Goal: Task Accomplishment & Management: Use online tool/utility

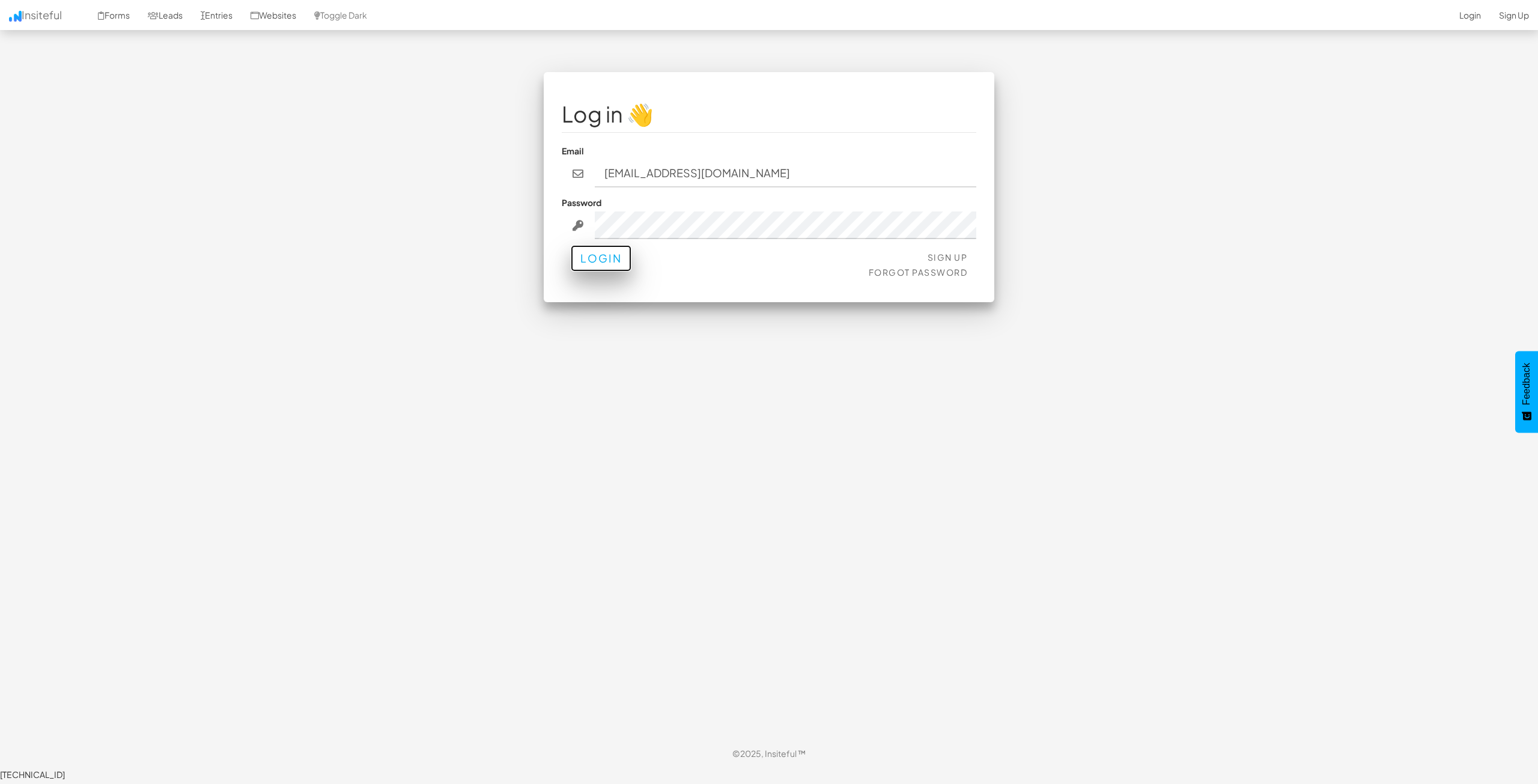
click at [610, 260] on button "Login" at bounding box center [600, 258] width 61 height 27
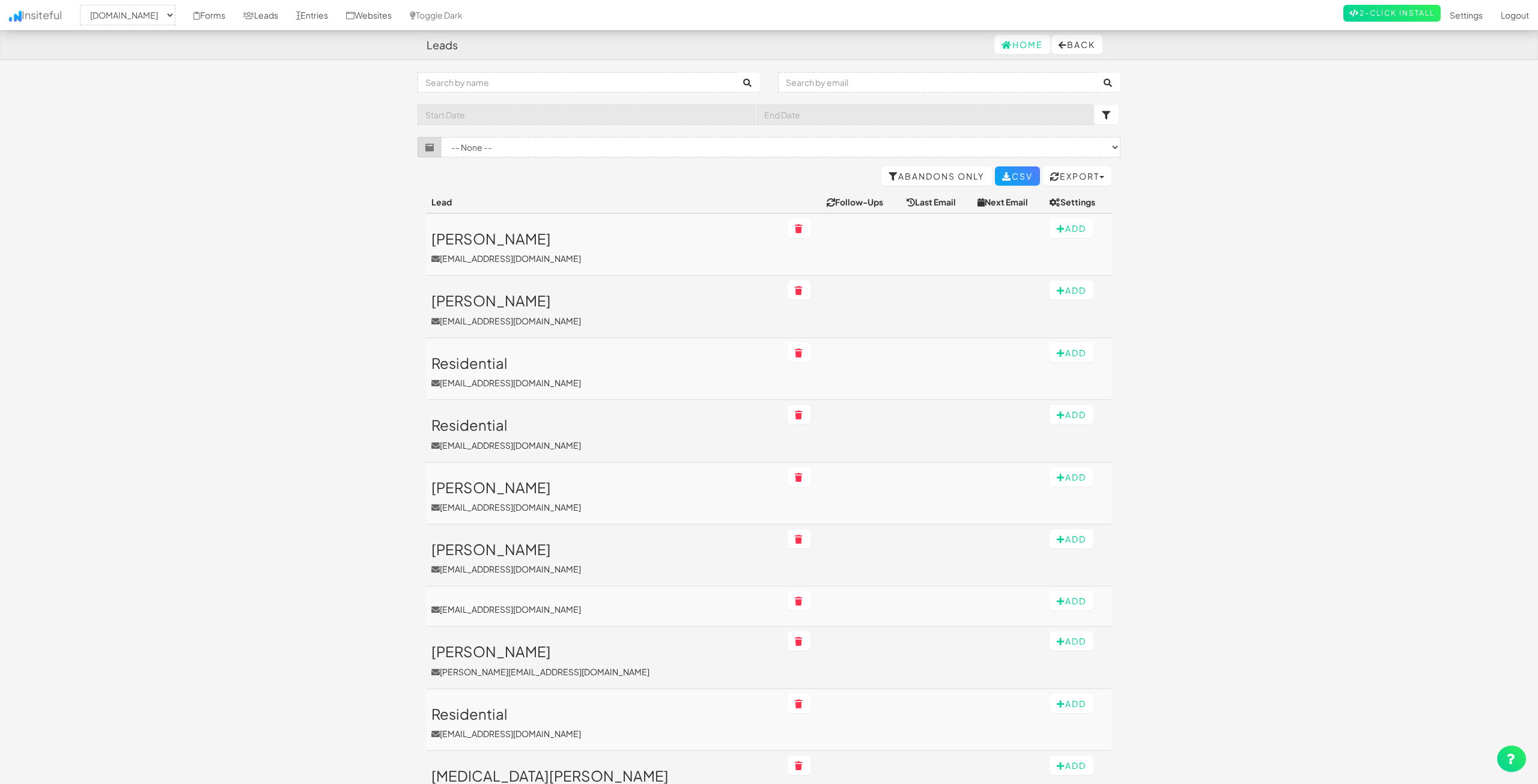
select select "2362"
click at [234, 11] on link "Forms" at bounding box center [210, 15] width 50 height 30
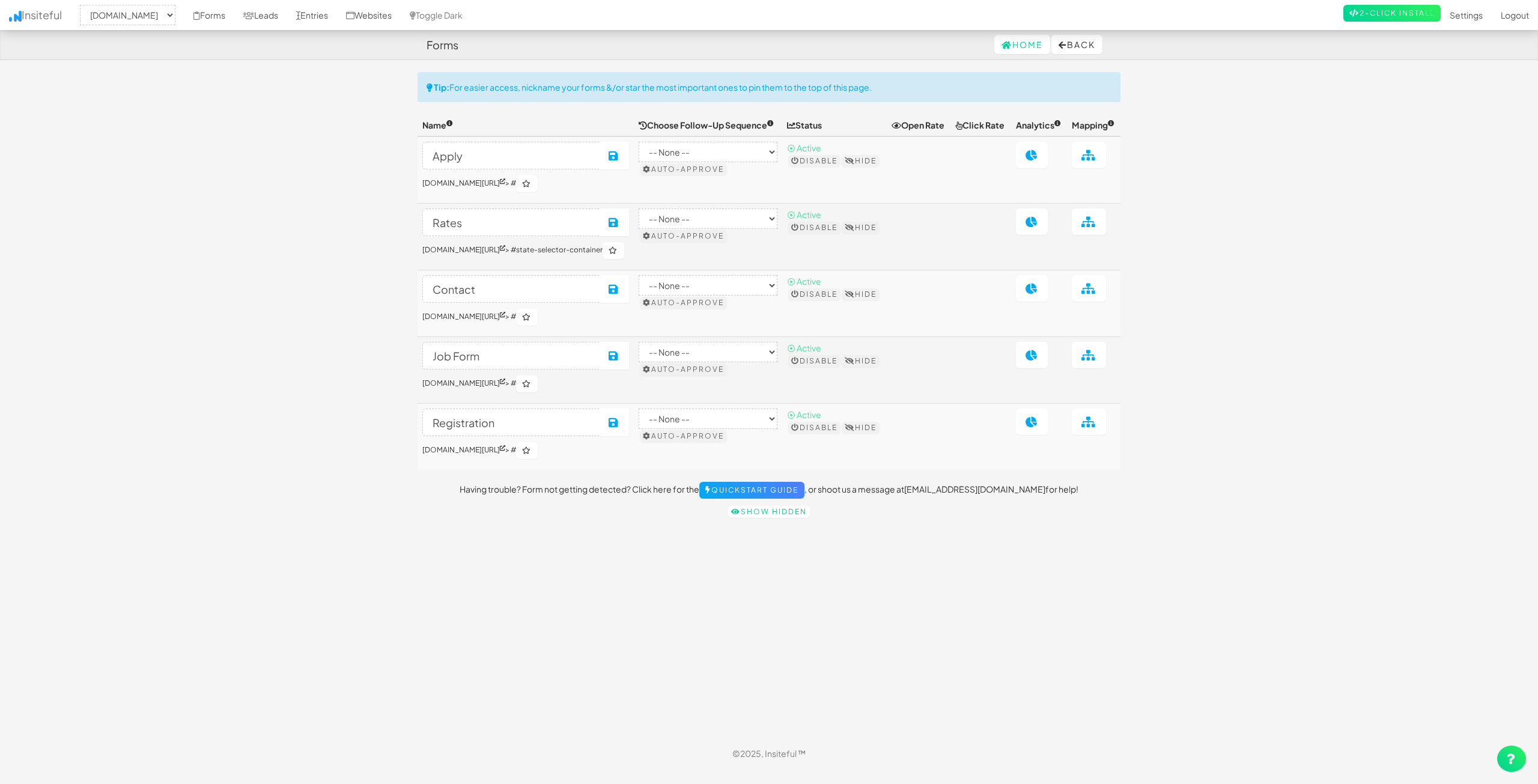
select select "2362"
click at [1082, 166] on link at bounding box center [1088, 155] width 34 height 27
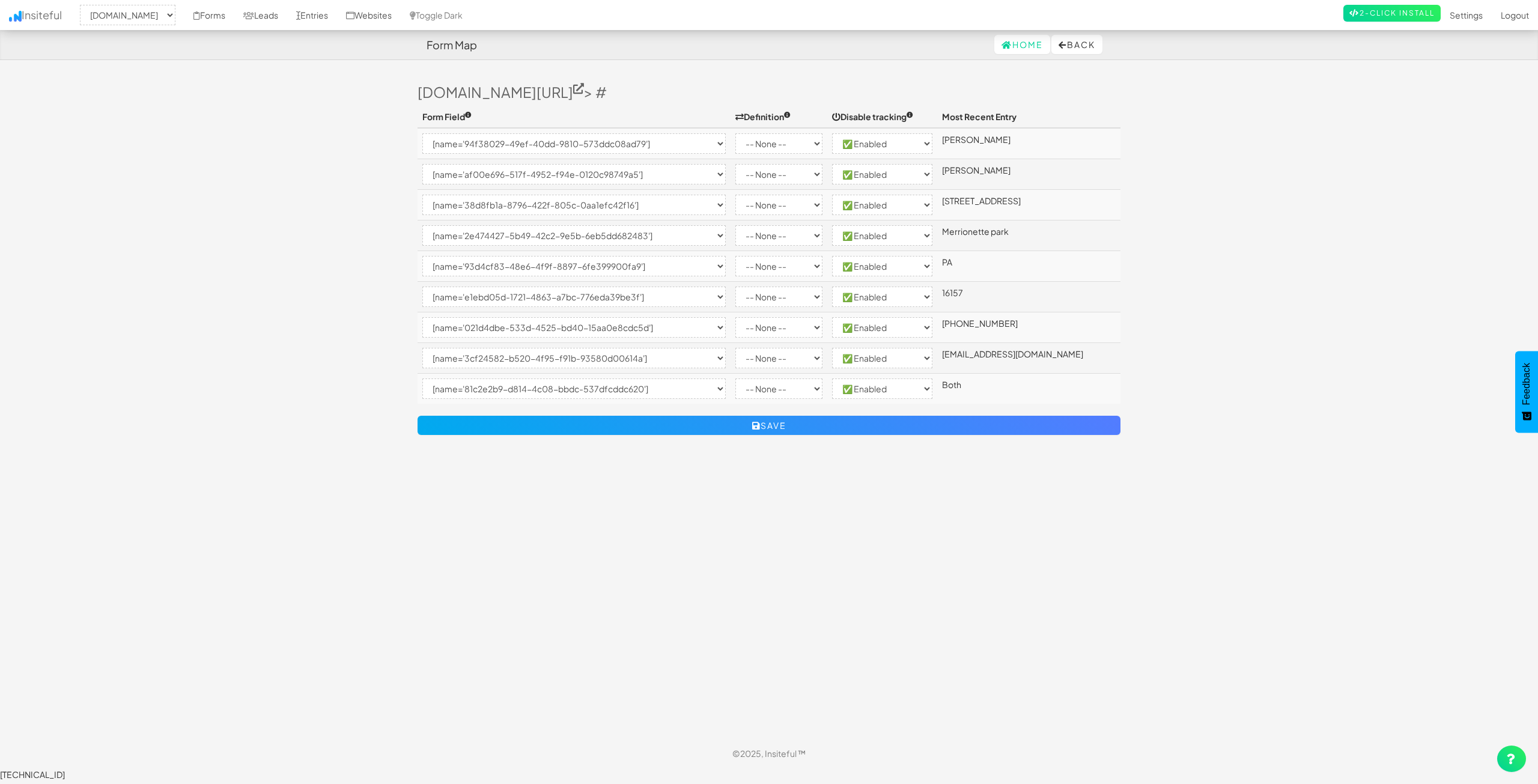
select select "2362"
select select "[name='94f38029-49ef-40dd-9810-573ddc08ad79']"
select select "enabled"
select select "[name='af00e696-517f-4952-f94e-0120c98749a5']"
select select "enabled"
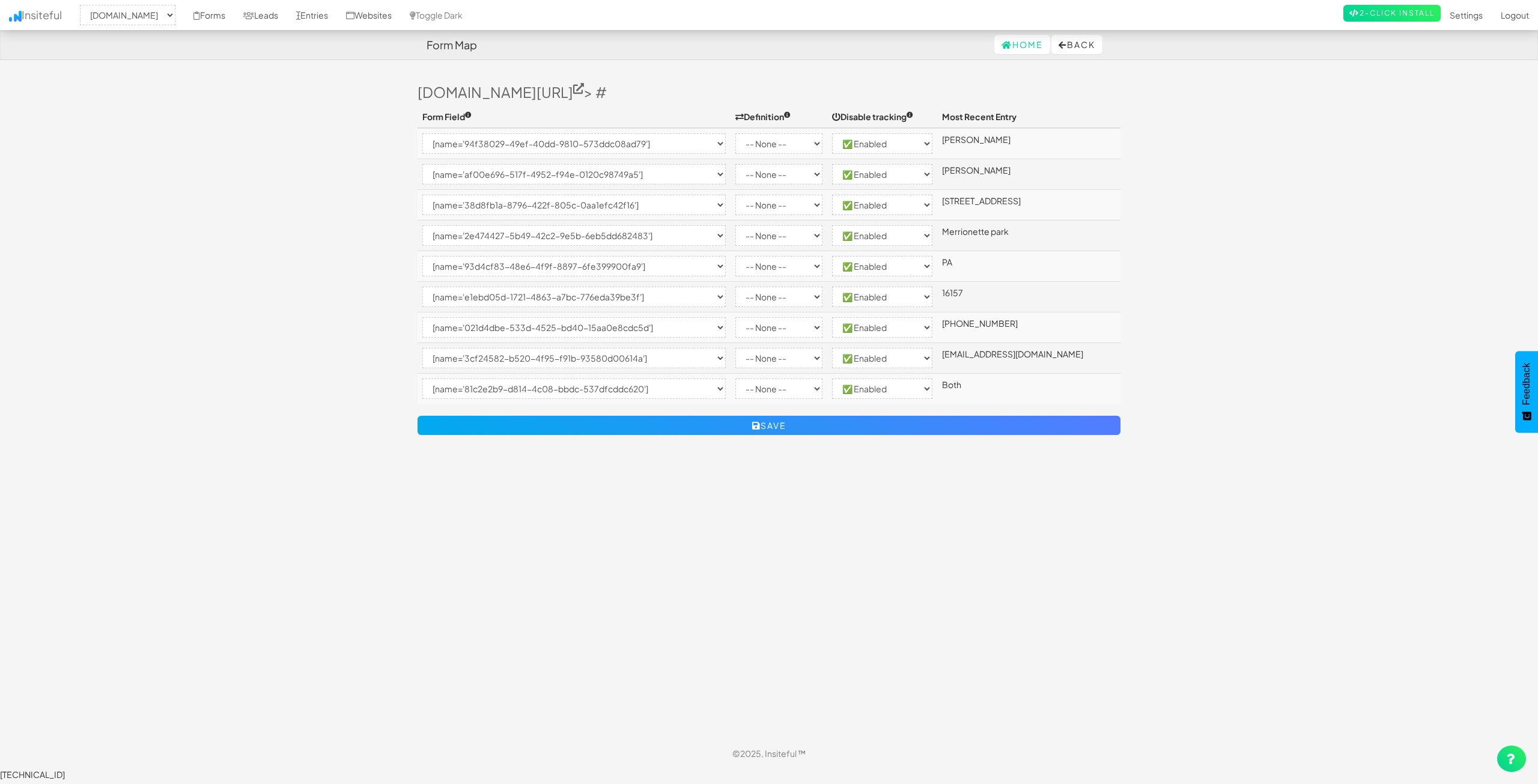
select select "[name='38d8fb1a-8796-422f-805c-0aa1efc42f16']"
select select "enabled"
select select "[name='2e474427-5b49-42c2-9e5b-6eb5dd682483']"
select select "enabled"
select select "[name='93d4cf83-48e6-4f9f-8897-6fe399900fa9']"
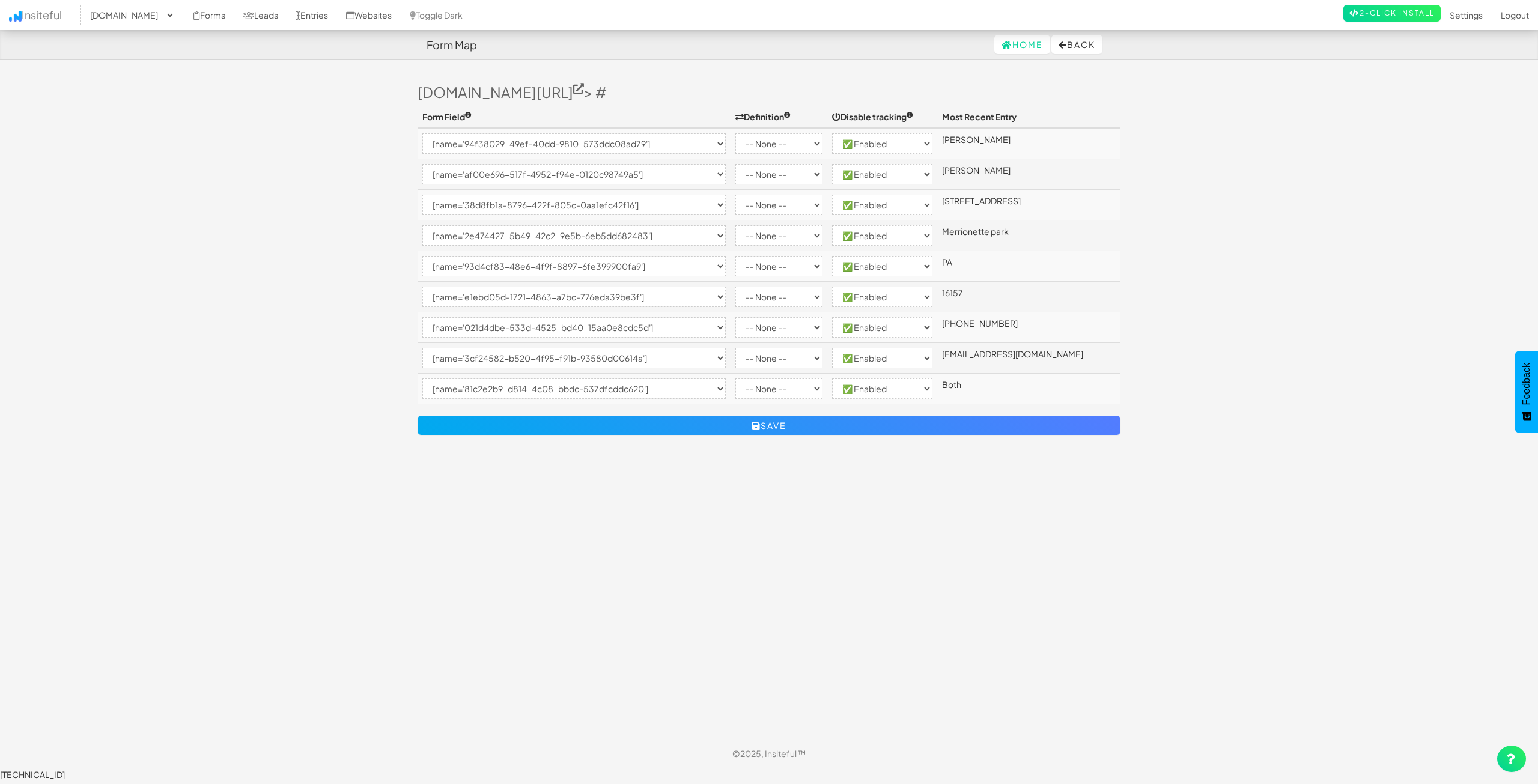
select select "enabled"
select select "[name='e1ebd05d-1721-4863-a7bc-776eda39be3f']"
select select "enabled"
select select "[name='021d4dbe-533d-4525-bd40-15aa0e8cdc5d']"
select select "enabled"
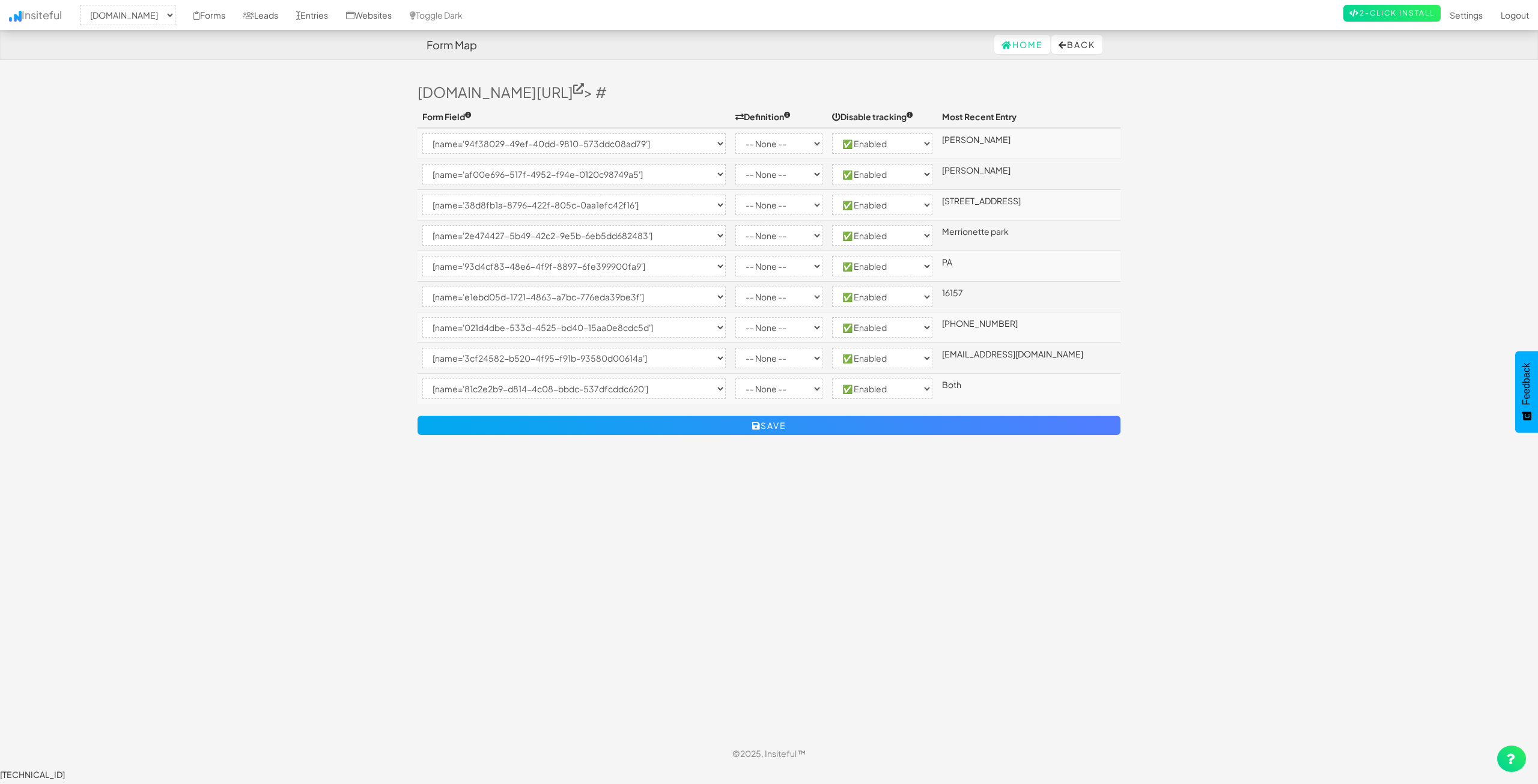
select select "[name='3cf24582-b520-4f95-f91b-93580d00614a']"
select select "enabled"
select select "[name='81c2e2b9-d814-4c08-bbdc-537dfcddc620']"
select select "enabled"
click at [471, 141] on select "-- None -- [name='94f38029-49ef-40dd-9810-573ddc08ad79'] [name='af00e696-517f-4…" at bounding box center [574, 143] width 303 height 21
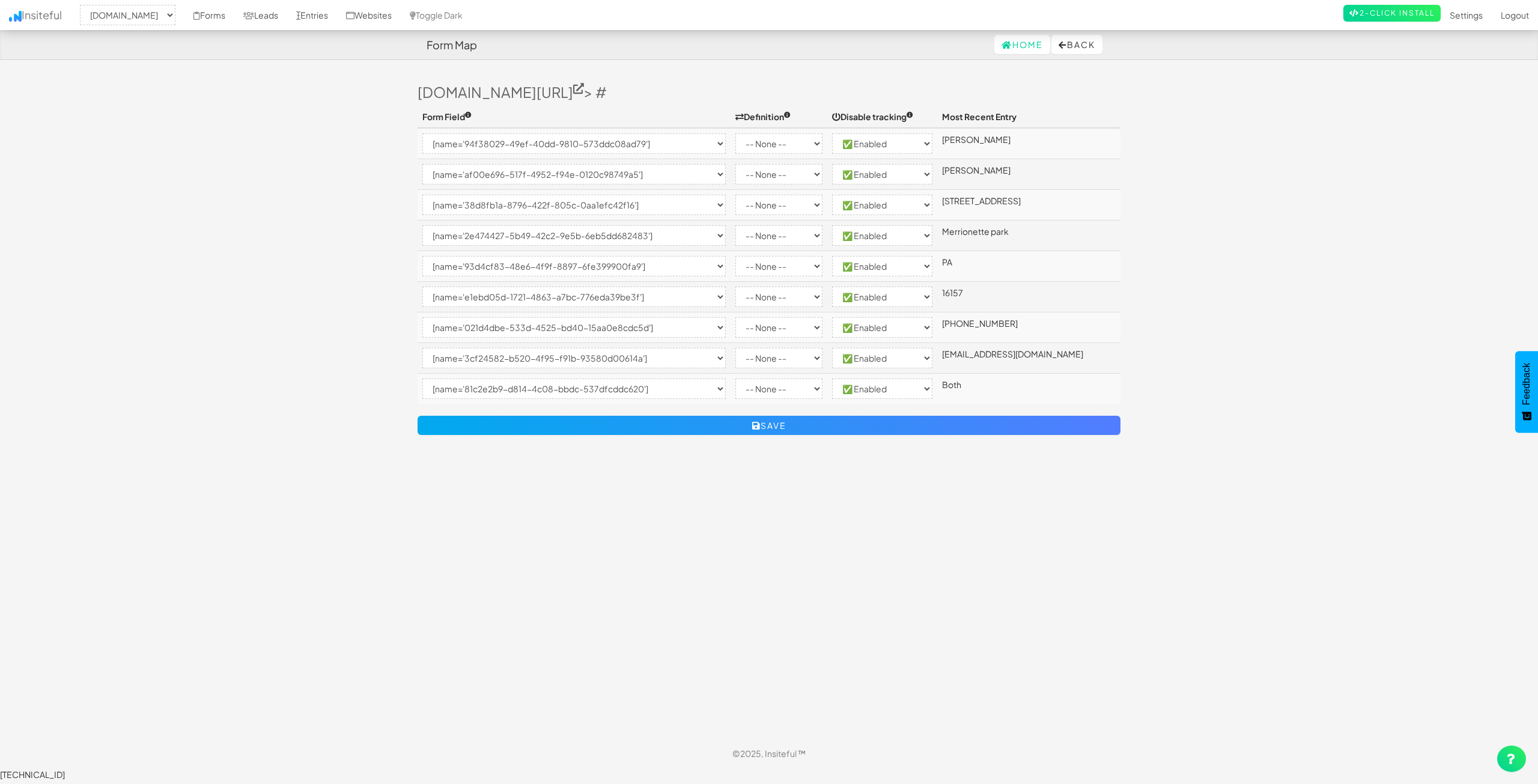
click at [351, 148] on body "Form Map Home Back Toggle navigation Insiteful -- None -- www.nordicenergy-us.c…" at bounding box center [769, 390] width 1538 height 780
drag, startPoint x: 739, startPoint y: 142, endPoint x: 754, endPoint y: 142, distance: 15.0
click at [748, 142] on td "-- None -- Email First Name Last Name Full Name Phone Company Custom... × Unset" at bounding box center [778, 144] width 96 height 32
click at [754, 142] on select "-- None -- Email First Name Last Name Full Name Phone Company Custom... × Unset" at bounding box center [779, 143] width 87 height 21
select select "first-name"
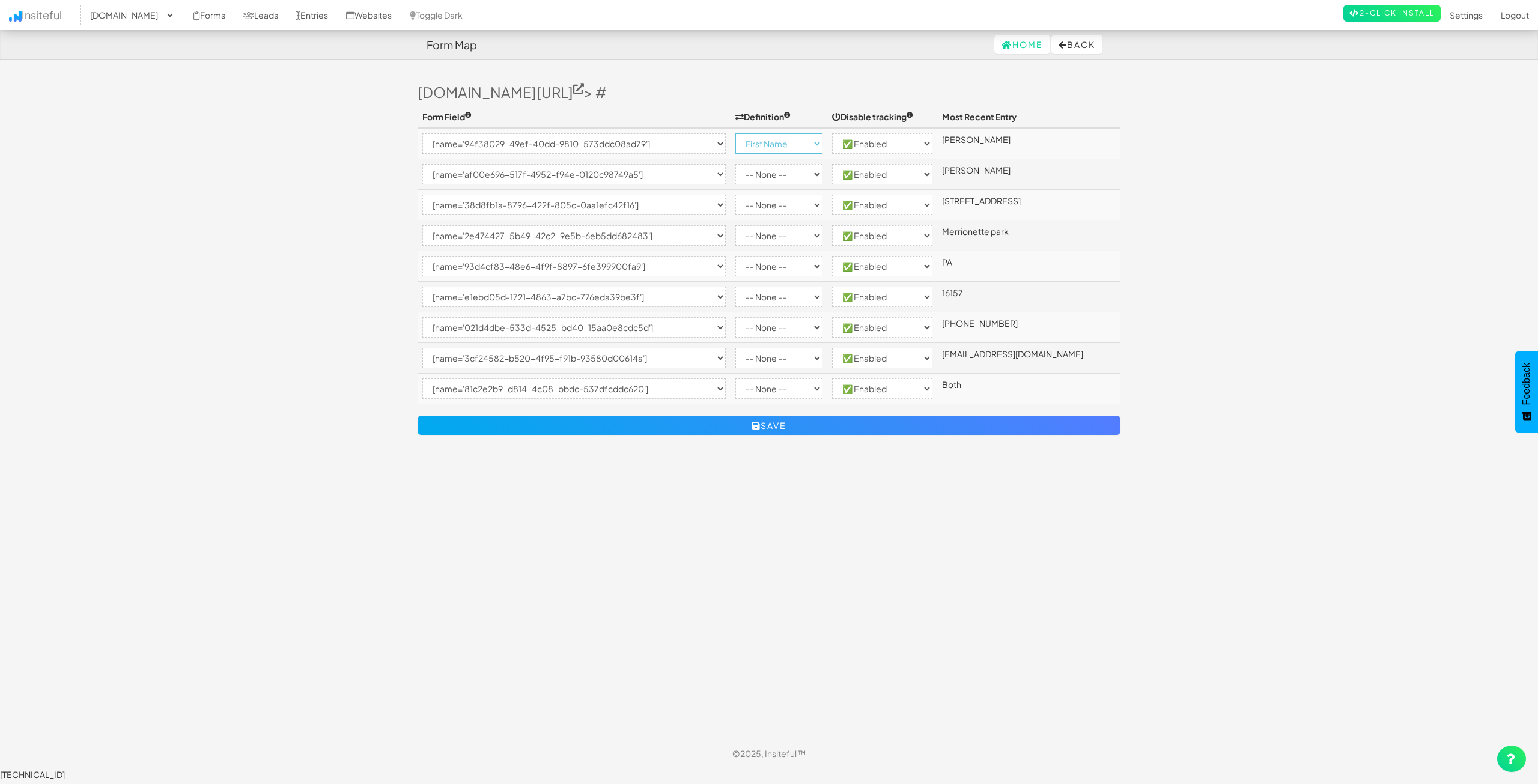
click at [744, 133] on select "-- None -- Email First Name Last Name Full Name Phone Company Custom... × Unset" at bounding box center [779, 143] width 87 height 21
click at [790, 175] on select "-- None -- Email First Name Last Name Full Name Phone Company Custom... × Unset" at bounding box center [779, 174] width 87 height 21
select select "last-name"
click at [744, 164] on select "-- None -- Email First Name Last Name Full Name Phone Company Custom... × Unset" at bounding box center [779, 174] width 87 height 21
click at [784, 209] on select "-- None -- Email First Name Last Name Full Name Phone Company Custom... × Unset" at bounding box center [779, 205] width 87 height 21
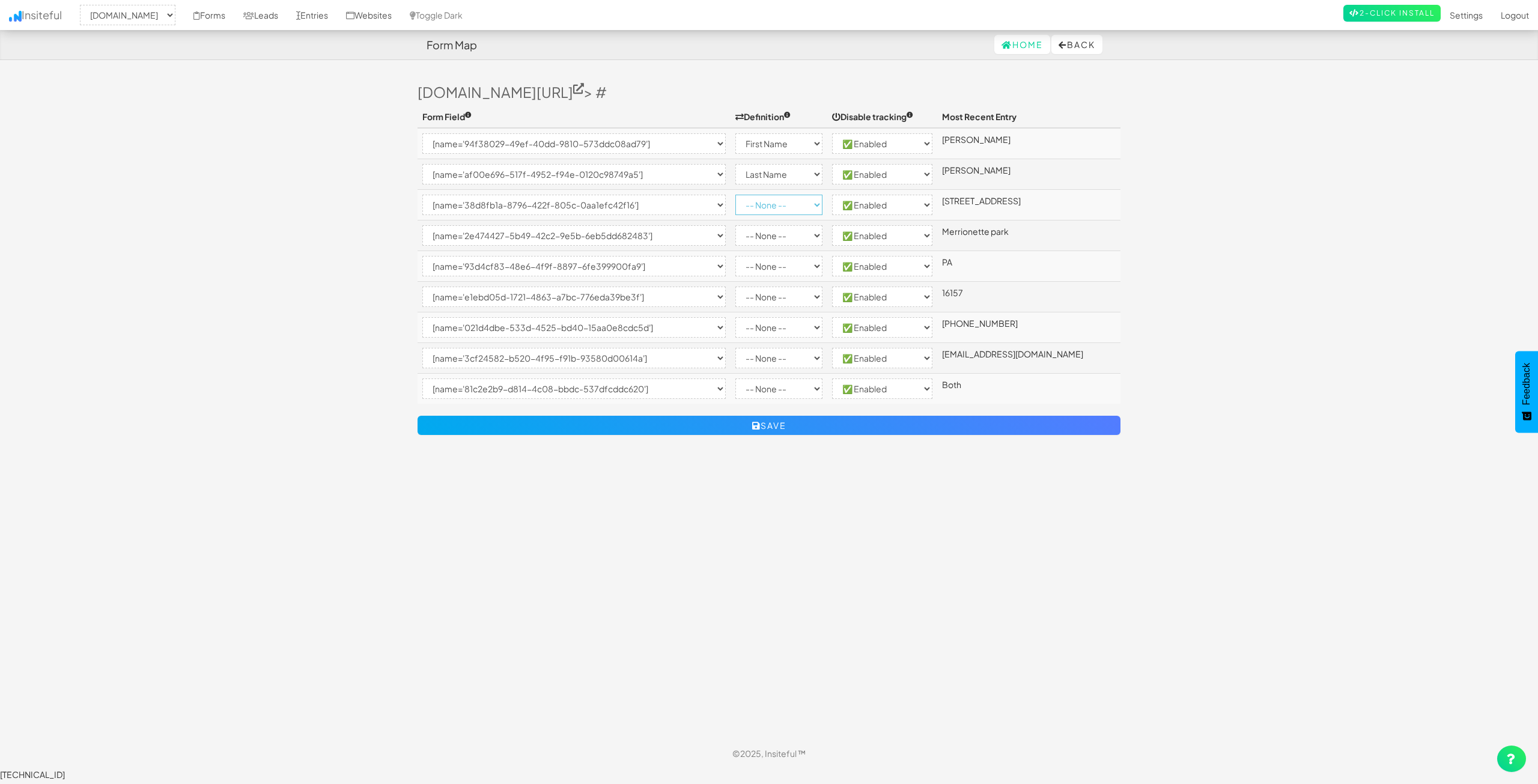
select select "custom"
click at [735, 195] on select "-- None -- Email First Name Last Name Full Name Phone Company Custom... × Unset" at bounding box center [779, 205] width 87 height 21
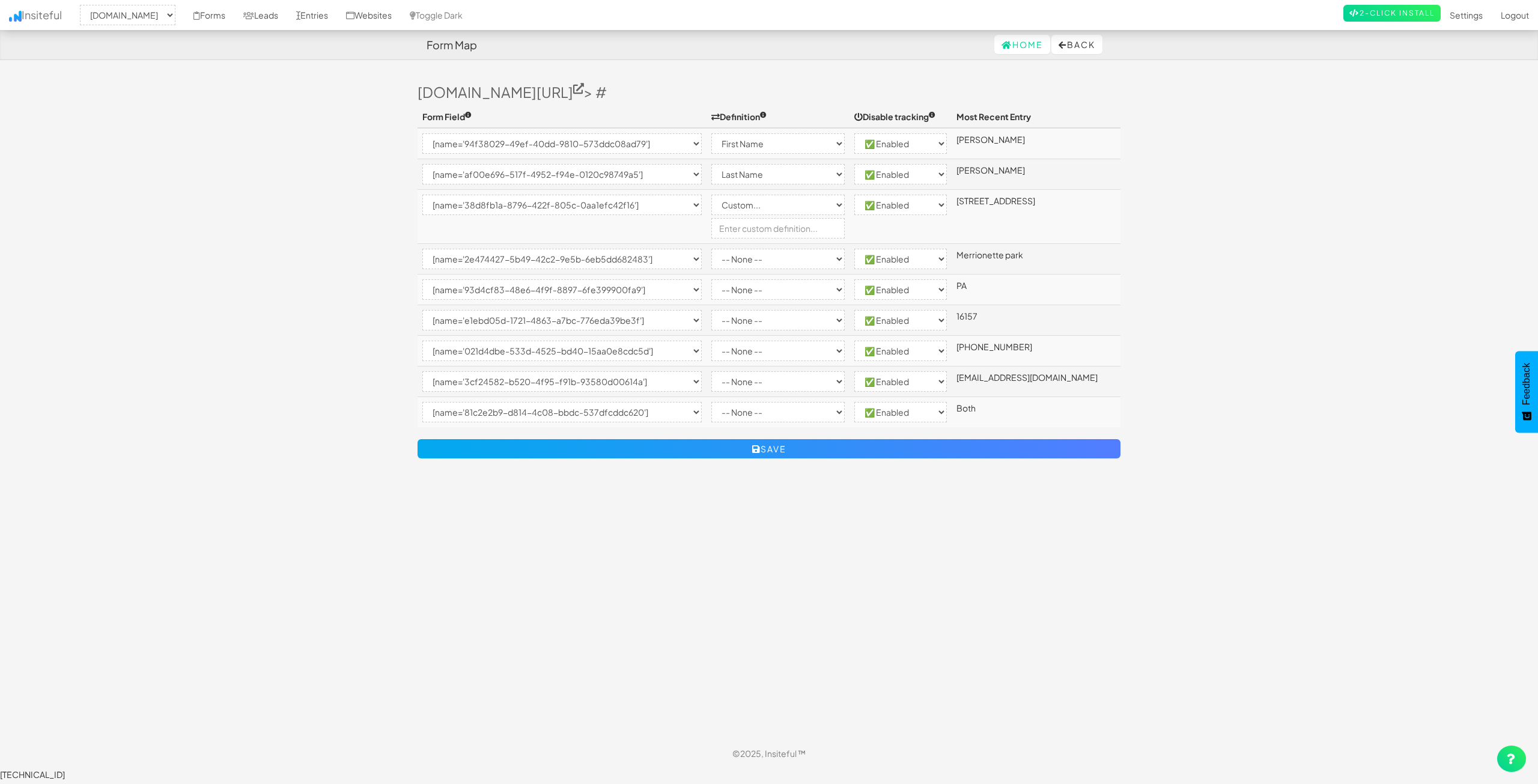
click at [773, 238] on td "-- None -- Email First Name Last Name Full Name Phone Company Custom... × Unset" at bounding box center [779, 216] width 143 height 54
click at [772, 231] on input "text" at bounding box center [778, 228] width 134 height 21
type input "Address"
click at [351, 329] on body "Form Map Home Back Toggle navigation Insiteful -- None -- www.nordicenergy-us.c…" at bounding box center [769, 390] width 1538 height 780
click at [797, 255] on select "-- None -- Email First Name Last Name Full Name Phone Company Custom... × Unset" at bounding box center [778, 259] width 134 height 21
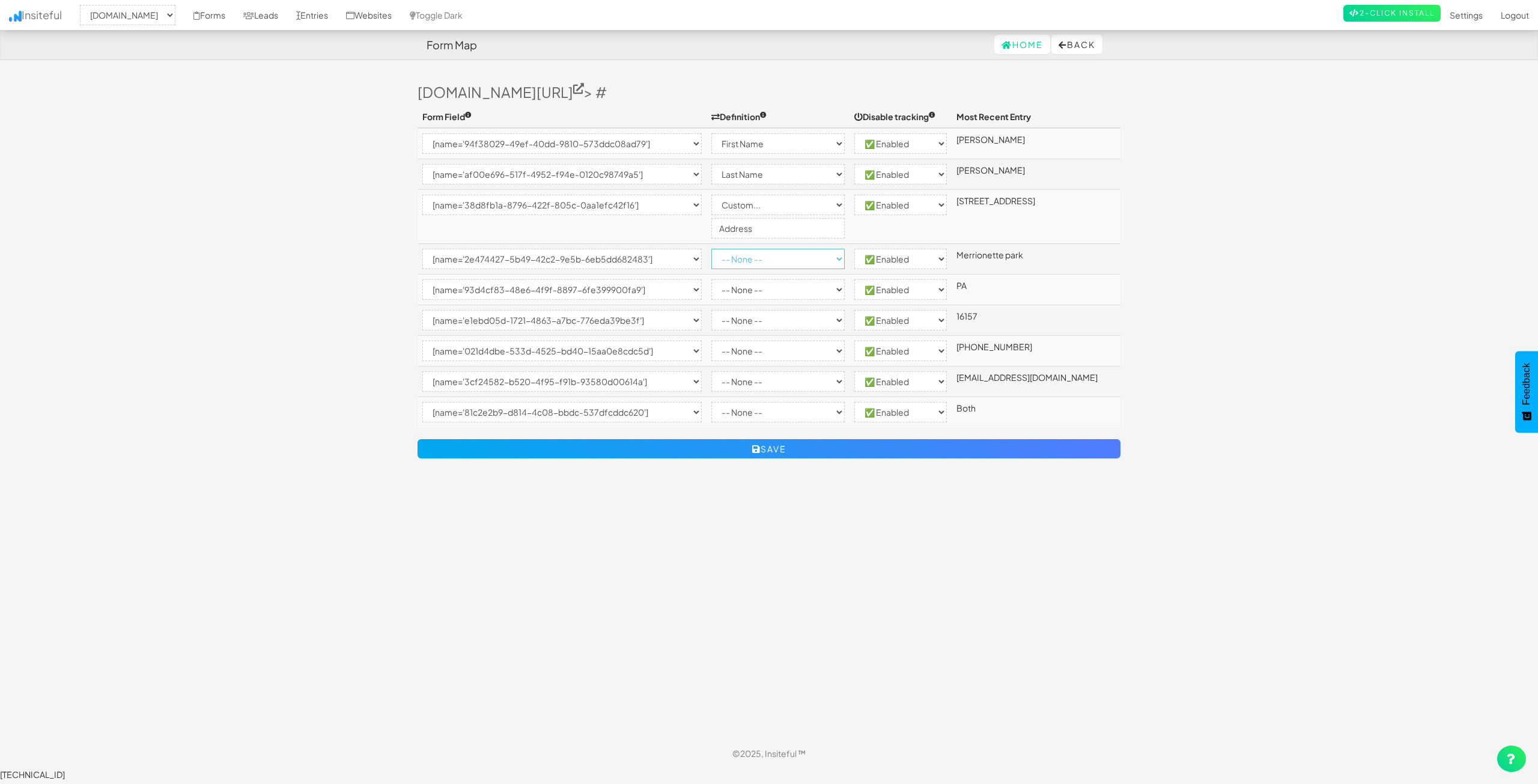
select select "custom"
click at [724, 249] on select "-- None -- Email First Name Last Name Full Name Phone Company Custom... × Unset" at bounding box center [778, 259] width 134 height 21
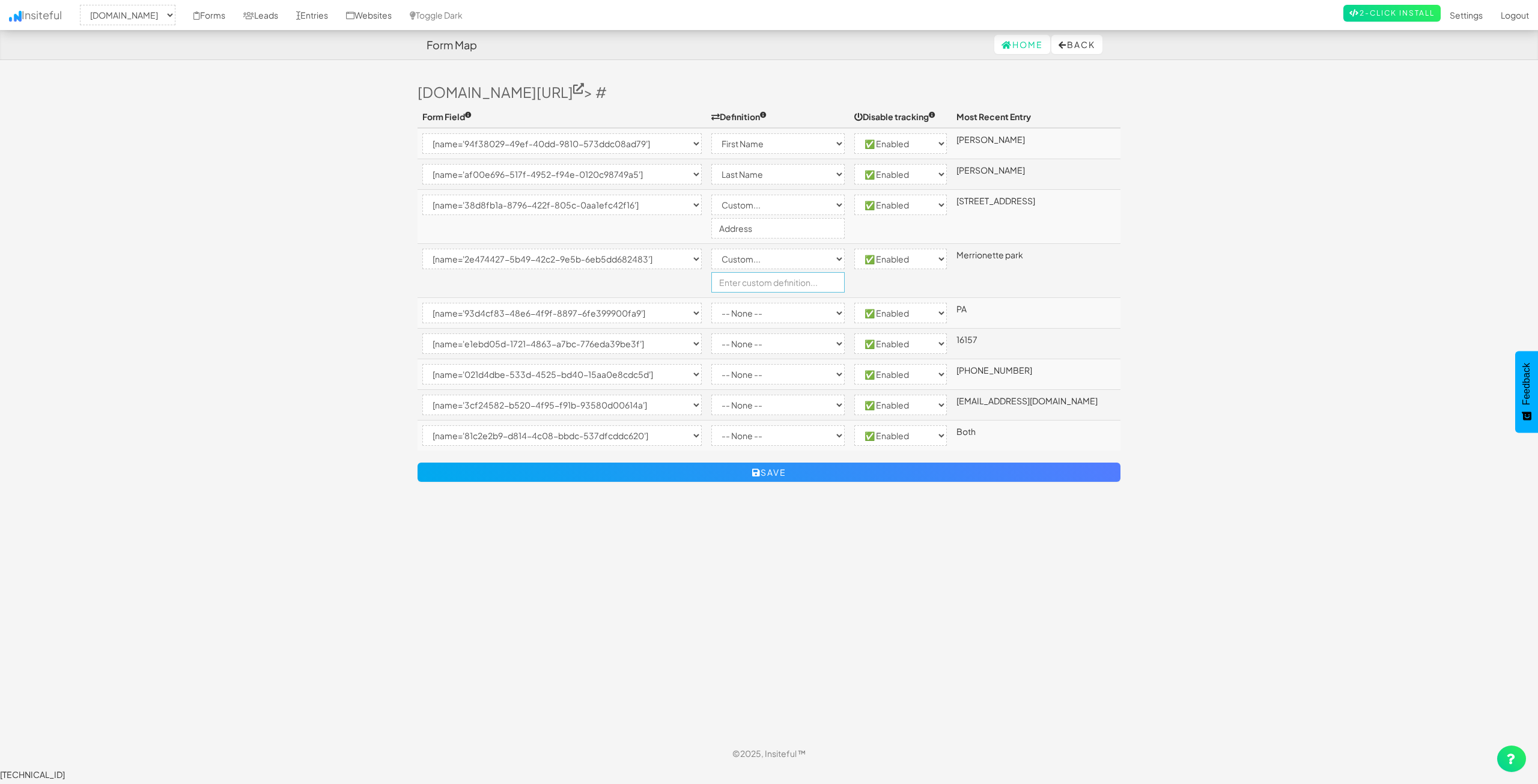
click at [774, 286] on input "text" at bounding box center [778, 282] width 134 height 21
type input "City"
click at [296, 335] on body "Form Map Home Back Toggle navigation Insiteful -- None -- www.nordicenergy-us.c…" at bounding box center [769, 390] width 1538 height 780
click at [819, 312] on select "-- None -- Email First Name Last Name Full Name Phone Company Custom... × Unset" at bounding box center [778, 313] width 134 height 21
select select "custom"
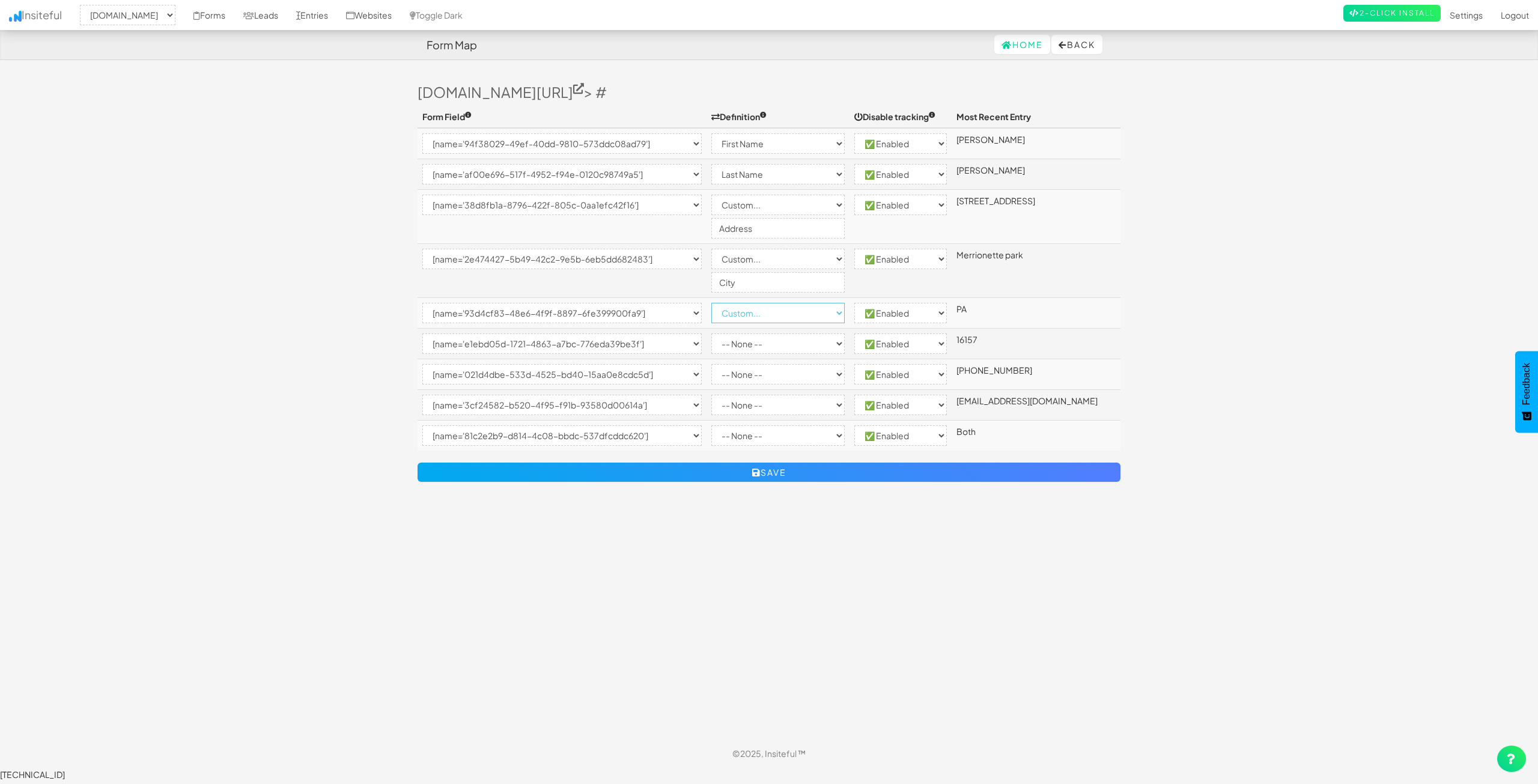
click at [724, 303] on select "-- None -- Email First Name Last Name Full Name Phone Company Custom... × Unset" at bounding box center [778, 313] width 134 height 21
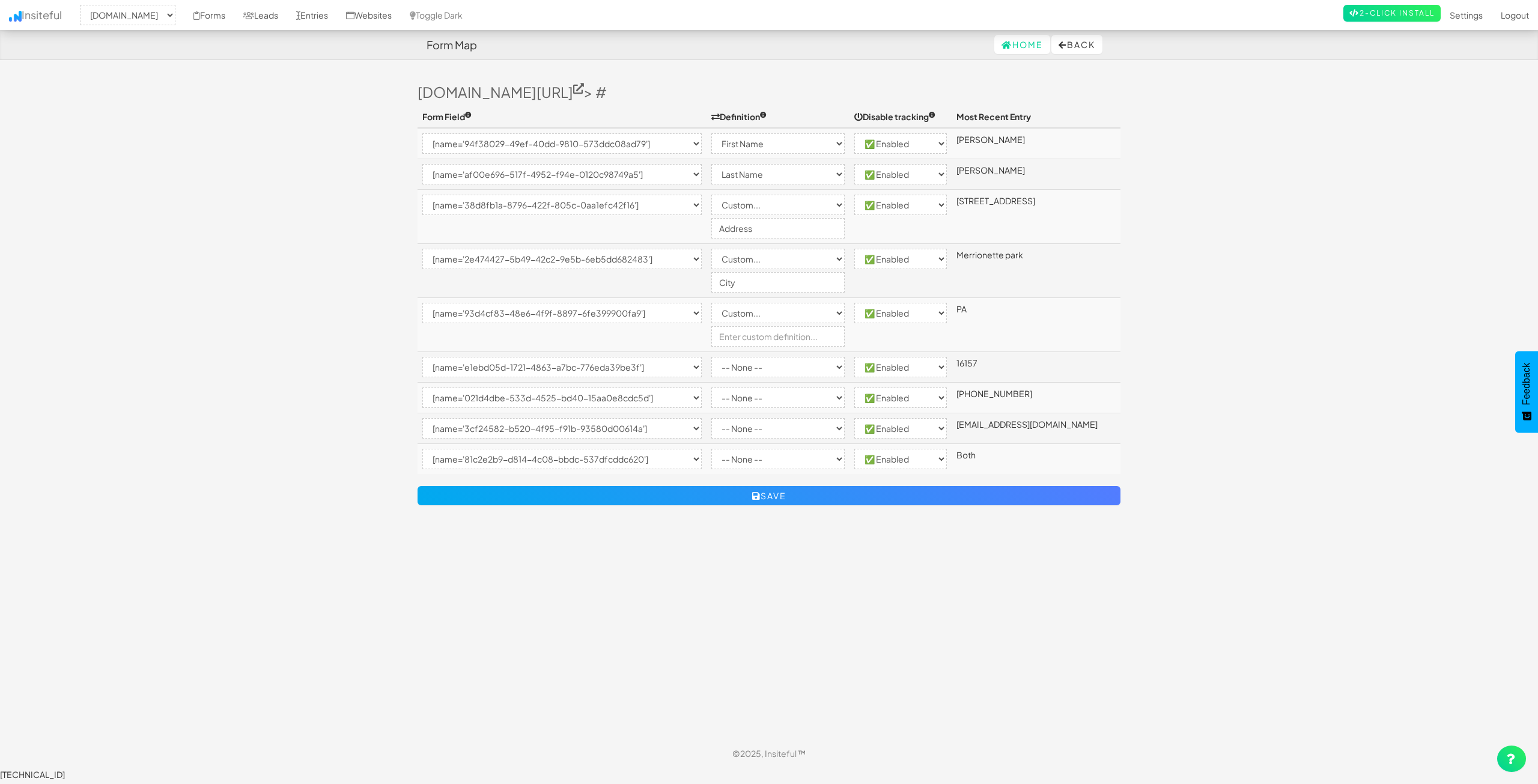
click at [792, 349] on td "-- None -- Email First Name Last Name Full Name Phone Company Custom... × Unset" at bounding box center [779, 325] width 143 height 54
click at [795, 329] on input "text" at bounding box center [778, 336] width 134 height 21
click at [794, 339] on input "text" at bounding box center [778, 336] width 134 height 21
type input "State"
click at [245, 328] on body "Form Map Home Back Toggle navigation Insiteful -- None -- www.nordicenergy-us.c…" at bounding box center [769, 390] width 1538 height 780
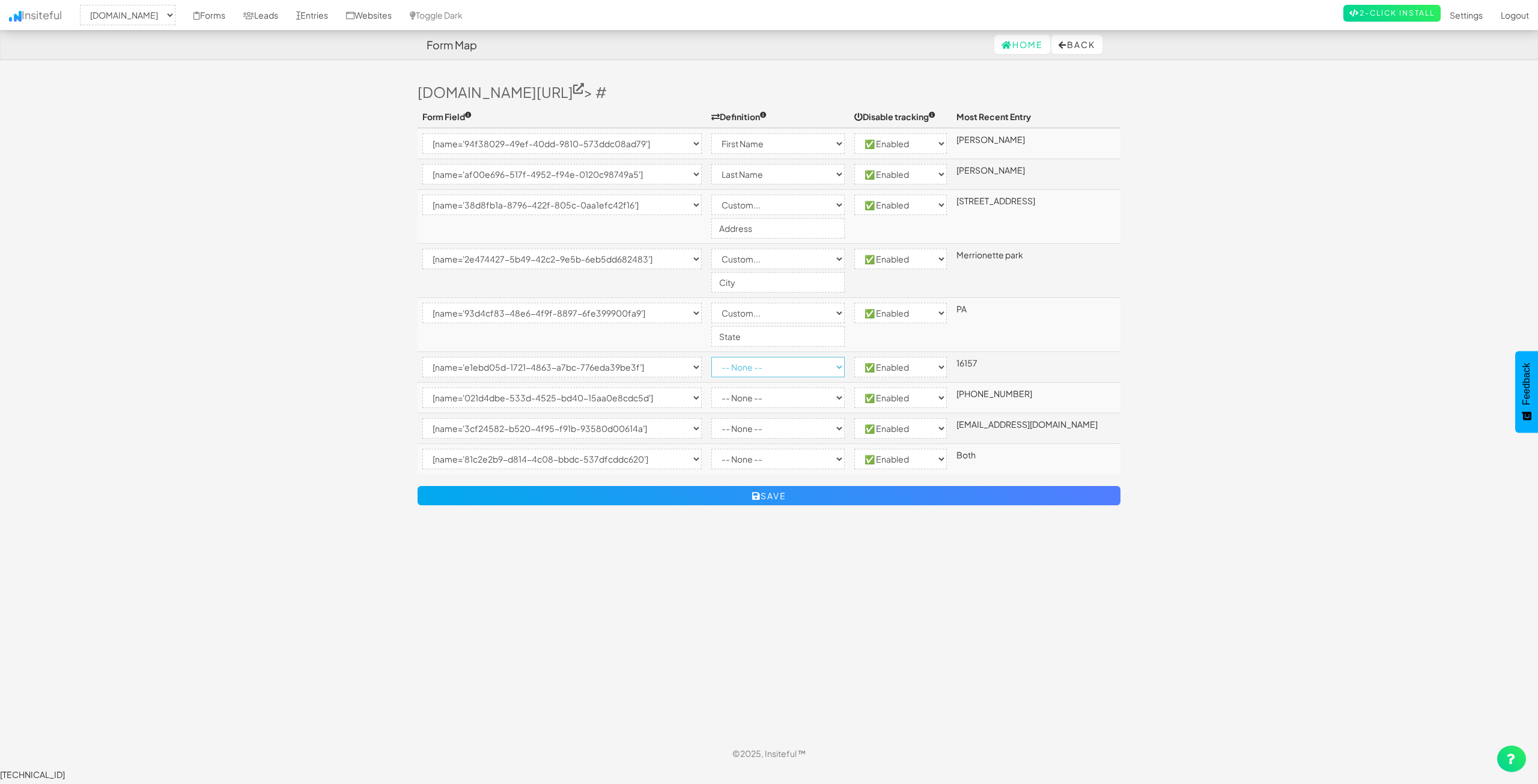
click at [743, 365] on select "-- None -- Email First Name Last Name Full Name Phone Company Custom... × Unset" at bounding box center [778, 367] width 134 height 21
select select "custom"
click at [724, 357] on select "-- None -- Email First Name Last Name Full Name Phone Company Custom... × Unset" at bounding box center [778, 367] width 134 height 21
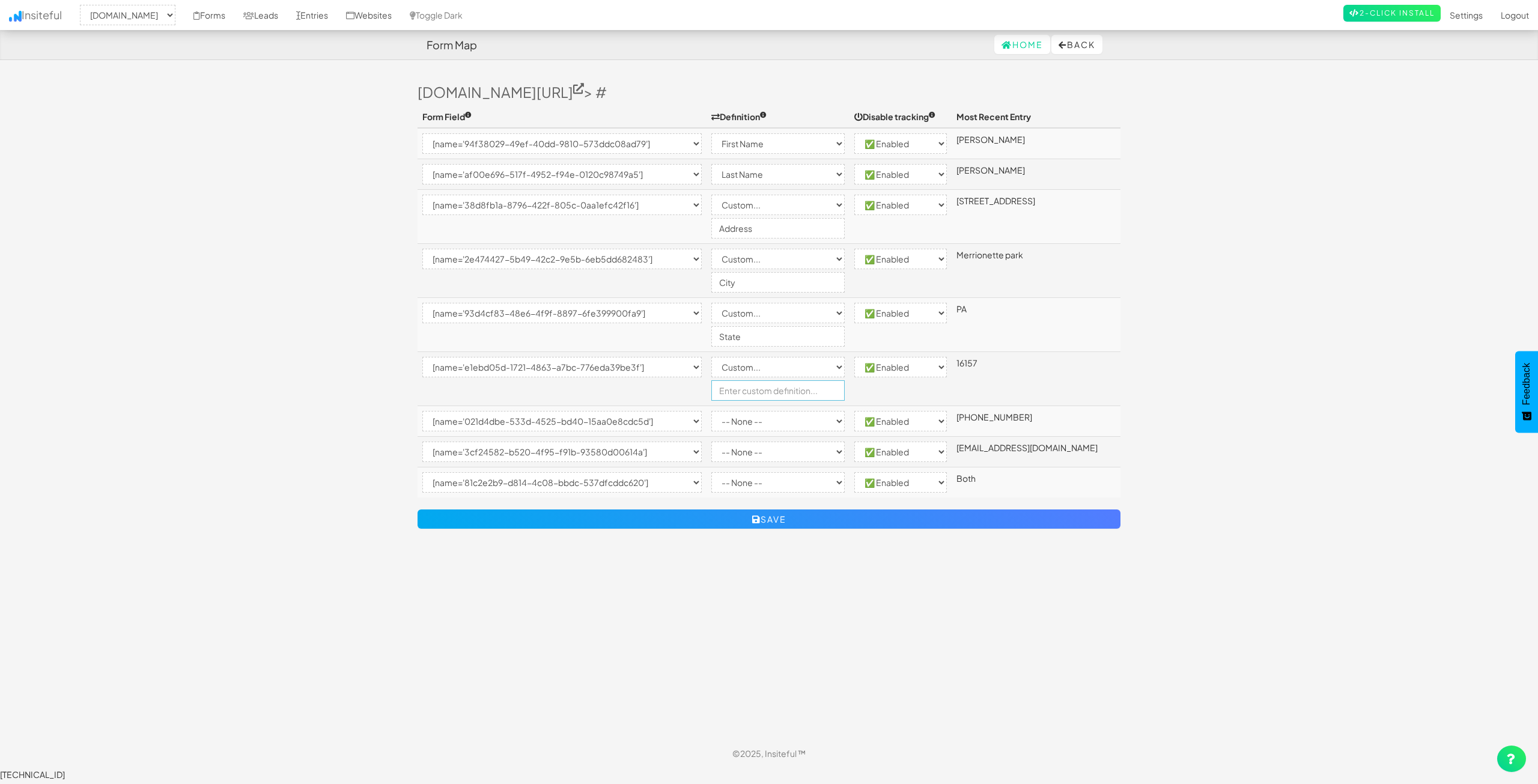
click at [759, 390] on input "text" at bounding box center [778, 390] width 134 height 21
type input "Zip"
click at [314, 424] on body "Form Map Home Back Toggle navigation Insiteful -- None -- www.nordicenergy-us.c…" at bounding box center [769, 390] width 1538 height 780
click at [762, 424] on select "-- None -- Email First Name Last Name Full Name Phone Company Custom... × Unset" at bounding box center [778, 421] width 134 height 21
select select "phone"
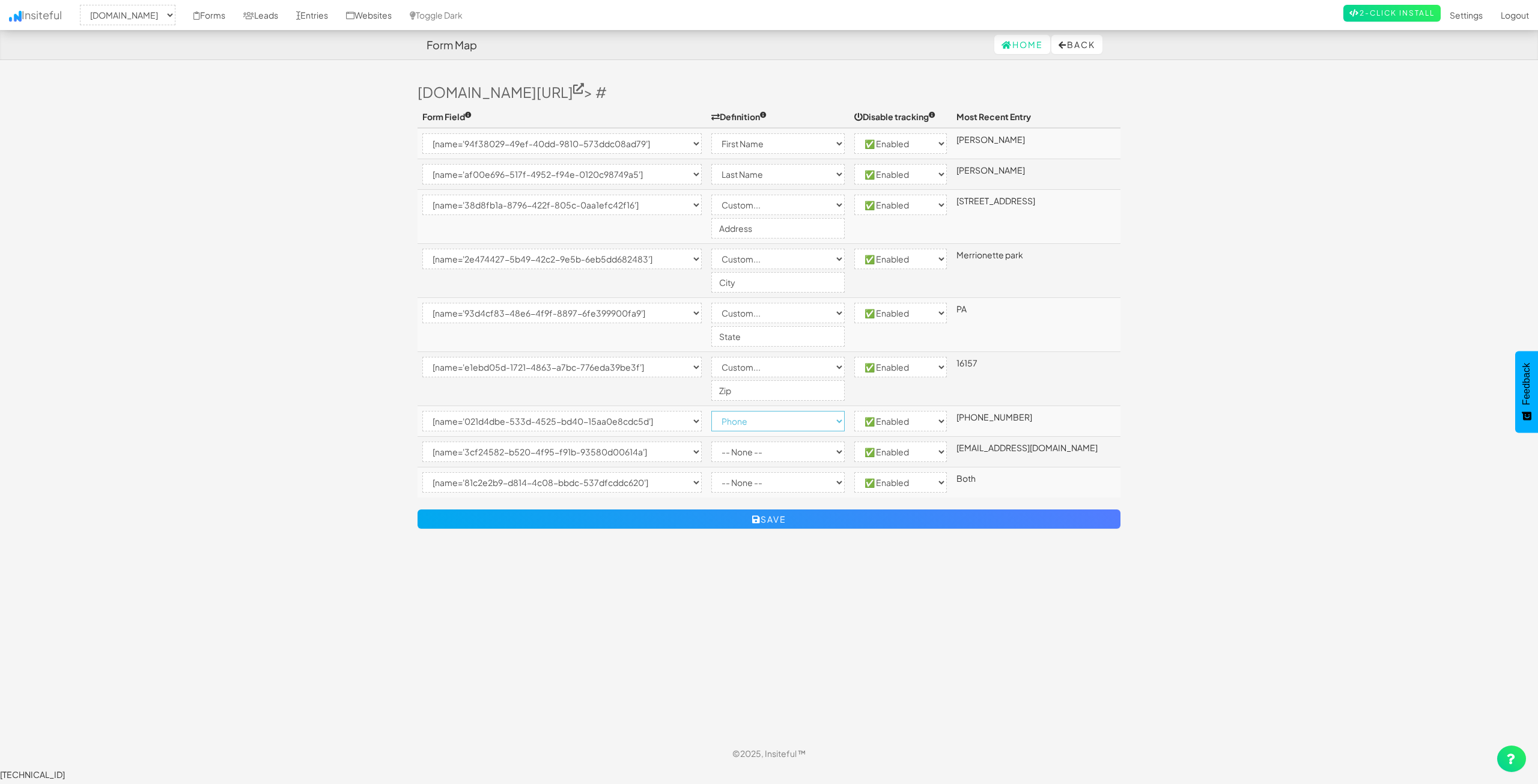
click at [724, 411] on select "-- None -- Email First Name Last Name Full Name Phone Company Custom... × Unset" at bounding box center [778, 421] width 134 height 21
click at [797, 454] on select "-- None -- Email First Name Last Name Full Name Phone Company Custom... × Unset" at bounding box center [778, 451] width 134 height 21
select select "email"
click at [724, 441] on select "-- None -- Email First Name Last Name Full Name Phone Company Custom... × Unset" at bounding box center [778, 451] width 134 height 21
click at [793, 464] on td "-- None -- Email First Name Last Name Full Name Phone Company Custom... × Unset" at bounding box center [779, 452] width 143 height 31
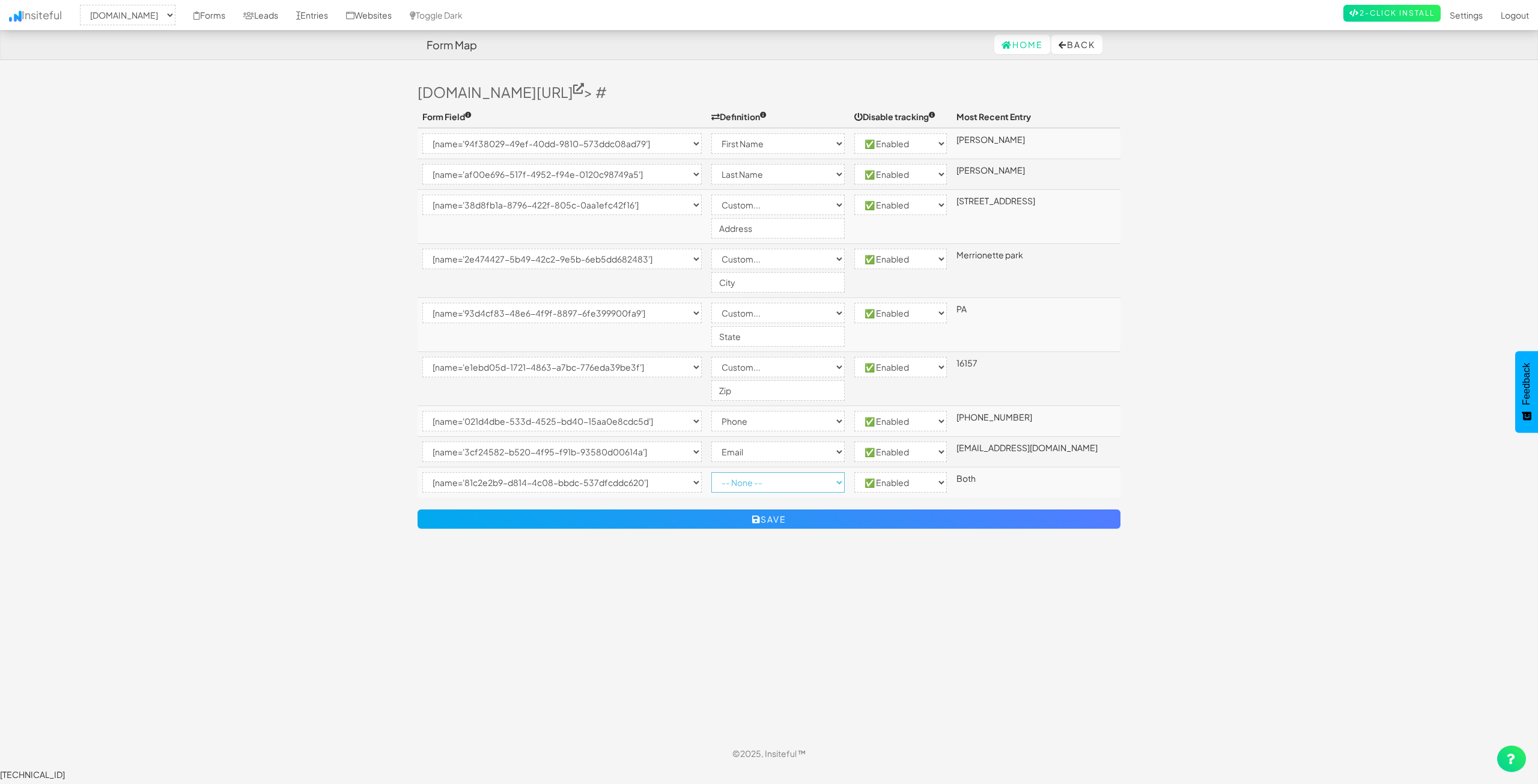
drag, startPoint x: 796, startPoint y: 474, endPoint x: 796, endPoint y: 491, distance: 17.0
click at [796, 474] on select "-- None -- Email First Name Last Name Full Name Phone Company Custom... × Unset" at bounding box center [778, 482] width 134 height 21
select select "custom"
click at [724, 472] on select "-- None -- Email First Name Last Name Full Name Phone Company Custom... × Unset" at bounding box center [778, 482] width 134 height 21
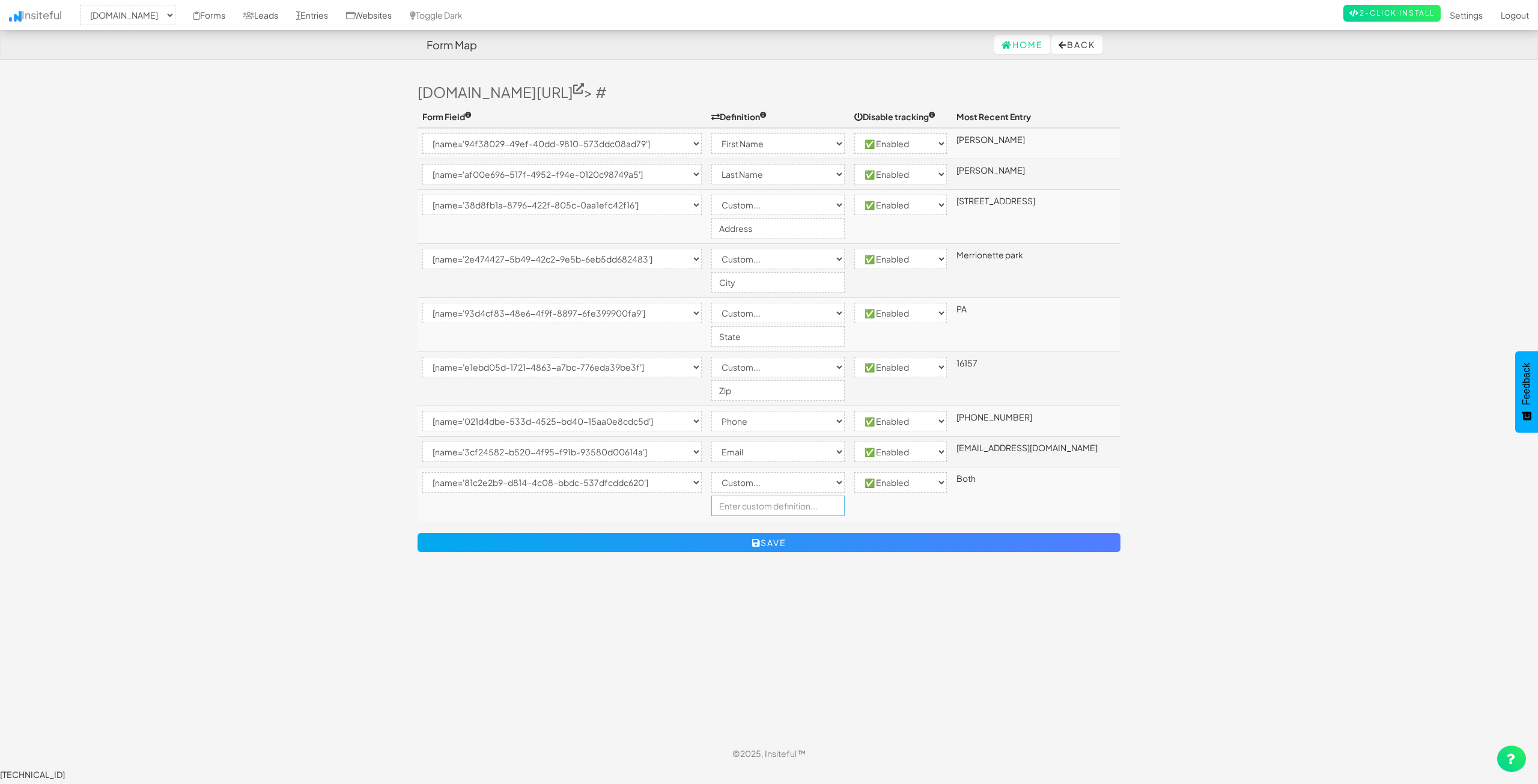
click at [756, 508] on input "text" at bounding box center [778, 505] width 134 height 21
type input "Interested In"
click at [394, 344] on body "Form Map Home Back Toggle navigation Insiteful -- None -- www.nordicenergy-us.c…" at bounding box center [769, 390] width 1538 height 780
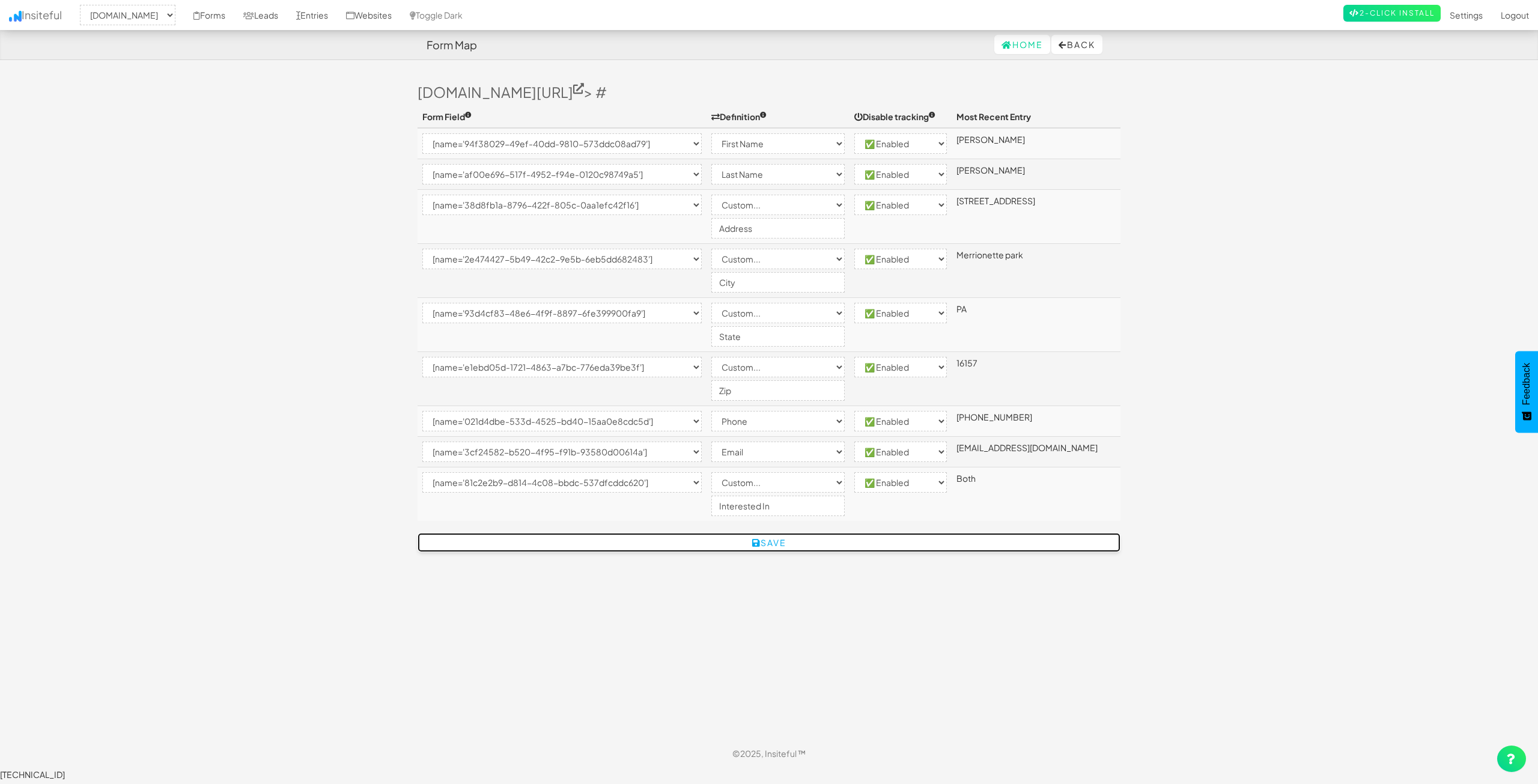
click at [665, 536] on button "Save" at bounding box center [769, 542] width 703 height 19
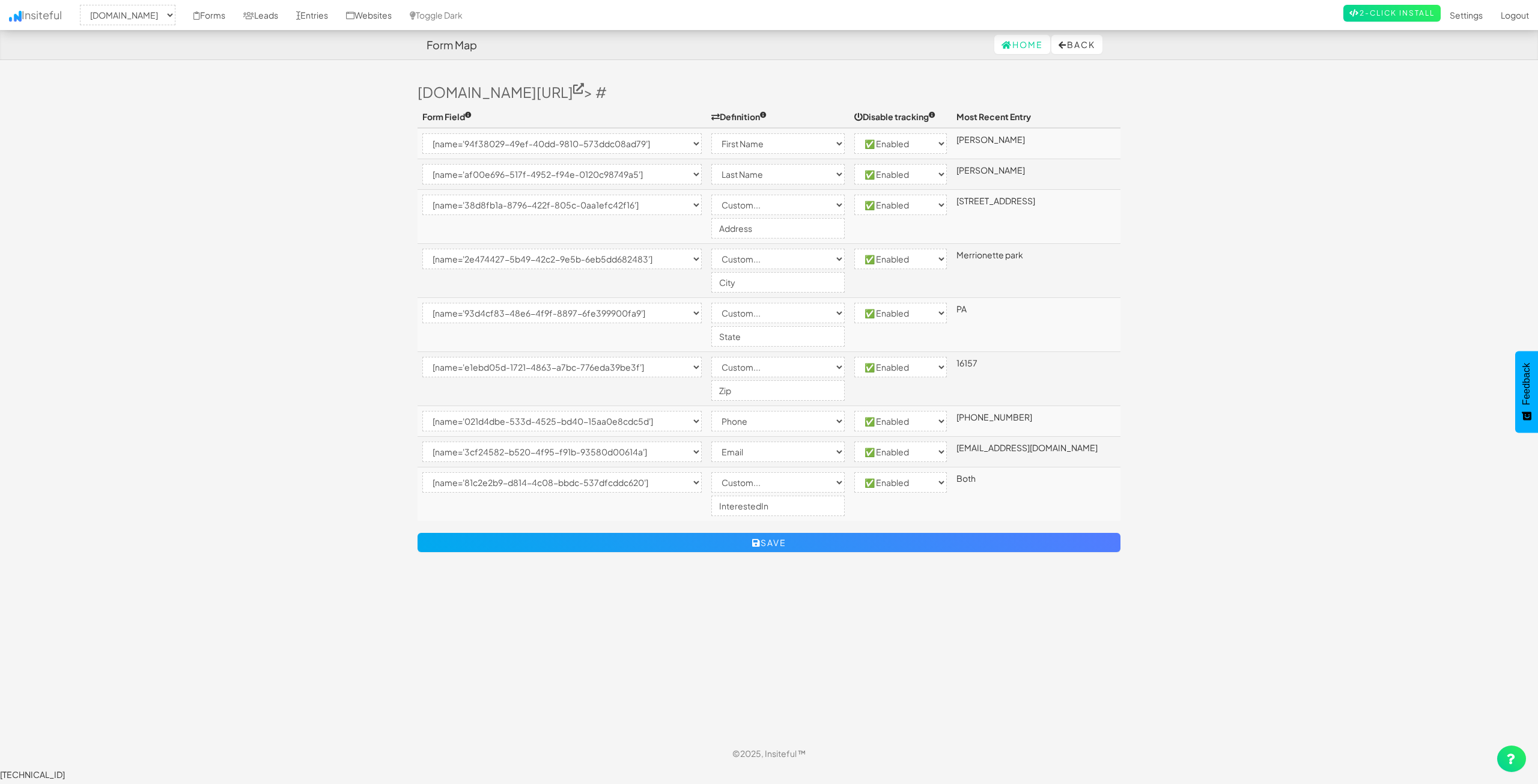
select select "2362"
select select "[name='94f38029-49ef-40dd-9810-573ddc08ad79']"
select select "first-name"
select select "enabled"
select select "[name='af00e696-517f-4952-f94e-0120c98749a5']"
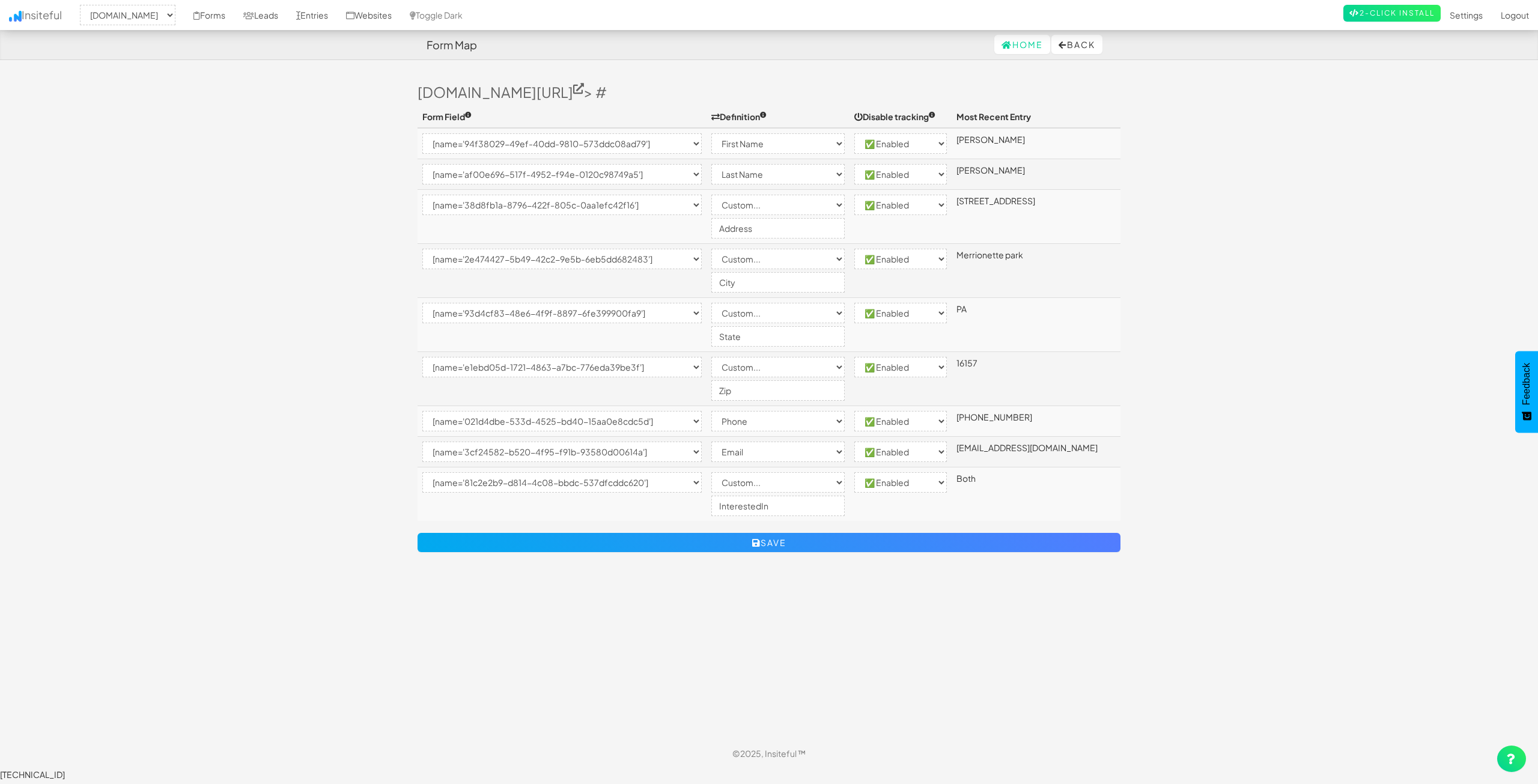
select select "last-name"
select select "enabled"
select select "[name='38d8fb1a-8796-422f-805c-0aa1efc42f16']"
select select "custom"
select select "enabled"
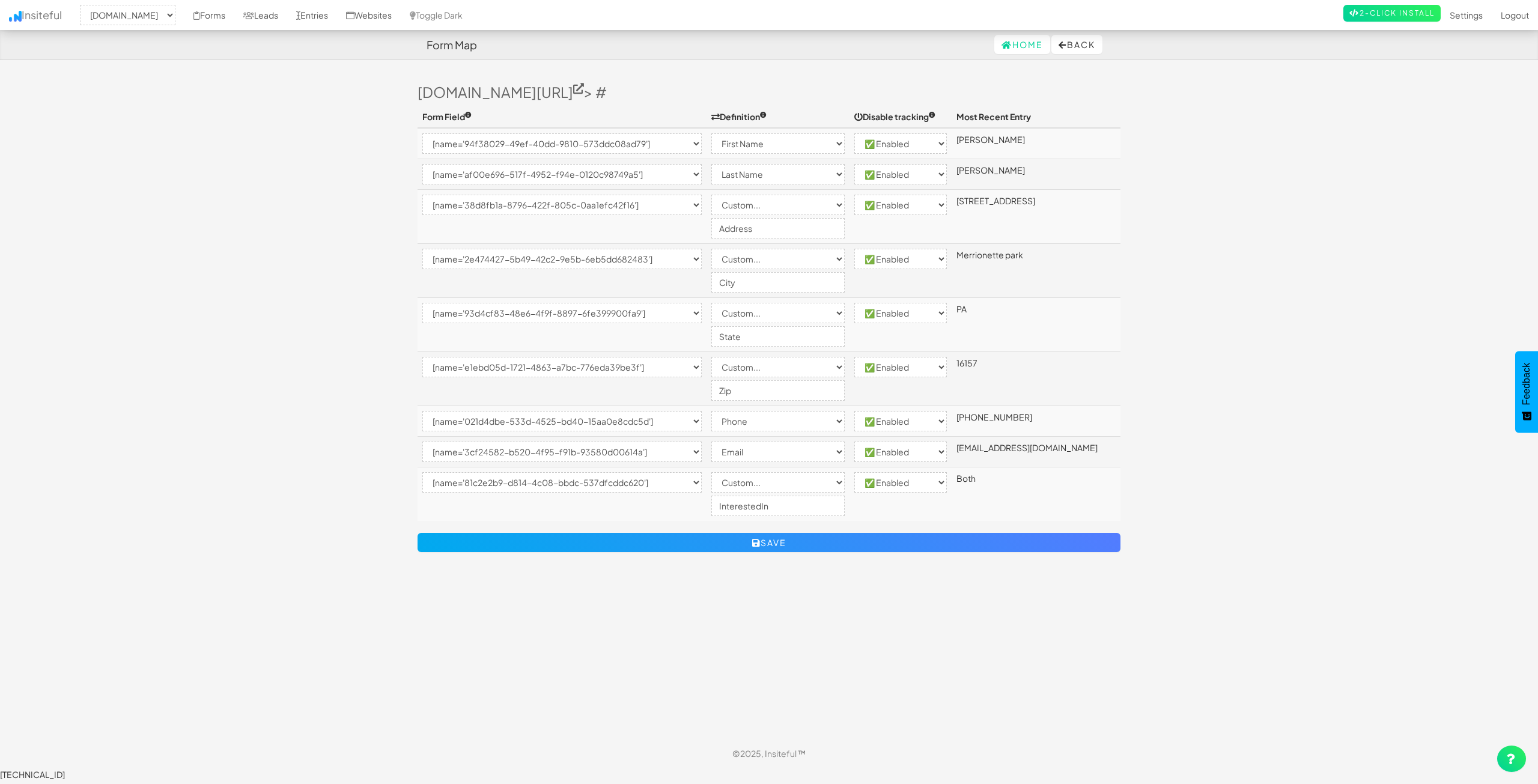
select select "[name='2e474427-5b49-42c2-9e5b-6eb5dd682483']"
select select "custom"
select select "enabled"
select select "[name='93d4cf83-48e6-4f9f-8897-6fe399900fa9']"
select select "custom"
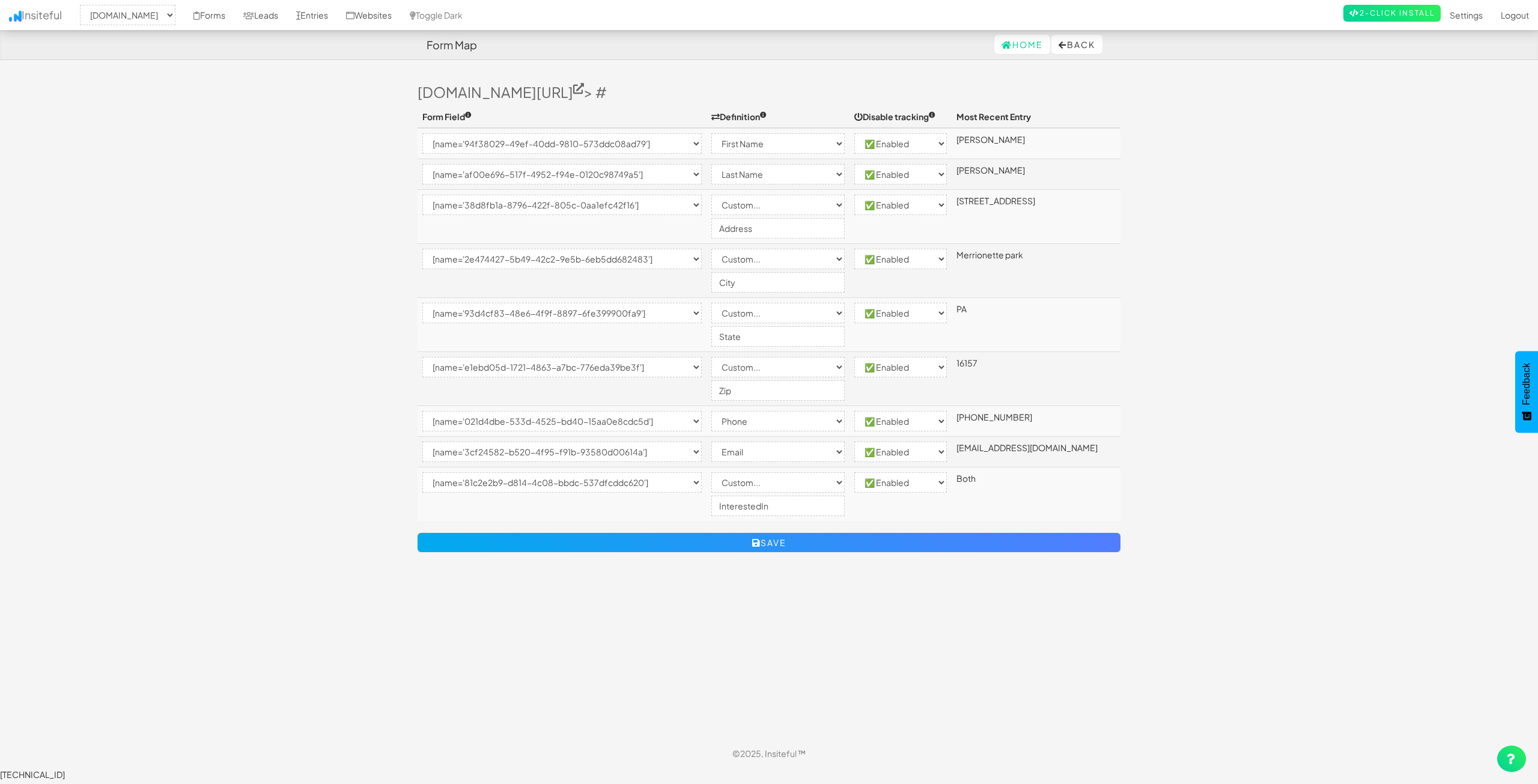
select select "enabled"
select select "[name='e1ebd05d-1721-4863-a7bc-776eda39be3f']"
select select "custom"
select select "enabled"
select select "[name='021d4dbe-533d-4525-bd40-15aa0e8cdc5d']"
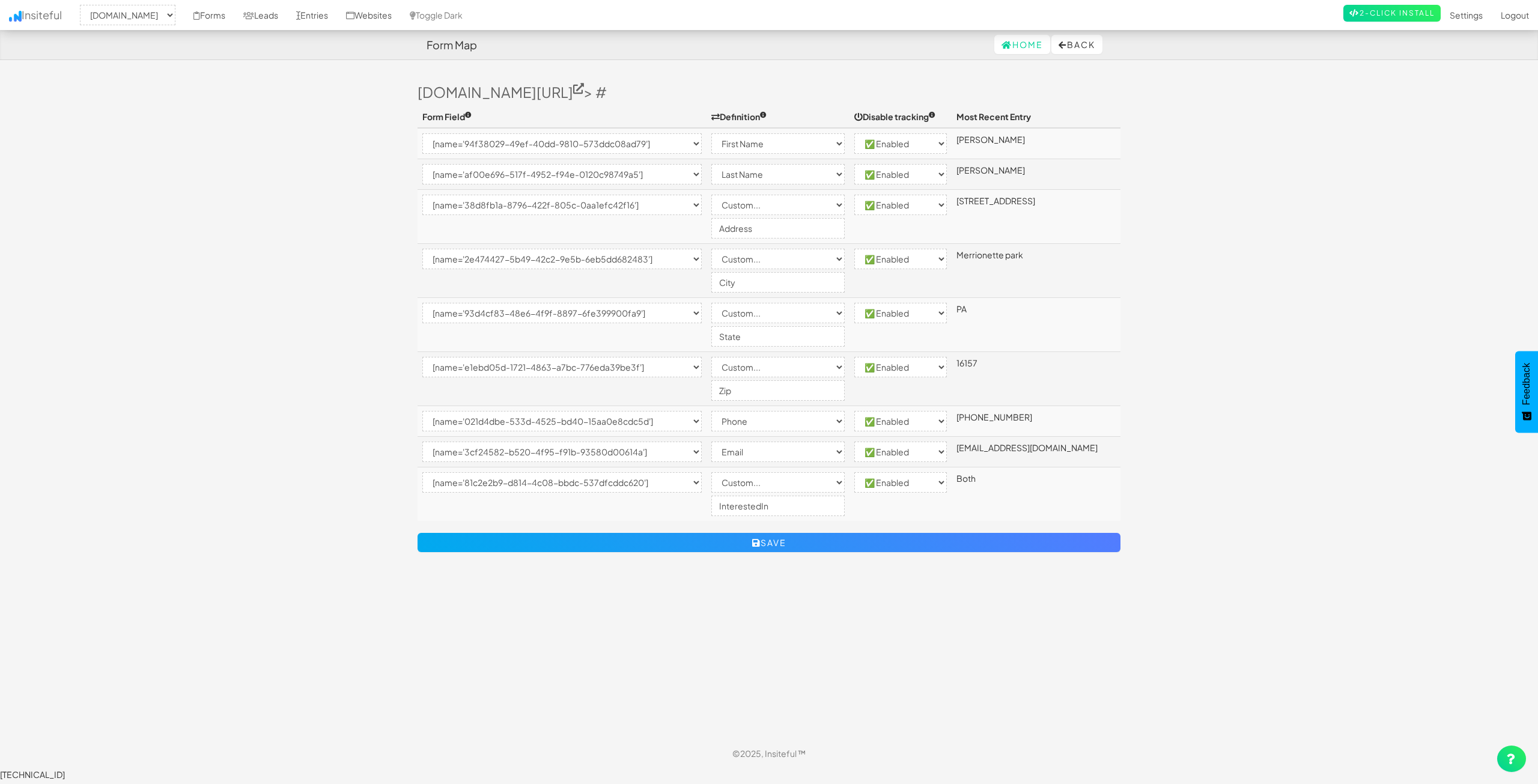
select select "phone"
select select "enabled"
select select "[name='3cf24582-b520-4f95-f91b-93580d00614a']"
select select "email"
select select "enabled"
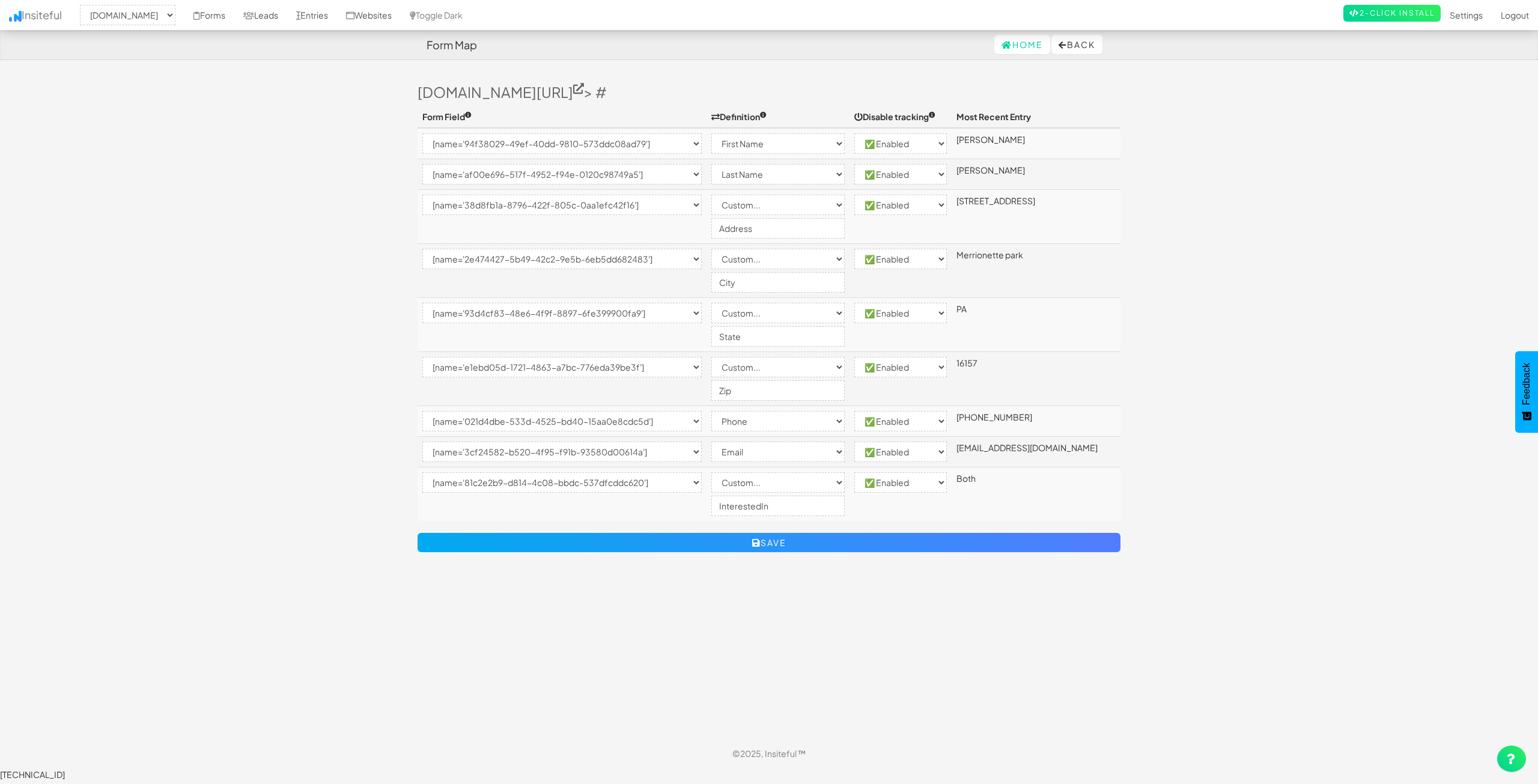
select select "[name='81c2e2b9-d814-4c08-bbdc-537dfcddc620']"
select select "custom"
select select "enabled"
click at [304, 359] on body "Form Map Home Back Toggle navigation Insiteful -- None -- www.nordicenergy-us.c…" at bounding box center [769, 390] width 1538 height 780
click at [234, 27] on link "Forms" at bounding box center [210, 15] width 50 height 30
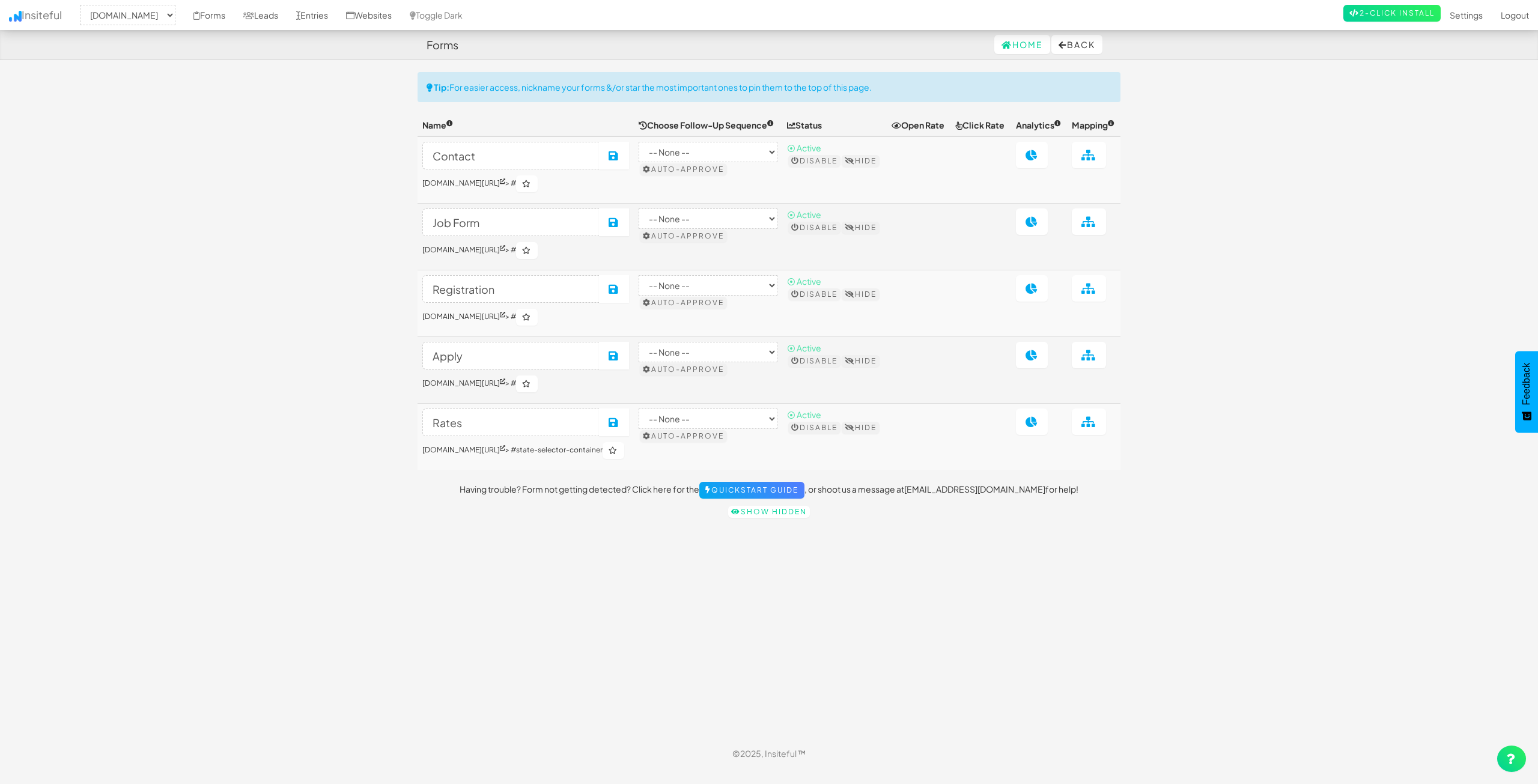
select select "2362"
click at [493, 187] on link "[DOMAIN_NAME][URL]" at bounding box center [464, 182] width 83 height 9
click at [1089, 161] on icon at bounding box center [1089, 155] width 15 height 11
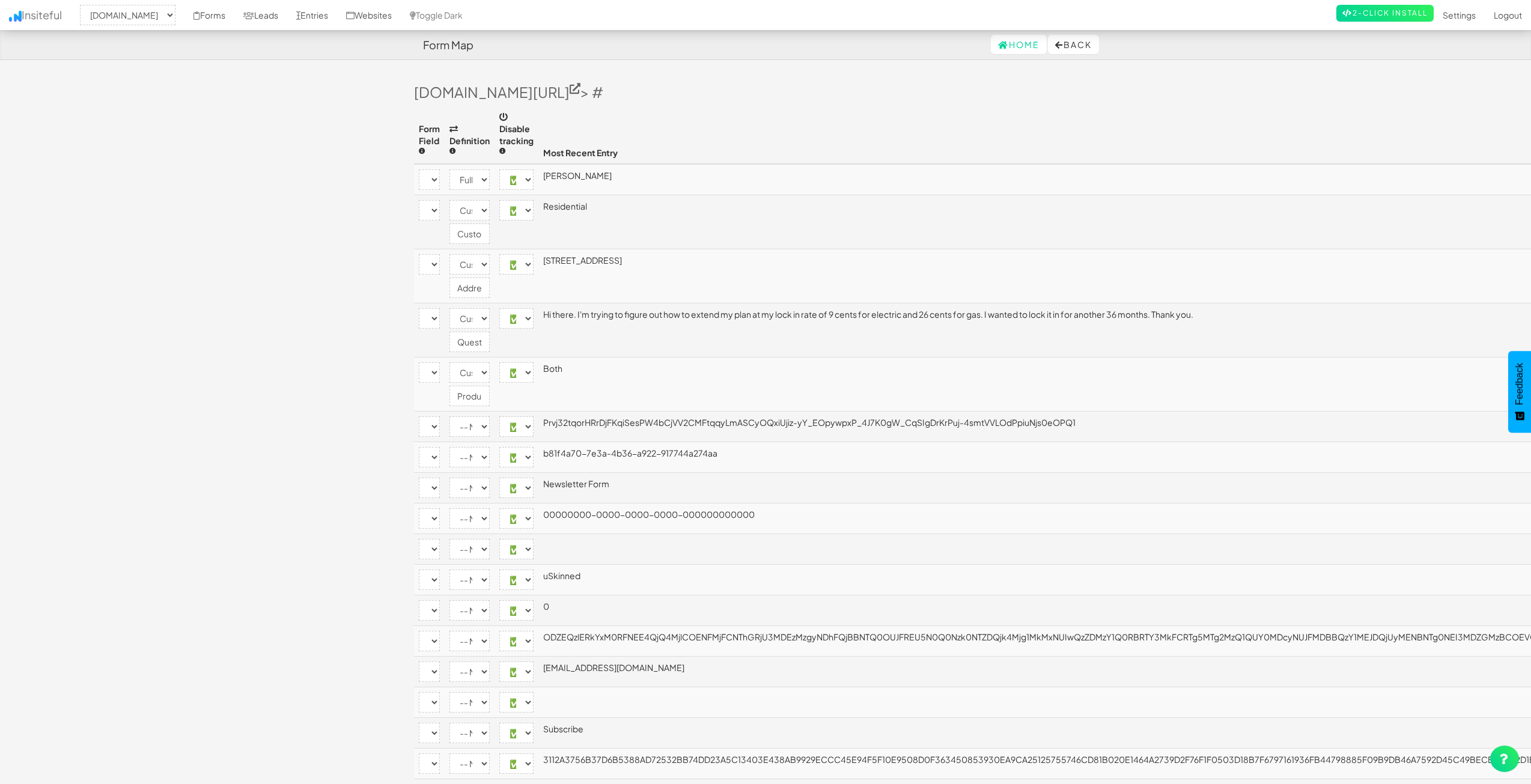
select select "2362"
select select "[name='2d86134a-ca01-4da7-c720-bf48fce8b79e']"
select select "name"
select select "enabled"
select select "[name='9cc27654-cba9-432b-b284-a350cda8c192']"
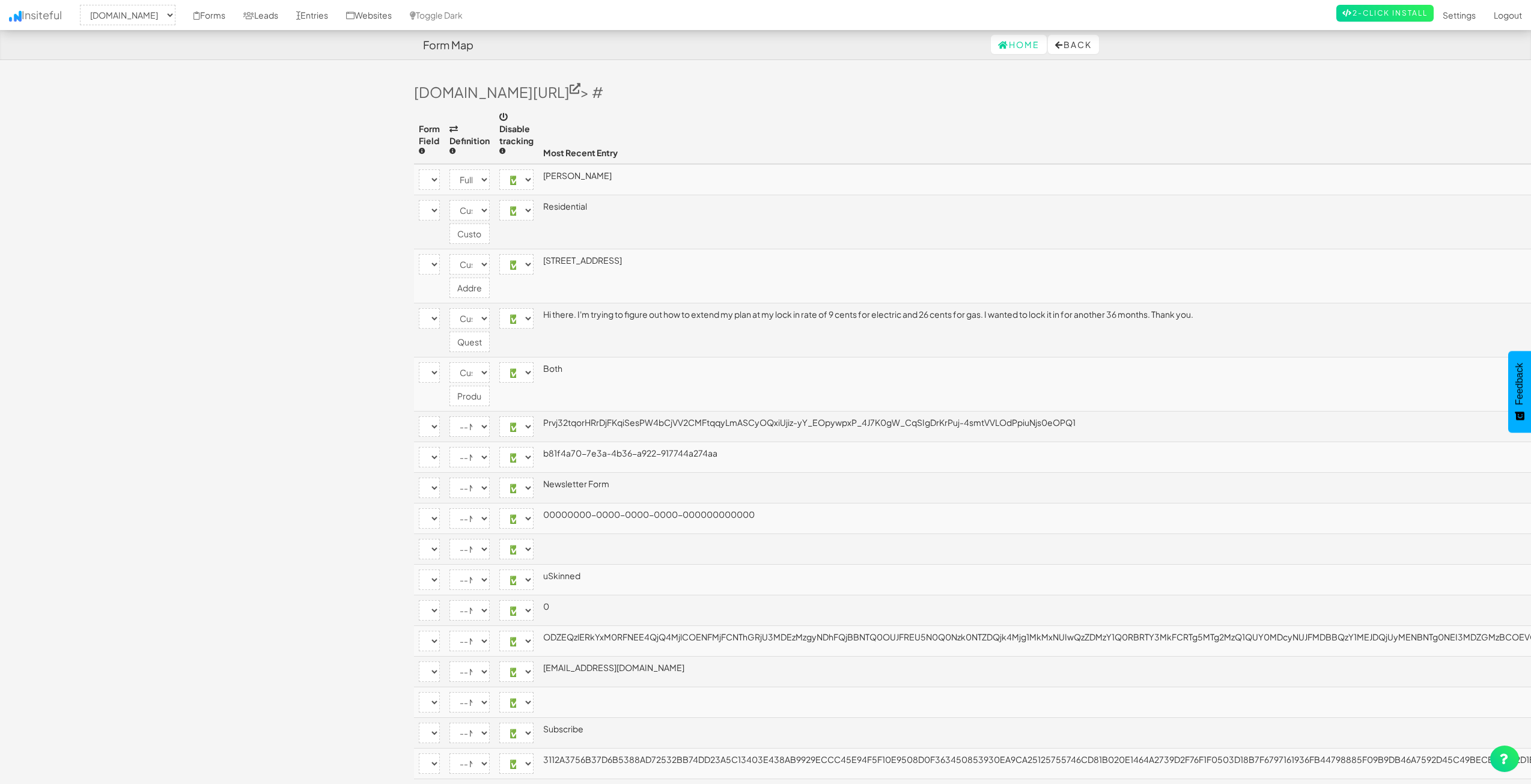
select select "custom"
select select "enabled"
select select "[name='30c19ae3-dd17-46d6-c97e-09b4b067dbc3']"
select select "custom"
select select "enabled"
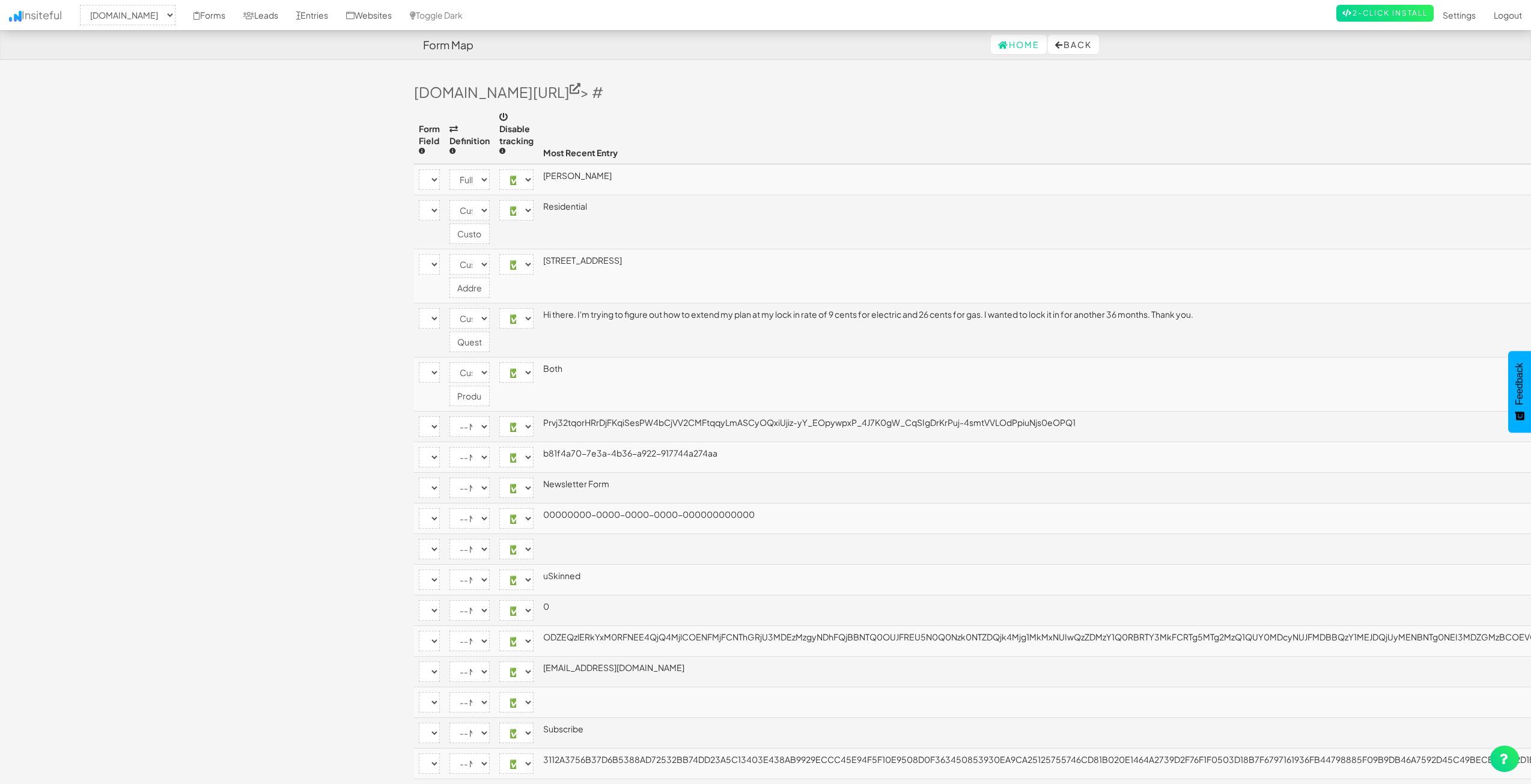
select select "[name='ec9abce4-e339-45a3-f143-6ba81f5b8c1d']"
select select "custom"
select select "enabled"
select select "[name='e06a486f-eb1c-4ebe-9e1e-62ee6b2a8fea']"
select select "custom"
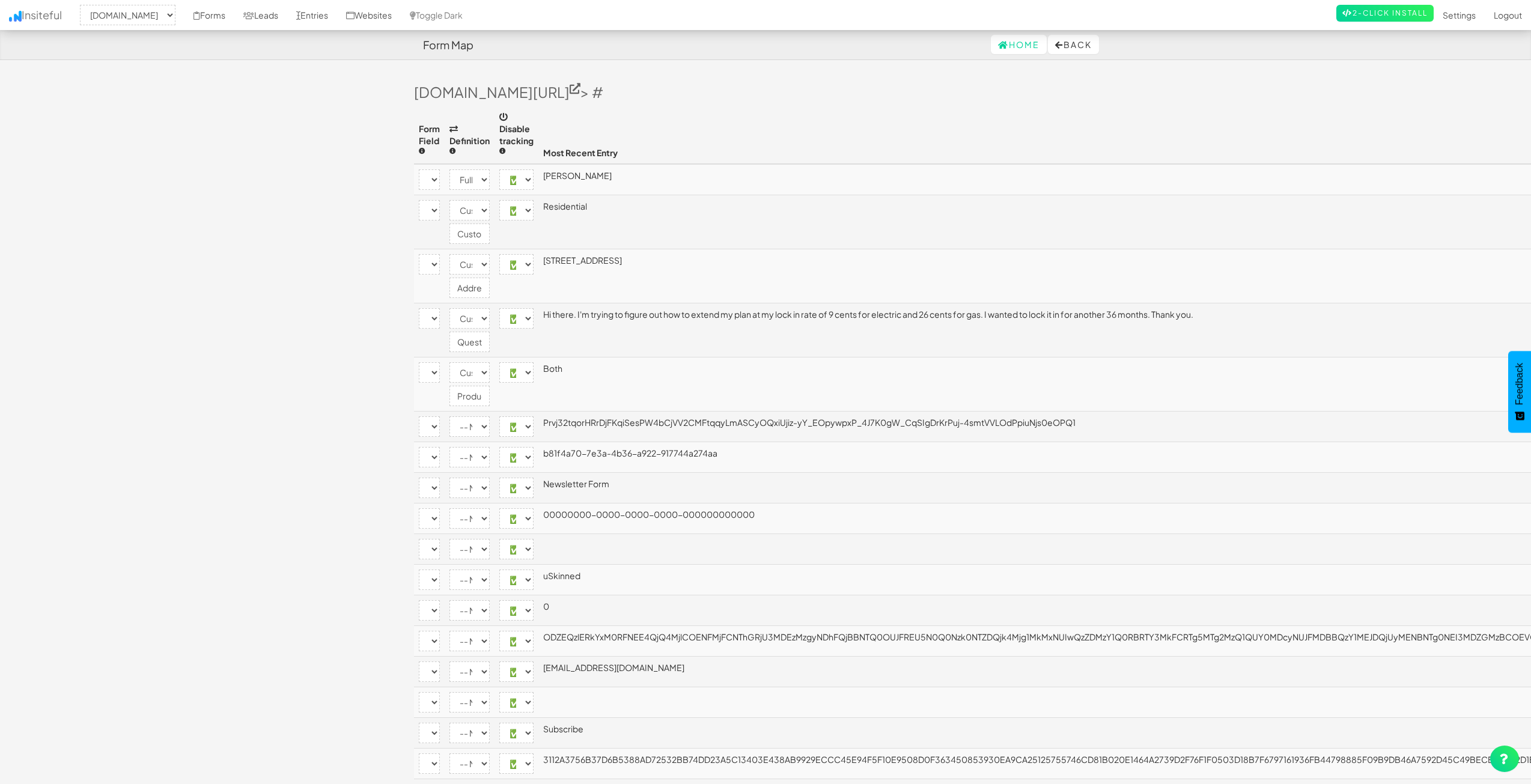
select select "enabled"
select select "[name='__RequestVerificationToken']"
select select "enabled"
select select "[name='FormId']"
select select "enabled"
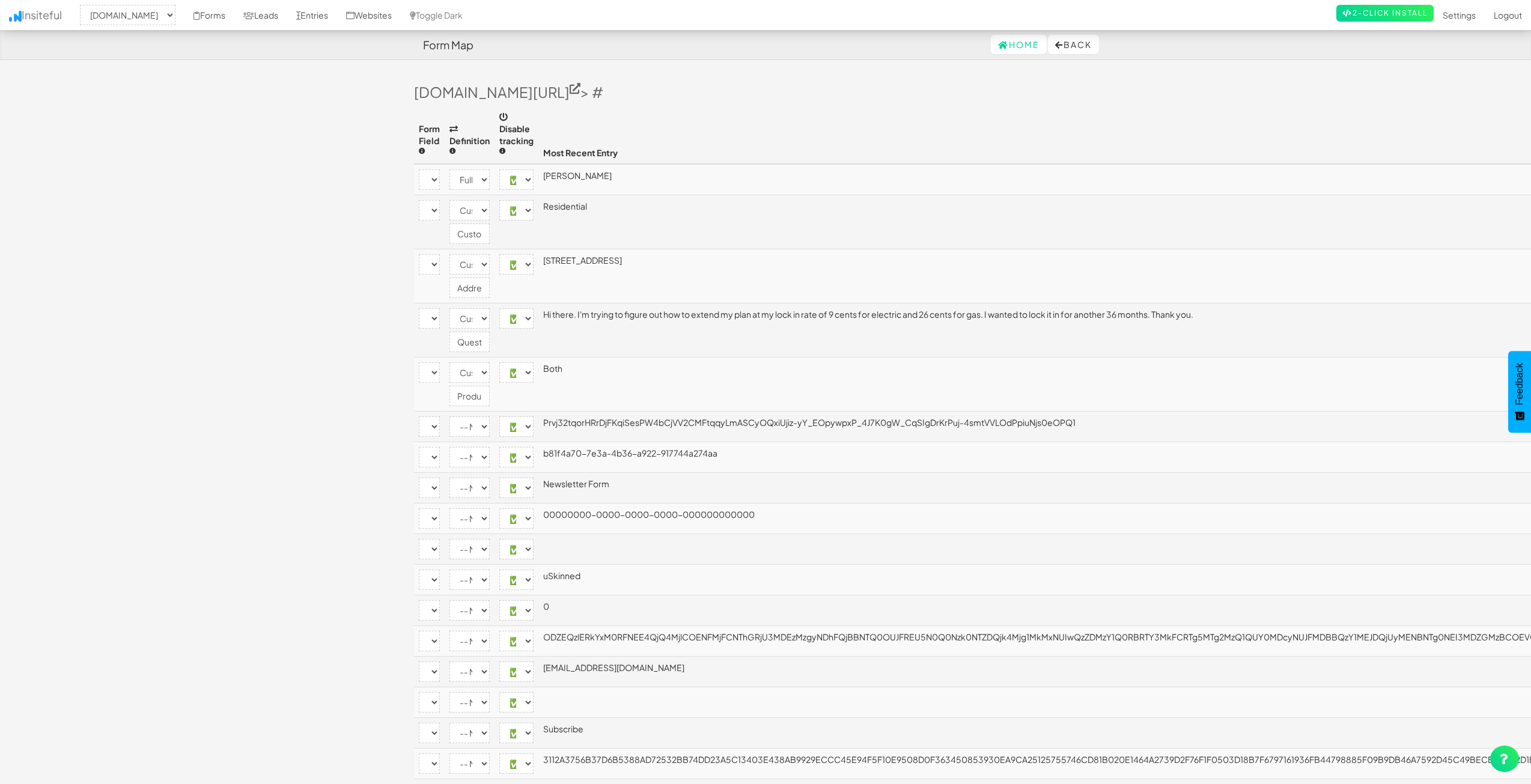
select select "[name='FormName']"
select select "enabled"
select select "[name='RecordId']"
select select "enabled"
select select "[name='PreviousClicked']"
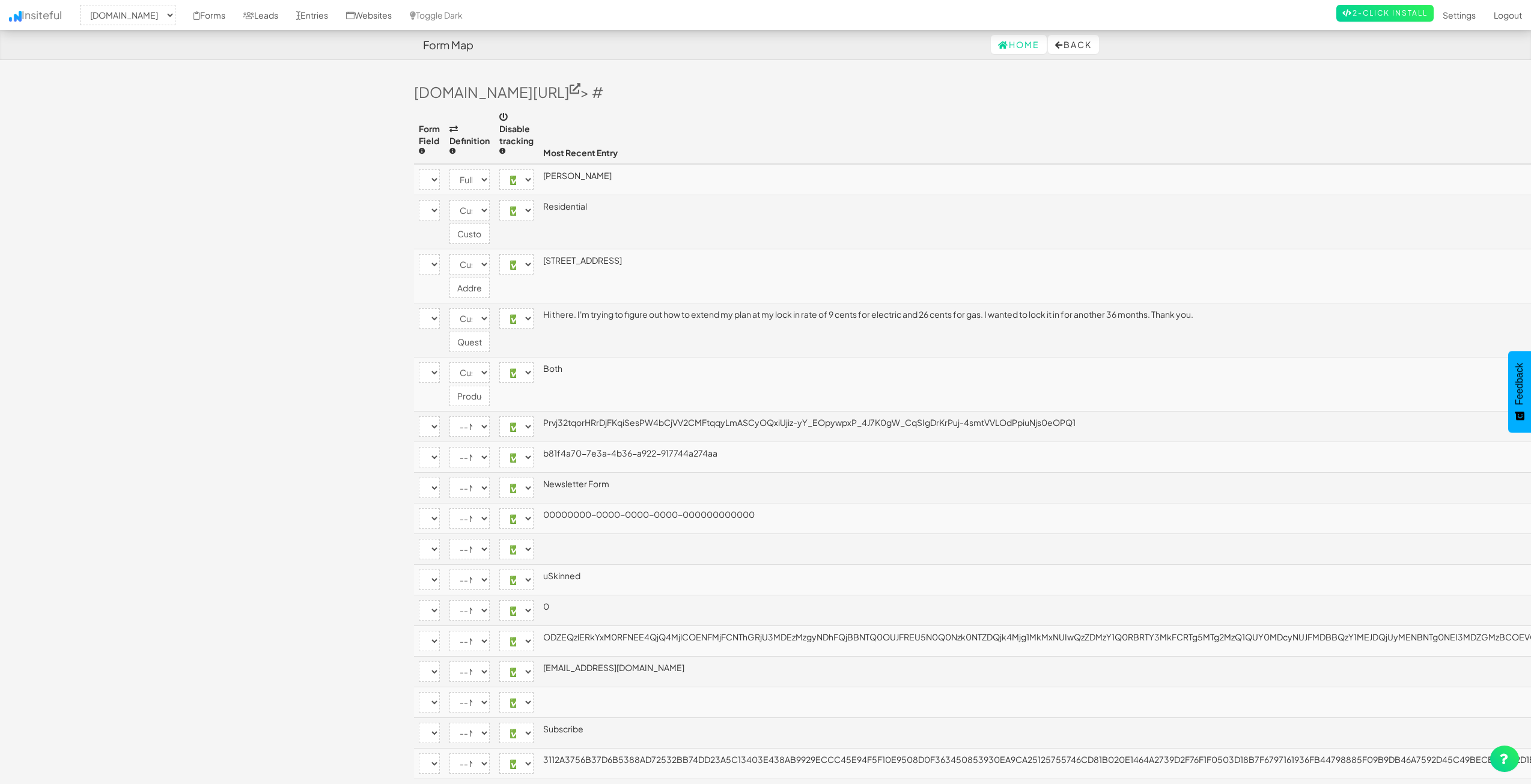
select select "enabled"
select select "[name='Theme']"
select select "enabled"
select select "[name='FormStep']"
select select "enabled"
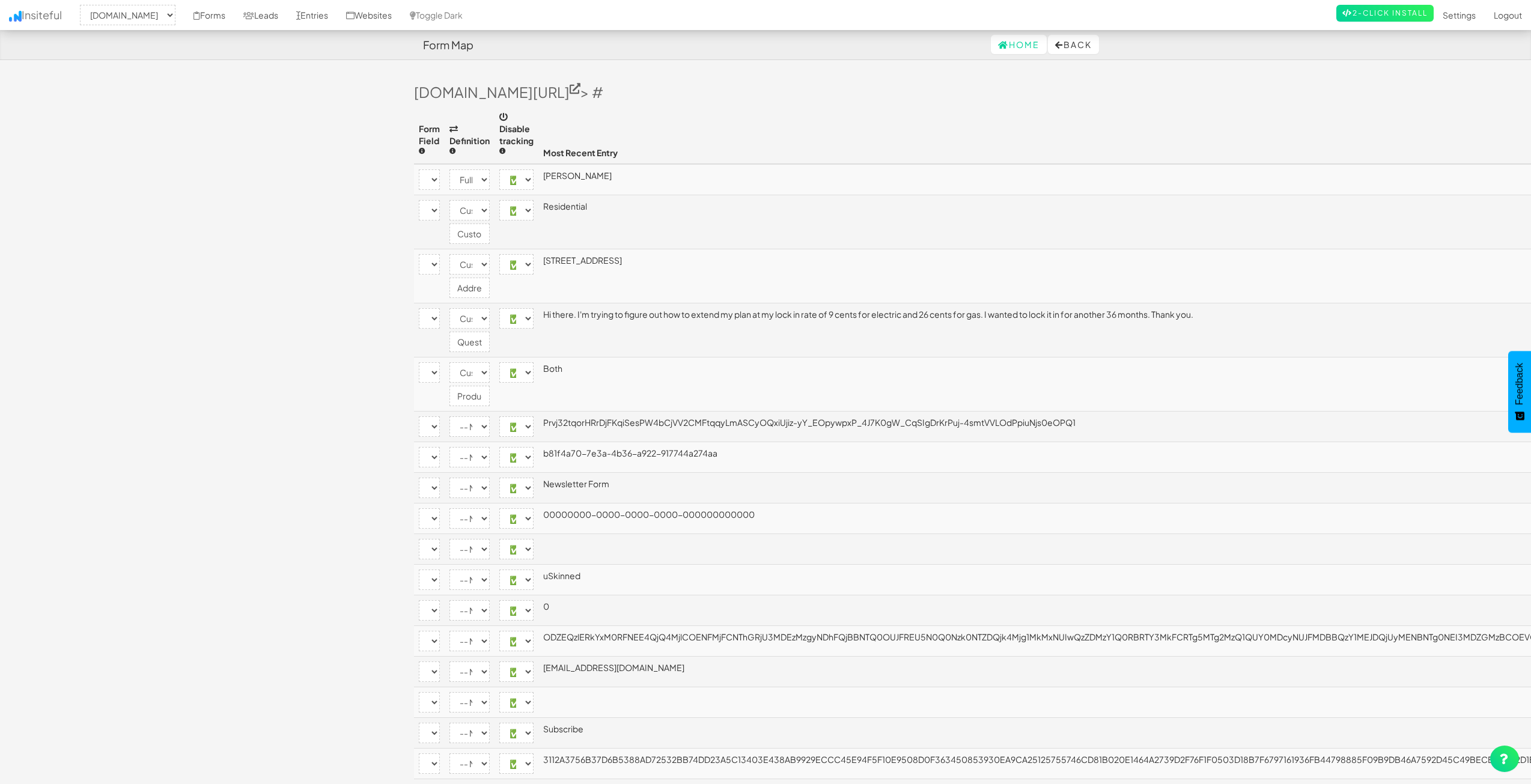
select select "[name='RecordState']"
select select "enabled"
select select "[name='c9204231-7756-4e10-cb50-60870fb4bb73']"
select select "enabled"
select select "[name='b81f4a707e3a4b36a922917744a274aa']"
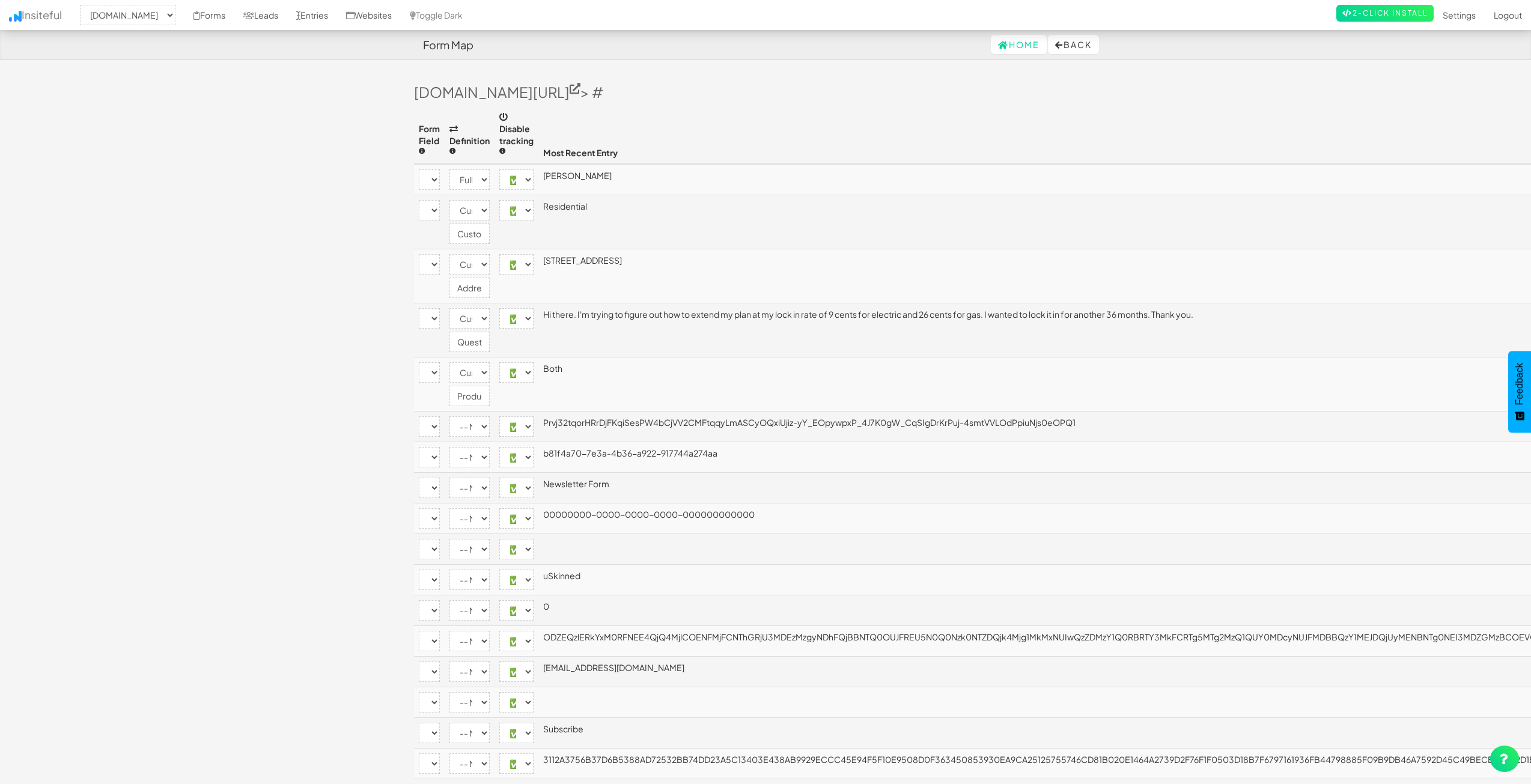
select select "enabled"
select select "[name='__next']"
select select "enabled"
select select "[name='ufprt']"
select select "enabled"
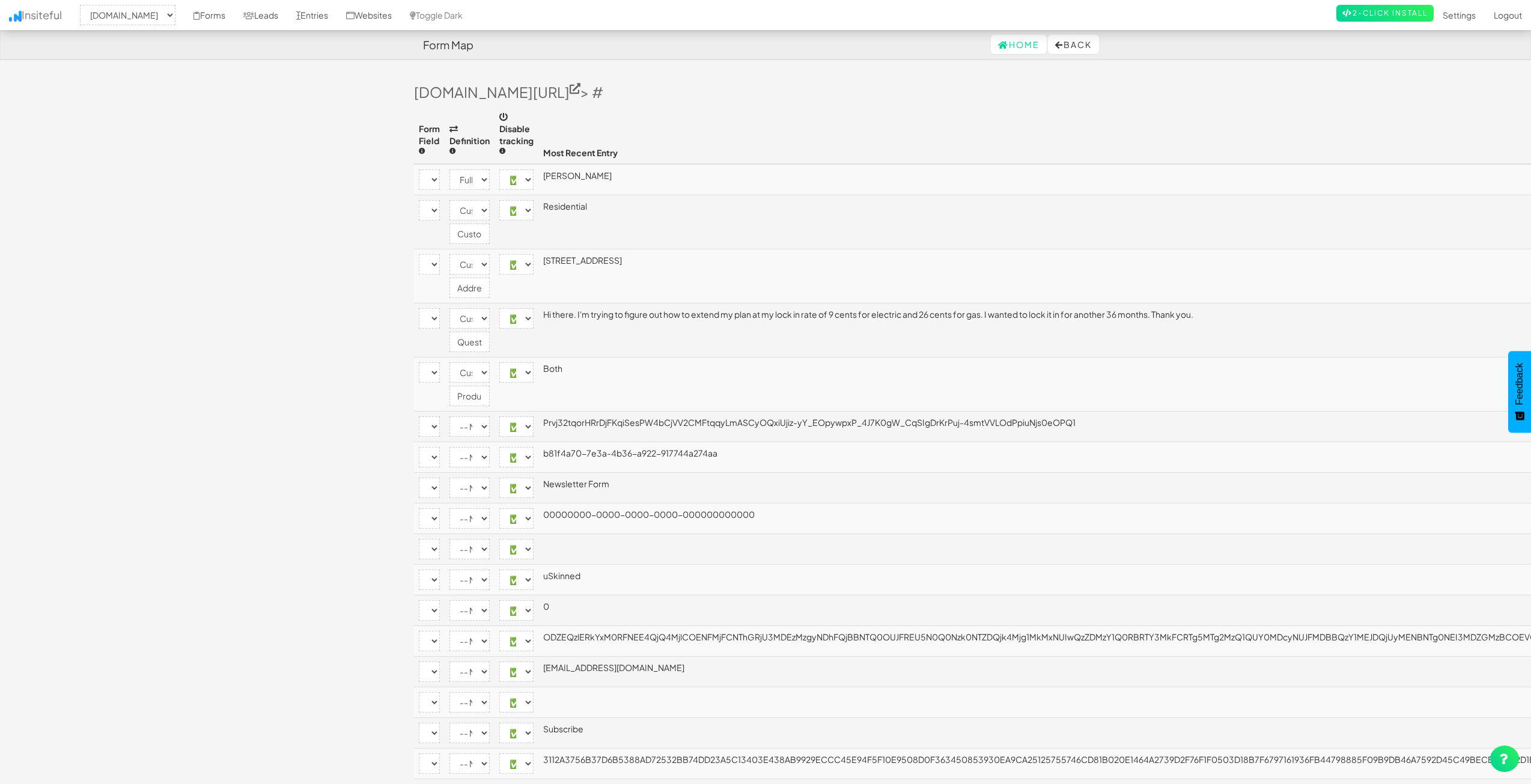
select select "[name='c4a4d889-d1f4-4054-fcad-3ac463492f36']"
select select "company"
select select "enabled"
select select "[name='f9f453e9-3f46-40a8-b0c4-817b8b0bc4be']"
select select "custom"
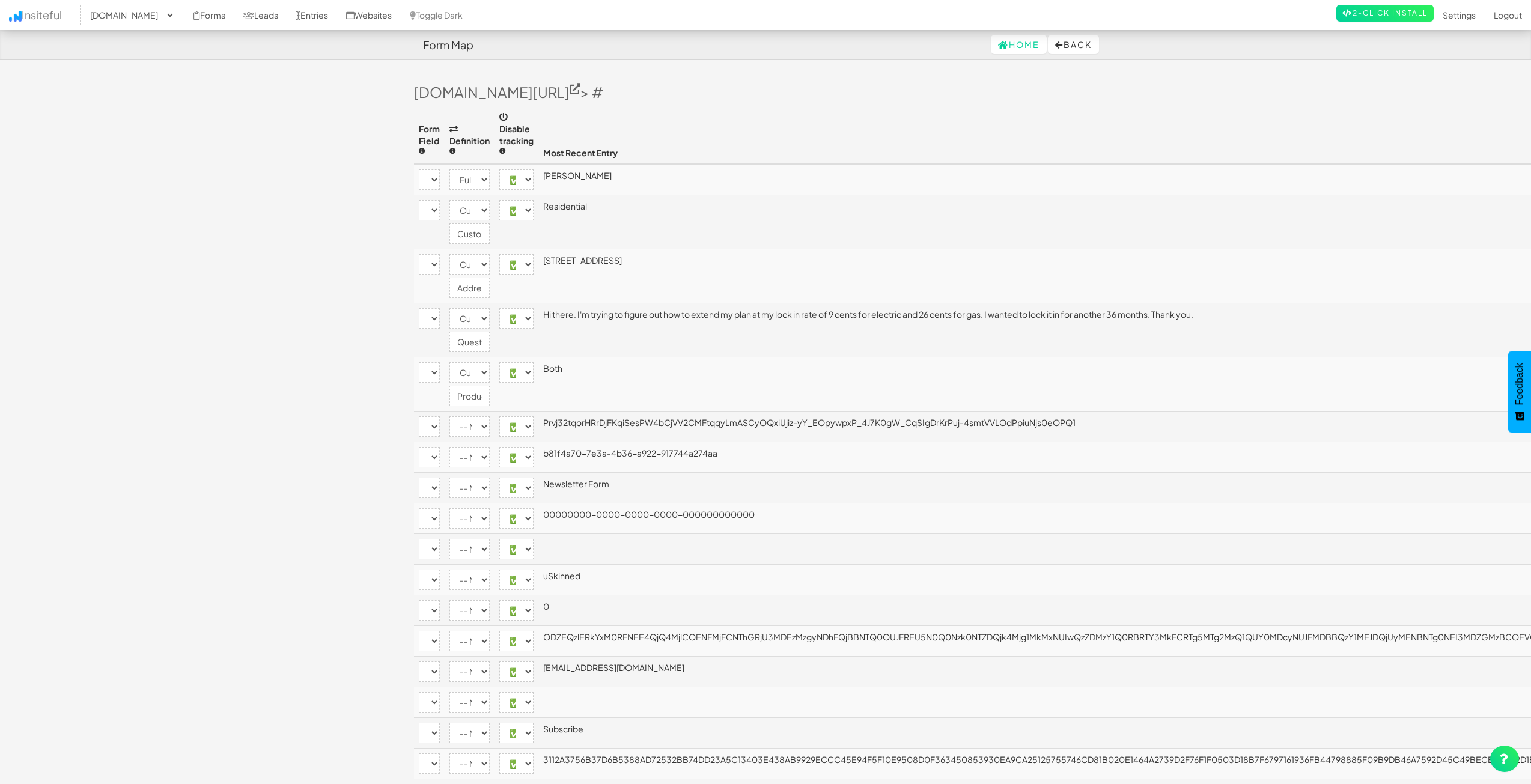
select select "enabled"
select select "[name='21550c3d-769d-4700-8db0-f30cd95e0a95']"
select select "phone"
select select "enabled"
select select "[name='eae61cf1-01da-4da6-f9c6-df56b0aba741']"
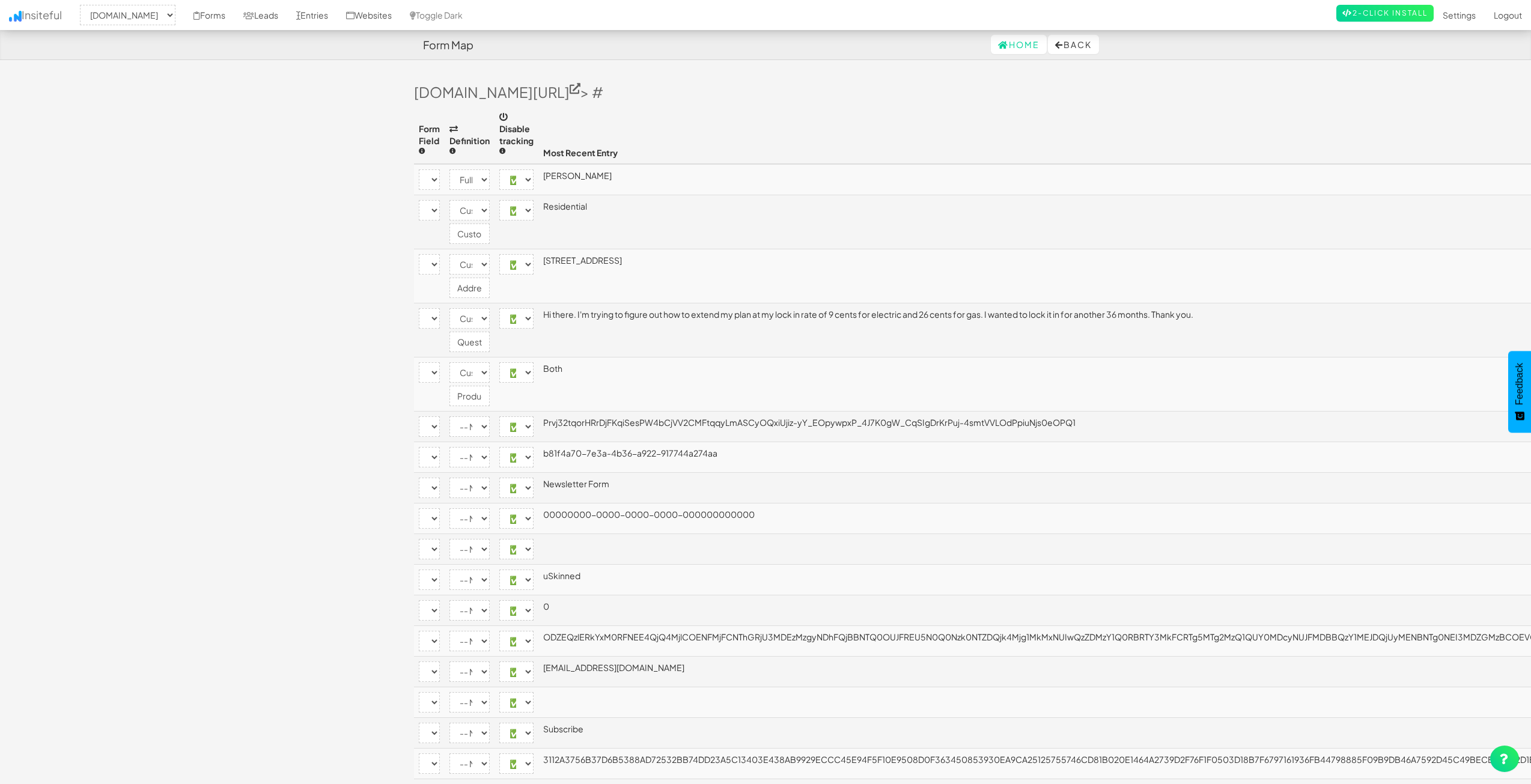
select select "email"
select select "enabled"
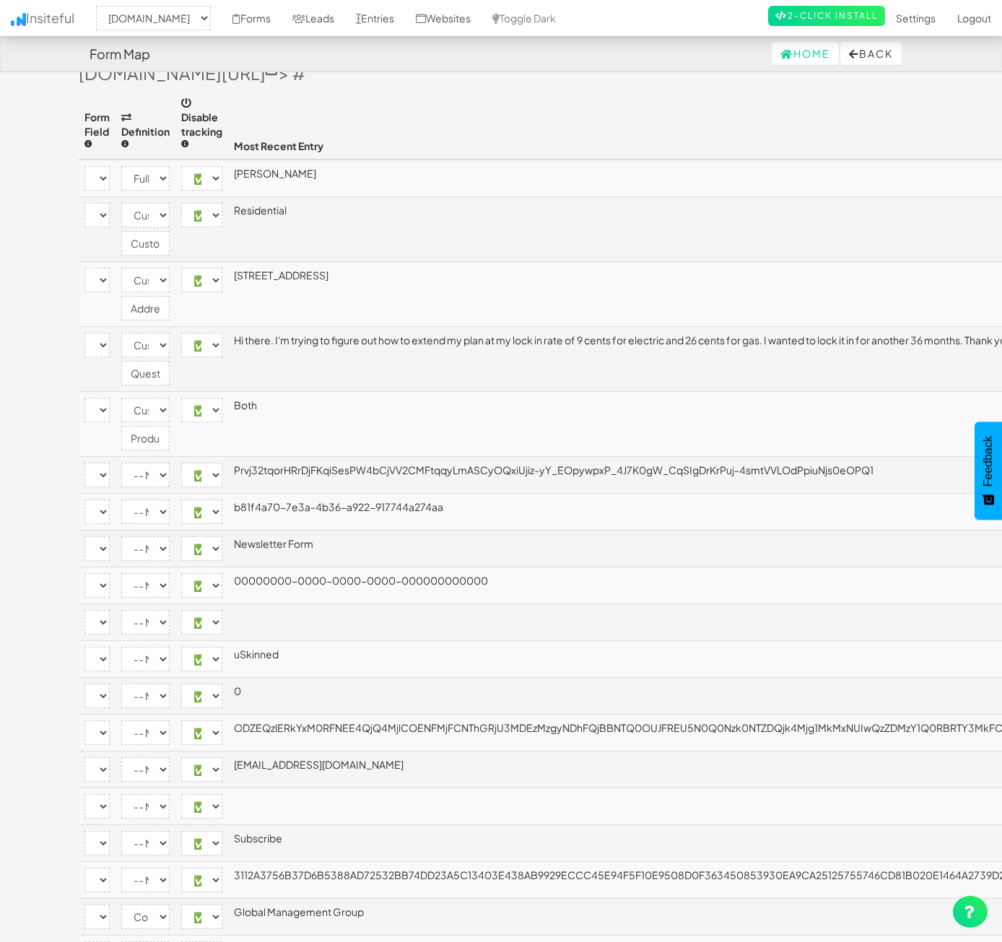
scroll to position [72, 0]
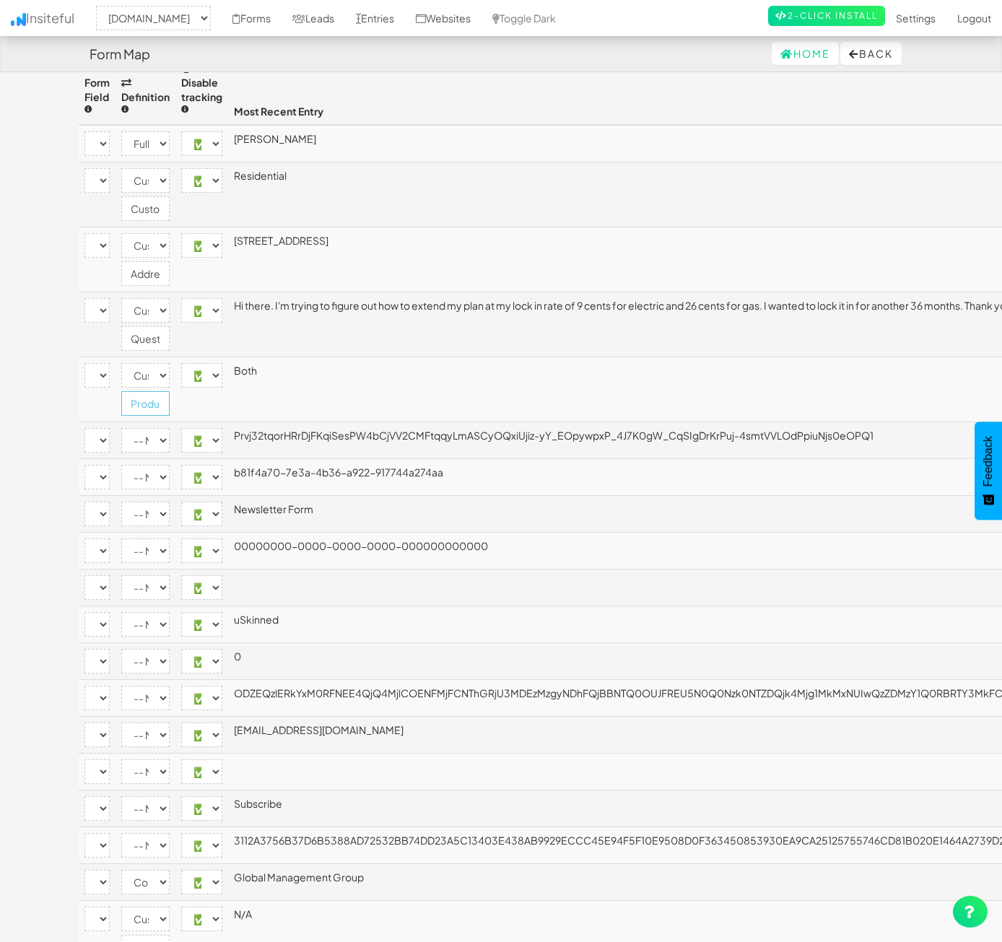
click at [170, 391] on input "ProductofInterest" at bounding box center [145, 403] width 48 height 25
click at [281, 10] on link "Forms" at bounding box center [252, 18] width 60 height 36
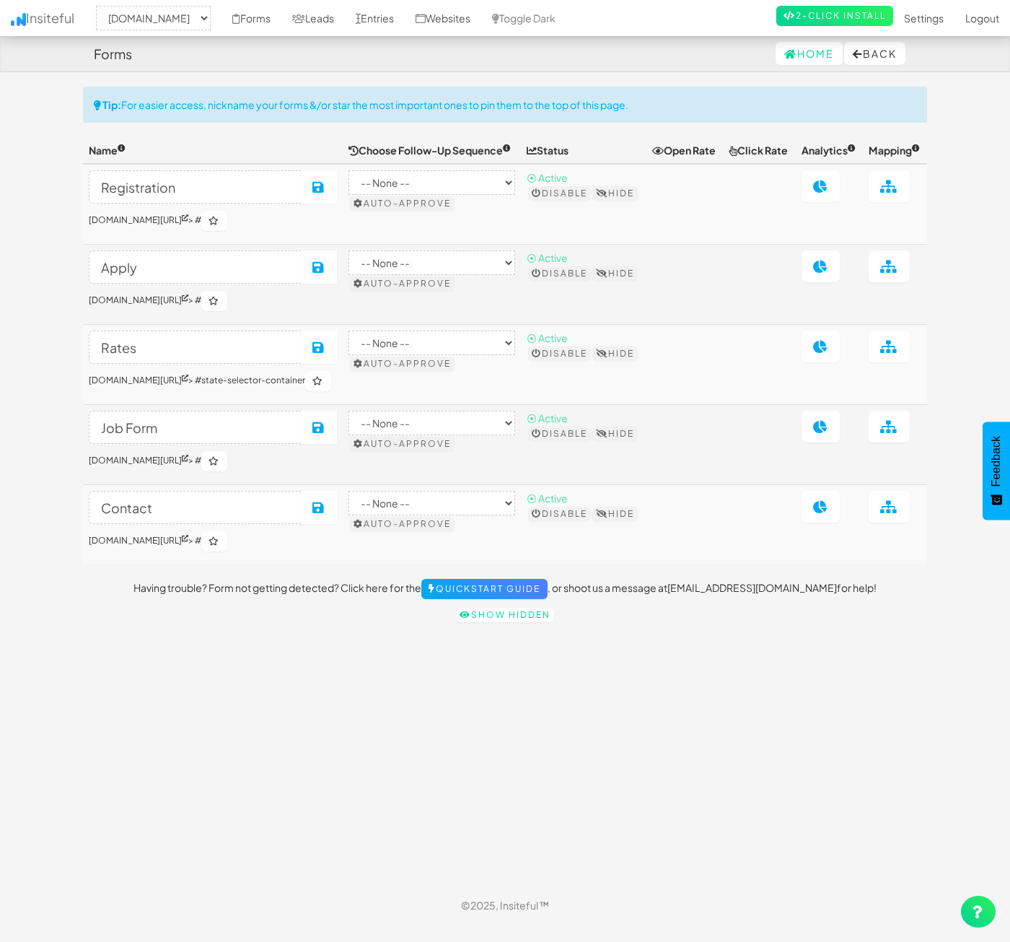
select select "2362"
click at [649, 681] on div "Toggle navigation Insiteful -- None -- www.nordicenergy-us.com Forms Leads Entr…" at bounding box center [505, 487] width 844 height 800
click at [888, 193] on icon at bounding box center [889, 186] width 18 height 13
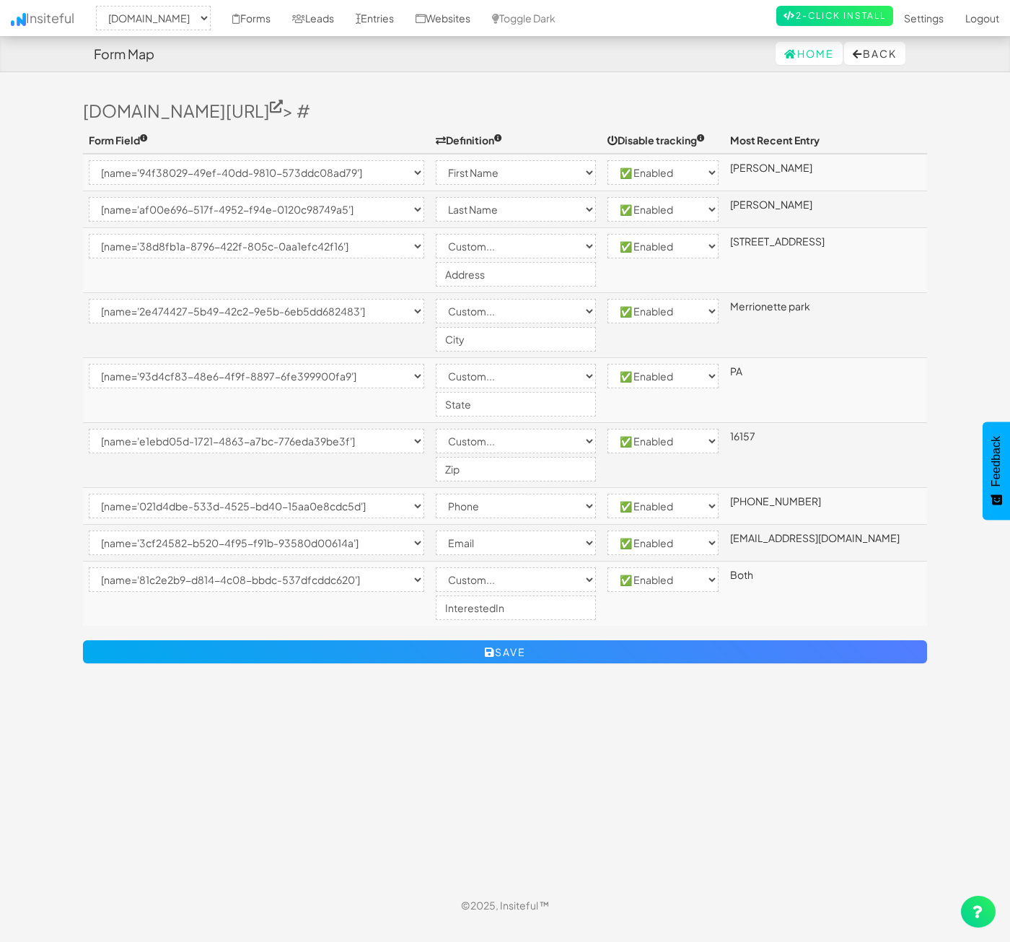
select select "2362"
select select "[name='94f38029-49ef-40dd-9810-573ddc08ad79']"
select select "first-name"
select select "enabled"
select select "[name='af00e696-517f-4952-f94e-0120c98749a5']"
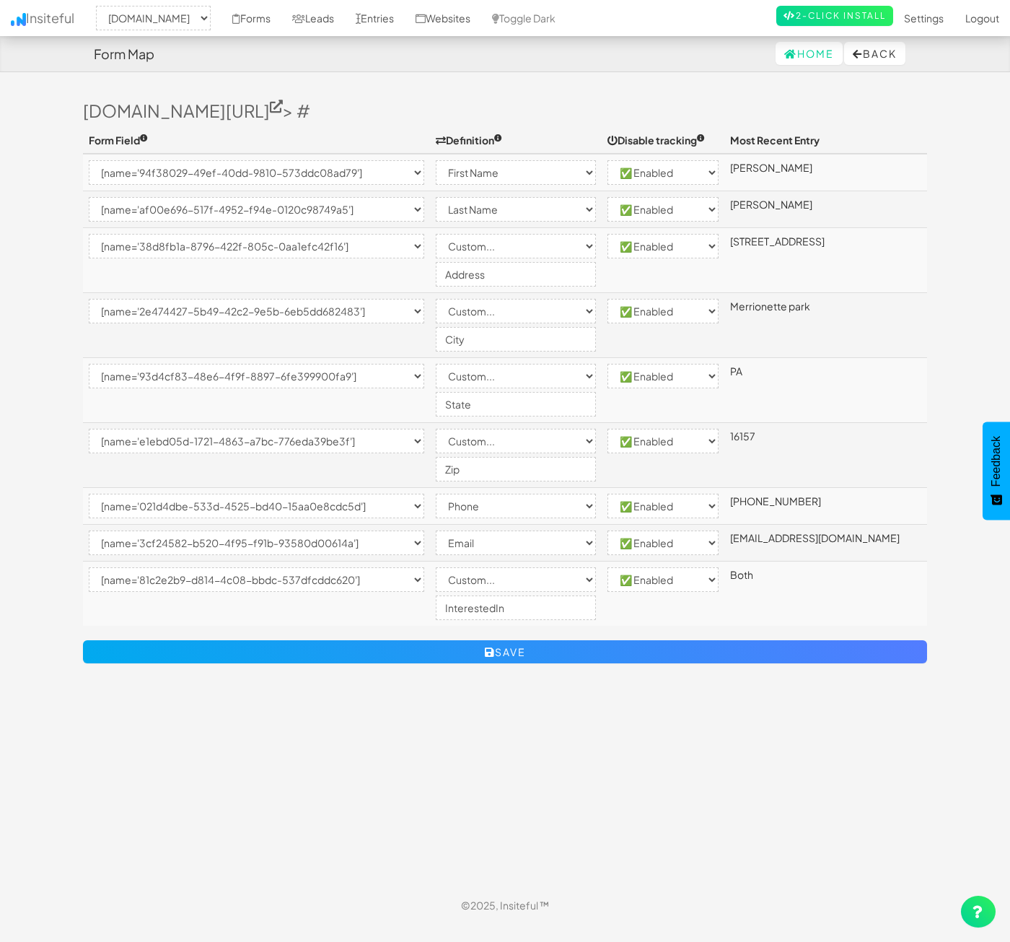
select select "last-name"
select select "enabled"
select select "[name='38d8fb1a-8796-422f-805c-0aa1efc42f16']"
select select "custom"
select select "enabled"
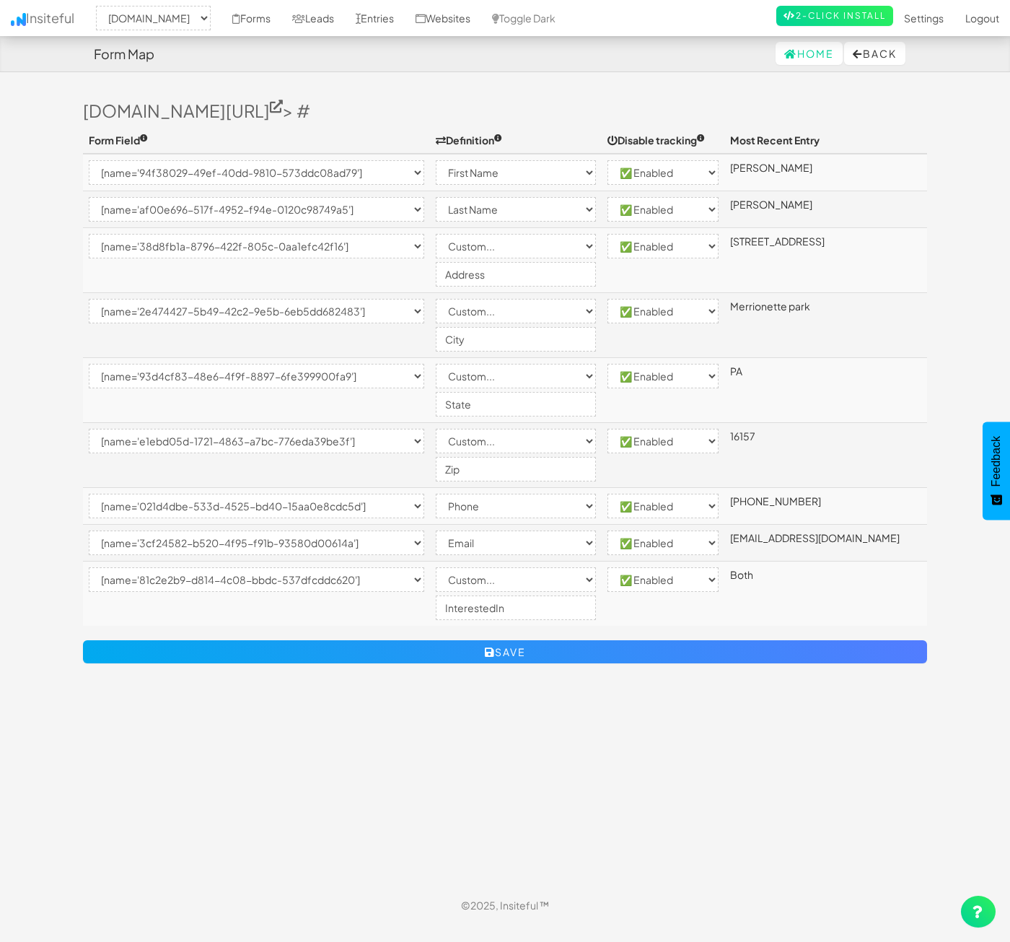
select select "[name='2e474427-5b49-42c2-9e5b-6eb5dd682483']"
select select "custom"
select select "enabled"
select select "[name='93d4cf83-48e6-4f9f-8897-6fe399900fa9']"
select select "custom"
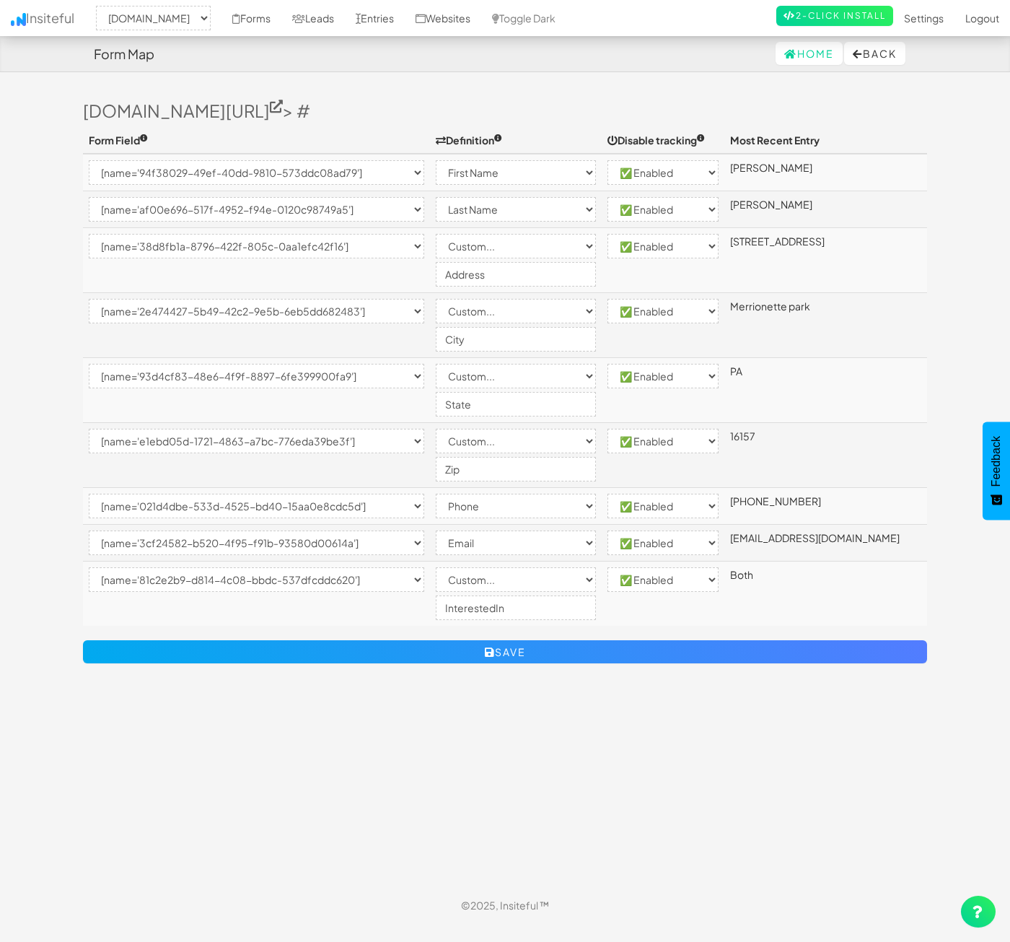
select select "enabled"
select select "[name='e1ebd05d-1721-4863-a7bc-776eda39be3f']"
select select "custom"
select select "enabled"
select select "[name='021d4dbe-533d-4525-bd40-15aa0e8cdc5d']"
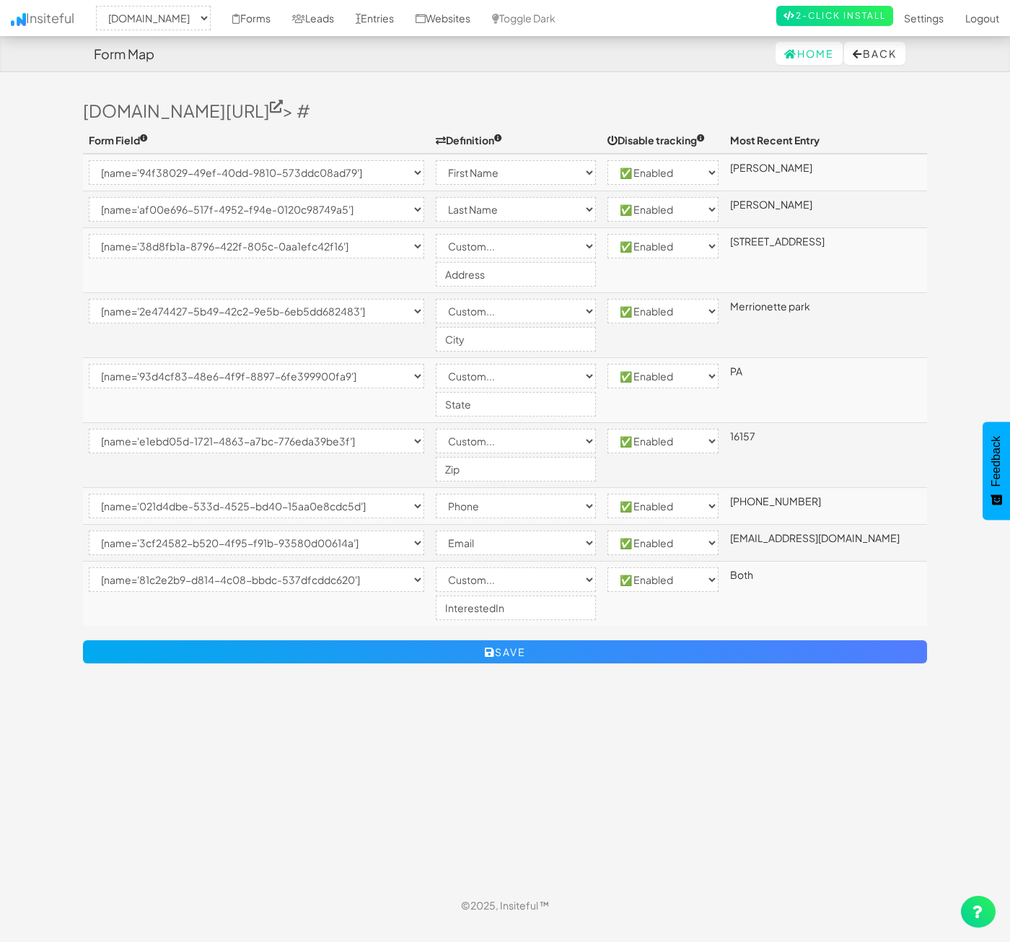
select select "phone"
select select "enabled"
select select "[name='3cf24582-b520-4f95-f91b-93580d00614a']"
select select "email"
select select "enabled"
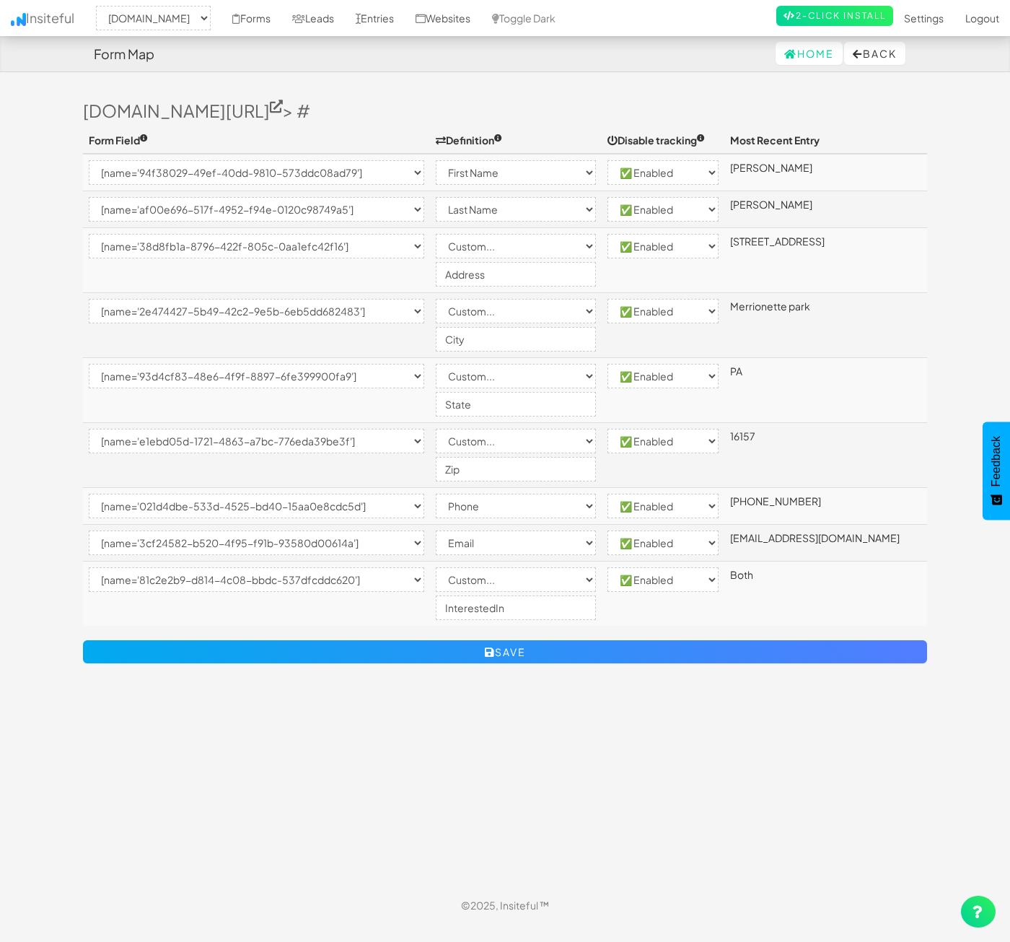
select select "[name='81c2e2b9-d814-4c08-bbdc-537dfcddc620']"
select select "custom"
select select "enabled"
click at [543, 619] on input "InterestedIn" at bounding box center [516, 607] width 161 height 25
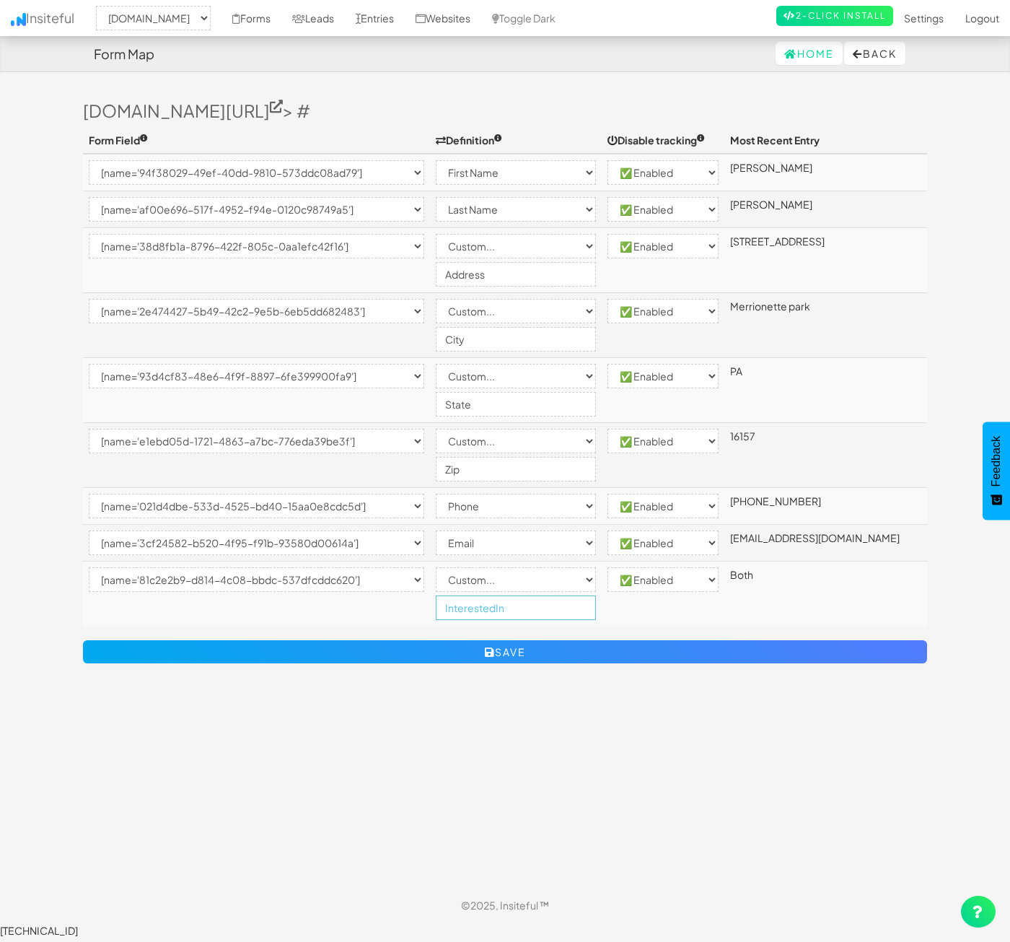
paste input "ProductofInterest"
type input "ProductofInterest"
click at [566, 745] on div "Toggle navigation Insiteful -- None -- www.nordicenergy-us.com Forms Leads Entr…" at bounding box center [505, 487] width 844 height 800
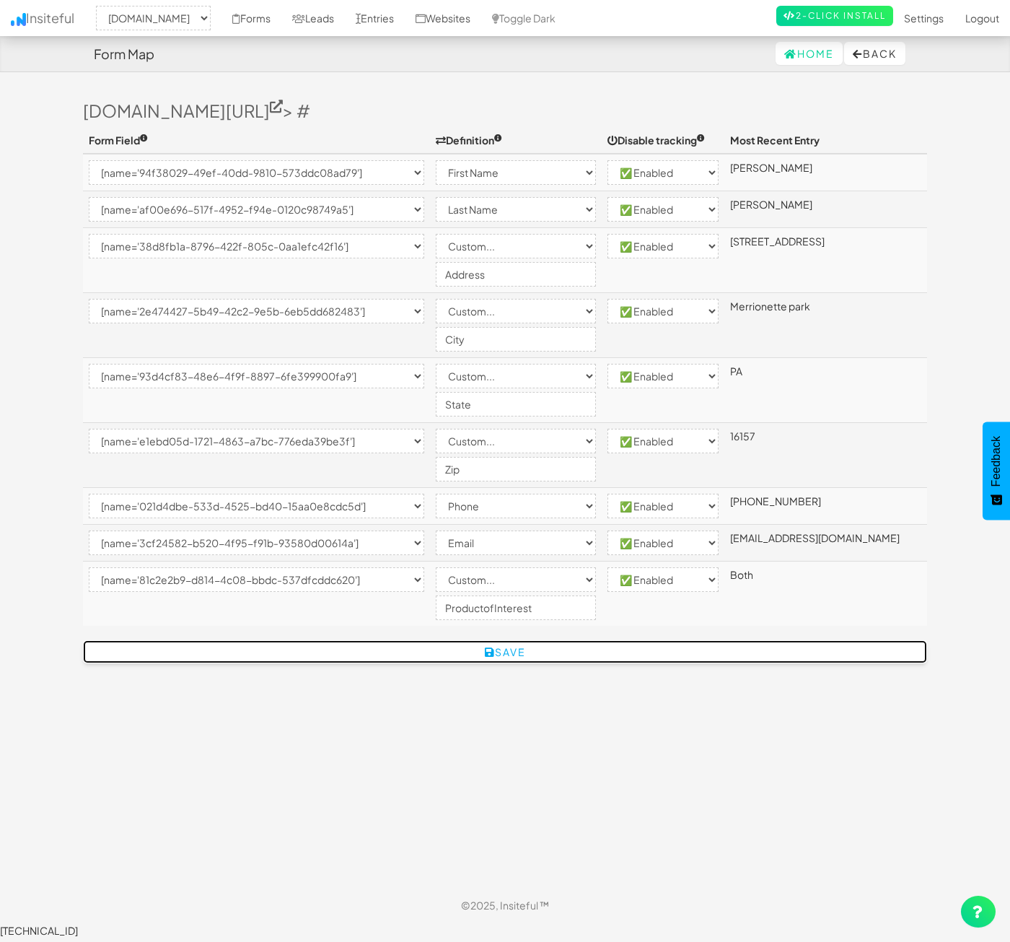
click at [576, 646] on button "Save" at bounding box center [505, 651] width 844 height 23
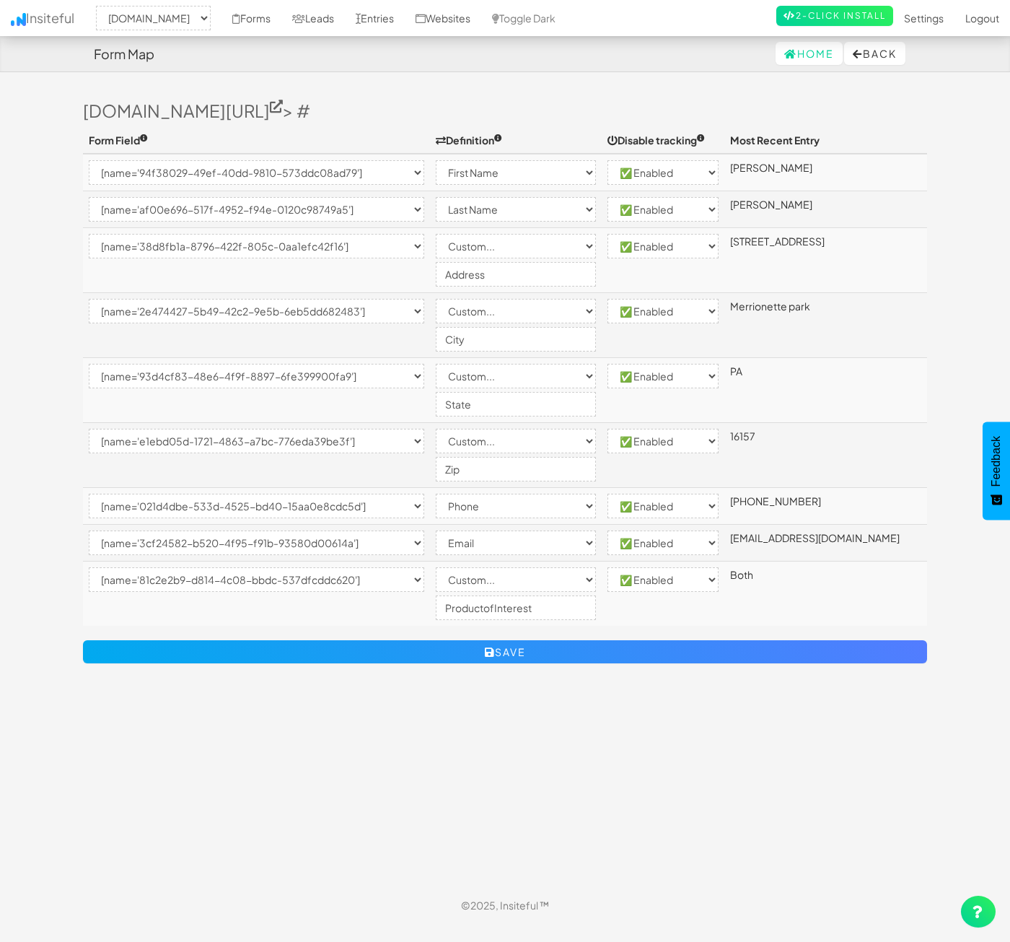
select select "2362"
select select "[name='94f38029-49ef-40dd-9810-573ddc08ad79']"
select select "first-name"
select select "enabled"
select select "[name='af00e696-517f-4952-f94e-0120c98749a5']"
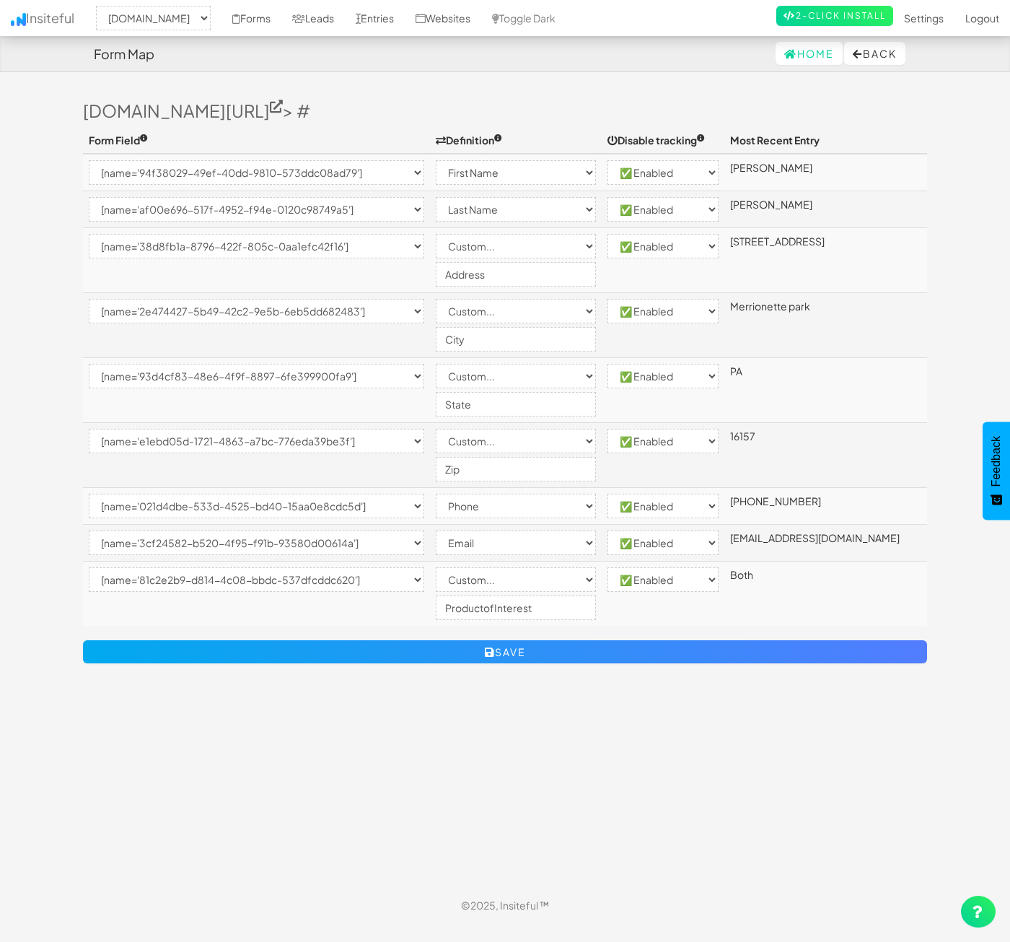
select select "last-name"
select select "enabled"
select select "[name='38d8fb1a-8796-422f-805c-0aa1efc42f16']"
select select "custom"
select select "enabled"
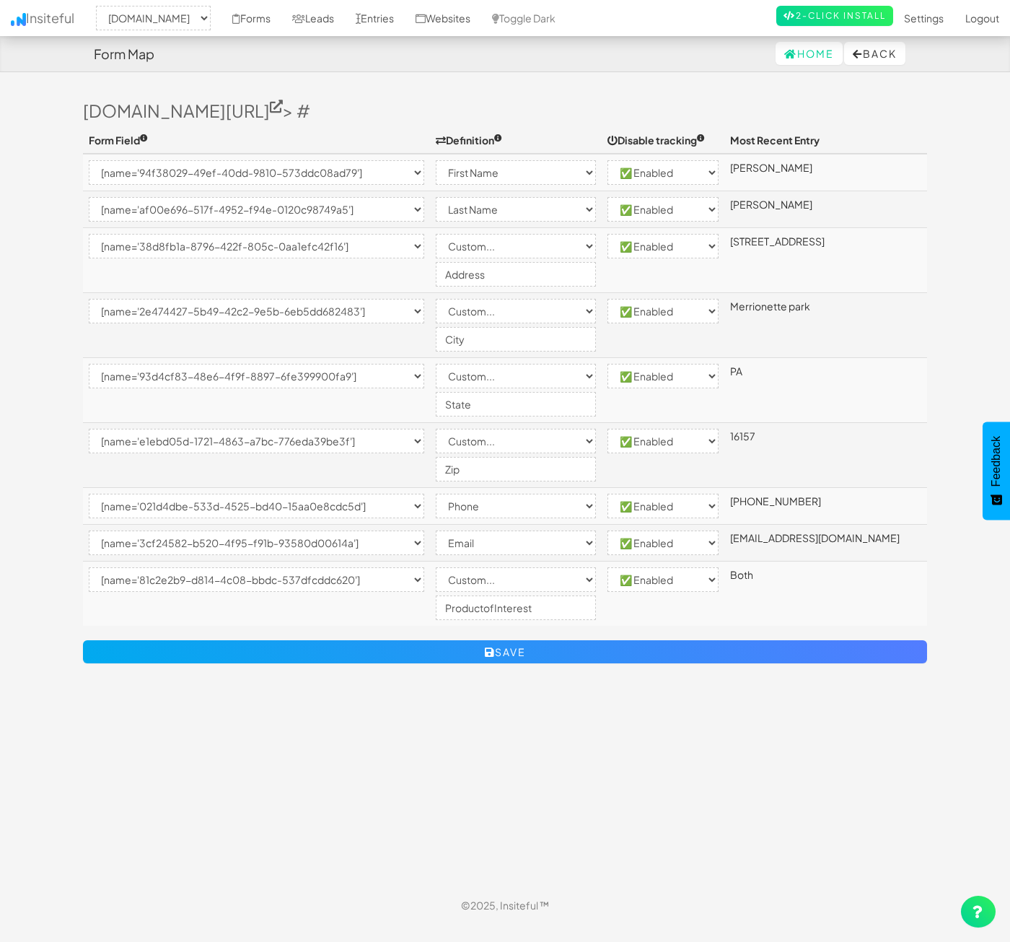
select select "[name='2e474427-5b49-42c2-9e5b-6eb5dd682483']"
select select "custom"
select select "enabled"
select select "[name='93d4cf83-48e6-4f9f-8897-6fe399900fa9']"
select select "custom"
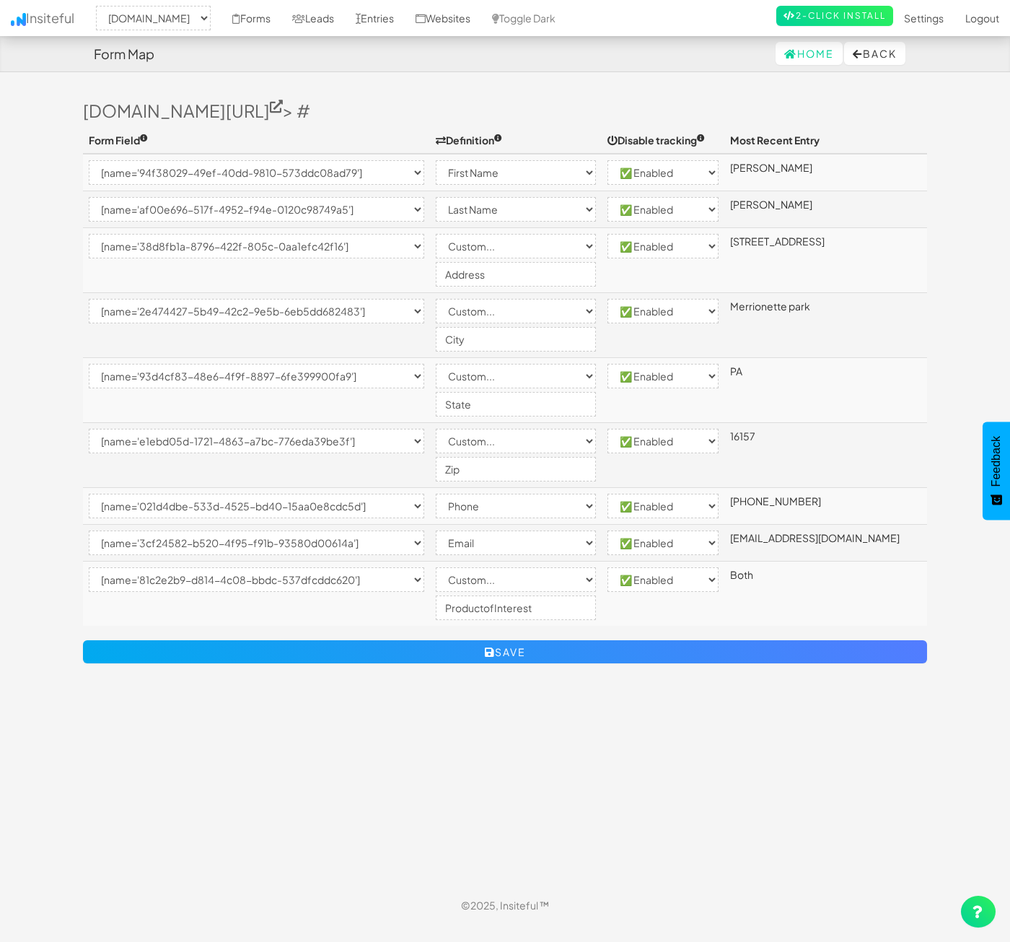
select select "enabled"
select select "[name='e1ebd05d-1721-4863-a7bc-776eda39be3f']"
select select "custom"
select select "enabled"
select select "[name='021d4dbe-533d-4525-bd40-15aa0e8cdc5d']"
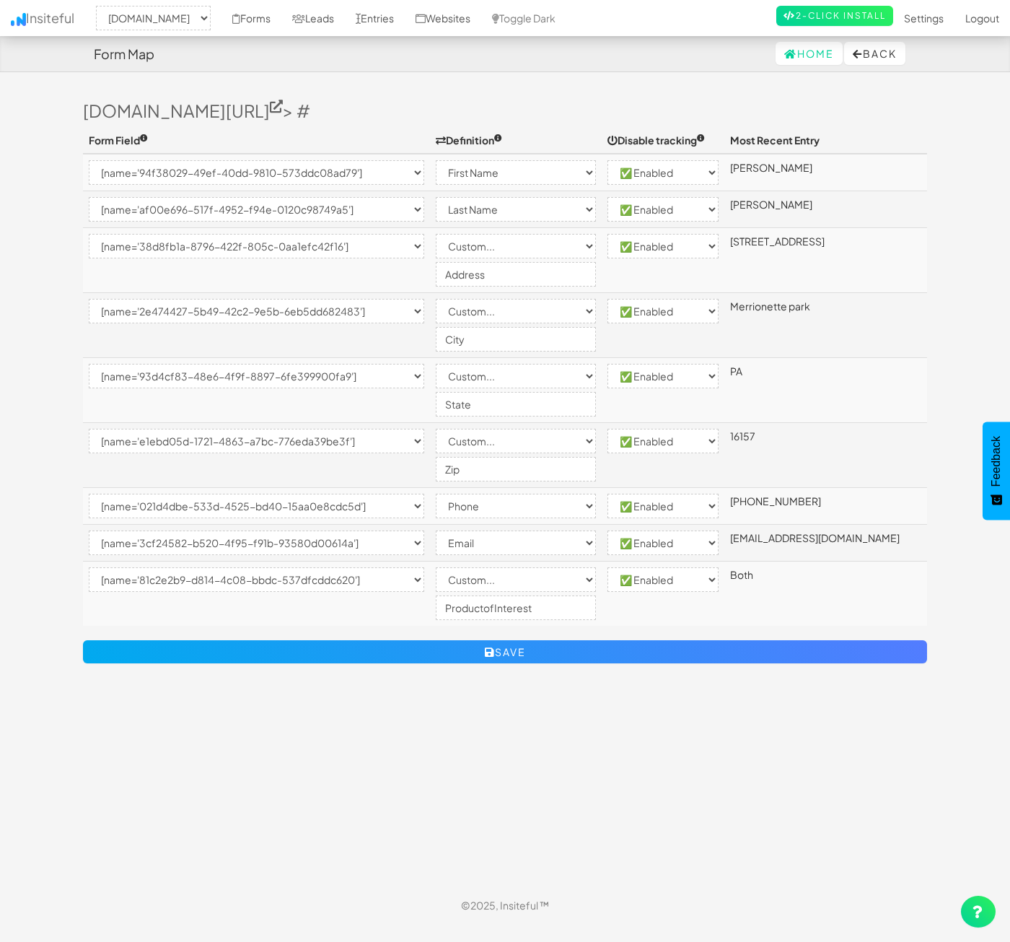
select select "phone"
select select "enabled"
select select "[name='3cf24582-b520-4f95-f91b-93580d00614a']"
select select "email"
select select "enabled"
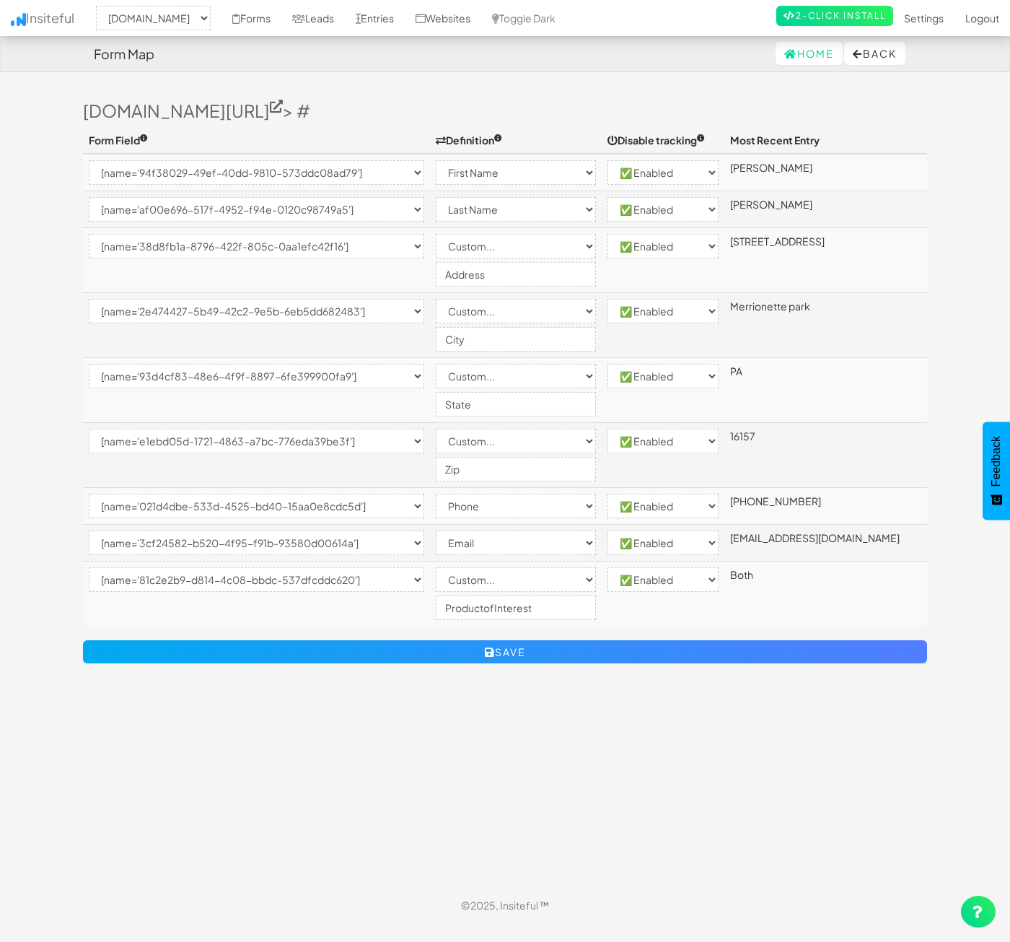
select select "[name='81c2e2b9-d814-4c08-bbdc-537dfcddc620']"
select select "custom"
select select "enabled"
click at [281, 29] on link "Forms" at bounding box center [252, 18] width 60 height 36
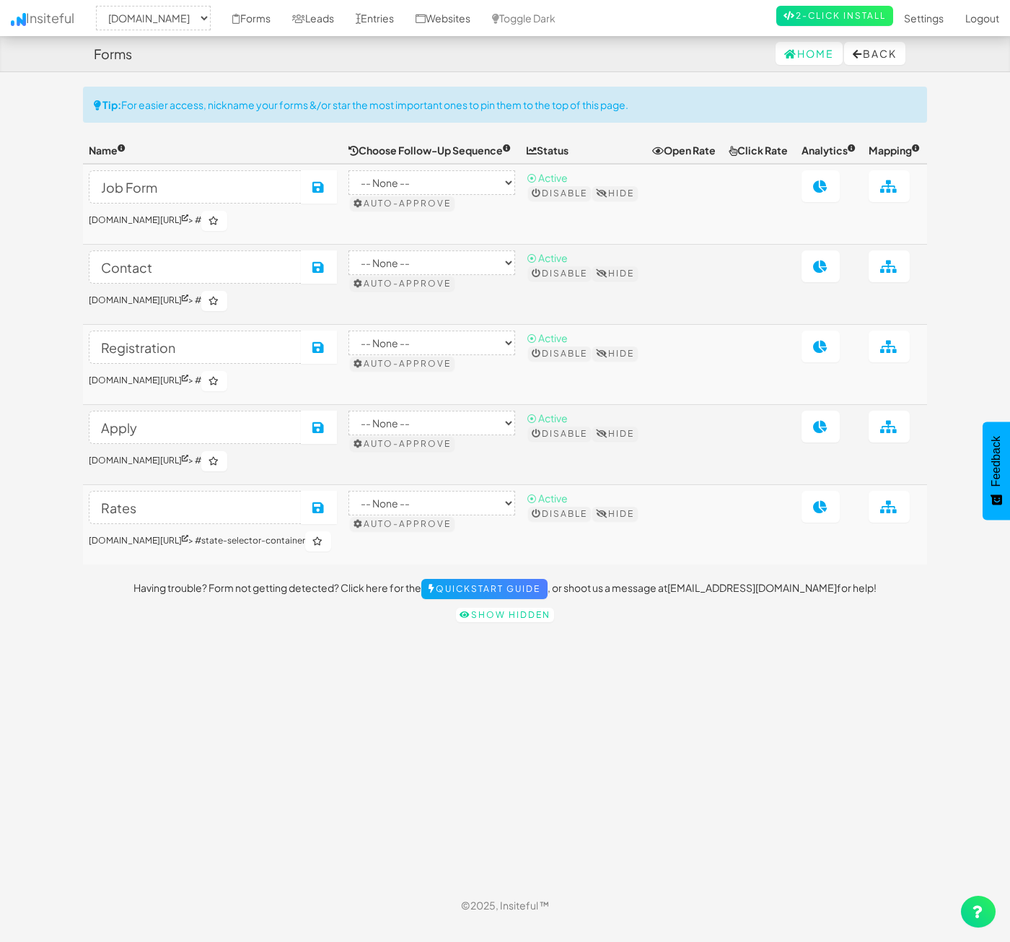
select select "2362"
click at [898, 273] on icon at bounding box center [889, 266] width 18 height 13
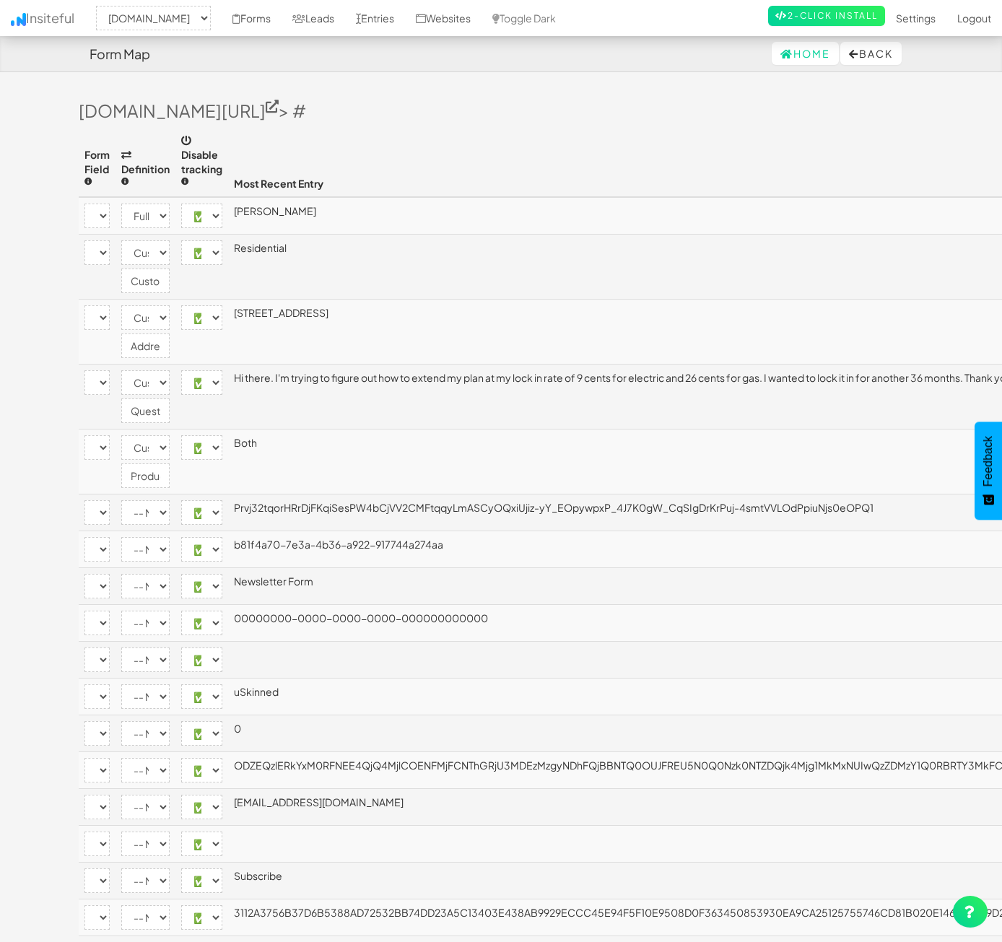
select select "2362"
select select "[name='2d86134a-ca01-4da7-c720-bf48fce8b79e']"
select select "name"
select select "enabled"
select select "[name='9cc27654-cba9-432b-b284-a350cda8c192']"
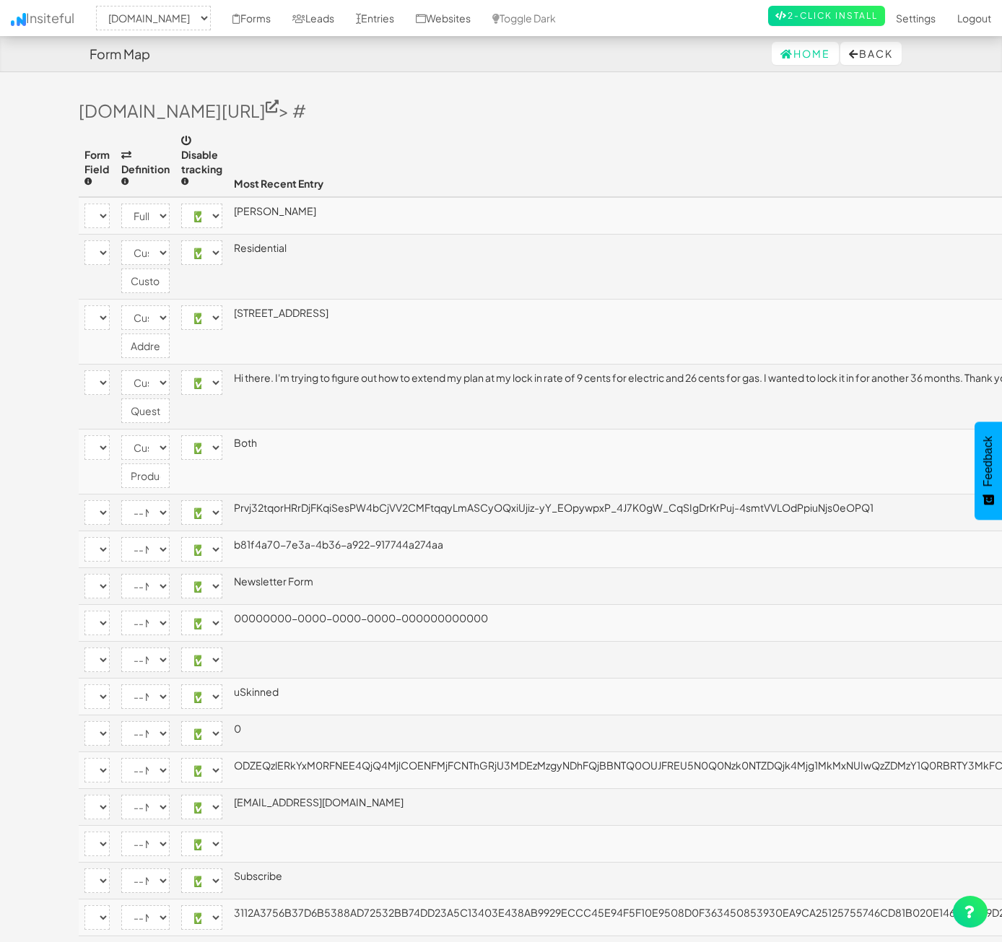
select select "custom"
select select "enabled"
select select "[name='30c19ae3-dd17-46d6-c97e-09b4b067dbc3']"
select select "custom"
select select "enabled"
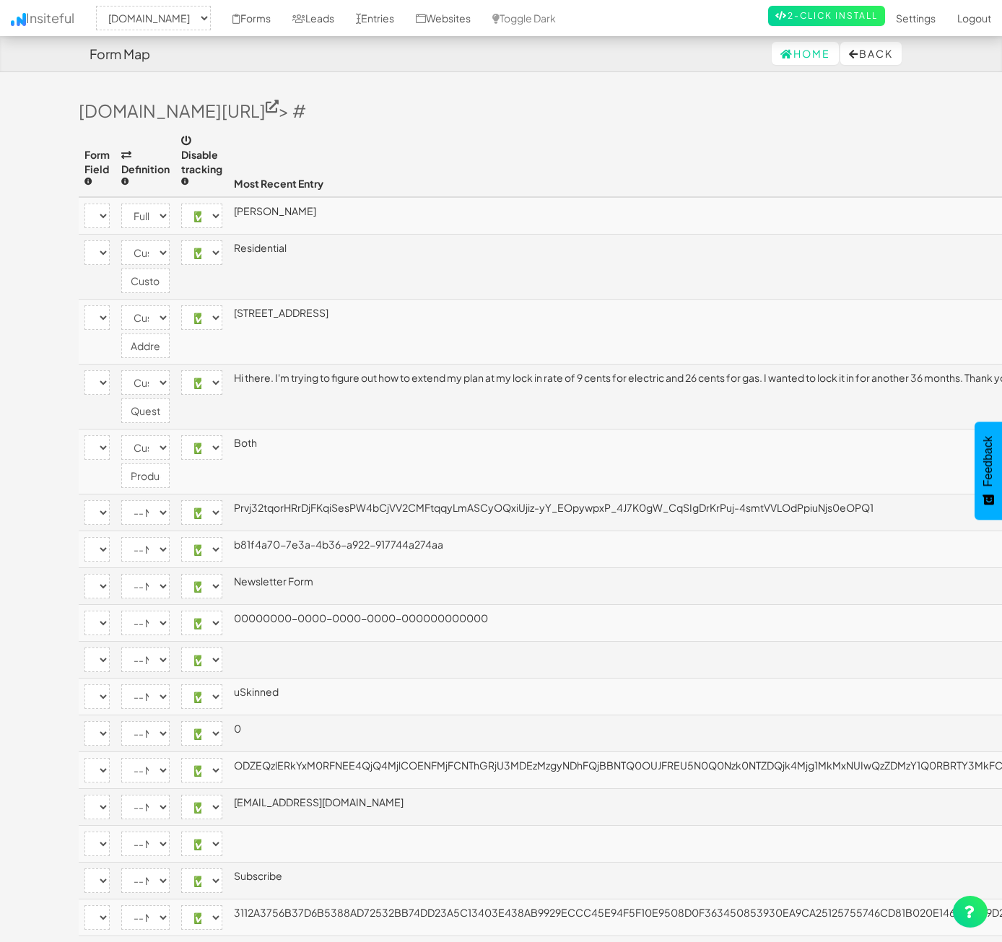
select select "[name='ec9abce4-e339-45a3-f143-6ba81f5b8c1d']"
select select "custom"
select select "enabled"
select select "[name='e06a486f-eb1c-4ebe-9e1e-62ee6b2a8fea']"
select select "custom"
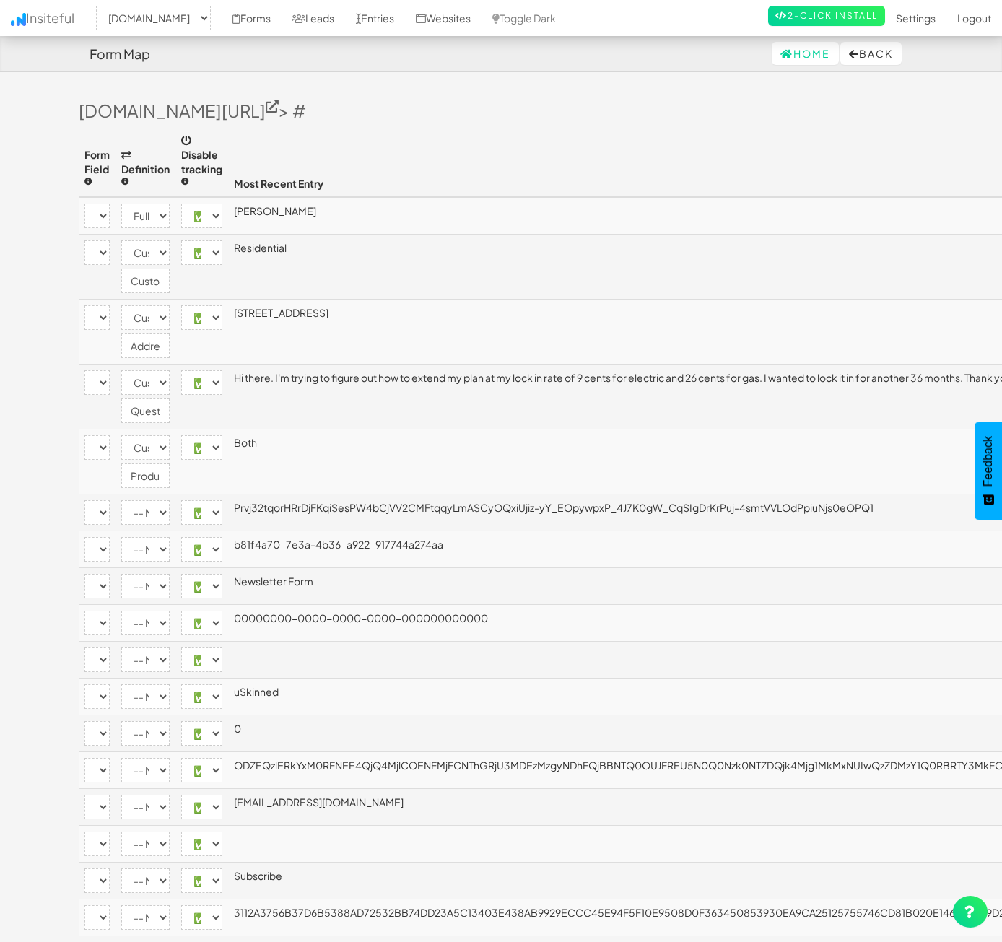
select select "enabled"
select select "[name='__RequestVerificationToken']"
select select "enabled"
select select "[name='FormId']"
select select "enabled"
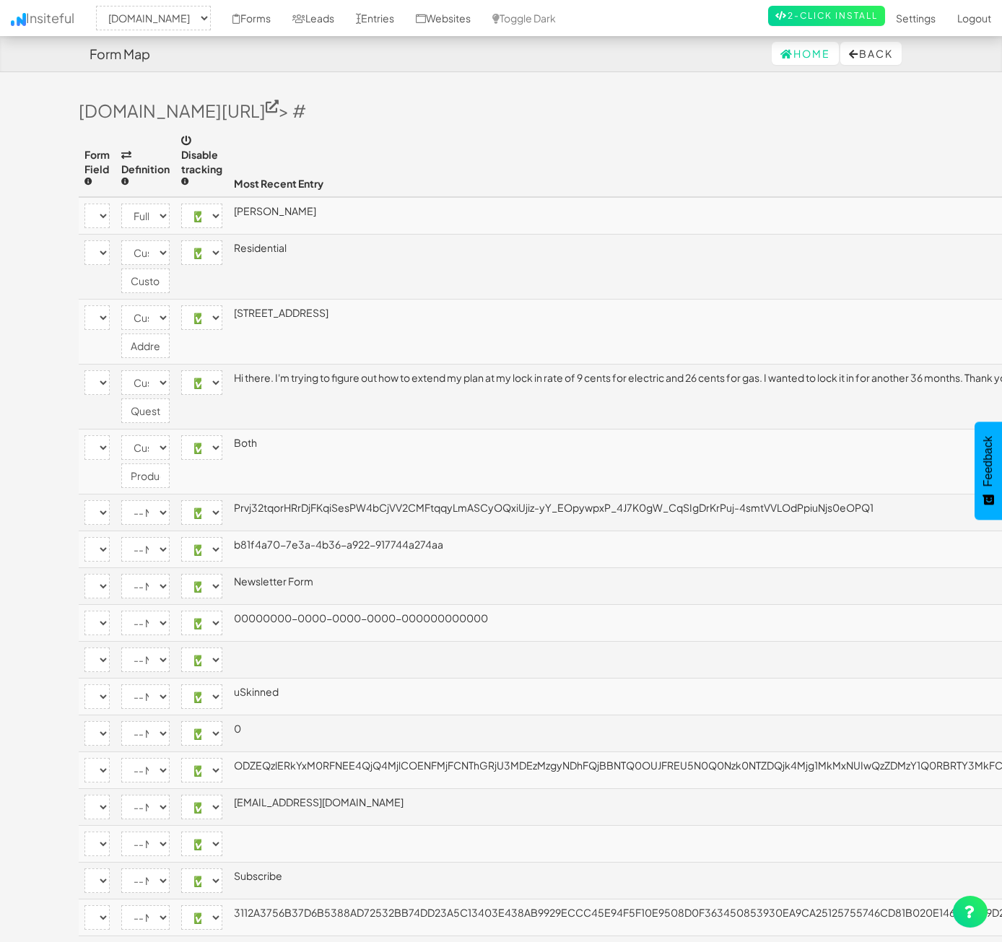
select select "[name='FormName']"
select select "enabled"
select select "[name='RecordId']"
select select "enabled"
select select "[name='PreviousClicked']"
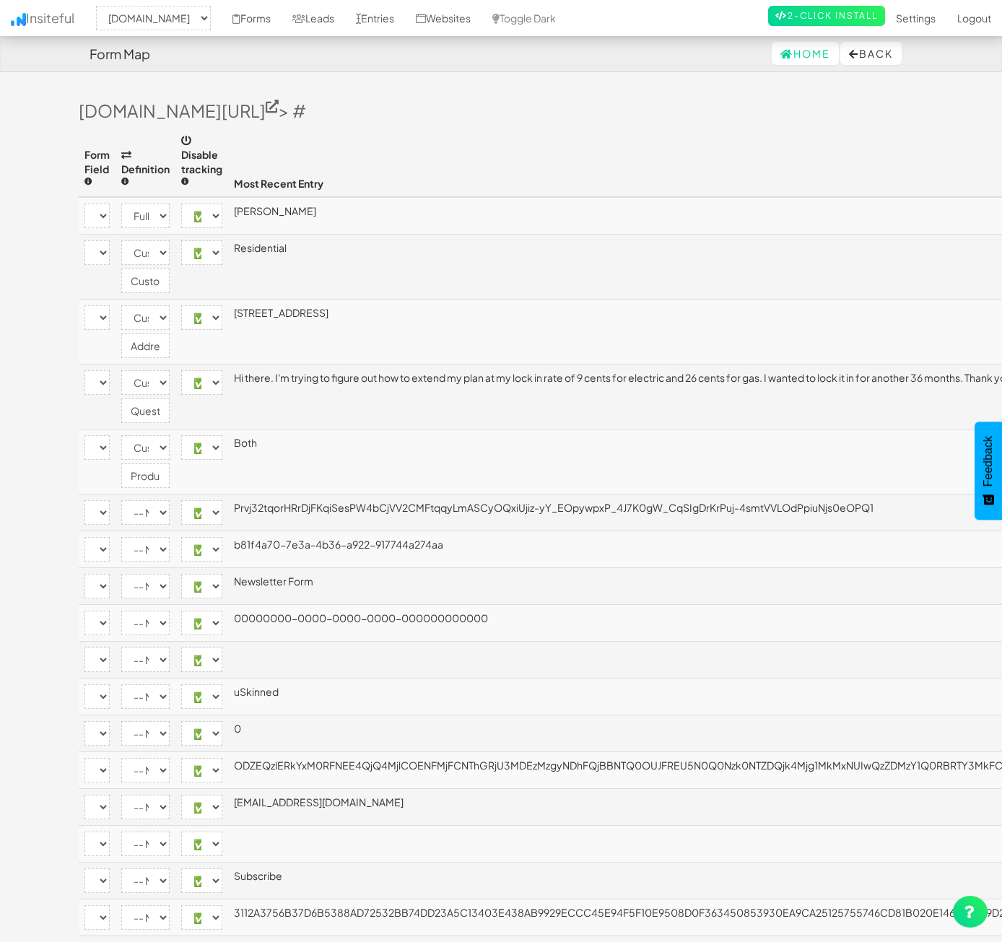
select select "enabled"
select select "[name='Theme']"
select select "enabled"
select select "[name='FormStep']"
select select "enabled"
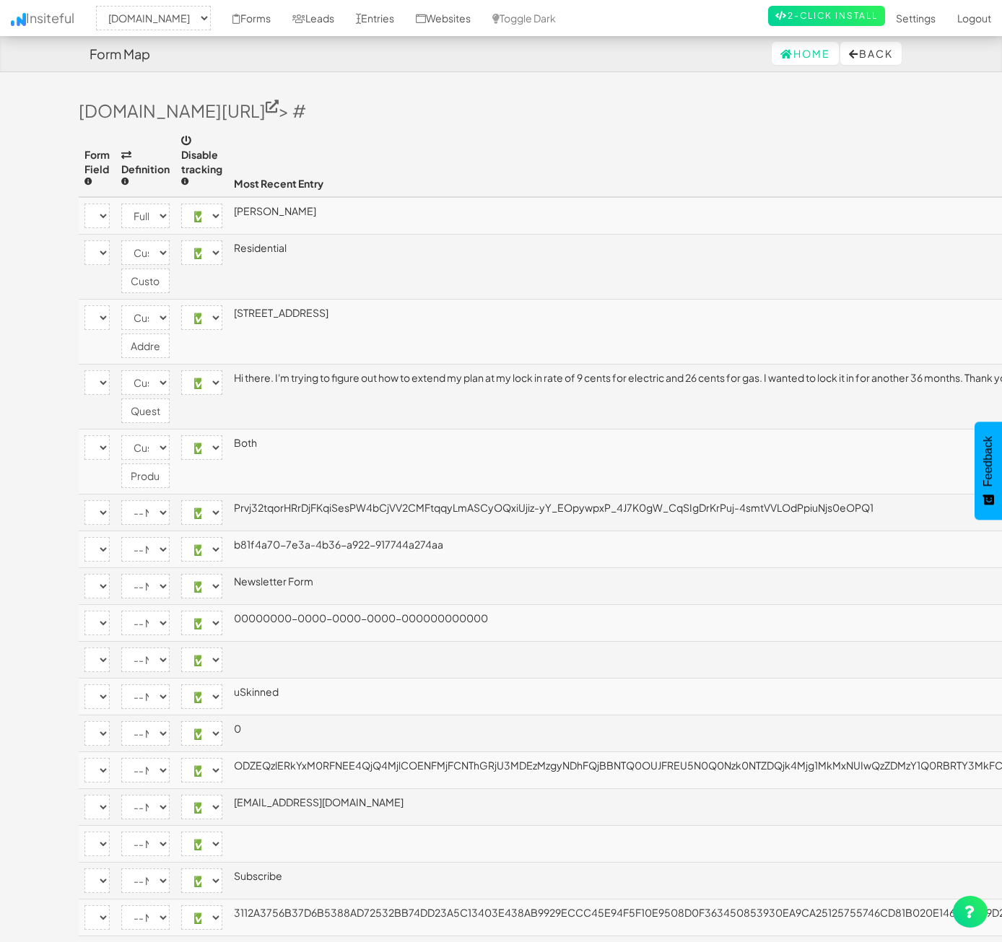
select select "[name='RecordState']"
select select "enabled"
select select "[name='c9204231-7756-4e10-cb50-60870fb4bb73']"
select select "enabled"
select select "[name='b81f4a707e3a4b36a922917744a274aa']"
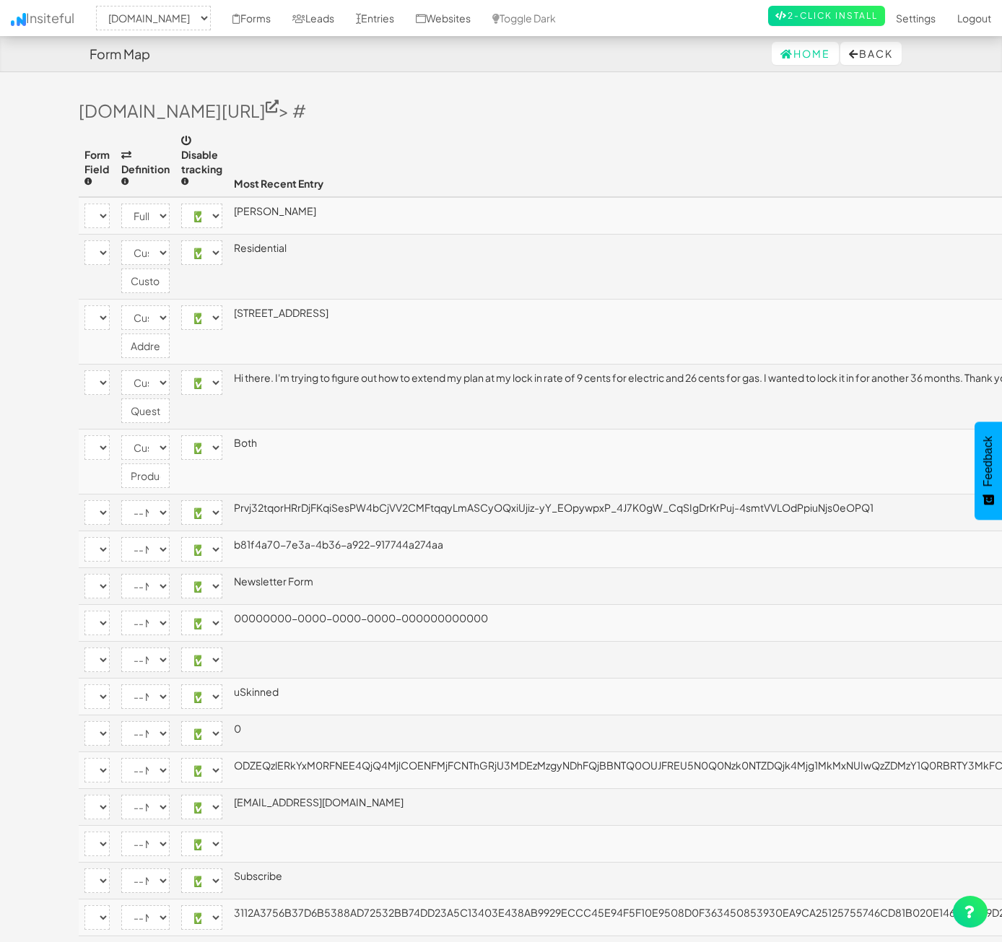
select select "enabled"
select select "[name='__next']"
select select "enabled"
select select "[name='ufprt']"
select select "enabled"
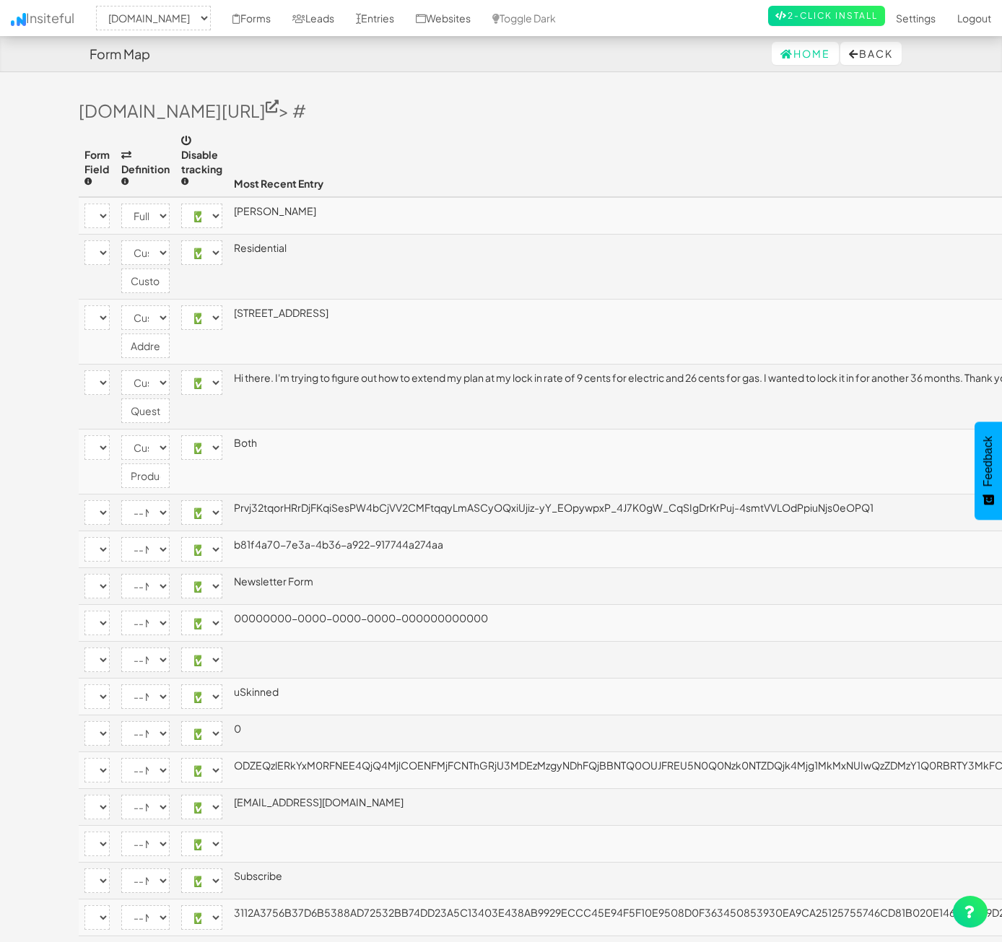
select select "[name='c4a4d889-d1f4-4054-fcad-3ac463492f36']"
select select "company"
select select "enabled"
select select "[name='f9f453e9-3f46-40a8-b0c4-817b8b0bc4be']"
select select "custom"
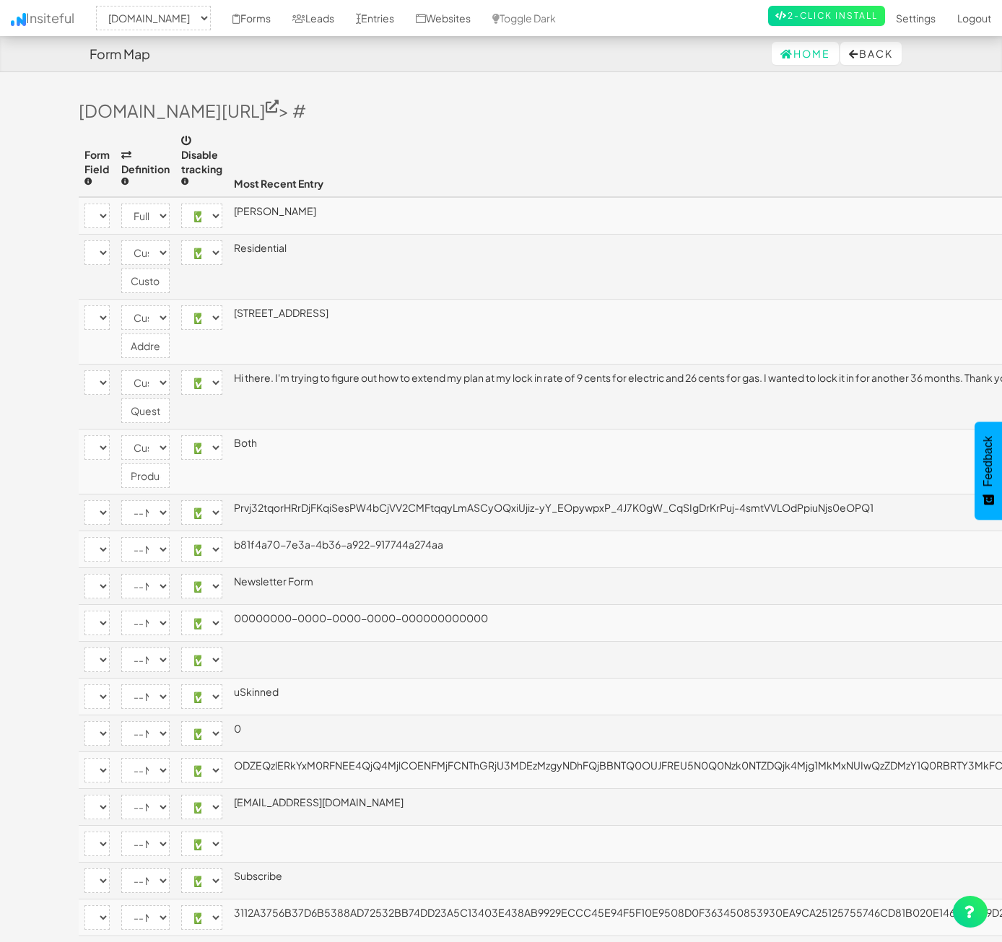
select select "enabled"
select select "[name='21550c3d-769d-4700-8db0-f30cd95e0a95']"
select select "phone"
select select "enabled"
select select "[name='eae61cf1-01da-4da6-f9c6-df56b0aba741']"
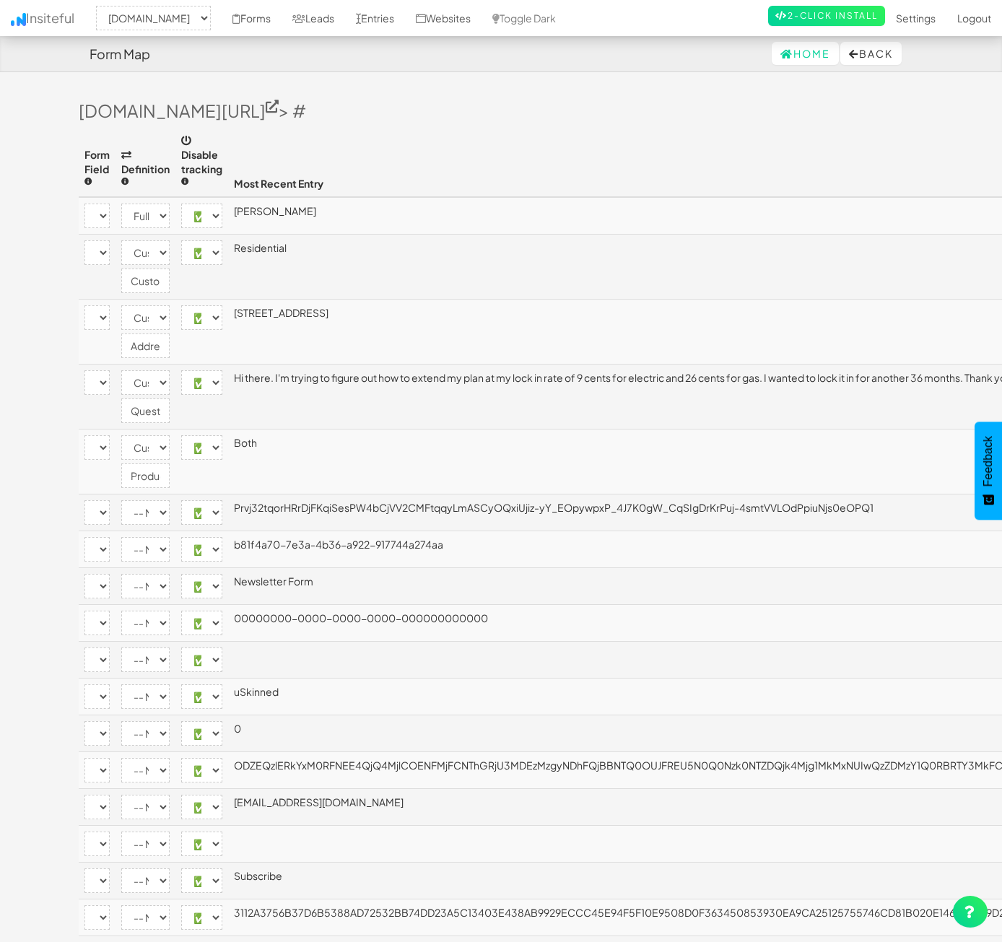
select select "email"
select select "enabled"
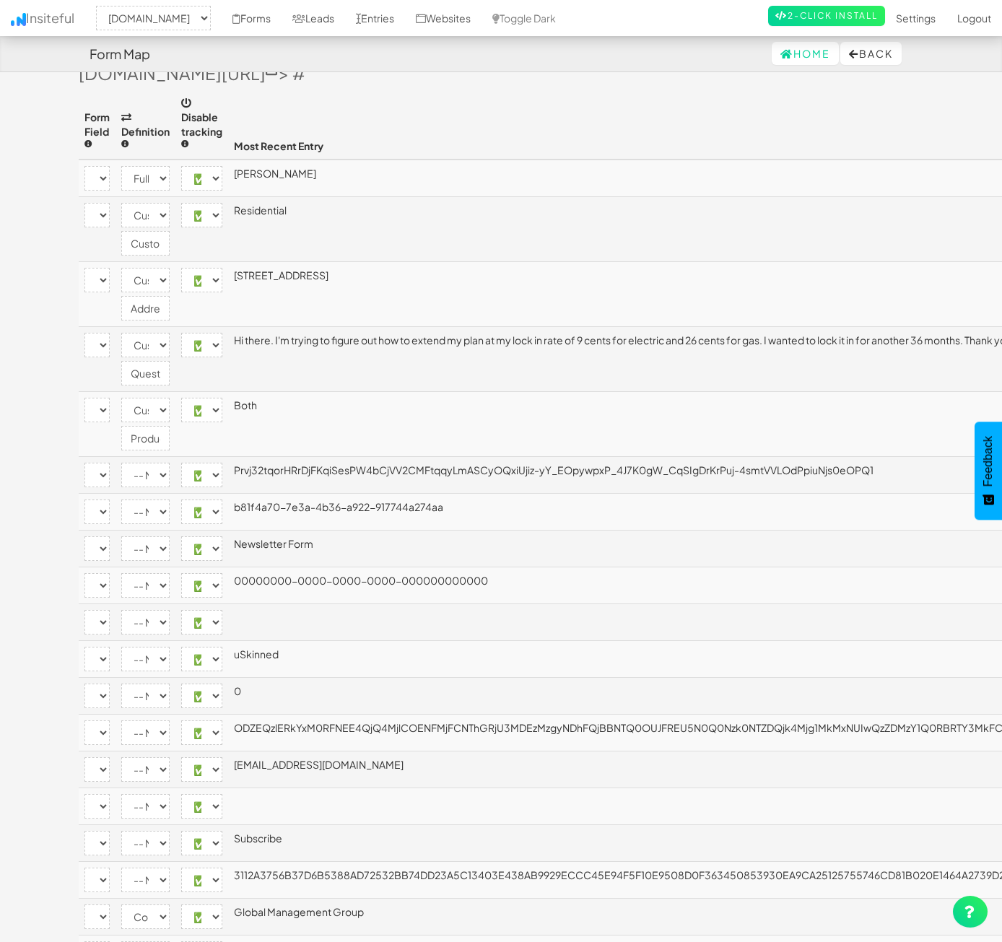
scroll to position [72, 0]
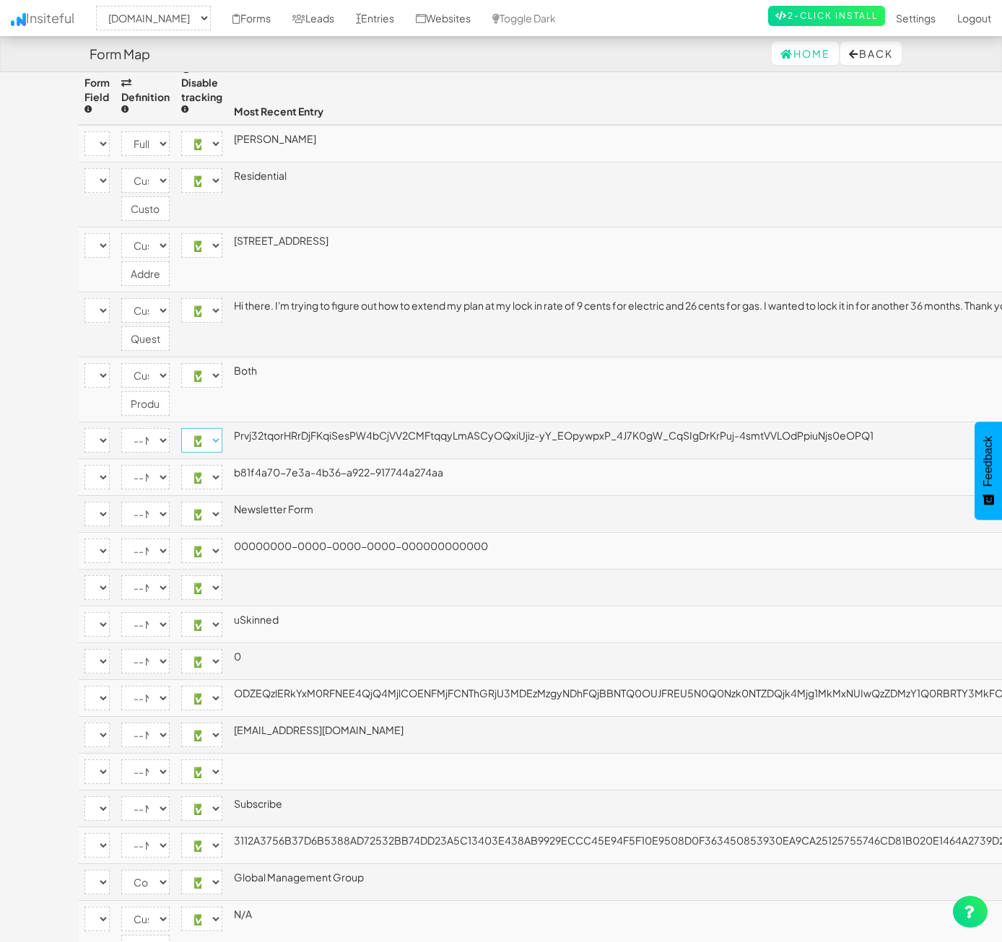
click at [222, 428] on select "-- None -- ✅ Enabled ⛔ Disabled" at bounding box center [201, 440] width 41 height 25
select select "disabled"
click at [222, 428] on select "-- None -- ✅ Enabled ⛔ Disabled" at bounding box center [201, 440] width 41 height 25
click at [222, 538] on select "-- None -- ✅ Enabled ⛔ Disabled" at bounding box center [201, 550] width 41 height 25
select select "disabled"
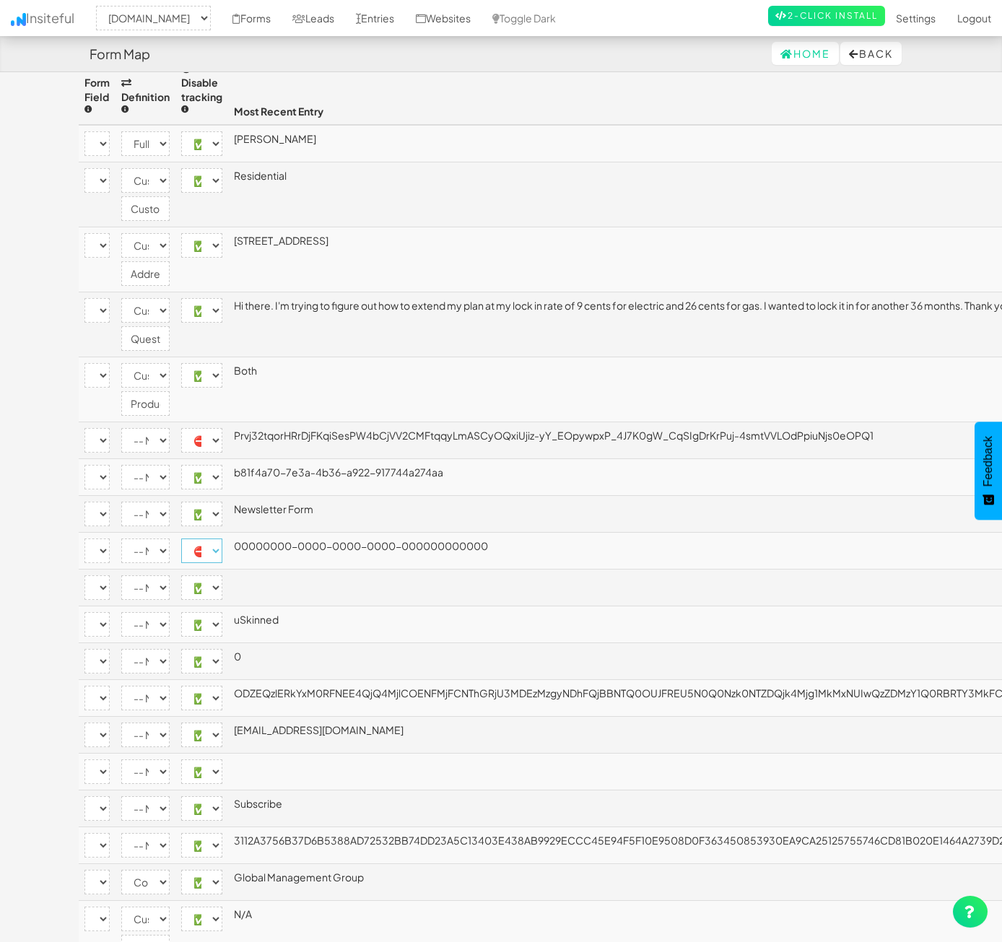
click at [222, 538] on select "-- None -- ✅ Enabled ⛔ Disabled" at bounding box center [201, 550] width 41 height 25
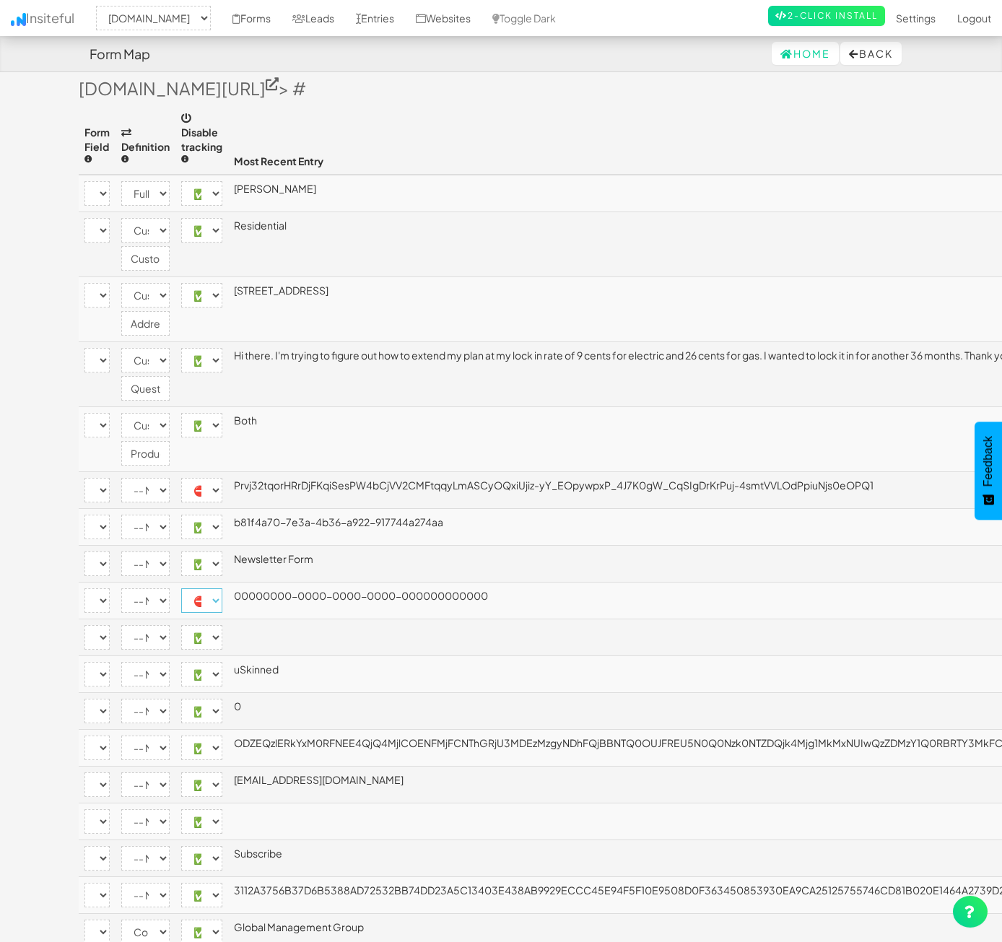
scroll to position [0, 0]
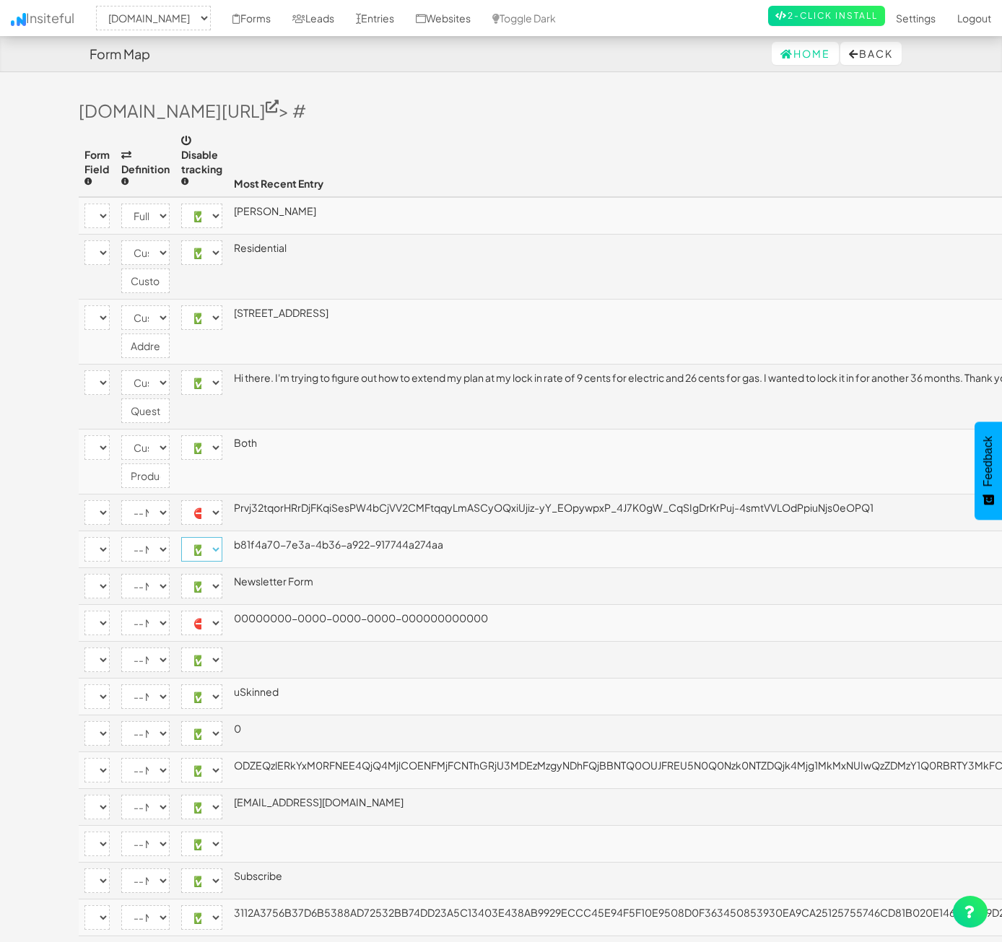
click at [222, 537] on select "-- None -- ✅ Enabled ⛔ Disabled" at bounding box center [201, 549] width 41 height 25
select select "disabled"
click at [222, 537] on select "-- None -- ✅ Enabled ⛔ Disabled" at bounding box center [201, 549] width 41 height 25
click at [222, 574] on select "-- None -- ✅ Enabled ⛔ Disabled" at bounding box center [201, 586] width 41 height 25
select select "disabled"
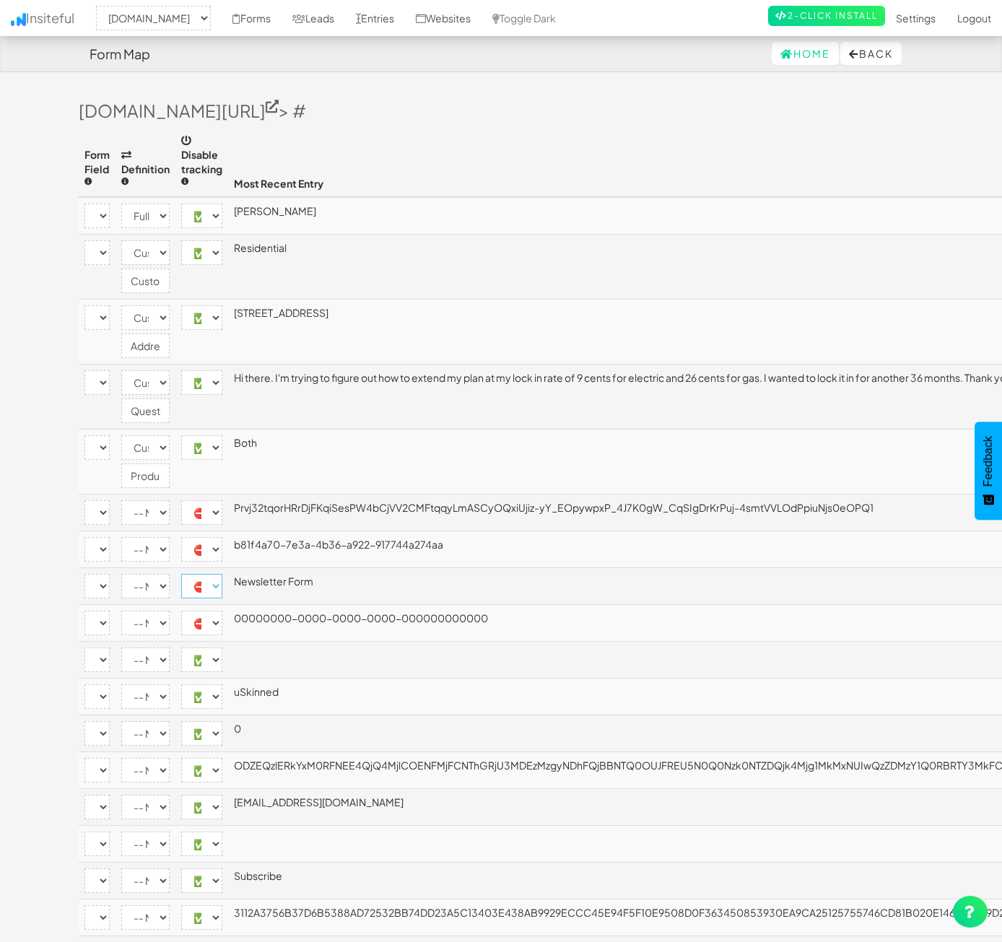
click at [222, 574] on select "-- None -- ✅ Enabled ⛔ Disabled" at bounding box center [201, 586] width 41 height 25
click at [222, 647] on select "-- None -- ✅ Enabled ⛔ Disabled" at bounding box center [201, 659] width 41 height 25
select select "disabled"
click at [222, 647] on select "-- None -- ✅ Enabled ⛔ Disabled" at bounding box center [201, 659] width 41 height 25
click at [222, 684] on select "-- None -- ✅ Enabled ⛔ Disabled" at bounding box center [201, 696] width 41 height 25
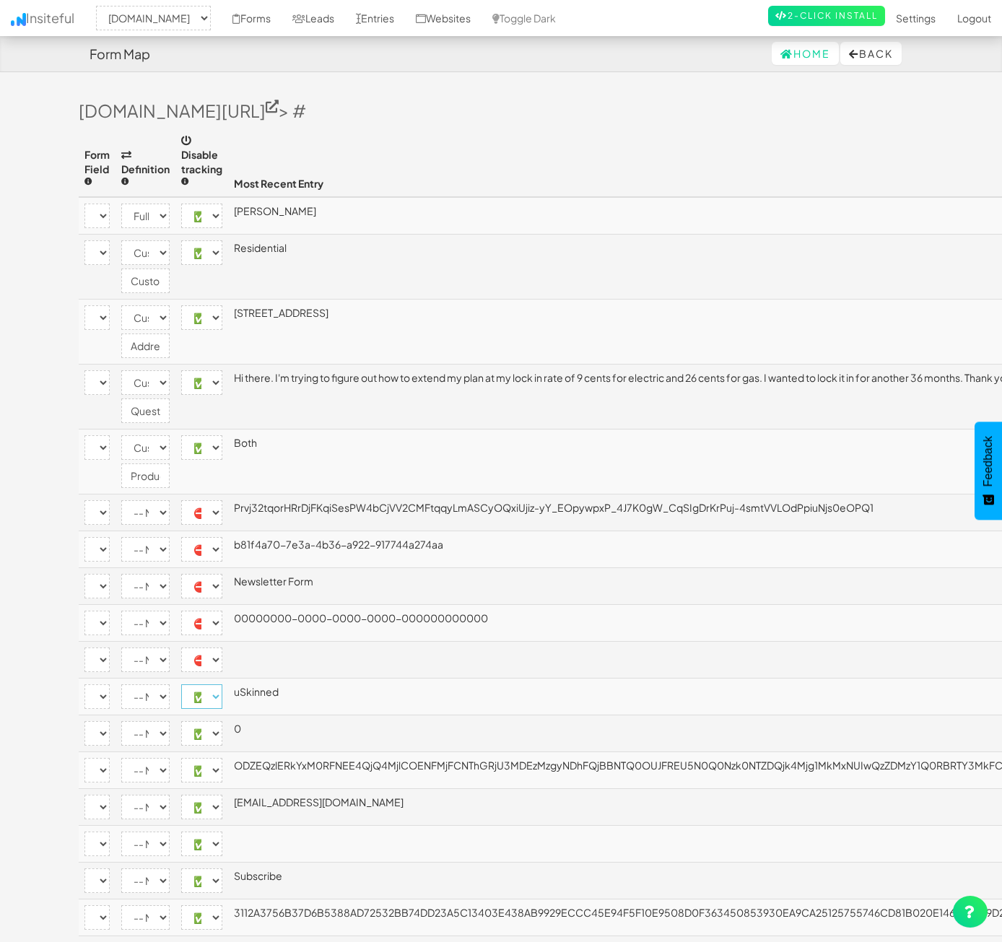
select select "disabled"
click at [222, 684] on select "-- None -- ✅ Enabled ⛔ Disabled" at bounding box center [201, 696] width 41 height 25
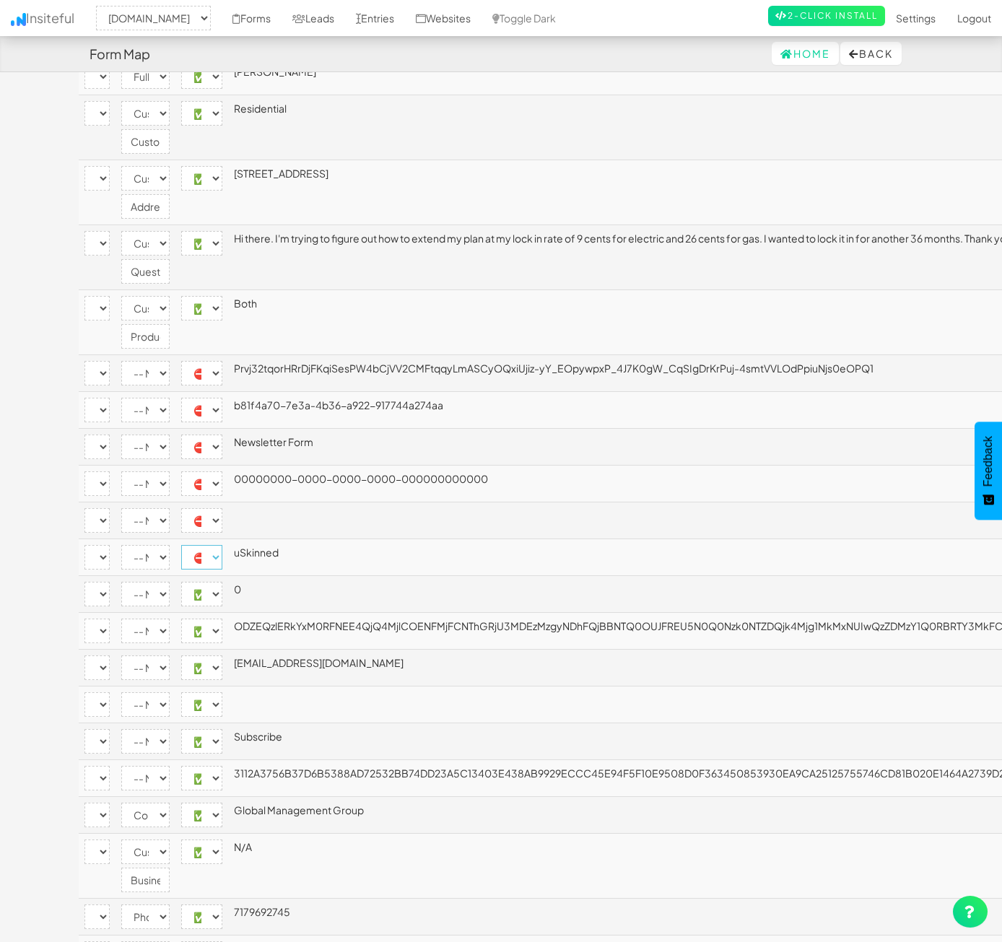
scroll to position [144, 0]
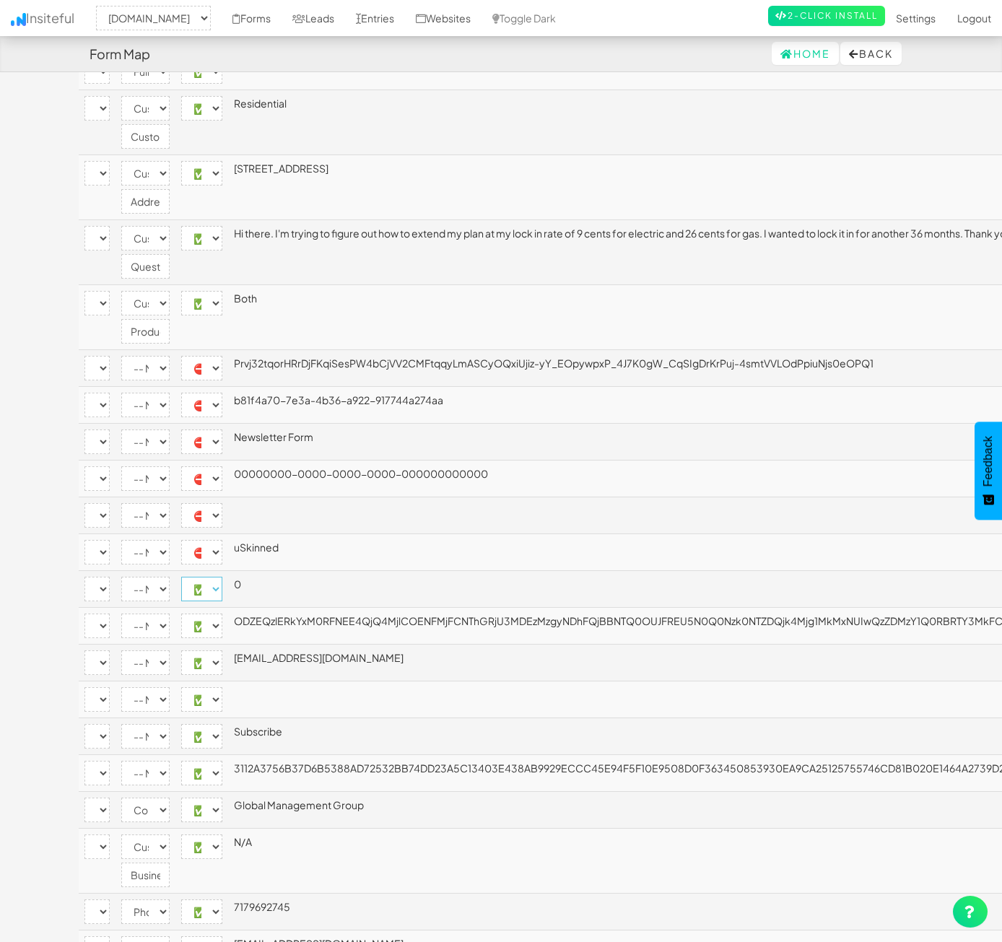
click at [222, 579] on select "-- None -- ✅ Enabled ⛔ Disabled" at bounding box center [201, 589] width 41 height 25
select select "disabled"
click at [222, 577] on select "-- None -- ✅ Enabled ⛔ Disabled" at bounding box center [201, 589] width 41 height 25
click at [222, 619] on select "-- None -- ✅ Enabled ⛔ Disabled" at bounding box center [201, 625] width 41 height 25
select select "disabled"
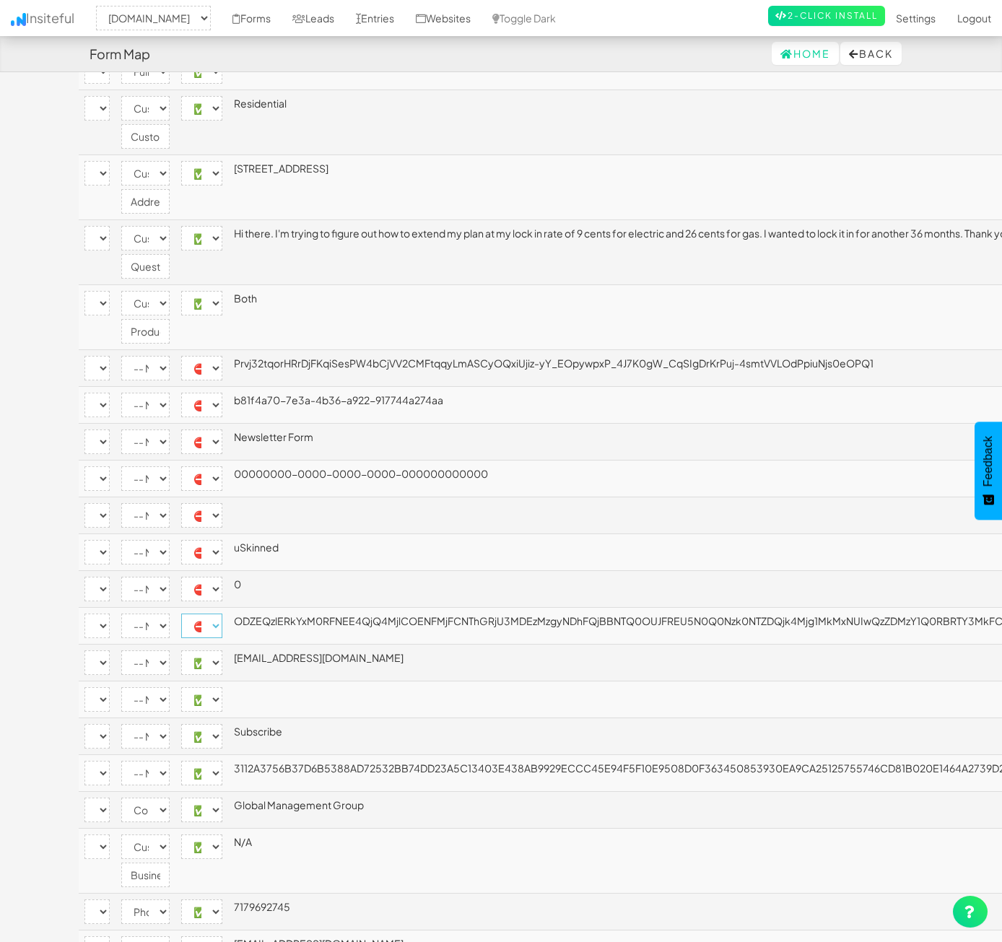
click at [222, 613] on select "-- None -- ✅ Enabled ⛔ Disabled" at bounding box center [201, 625] width 41 height 25
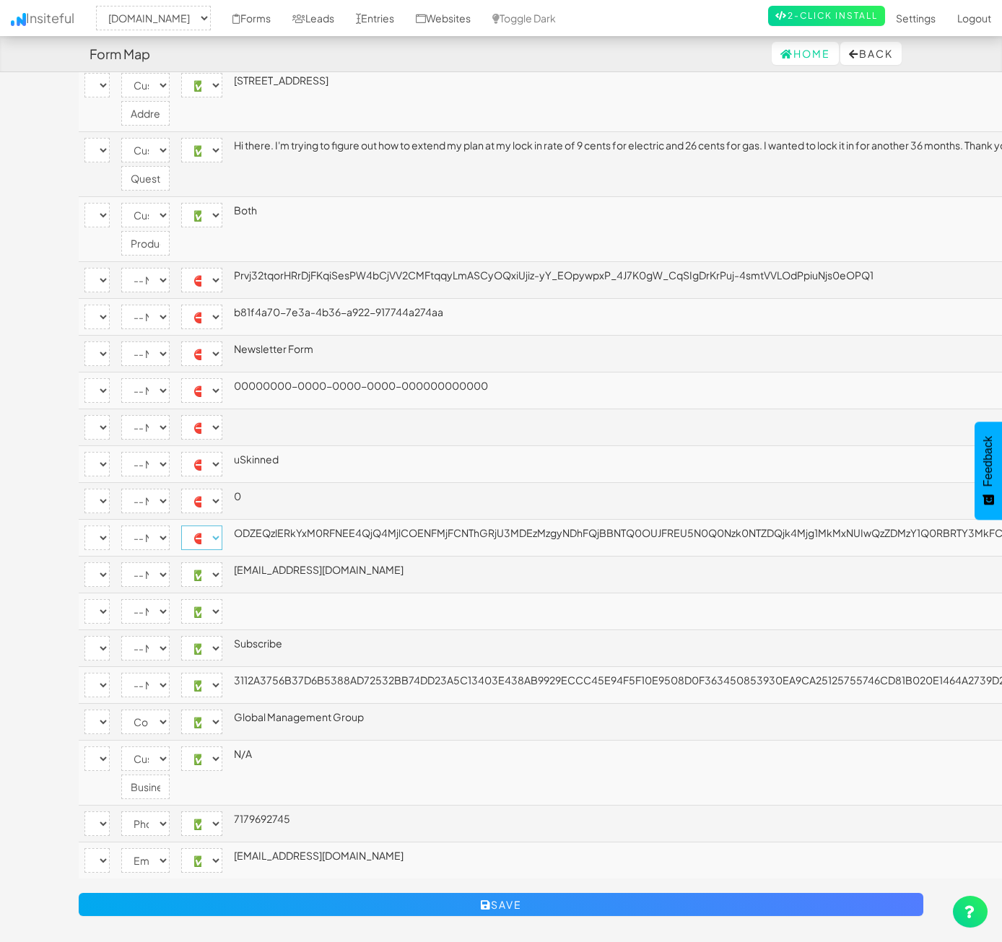
scroll to position [242, 0]
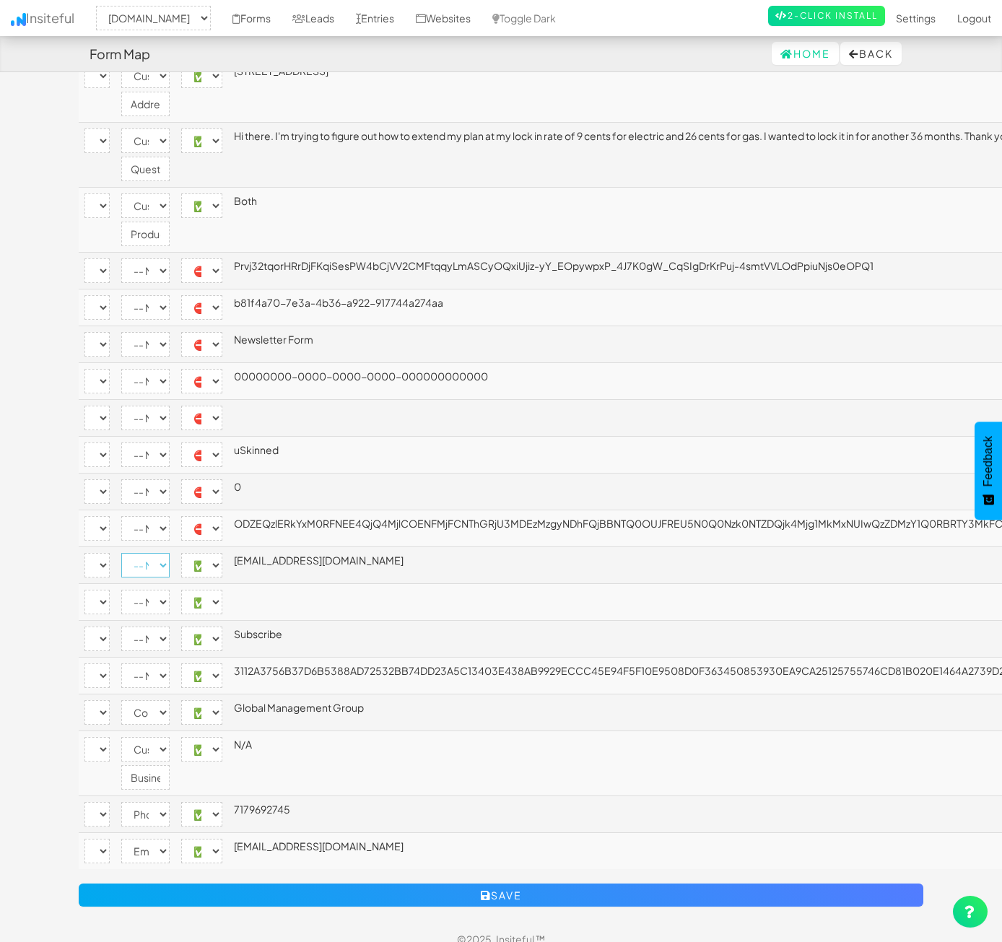
click at [170, 553] on select "-- None -- Email First Name Last Name Full Name Phone Company Custom... × Unset" at bounding box center [145, 565] width 48 height 25
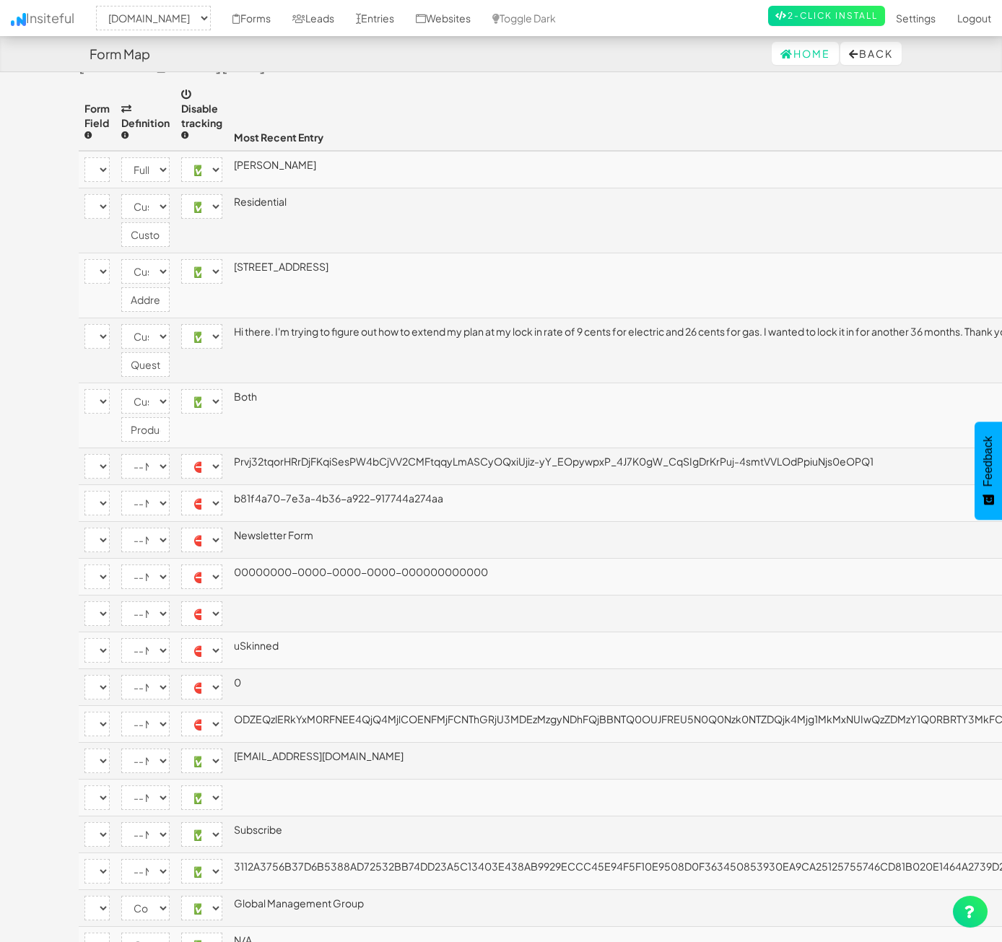
scroll to position [72, 0]
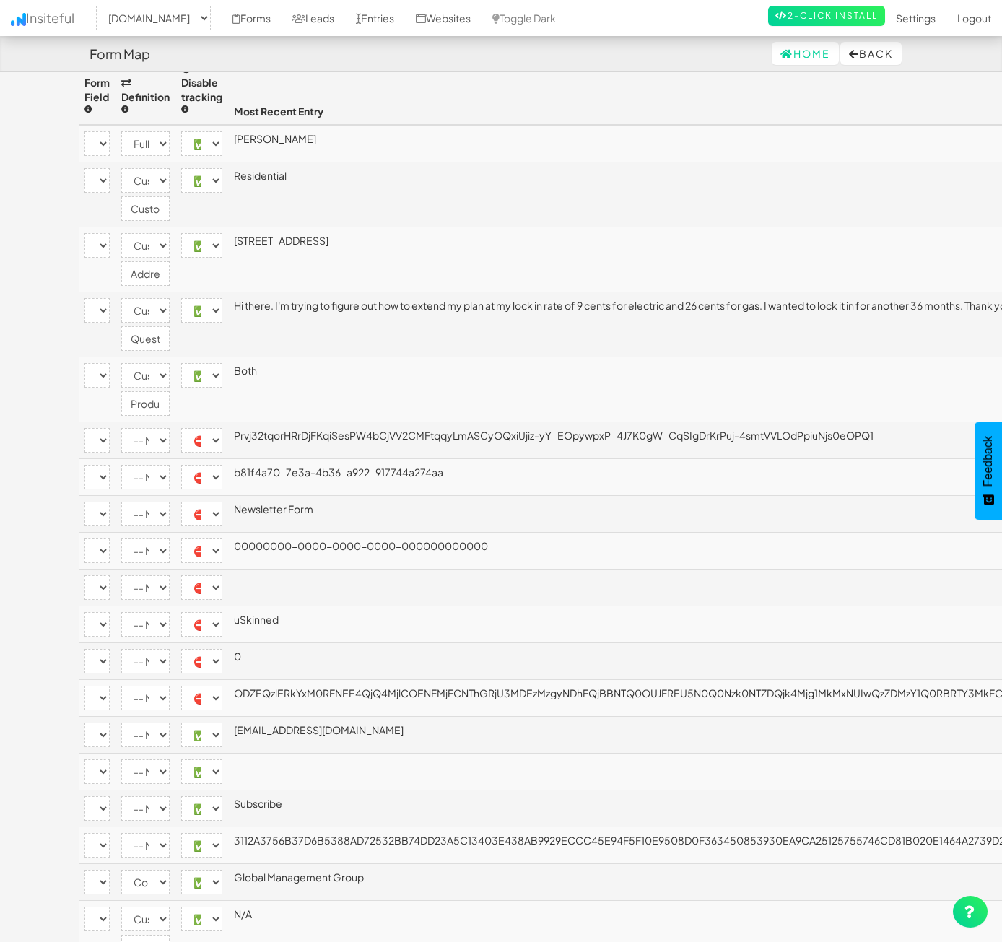
click at [34, 255] on body "Form Map Home Back Toggle navigation Insiteful -- None -- www.nordicenergy-us.c…" at bounding box center [501, 534] width 1002 height 1213
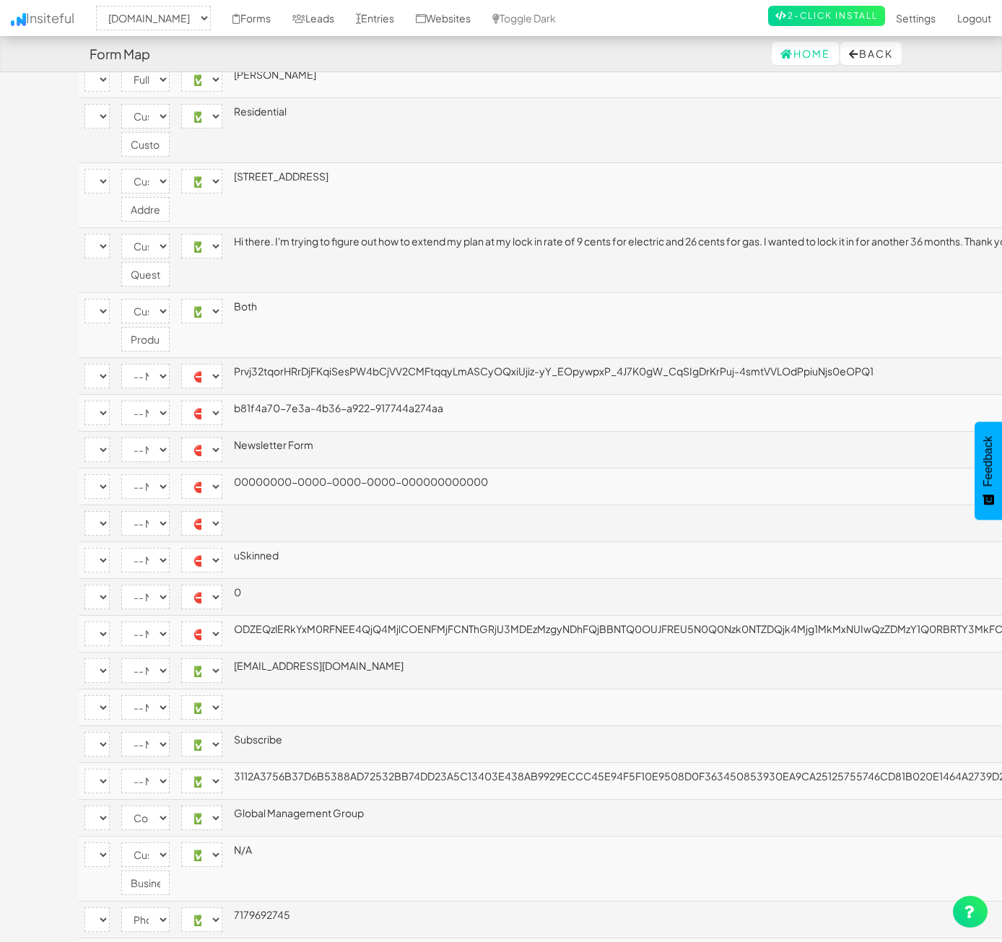
scroll to position [216, 0]
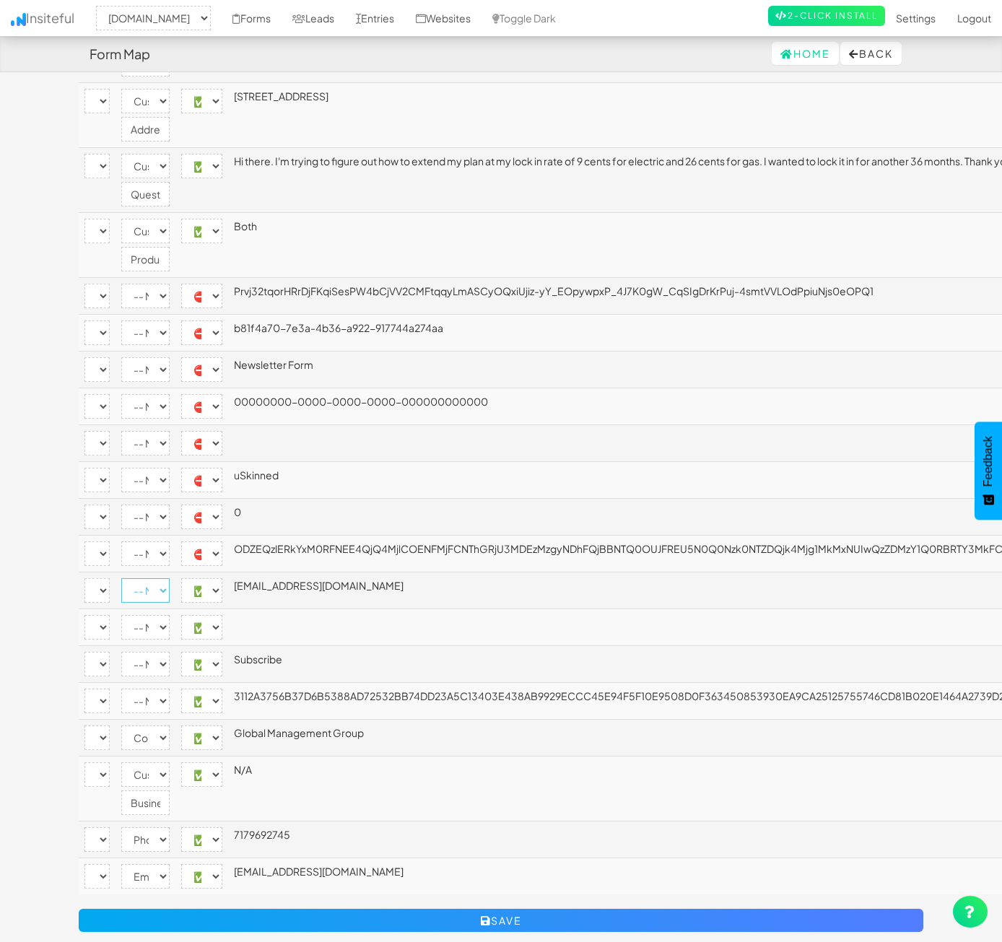
click at [170, 578] on select "-- None -- Email First Name Last Name Full Name Phone Company Custom... × Unset" at bounding box center [145, 590] width 48 height 25
select select "email"
click at [170, 578] on select "-- None -- Email First Name Last Name Full Name Phone Company Custom... × Unset" at bounding box center [145, 590] width 48 height 25
click at [222, 652] on select "-- None -- ✅ Enabled ⛔ Disabled" at bounding box center [201, 664] width 41 height 25
select select "disabled"
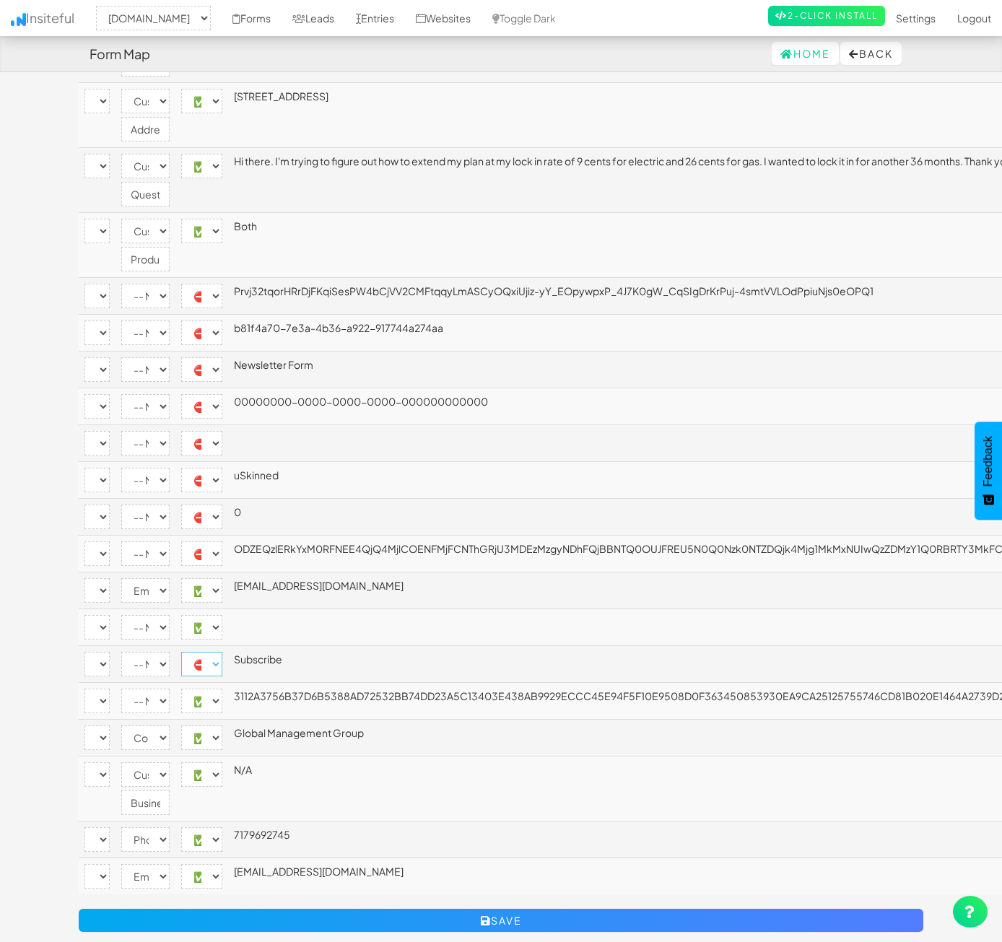
click at [222, 652] on select "-- None -- ✅ Enabled ⛔ Disabled" at bounding box center [201, 664] width 41 height 25
click at [222, 615] on select "-- None -- ✅ Enabled ⛔ Disabled" at bounding box center [201, 627] width 41 height 25
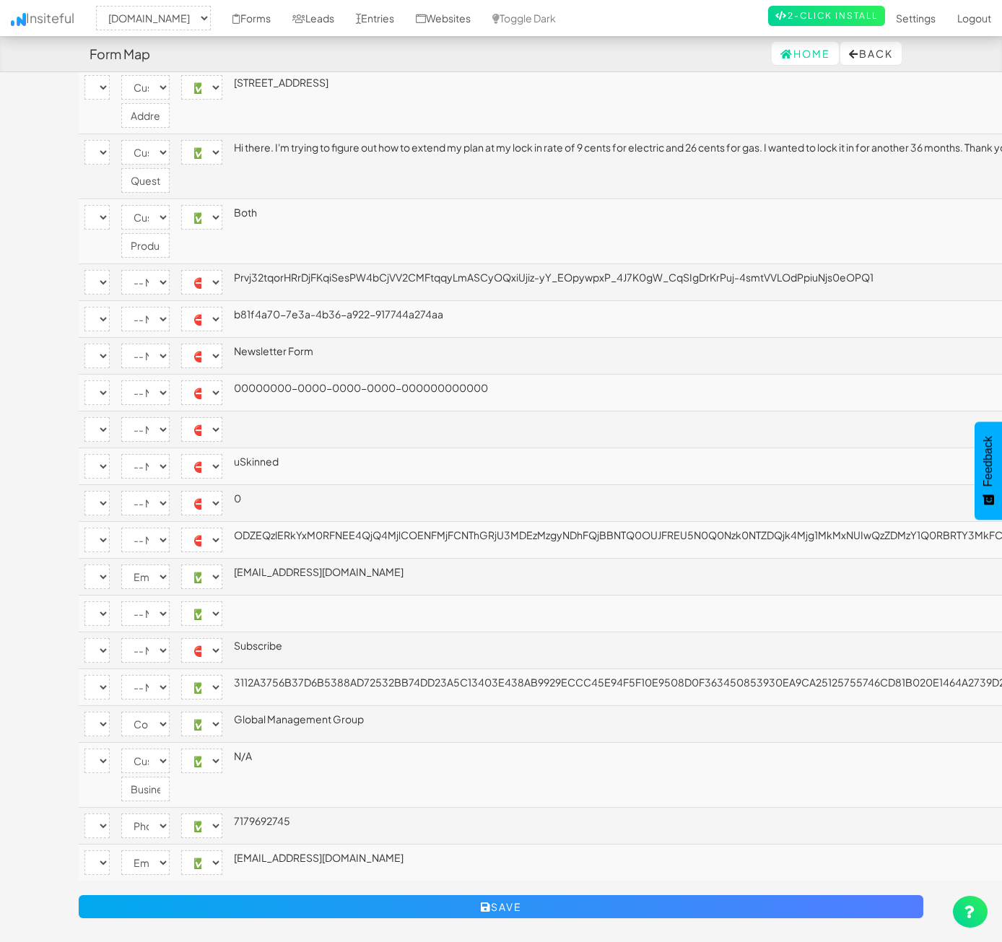
scroll to position [242, 0]
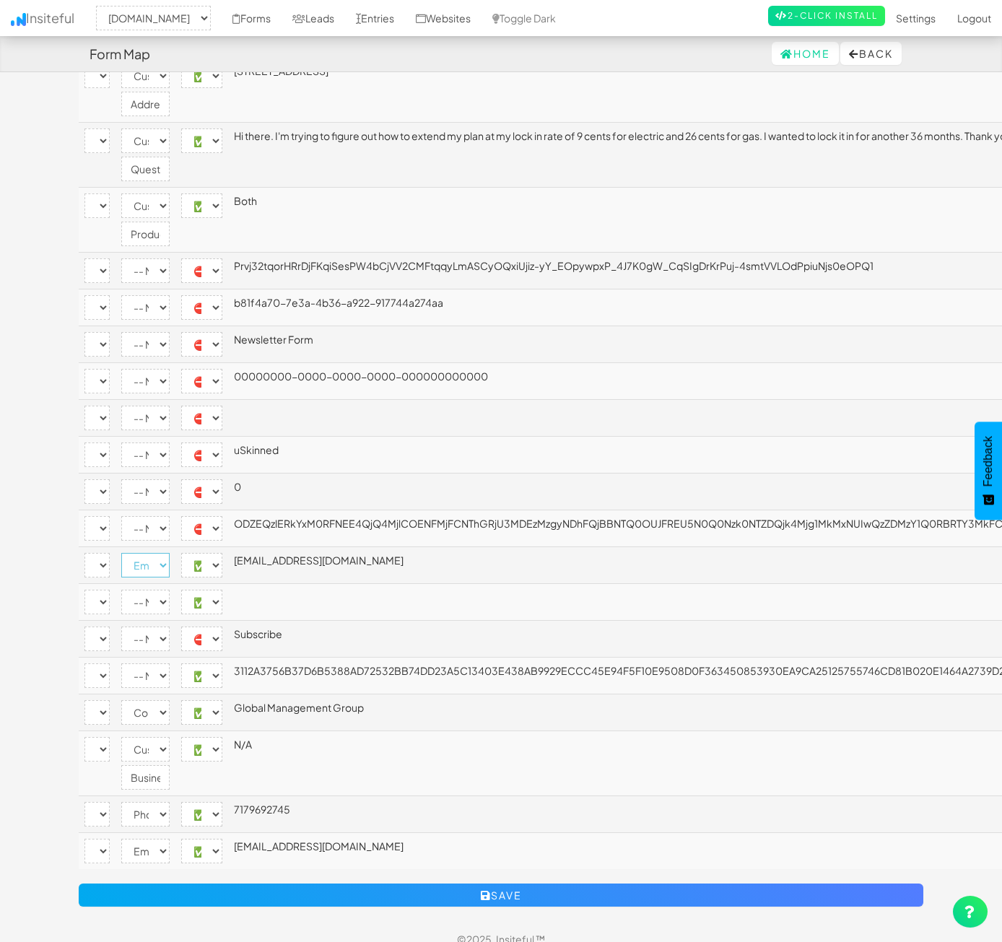
click at [170, 553] on select "-- None -- Email First Name Last Name Full Name Phone Company Custom... × Unset" at bounding box center [145, 565] width 48 height 25
select select
click at [170, 553] on select "-- None -- Email First Name Last Name Full Name Phone Company Custom... × Unset" at bounding box center [145, 565] width 48 height 25
click at [926, 592] on body "Form Map Home Back Toggle navigation Insiteful -- None -- www.nordicenergy-us.c…" at bounding box center [501, 364] width 1002 height 1213
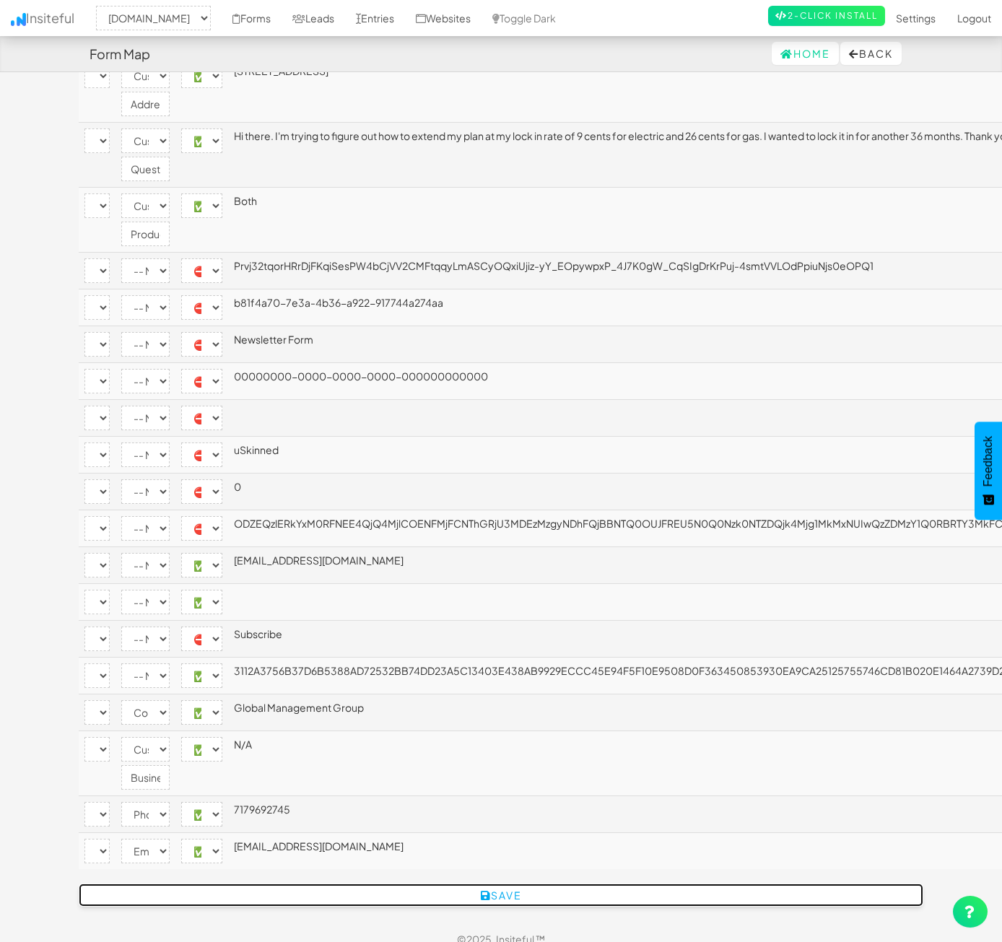
click at [515, 883] on button "Save" at bounding box center [501, 894] width 844 height 23
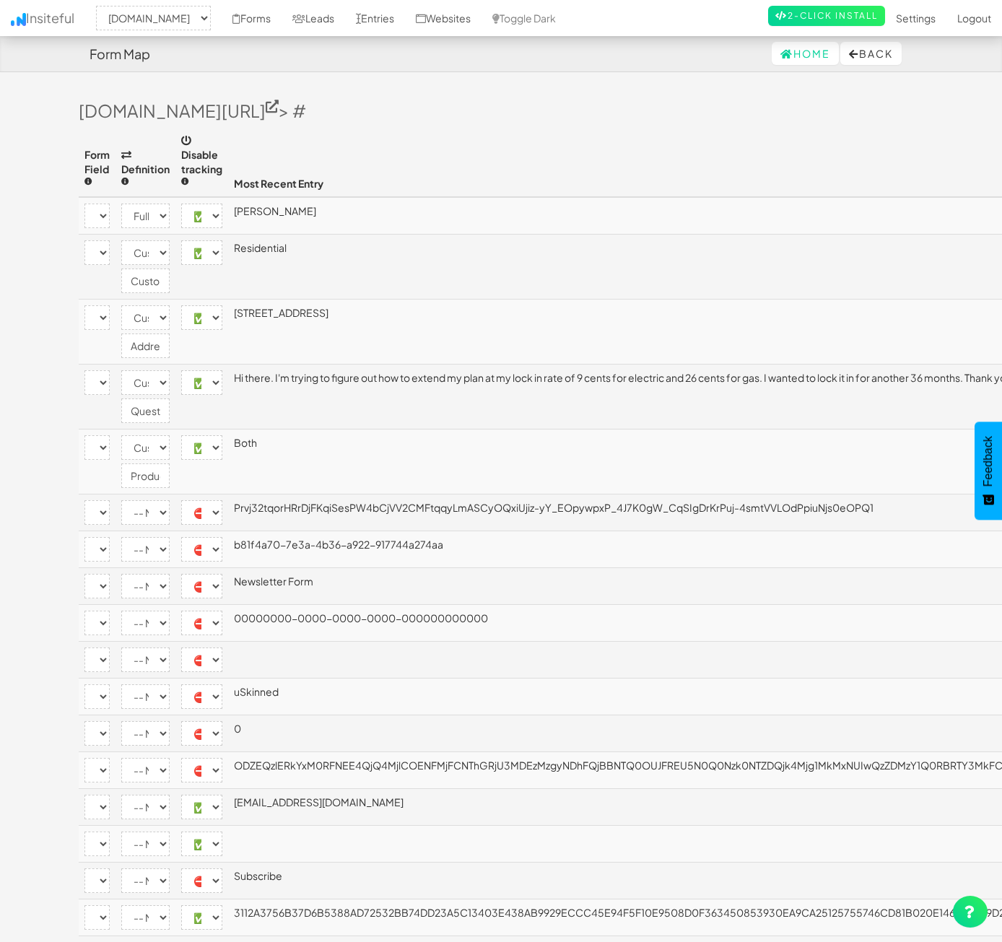
select select "2362"
select select "[name='2d86134a-ca01-4da7-c720-bf48fce8b79e']"
select select "name"
select select "enabled"
select select "[name='9cc27654-cba9-432b-b284-a350cda8c192']"
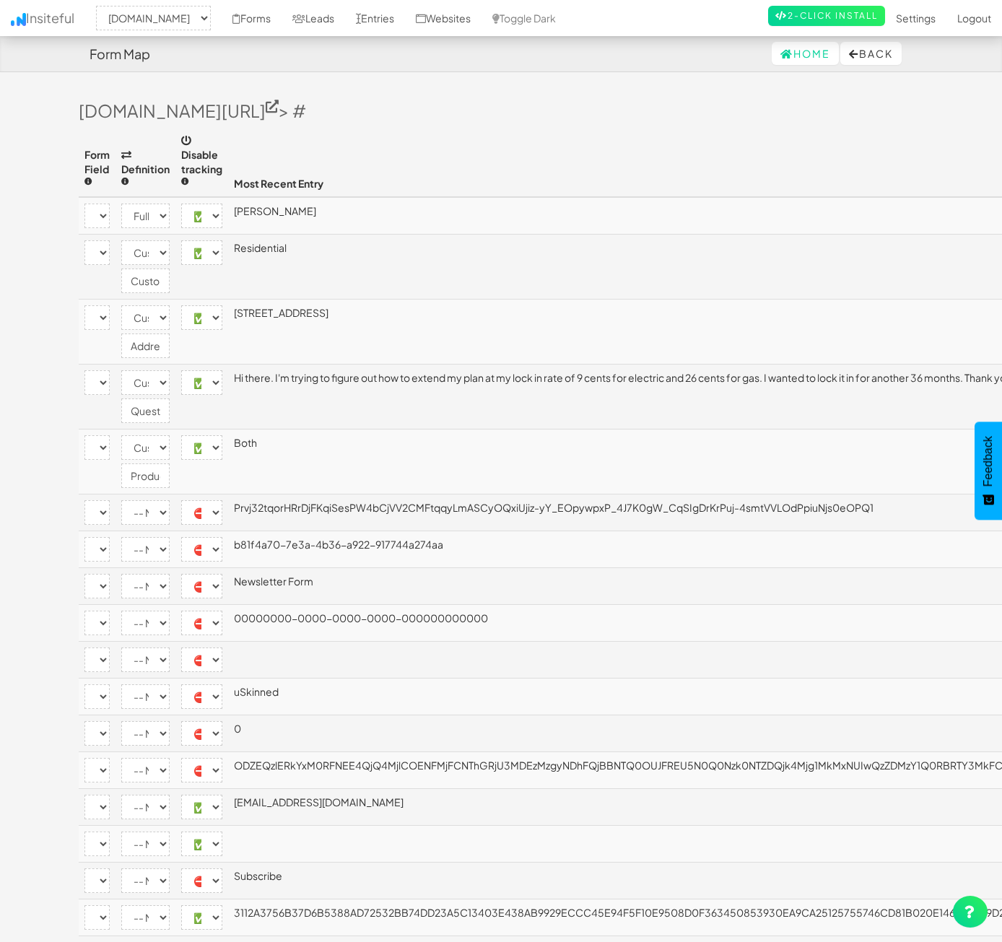
select select "custom"
select select "enabled"
select select "[name='30c19ae3-dd17-46d6-c97e-09b4b067dbc3']"
select select "custom"
select select "enabled"
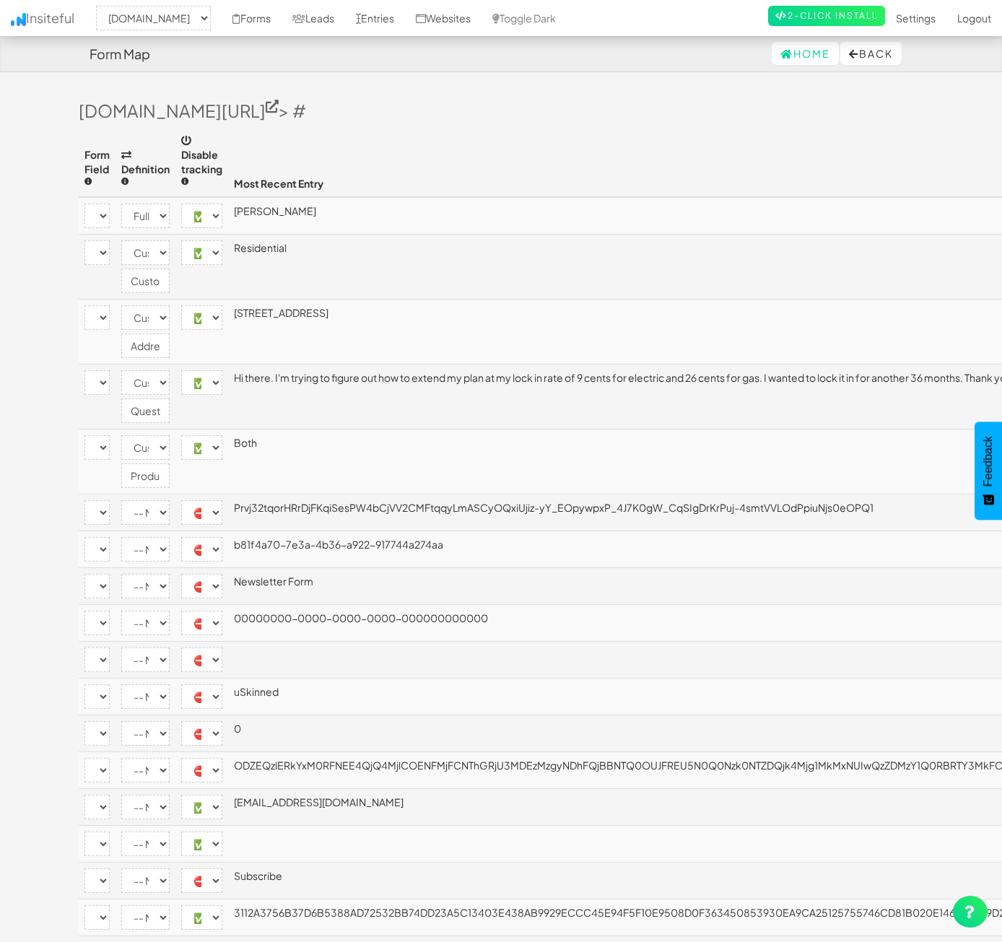
select select "[name='ec9abce4-e339-45a3-f143-6ba81f5b8c1d']"
select select "custom"
select select "enabled"
select select "[name='e06a486f-eb1c-4ebe-9e1e-62ee6b2a8fea']"
select select "custom"
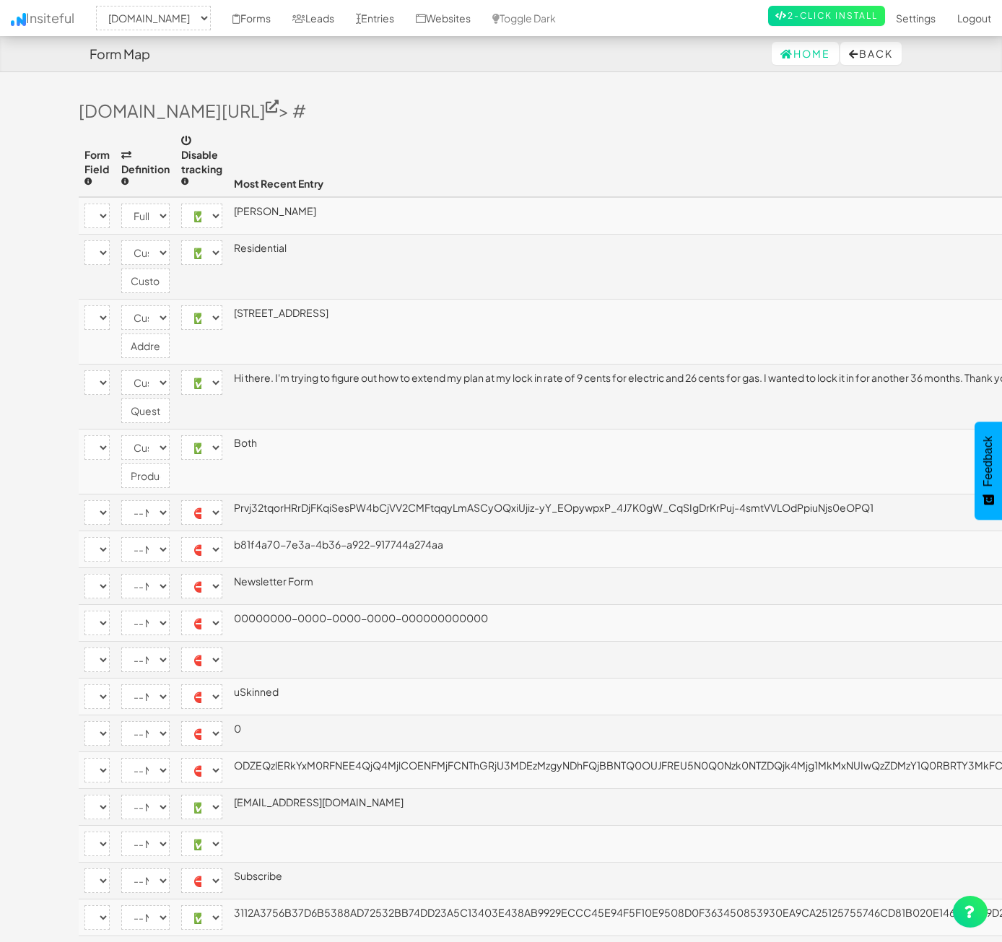
select select "enabled"
select select "[name='__RequestVerificationToken']"
select select "disabled"
select select "[name='FormId']"
select select "disabled"
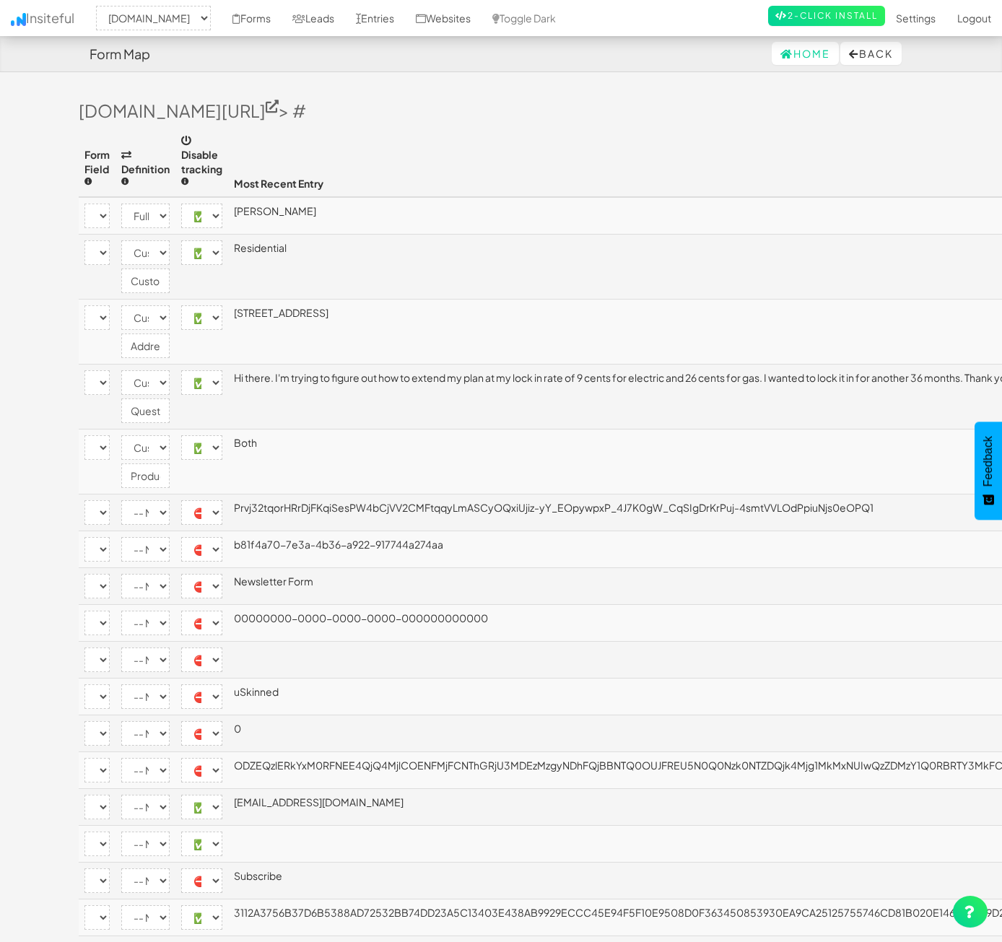
select select "[name='FormName']"
select select "disabled"
select select "[name='RecordId']"
select select "disabled"
select select "[name='PreviousClicked']"
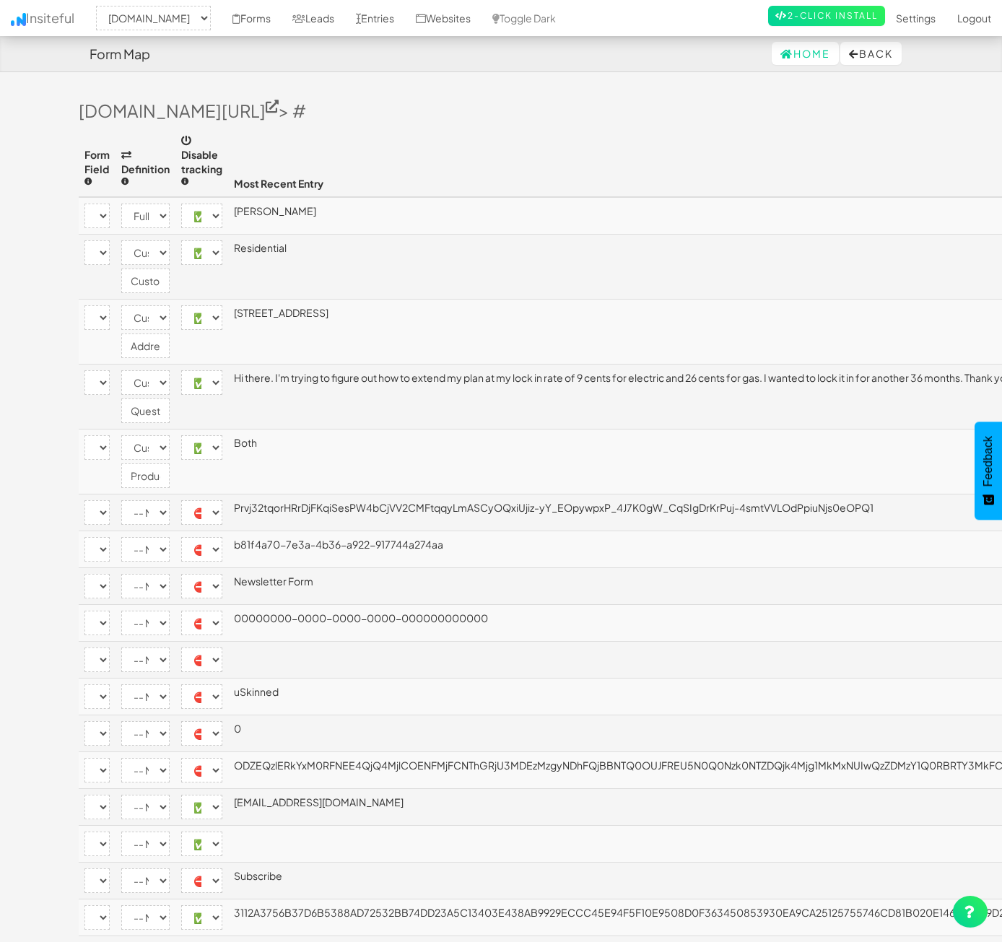
select select "disabled"
select select "[name='Theme']"
select select "disabled"
select select "[name='FormStep']"
select select "disabled"
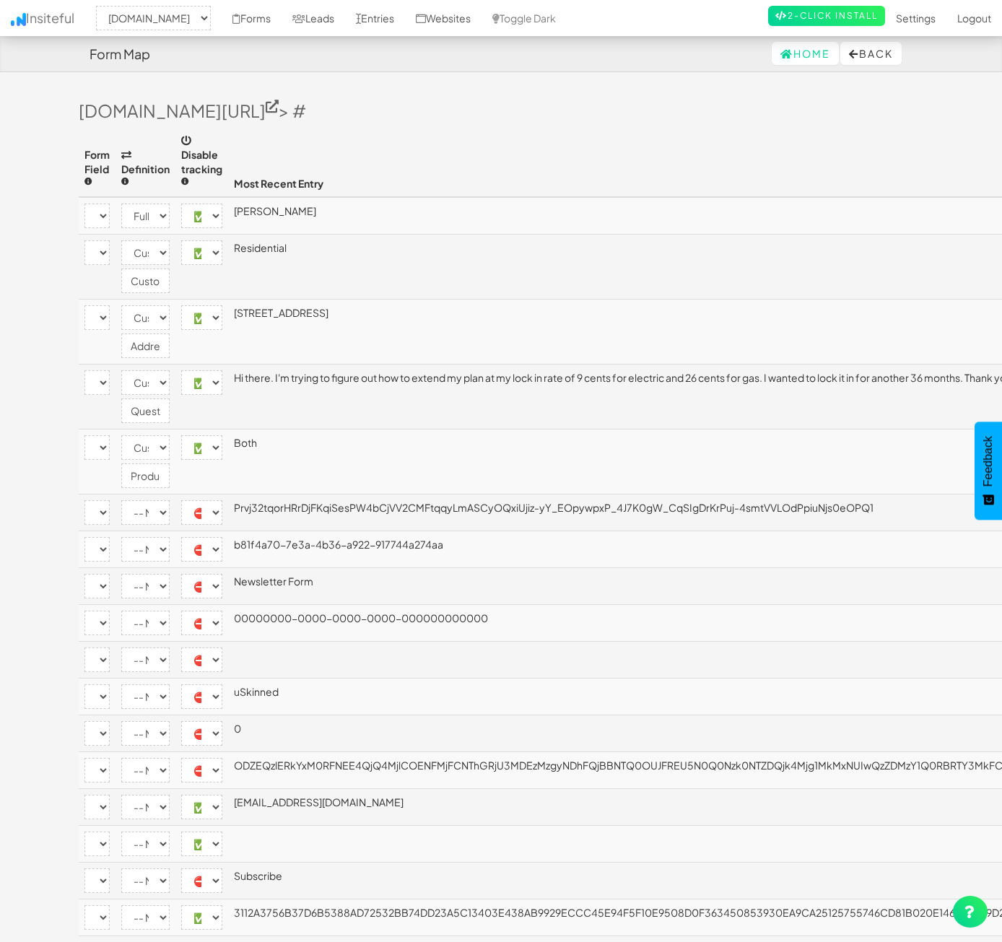
select select "[name='RecordState']"
select select "disabled"
select select "[name='c9204231-7756-4e10-cb50-60870fb4bb73']"
select select "enabled"
select select "[name='b81f4a707e3a4b36a922917744a274aa']"
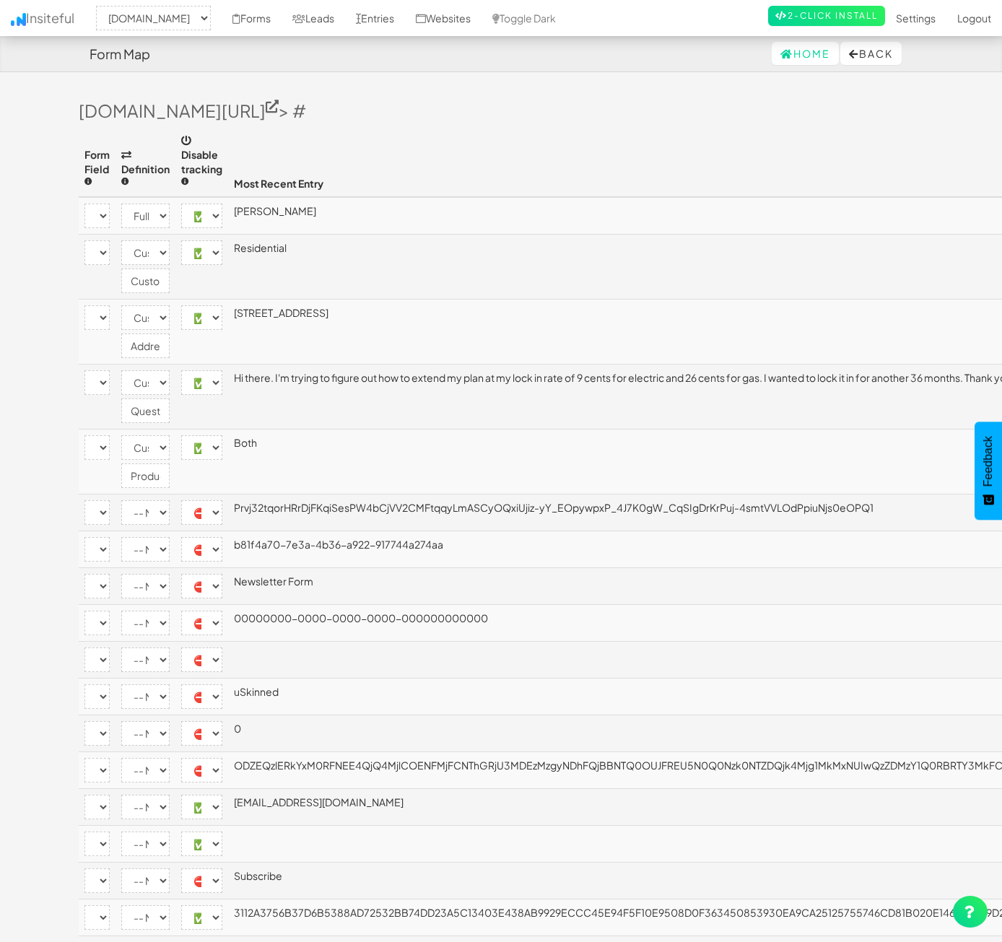
select select "enabled"
select select "[name='__next']"
select select "disabled"
select select "[name='ufprt']"
select select "enabled"
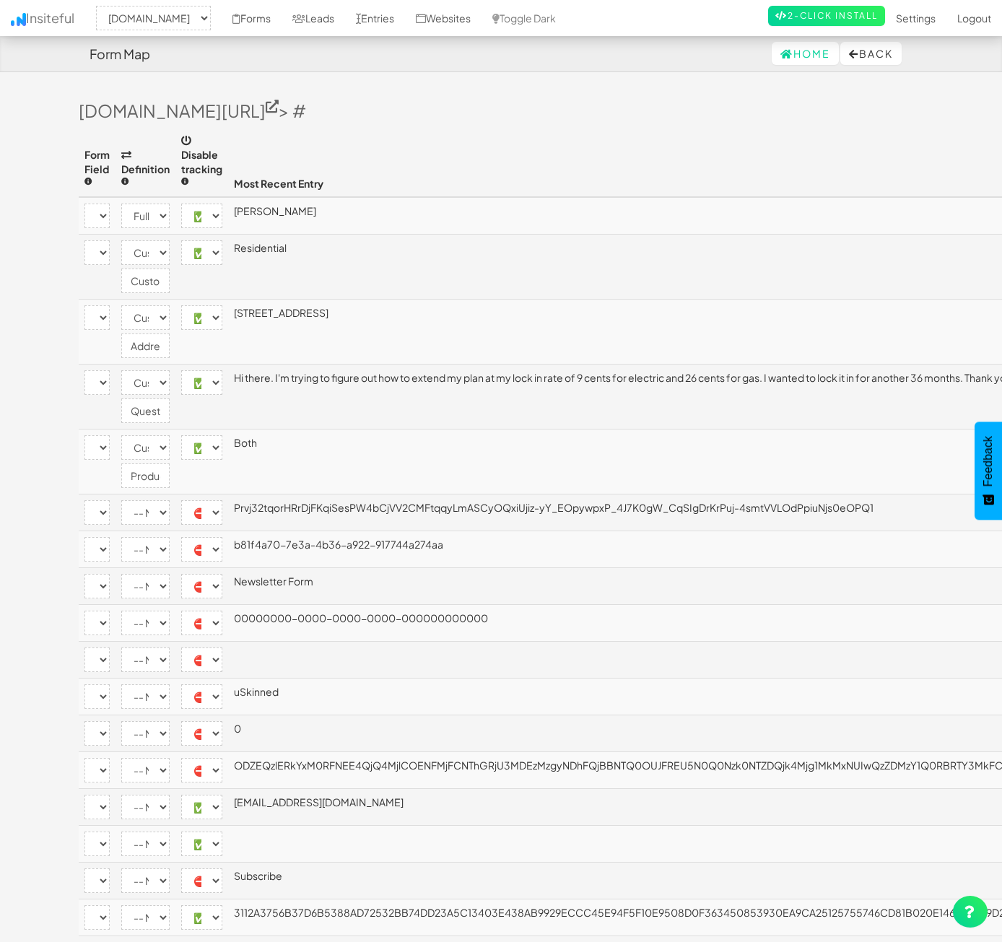
select select "[name='c4a4d889-d1f4-4054-fcad-3ac463492f36']"
select select "company"
select select "enabled"
select select "[name='f9f453e9-3f46-40a8-b0c4-817b8b0bc4be']"
select select "custom"
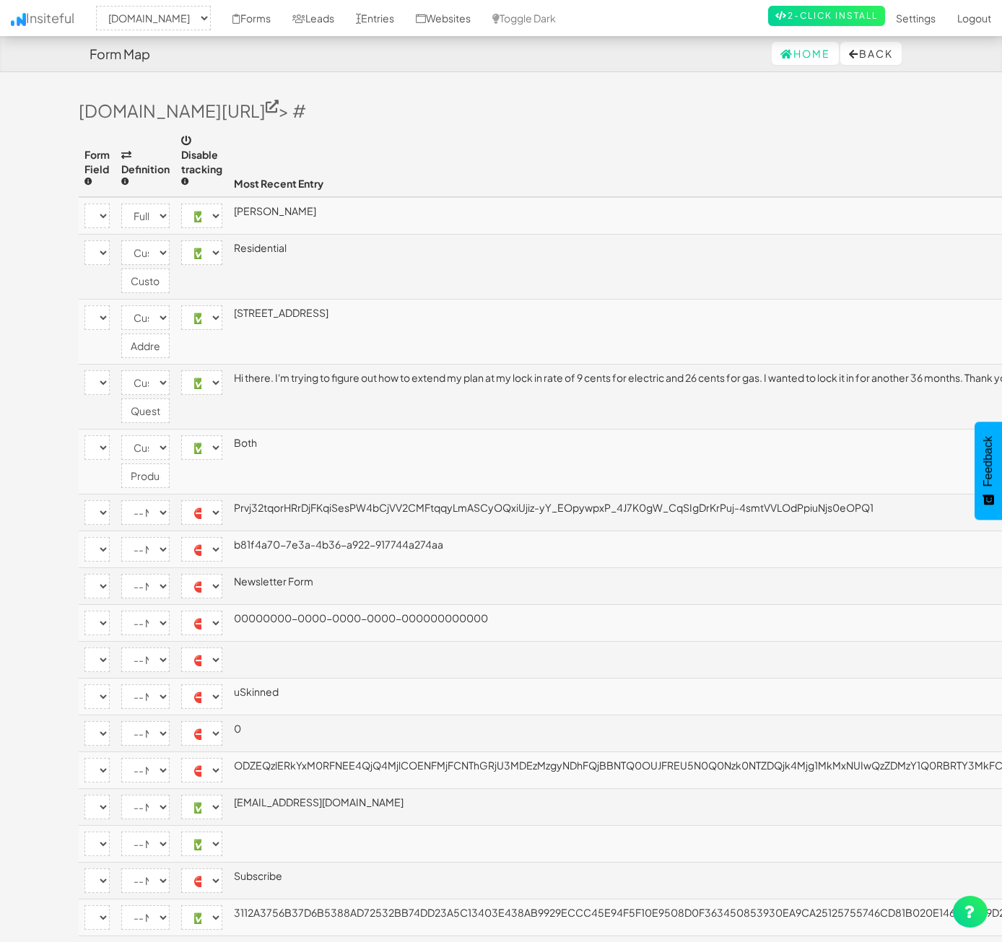
select select "enabled"
select select "[name='21550c3d-769d-4700-8db0-f30cd95e0a95']"
select select "phone"
select select "enabled"
select select "[name='eae61cf1-01da-4da6-f9c6-df56b0aba741']"
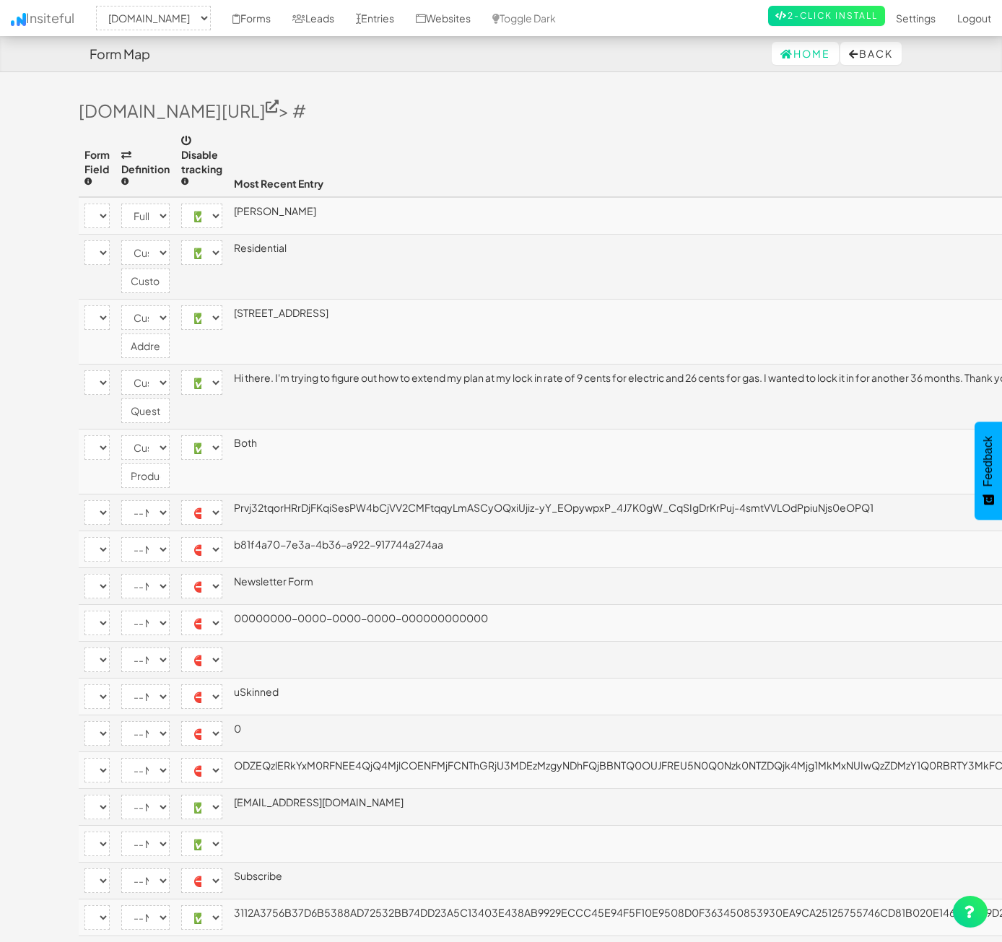
select select "email"
select select "enabled"
click at [281, 29] on link "Forms" at bounding box center [252, 18] width 60 height 36
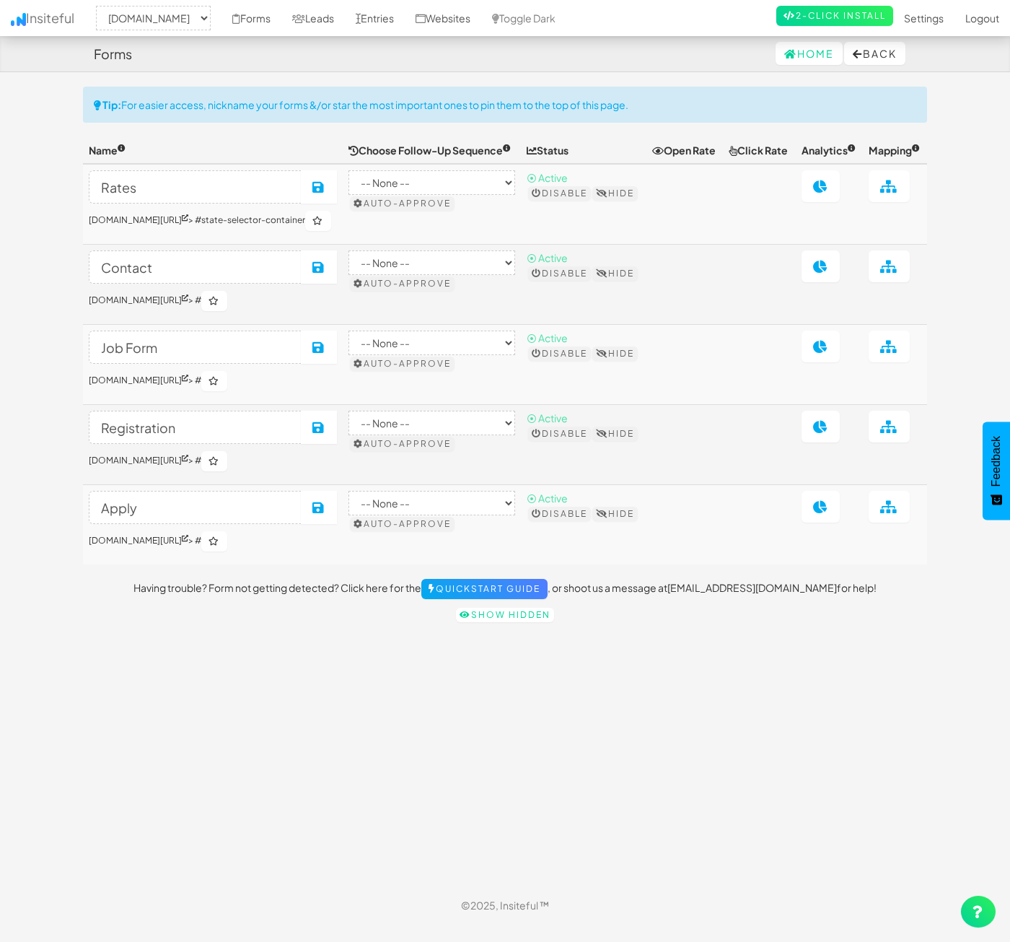
select select "2362"
click at [188, 385] on link "[DOMAIN_NAME][URL]" at bounding box center [139, 379] width 100 height 11
click at [891, 353] on icon at bounding box center [889, 346] width 18 height 13
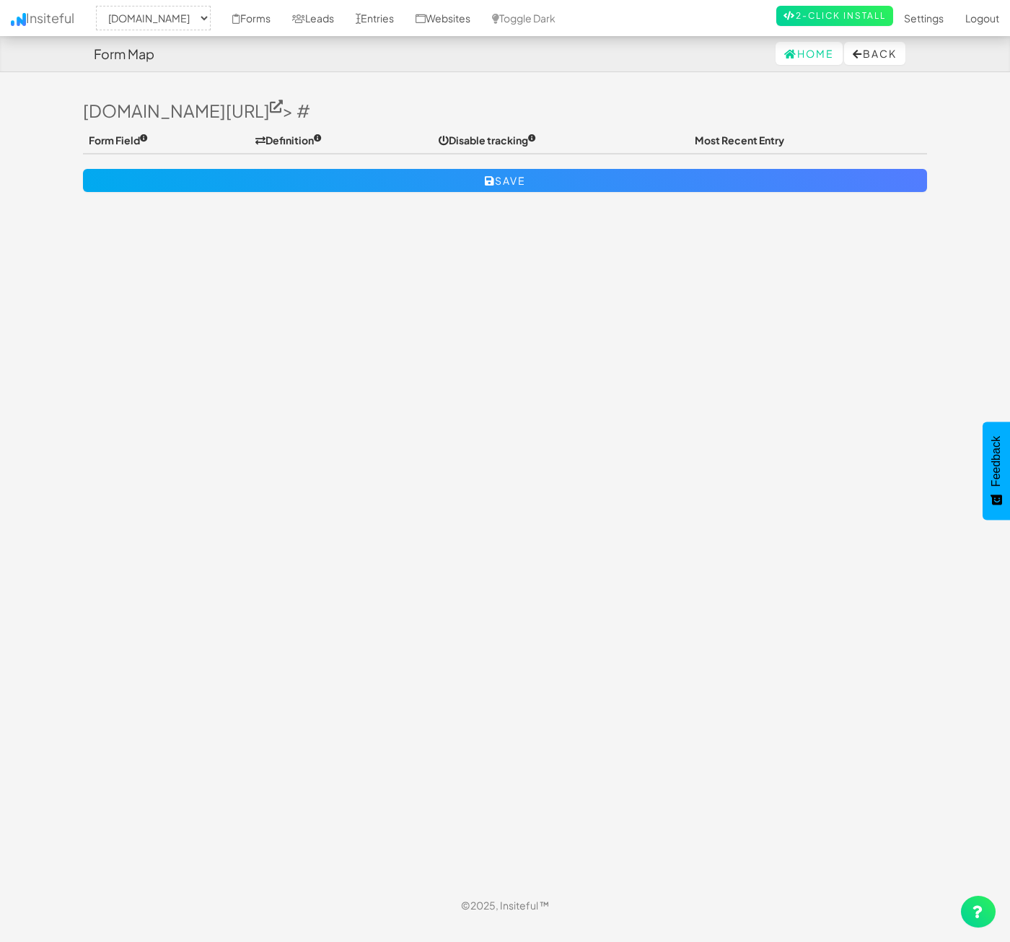
select select "2362"
click at [302, 291] on div "Toggle navigation Insiteful -- None -- [DOMAIN_NAME] Forms Leads Entries Websit…" at bounding box center [505, 487] width 844 height 800
click at [345, 19] on link "Leads" at bounding box center [312, 18] width 63 height 36
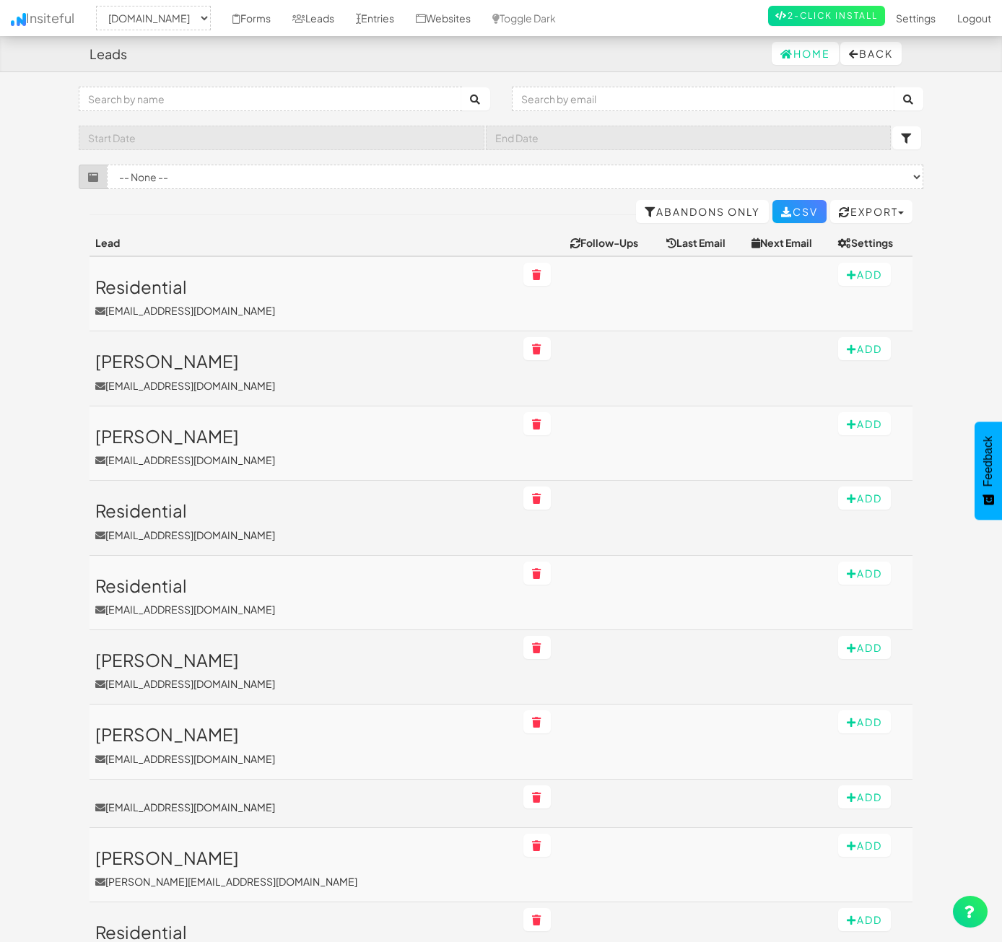
select select "2362"
click at [345, 31] on link "Leads" at bounding box center [312, 18] width 63 height 36
click at [405, 19] on link "Entries" at bounding box center [375, 18] width 60 height 36
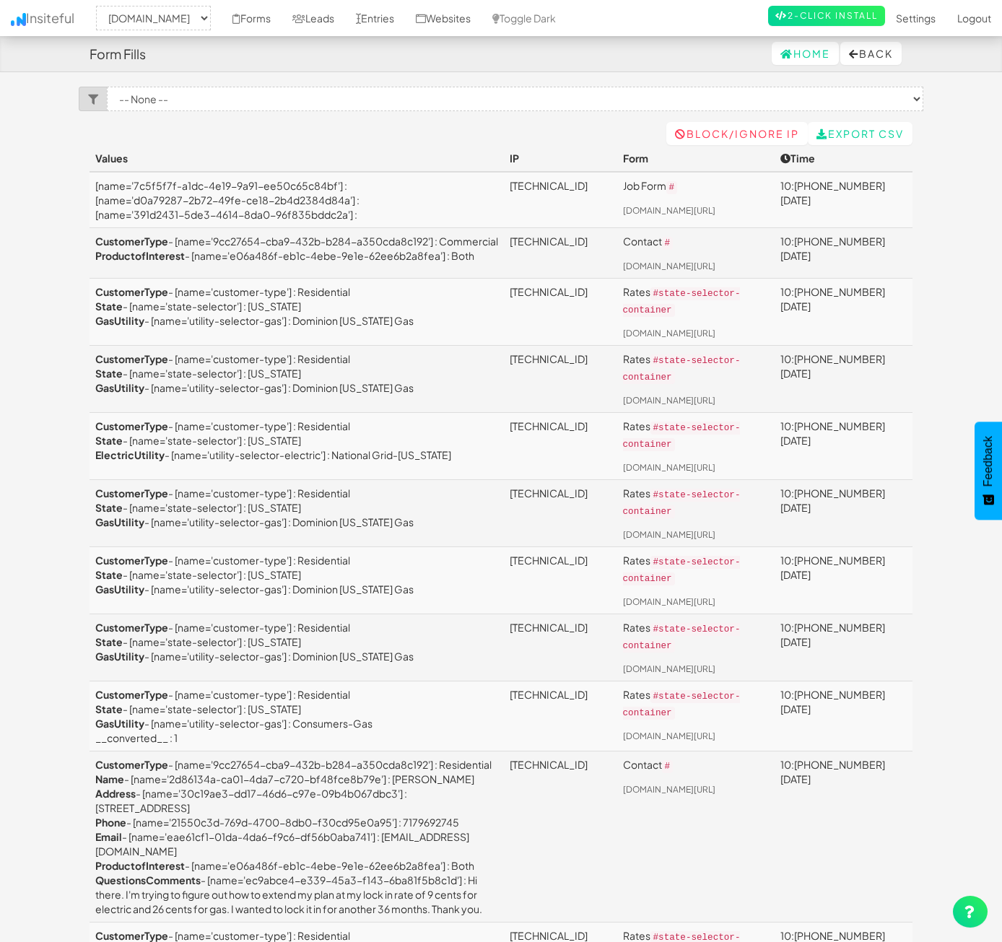
select select "2362"
click at [214, 185] on td "[name='7c5f5f7f-a1dc-4e19-9a91-ee50c65c84bf'] : [name='d0a79287-2b72-49fe-ce18-…" at bounding box center [296, 200] width 414 height 56
click at [704, 186] on p "Job Form #" at bounding box center [696, 186] width 146 height 17
click at [695, 186] on p "Job Form #" at bounding box center [696, 186] width 146 height 17
click at [678, 185] on code "#" at bounding box center [672, 187] width 12 height 13
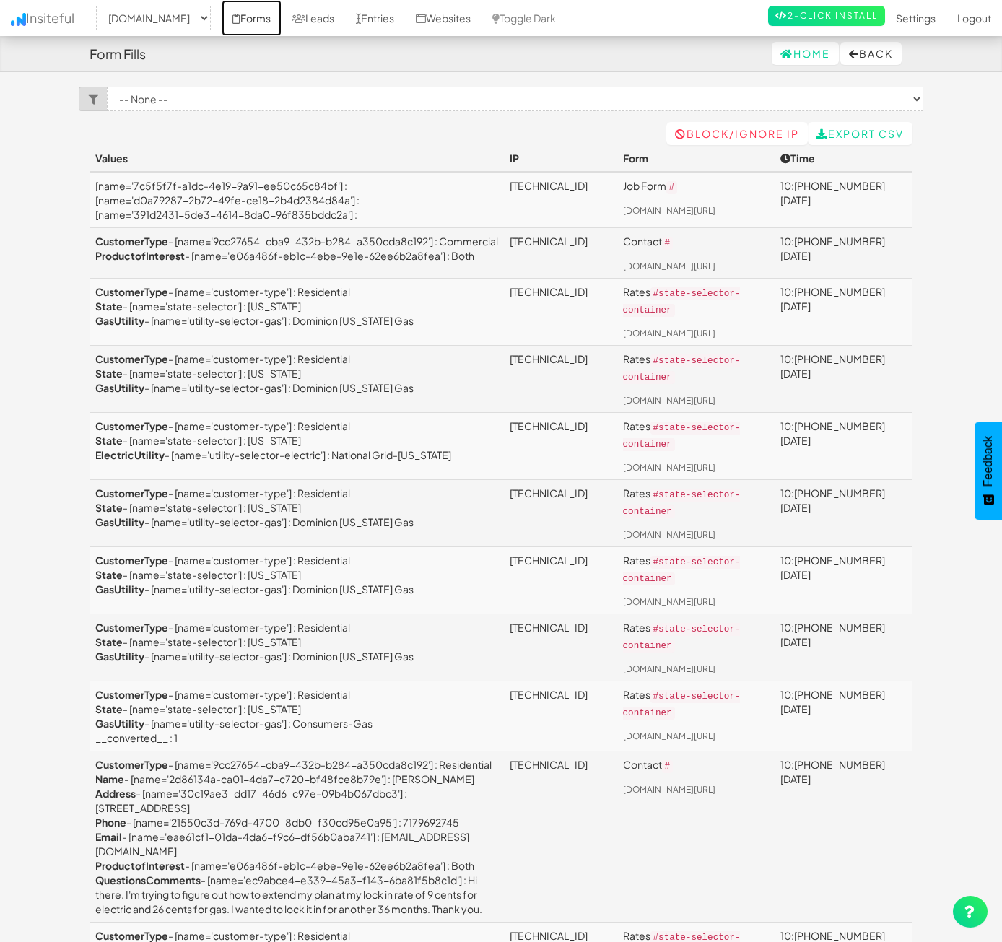
click at [256, 14] on link "Forms" at bounding box center [252, 18] width 60 height 36
click at [281, 19] on link "Forms" at bounding box center [252, 18] width 60 height 36
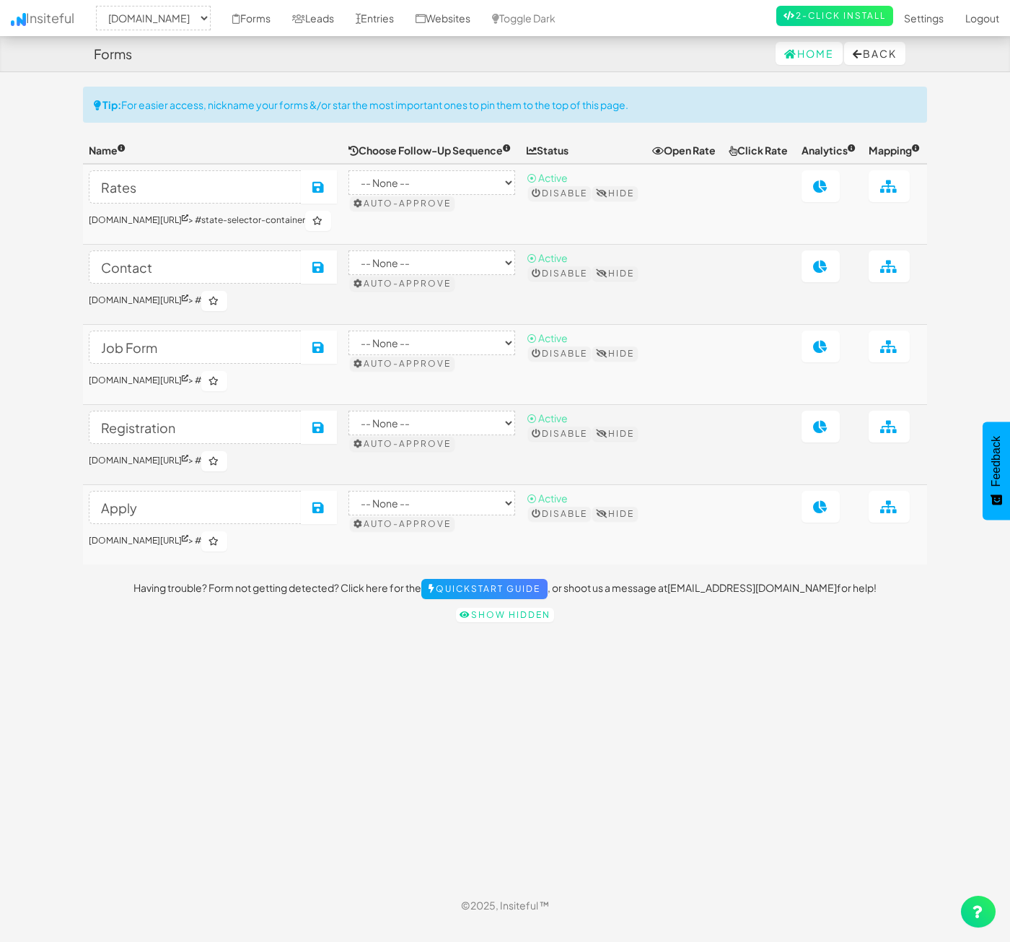
select select "2362"
click at [890, 353] on icon at bounding box center [889, 346] width 18 height 13
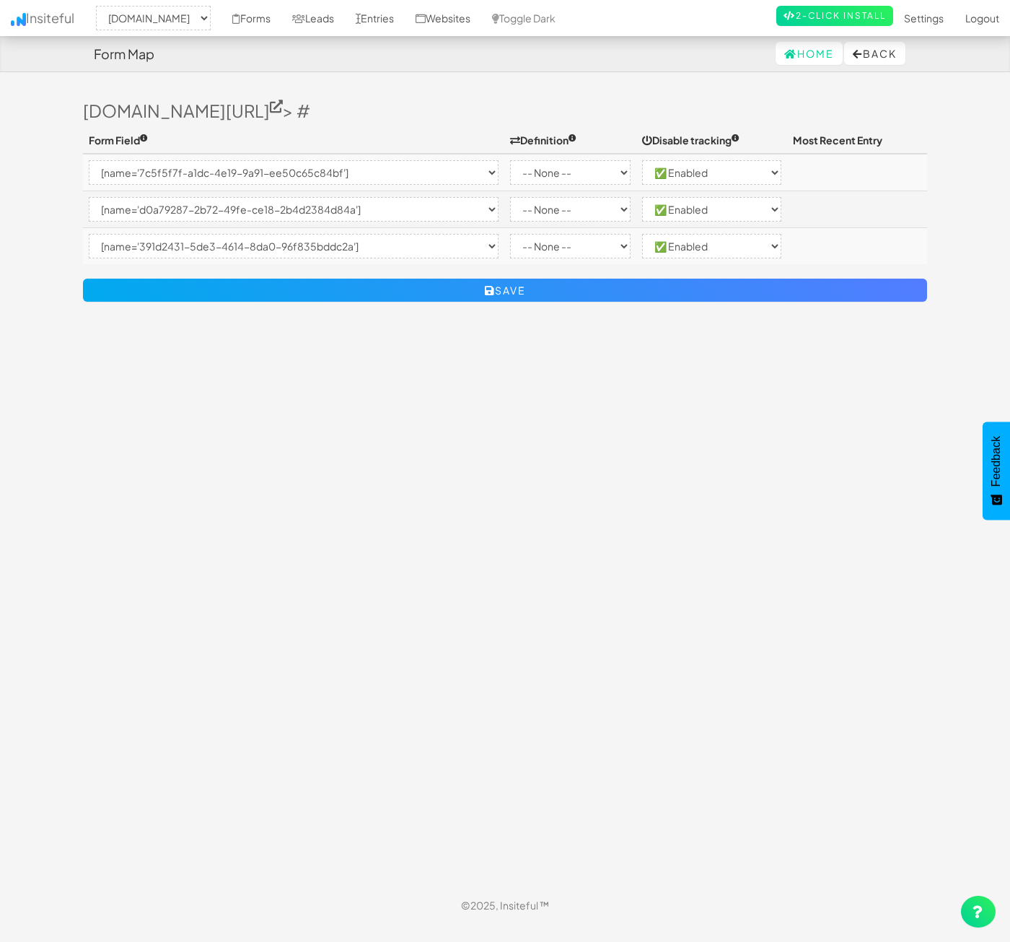
select select "2362"
select select "[name='7c5f5f7f-a1dc-4e19-9a91-ee50c65c84bf']"
select select "enabled"
select select "[name='d0a79287-2b72-49fe-ce18-2b4d2384d84a']"
select select "enabled"
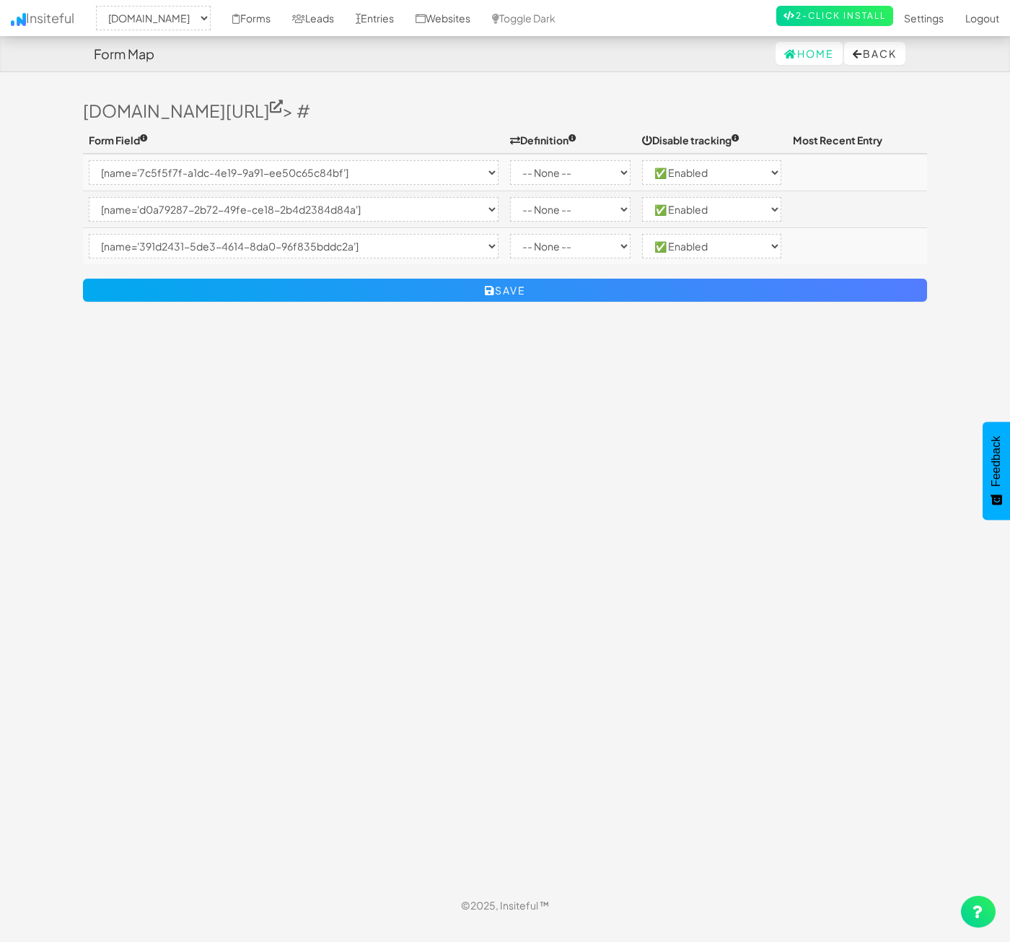
select select "[name='391d2431-5de3-4614-8da0-96f835bddc2a']"
select select "enabled"
click at [509, 553] on div "Toggle navigation Insiteful -- None -- [DOMAIN_NAME] Forms Leads Entries Websit…" at bounding box center [505, 487] width 844 height 800
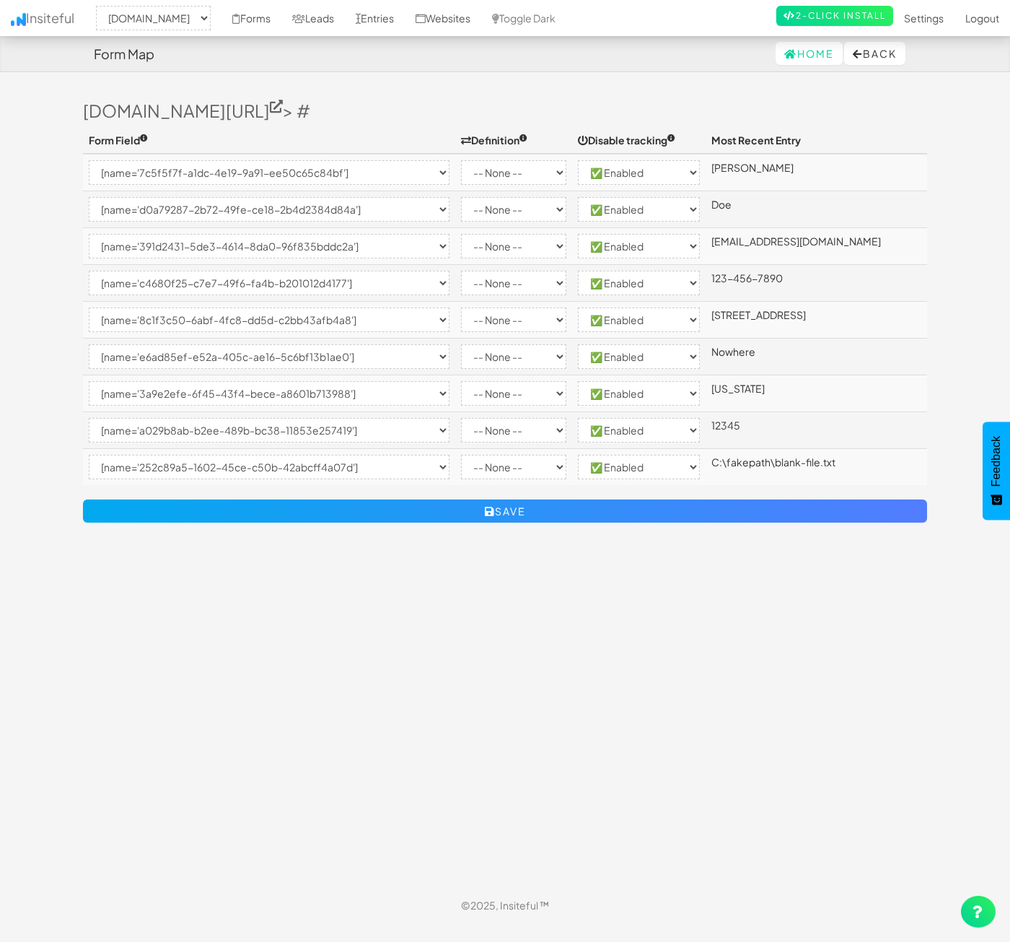
select select "2362"
select select "[name='7c5f5f7f-a1dc-4e19-9a91-ee50c65c84bf']"
select select "enabled"
select select "[name='d0a79287-2b72-49fe-ce18-2b4d2384d84a']"
select select "enabled"
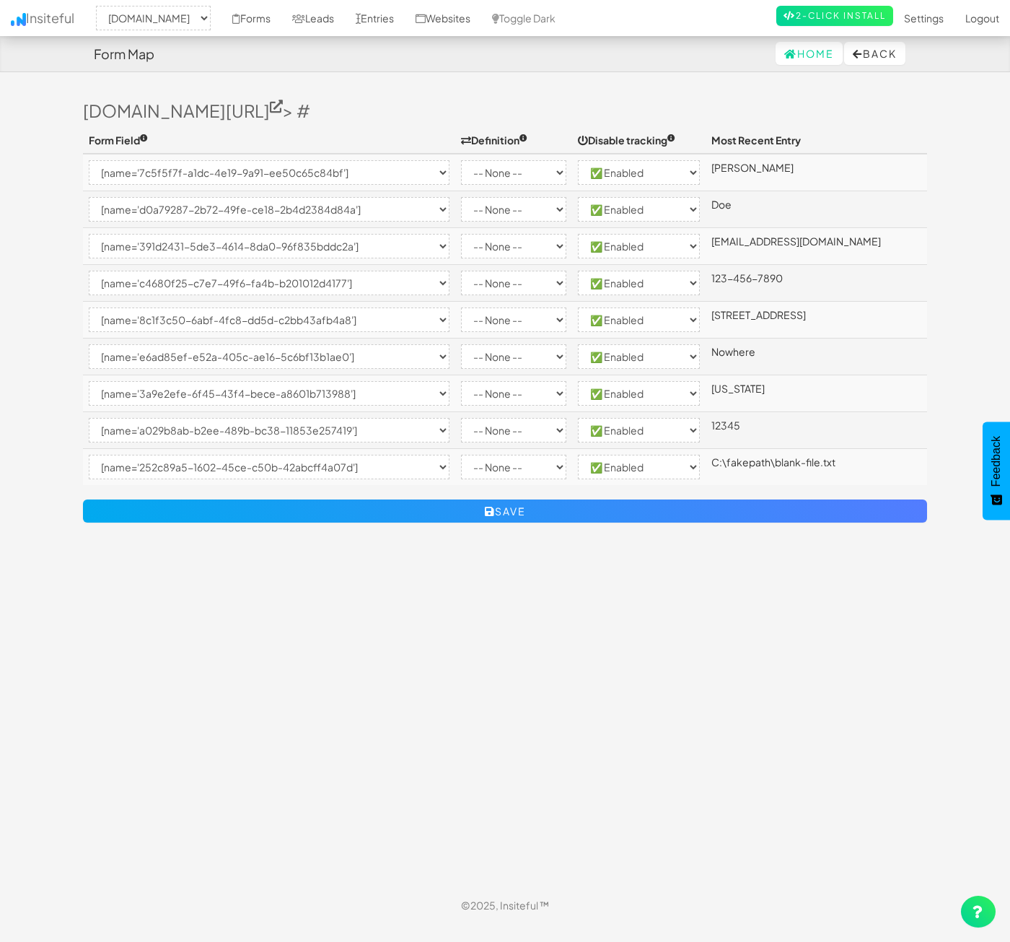
select select "[name='391d2431-5de3-4614-8da0-96f835bddc2a']"
select select "enabled"
select select "[name='c4680f25-c7e7-49f6-fa4b-b201012d4177']"
select select "enabled"
select select "[name='8c1f3c50-6abf-4fc8-dd5d-c2bb43afb4a8']"
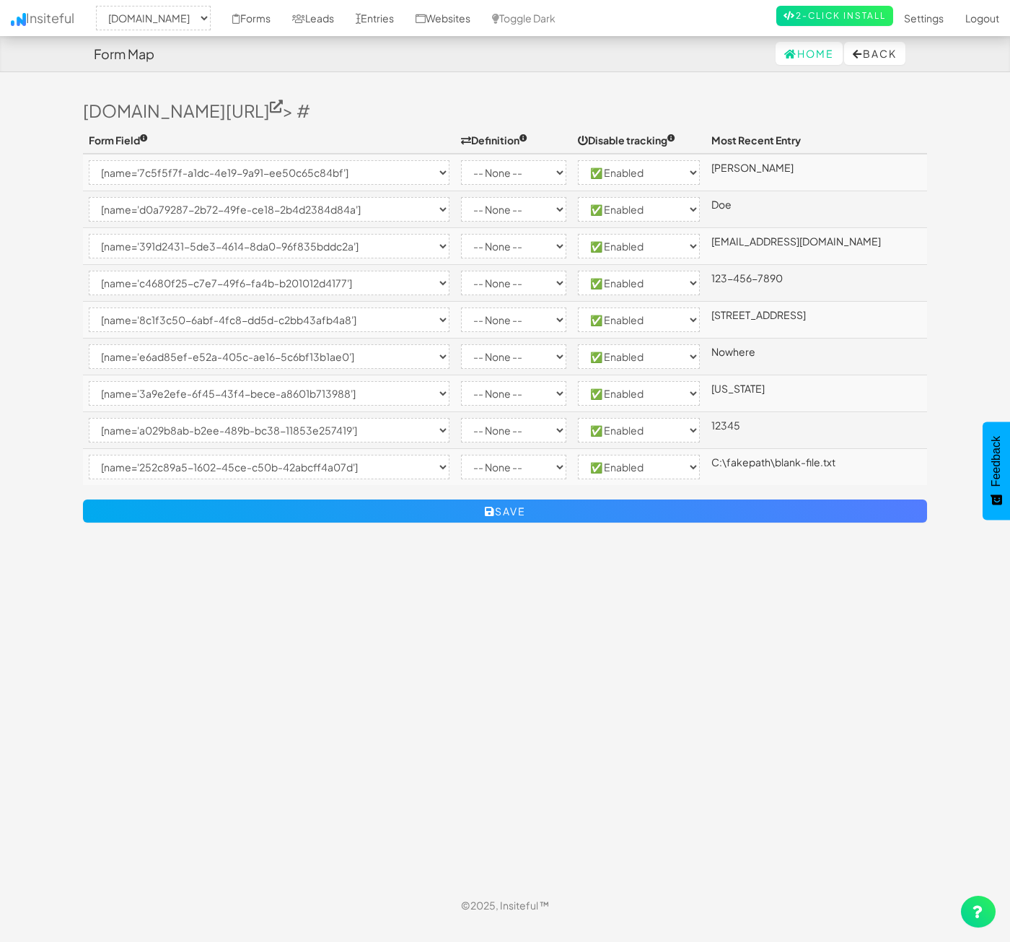
select select "enabled"
select select "[name='e6ad85ef-e52a-405c-ae16-5c6bf13b1ae0']"
select select "enabled"
select select "[name='3a9e2efe-6f45-43f4-bece-a8601b713988']"
select select "enabled"
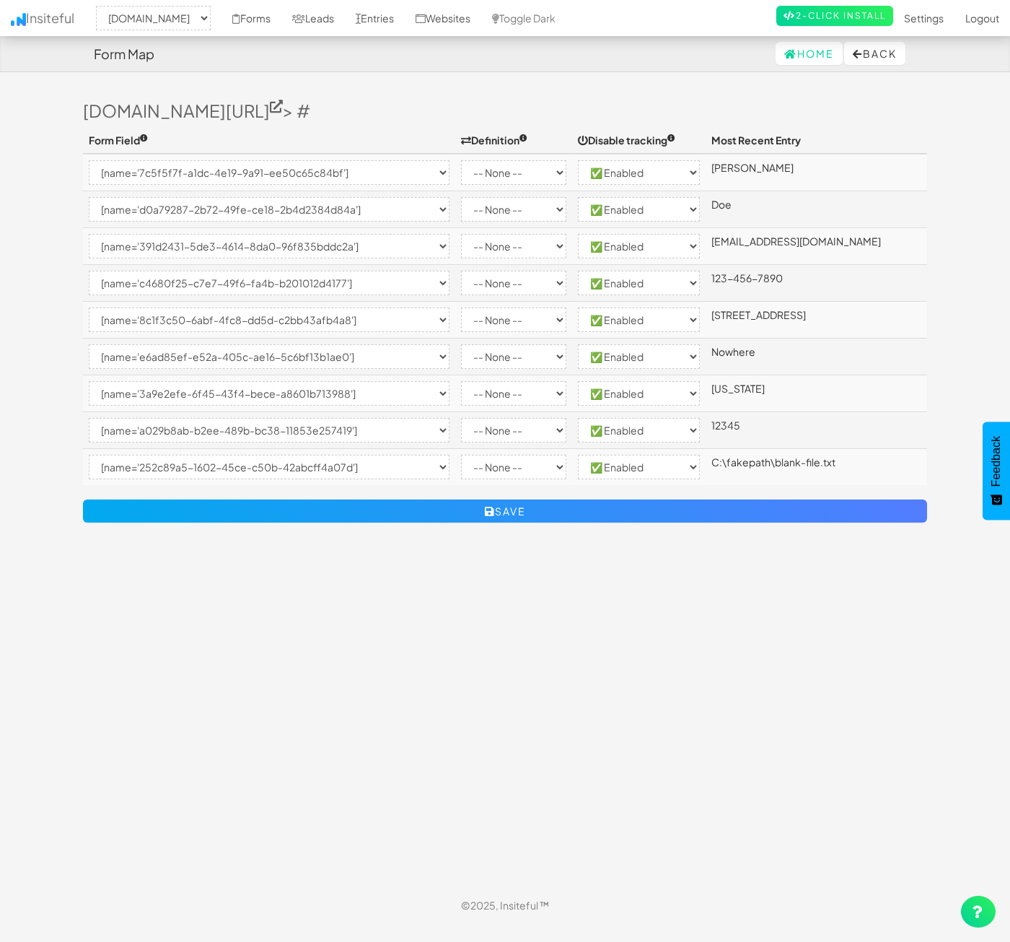
select select "[name='a029b8ab-b2ee-489b-bc38-11853e257419']"
select select "enabled"
select select "[name='252c89a5-1602-45ce-c50b-42abcff4a07d']"
select select "enabled"
click at [566, 173] on select "-- None -- Email First Name Last Name Full Name Phone Company Custom... × Unset" at bounding box center [513, 172] width 105 height 25
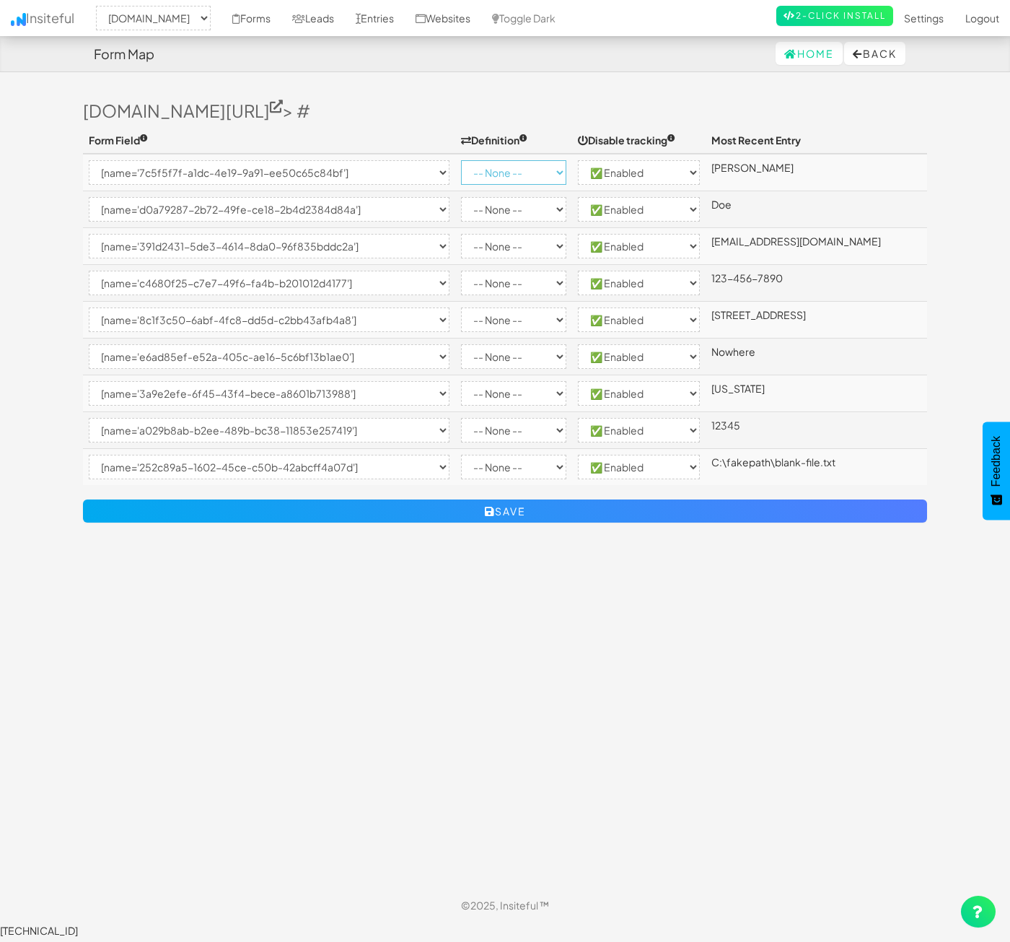
select select "first-name"
click at [487, 160] on select "-- None -- Email First Name Last Name Full Name Phone Company Custom... × Unset" at bounding box center [513, 172] width 105 height 25
click at [553, 203] on select "-- None -- Email First Name Last Name Full Name Phone Company Custom... × Unset" at bounding box center [513, 209] width 105 height 25
click at [487, 197] on select "-- None -- Email First Name Last Name Full Name Phone Company Custom... × Unset" at bounding box center [513, 209] width 105 height 25
click at [539, 222] on select "-- None -- Email First Name Last Name Full Name Phone Company Custom... × Unset" at bounding box center [513, 209] width 105 height 25
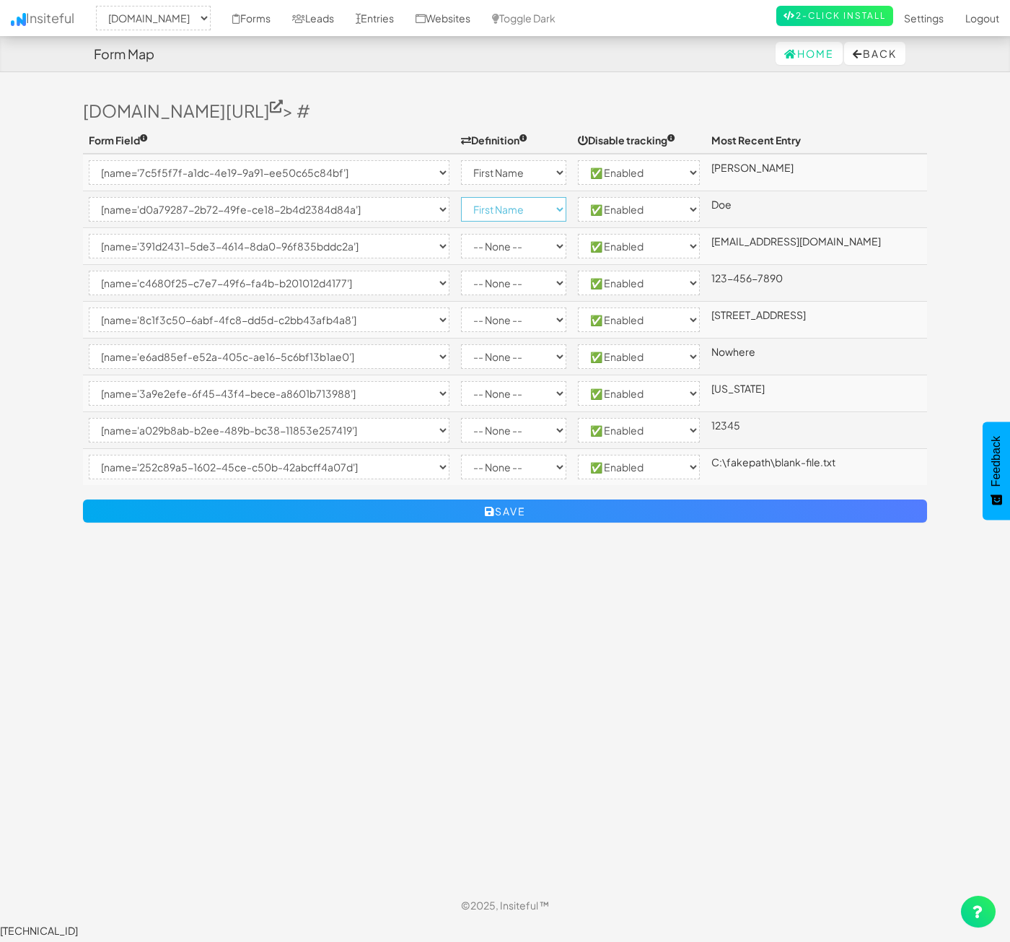
click at [539, 214] on select "-- None -- Email First Name Last Name Full Name Phone Company Custom... × Unset" at bounding box center [513, 209] width 105 height 25
click at [540, 219] on select "-- None -- Email First Name Last Name Full Name Phone Company Custom... × Unset" at bounding box center [513, 209] width 105 height 25
click at [487, 197] on select "-- None -- Email First Name Last Name Full Name Phone Company Custom... × Unset" at bounding box center [513, 209] width 105 height 25
click at [555, 214] on select "-- None -- Email First Name Last Name Full Name Phone Company Custom... × Unset" at bounding box center [513, 209] width 105 height 25
select select "last-name"
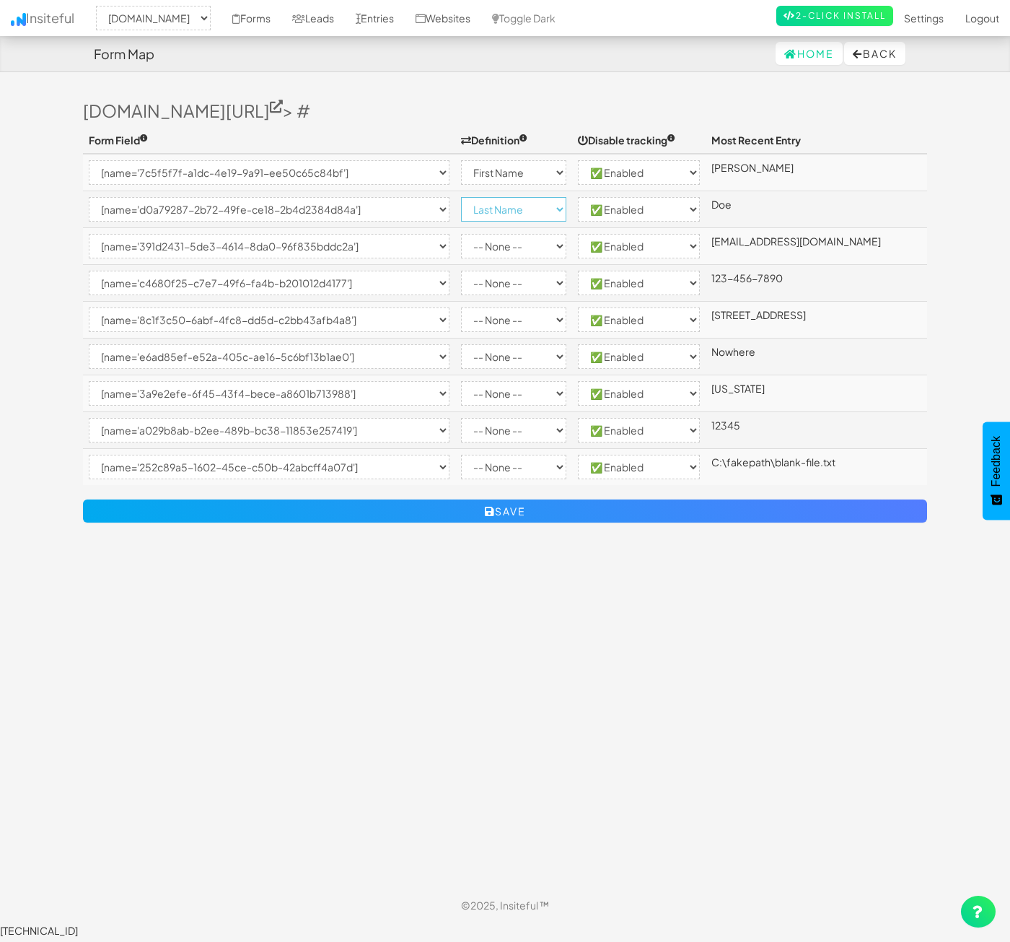
click at [487, 197] on select "-- None -- Email First Name Last Name Full Name Phone Company Custom... × Unset" at bounding box center [513, 209] width 105 height 25
click at [566, 244] on select "-- None -- Email First Name Last Name Full Name Phone Company Custom... × Unset" at bounding box center [513, 246] width 105 height 25
select select "email"
click at [487, 234] on select "-- None -- Email First Name Last Name Full Name Phone Company Custom... × Unset" at bounding box center [513, 246] width 105 height 25
click at [553, 288] on select "-- None -- Email First Name Last Name Full Name Phone Company Custom... × Unset" at bounding box center [513, 283] width 105 height 25
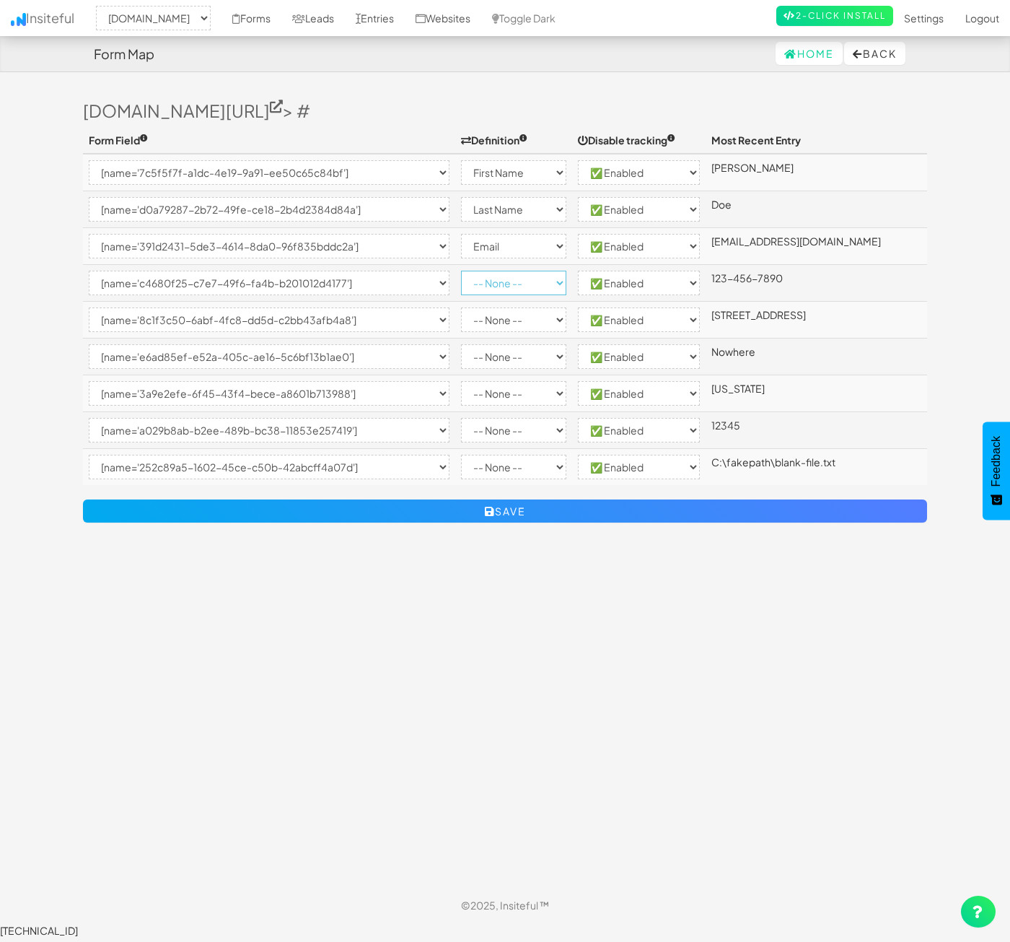
select select "phone"
click at [487, 271] on select "-- None -- Email First Name Last Name Full Name Phone Company Custom... × Unset" at bounding box center [513, 283] width 105 height 25
click at [552, 325] on select "-- None -- Email First Name Last Name Full Name Phone Company Custom... × Unset" at bounding box center [513, 319] width 105 height 25
select select "custom"
click at [461, 307] on select "-- None -- Email First Name Last Name Full Name Phone Company Custom... × Unset" at bounding box center [513, 319] width 105 height 25
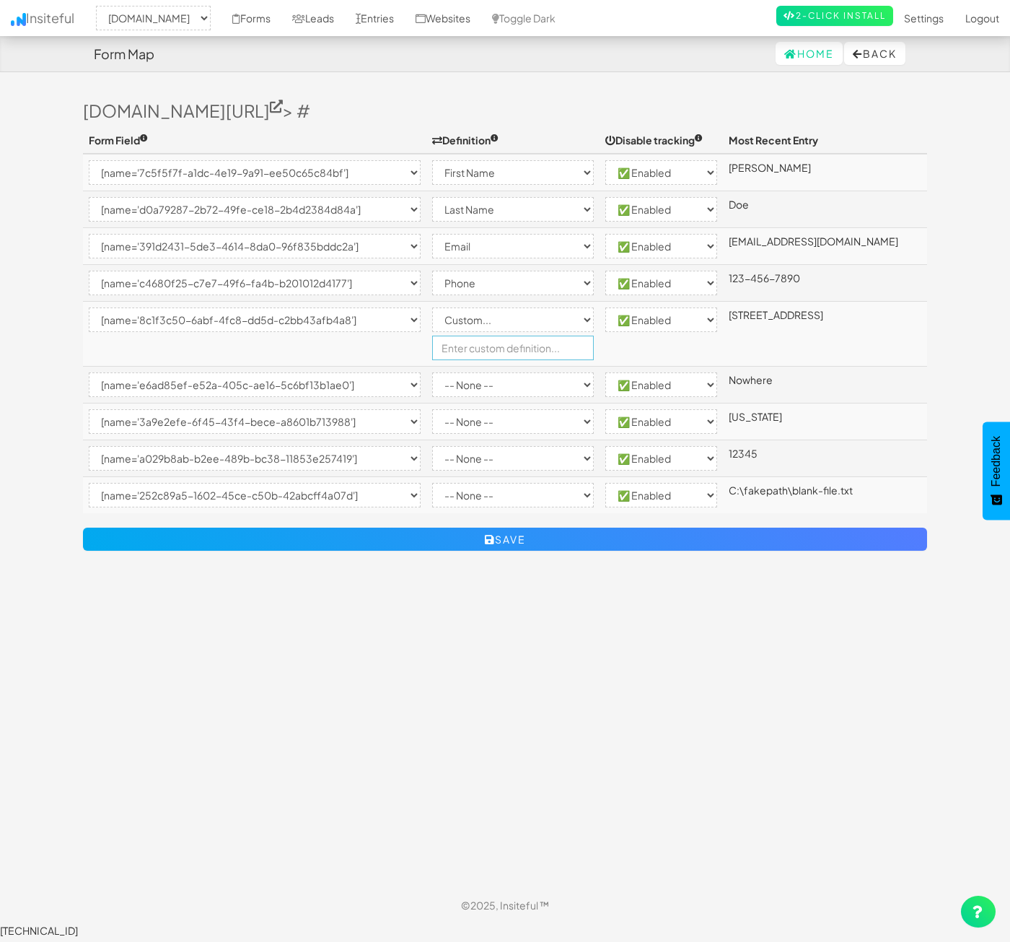
click at [533, 344] on input "text" at bounding box center [513, 348] width 162 height 25
type input "Address"
click at [507, 387] on select "-- None -- Email First Name Last Name Full Name Phone Company Custom... × Unset" at bounding box center [513, 384] width 162 height 25
select select "custom"
click at [461, 372] on select "-- None -- Email First Name Last Name Full Name Phone Company Custom... × Unset" at bounding box center [513, 384] width 162 height 25
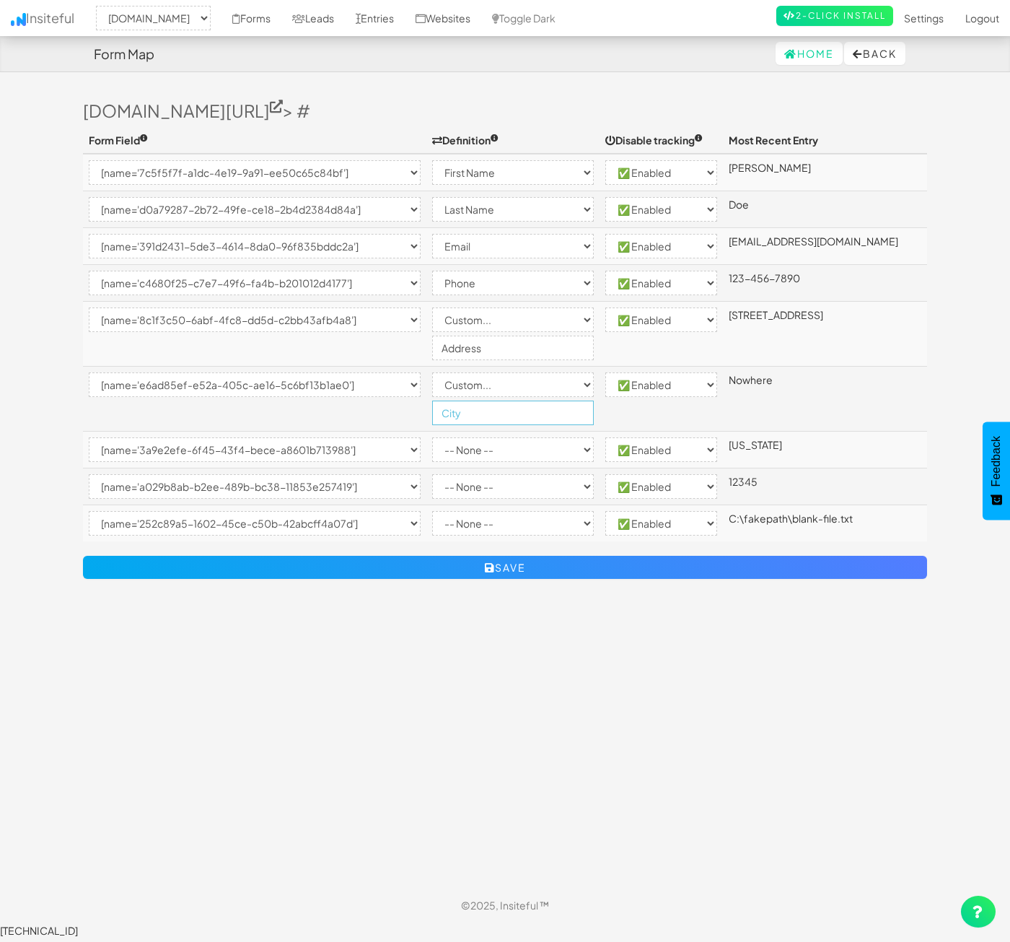
type input "City"
click at [566, 442] on select "-- None -- Email First Name Last Name Full Name Phone Company Custom... × Unset" at bounding box center [513, 449] width 162 height 25
select select "custom"
click at [461, 437] on select "-- None -- Email First Name Last Name Full Name Phone Company Custom... × Unset" at bounding box center [513, 449] width 162 height 25
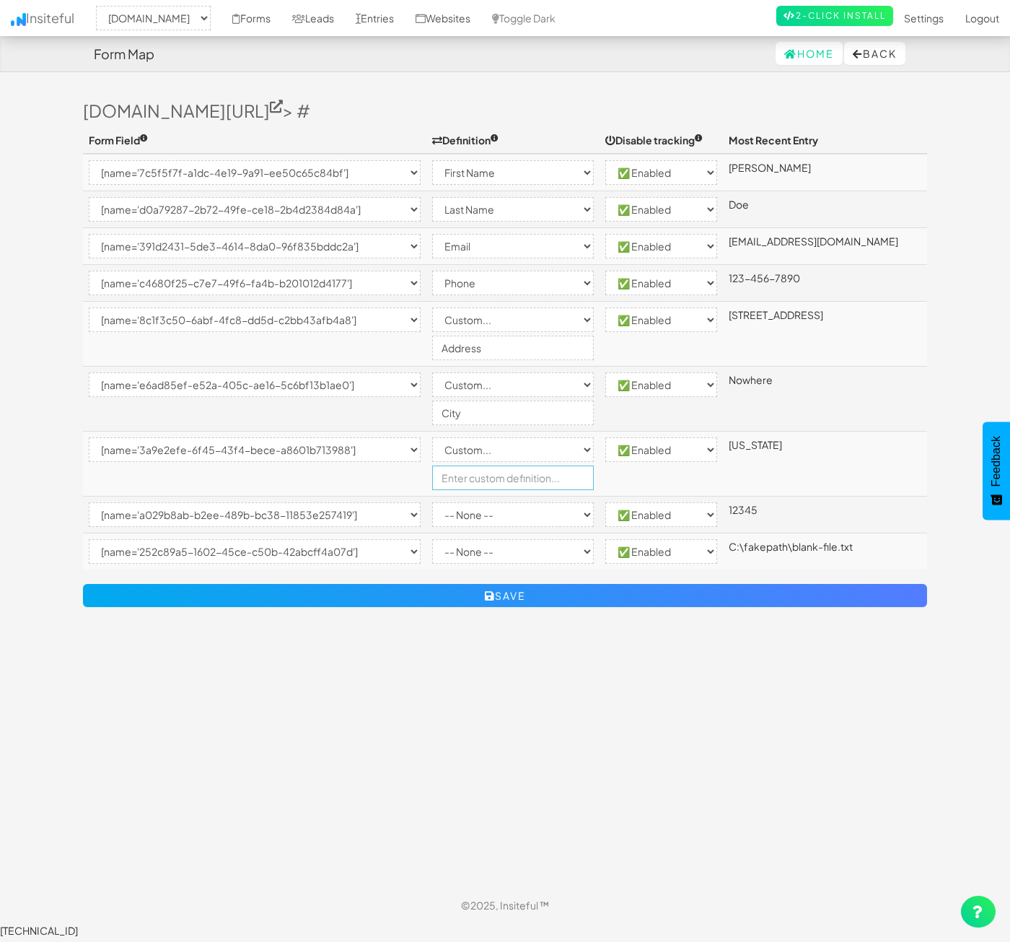
click at [534, 476] on input "text" at bounding box center [513, 477] width 162 height 25
type input "State"
click at [530, 677] on div "Toggle navigation Insiteful -- None -- www.nordicenergy-us.com Forms Leads Entr…" at bounding box center [505, 487] width 844 height 800
click at [542, 516] on select "-- None -- Email First Name Last Name Full Name Phone Company Custom... × Unset" at bounding box center [513, 514] width 162 height 25
select select "custom"
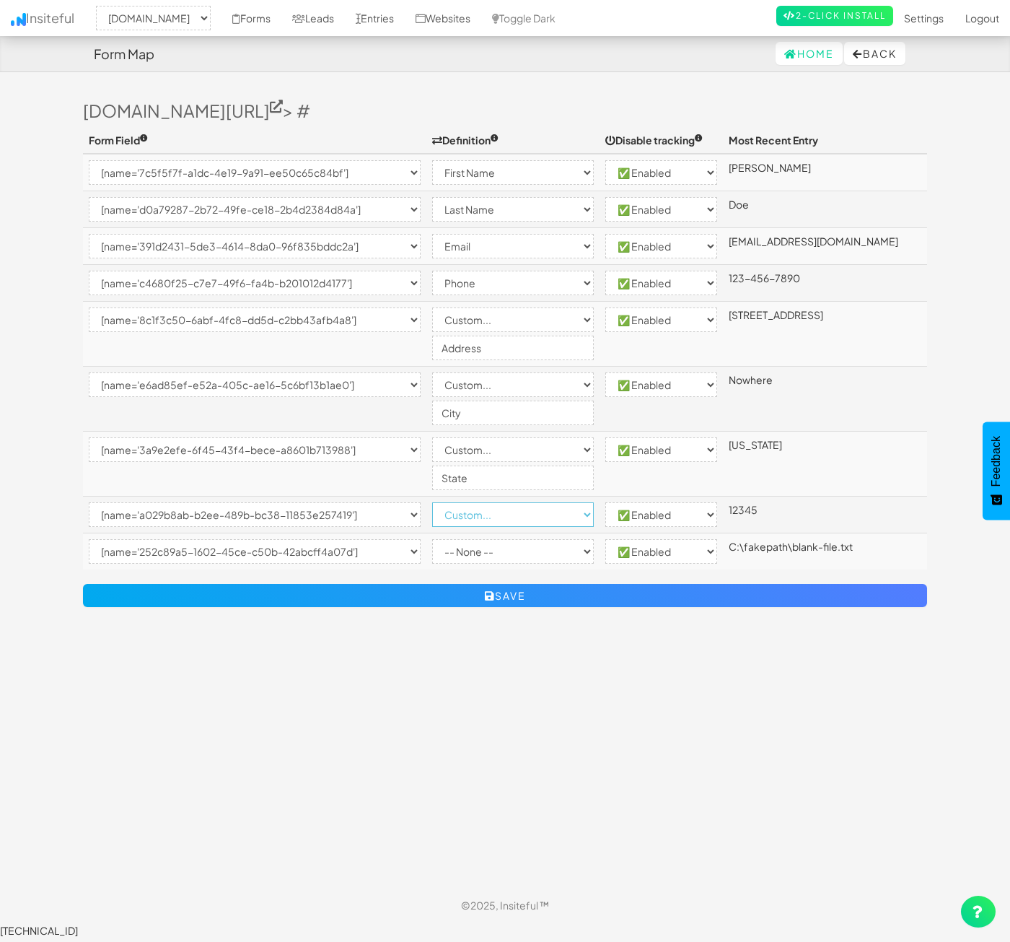
click at [461, 502] on select "-- None -- Email First Name Last Name Full Name Phone Company Custom... × Unset" at bounding box center [513, 514] width 162 height 25
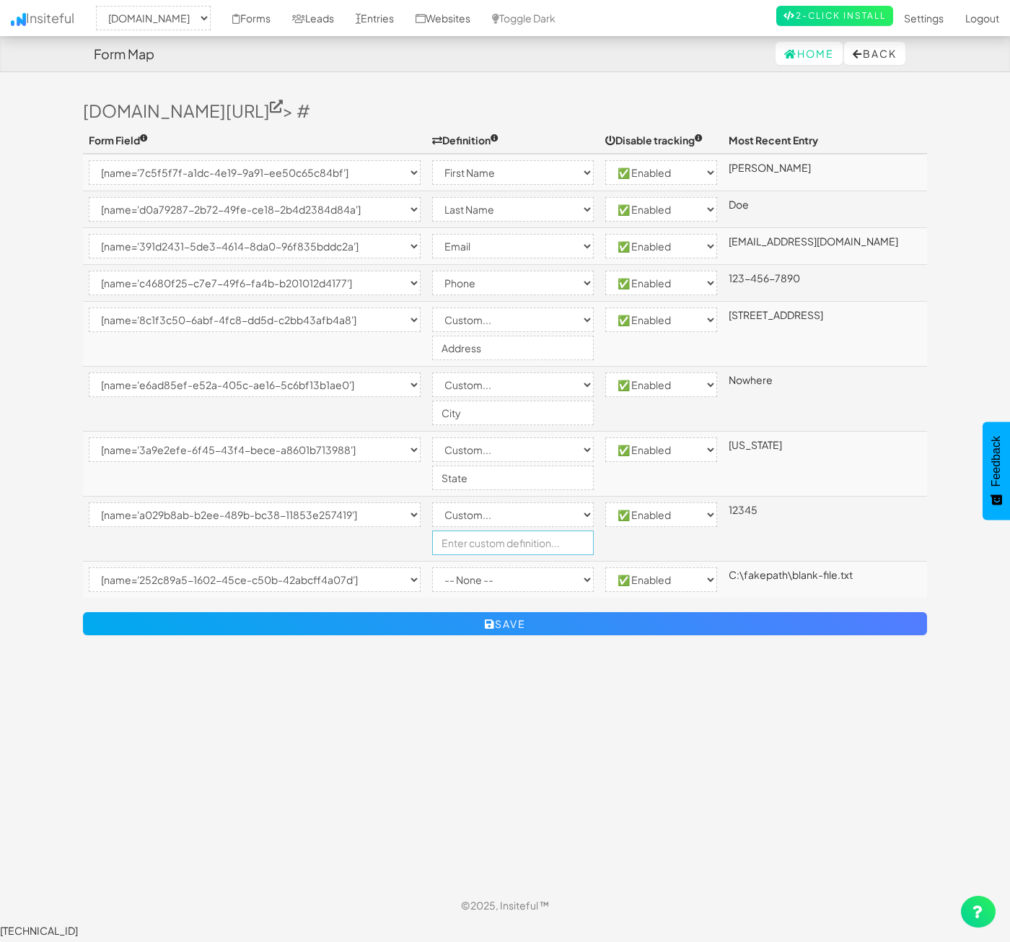
click at [538, 543] on input "text" at bounding box center [513, 542] width 162 height 25
type input "Zip"
click at [535, 547] on input "Zip" at bounding box center [513, 542] width 162 height 25
click at [569, 600] on form "Form Field Definition Disable tracking Most Recent Entry -- None -- [name='7c5f…" at bounding box center [505, 388] width 844 height 522
click at [569, 587] on select "-- None -- Email First Name Last Name Full Name Phone Company Custom... × Unset" at bounding box center [513, 579] width 162 height 25
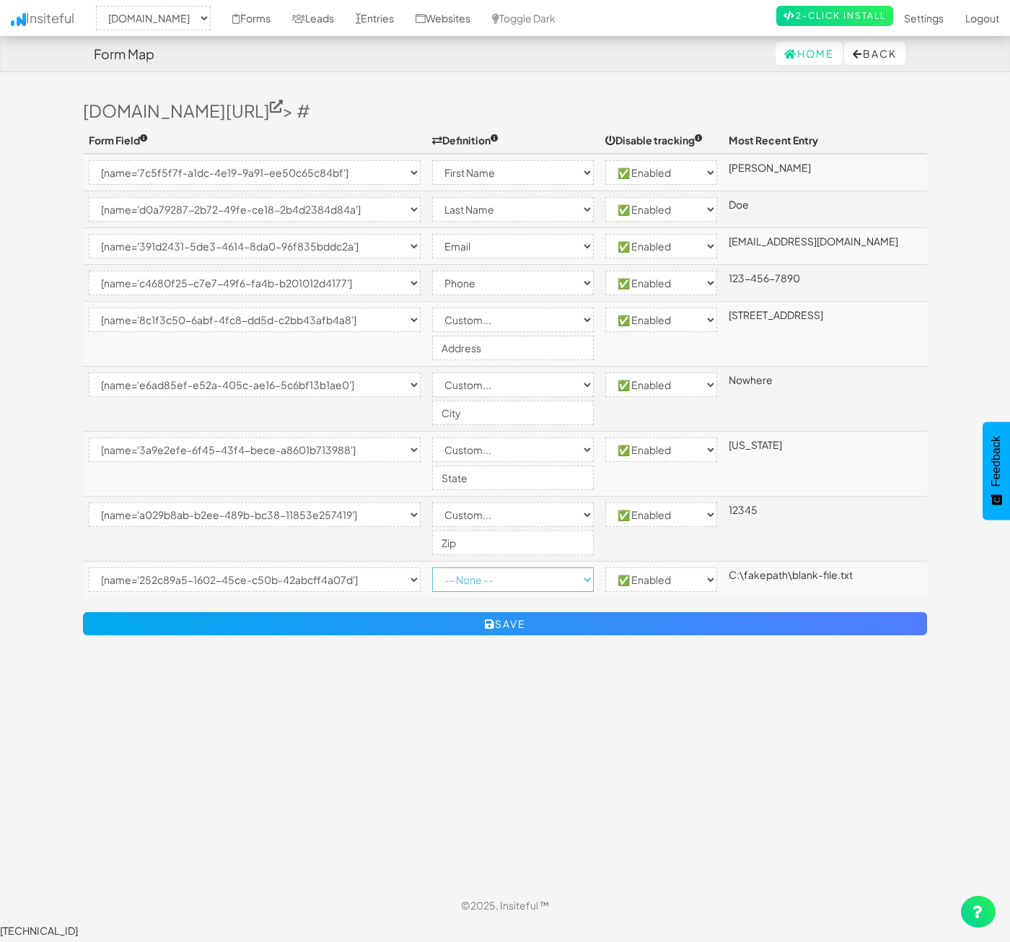
select select "custom"
click at [461, 567] on select "-- None -- Email First Name Last Name Full Name Phone Company Custom... × Unset" at bounding box center [513, 579] width 162 height 25
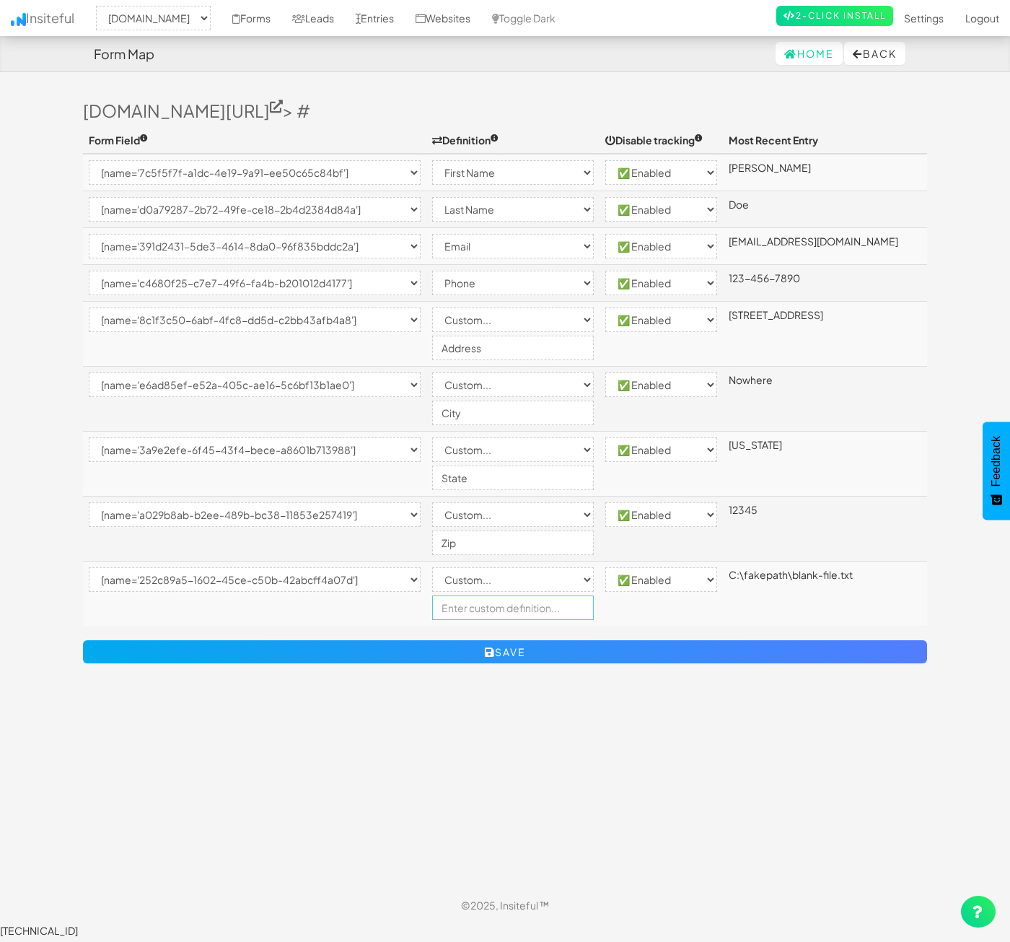
click at [540, 608] on input "text" at bounding box center [513, 607] width 162 height 25
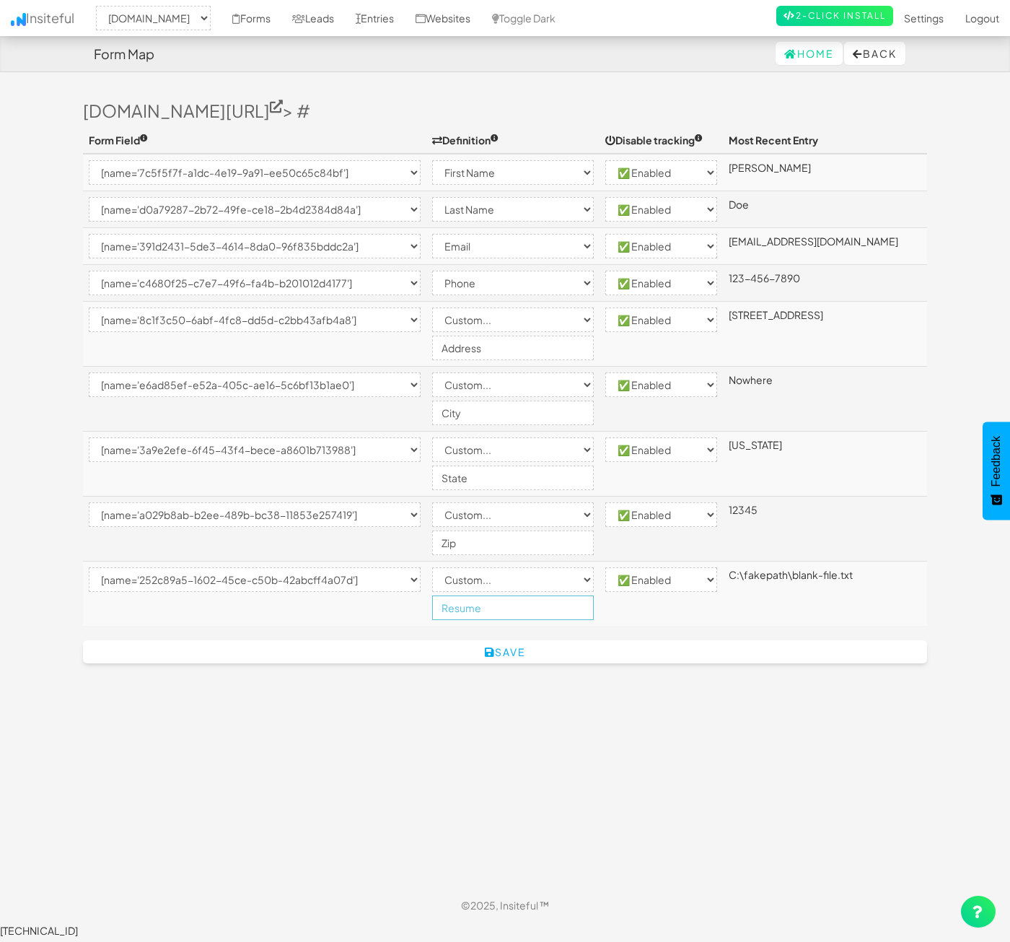
type input "Resume"
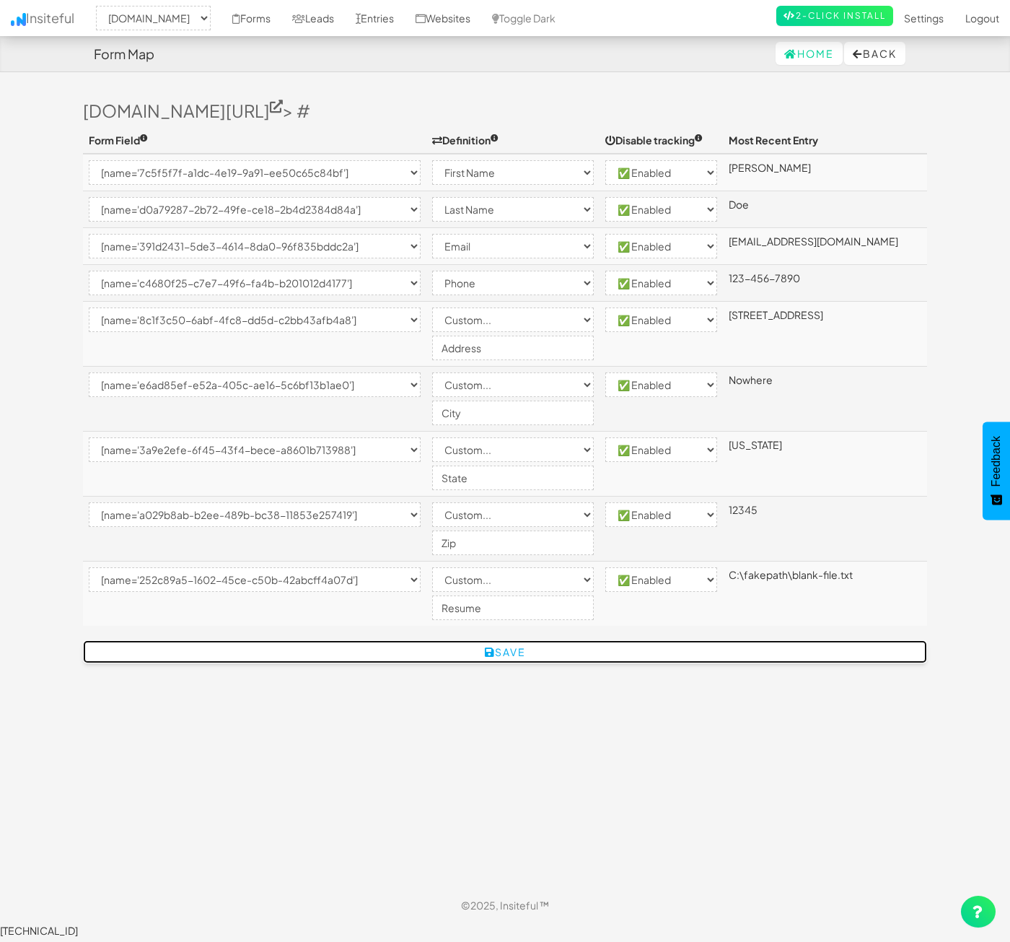
click at [548, 656] on button "Save" at bounding box center [505, 651] width 844 height 23
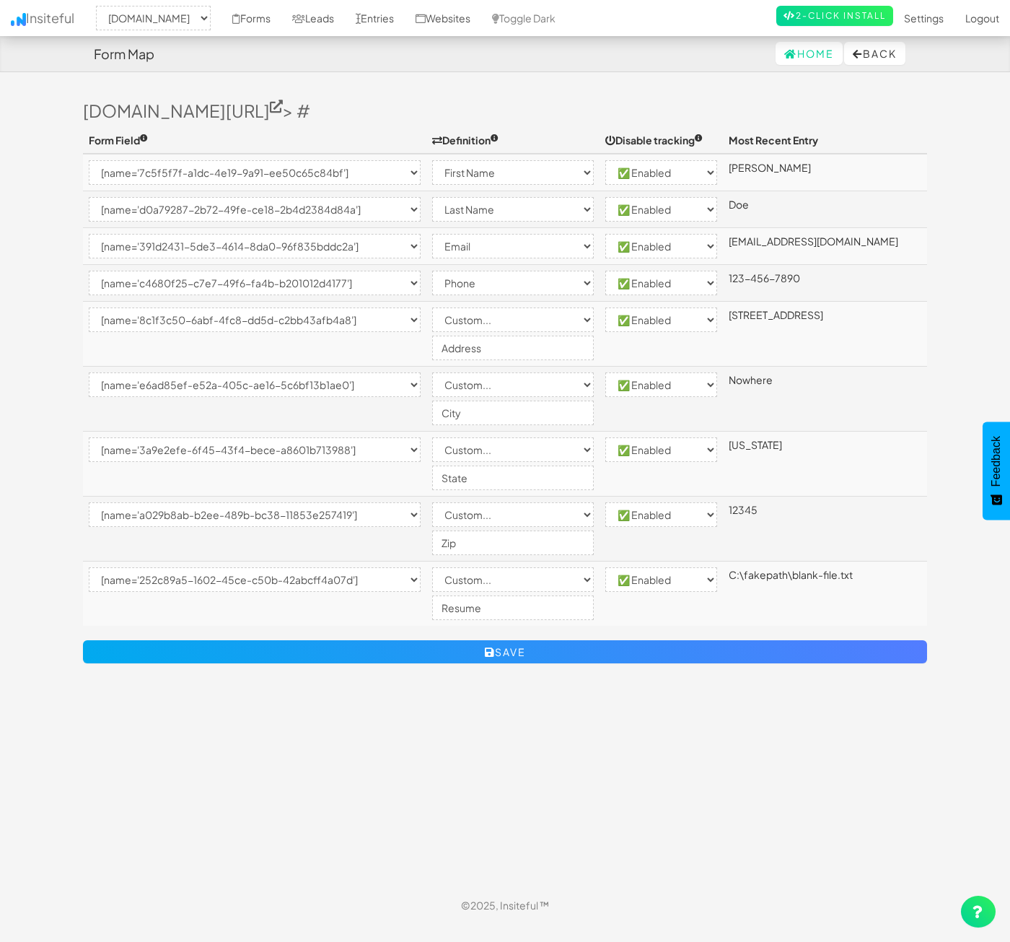
select select "2362"
select select "[name='7c5f5f7f-a1dc-4e19-9a91-ee50c65c84bf']"
select select "first-name"
select select "enabled"
select select "[name='d0a79287-2b72-49fe-ce18-2b4d2384d84a']"
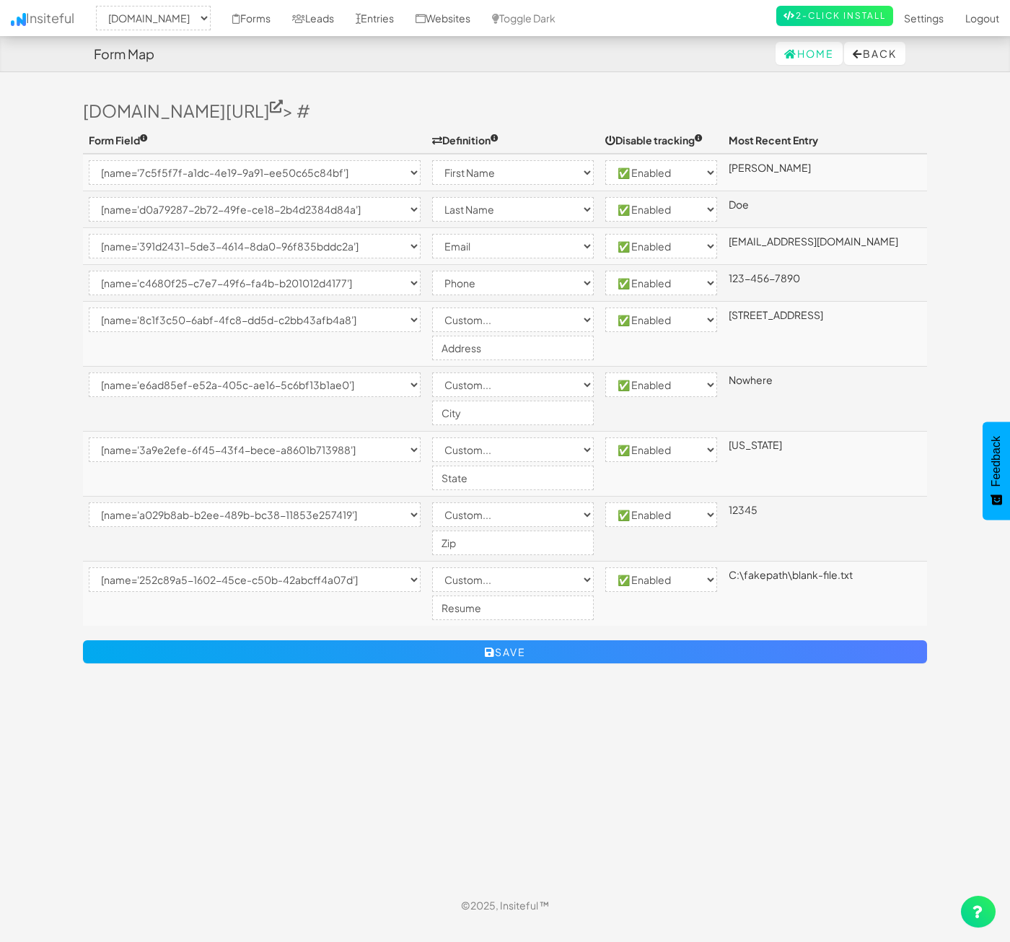
select select "last-name"
select select "enabled"
select select "[name='391d2431-5de3-4614-8da0-96f835bddc2a']"
select select "email"
select select "enabled"
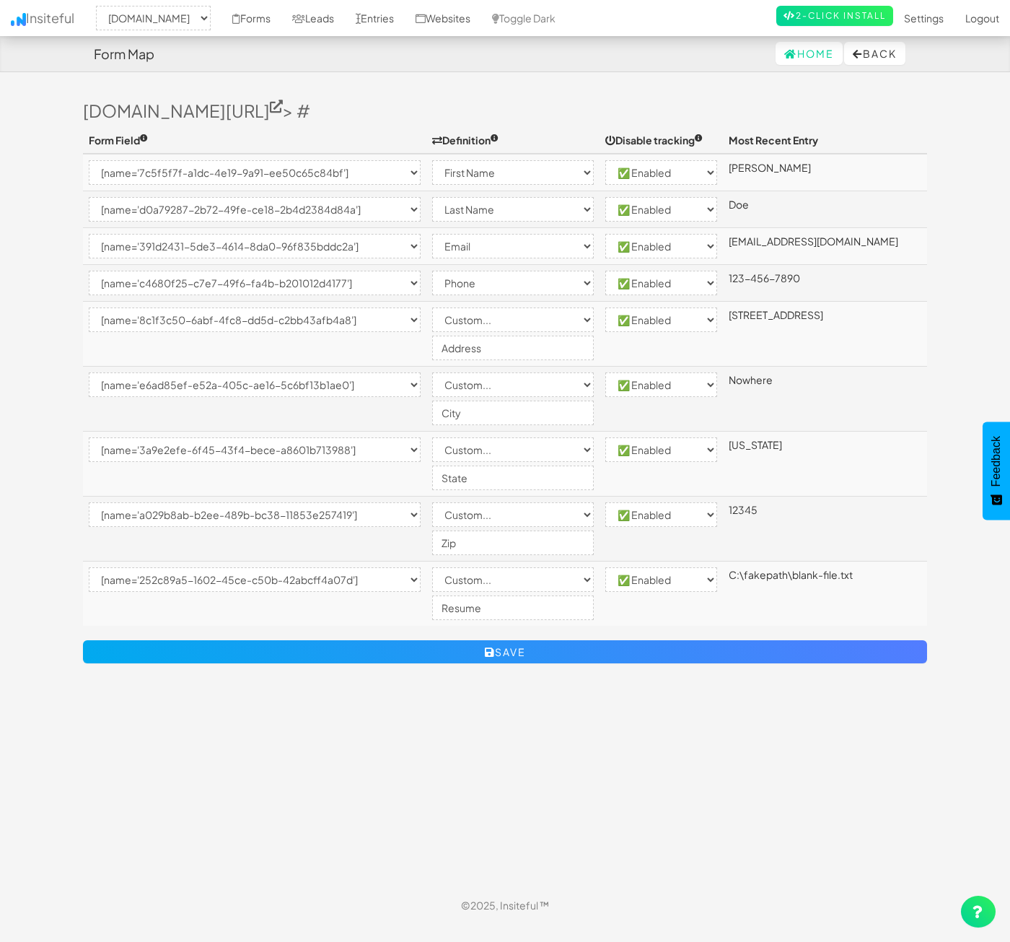
select select "[name='c4680f25-c7e7-49f6-fa4b-b201012d4177']"
select select "phone"
select select "enabled"
select select "[name='8c1f3c50-6abf-4fc8-dd5d-c2bb43afb4a8']"
select select "custom"
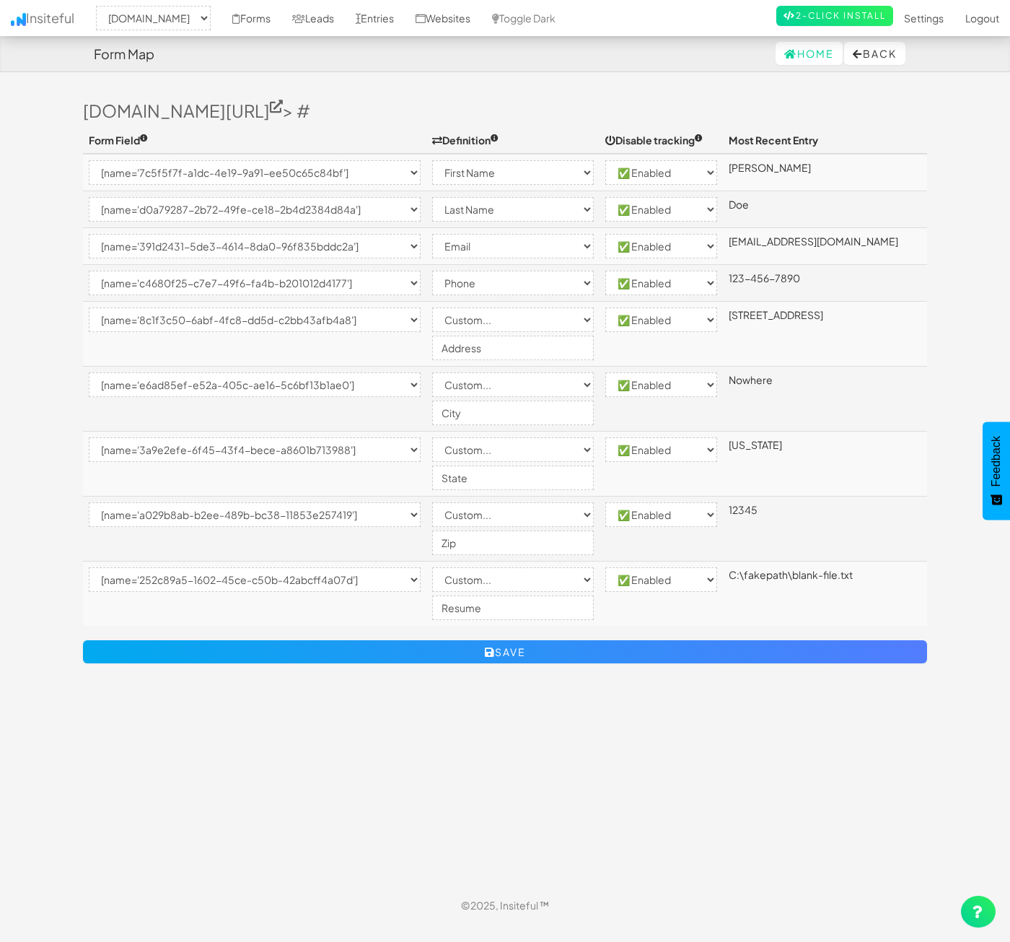
select select "enabled"
select select "[name='e6ad85ef-e52a-405c-ae16-5c6bf13b1ae0']"
select select "custom"
select select "enabled"
select select "[name='3a9e2efe-6f45-43f4-bece-a8601b713988']"
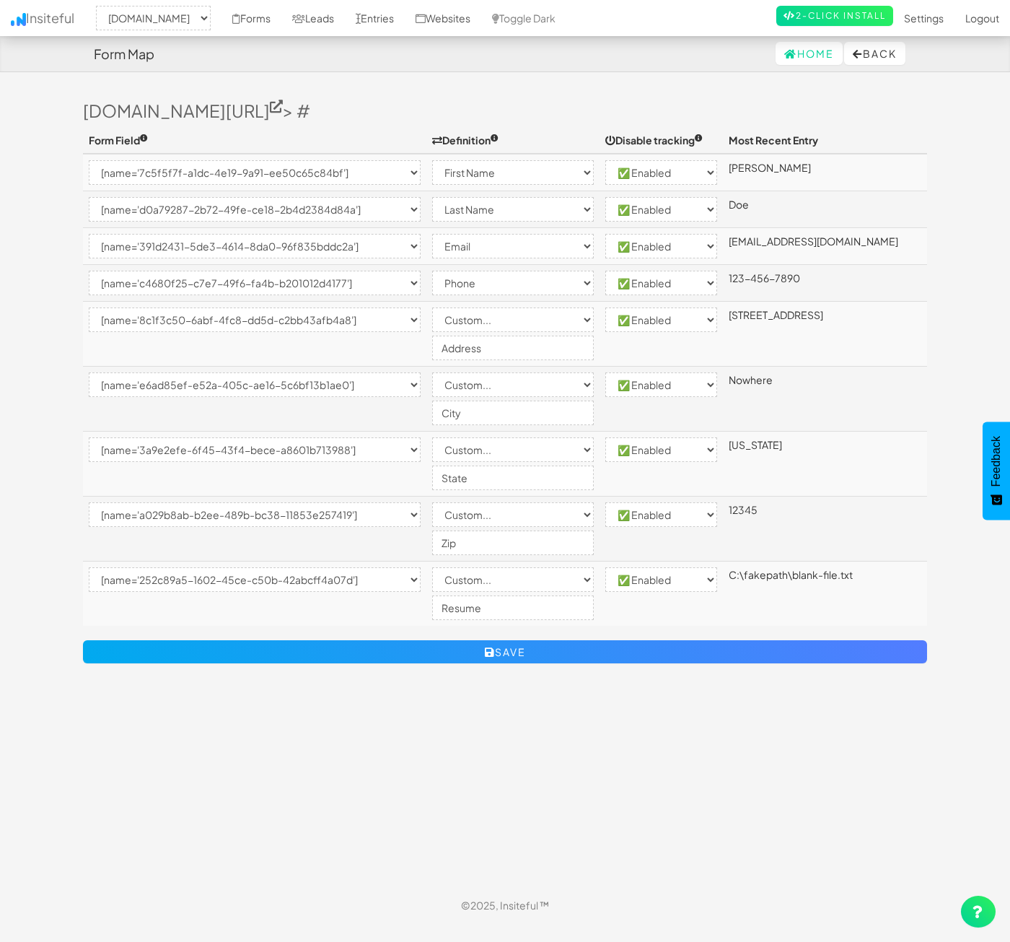
select select "custom"
select select "enabled"
select select "[name='a029b8ab-b2ee-489b-bc38-11853e257419']"
select select "custom"
select select "enabled"
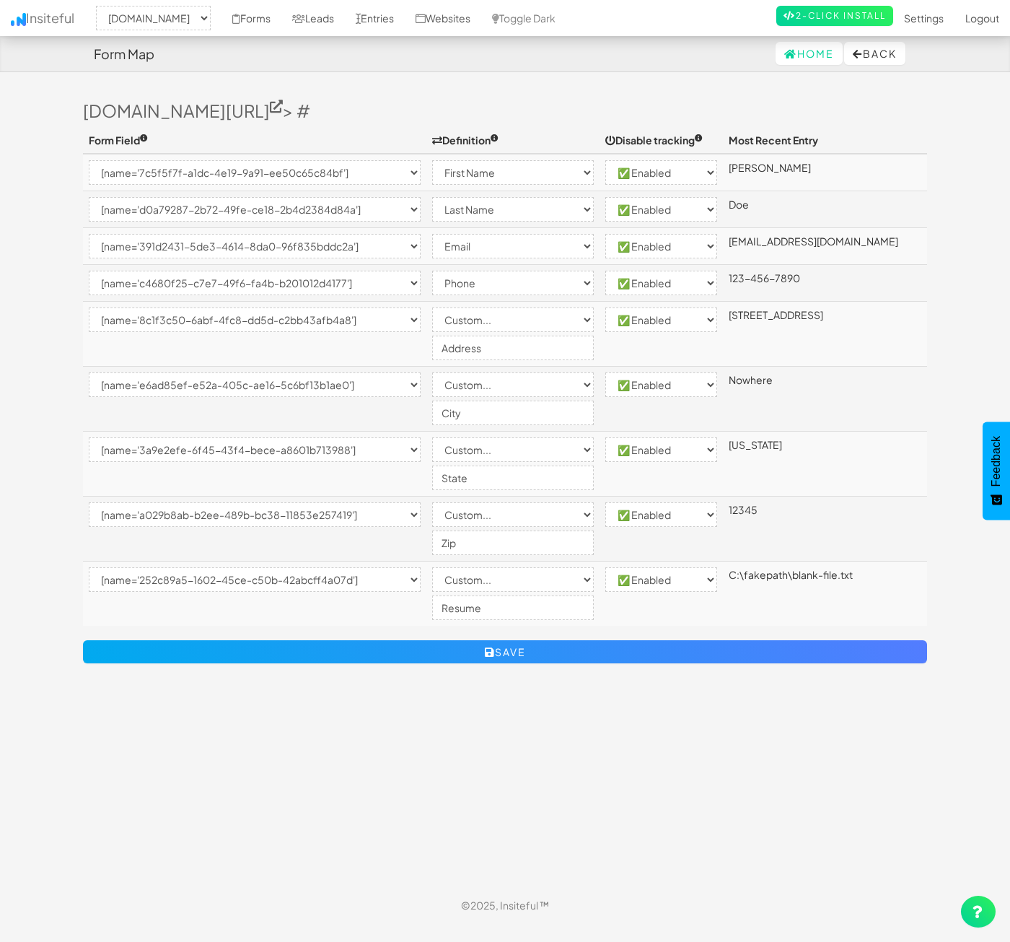
select select "[name='252c89a5-1602-45ce-c50b-42abcff4a07d']"
select select "custom"
select select "enabled"
click at [281, 23] on link "Forms" at bounding box center [252, 18] width 60 height 36
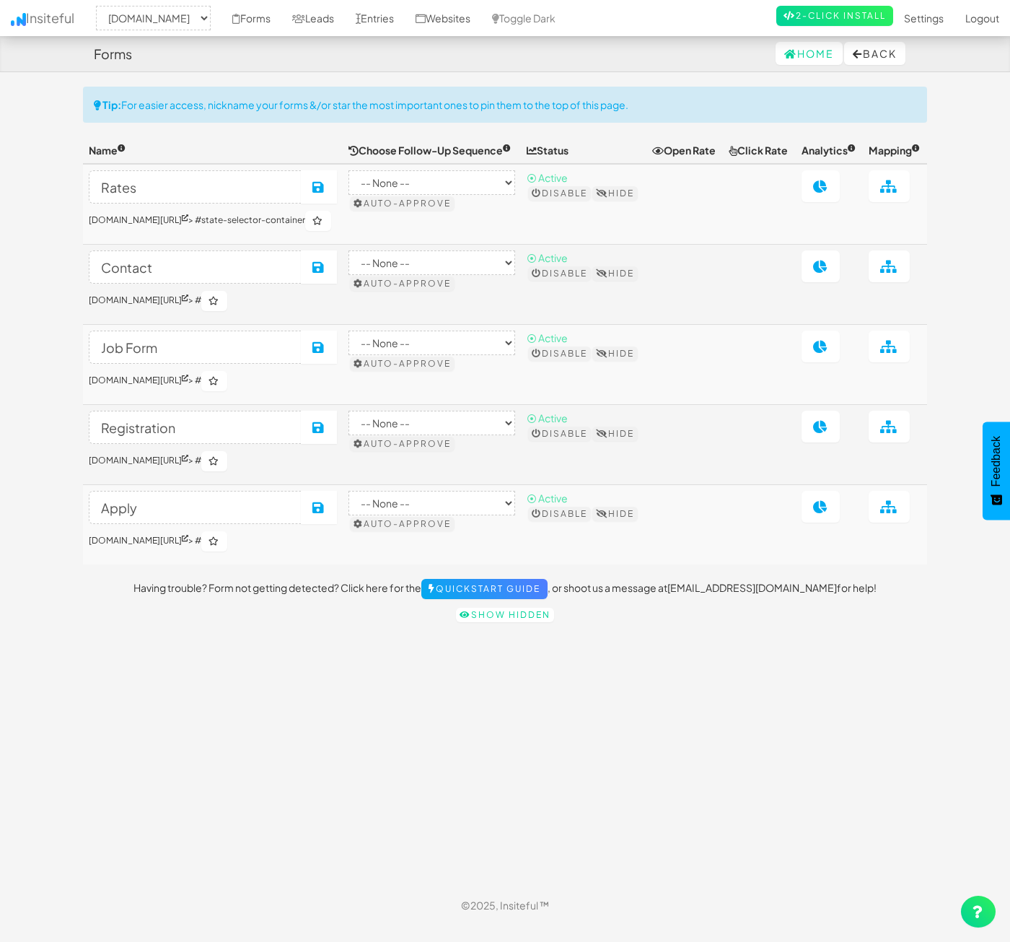
select select "2362"
click at [317, 714] on div "Toggle navigation Insiteful -- None -- [DOMAIN_NAME] Forms Leads Entries Websit…" at bounding box center [505, 487] width 844 height 800
click at [903, 197] on link at bounding box center [889, 186] width 41 height 32
click at [885, 282] on link at bounding box center [889, 266] width 41 height 32
click at [901, 362] on link at bounding box center [889, 346] width 41 height 32
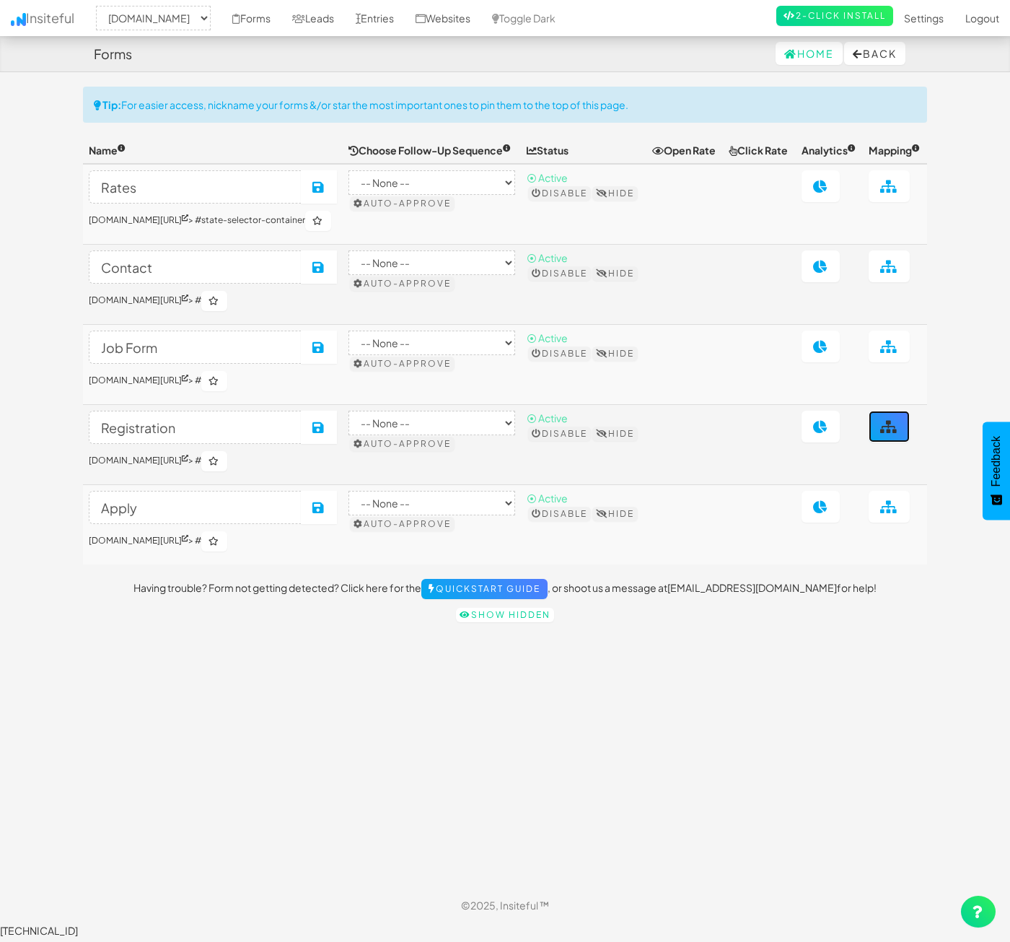
click at [896, 433] on icon at bounding box center [889, 426] width 18 height 13
click at [890, 513] on icon at bounding box center [889, 506] width 18 height 13
click at [885, 685] on div "Toggle navigation Insiteful -- None -- www.nordicenergy-us.com Forms Leads Entr…" at bounding box center [505, 487] width 844 height 800
click at [896, 513] on icon at bounding box center [889, 506] width 18 height 13
click at [890, 433] on icon at bounding box center [889, 426] width 18 height 13
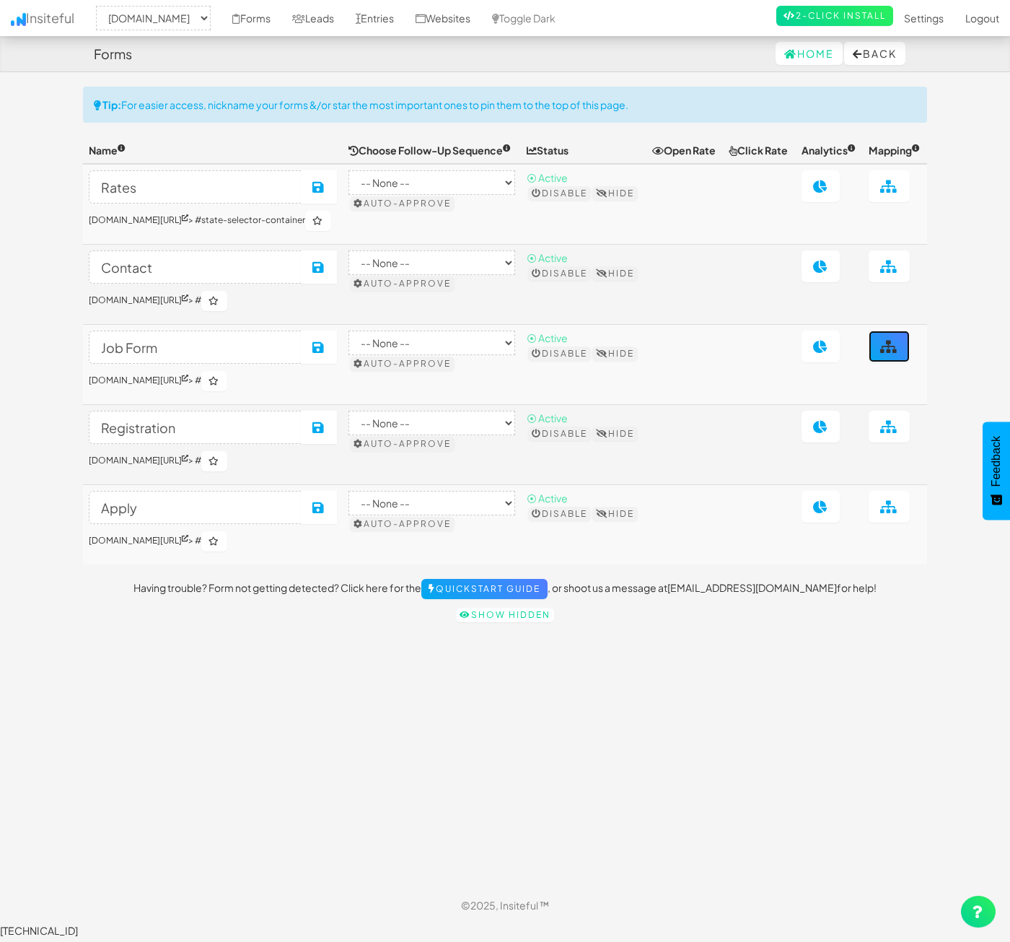
click at [905, 362] on link at bounding box center [889, 346] width 41 height 32
click at [893, 273] on icon at bounding box center [889, 266] width 18 height 13
click at [892, 202] on link at bounding box center [889, 186] width 41 height 32
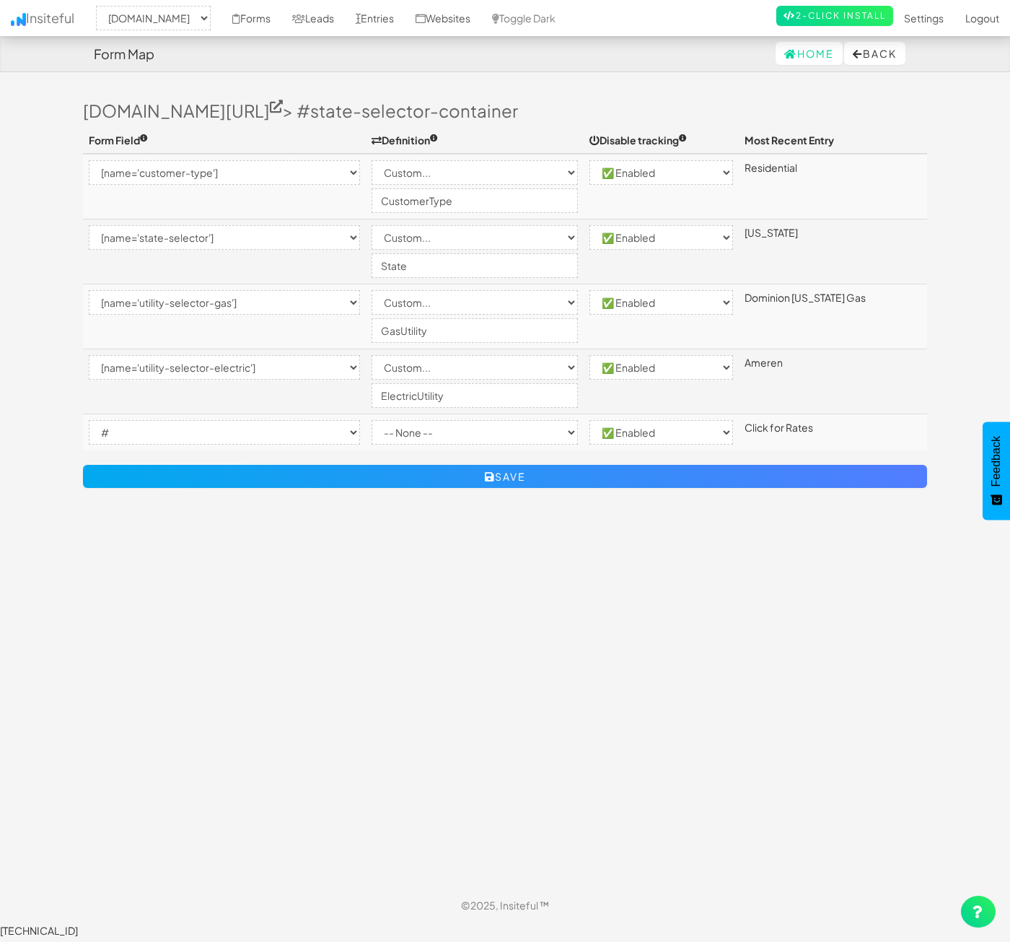
select select "2362"
select select "[name='customer-type']"
select select "custom"
select select "enabled"
select select "[name='state-selector']"
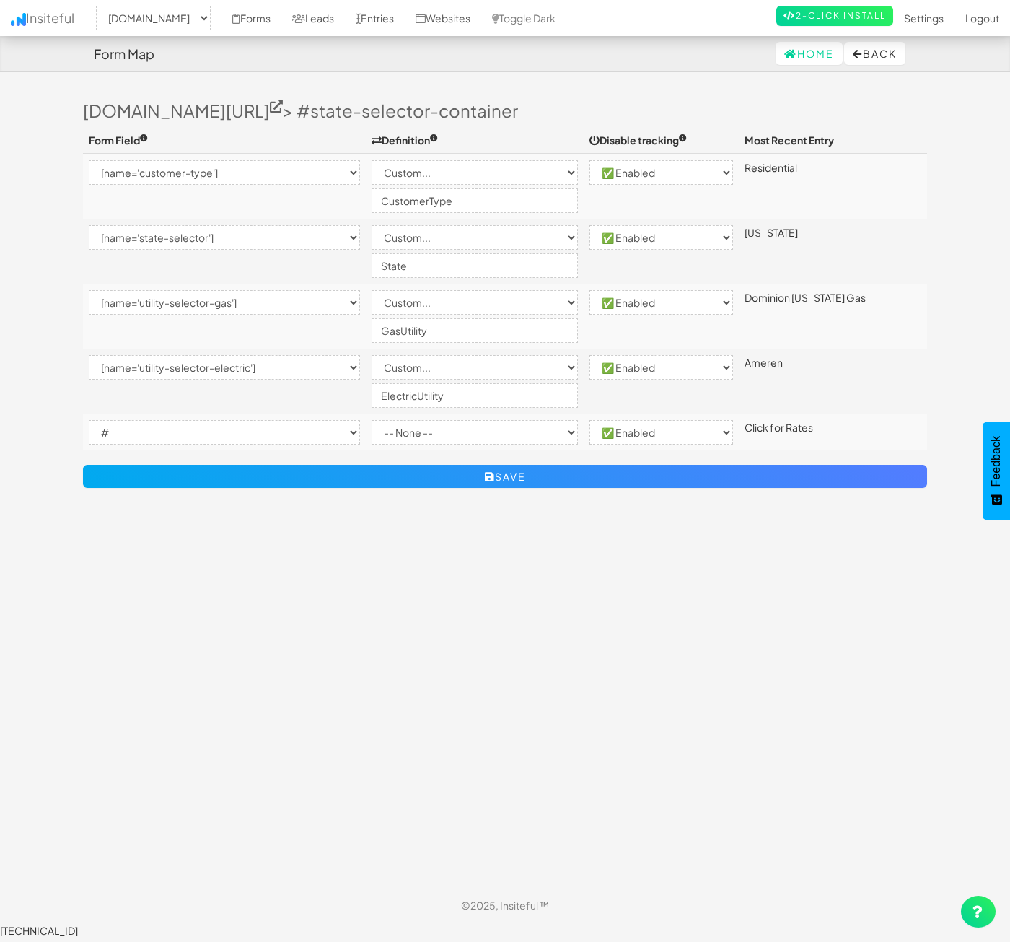
select select "custom"
select select "enabled"
select select "[name='utility-selector-gas']"
select select "custom"
select select "enabled"
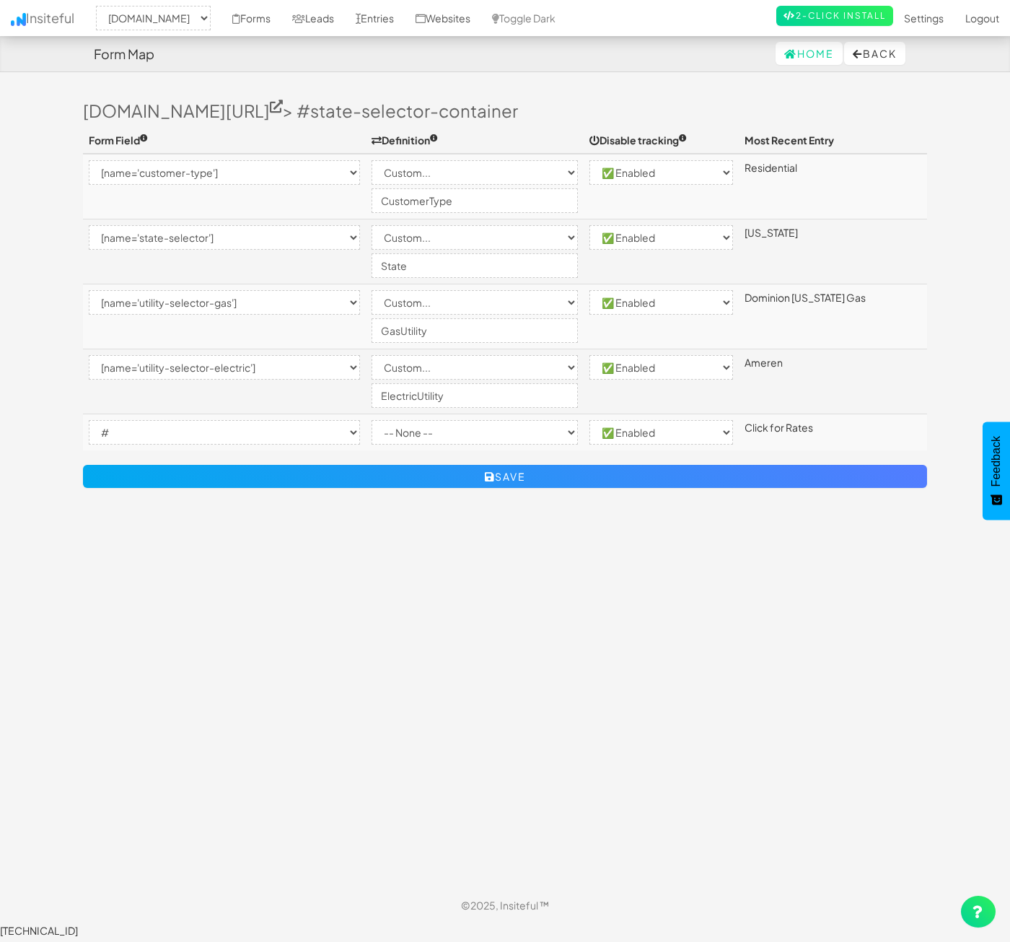
select select "[name='utility-selector-electric']"
select select "custom"
select select "enabled"
select select "#"
select select "enabled"
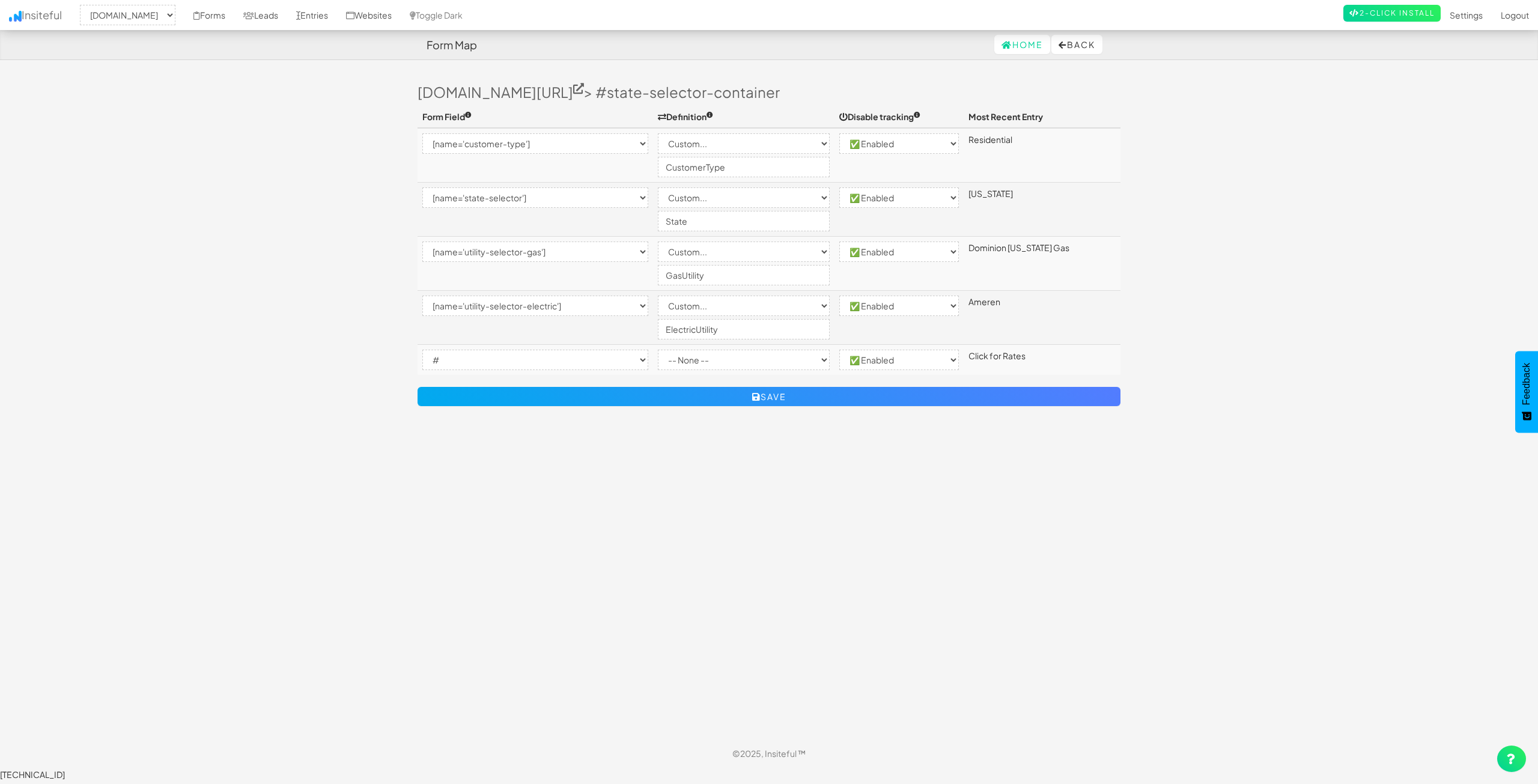
click at [303, 387] on body "Form Map Home Back Toggle navigation Insiteful -- None -- www.nordicenergy-us.c…" at bounding box center [769, 390] width 1538 height 780
click at [300, 228] on body "Form Map Home Back Toggle navigation Insiteful -- None -- www.nordicenergy-us.c…" at bounding box center [769, 390] width 1538 height 780
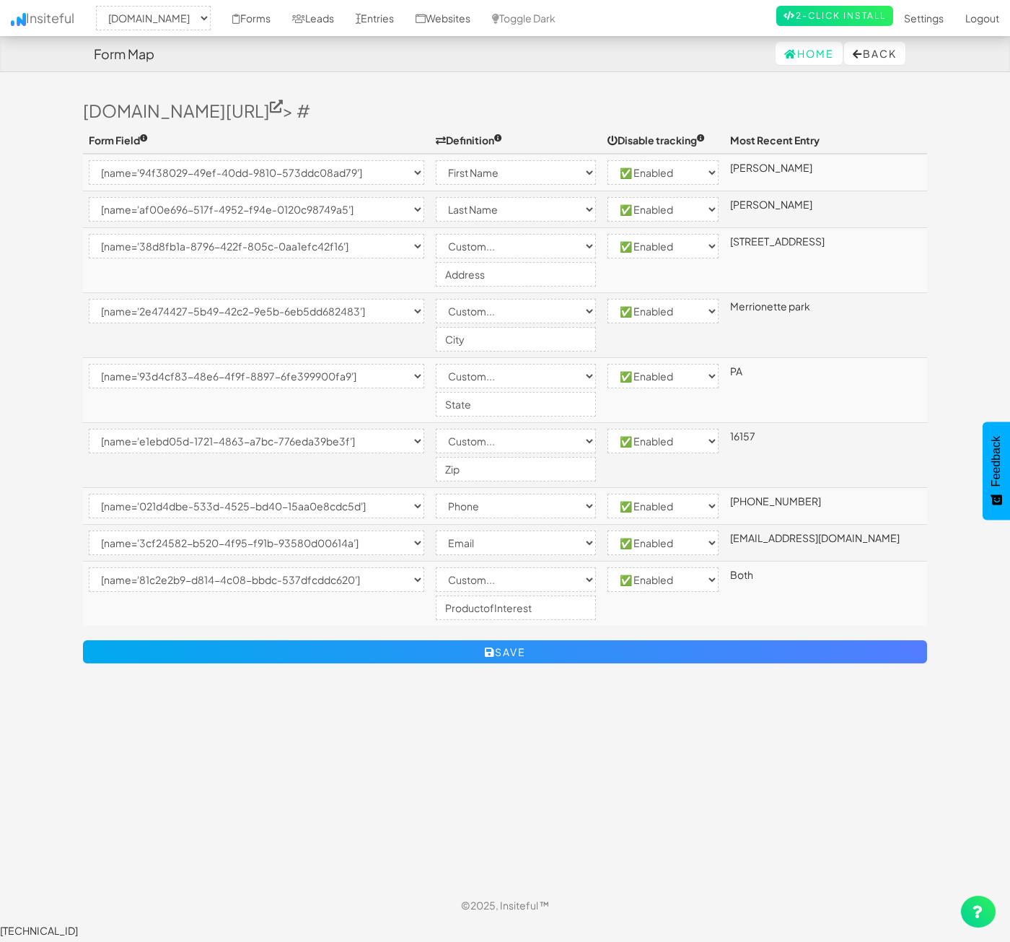
select select "2362"
select select "[name='94f38029-49ef-40dd-9810-573ddc08ad79']"
select select "first-name"
select select "enabled"
select select "[name='af00e696-517f-4952-f94e-0120c98749a5']"
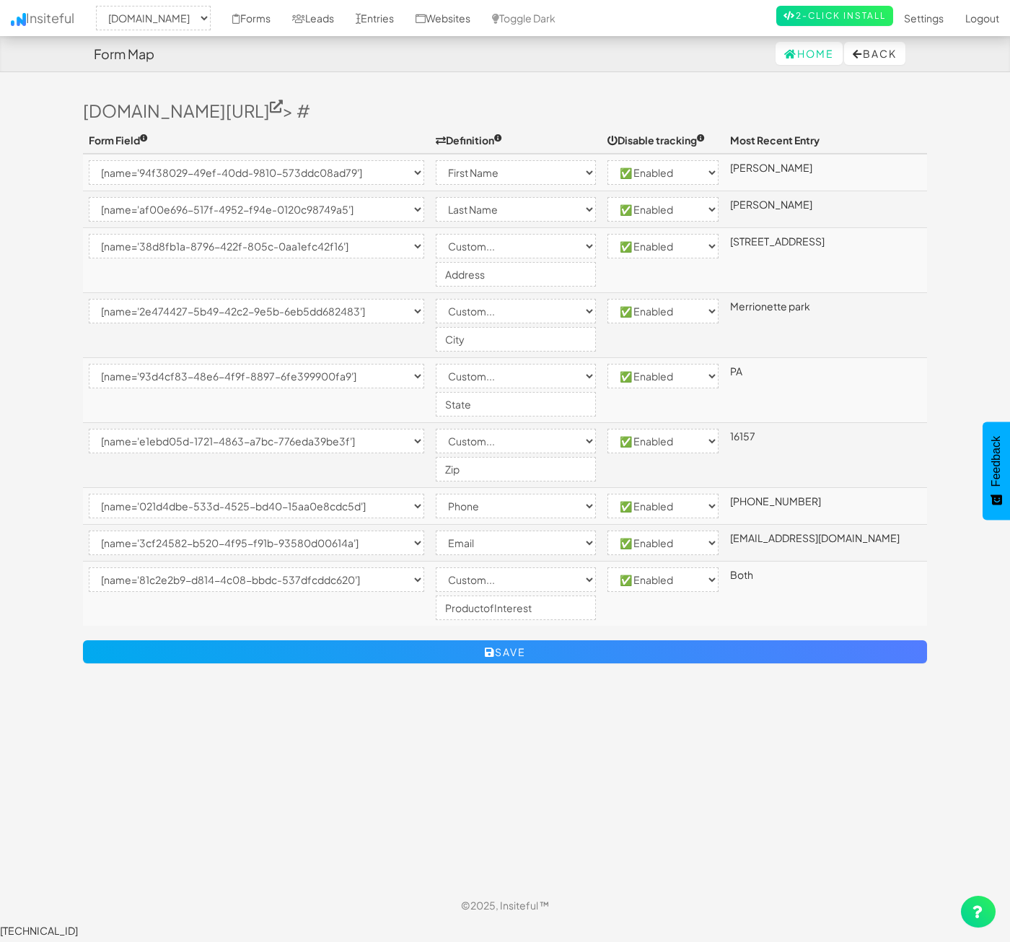
select select "last-name"
select select "enabled"
select select "[name='38d8fb1a-8796-422f-805c-0aa1efc42f16']"
select select "custom"
select select "enabled"
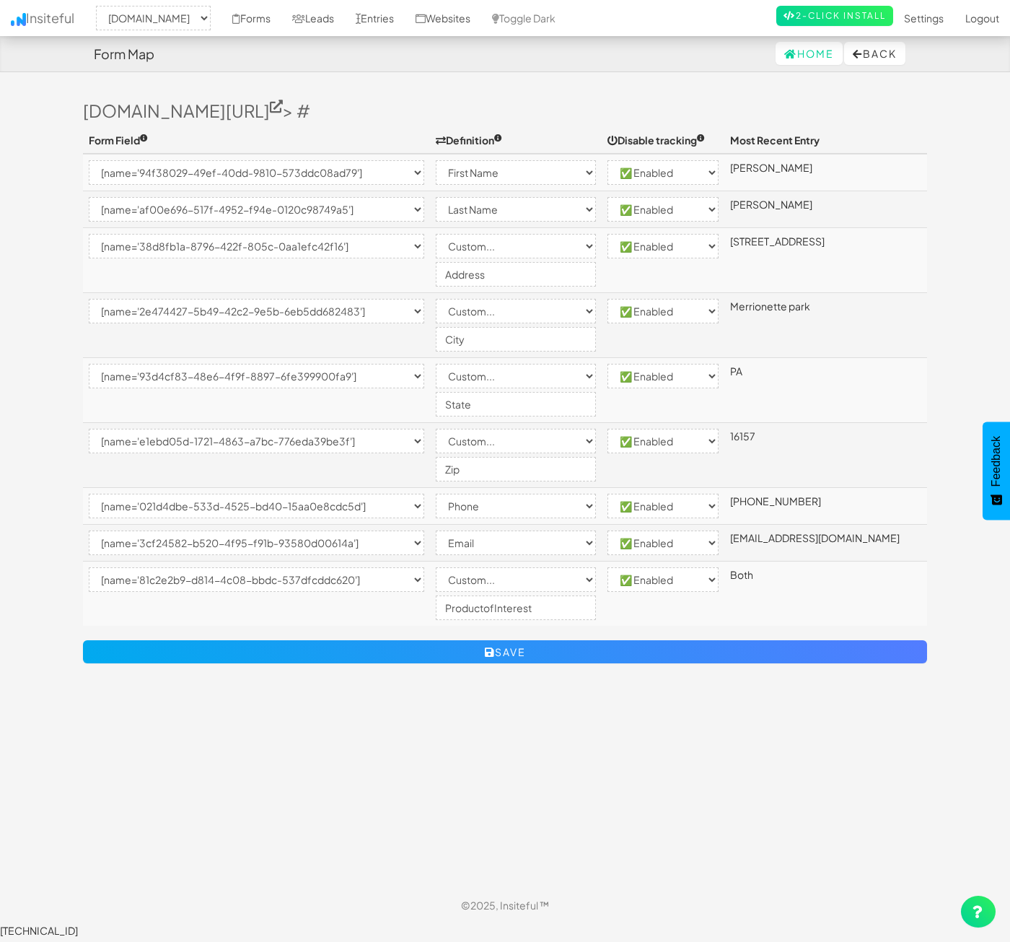
select select "[name='2e474427-5b49-42c2-9e5b-6eb5dd682483']"
select select "custom"
select select "enabled"
select select "[name='93d4cf83-48e6-4f9f-8897-6fe399900fa9']"
select select "custom"
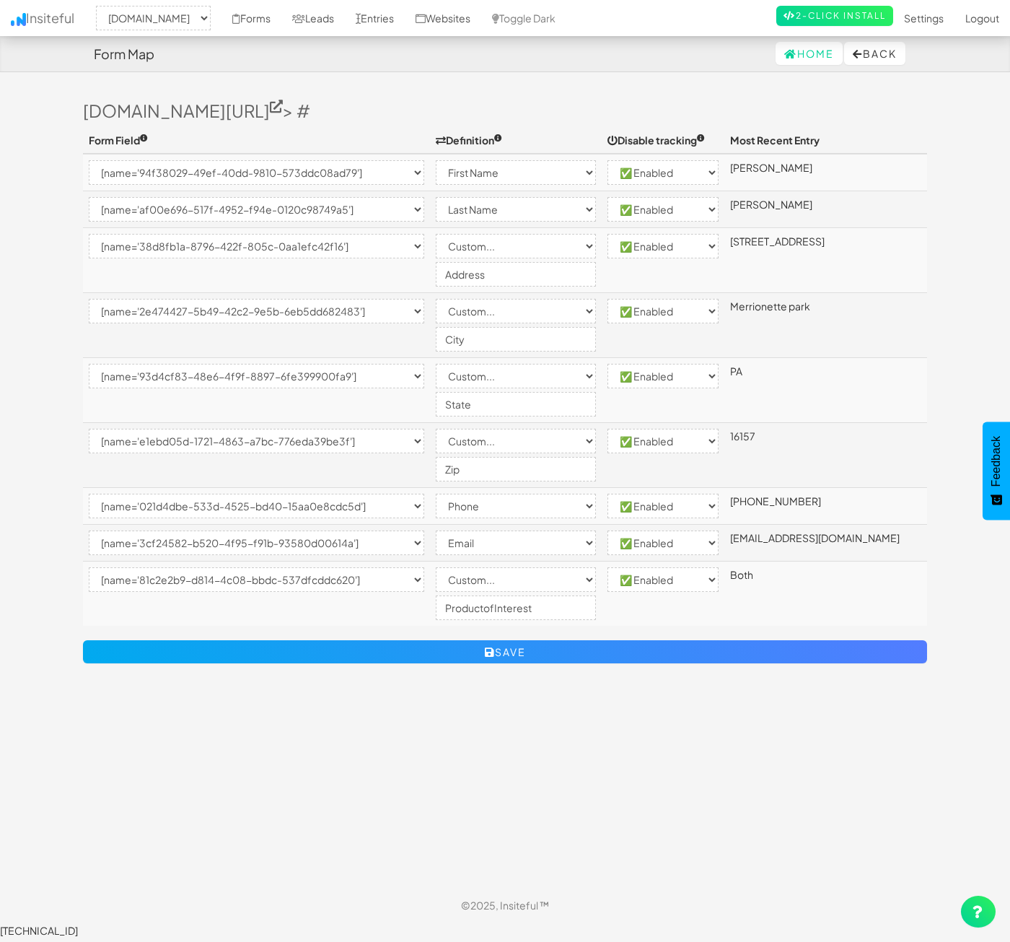
select select "enabled"
select select "[name='e1ebd05d-1721-4863-a7bc-776eda39be3f']"
select select "custom"
select select "enabled"
select select "[name='021d4dbe-533d-4525-bd40-15aa0e8cdc5d']"
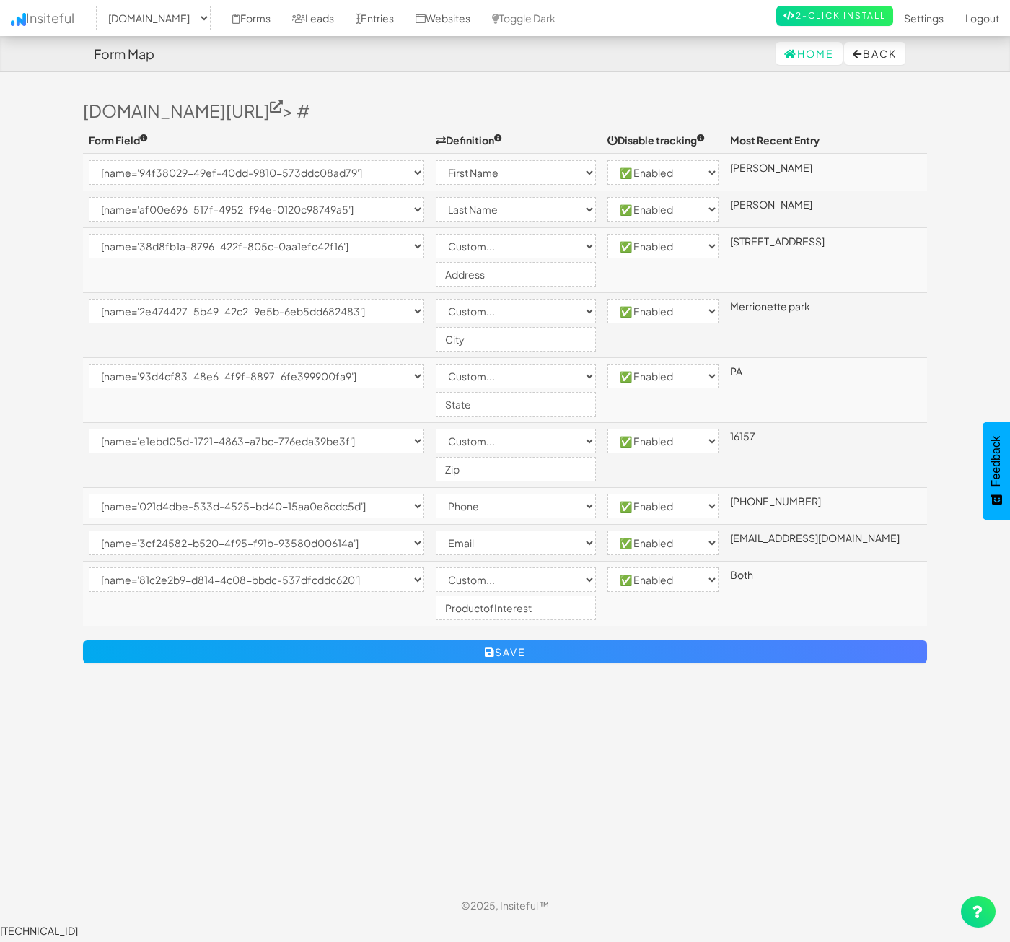
select select "phone"
select select "enabled"
select select "[name='3cf24582-b520-4f95-f91b-93580d00614a']"
select select "email"
select select "enabled"
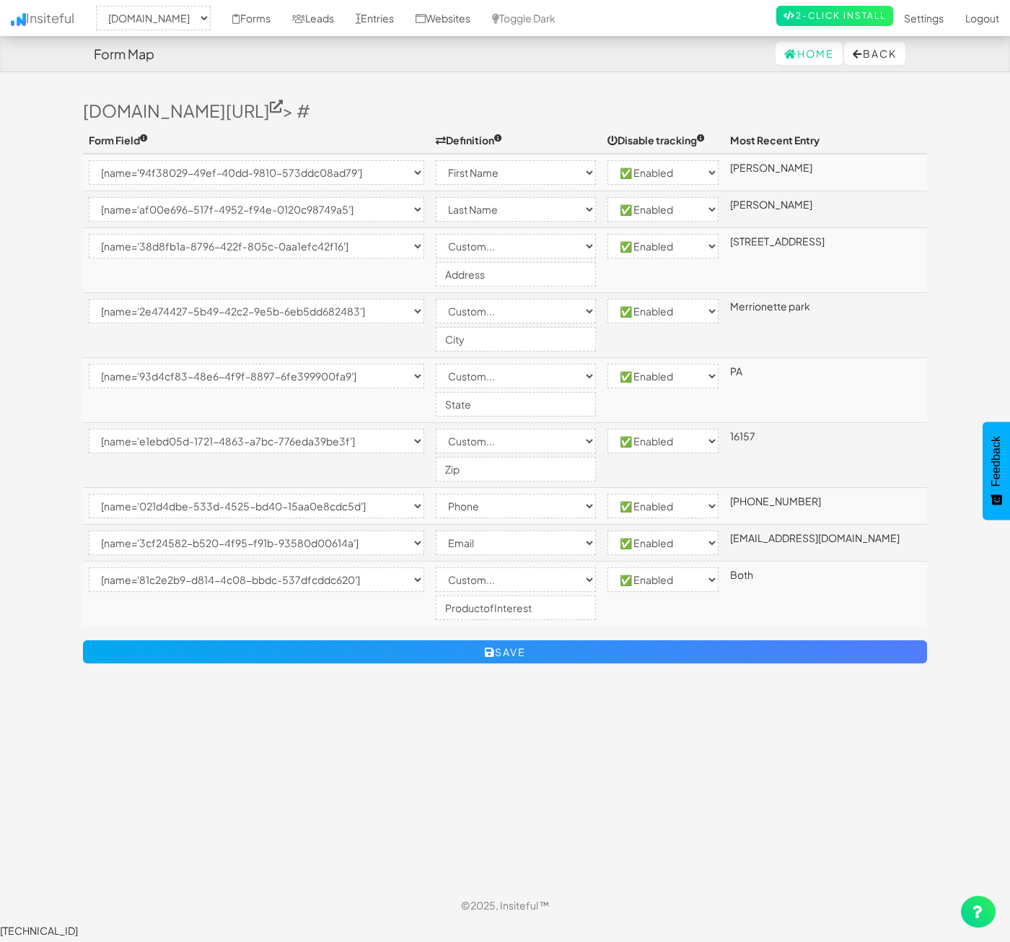
select select "[name='81c2e2b9-d814-4c08-bbdc-537dfcddc620']"
select select "custom"
select select "enabled"
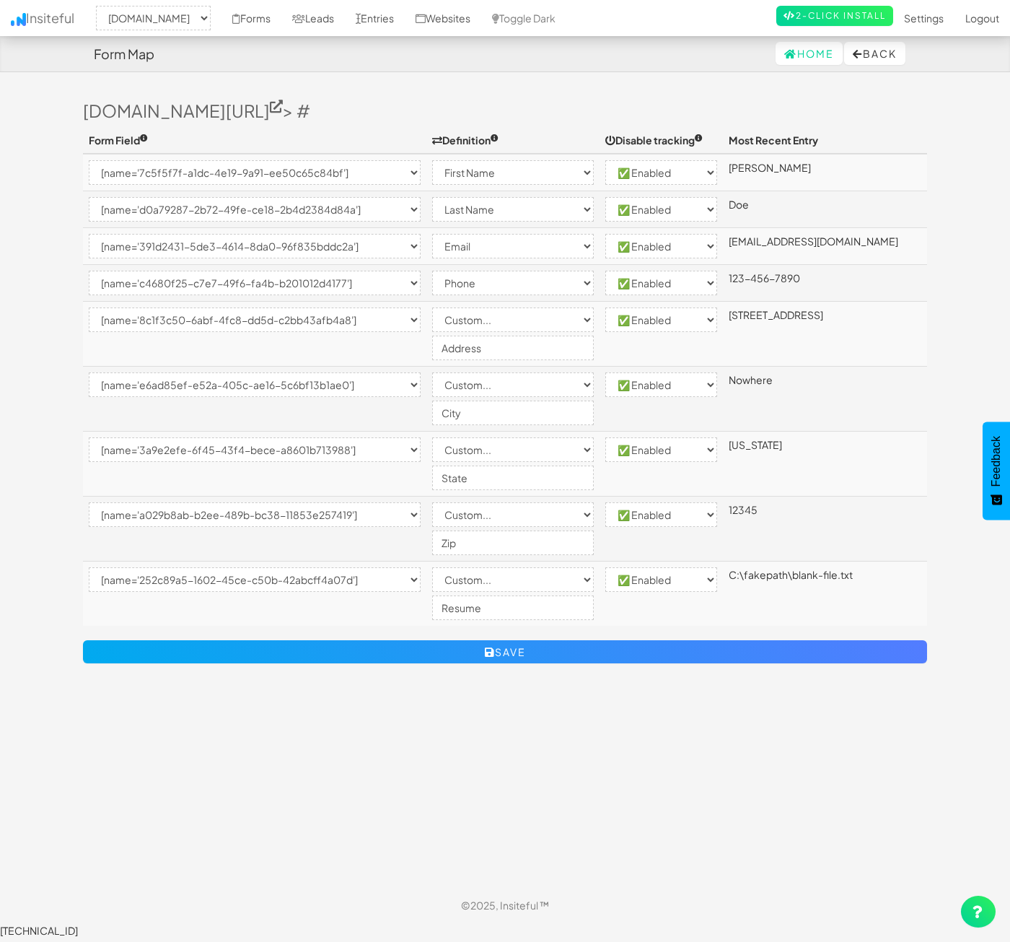
select select "2362"
select select "[name='7c5f5f7f-a1dc-4e19-9a91-ee50c65c84bf']"
select select "first-name"
select select "enabled"
select select "[name='d0a79287-2b72-49fe-ce18-2b4d2384d84a']"
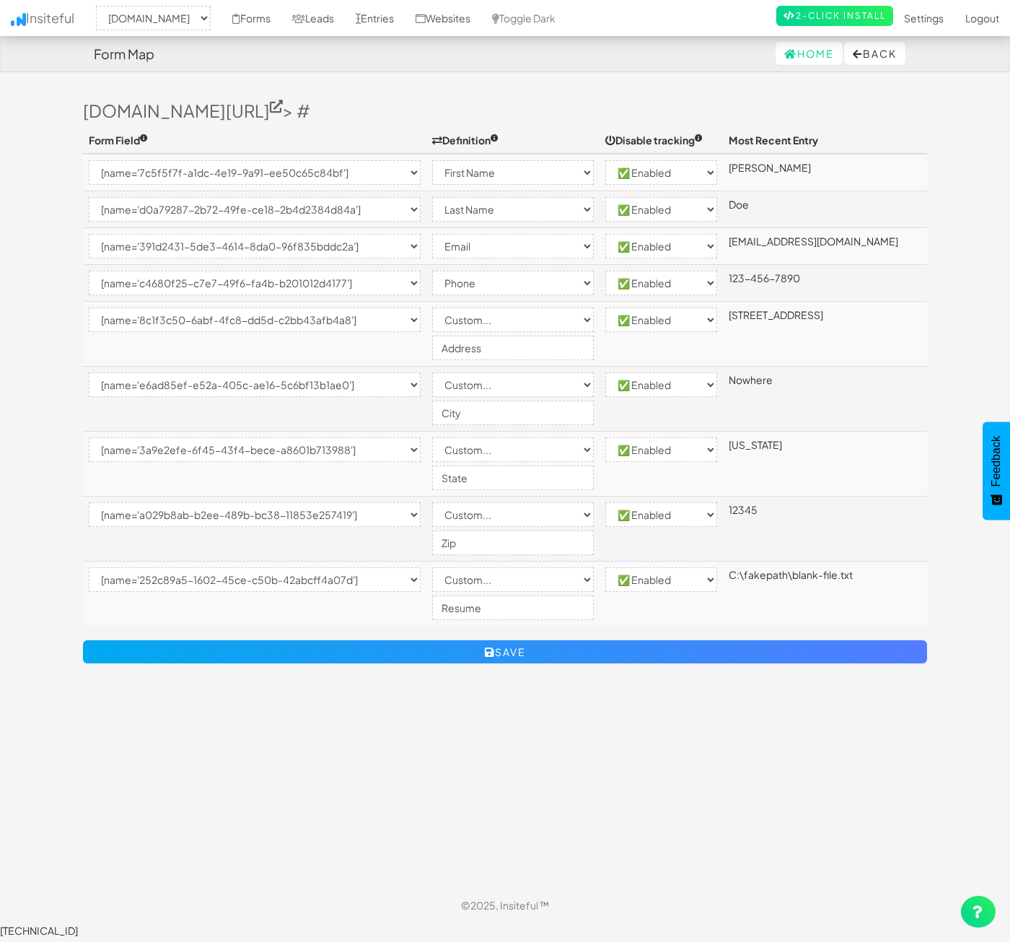
select select "last-name"
select select "enabled"
select select "[name='391d2431-5de3-4614-8da0-96f835bddc2a']"
select select "email"
select select "enabled"
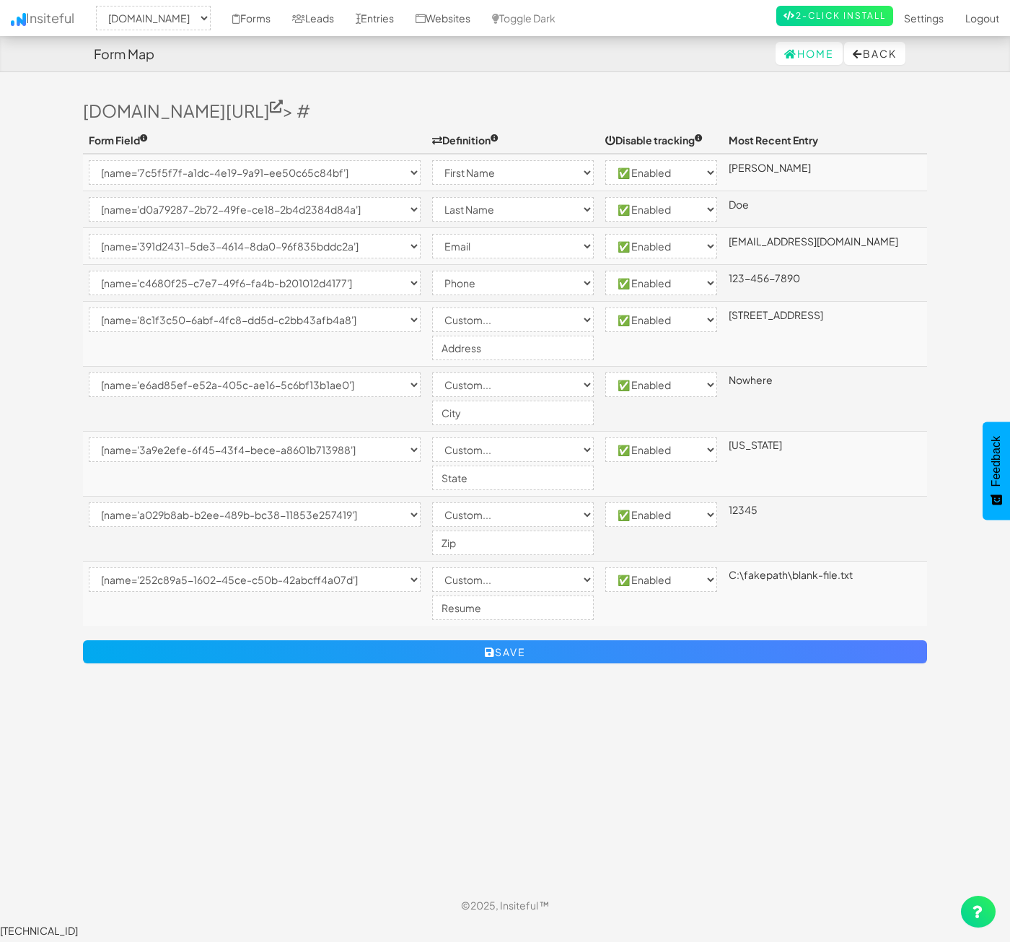
select select "[name='c4680f25-c7e7-49f6-fa4b-b201012d4177']"
select select "phone"
select select "enabled"
select select "[name='8c1f3c50-6abf-4fc8-dd5d-c2bb43afb4a8']"
select select "custom"
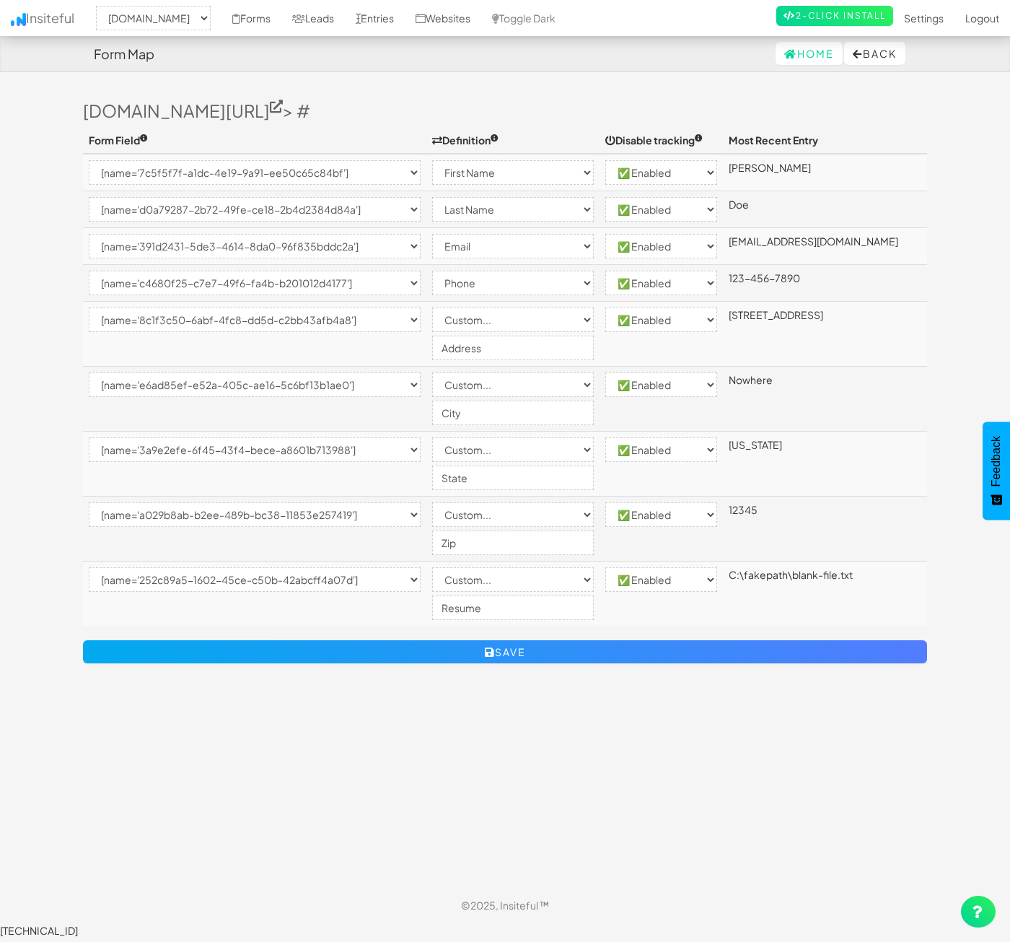
select select "enabled"
select select "[name='e6ad85ef-e52a-405c-ae16-5c6bf13b1ae0']"
select select "custom"
select select "enabled"
select select "[name='3a9e2efe-6f45-43f4-bece-a8601b713988']"
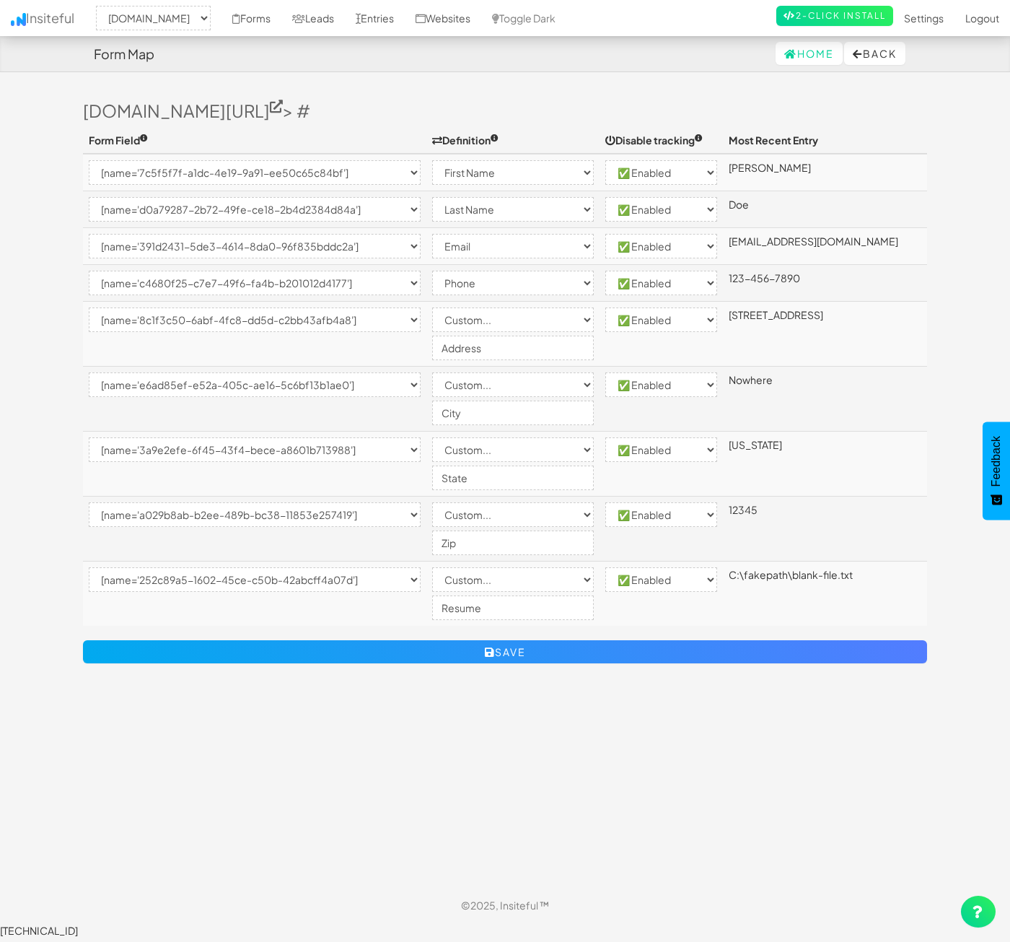
select select "custom"
select select "enabled"
select select "[name='a029b8ab-b2ee-489b-bc38-11853e257419']"
select select "custom"
select select "enabled"
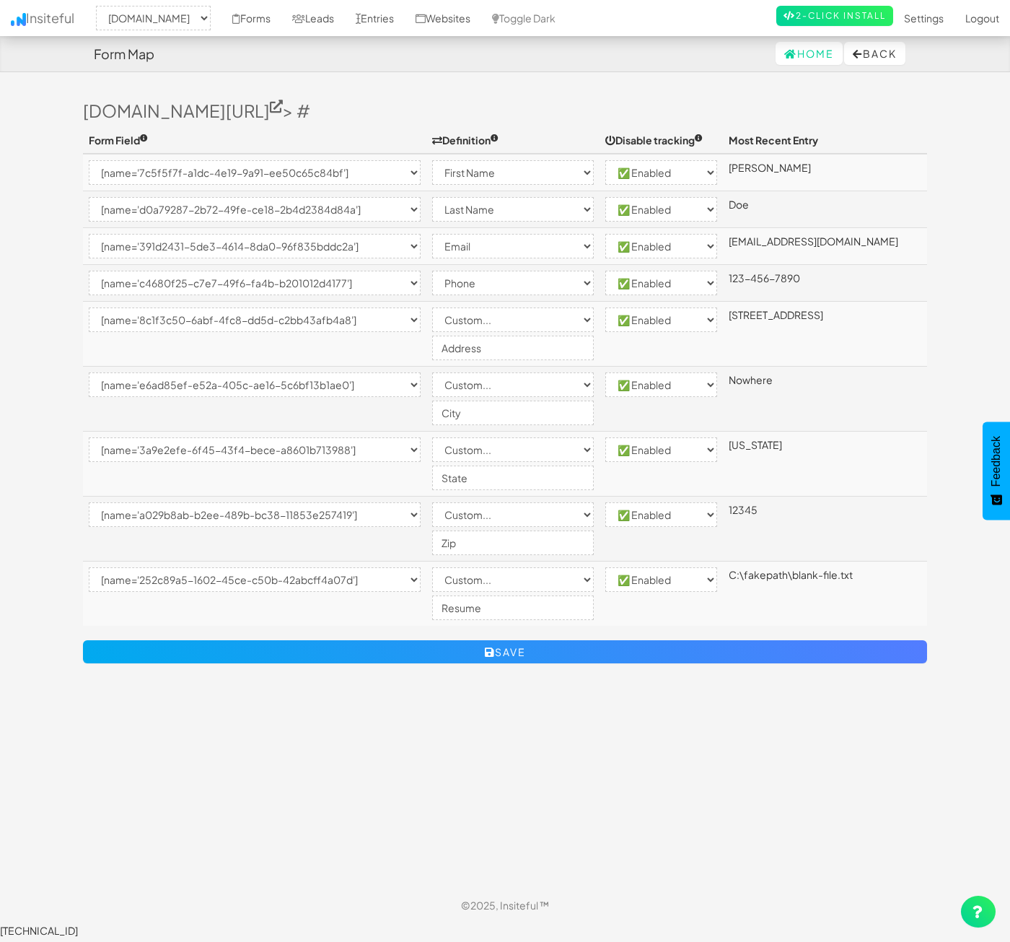
select select "[name='252c89a5-1602-45ce-c50b-42abcff4a07d']"
select select "custom"
select select "enabled"
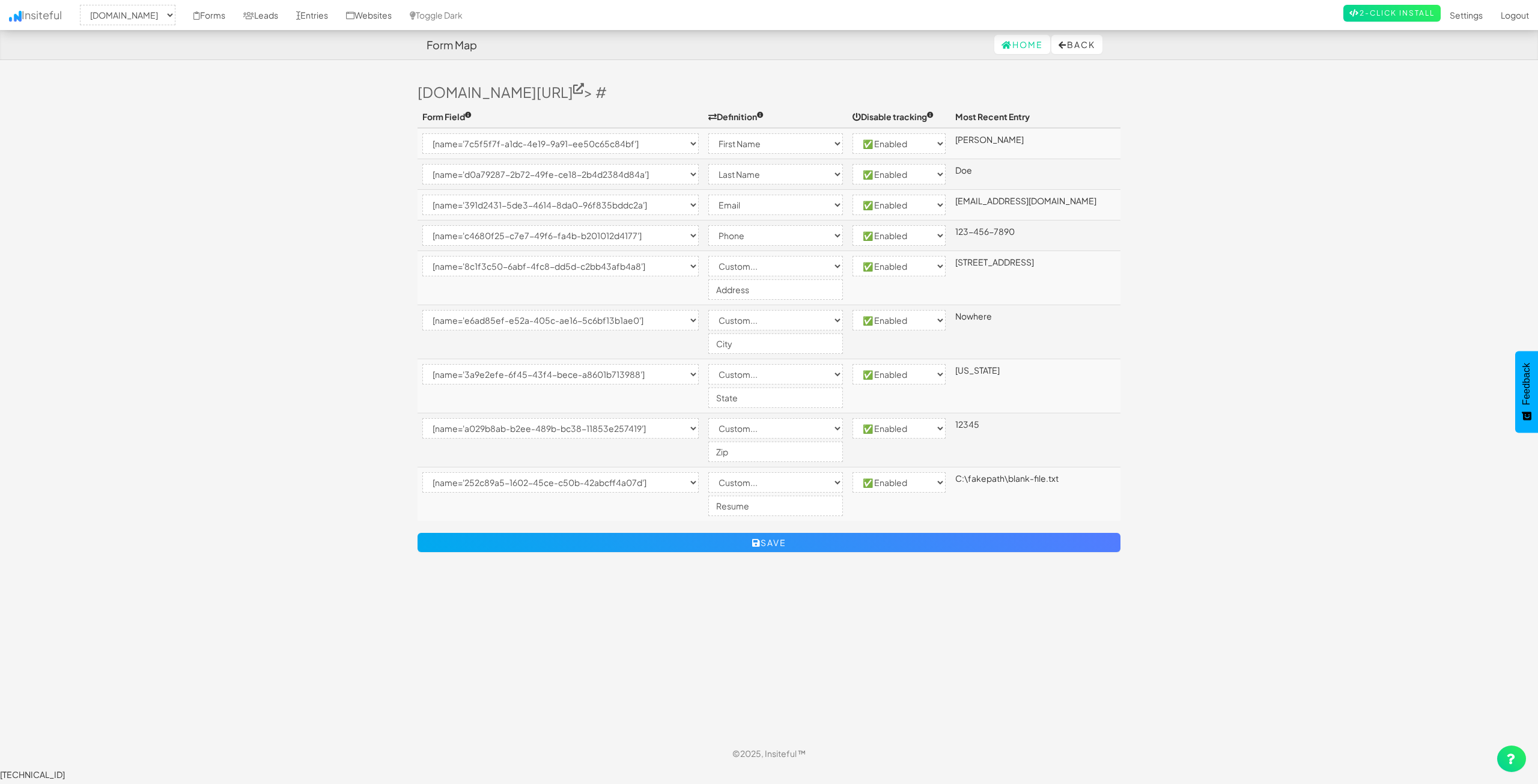
click at [840, 231] on body "Form Map Home Back Toggle navigation Insiteful -- None -- www.nordicenergy-us.c…" at bounding box center [769, 390] width 1538 height 780
click at [840, 214] on body "Form Map Home Back Toggle navigation Insiteful -- None -- www.nordicenergy-us.c…" at bounding box center [769, 390] width 1538 height 780
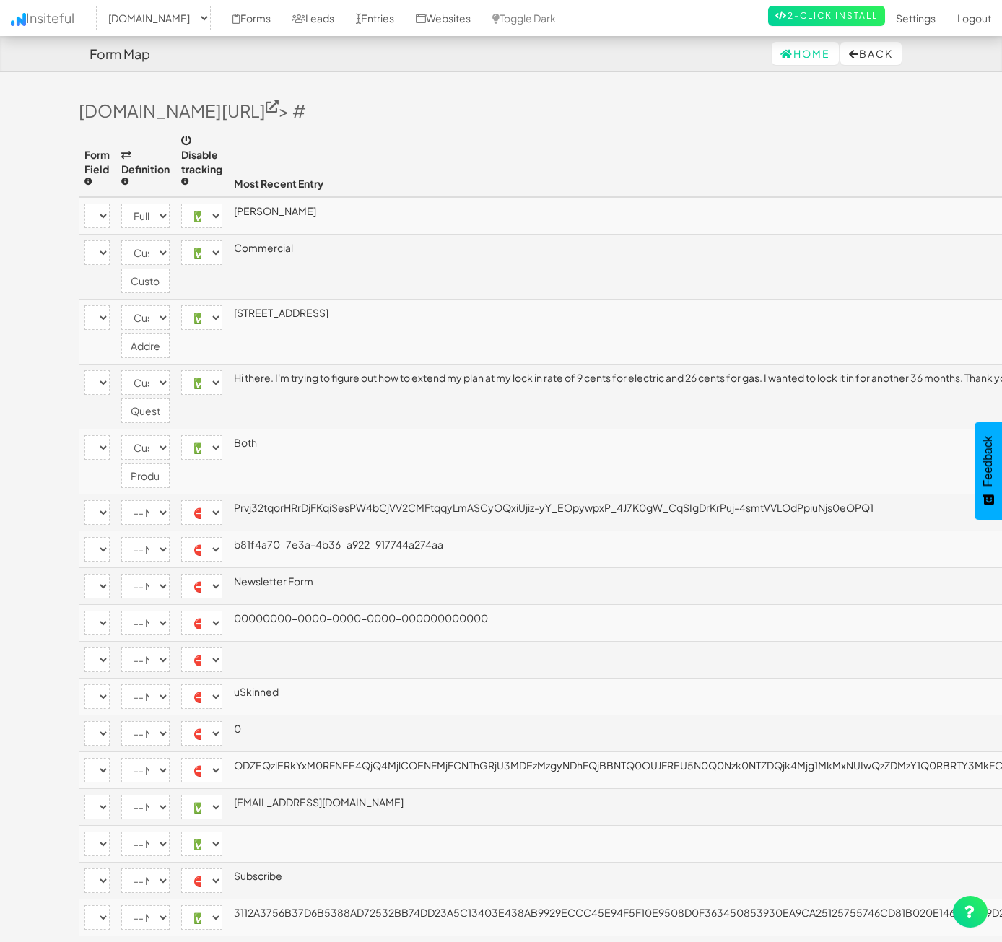
select select "2362"
select select "[name='2d86134a-ca01-4da7-c720-bf48fce8b79e']"
select select "name"
select select "enabled"
select select "[name='9cc27654-cba9-432b-b284-a350cda8c192']"
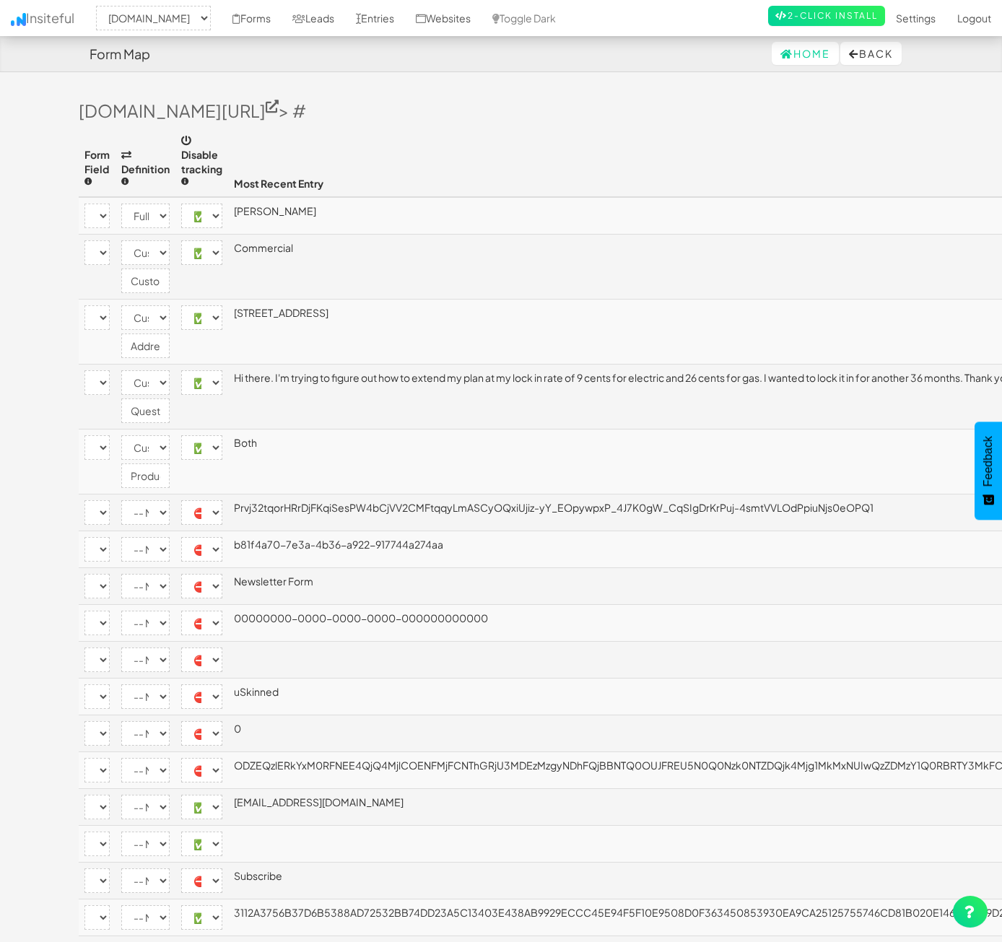
select select "custom"
select select "enabled"
select select "[name='30c19ae3-dd17-46d6-c97e-09b4b067dbc3']"
select select "custom"
select select "enabled"
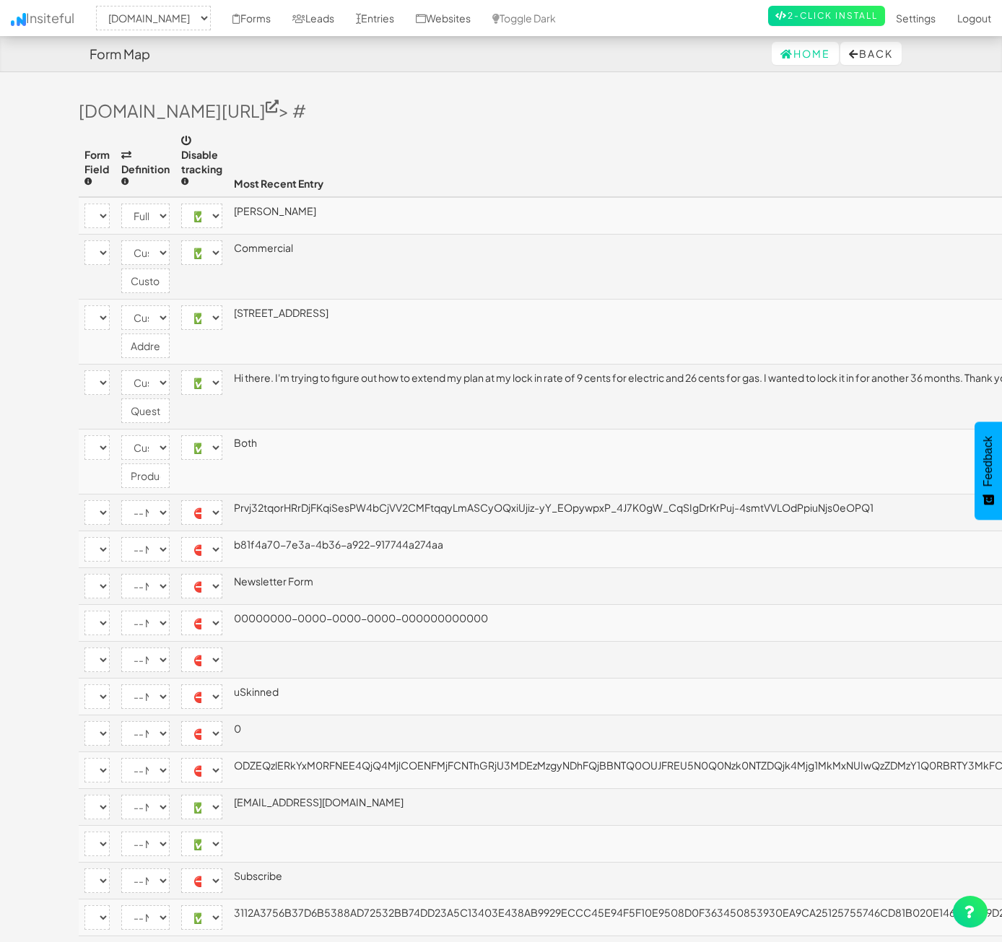
select select "[name='ec9abce4-e339-45a3-f143-6ba81f5b8c1d']"
select select "custom"
select select "enabled"
select select "[name='e06a486f-eb1c-4ebe-9e1e-62ee6b2a8fea']"
select select "custom"
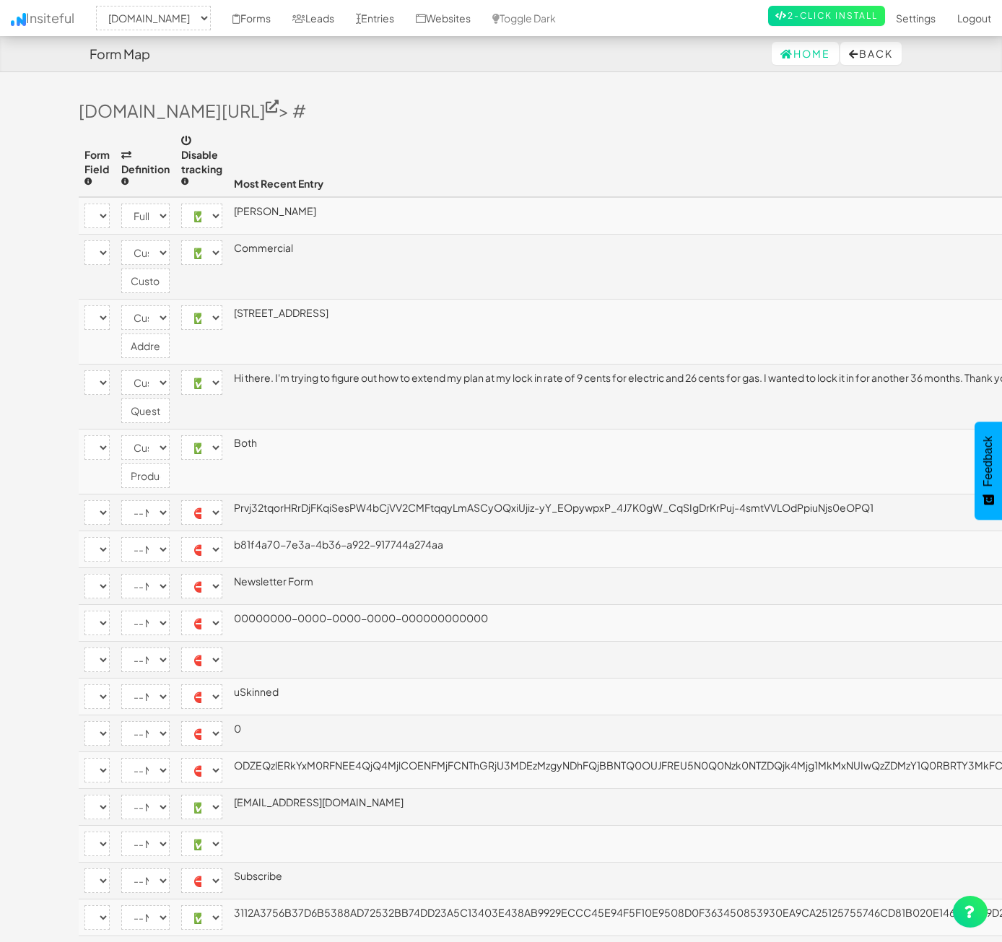
select select "enabled"
select select "[name='__RequestVerificationToken']"
select select "disabled"
select select "[name='FormId']"
select select "disabled"
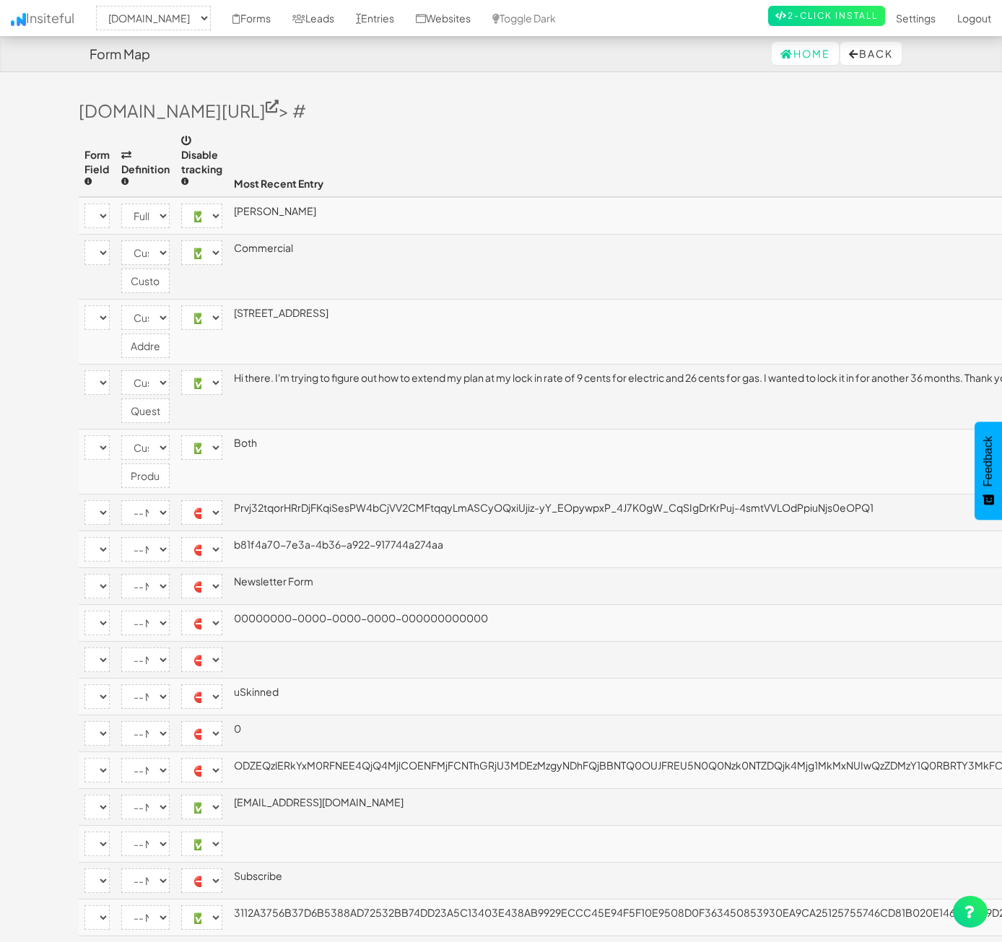
select select "[name='FormName']"
select select "disabled"
select select "[name='RecordId']"
select select "disabled"
select select "[name='PreviousClicked']"
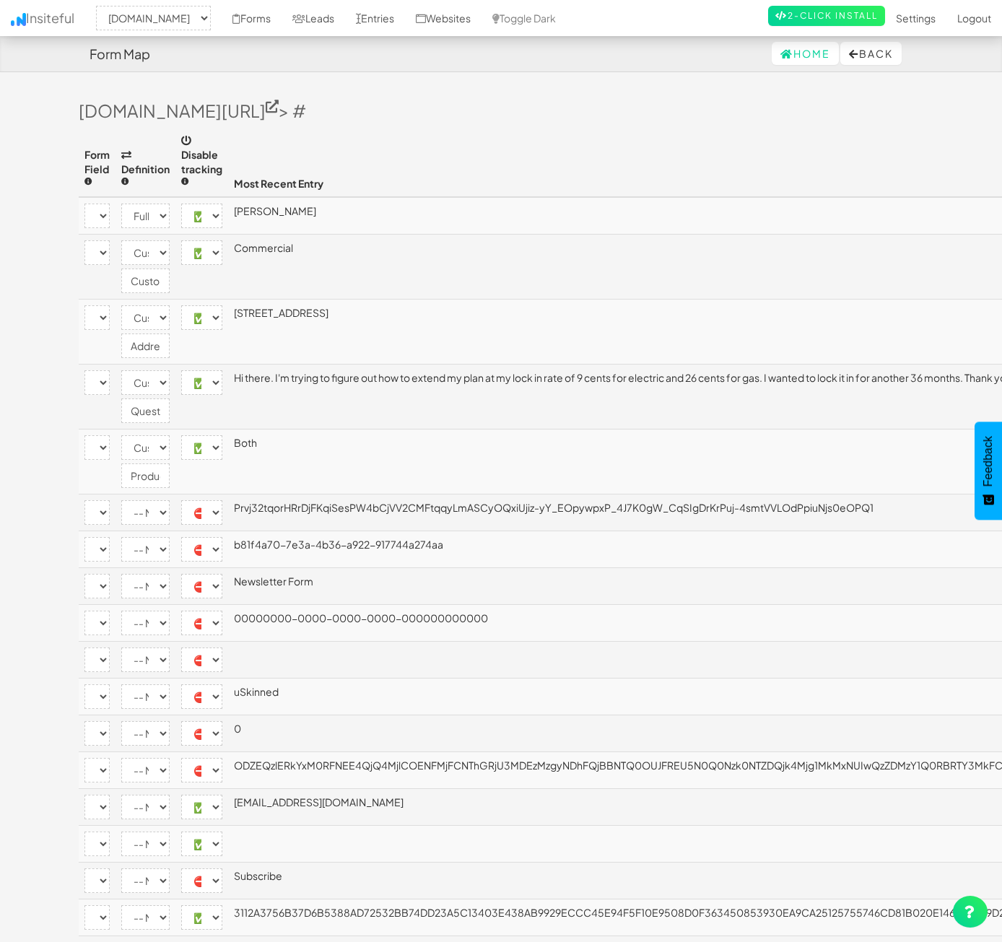
select select "disabled"
select select "[name='Theme']"
select select "disabled"
select select "[name='FormStep']"
select select "disabled"
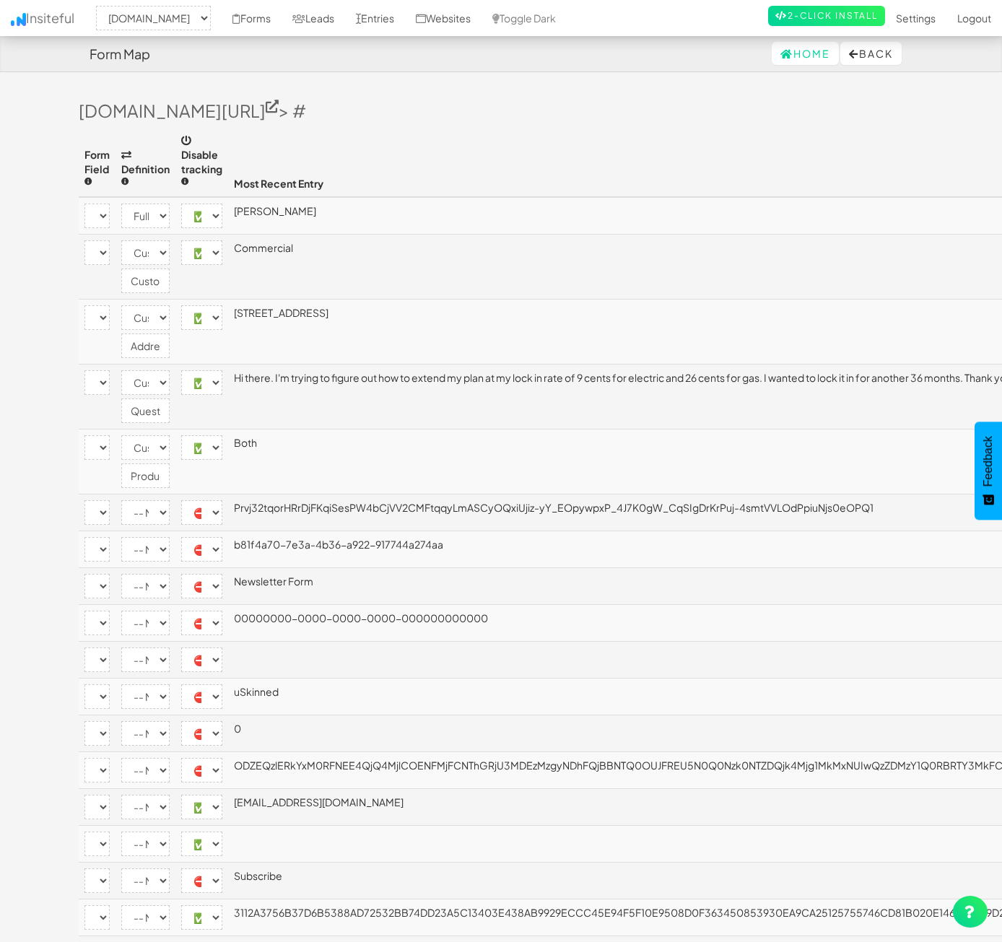
select select "[name='RecordState']"
select select "disabled"
select select "[name='c9204231-7756-4e10-cb50-60870fb4bb73']"
select select "enabled"
select select "[name='b81f4a707e3a4b36a922917744a274aa']"
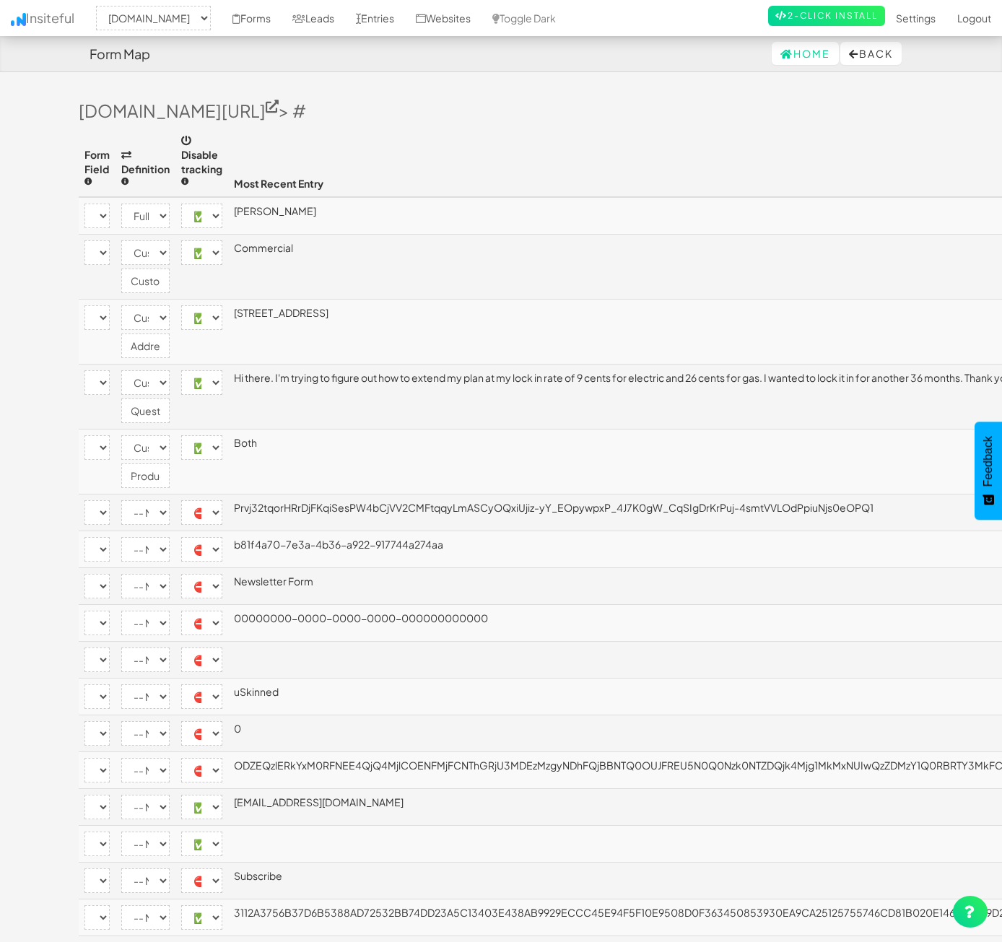
select select "enabled"
select select "[name='__next']"
select select "disabled"
select select "[name='ufprt']"
select select "enabled"
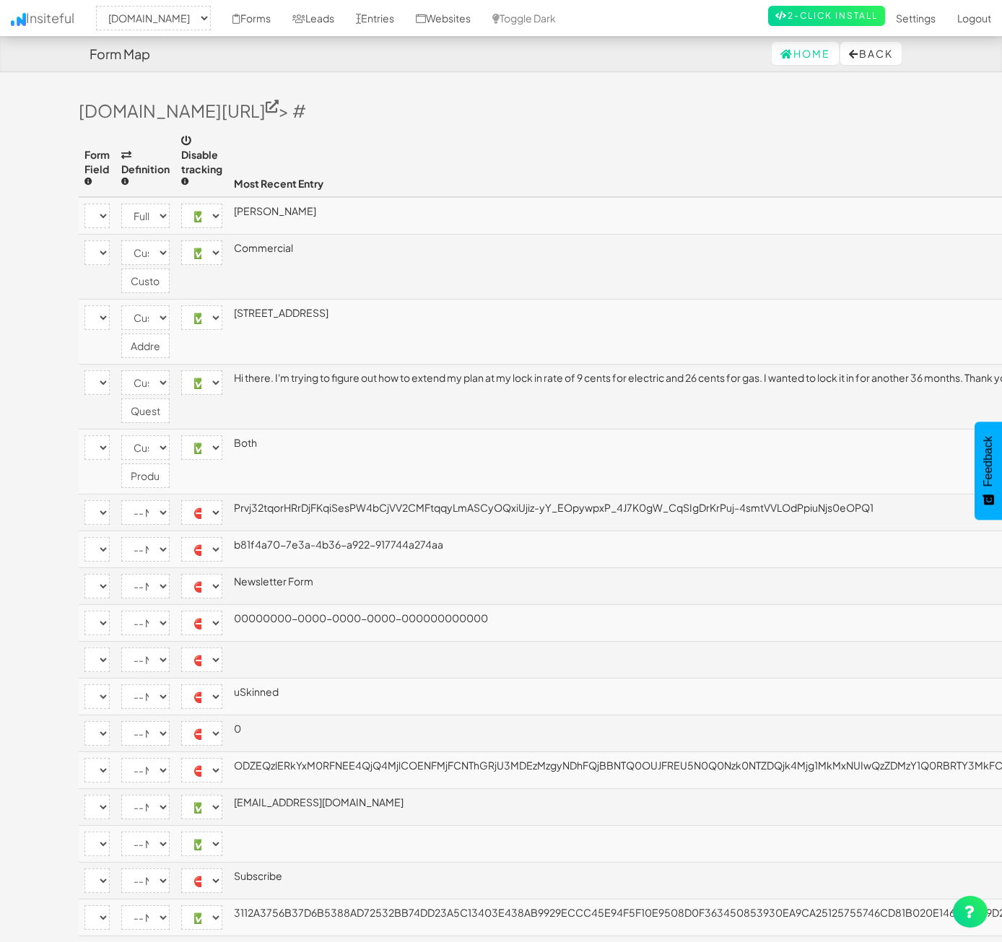
select select "[name='c4a4d889-d1f4-4054-fcad-3ac463492f36']"
select select "company"
select select "enabled"
select select "[name='f9f453e9-3f46-40a8-b0c4-817b8b0bc4be']"
select select "custom"
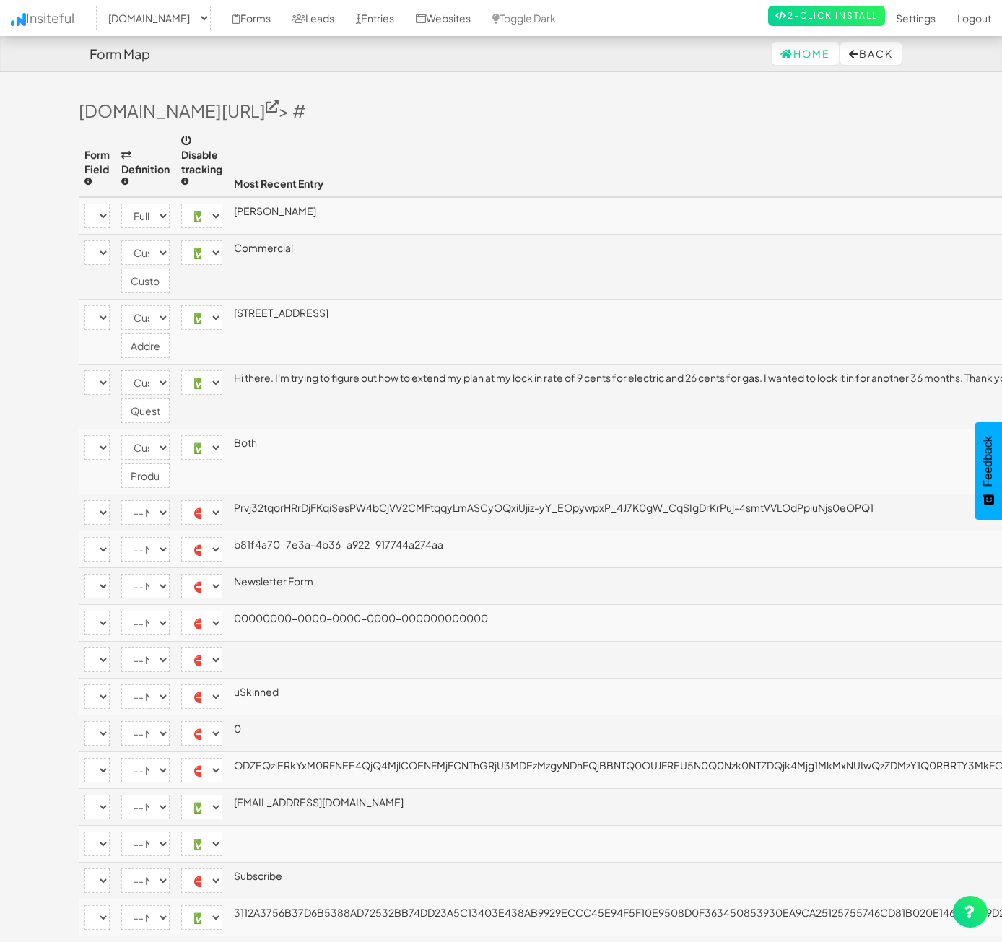
select select "enabled"
select select "[name='21550c3d-769d-4700-8db0-f30cd95e0a95']"
select select "phone"
select select "enabled"
select select "[name='eae61cf1-01da-4da6-f9c6-df56b0aba741']"
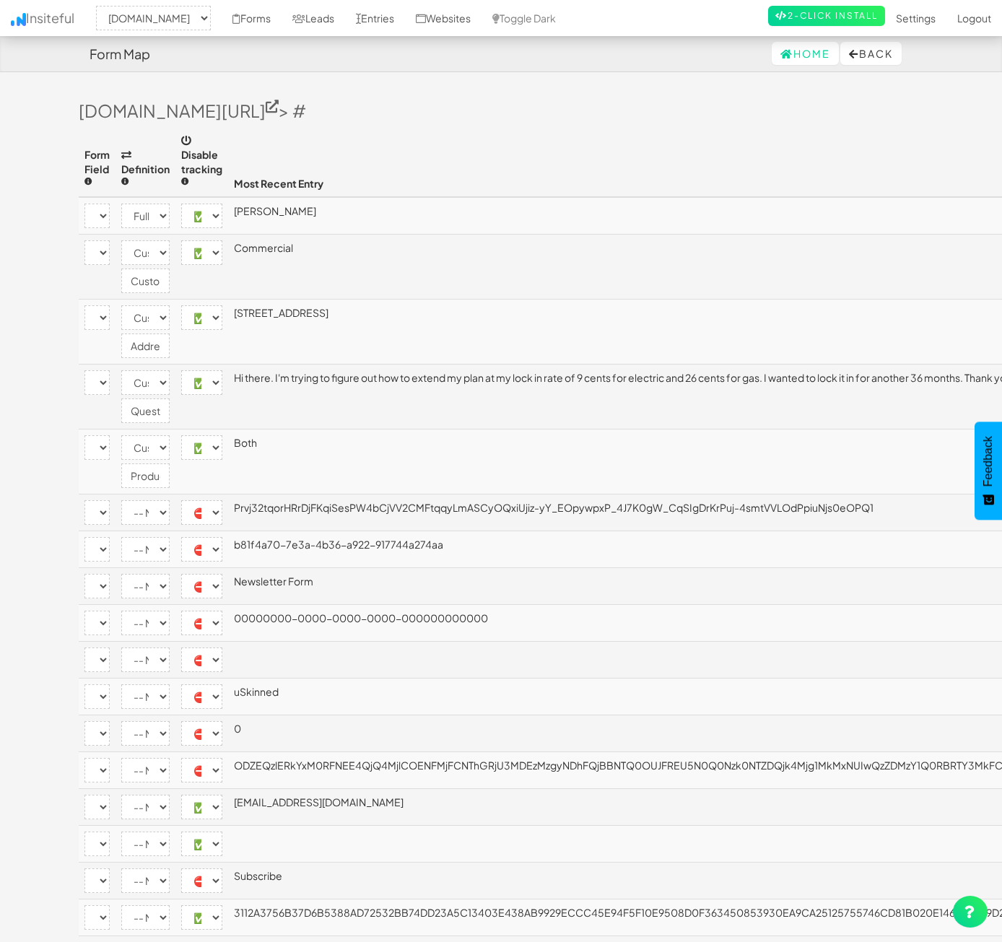
select select "email"
select select "enabled"
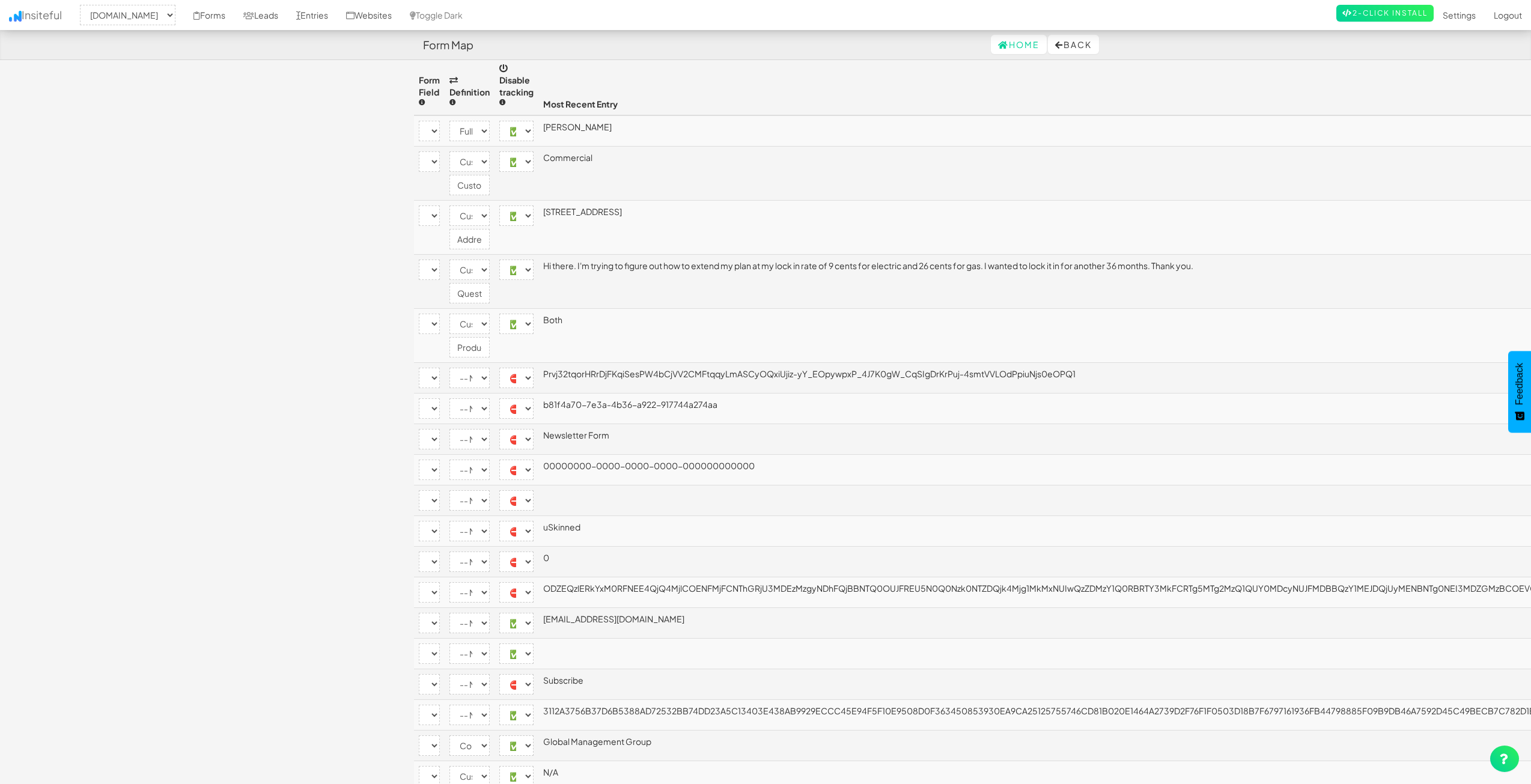
scroll to position [214, 0]
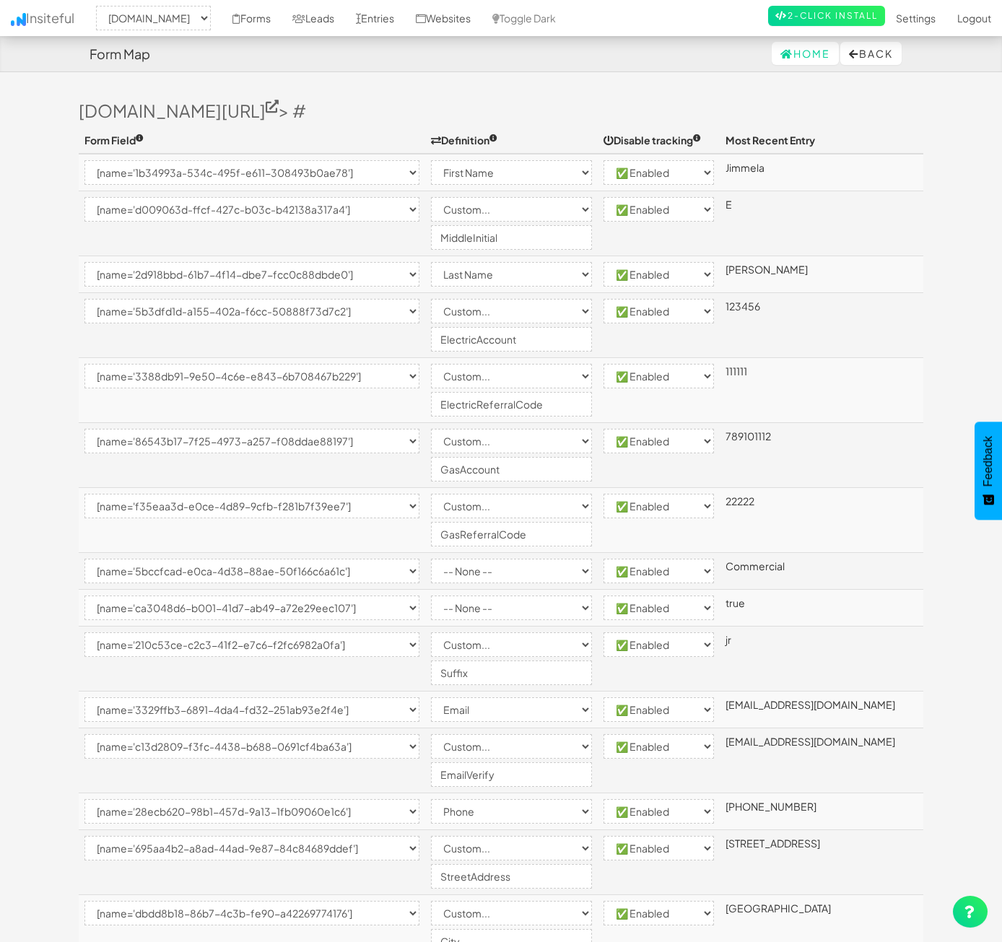
select select "2362"
select select "[name='1b34993a-534c-495f-e611-308493b0ae78']"
select select "first-name"
select select "enabled"
select select "[name='d009063d-ffcf-427c-b03c-b42138a317a4']"
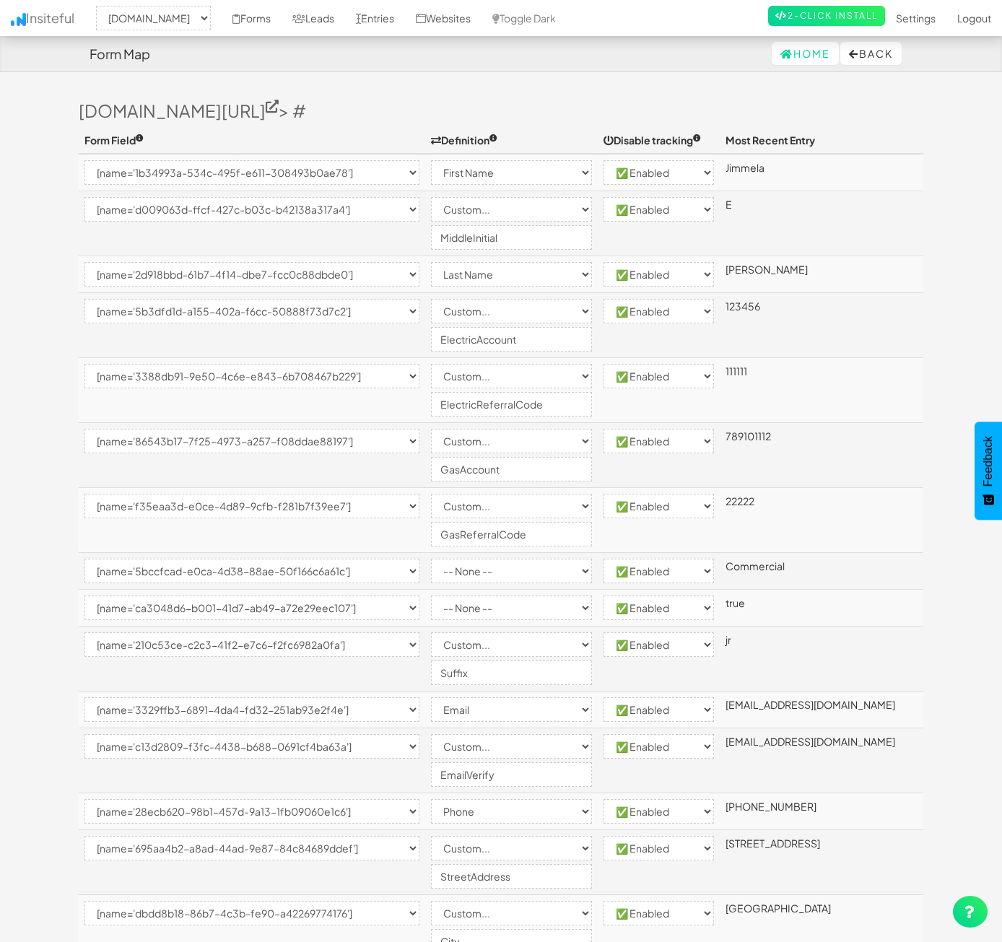
select select "custom"
select select "enabled"
select select "[name='2d918bbd-61b7-4f14-dbe7-fcc0c88dbde0']"
select select "last-name"
select select "enabled"
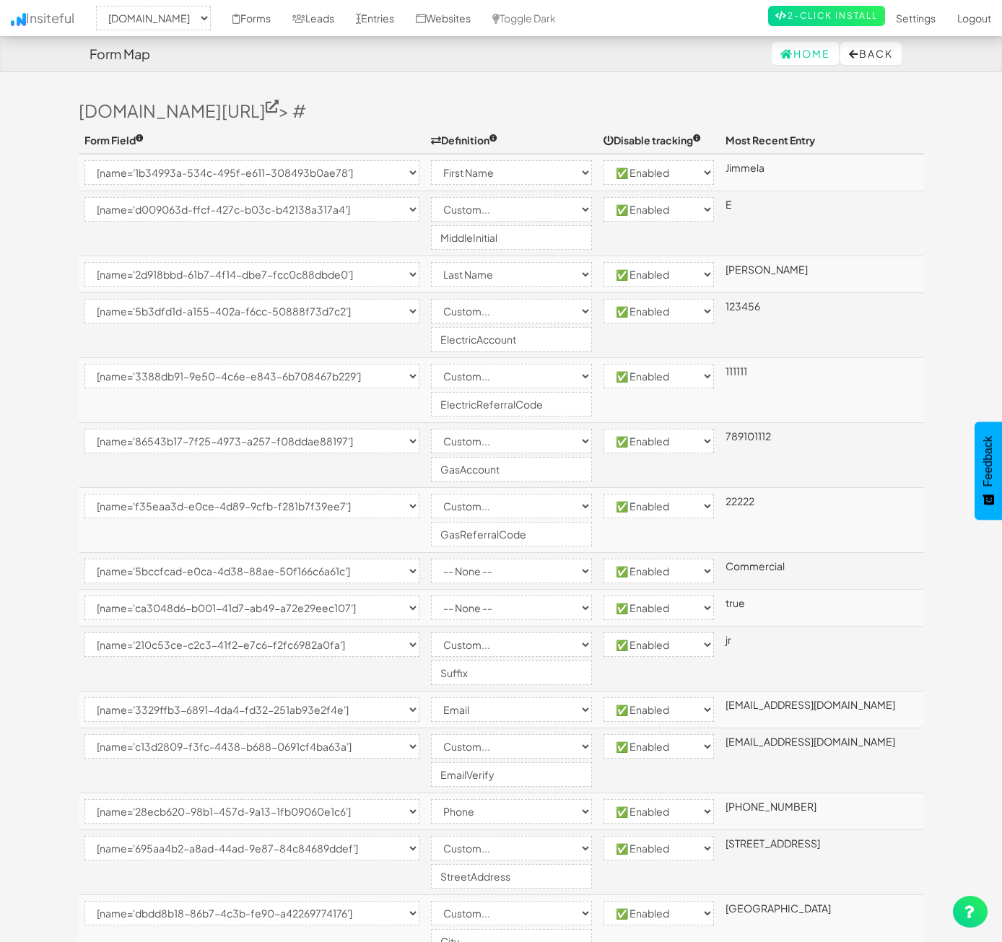
select select "[name='5b3dfd1d-a155-402a-f6cc-50888f73d7c2']"
select select "custom"
select select "enabled"
select select "[name='3388db91-9e50-4c6e-e843-6b708467b229']"
select select "custom"
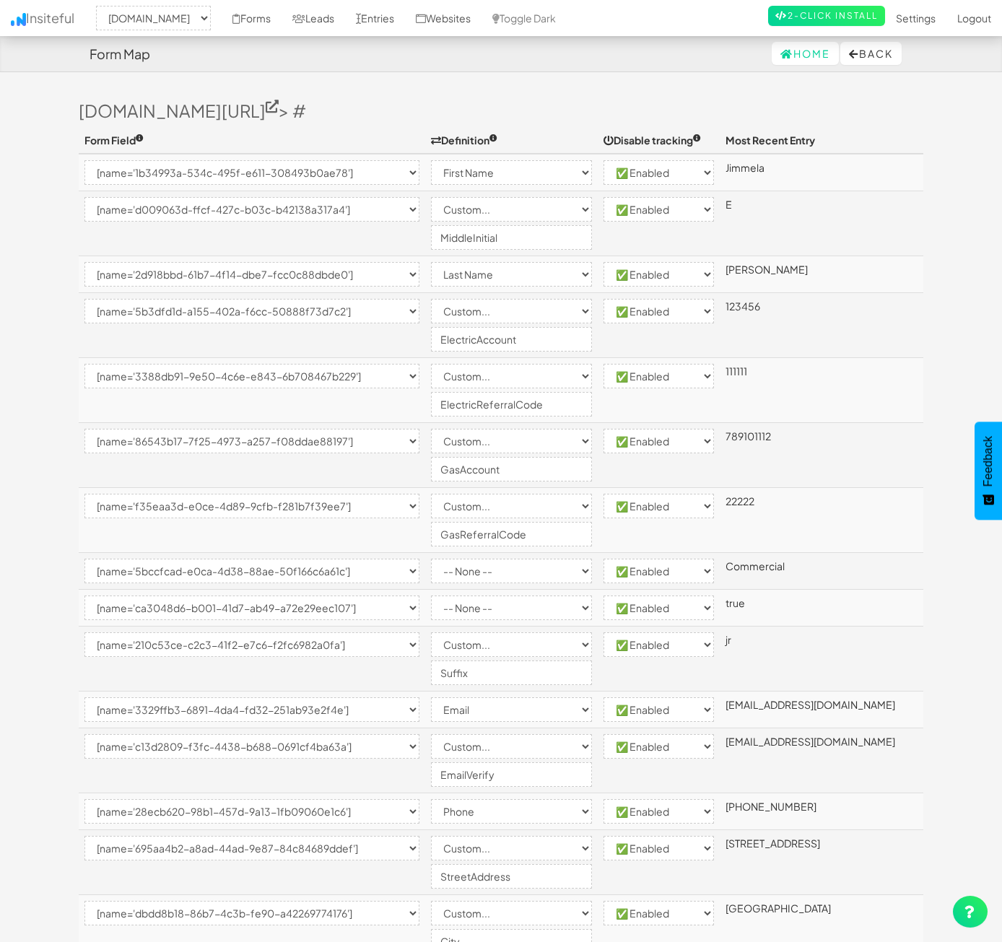
select select "enabled"
select select "[name='86543b17-7f25-4973-a257-f08ddae88197']"
select select "custom"
select select "enabled"
select select "[name='f35eaa3d-e0ce-4d89-9cfb-f281b7f39ee7']"
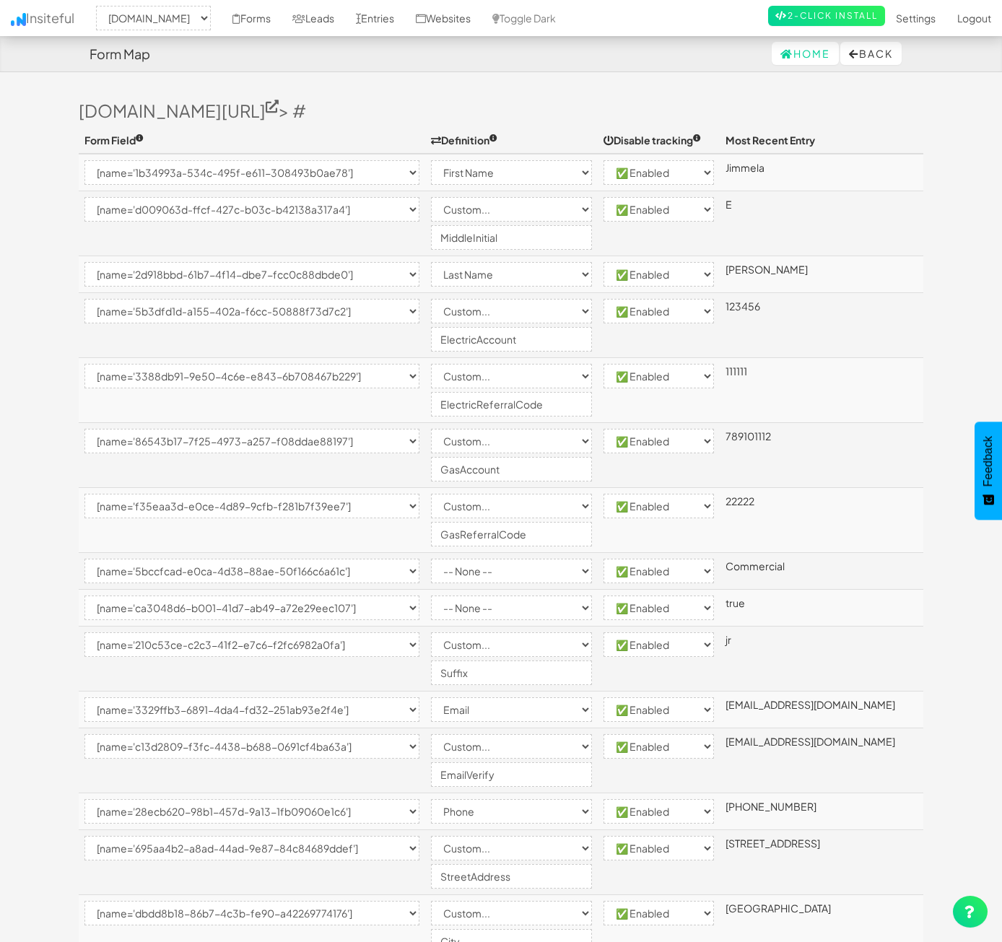
select select "custom"
select select "enabled"
select select "[name='5bccfcad-e0ca-4d38-88ae-50f166c6a61c']"
select select "enabled"
select select "[name='ca3048d6-b001-41d7-ab49-a72e29eec107']"
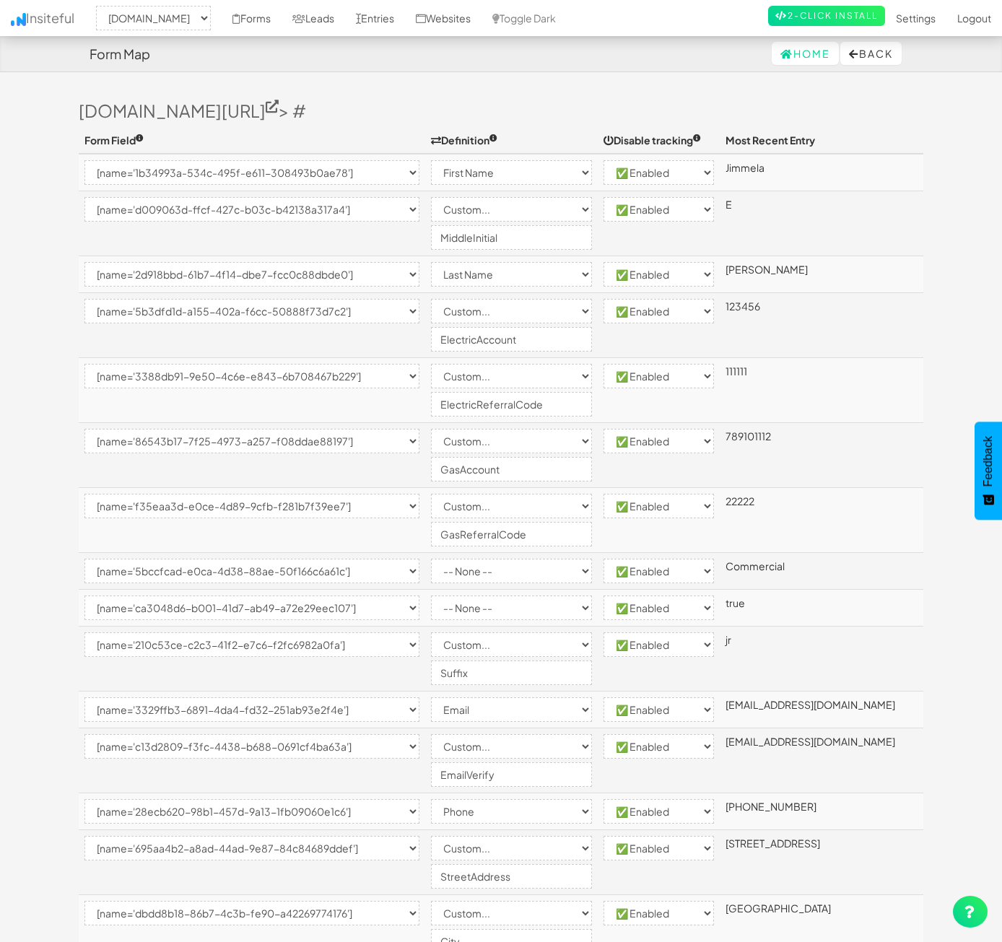
select select "enabled"
select select "[name='210c53ce-c2c3-41f2-e7c6-f2fc6982a0fa']"
select select "custom"
select select "enabled"
select select "[name='3329ffb3-6891-4da4-fd32-251ab93e2f4e']"
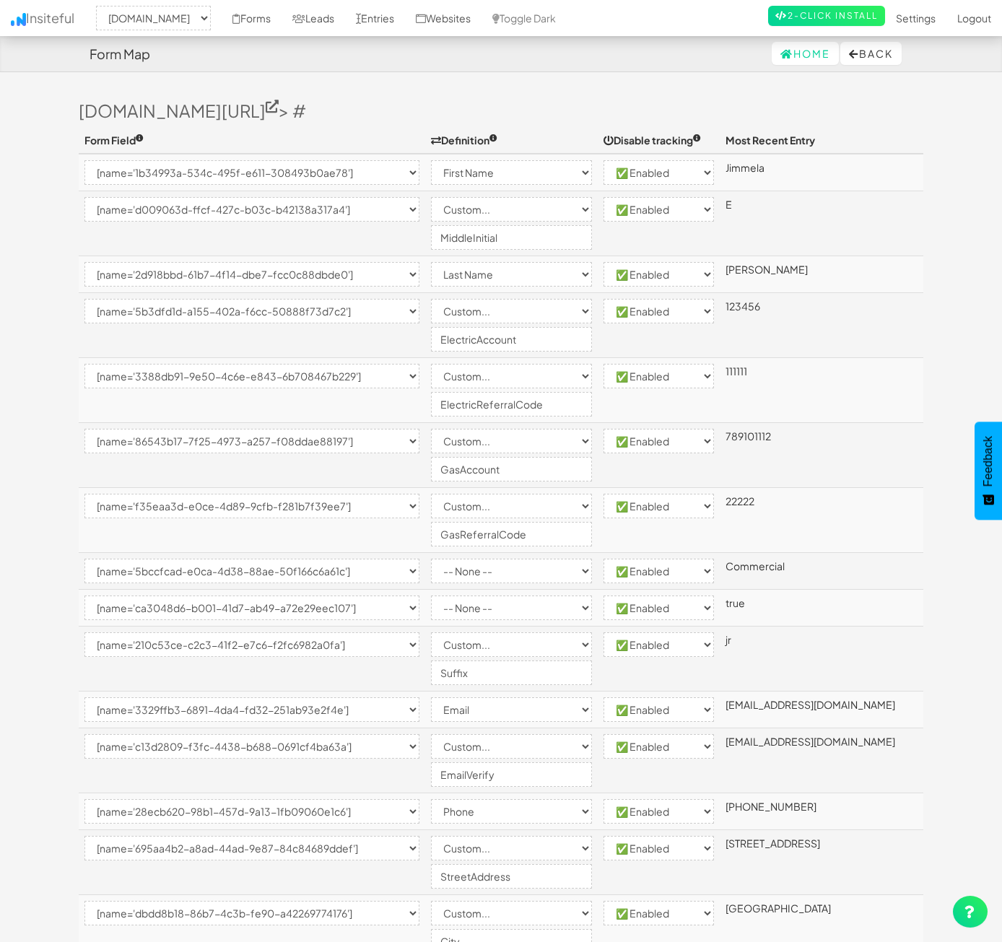
select select "email"
select select "enabled"
select select "[name='c13d2809-f3fc-4438-b688-0691cf4ba63a']"
select select "custom"
select select "enabled"
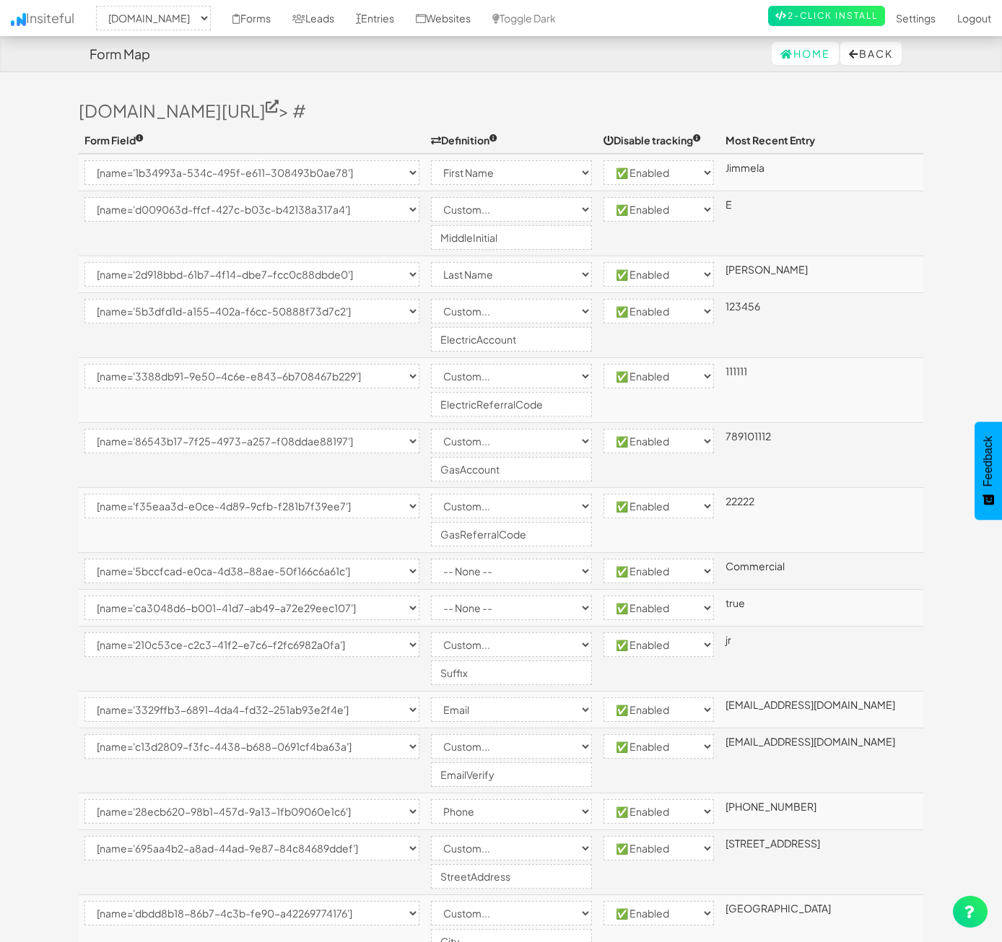
select select "[name='28ecb620-98b1-457d-9a13-1fb09060e1c6']"
select select "phone"
select select "enabled"
select select "[name='695aa4b2-a8ad-44ad-9e87-84c84689ddef']"
select select "custom"
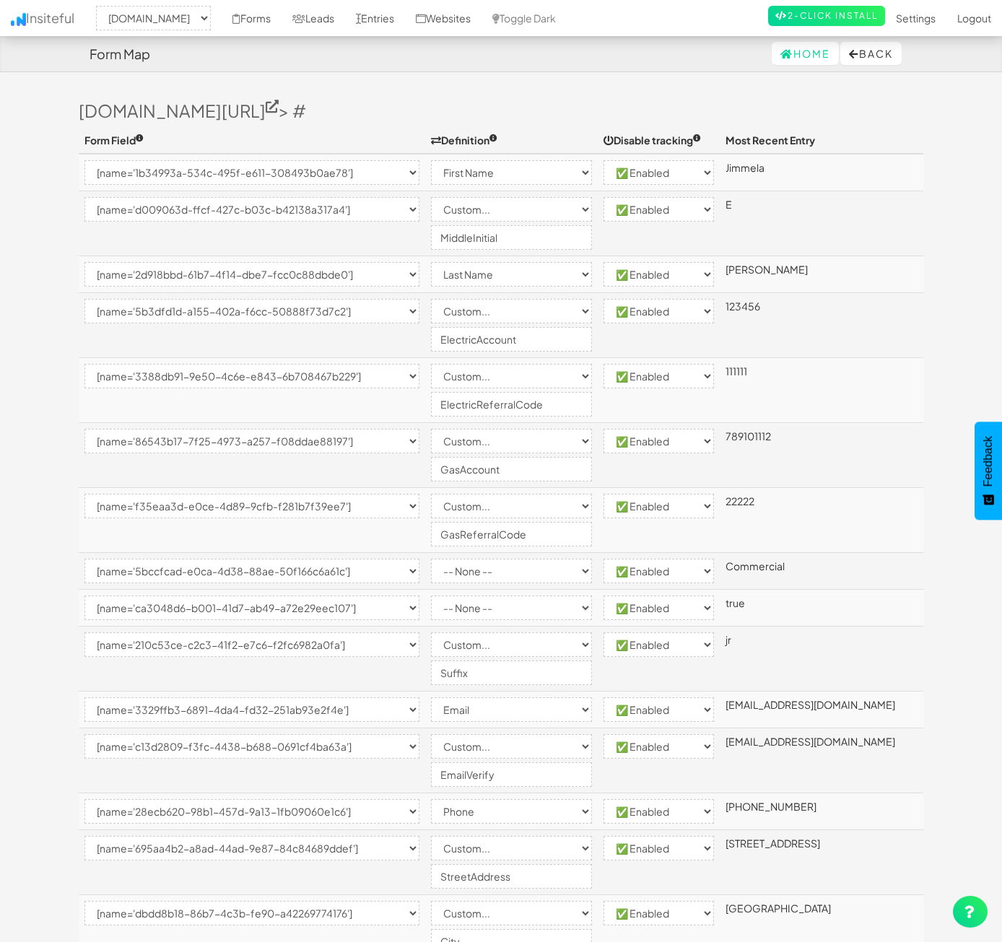
select select "enabled"
select select "[name='dbdd8b18-86b7-4c3b-fe90-a42269774176']"
select select "custom"
select select "enabled"
select select "[name='986a5fb2-619a-4f7f-c954-8273a8ebb3b7']"
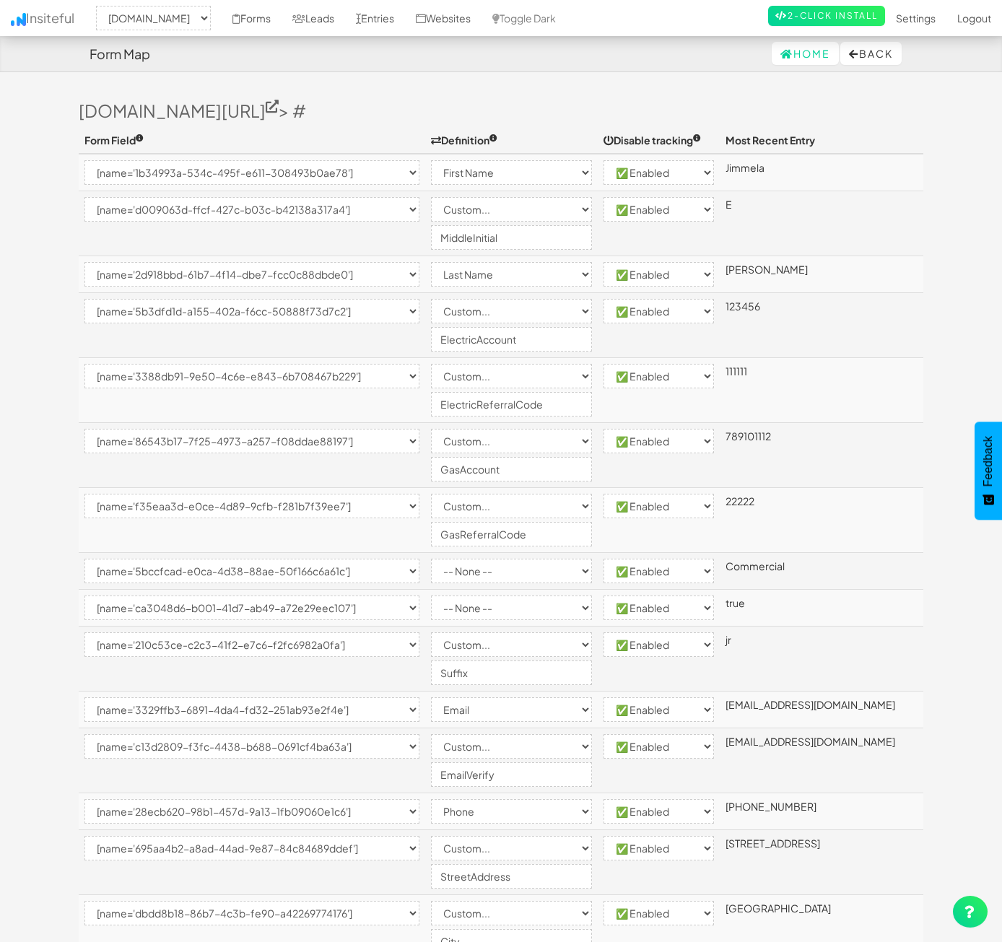
select select "custom"
select select "enabled"
select select "[name='0e513a1a-881e-4af9-fded-dec36f60e821']"
select select "enabled"
select select "[name='fcda31a1-6351-4db9-ede7-e3fd14c8f1dd']"
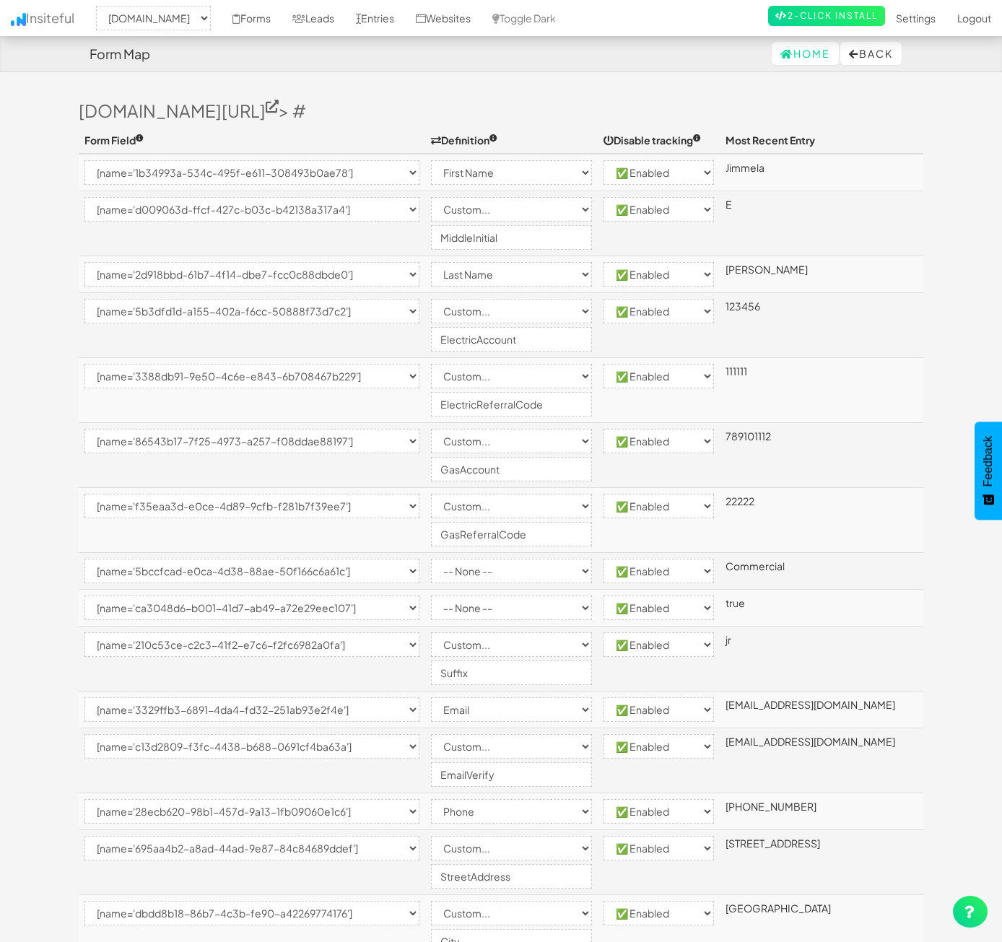
select select "enabled"
select select "[name='67225cb4-ed27-424f-c233-4be0c5af28cc']"
select select "custom"
select select "enabled"
select select "[name='8ba1eaa0-c708-426e-9ff0-c2fbc23b020f']"
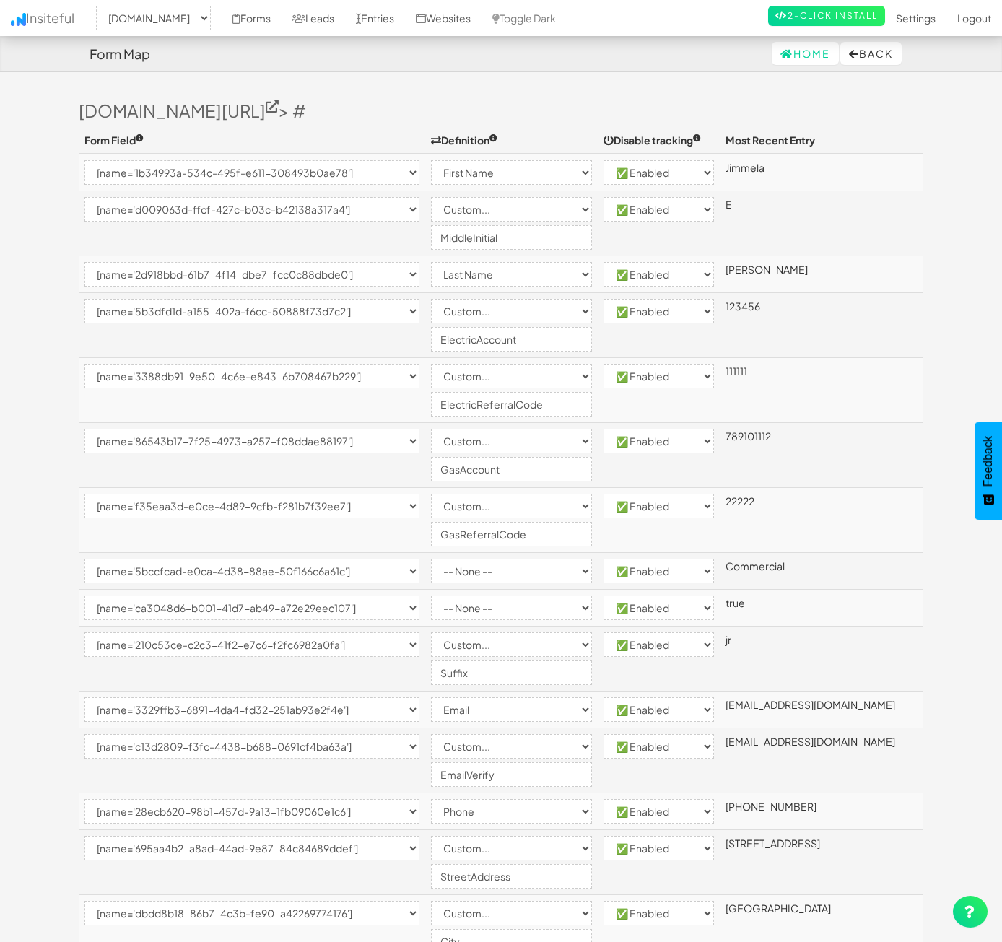
select select "custom"
select select "enabled"
select select "[name='0904271b-1b92-4cb7-c7d9-013cd268a002']"
select select "custom"
select select "enabled"
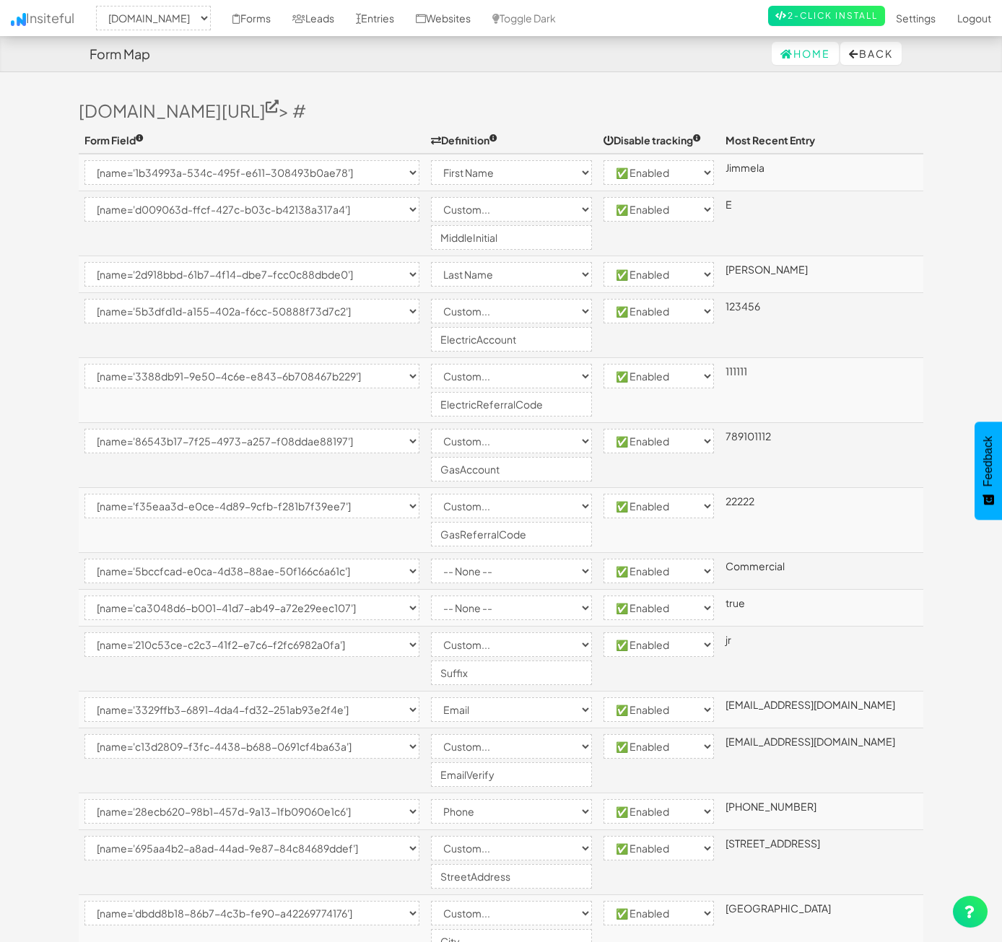
select select "[name='73f0d7e7-54a5-4c00-ad4c-f16f0ea0af4c']"
select select "custom"
select select "enabled"
select select "[name='4c8d73ab-bae9-48a2-bf06-afb3c53bd0d0']"
select select "enabled"
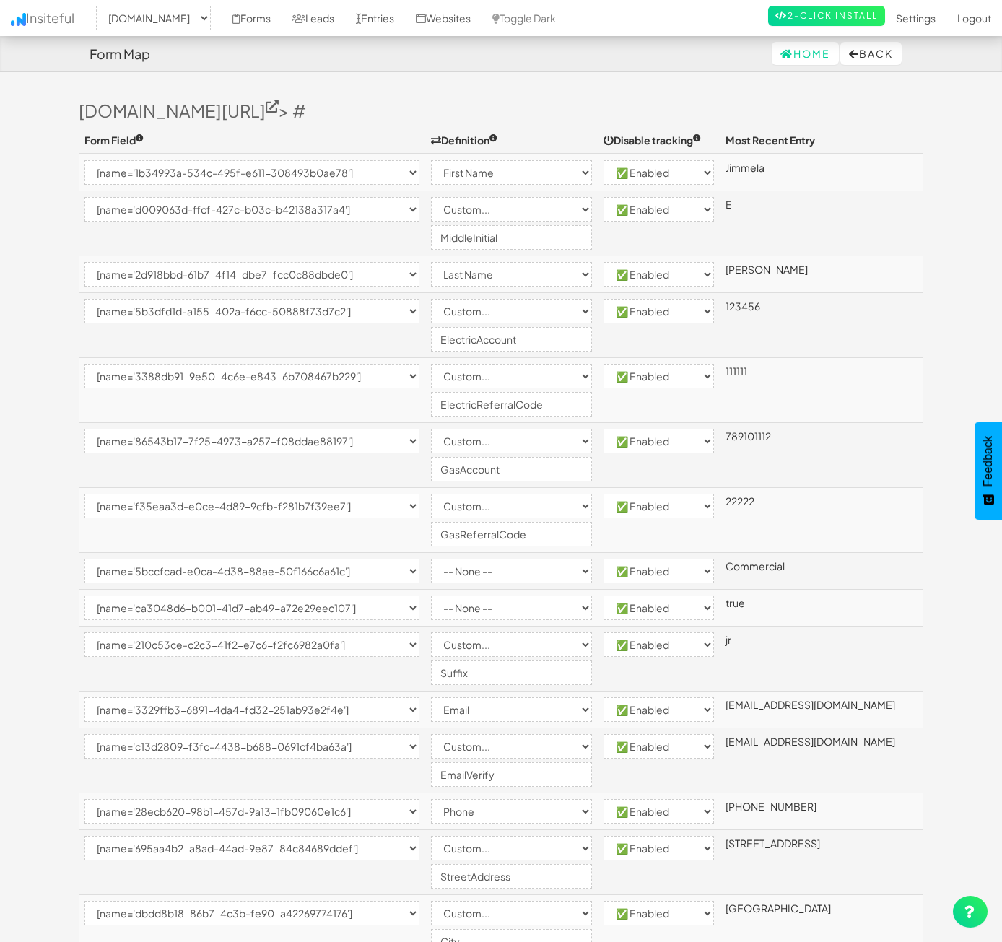
select select "[name='1ece74c5-0a63-4a54-927e-e92bec4205ee']"
select select "enabled"
select select "[name='242d663d-b535-4b49-b4a3-d6c7a2daddad']"
select select "enabled"
select select "[name='c67e95e5-4cd3-4a6c-c94b-6ded6e4c0b9a']"
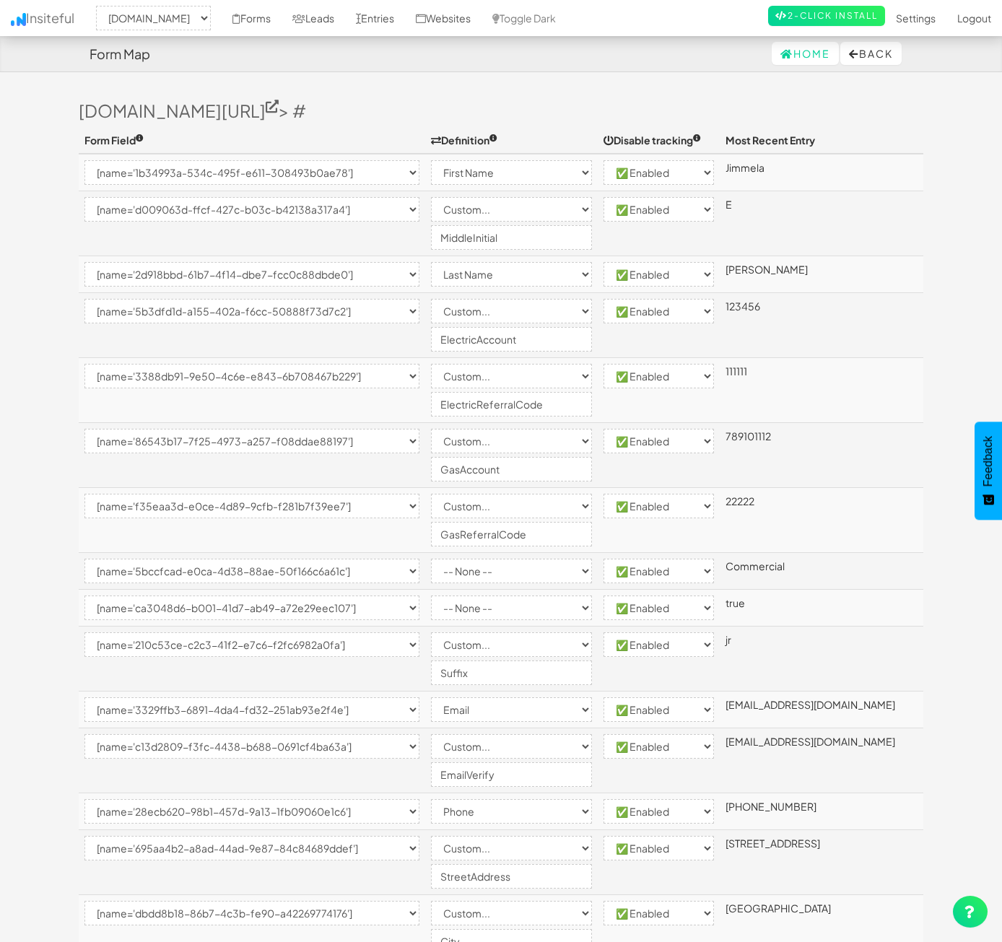
select select "enabled"
select select "[name='5b0e84cd-3cab-4cd5-e2a6-6d71df71b8d5']"
select select "enabled"
select select "[name='17a82b7d-bf15-44e5-ec73-a809a2d1ebce']"
select select "enabled"
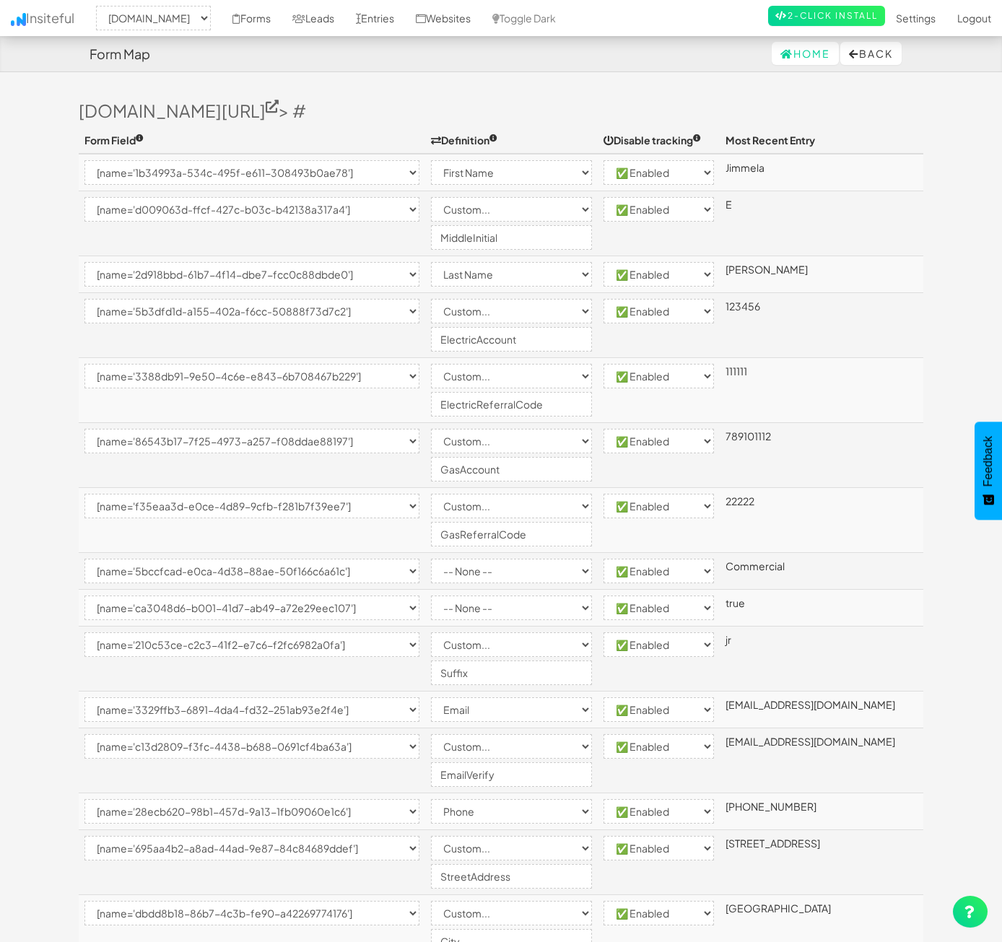
select select "[name='c4565d6c-c285-431a-dcda-8137e64505e4']"
select select "enabled"
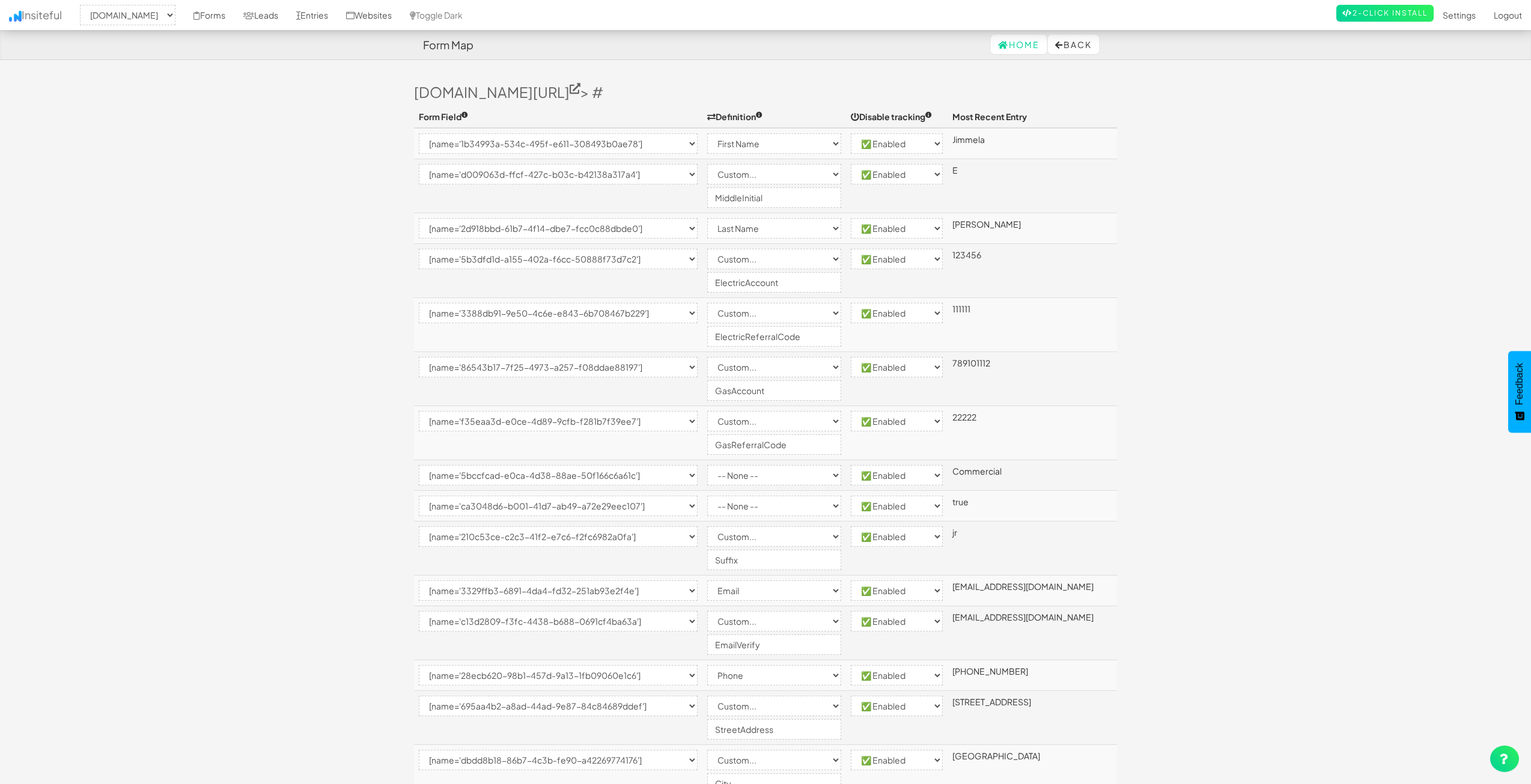
click at [107, 292] on body "Form Map Home Back Toggle navigation Insiteful -- None -- www.nordicenergy-us.c…" at bounding box center [765, 714] width 1531 height 1429
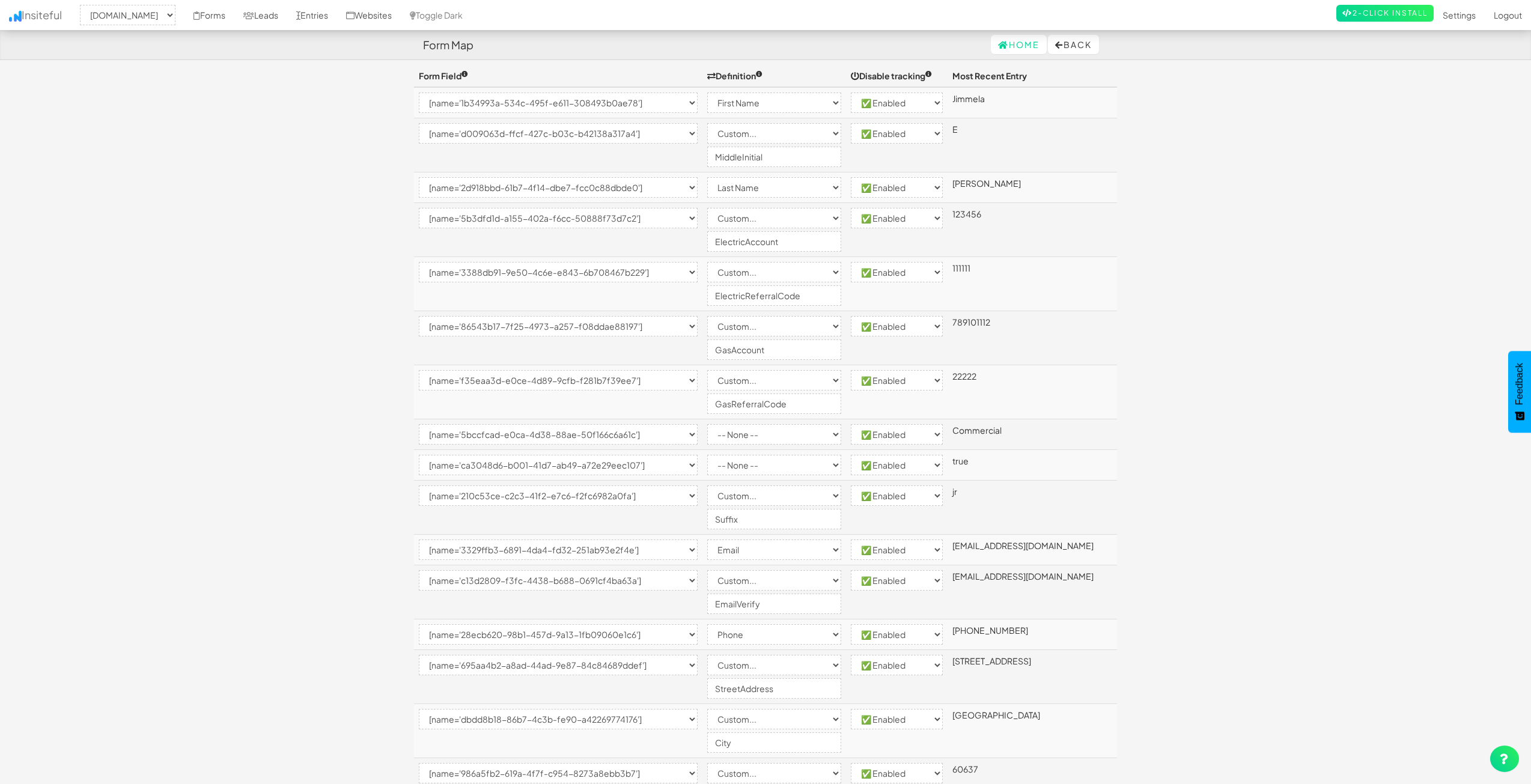
scroll to position [60, 0]
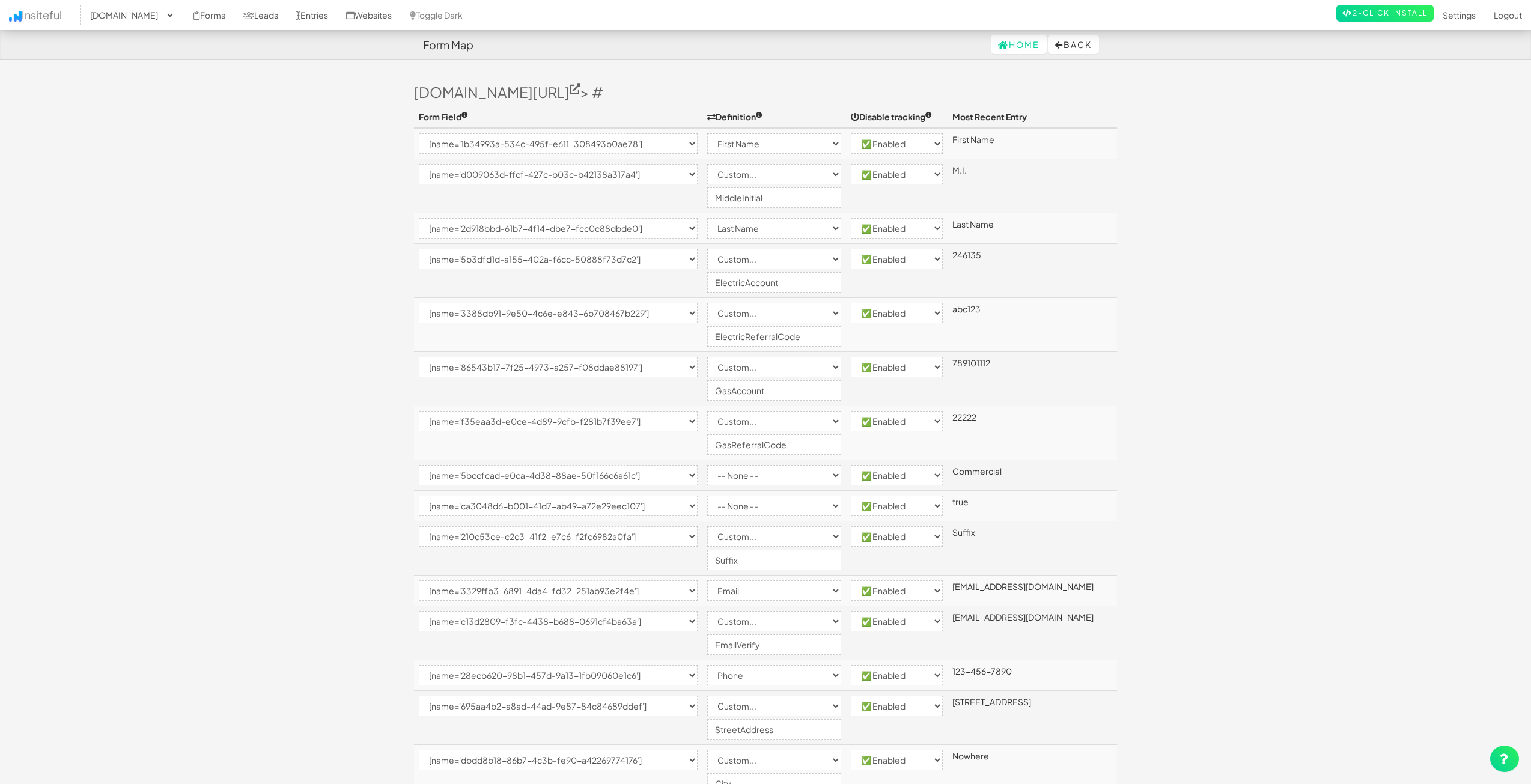
select select "2362"
select select "[name='1b34993a-534c-495f-e611-308493b0ae78']"
select select "first-name"
select select "enabled"
select select "[name='d009063d-ffcf-427c-b03c-b42138a317a4']"
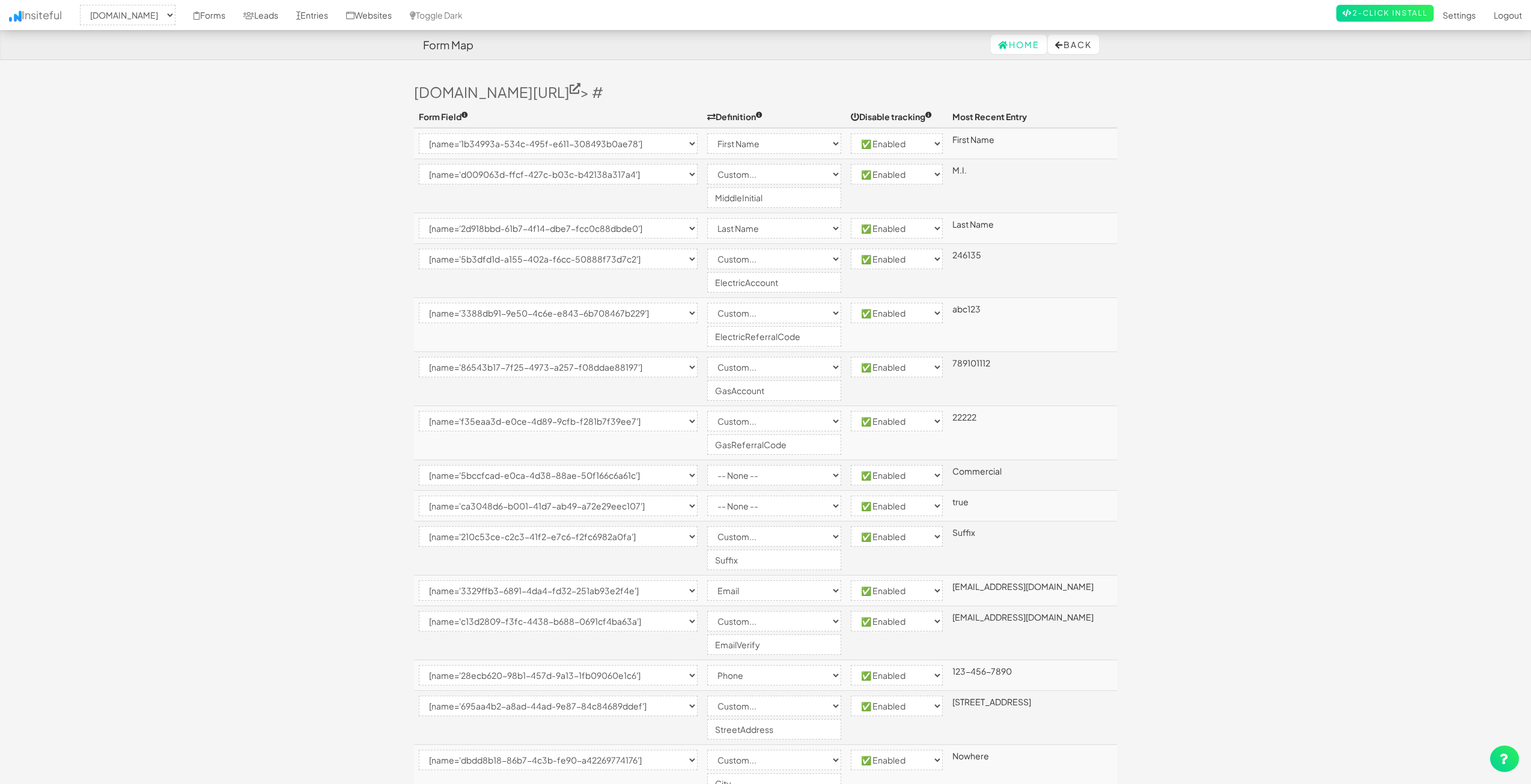
select select "custom"
select select "enabled"
select select "[name='2d918bbd-61b7-4f14-dbe7-fcc0c88dbde0']"
select select "last-name"
select select "enabled"
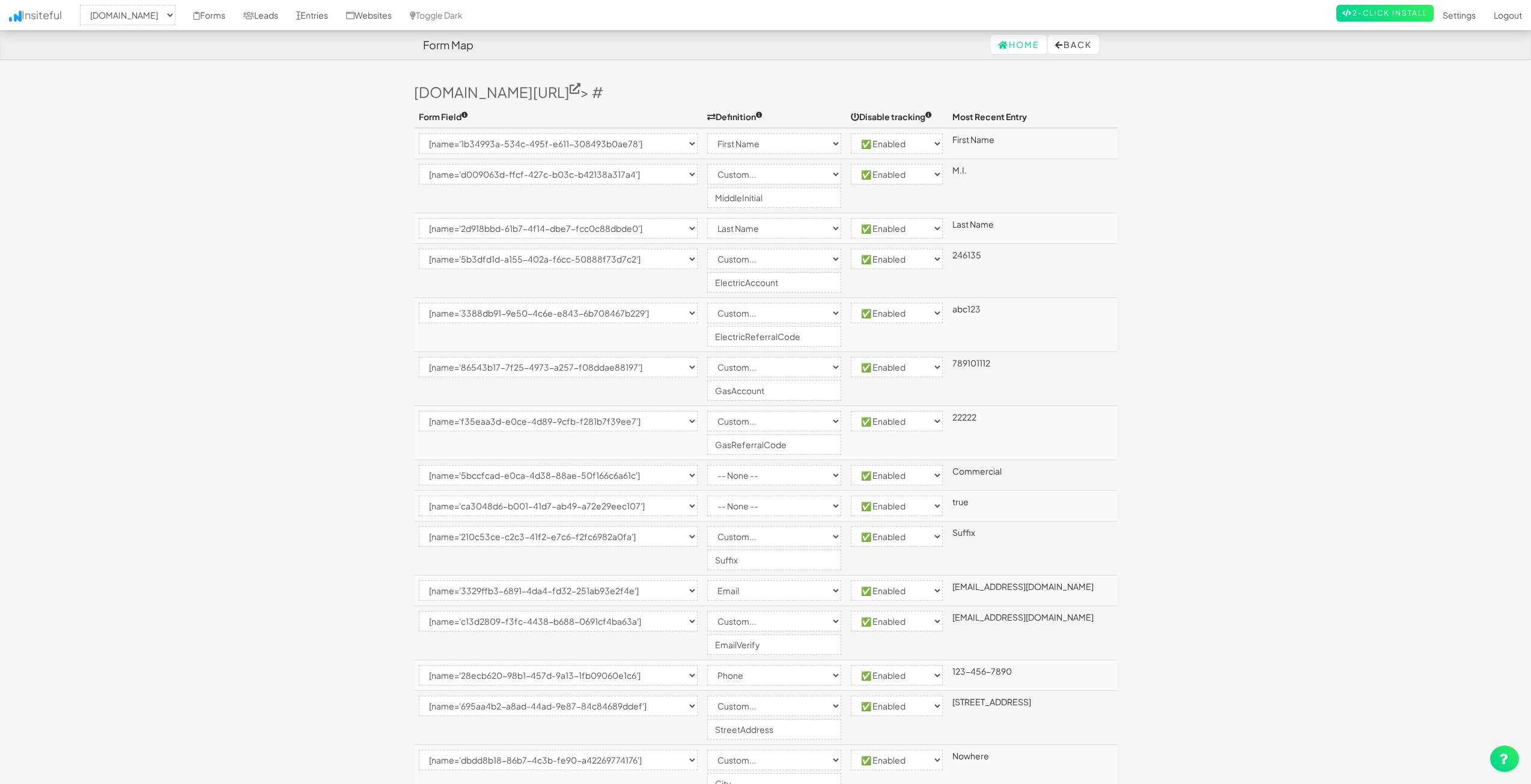
select select "[name='5b3dfd1d-a155-402a-f6cc-50888f73d7c2']"
select select "custom"
select select "enabled"
select select "[name='3388db91-9e50-4c6e-e843-6b708467b229']"
select select "custom"
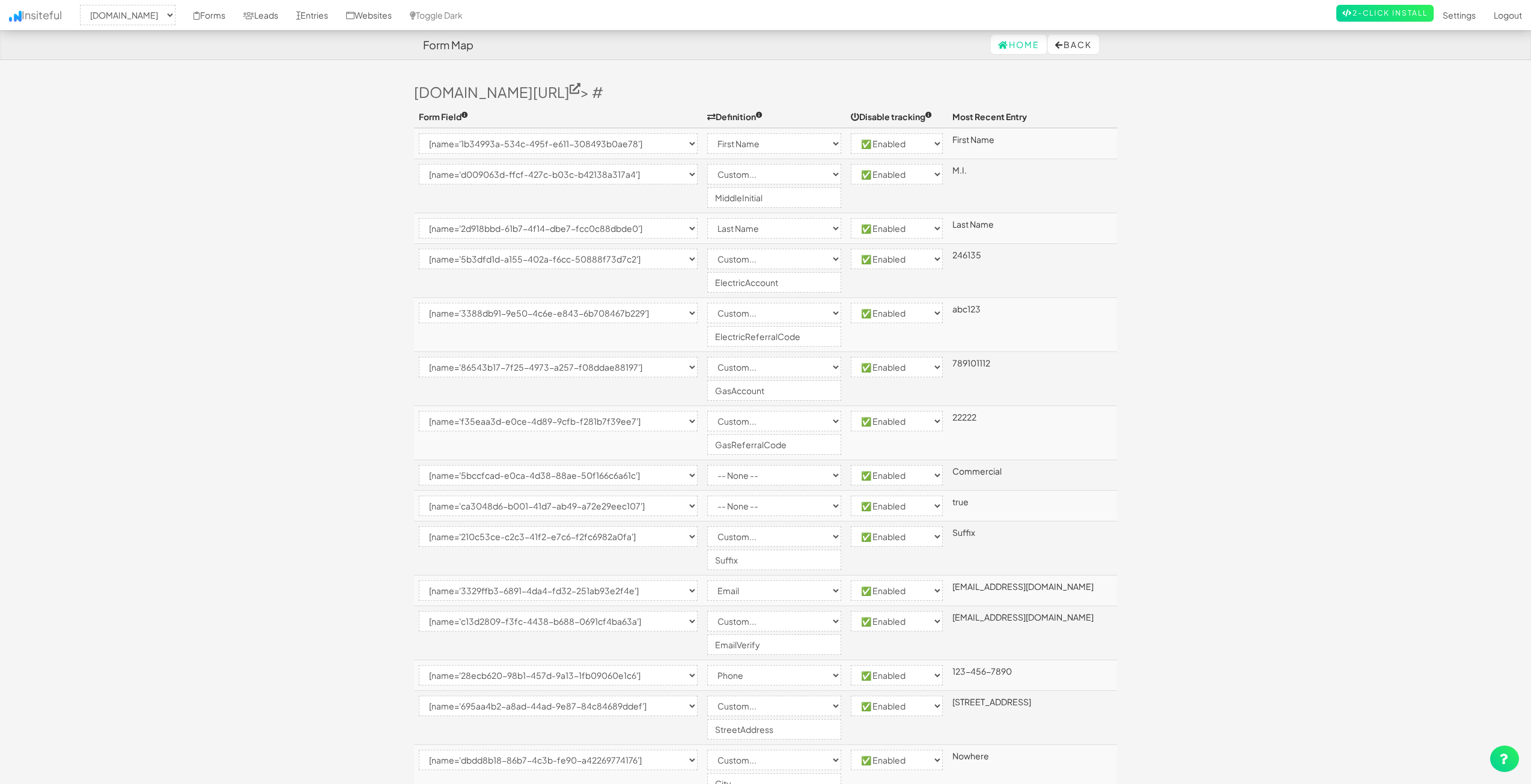
select select "enabled"
select select "[name='86543b17-7f25-4973-a257-f08ddae88197']"
select select "custom"
select select "enabled"
select select "[name='f35eaa3d-e0ce-4d89-9cfb-f281b7f39ee7']"
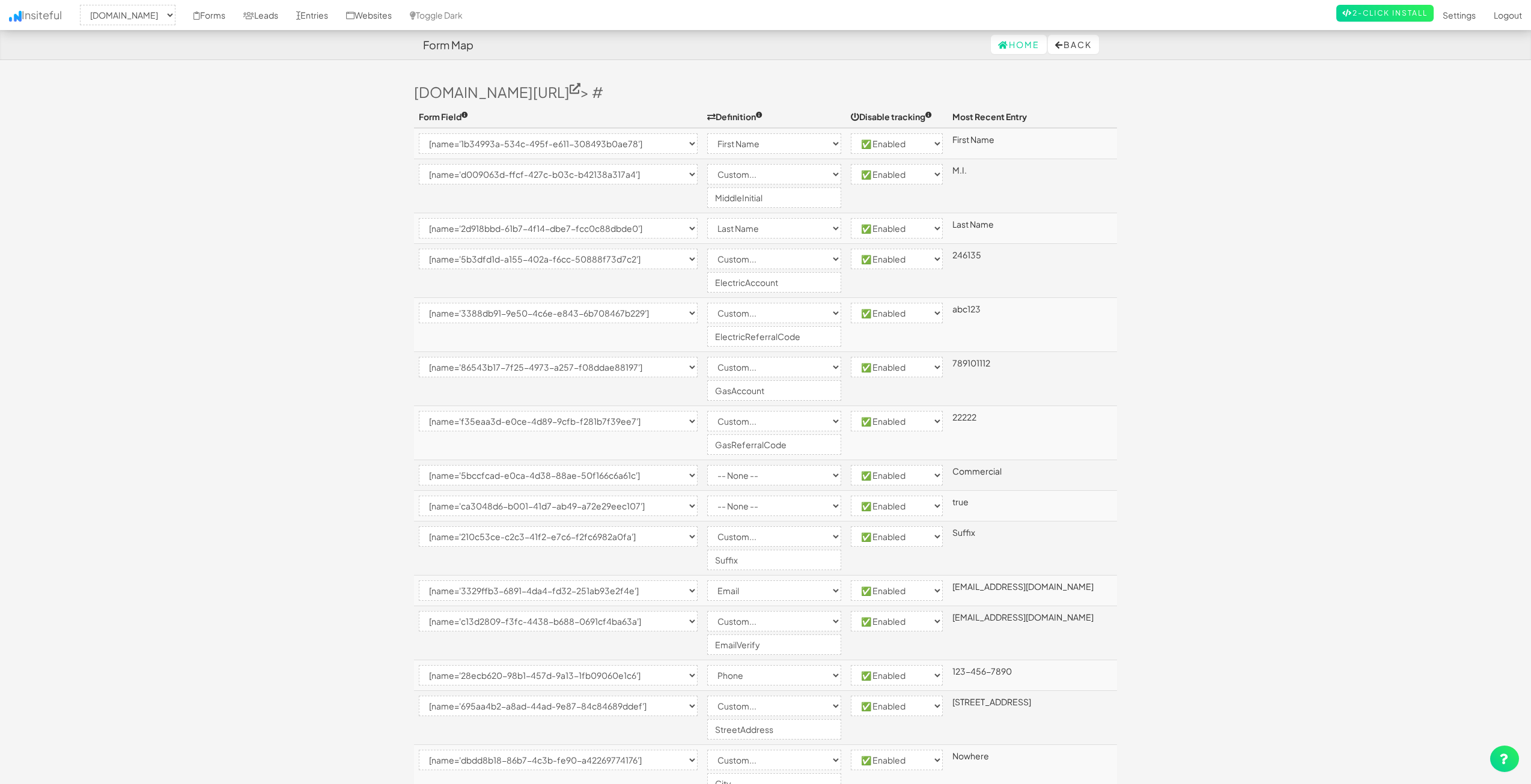
select select "custom"
select select "enabled"
select select "[name='5bccfcad-e0ca-4d38-88ae-50f166c6a61c']"
select select "enabled"
select select "[name='ca3048d6-b001-41d7-ab49-a72e29eec107']"
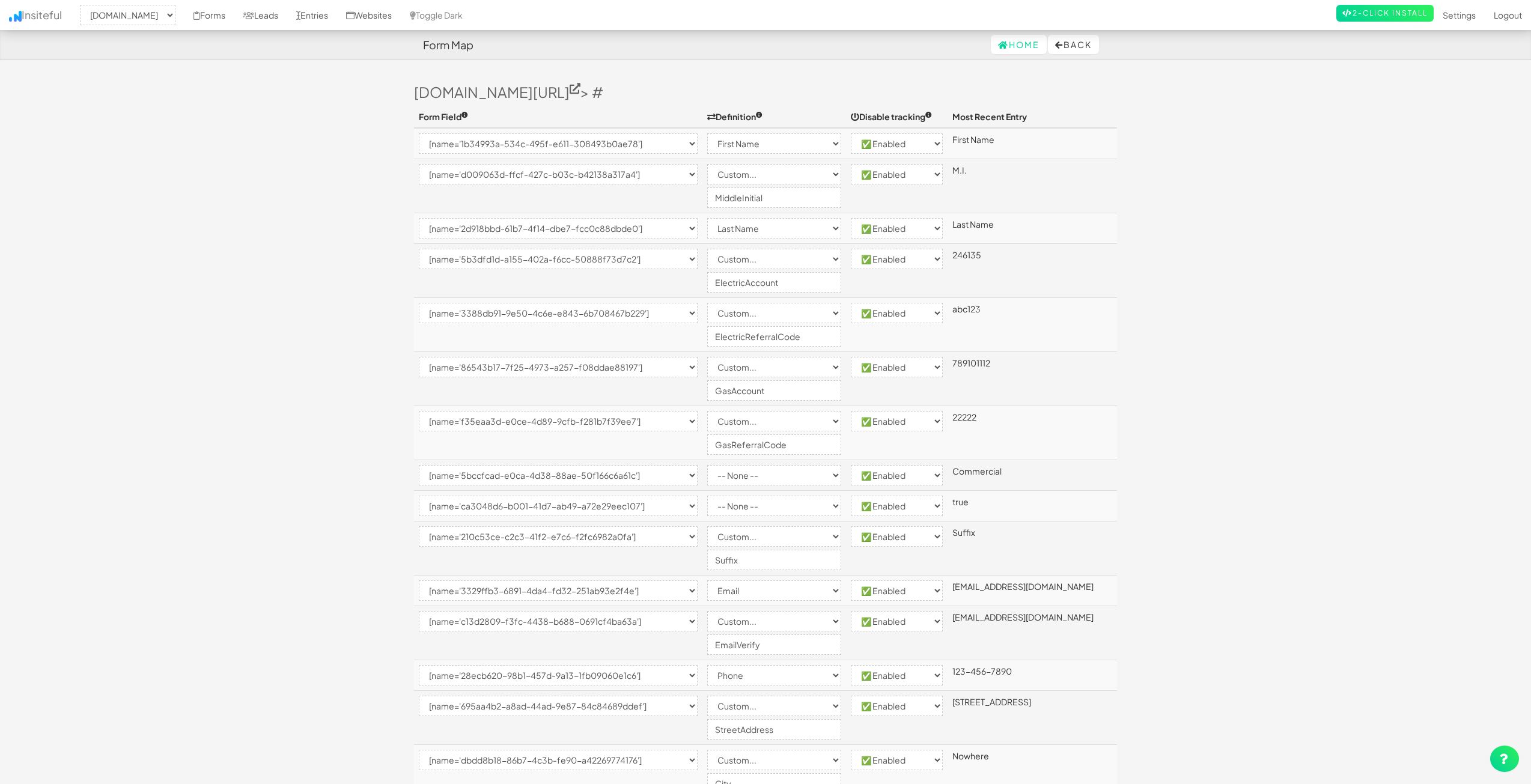
select select "enabled"
select select "[name='210c53ce-c2c3-41f2-e7c6-f2fc6982a0fa']"
select select "custom"
select select "enabled"
select select "[name='3329ffb3-6891-4da4-fd32-251ab93e2f4e']"
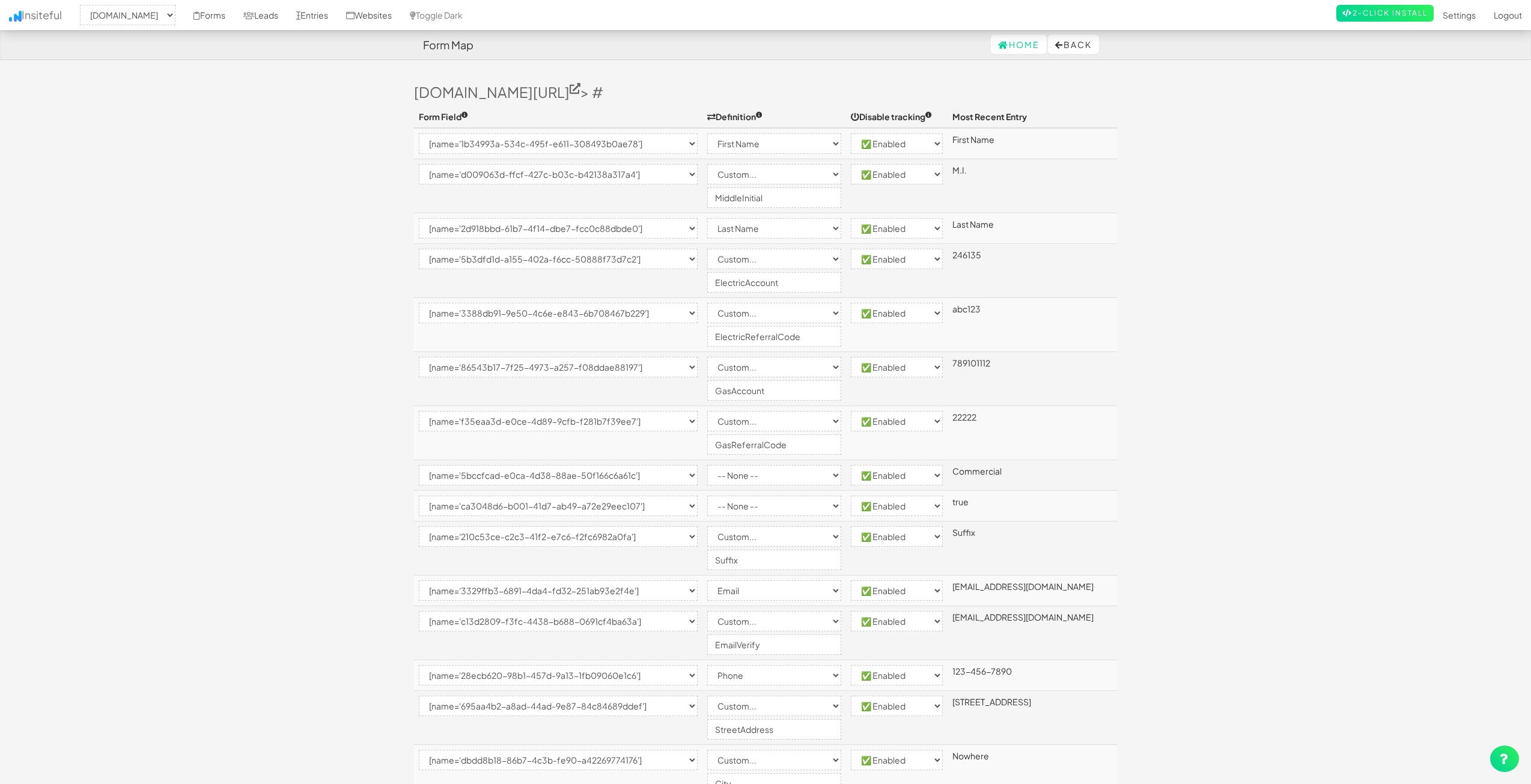
select select "email"
select select "enabled"
select select "[name='c13d2809-f3fc-4438-b688-0691cf4ba63a']"
select select "custom"
select select "enabled"
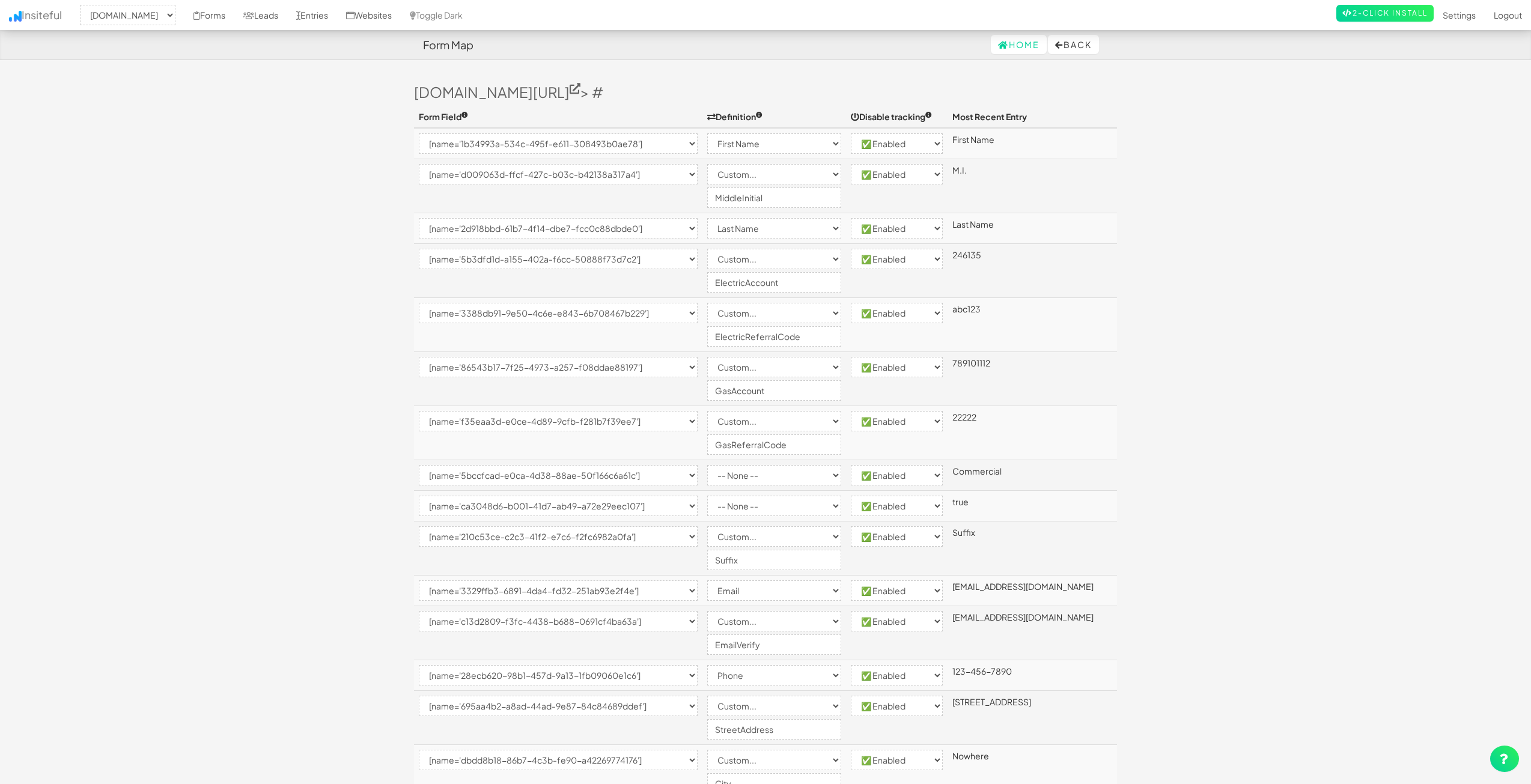
select select "[name='28ecb620-98b1-457d-9a13-1fb09060e1c6']"
select select "phone"
select select "enabled"
select select "[name='695aa4b2-a8ad-44ad-9e87-84c84689ddef']"
select select "custom"
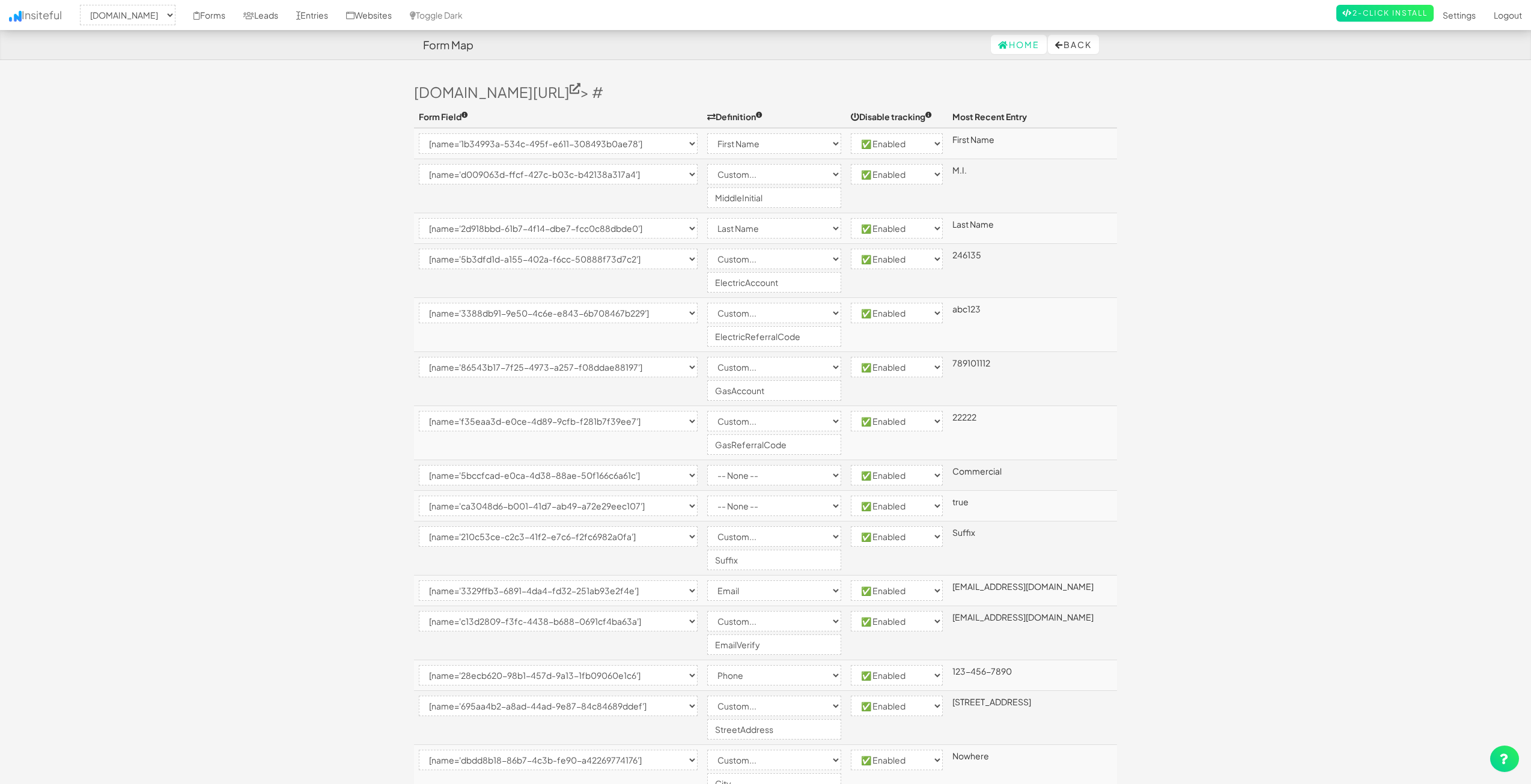
select select "enabled"
select select "[name='dbdd8b18-86b7-4c3b-fe90-a42269774176']"
select select "custom"
select select "enabled"
select select "[name='986a5fb2-619a-4f7f-c954-8273a8ebb3b7']"
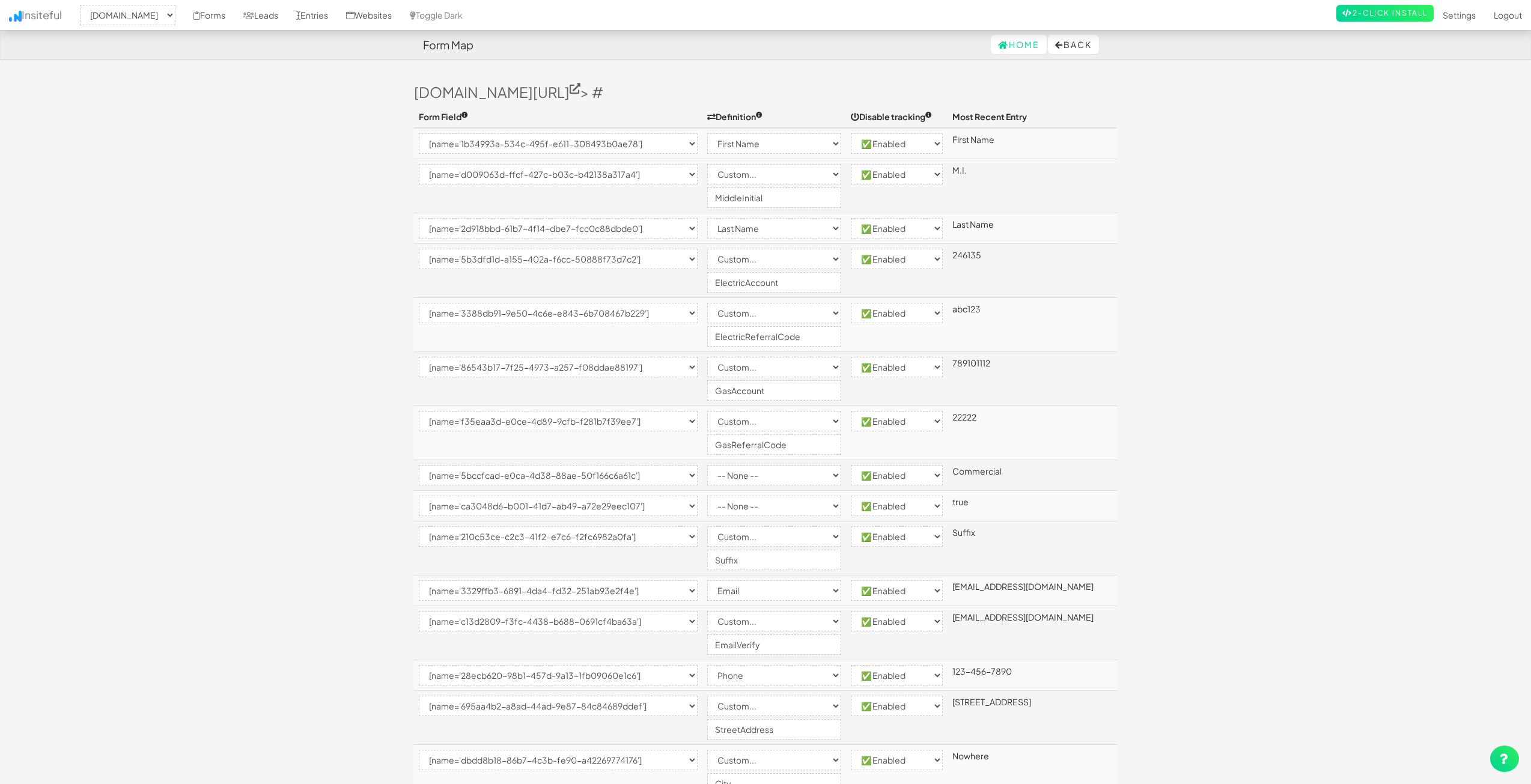
select select "custom"
select select "enabled"
select select "[name='0e513a1a-881e-4af9-fded-dec36f60e821']"
select select "enabled"
select select "[name='fcda31a1-6351-4db9-ede7-e3fd14c8f1dd']"
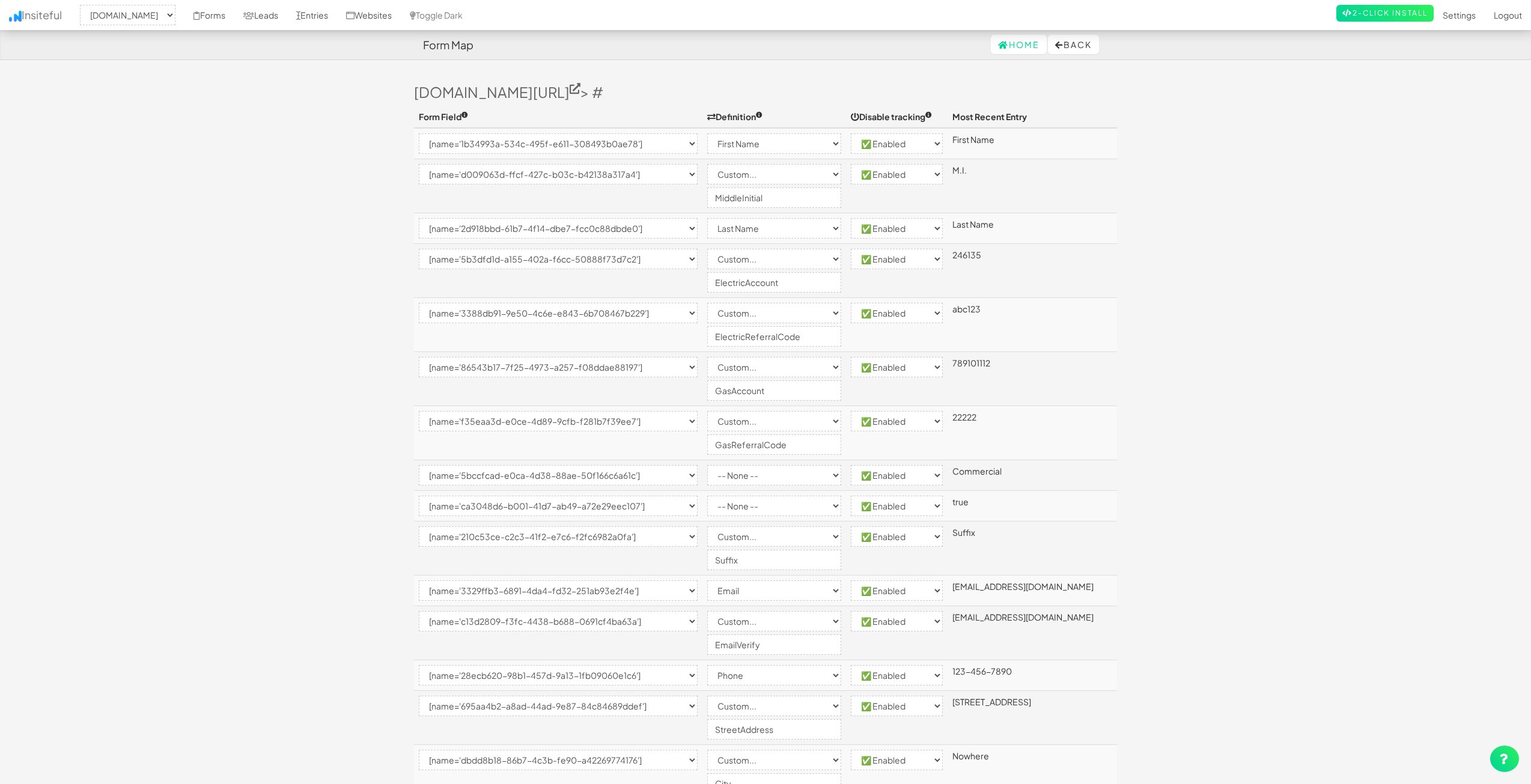
select select "enabled"
select select "[name='67225cb4-ed27-424f-c233-4be0c5af28cc']"
select select "custom"
select select "enabled"
select select "[name='8ba1eaa0-c708-426e-9ff0-c2fbc23b020f']"
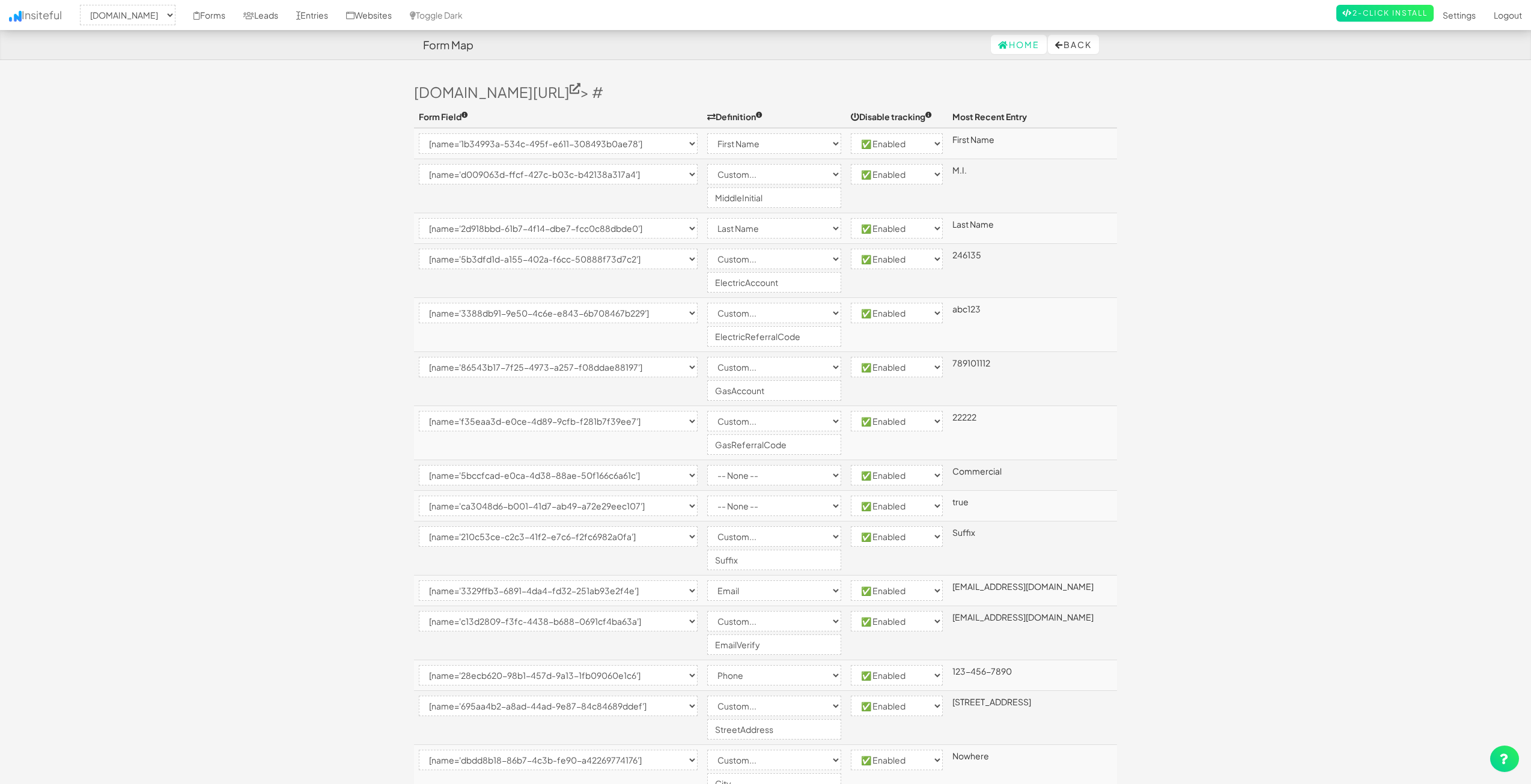
select select "custom"
select select "enabled"
select select "[name='0904271b-1b92-4cb7-c7d9-013cd268a002']"
select select "custom"
select select "enabled"
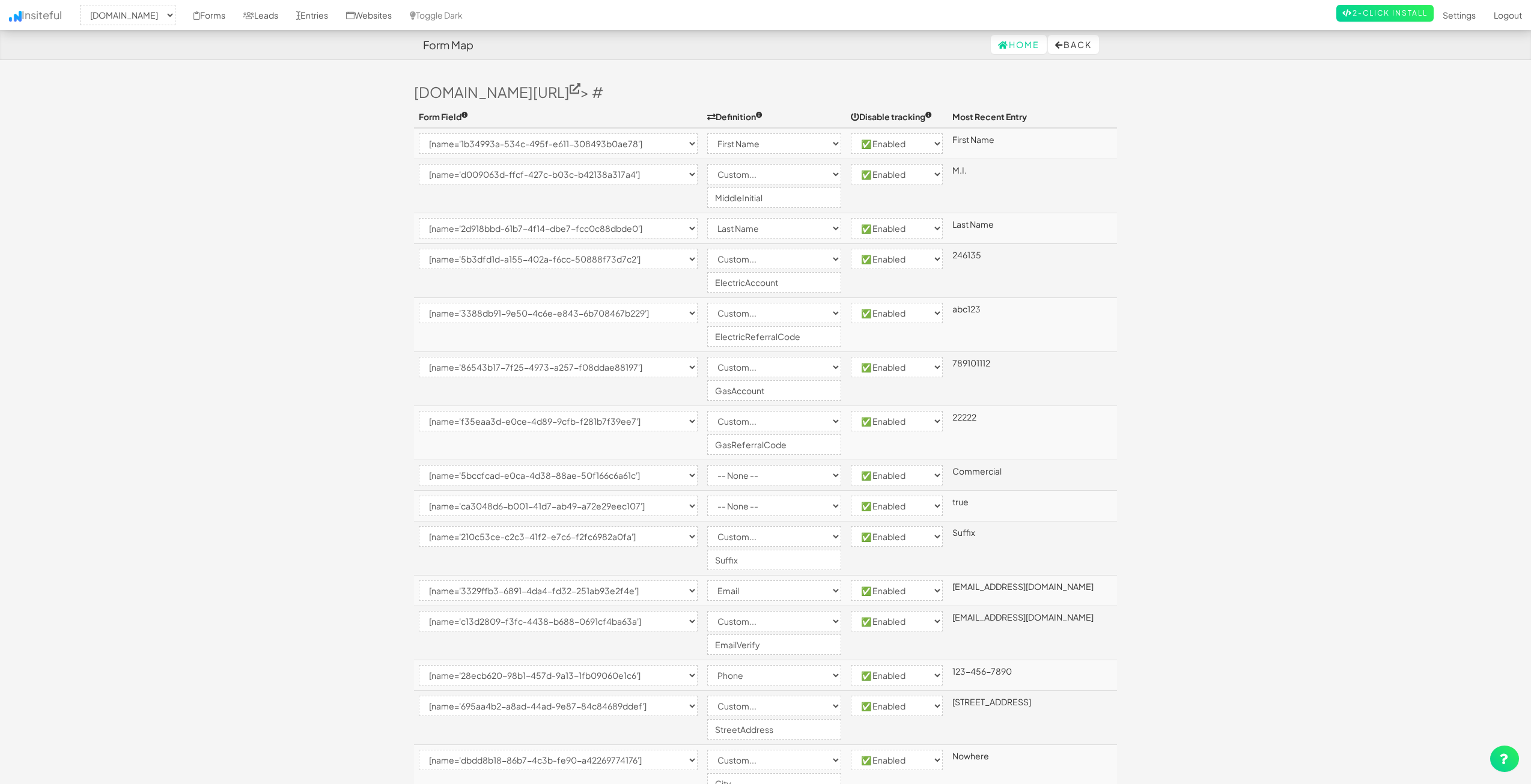
select select "[name='73f0d7e7-54a5-4c00-ad4c-f16f0ea0af4c']"
select select "custom"
select select "enabled"
select select "[name='4c8d73ab-bae9-48a2-bf06-afb3c53bd0d0']"
select select "enabled"
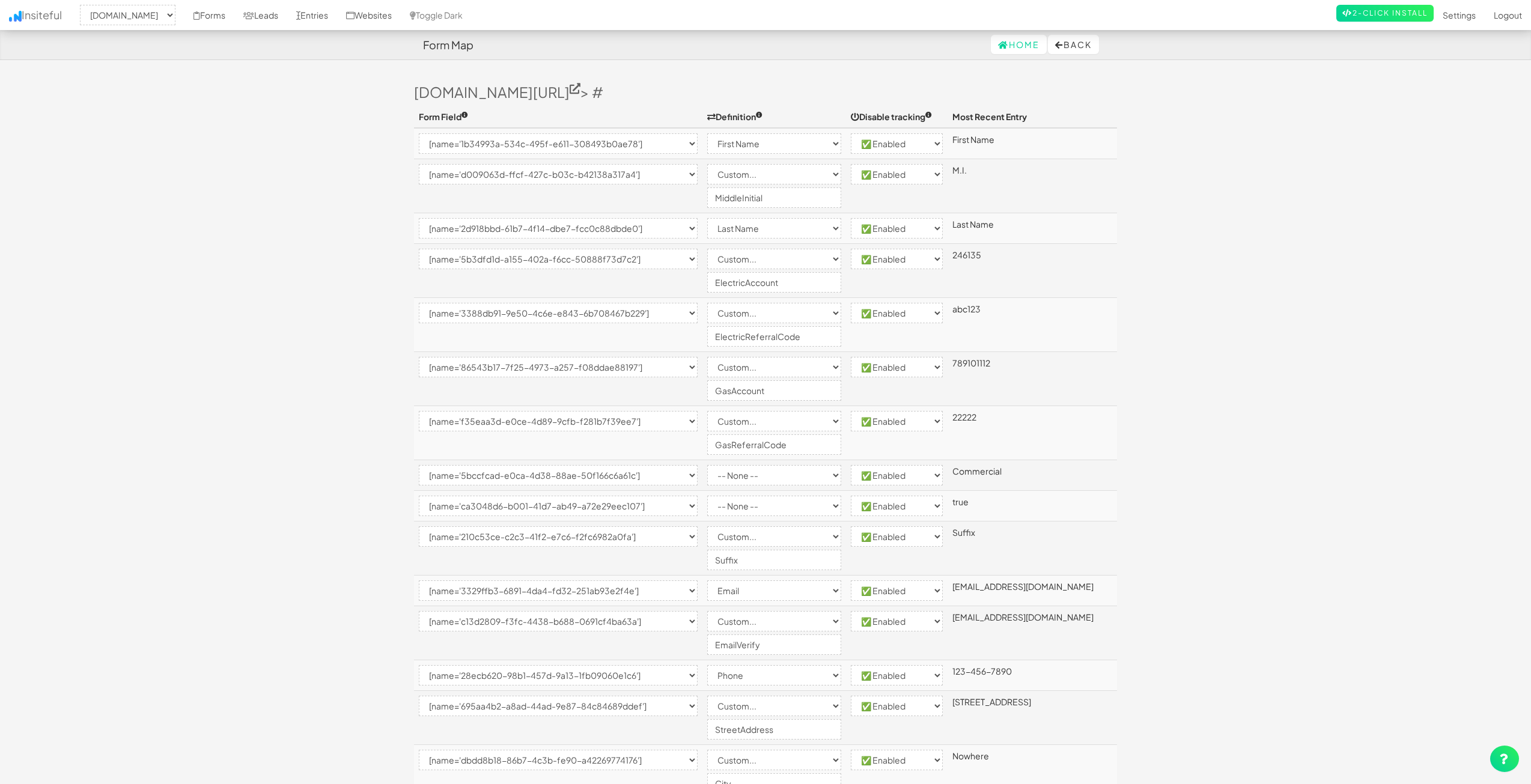
select select "[name='1ece74c5-0a63-4a54-927e-e92bec4205ee']"
select select "enabled"
select select "[name='242d663d-b535-4b49-b4a3-d6c7a2daddad']"
select select "enabled"
select select "[name='c67e95e5-4cd3-4a6c-c94b-6ded6e4c0b9a']"
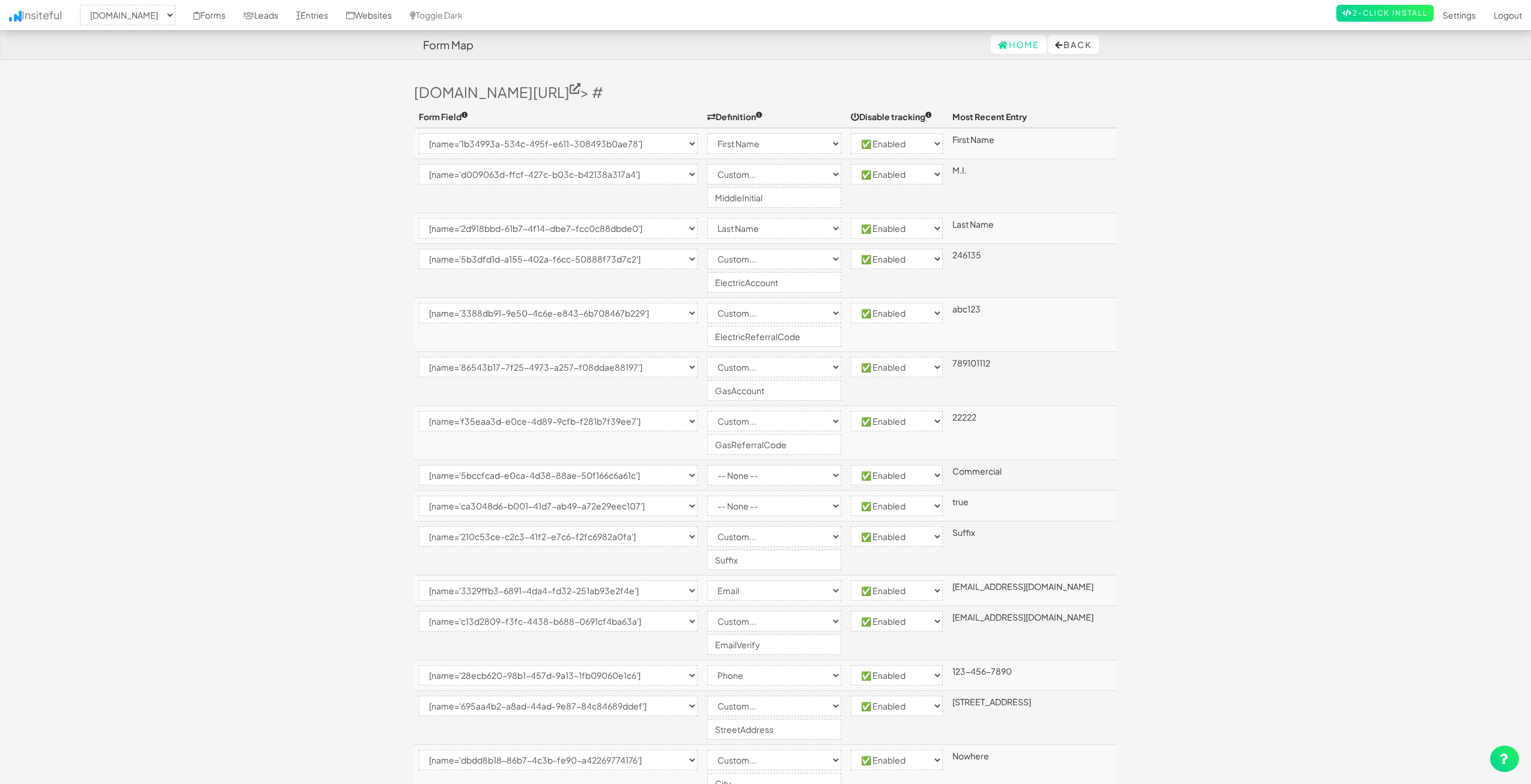
select select "enabled"
select select "[name='5b0e84cd-3cab-4cd5-e2a6-6d71df71b8d5']"
select select "enabled"
select select "[name='17a82b7d-bf15-44e5-ec73-a809a2d1ebce']"
select select "enabled"
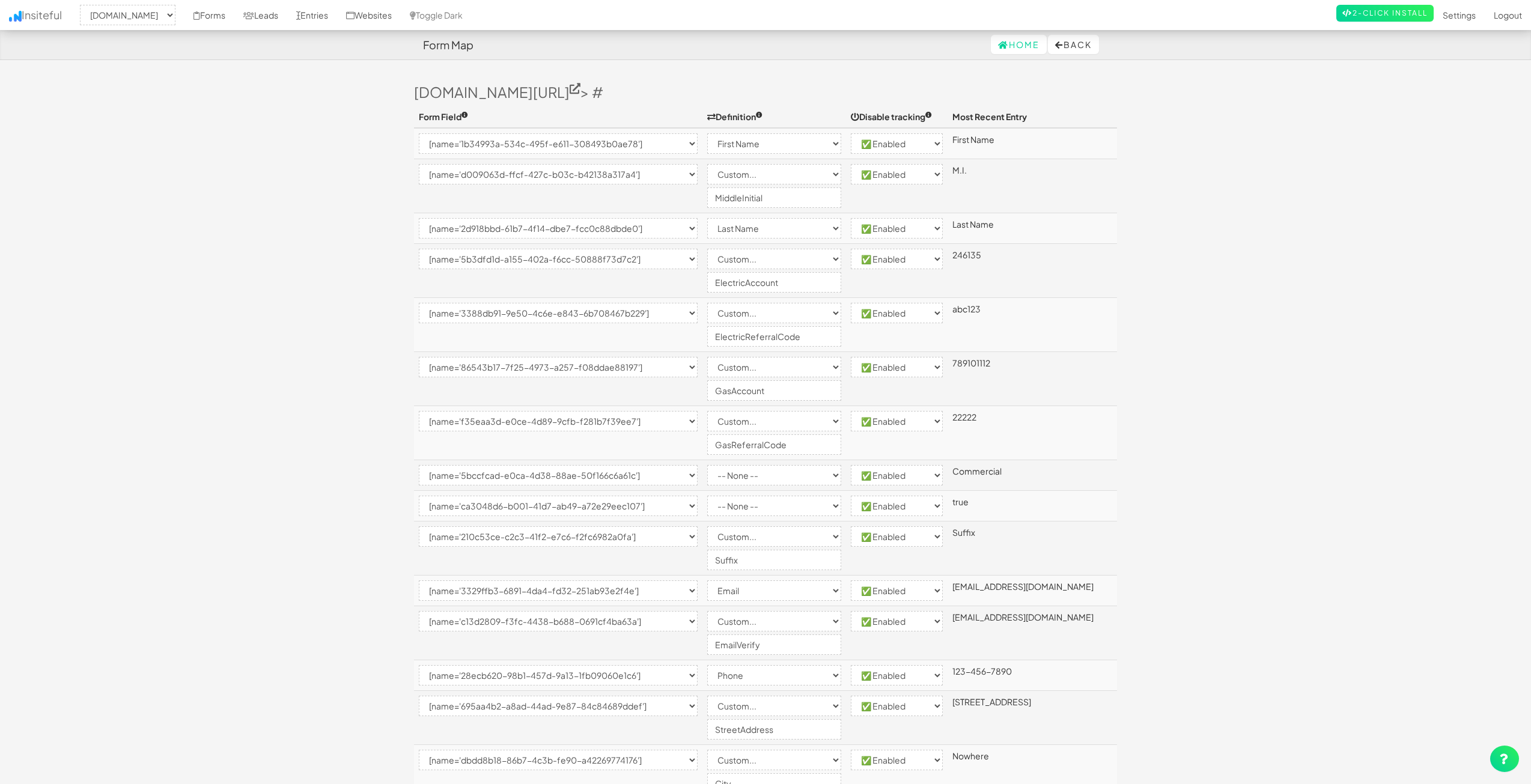
select select "[name='c4565d6c-c285-431a-dcda-8137e64505e4']"
select select "enabled"
select select "[name='401782dd-afea-4582-8bde-2c307a431179']"
select select "enabled"
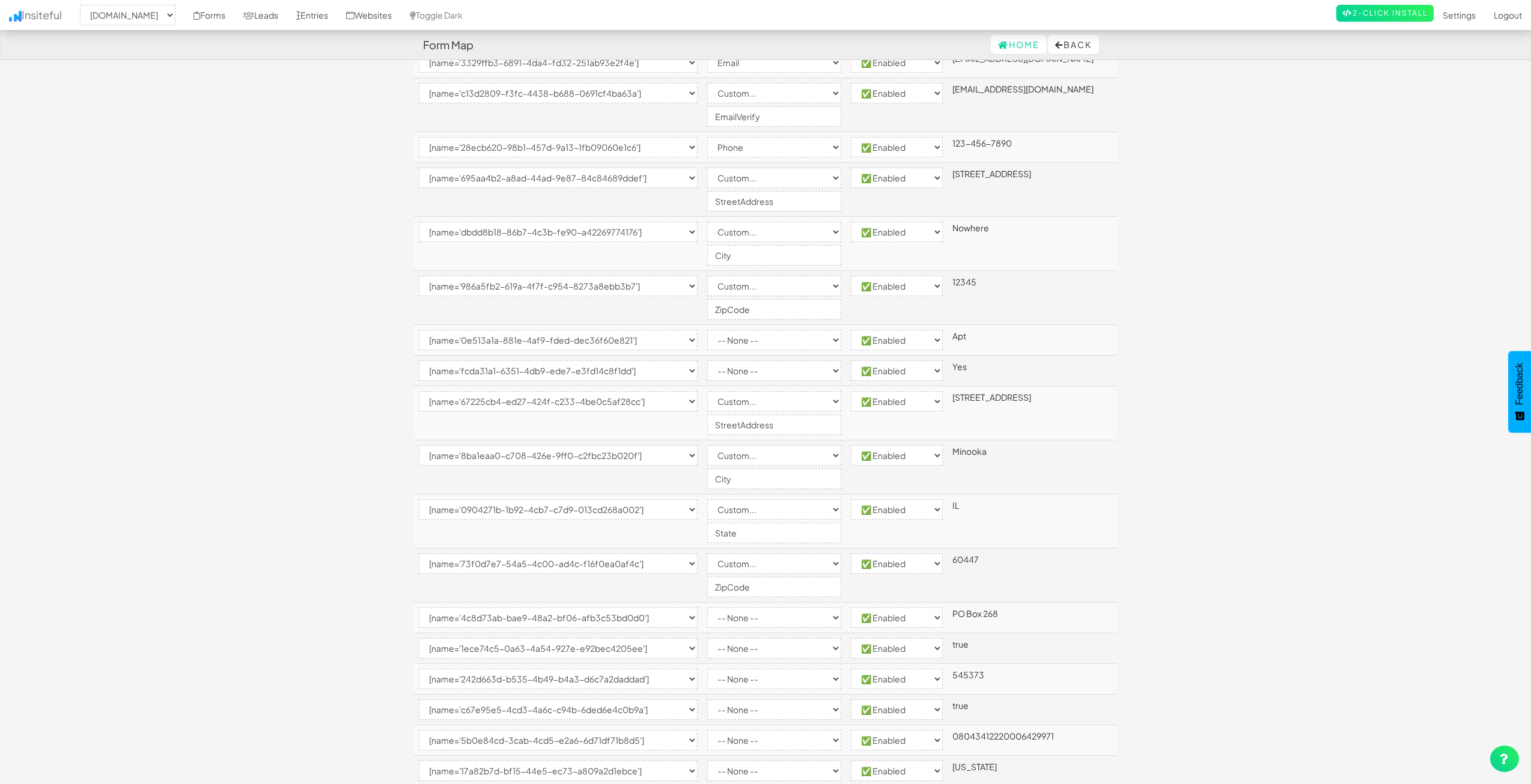
scroll to position [664, 0]
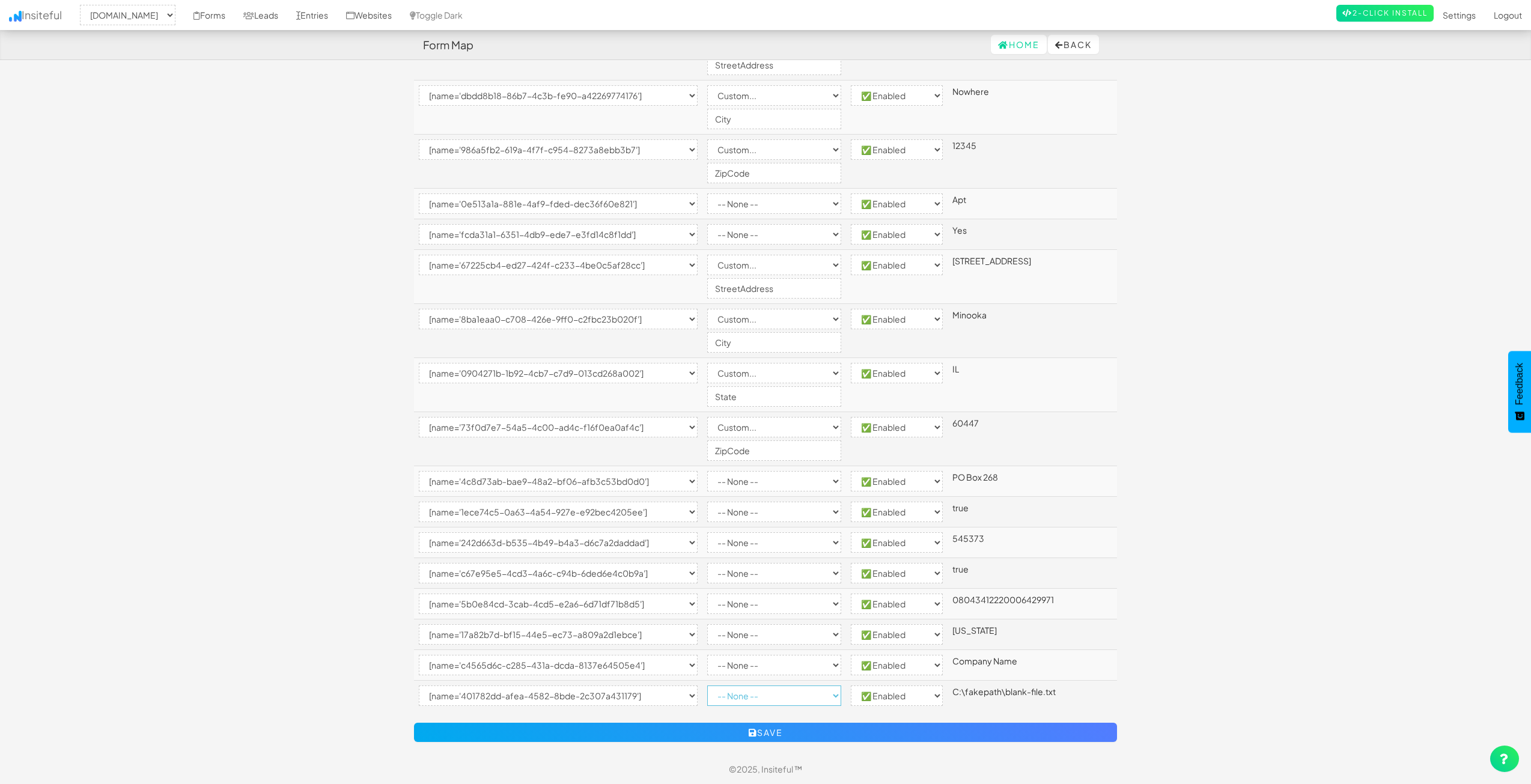
click at [788, 695] on select "-- None -- Email First Name Last Name Full Name Phone Company Custom... × Unset" at bounding box center [773, 695] width 134 height 21
select select "custom"
click at [732, 685] on select "-- None -- Email First Name Last Name Full Name Phone Company Custom... × Unset" at bounding box center [773, 695] width 134 height 21
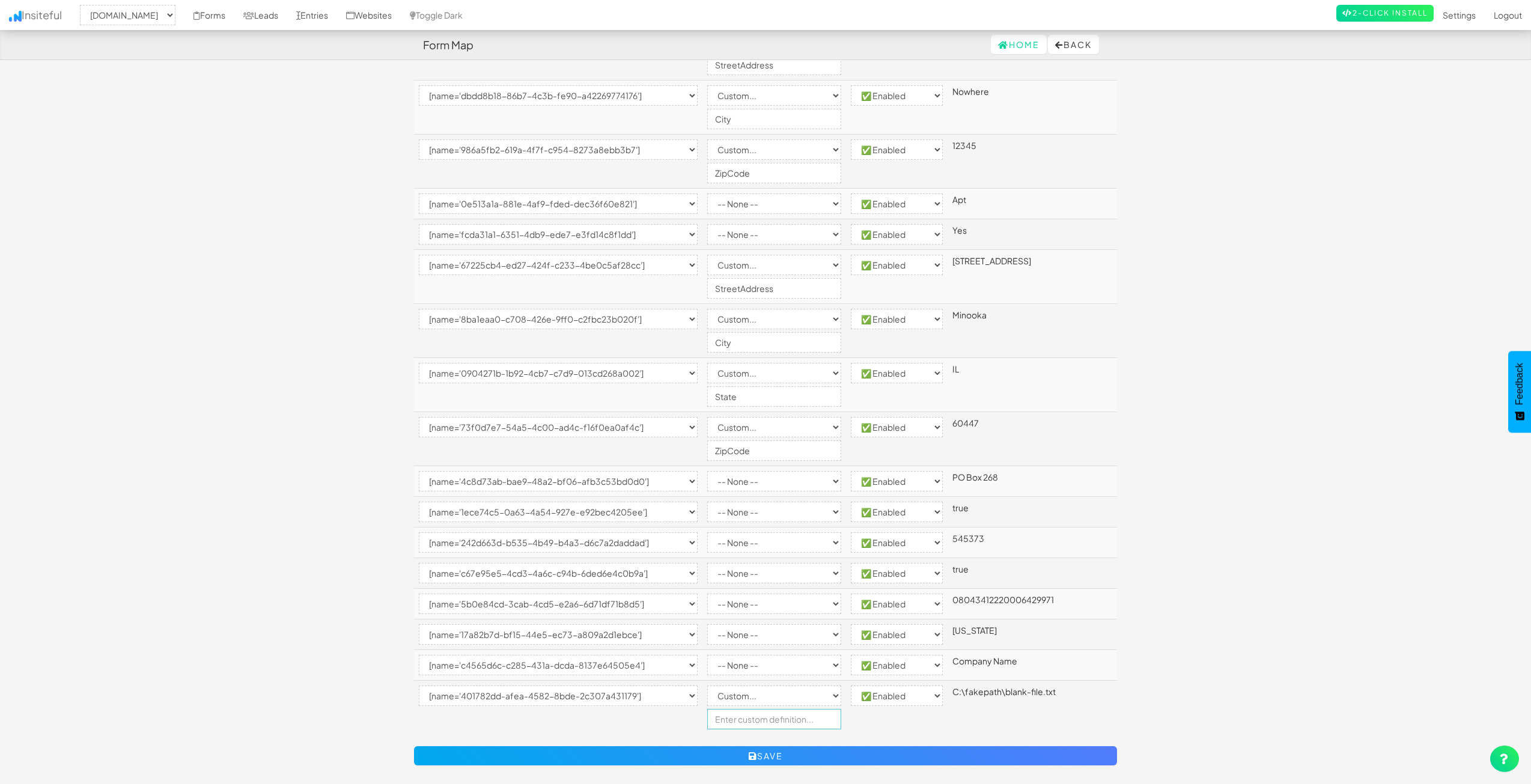
click at [788, 718] on input "text" at bounding box center [773, 718] width 134 height 21
type input "UtilityBill"
click at [1104, 644] on td "[US_STATE]" at bounding box center [1031, 634] width 169 height 31
click at [774, 661] on select "-- None -- Email First Name Last Name Full Name Phone Company Custom... × Unset" at bounding box center [773, 665] width 134 height 21
select select "company"
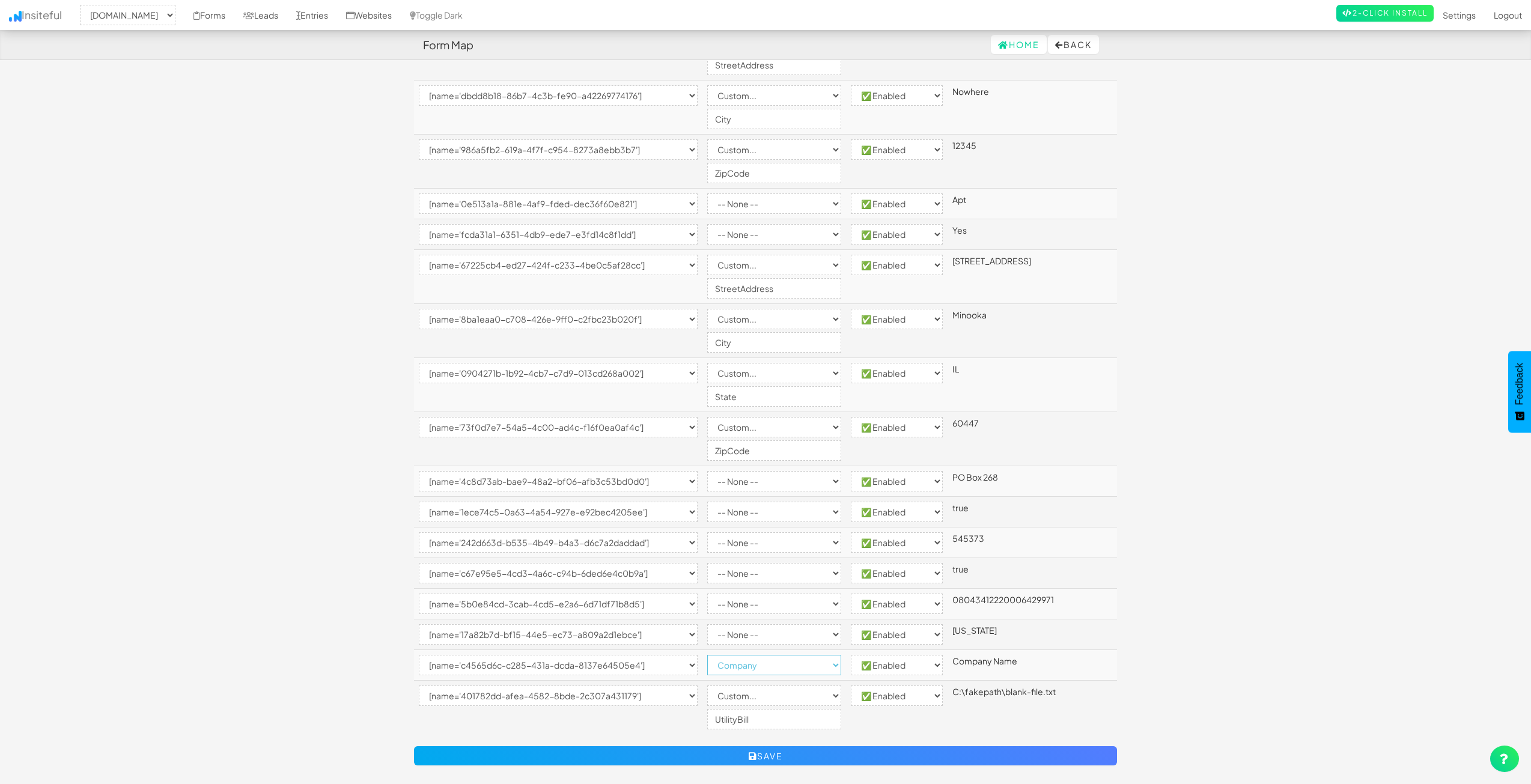
click at [732, 655] on select "-- None -- Email First Name Last Name Full Name Phone Company Custom... × Unset" at bounding box center [773, 665] width 134 height 21
drag, startPoint x: 1302, startPoint y: 619, endPoint x: 1212, endPoint y: 618, distance: 90.0
click at [1302, 618] on body "Form Map Home Back Toggle navigation Insiteful -- None -- [DOMAIN_NAME] Forms L…" at bounding box center [765, 77] width 1531 height 1483
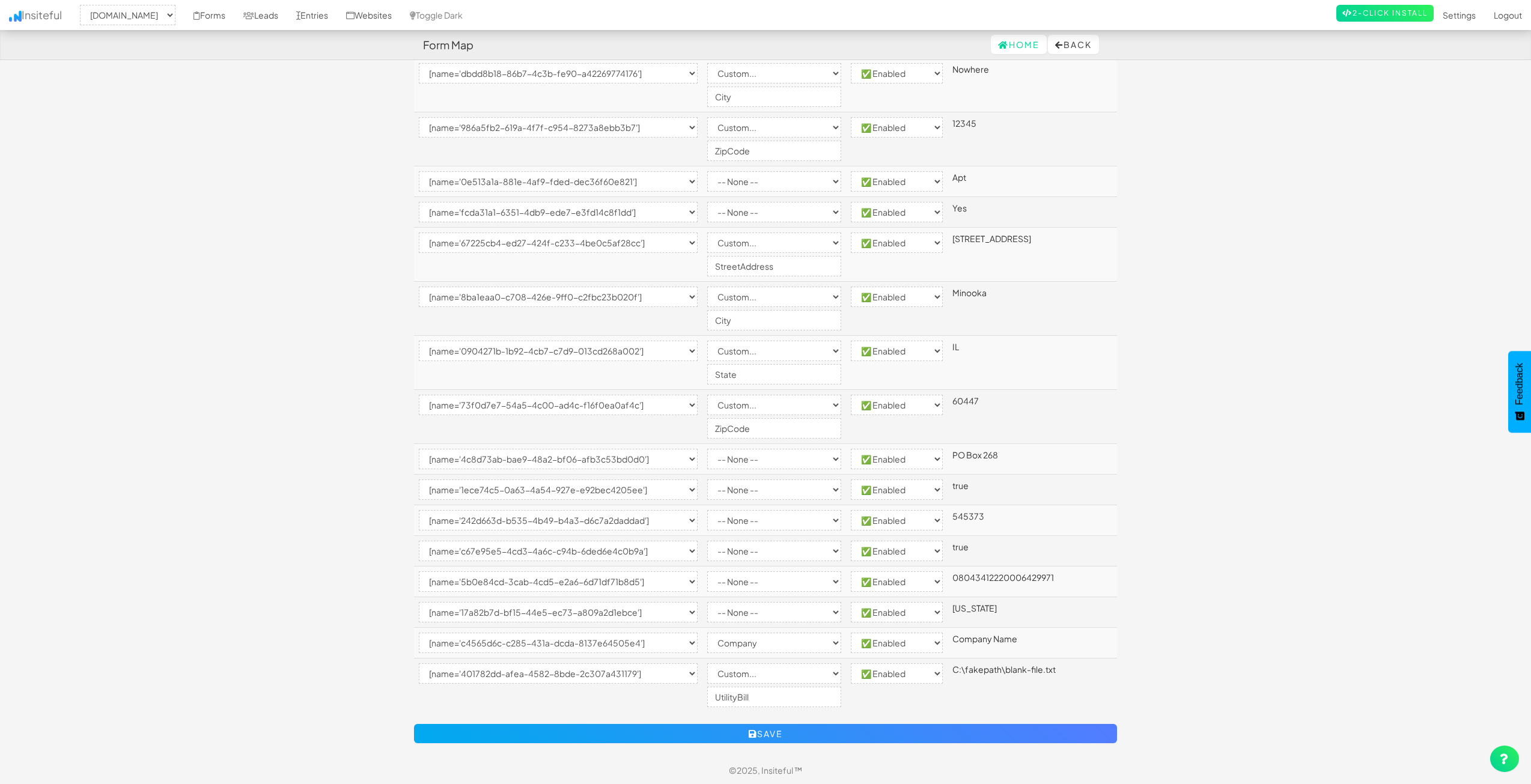
scroll to position [687, 0]
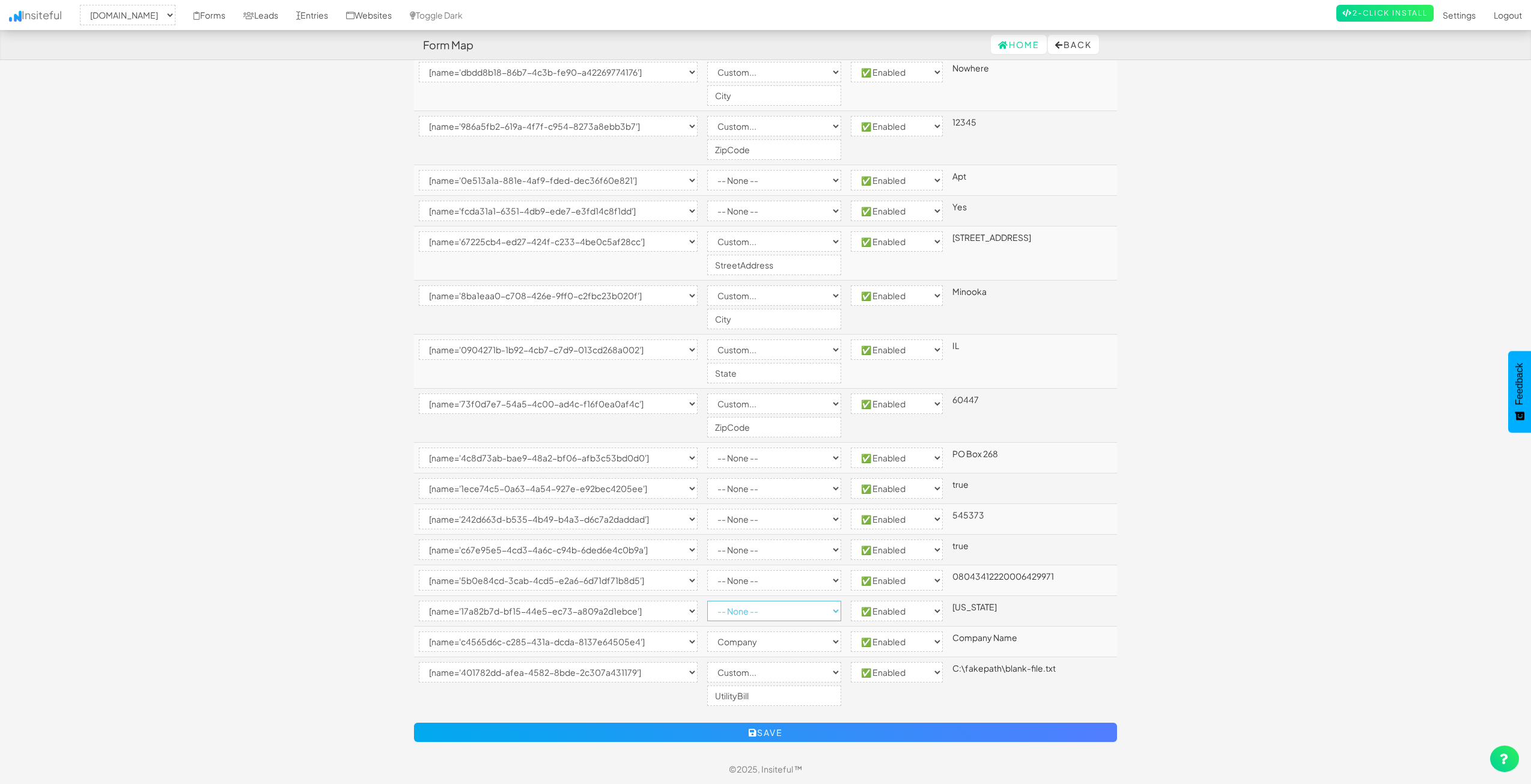
click at [786, 603] on select "-- None -- Email First Name Last Name Full Name Phone Company Custom... × Unset" at bounding box center [773, 611] width 134 height 21
select select "custom"
click at [732, 601] on select "-- None -- Email First Name Last Name Full Name Phone Company Custom... × Unset" at bounding box center [773, 611] width 134 height 21
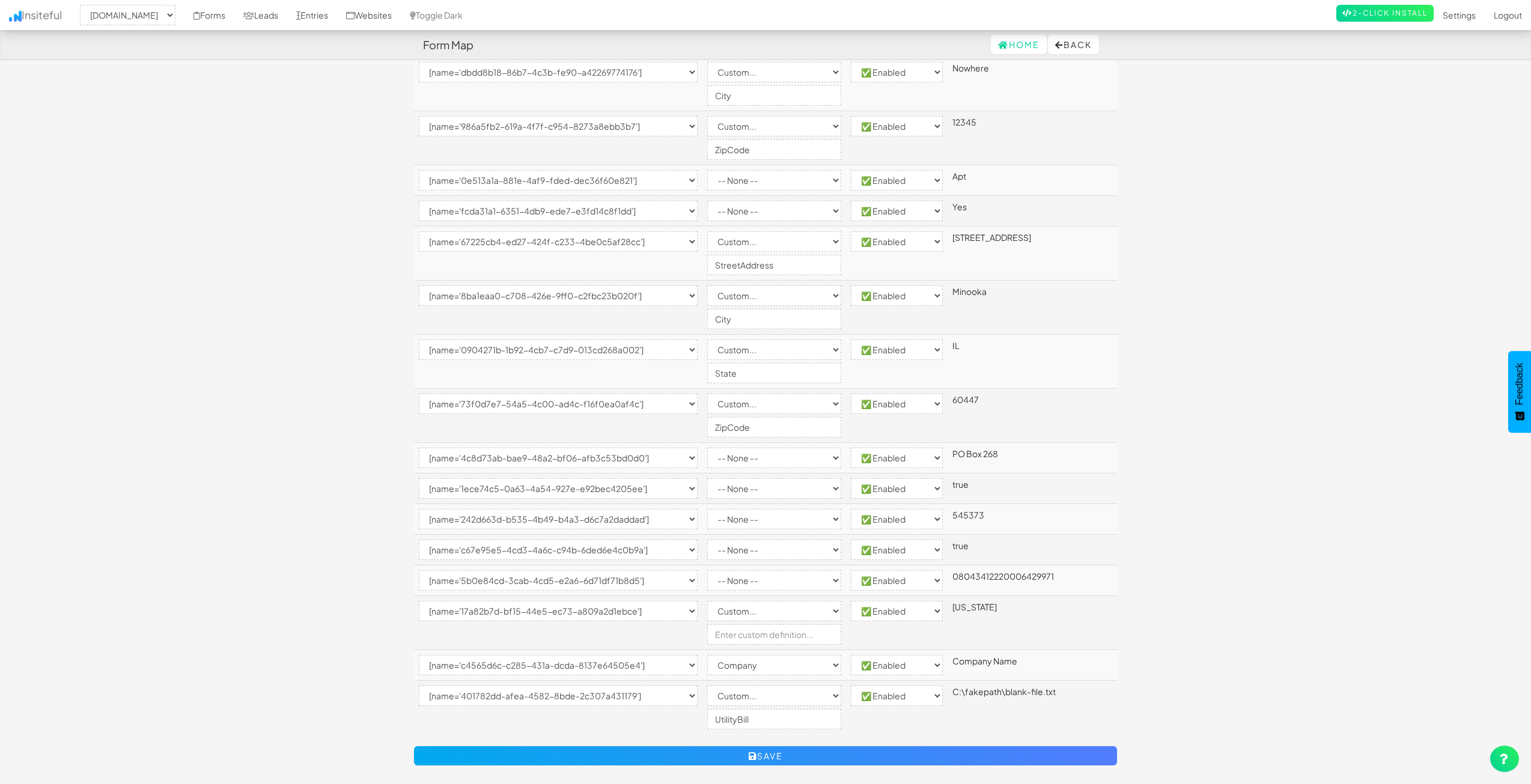
click at [795, 623] on td "-- None -- Email First Name Last Name Full Name Phone Company Custom... × Unset" at bounding box center [774, 623] width 143 height 54
click at [798, 633] on input "text" at bounding box center [773, 634] width 134 height 21
click at [1320, 601] on body "Form Map Home Back Toggle navigation Insiteful -- None -- [DOMAIN_NAME] Forms L…" at bounding box center [765, 66] width 1531 height 1506
click at [739, 633] on input "State" at bounding box center [773, 634] width 134 height 21
type input "CommercialState"
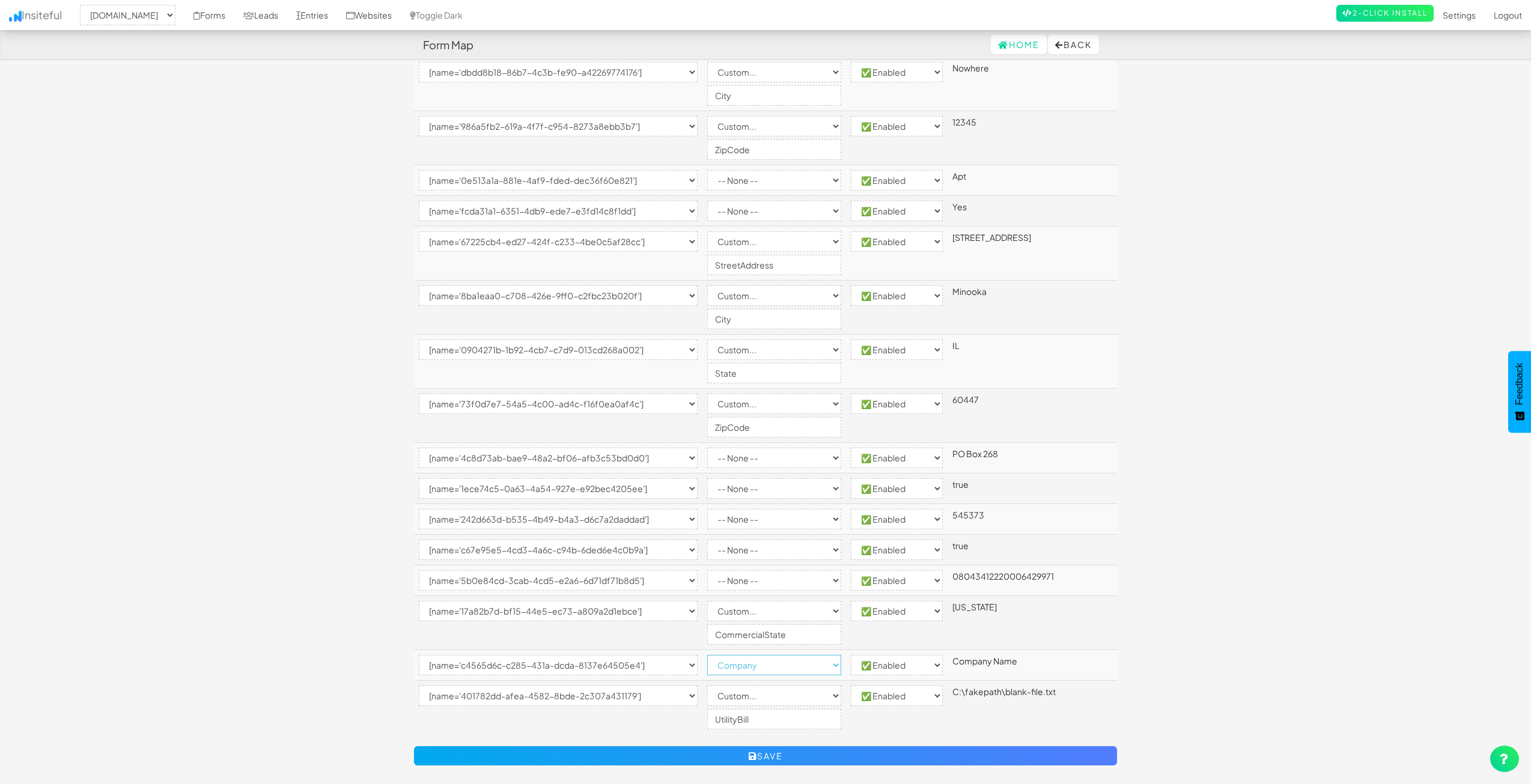
click at [743, 659] on select "-- None -- Email First Name Last Name Full Name Phone Company Custom... × Unset" at bounding box center [773, 665] width 134 height 21
select select "custom"
click at [732, 655] on select "-- None -- Email First Name Last Name Full Name Phone Company Custom... × Unset" at bounding box center [773, 665] width 134 height 21
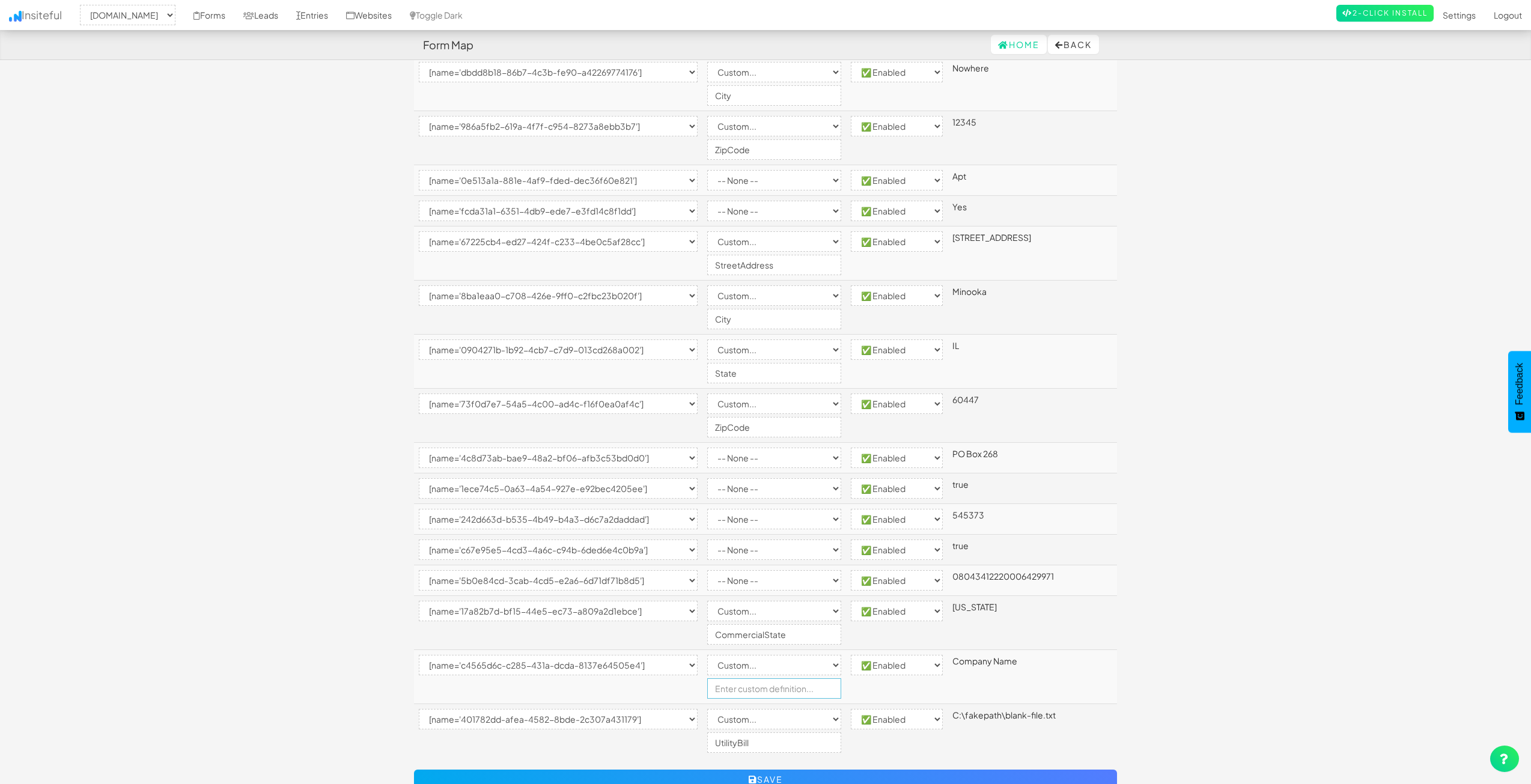
click at [763, 683] on input "text" at bounding box center [773, 688] width 134 height 21
type input "CommercialCompany"
click at [1157, 650] on body "Form Map Home Back Toggle navigation Insiteful -- None -- www.nordicenergy-us.c…" at bounding box center [765, 77] width 1531 height 1531
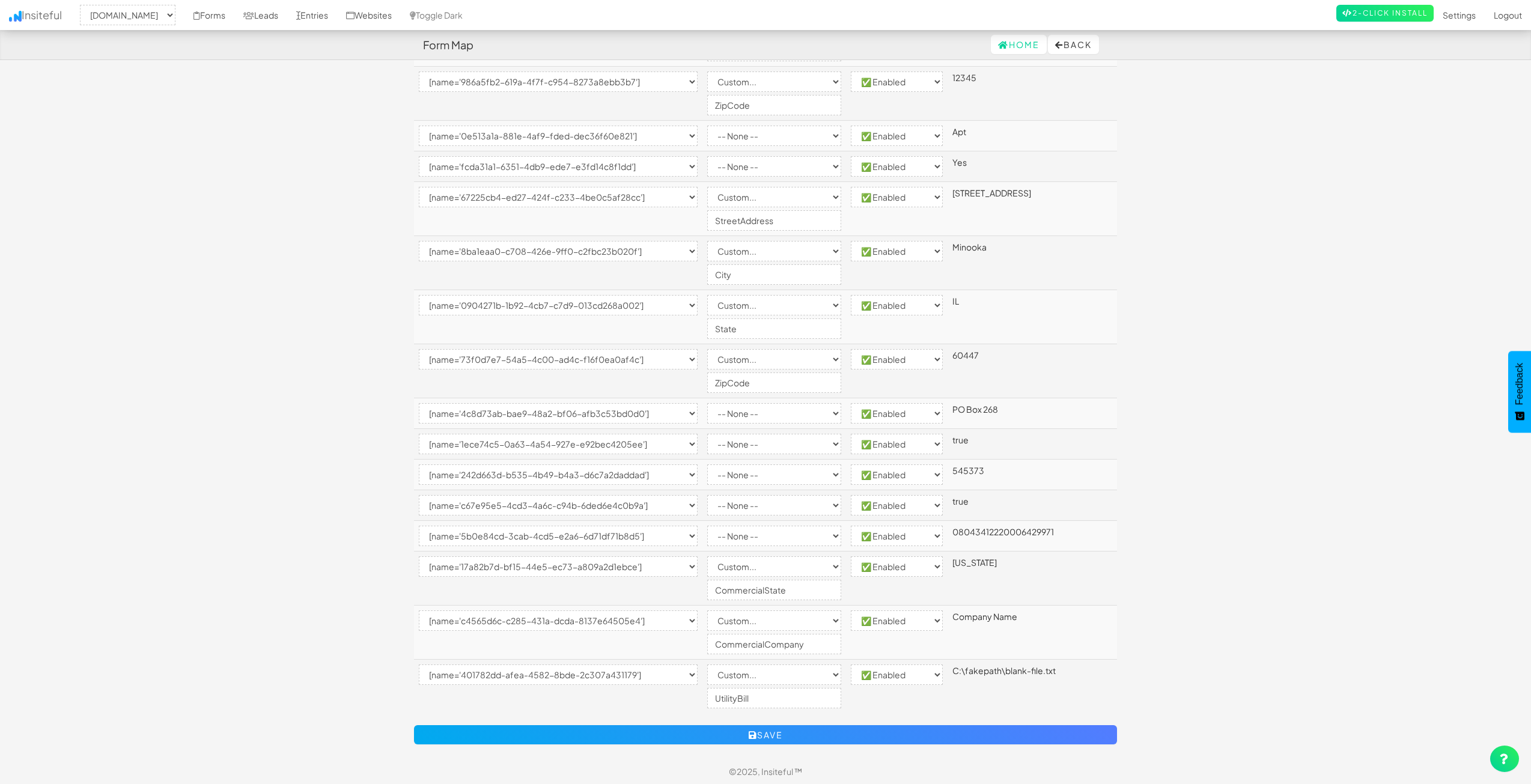
scroll to position [734, 0]
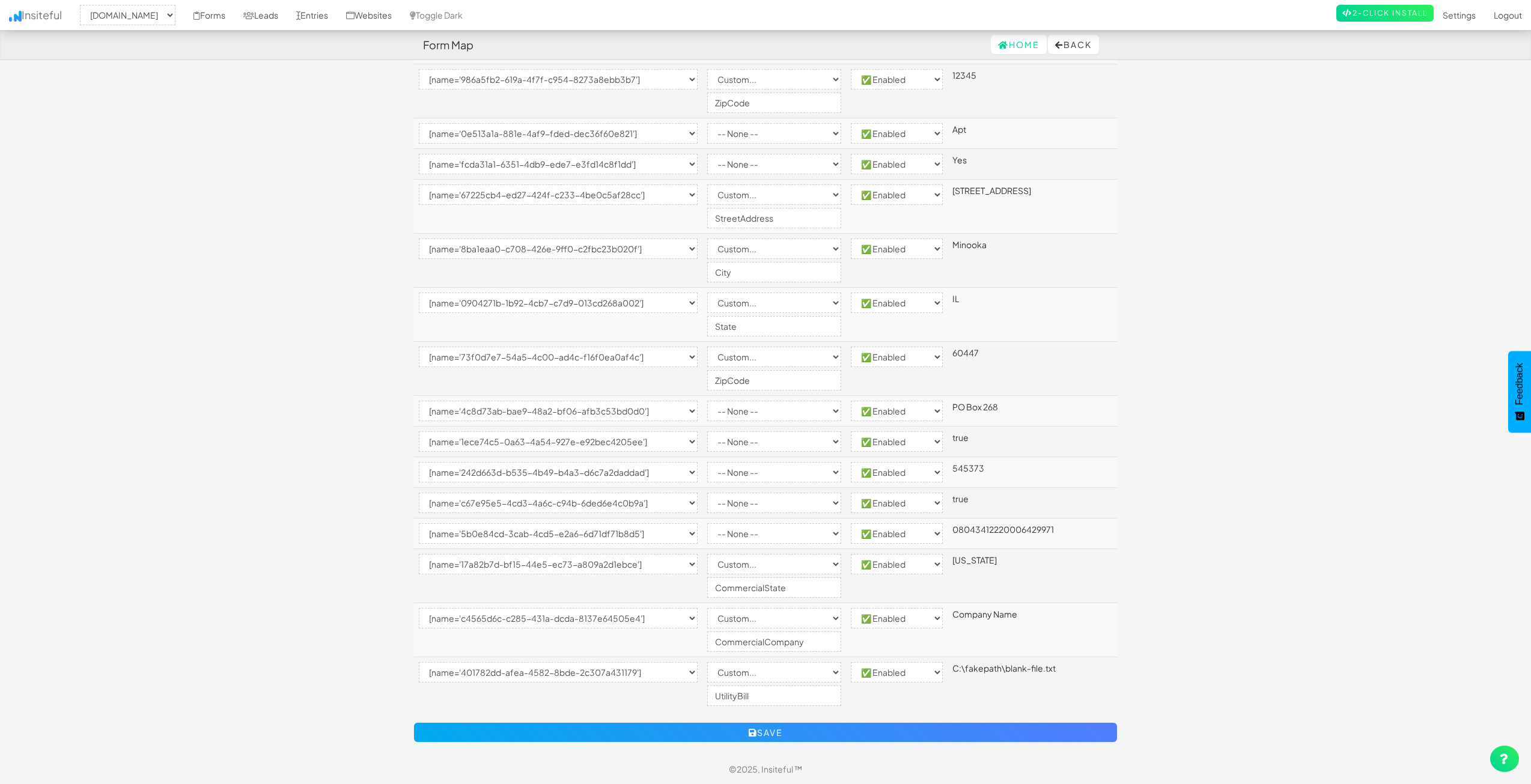
click at [1230, 404] on body "Form Map Home Back Toggle navigation Insiteful -- None -- www.nordicenergy-us.c…" at bounding box center [765, 31] width 1531 height 1531
click at [784, 502] on select "-- None -- Email First Name Last Name Full Name Phone Company Custom... × Unset" at bounding box center [773, 503] width 134 height 21
select select "custom"
click at [732, 493] on select "-- None -- Email First Name Last Name Full Name Phone Company Custom... × Unset" at bounding box center [773, 503] width 134 height 21
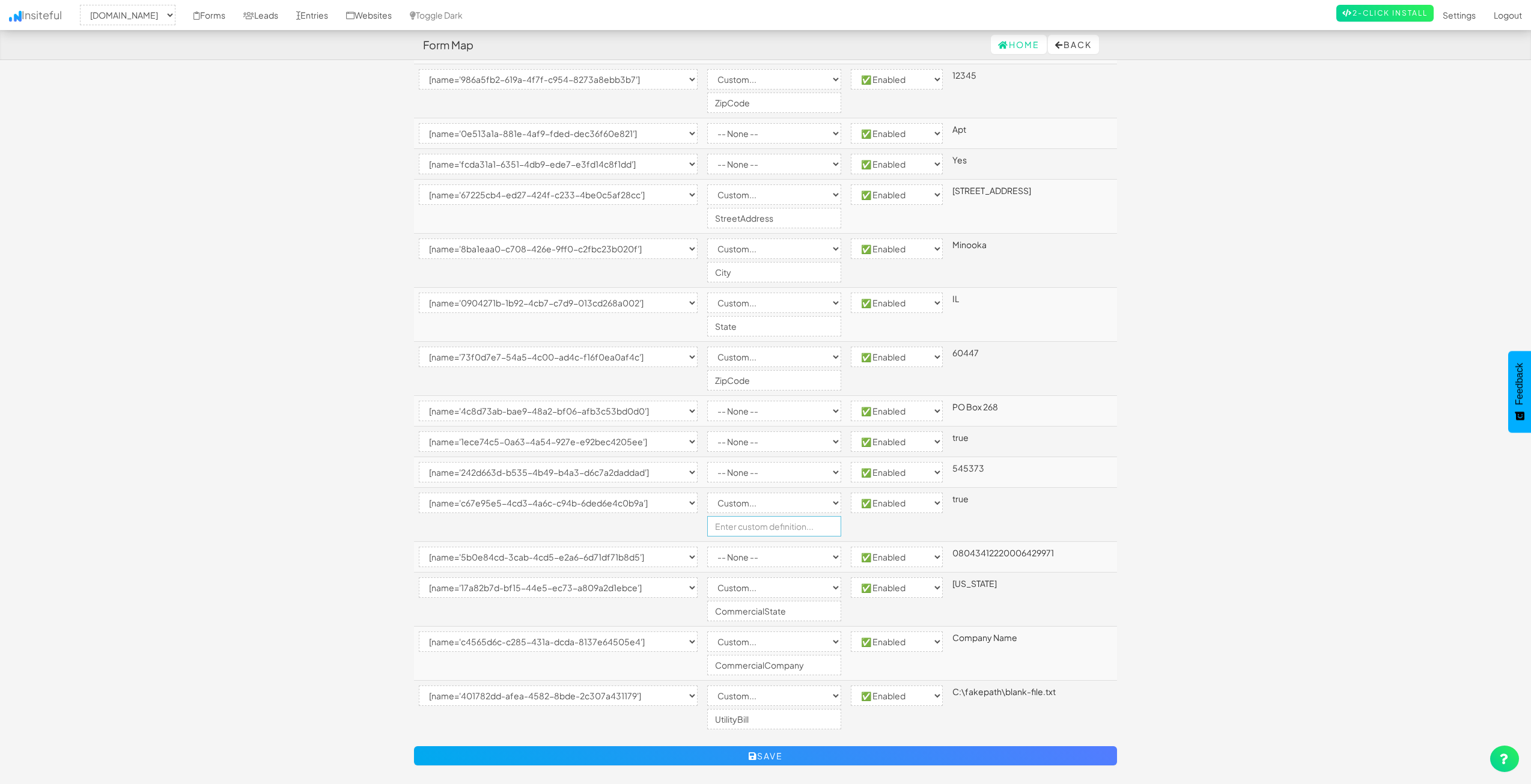
click at [771, 521] on input "text" at bounding box center [773, 526] width 134 height 21
type input "RequestPaperCopy"
click at [1247, 514] on body "Form Map Home Back Toggle navigation Insiteful -- None -- www.nordicenergy-us.c…" at bounding box center [765, 42] width 1531 height 1554
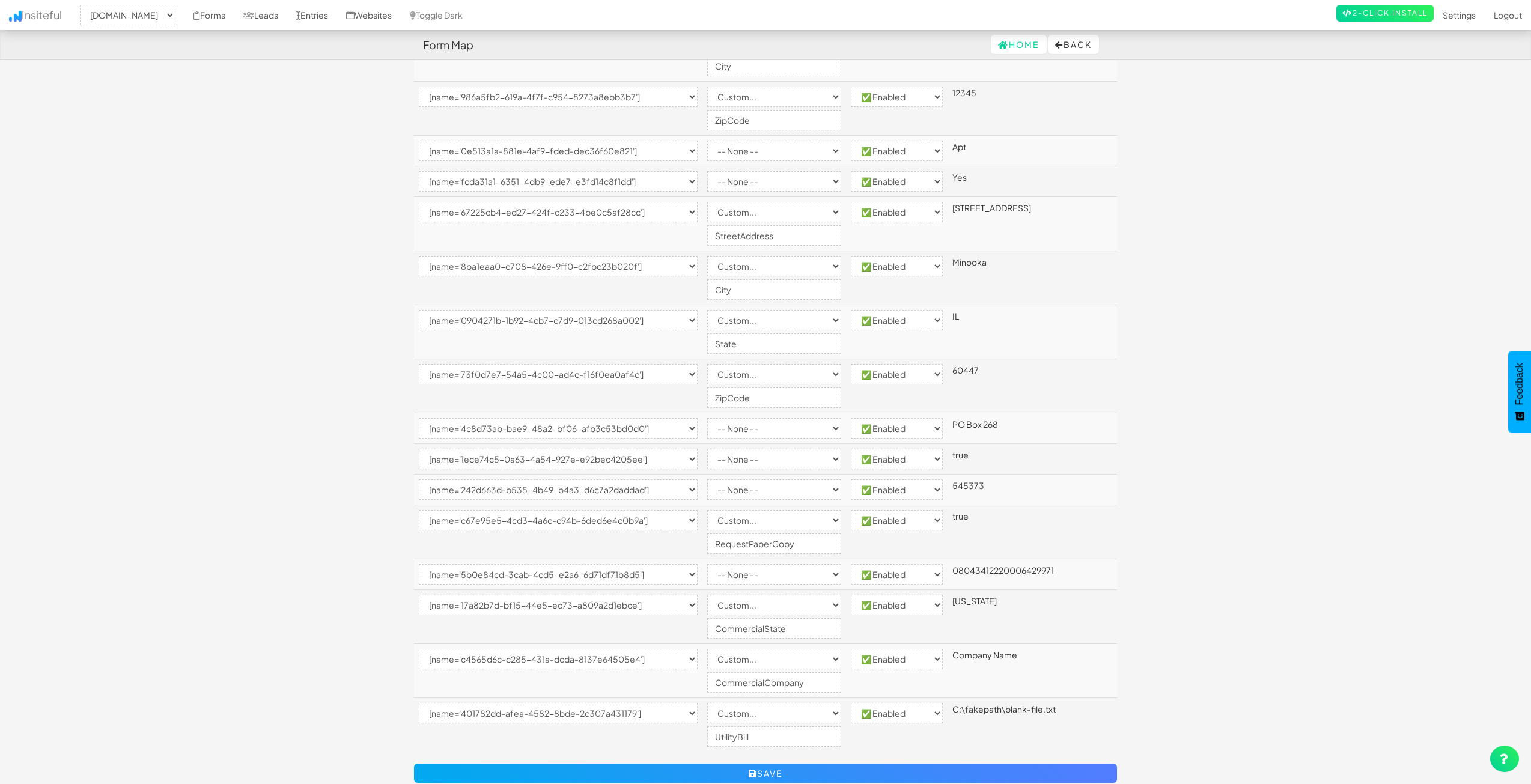
scroll to position [758, 0]
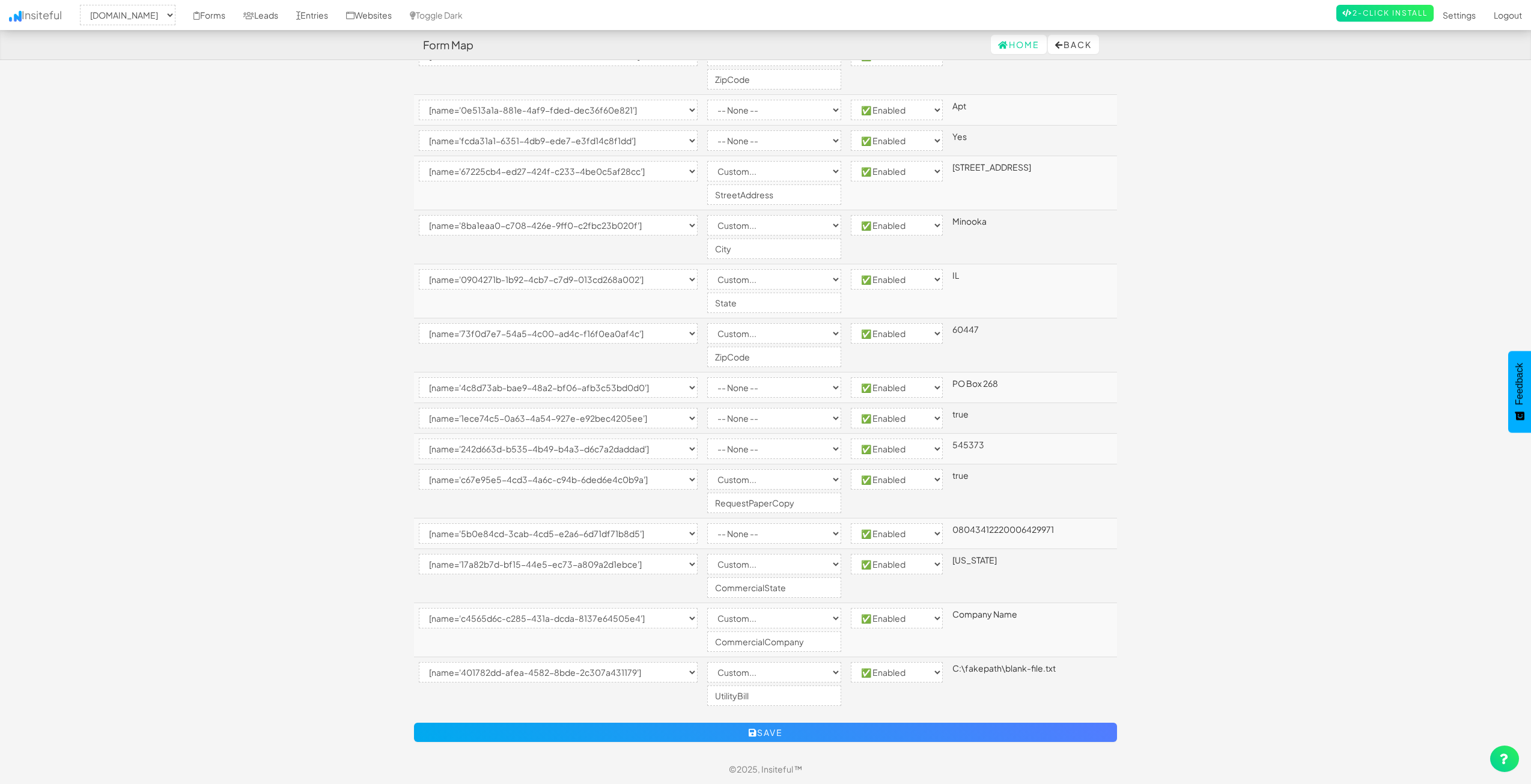
drag, startPoint x: 1196, startPoint y: 489, endPoint x: 1184, endPoint y: 560, distance: 72.0
click at [1185, 559] on body "Form Map Home Back Toggle navigation Insiteful -- None -- www.nordicenergy-us.c…" at bounding box center [765, 18] width 1531 height 1554
click at [783, 444] on select "-- None -- Email First Name Last Name Full Name Phone Company Custom... × Unset" at bounding box center [773, 449] width 134 height 21
select select "custom"
click at [732, 439] on select "-- None -- Email First Name Last Name Full Name Phone Company Custom... × Unset" at bounding box center [773, 449] width 134 height 21
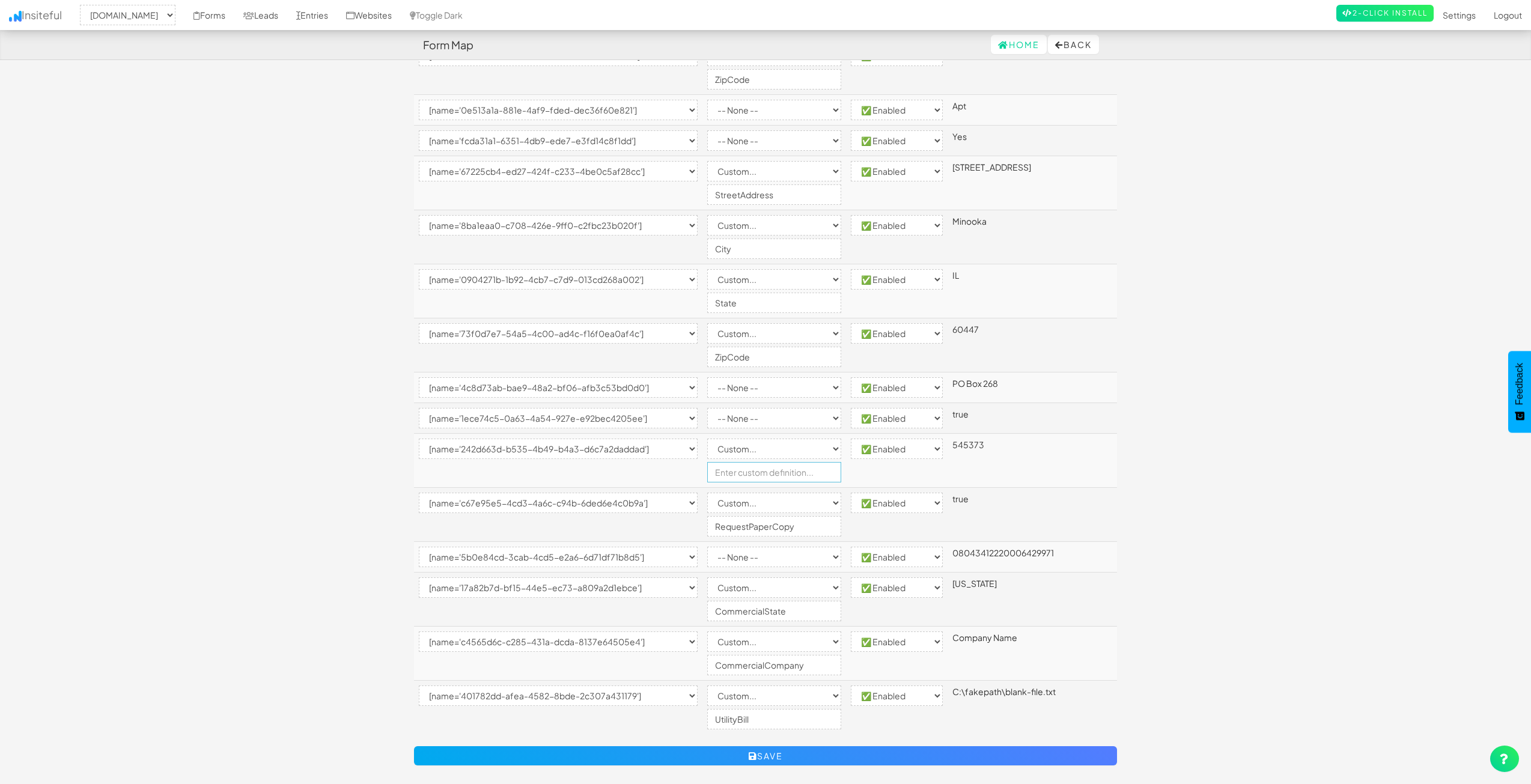
click at [763, 467] on input "text" at bounding box center [773, 472] width 134 height 21
click at [799, 469] on input "text" at bounding box center [773, 472] width 134 height 21
type input "MobileVerification"
click at [1248, 467] on body "Form Map Home Back Toggle navigation Insiteful -- None -- www.nordicenergy-us.c…" at bounding box center [765, 30] width 1531 height 1577
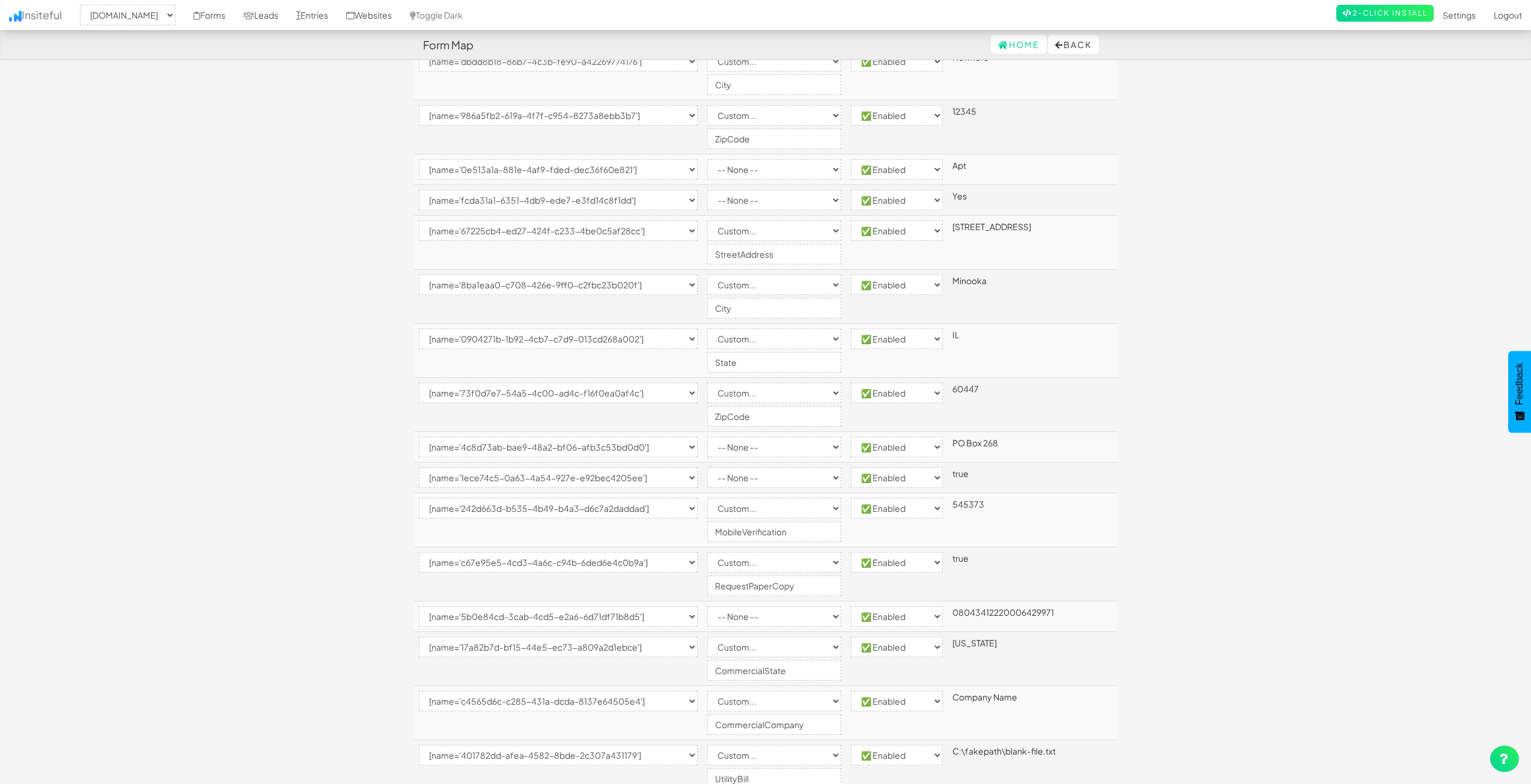
scroll to position [697, 0]
click at [758, 475] on select "-- None -- Email First Name Last Name Full Name Phone Company Custom... × Unset" at bounding box center [773, 478] width 134 height 21
select select "custom"
click at [732, 468] on select "-- None -- Email First Name Last Name Full Name Phone Company Custom... × Unset" at bounding box center [773, 478] width 134 height 21
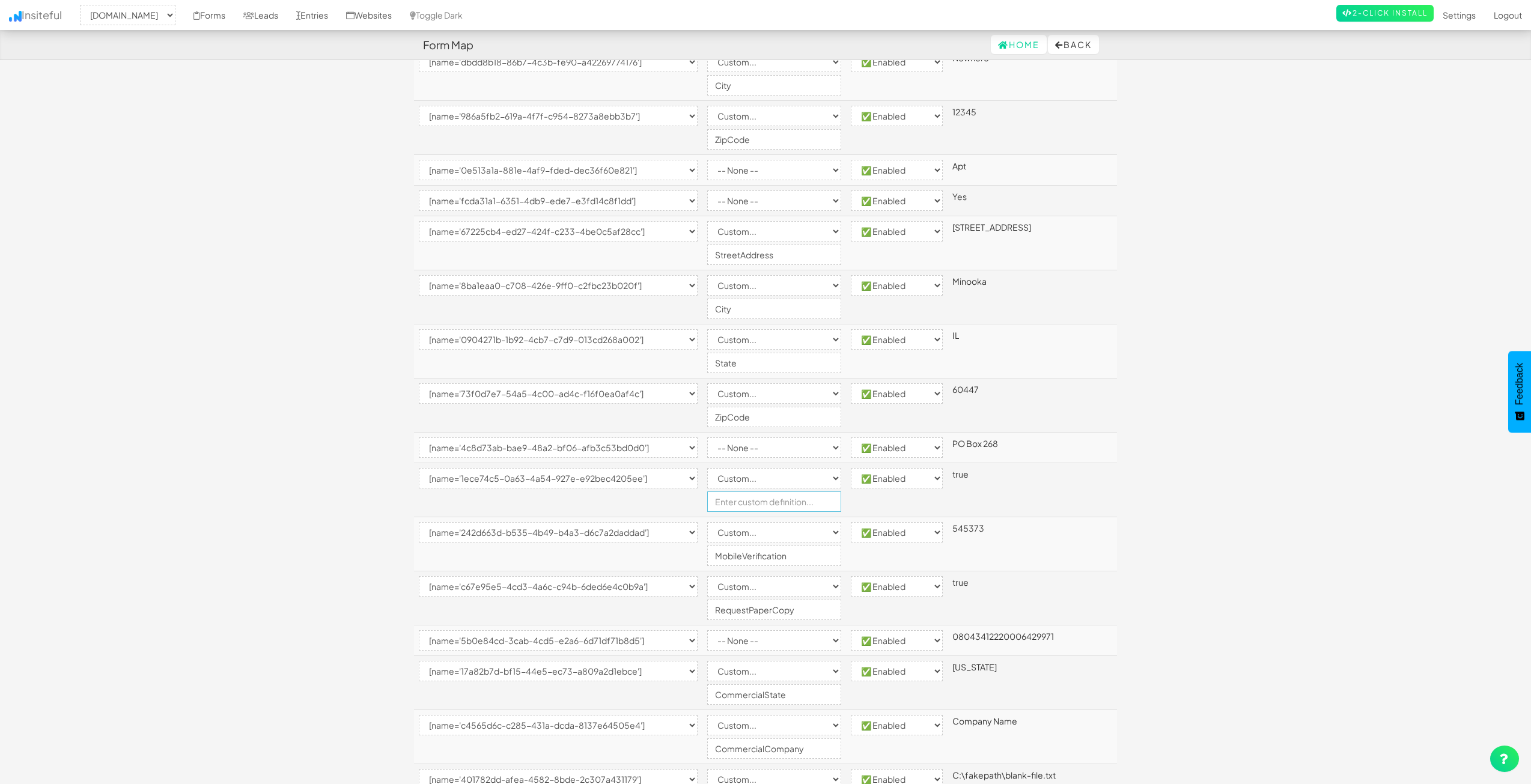
click at [789, 509] on input "text" at bounding box center [773, 501] width 134 height 21
type input "AcceptTerms"
click at [1203, 490] on body "Form Map Home Back Toggle navigation Insiteful -- None -- www.nordicenergy-us.c…" at bounding box center [765, 102] width 1531 height 1600
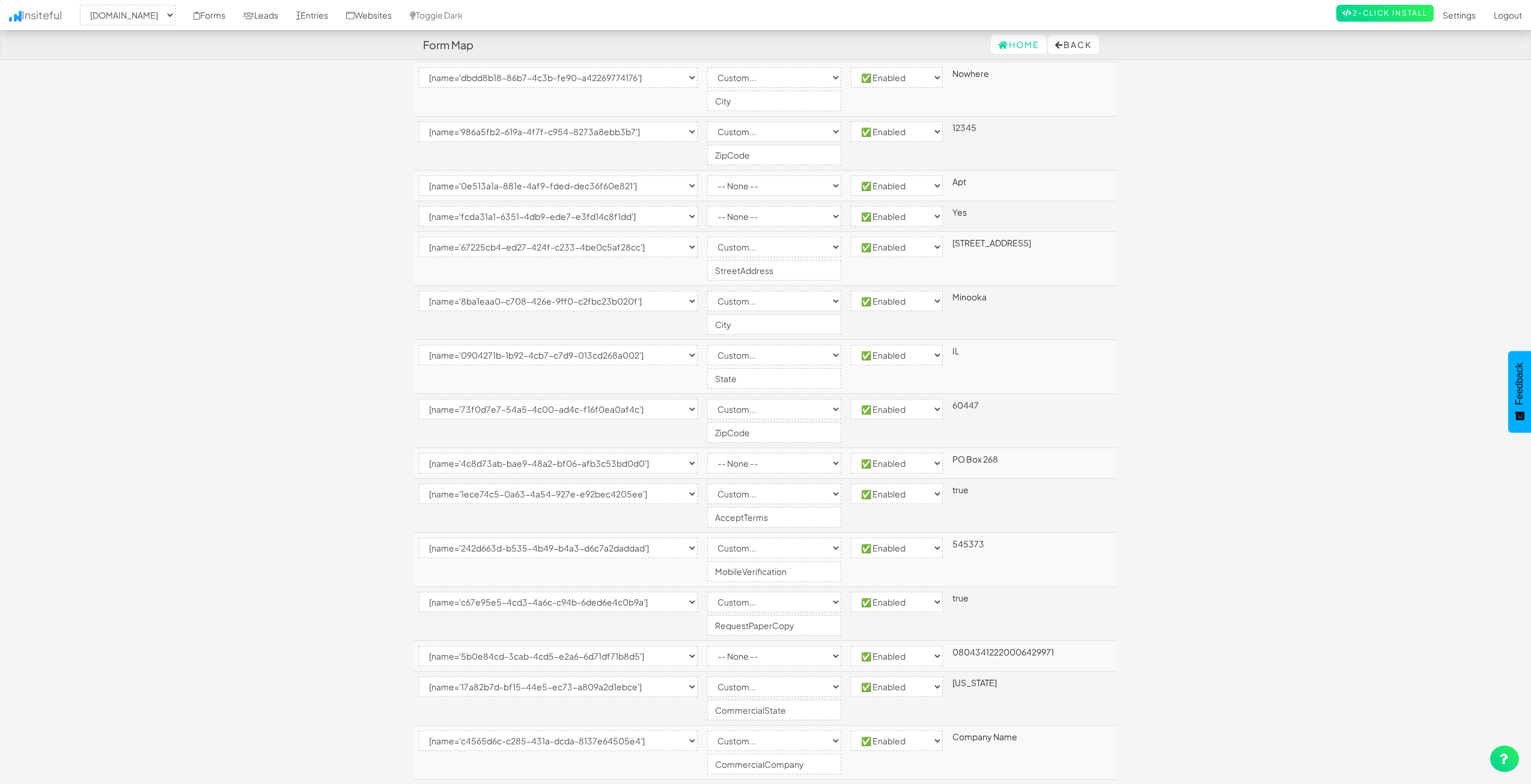
scroll to position [805, 0]
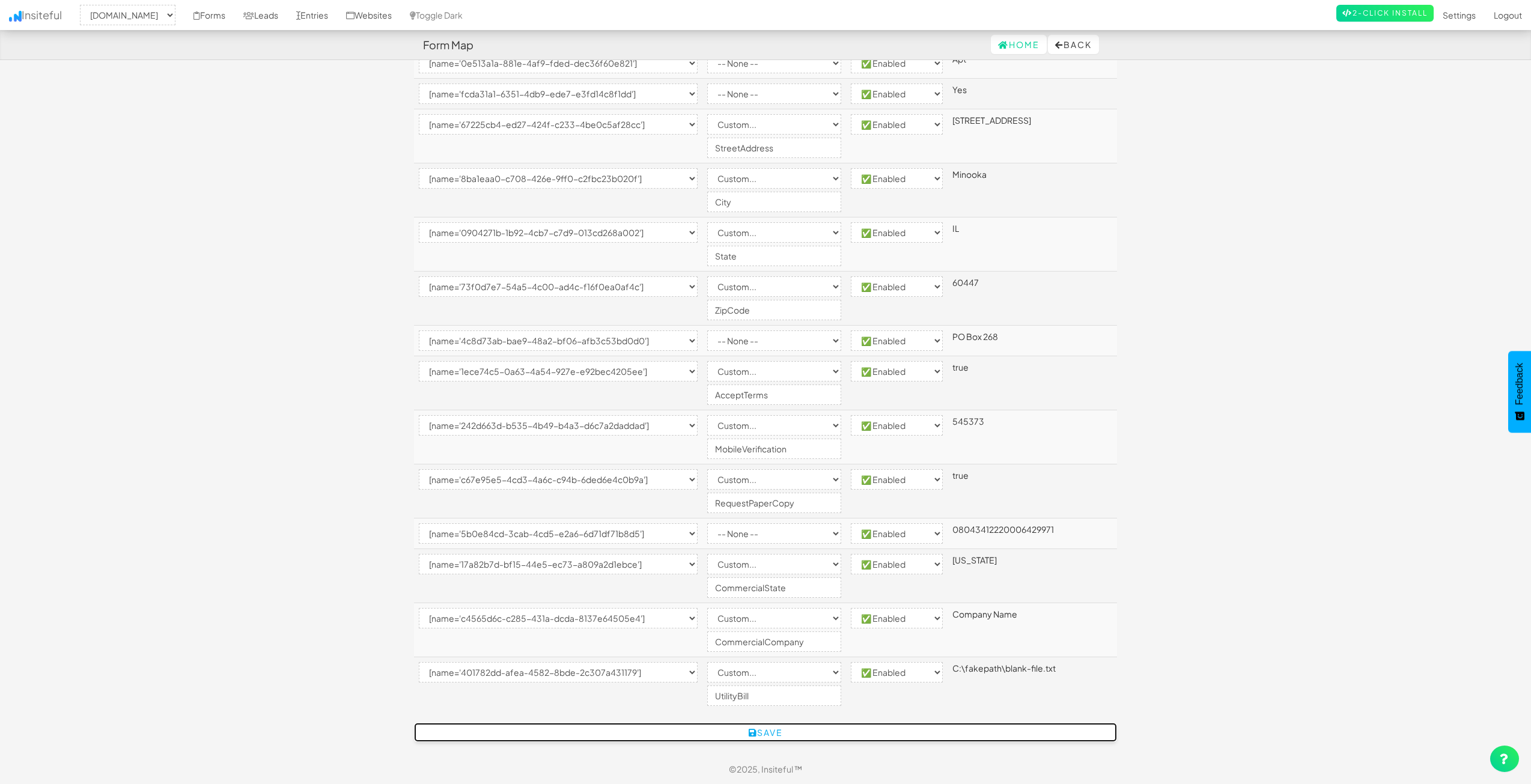
click at [821, 727] on button "Save" at bounding box center [765, 732] width 703 height 19
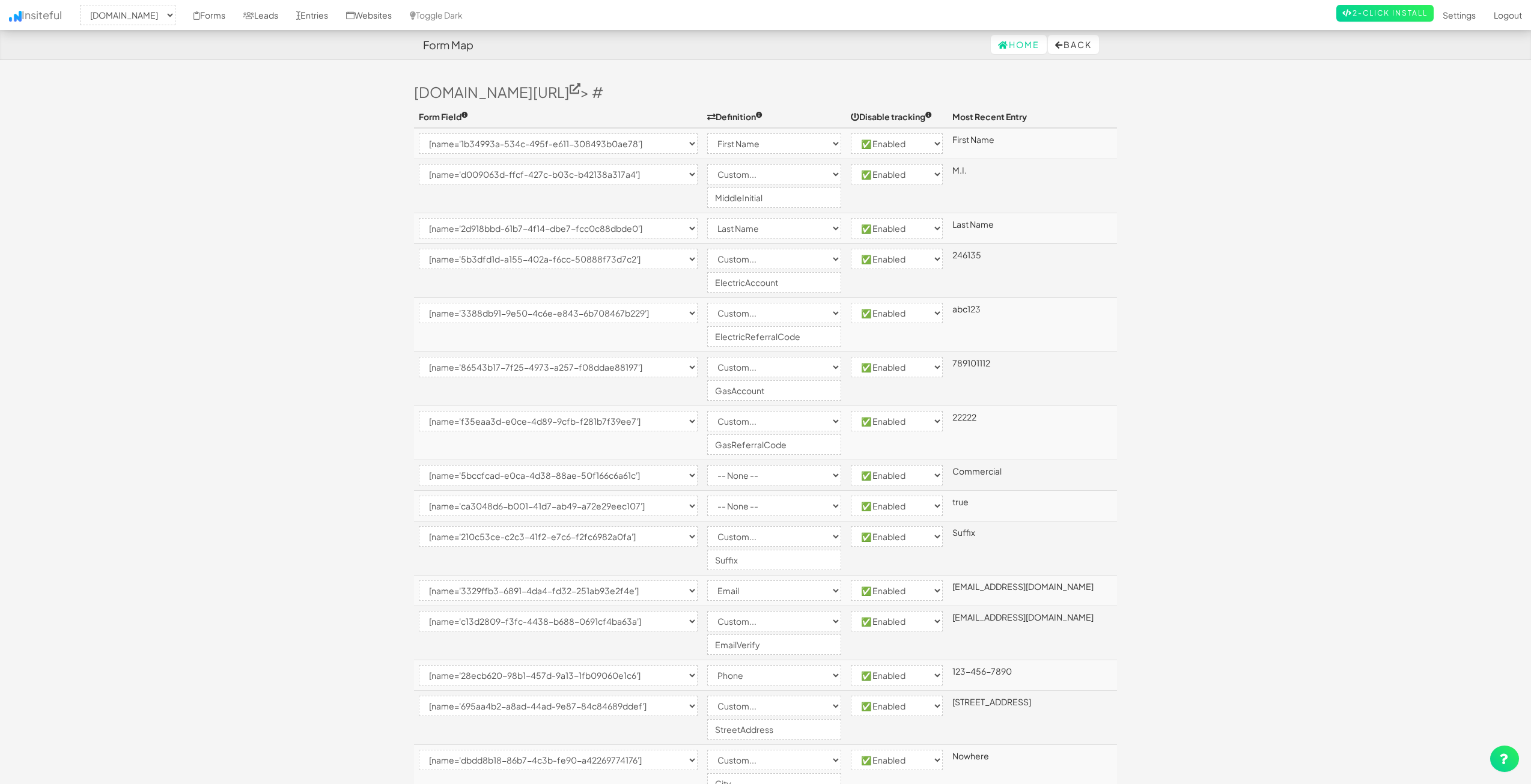
select select "2362"
select select "[name='1b34993a-534c-495f-e611-308493b0ae78']"
select select "first-name"
select select "enabled"
select select "[name='d009063d-ffcf-427c-b03c-b42138a317a4']"
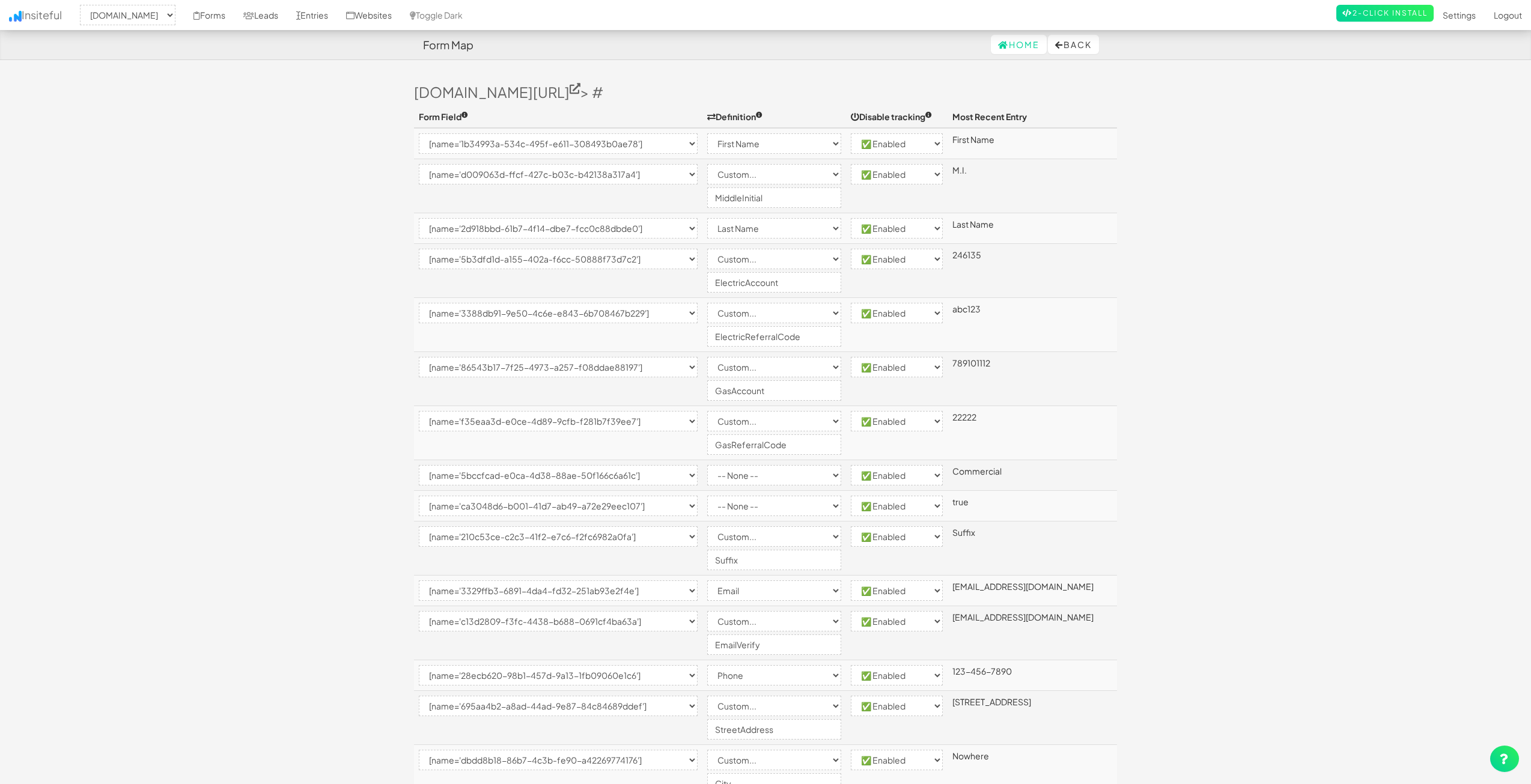
select select "custom"
select select "enabled"
select select "[name='2d918bbd-61b7-4f14-dbe7-fcc0c88dbde0']"
select select "last-name"
select select "enabled"
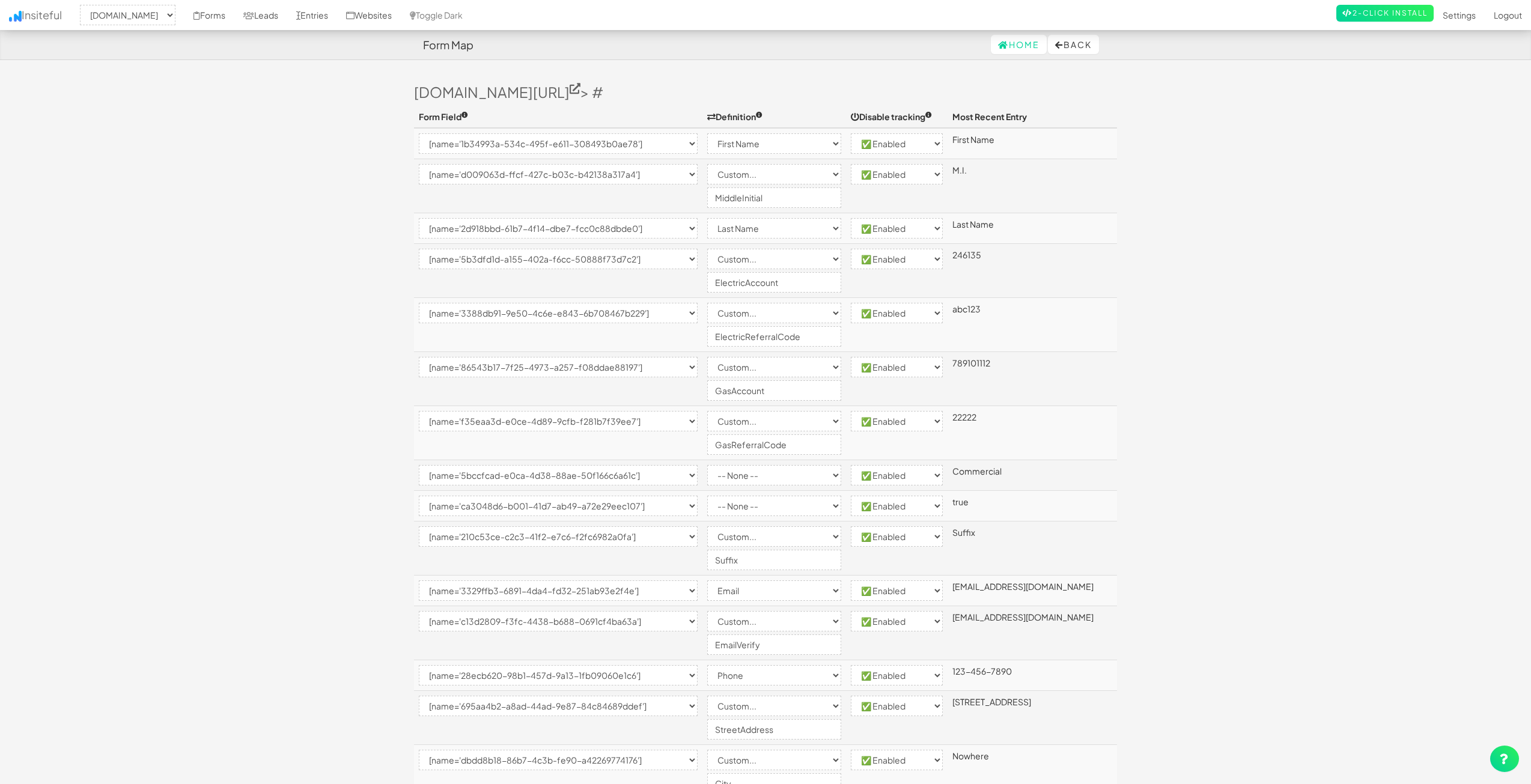
select select "[name='5b3dfd1d-a155-402a-f6cc-50888f73d7c2']"
select select "custom"
select select "enabled"
select select "[name='3388db91-9e50-4c6e-e843-6b708467b229']"
select select "custom"
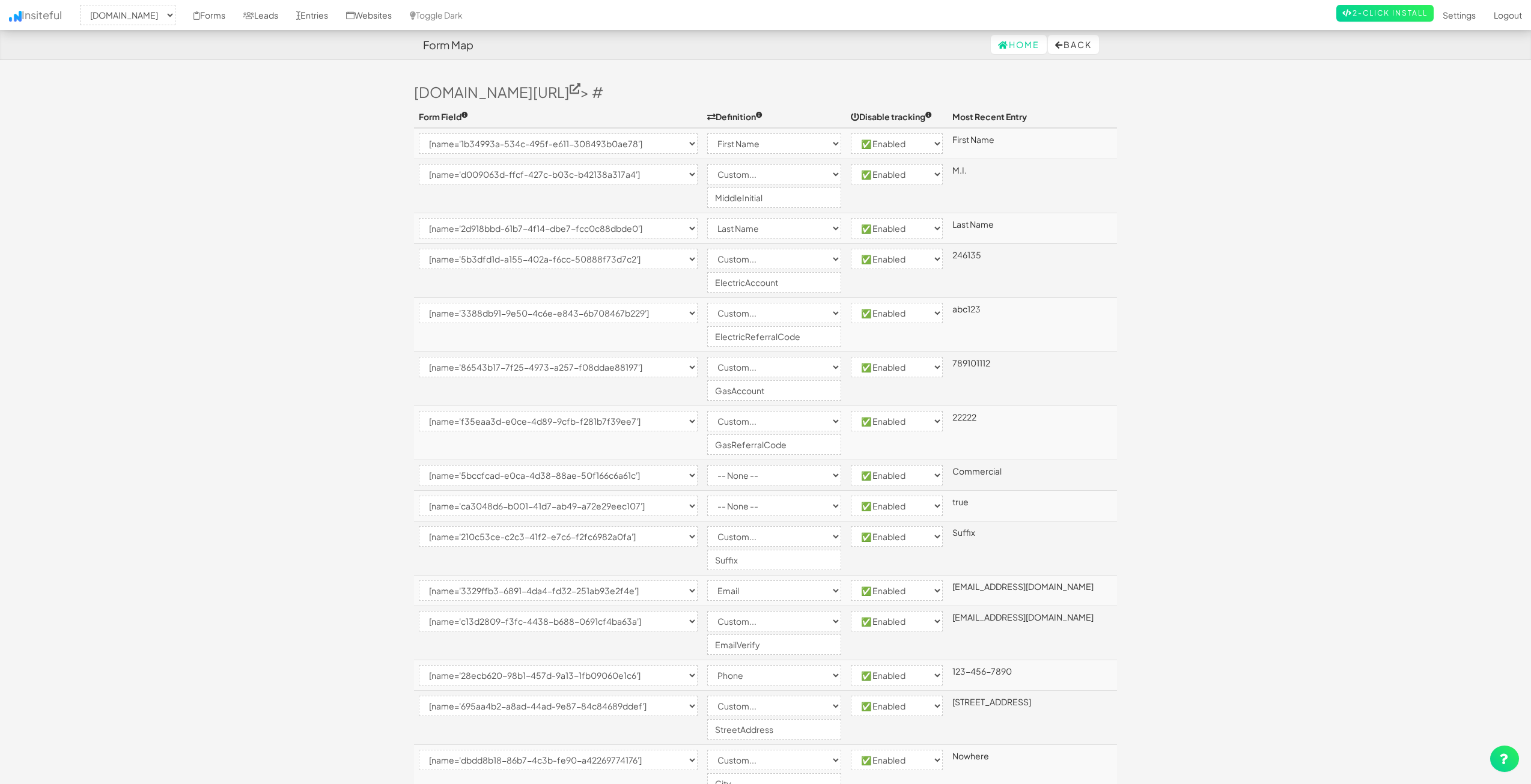
select select "enabled"
select select "[name='86543b17-7f25-4973-a257-f08ddae88197']"
select select "custom"
select select "enabled"
select select "[name='f35eaa3d-e0ce-4d89-9cfb-f281b7f39ee7']"
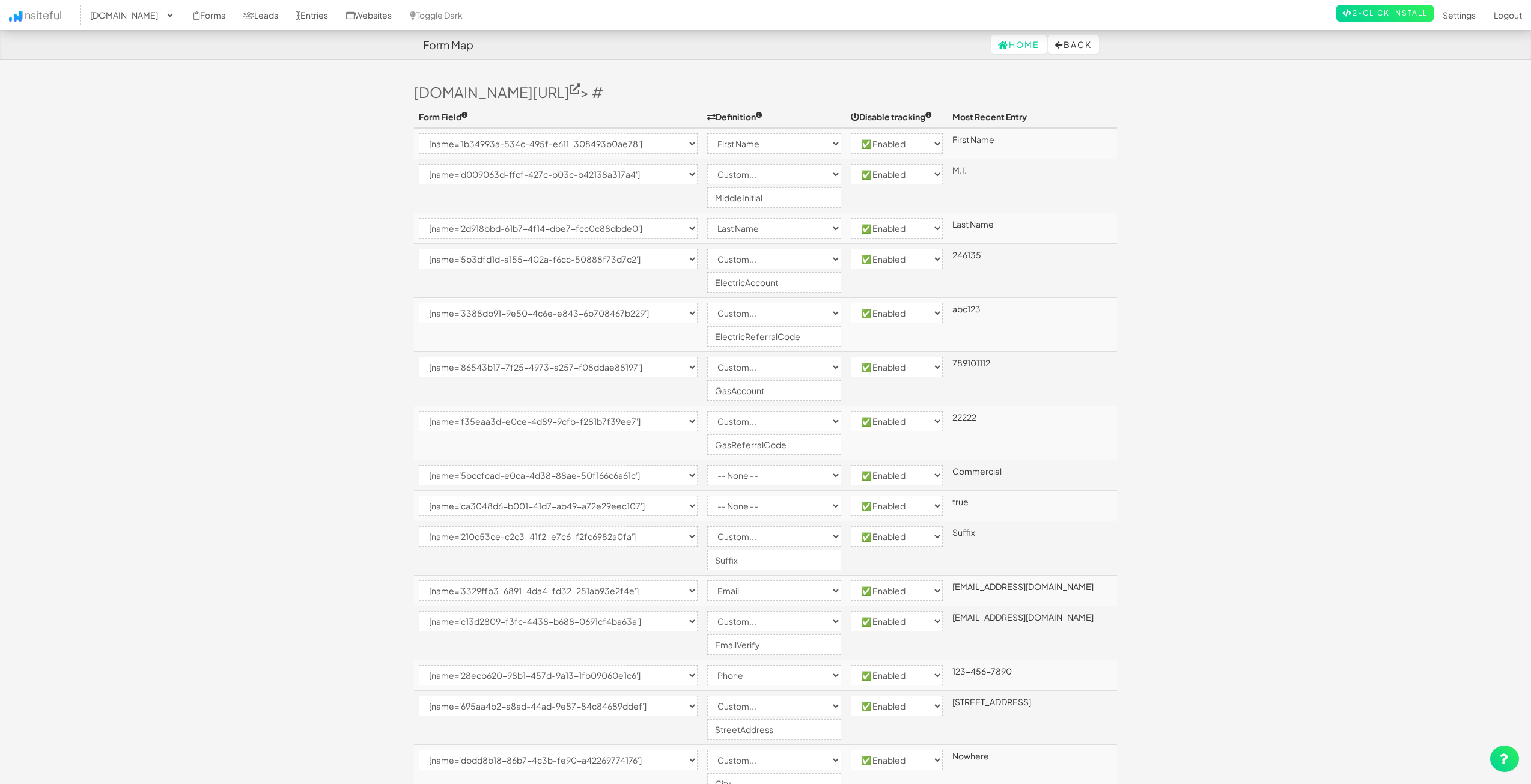
select select "custom"
select select "enabled"
select select "[name='5bccfcad-e0ca-4d38-88ae-50f166c6a61c']"
select select "enabled"
select select "[name='ca3048d6-b001-41d7-ab49-a72e29eec107']"
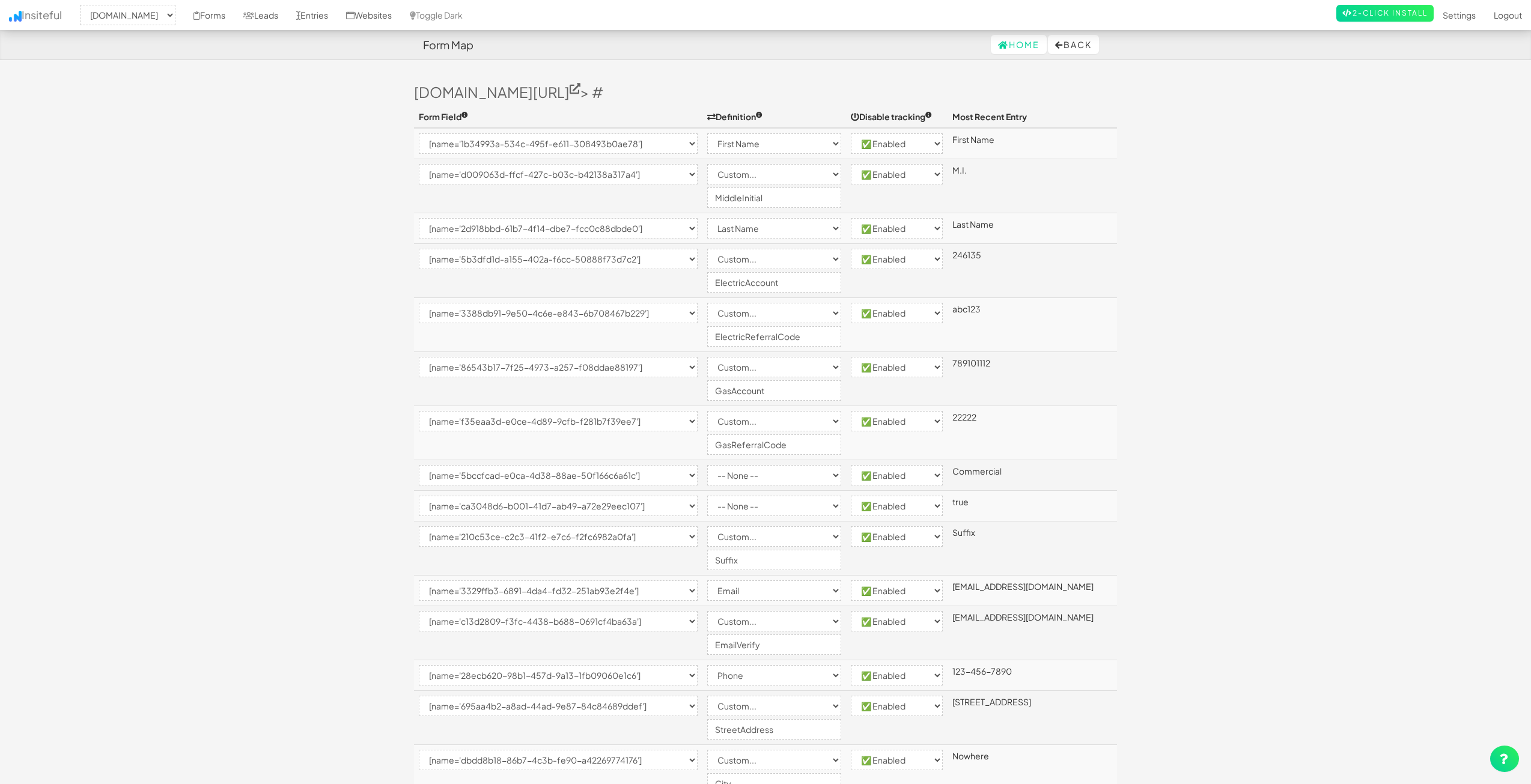
select select "enabled"
select select "[name='210c53ce-c2c3-41f2-e7c6-f2fc6982a0fa']"
select select "custom"
select select "enabled"
select select "[name='3329ffb3-6891-4da4-fd32-251ab93e2f4e']"
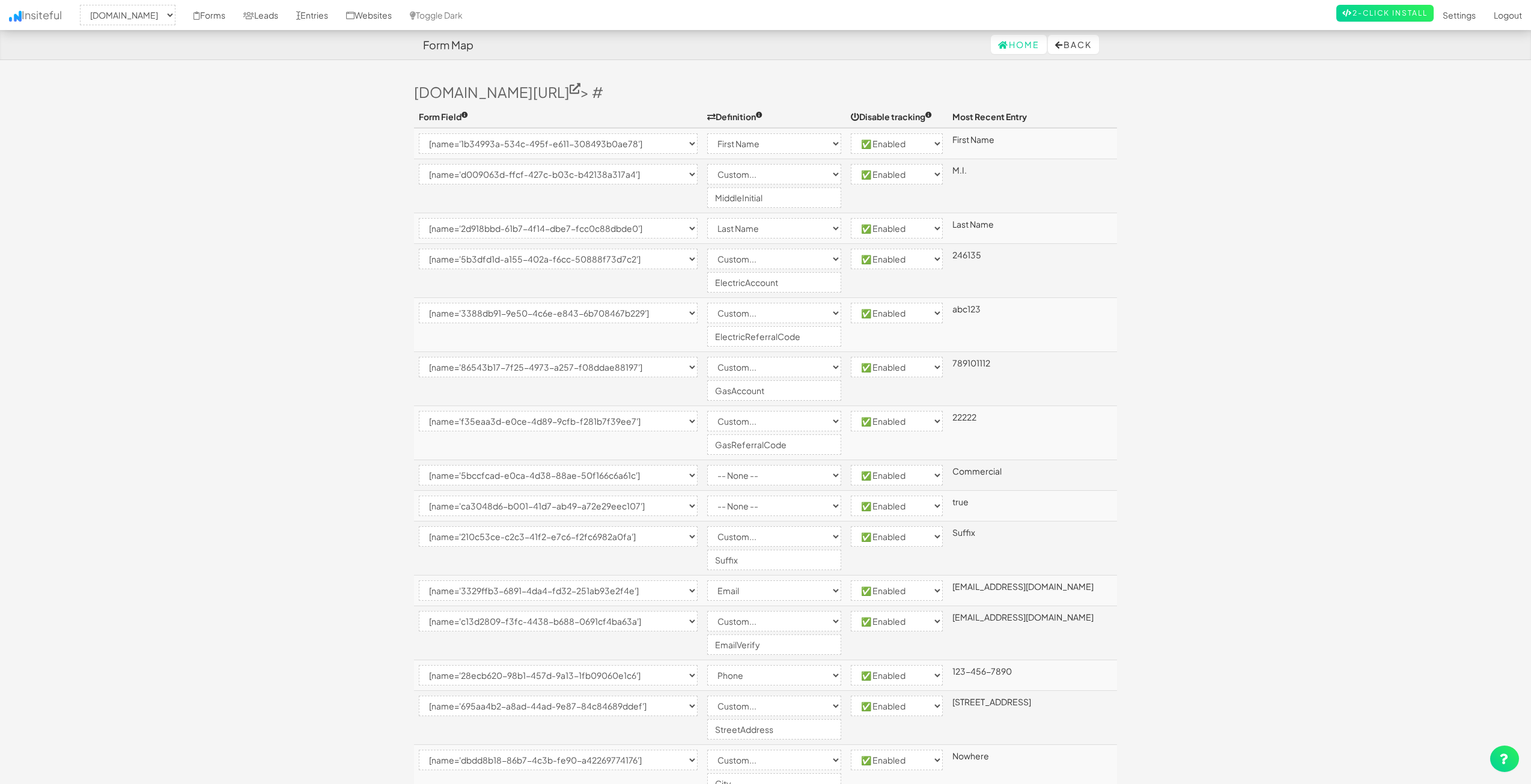
select select "email"
select select "enabled"
select select "[name='c13d2809-f3fc-4438-b688-0691cf4ba63a']"
select select "custom"
select select "enabled"
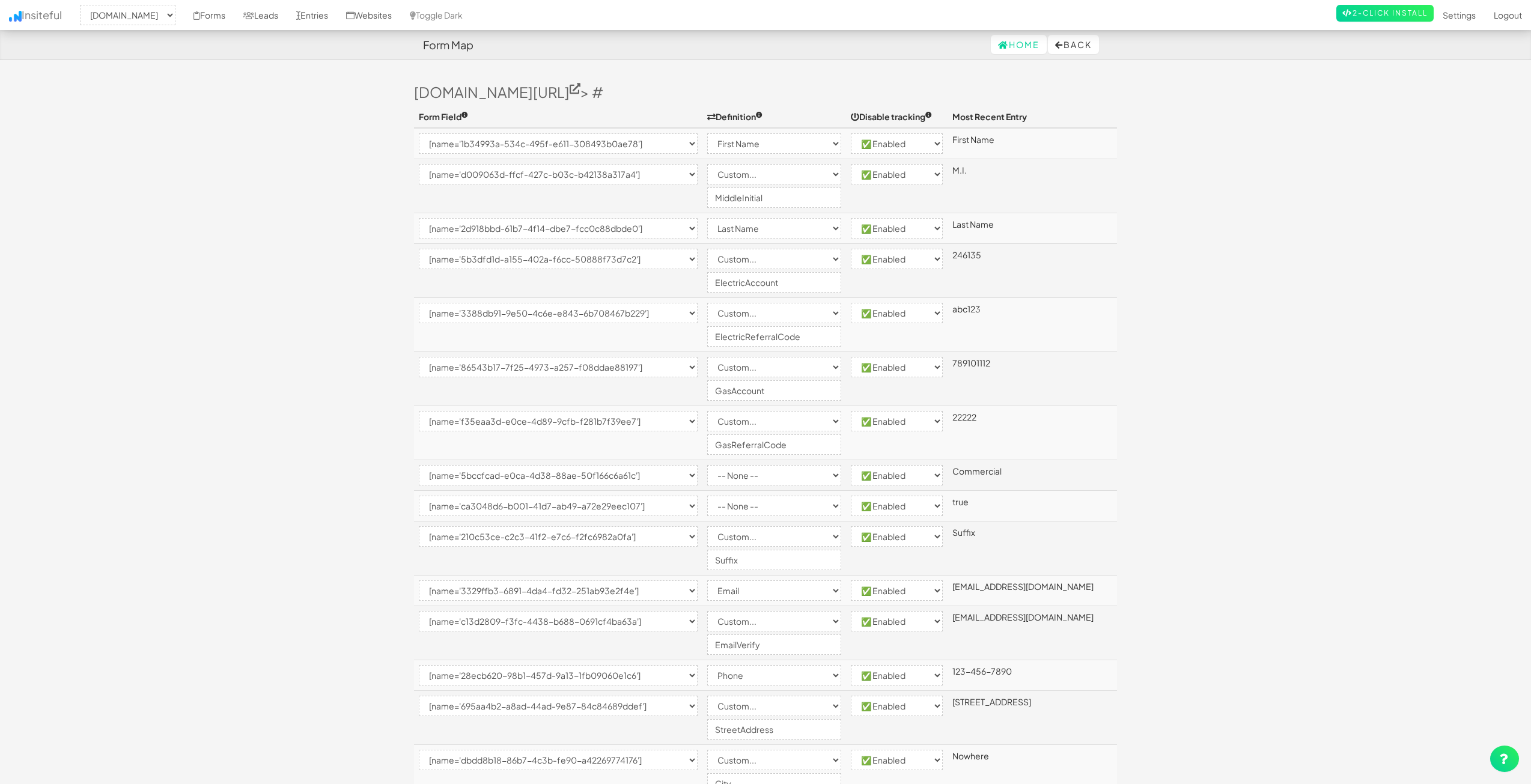
select select "[name='28ecb620-98b1-457d-9a13-1fb09060e1c6']"
select select "phone"
select select "enabled"
select select "[name='695aa4b2-a8ad-44ad-9e87-84c84689ddef']"
select select "custom"
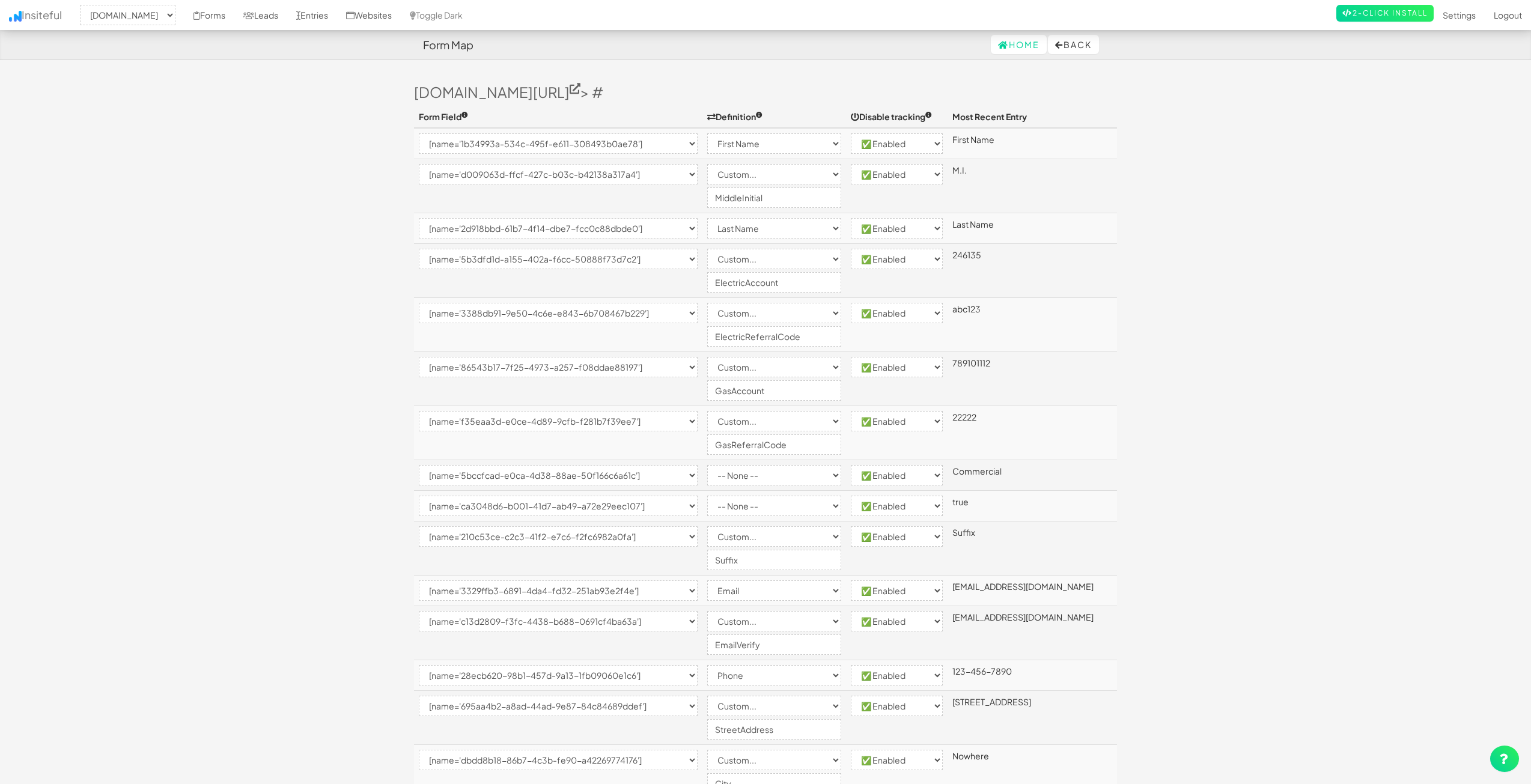
select select "enabled"
select select "[name='dbdd8b18-86b7-4c3b-fe90-a42269774176']"
select select "custom"
select select "enabled"
select select "[name='986a5fb2-619a-4f7f-c954-8273a8ebb3b7']"
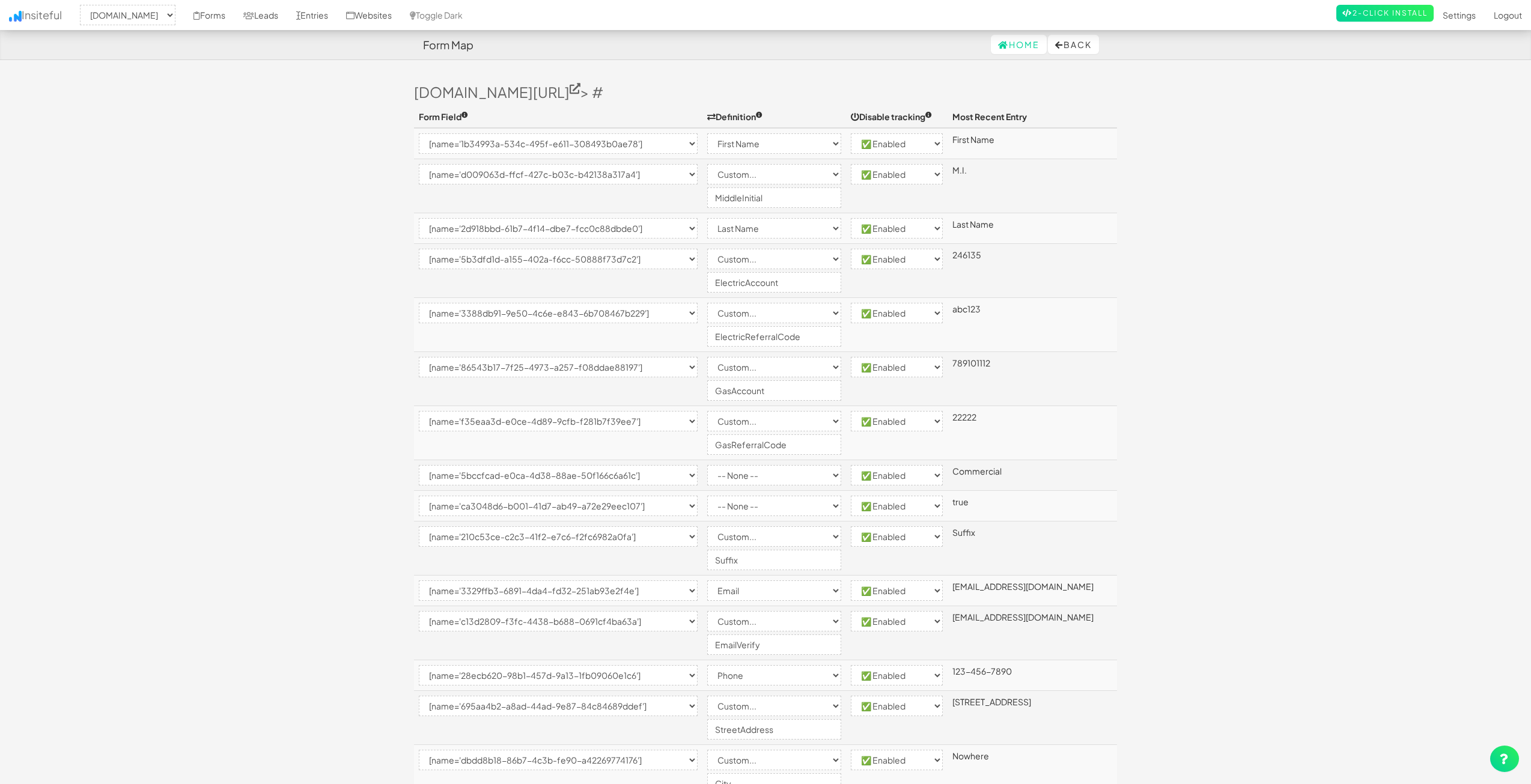
select select "custom"
select select "enabled"
select select "[name='0e513a1a-881e-4af9-fded-dec36f60e821']"
select select "enabled"
select select "[name='fcda31a1-6351-4db9-ede7-e3fd14c8f1dd']"
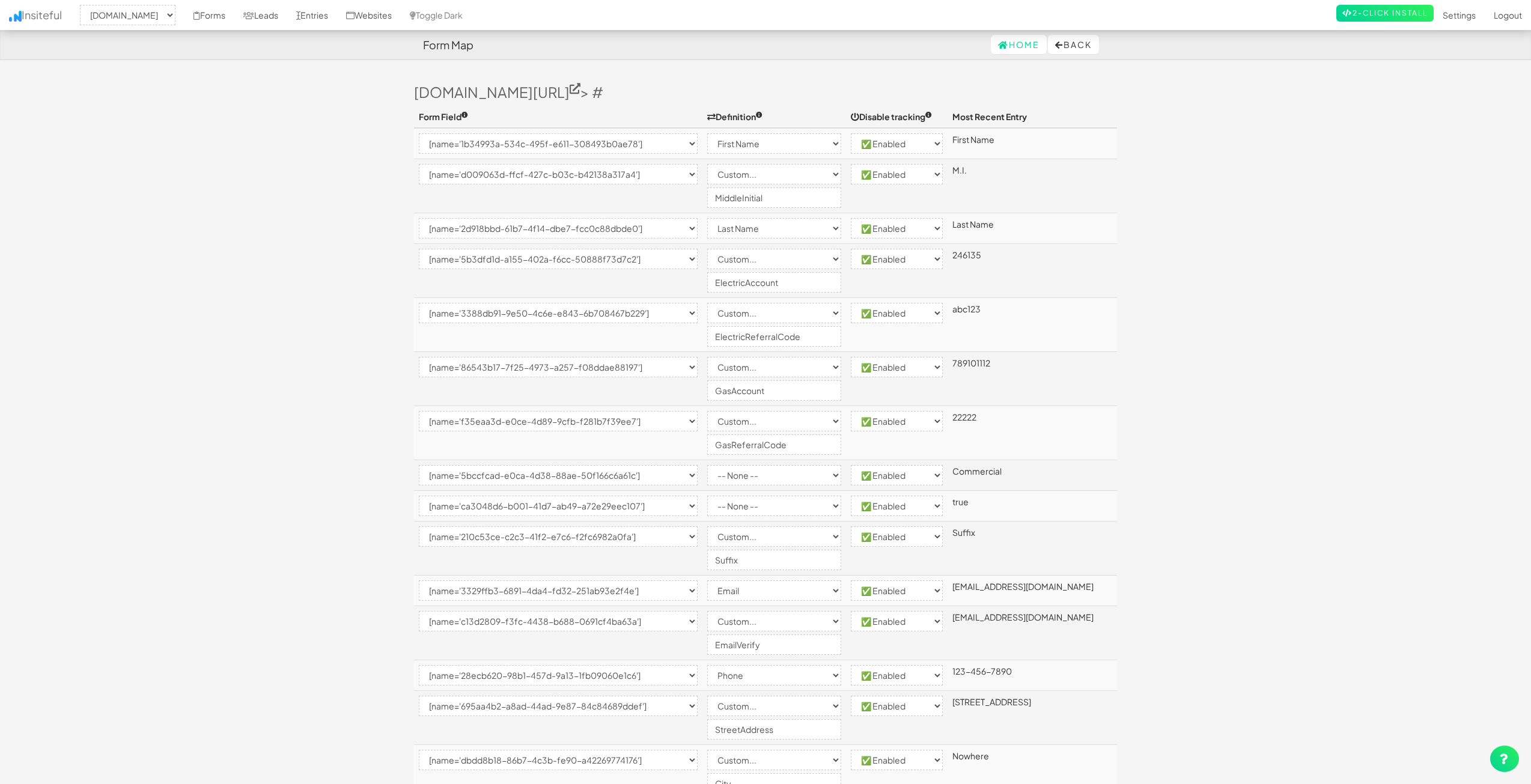
select select "enabled"
select select "[name='67225cb4-ed27-424f-c233-4be0c5af28cc']"
select select "custom"
select select "enabled"
select select "[name='8ba1eaa0-c708-426e-9ff0-c2fbc23b020f']"
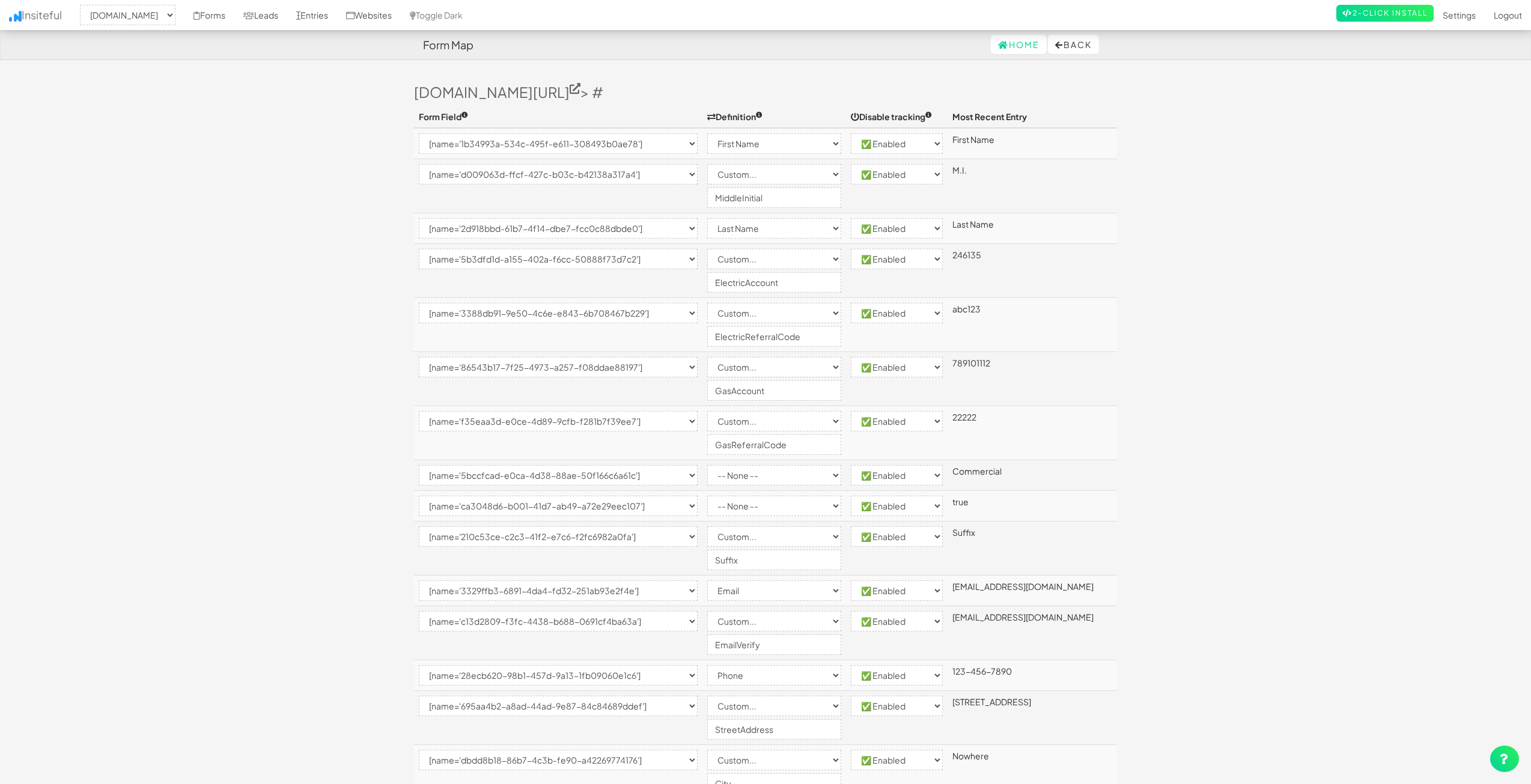
select select "custom"
select select "enabled"
select select "[name='0904271b-1b92-4cb7-c7d9-013cd268a002']"
select select "custom"
select select "enabled"
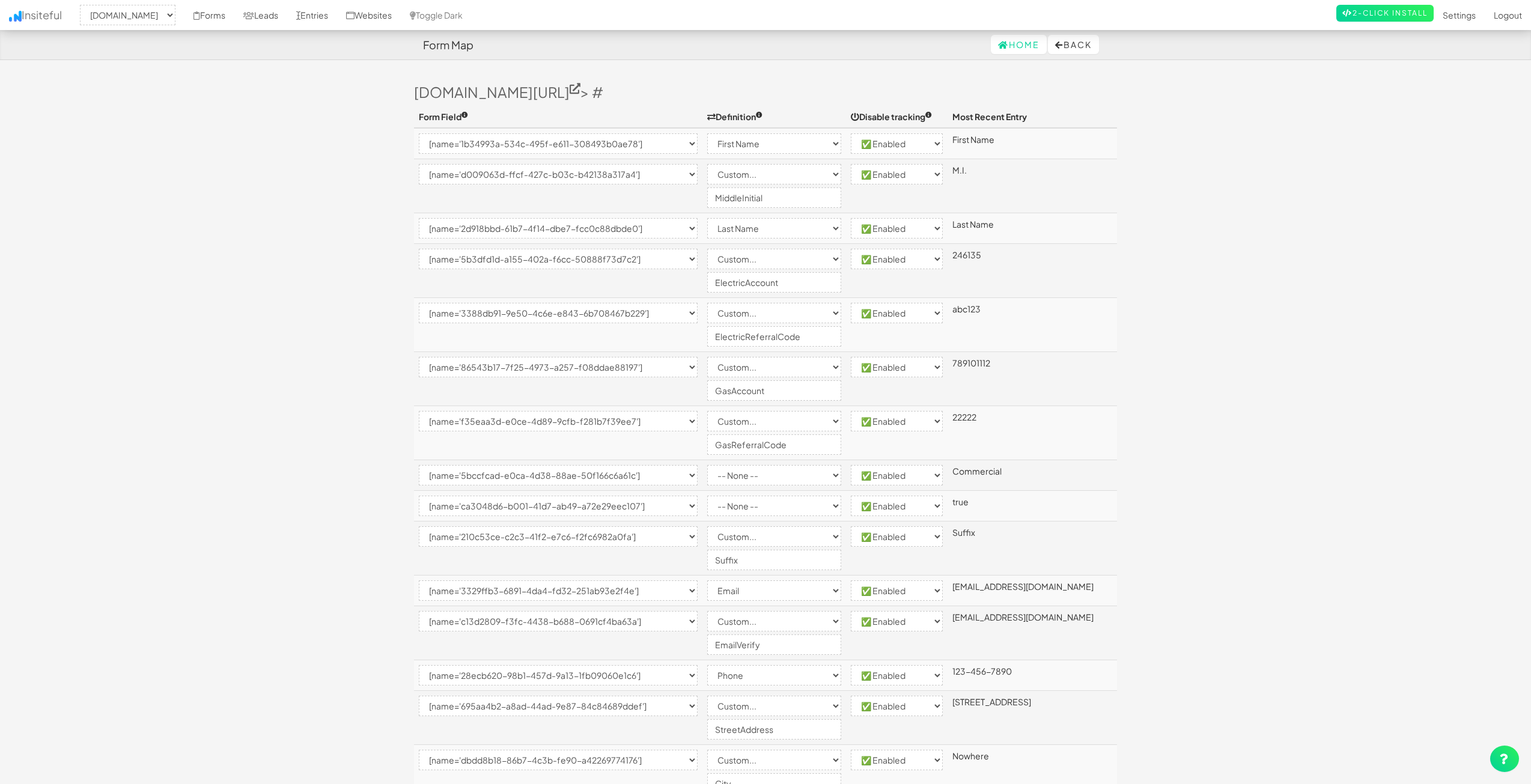
select select "[name='73f0d7e7-54a5-4c00-ad4c-f16f0ea0af4c']"
select select "custom"
select select "enabled"
select select "[name='4c8d73ab-bae9-48a2-bf06-afb3c53bd0d0']"
select select "enabled"
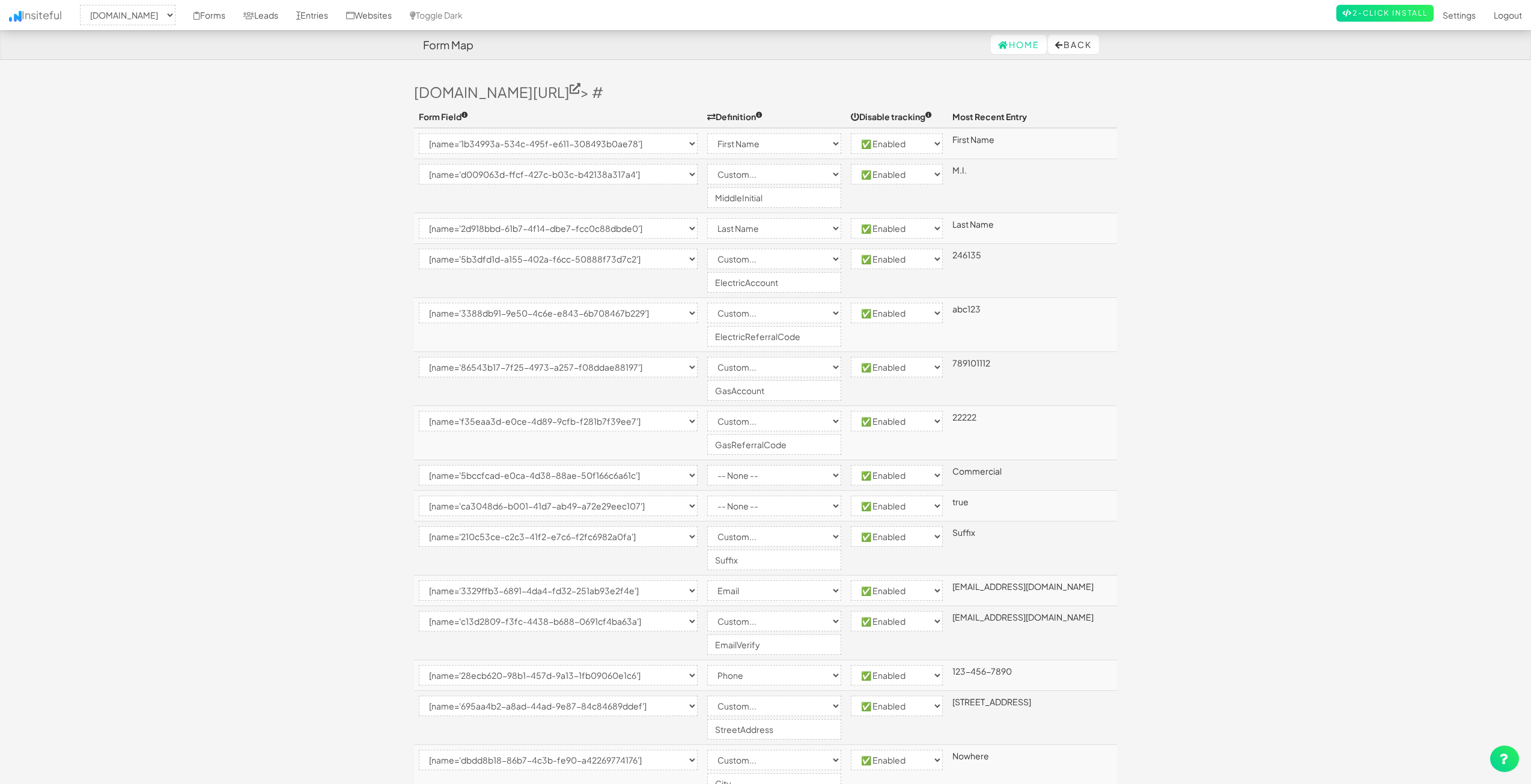
select select "[name='1ece74c5-0a63-4a54-927e-e92bec4205ee']"
select select "custom"
select select "enabled"
select select "[name='242d663d-b535-4b49-b4a3-d6c7a2daddad']"
select select "custom"
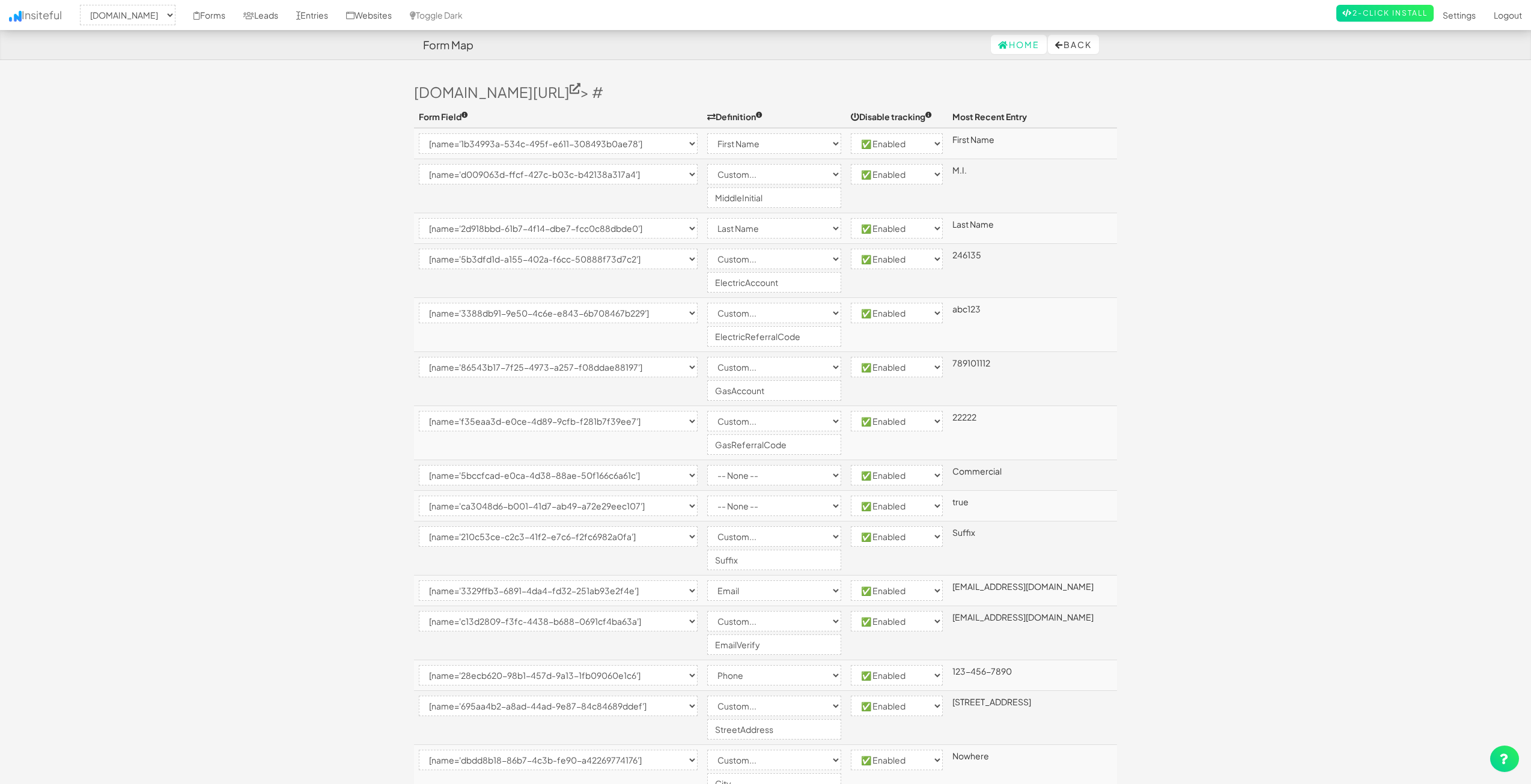
select select "enabled"
select select "[name='c67e95e5-4cd3-4a6c-c94b-6ded6e4c0b9a']"
select select "custom"
select select "enabled"
select select "[name='5b0e84cd-3cab-4cd5-e2a6-6d71df71b8d5']"
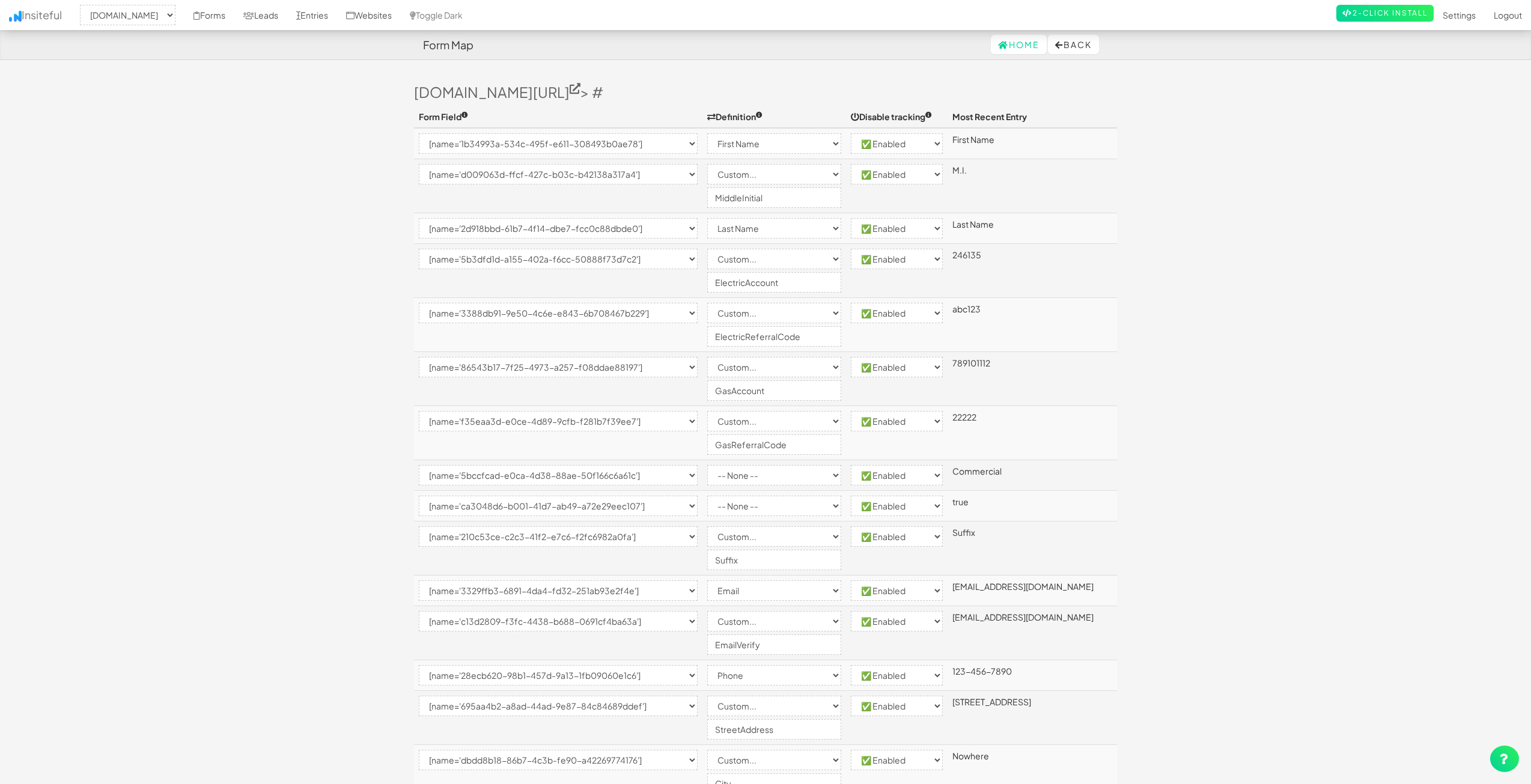
select select "enabled"
select select "[name='17a82b7d-bf15-44e5-ec73-a809a2d1ebce']"
select select "custom"
select select "enabled"
select select "[name='c4565d6c-c285-431a-dcda-8137e64505e4']"
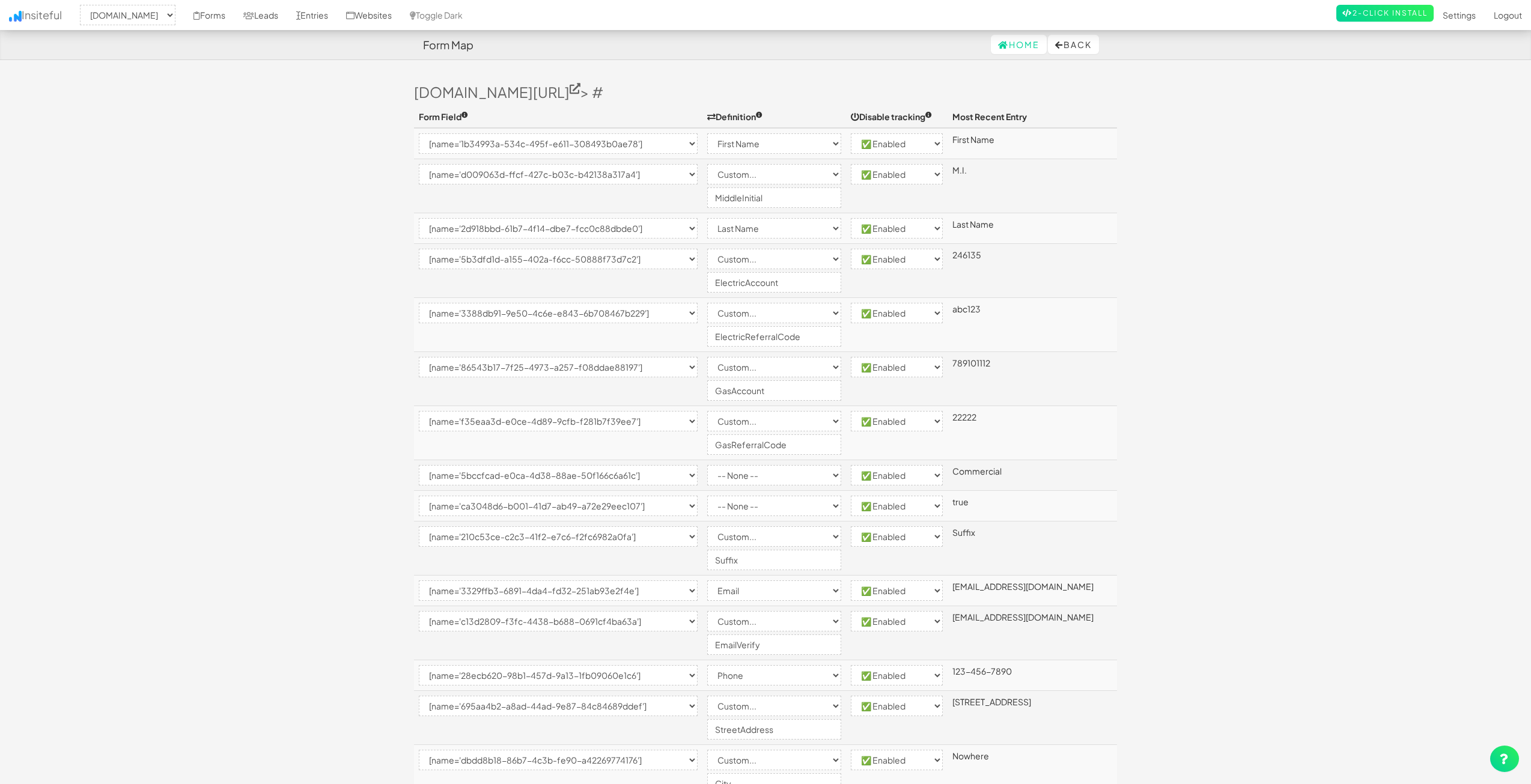
select select "custom"
select select "enabled"
select select "[name='401782dd-afea-4582-8bde-2c307a431179']"
select select "custom"
select select "enabled"
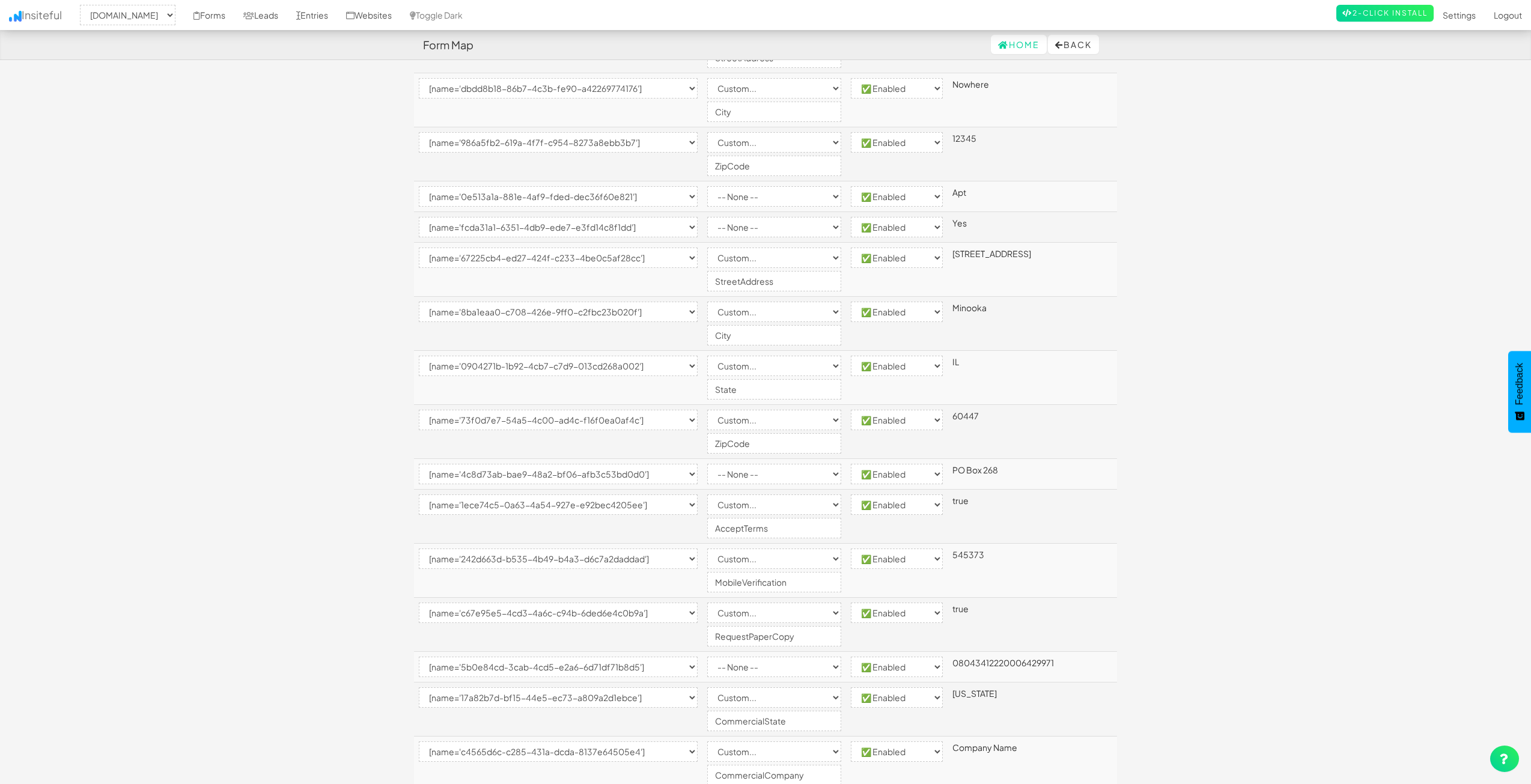
scroll to position [805, 0]
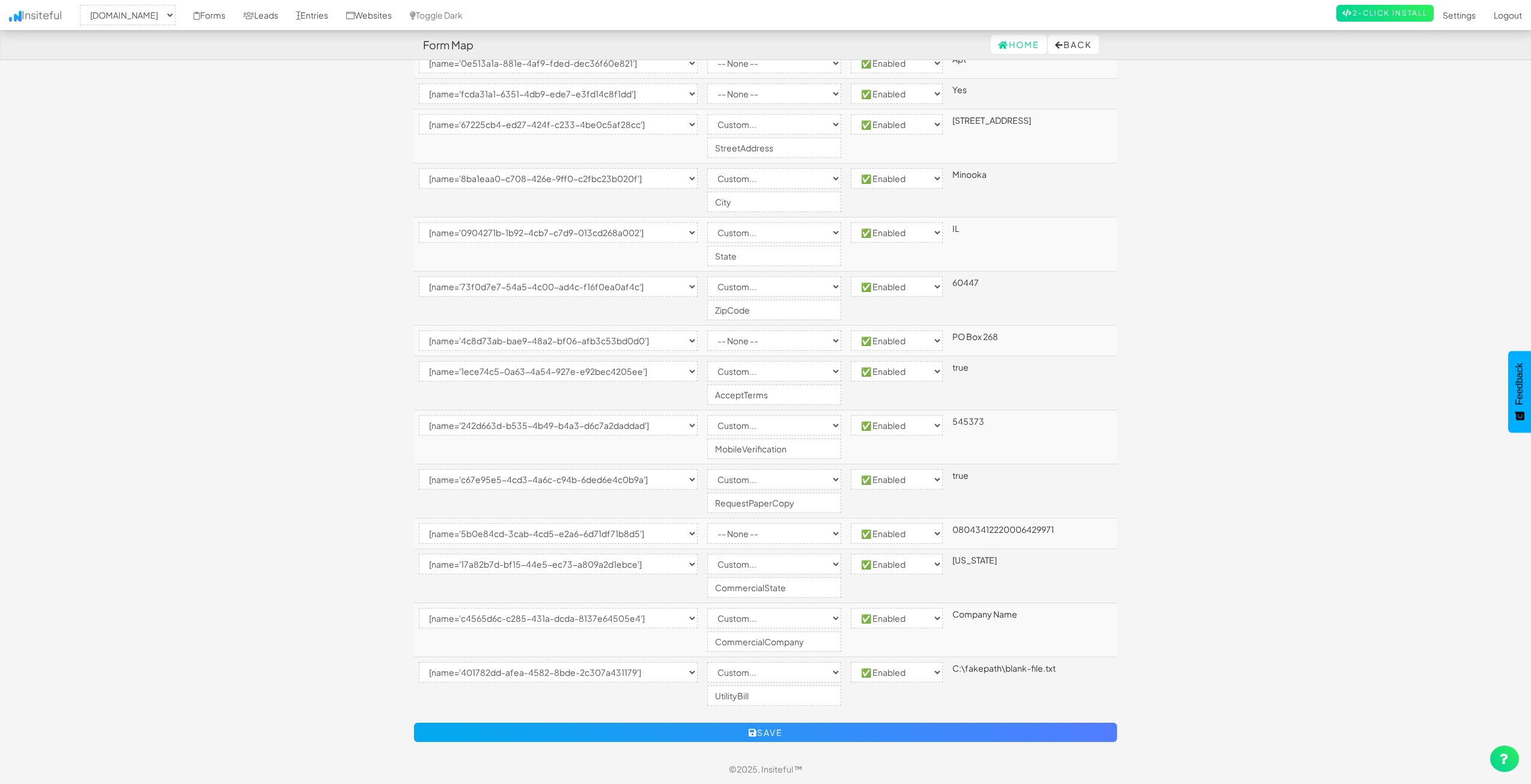
click at [731, 721] on form "Form Field Definition Disable tracking Most Recent Entry -- None -- [name='1b34…" at bounding box center [765, 27] width 703 height 1452
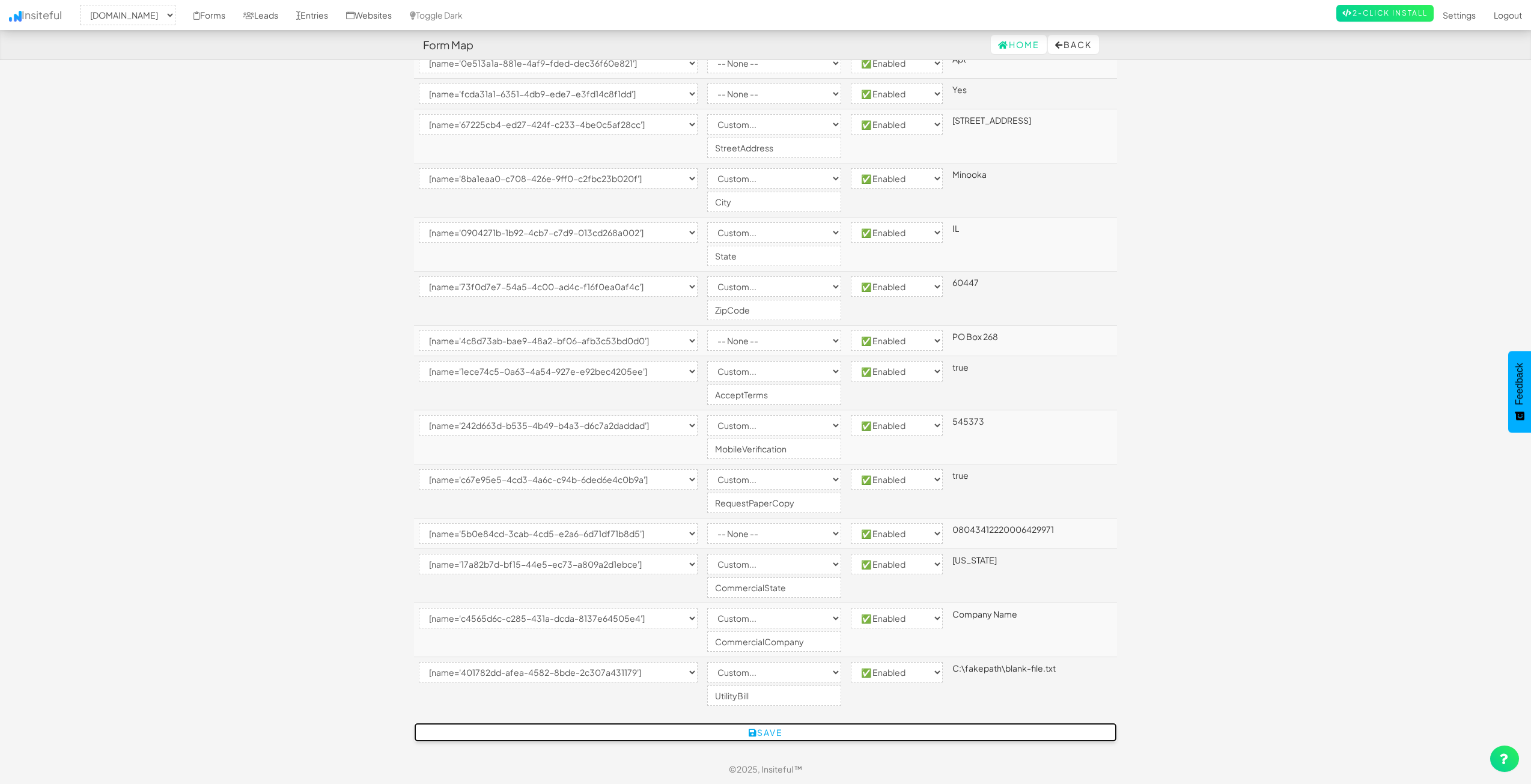
click at [734, 728] on button "Save" at bounding box center [765, 732] width 703 height 19
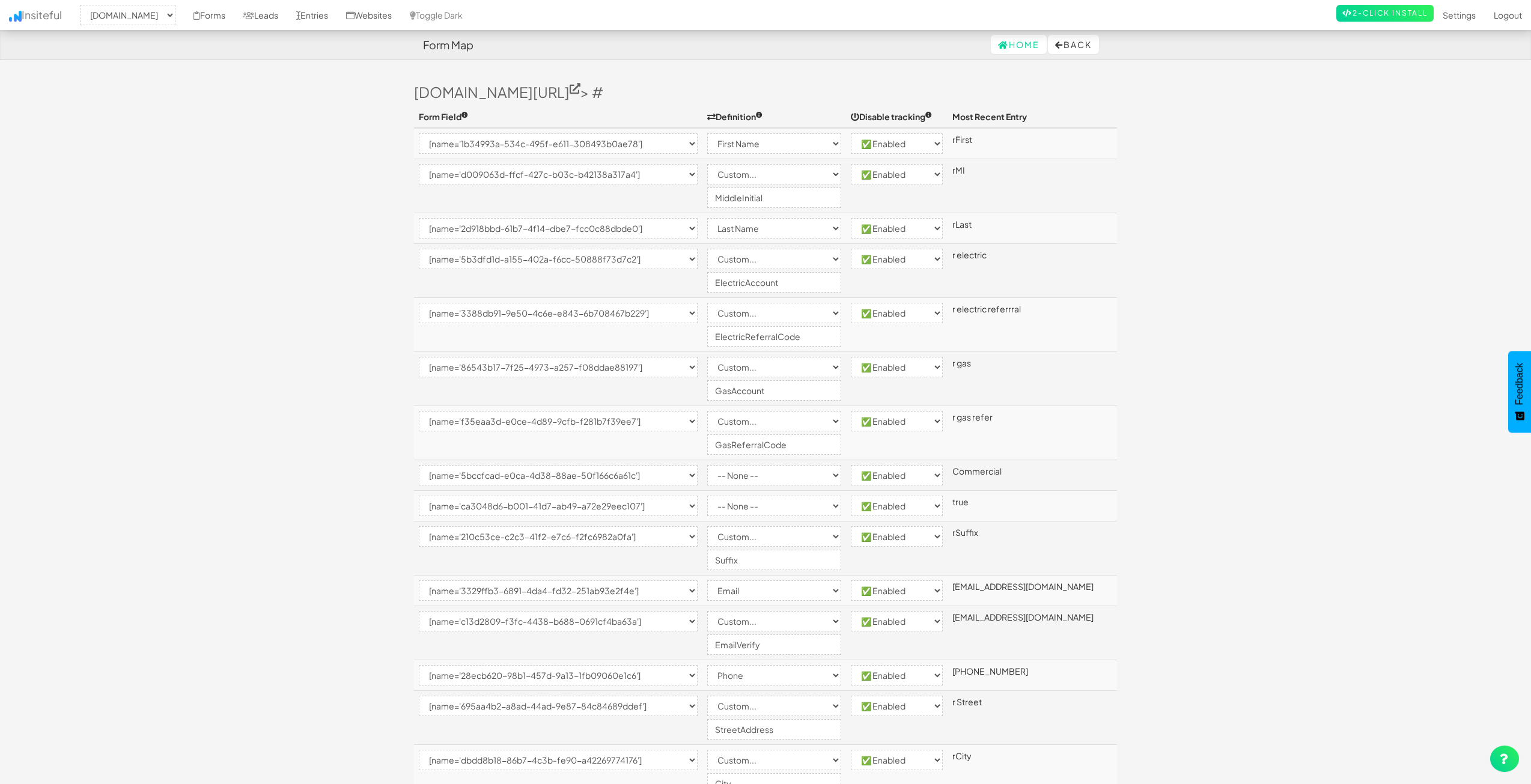
select select "2362"
select select "[name='1b34993a-534c-495f-e611-308493b0ae78']"
select select "first-name"
select select "enabled"
select select "[name='d009063d-ffcf-427c-b03c-b42138a317a4']"
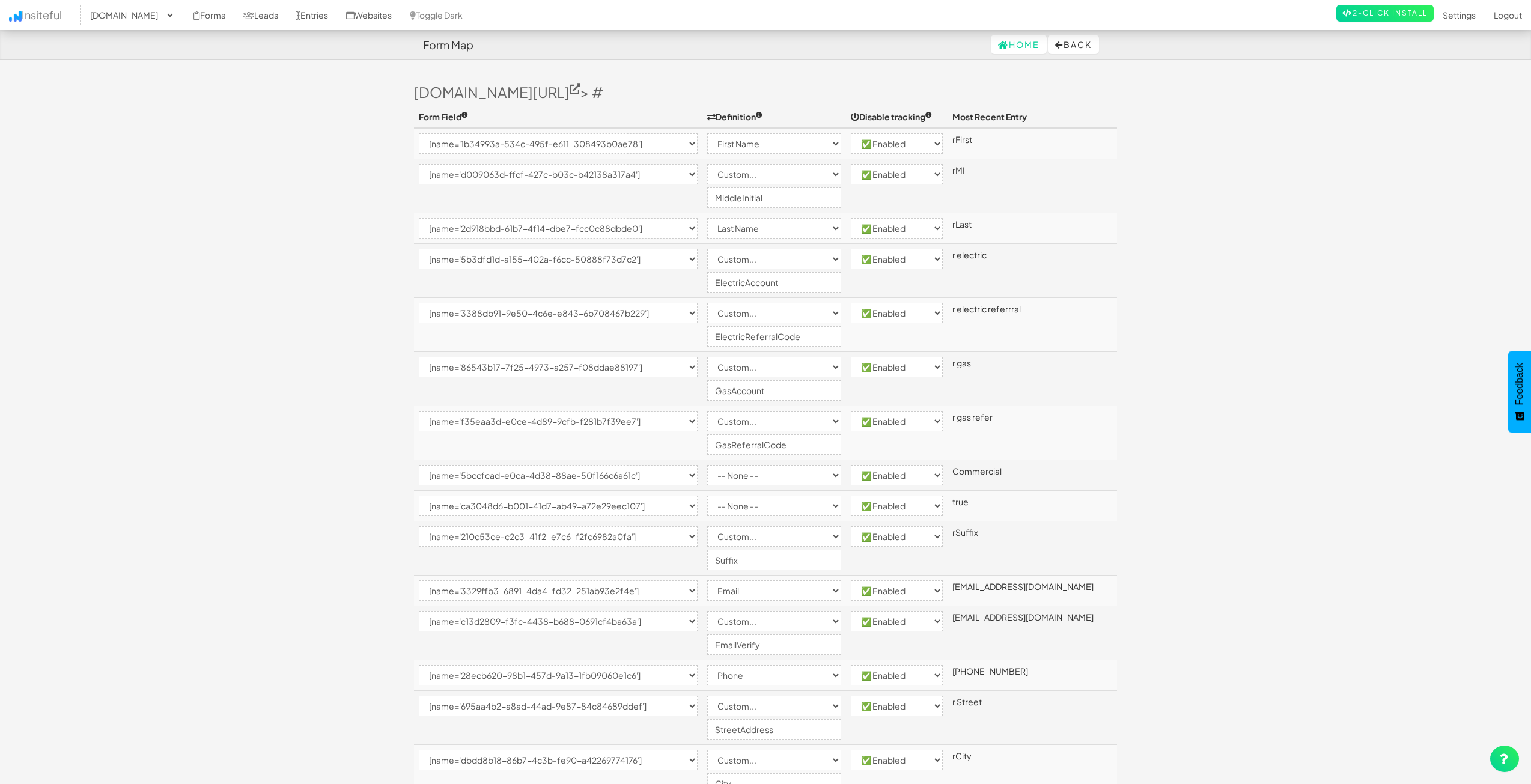
select select "custom"
select select "enabled"
select select "[name='2d918bbd-61b7-4f14-dbe7-fcc0c88dbde0']"
select select "last-name"
select select "enabled"
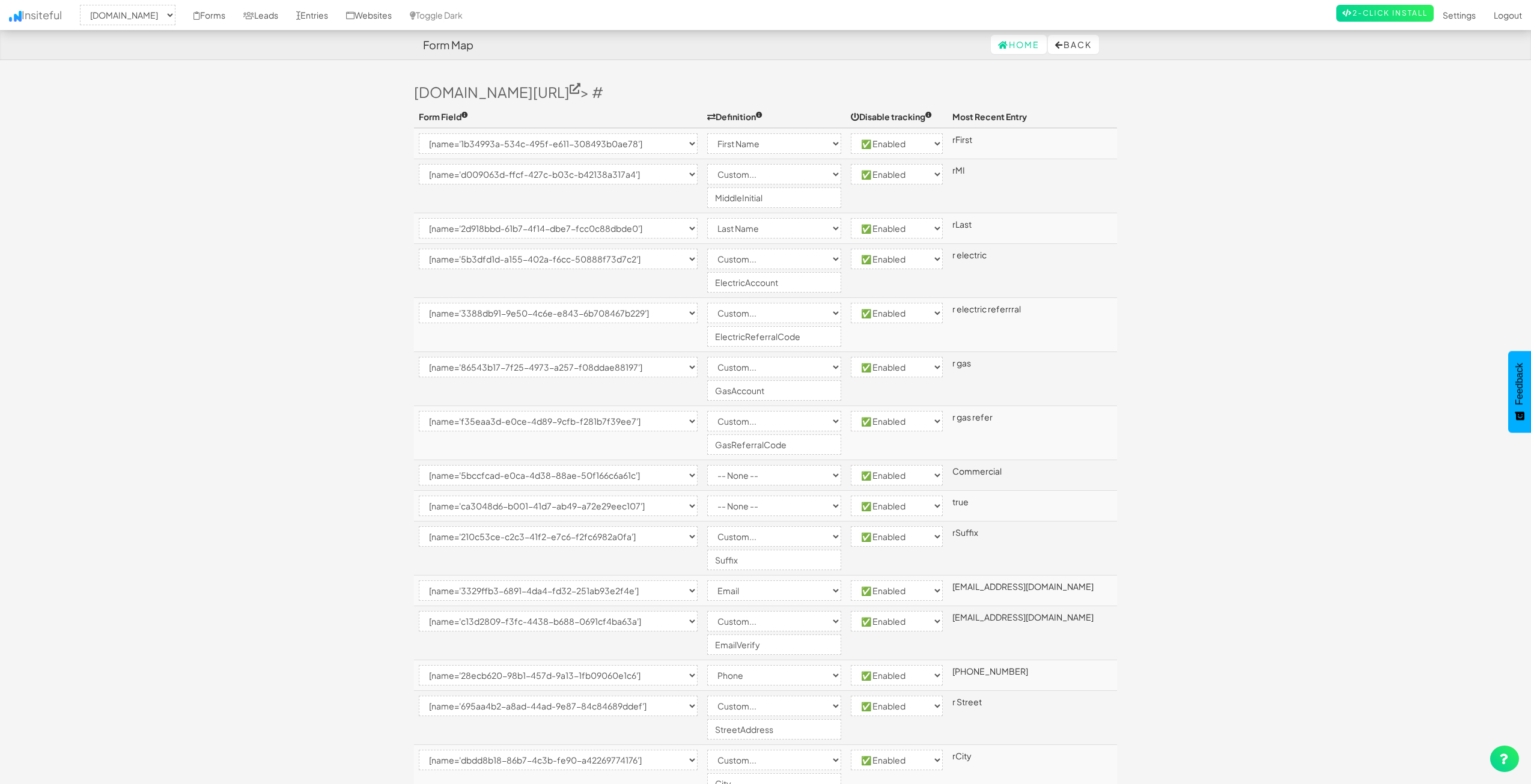
select select "[name='5b3dfd1d-a155-402a-f6cc-50888f73d7c2']"
select select "custom"
select select "enabled"
select select "[name='3388db91-9e50-4c6e-e843-6b708467b229']"
select select "custom"
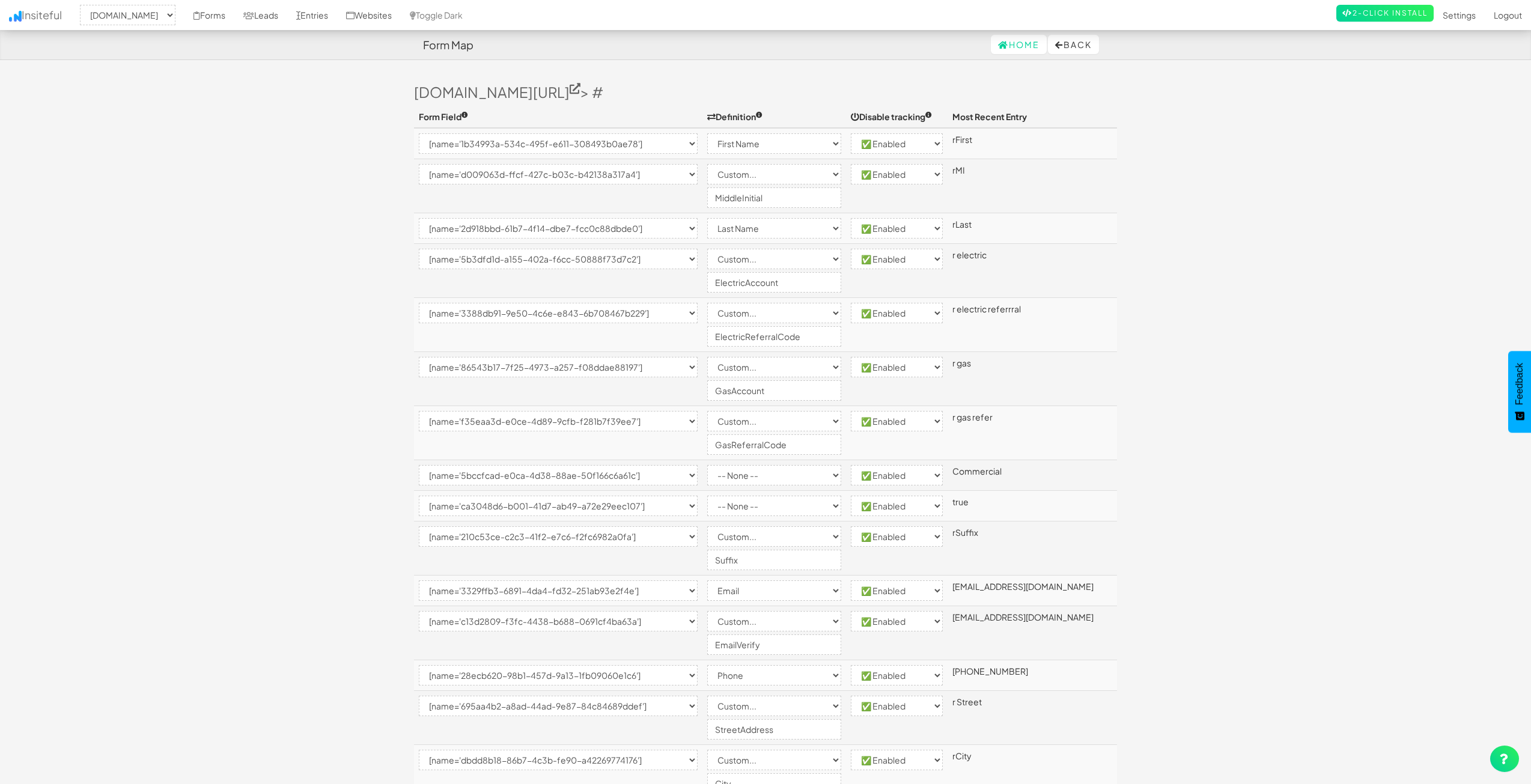
select select "enabled"
select select "[name='86543b17-7f25-4973-a257-f08ddae88197']"
select select "custom"
select select "enabled"
select select "[name='f35eaa3d-e0ce-4d89-9cfb-f281b7f39ee7']"
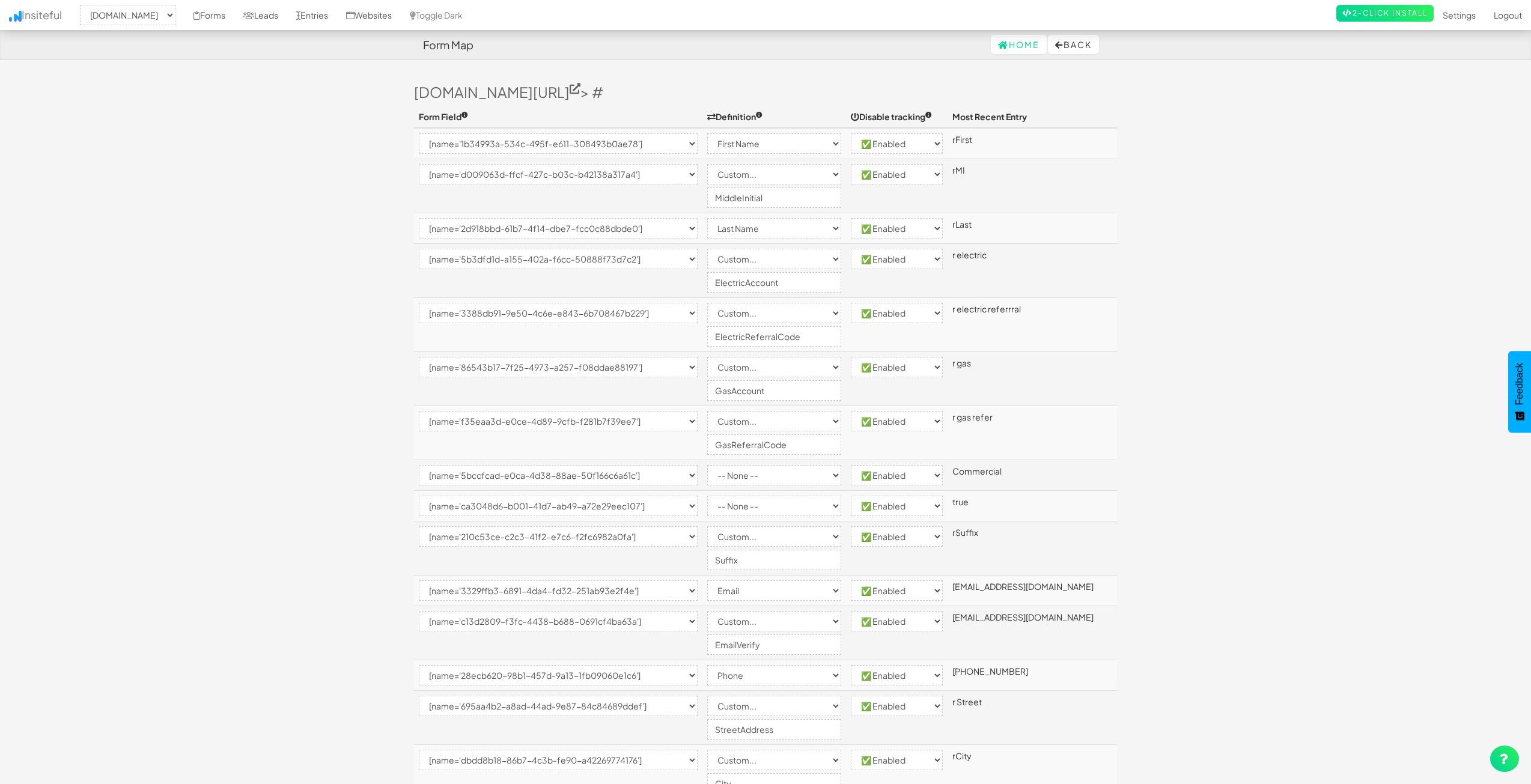
select select "custom"
select select "enabled"
select select "[name='5bccfcad-e0ca-4d38-88ae-50f166c6a61c']"
select select "enabled"
select select "[name='ca3048d6-b001-41d7-ab49-a72e29eec107']"
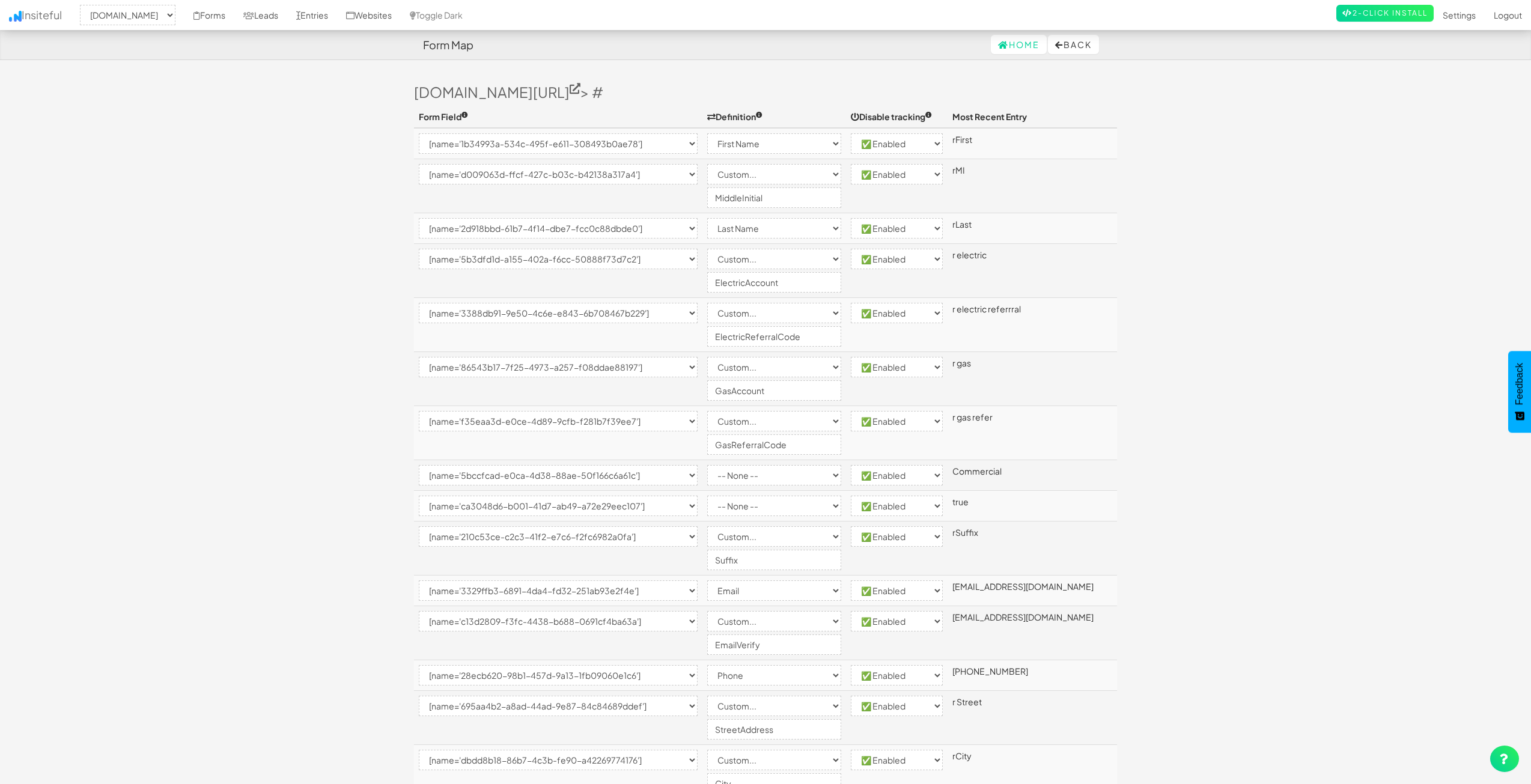
select select "enabled"
select select "[name='210c53ce-c2c3-41f2-e7c6-f2fc6982a0fa']"
select select "custom"
select select "enabled"
select select "[name='3329ffb3-6891-4da4-fd32-251ab93e2f4e']"
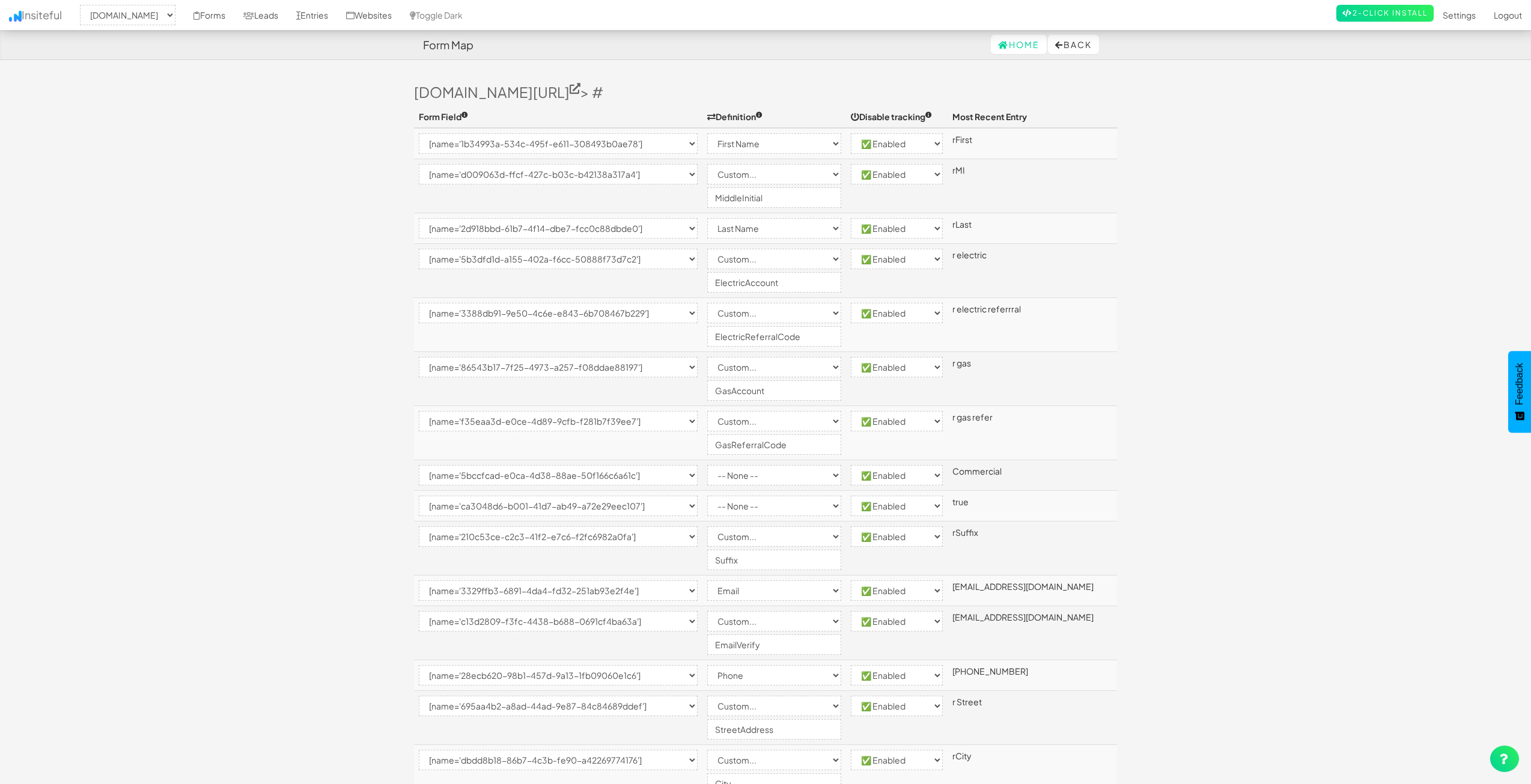
select select "email"
select select "enabled"
select select "[name='c13d2809-f3fc-4438-b688-0691cf4ba63a']"
select select "custom"
select select "enabled"
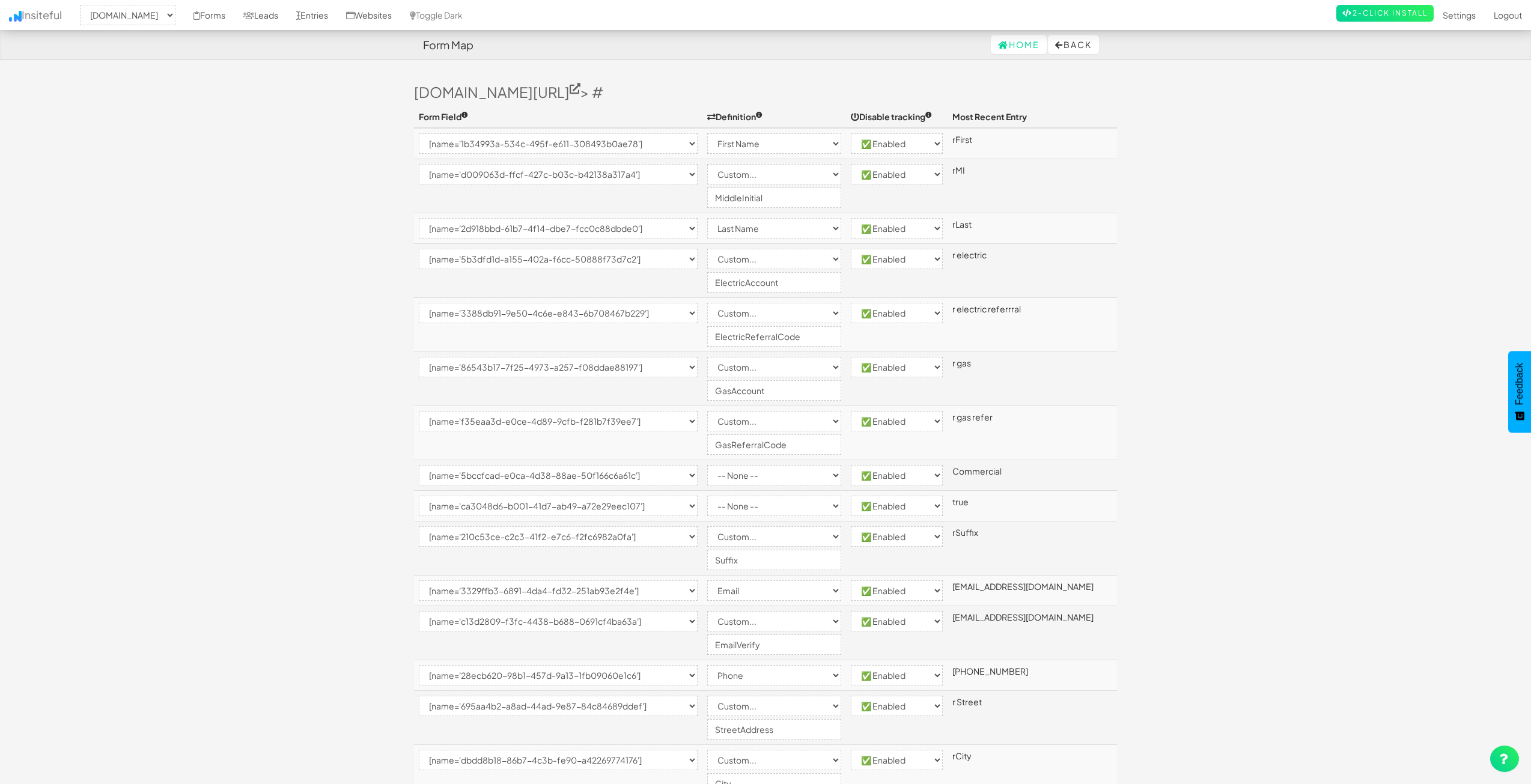
select select "[name='28ecb620-98b1-457d-9a13-1fb09060e1c6']"
select select "phone"
select select "enabled"
select select "[name='695aa4b2-a8ad-44ad-9e87-84c84689ddef']"
select select "custom"
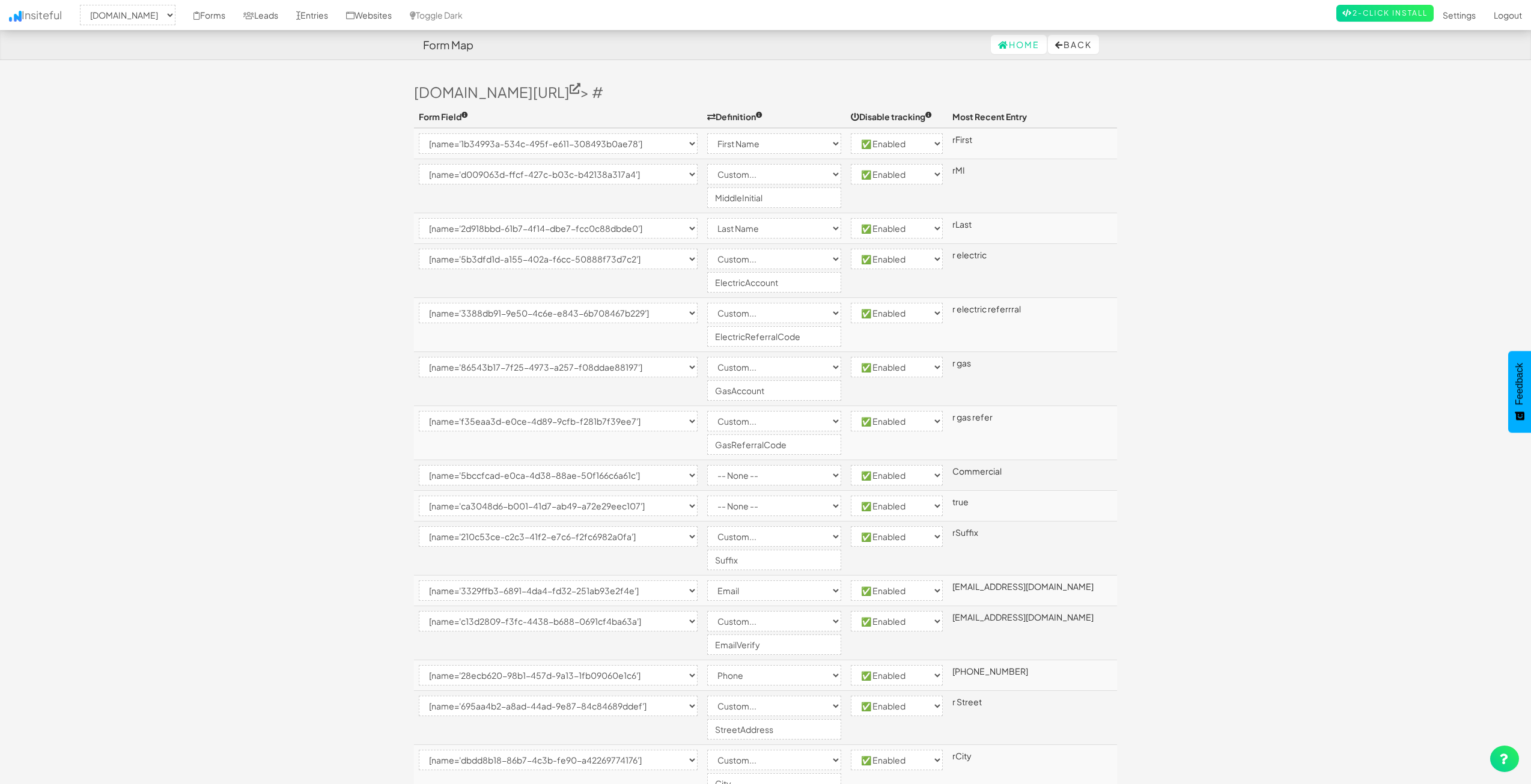
select select "enabled"
select select "[name='dbdd8b18-86b7-4c3b-fe90-a42269774176']"
select select "custom"
select select "enabled"
select select "[name='986a5fb2-619a-4f7f-c954-8273a8ebb3b7']"
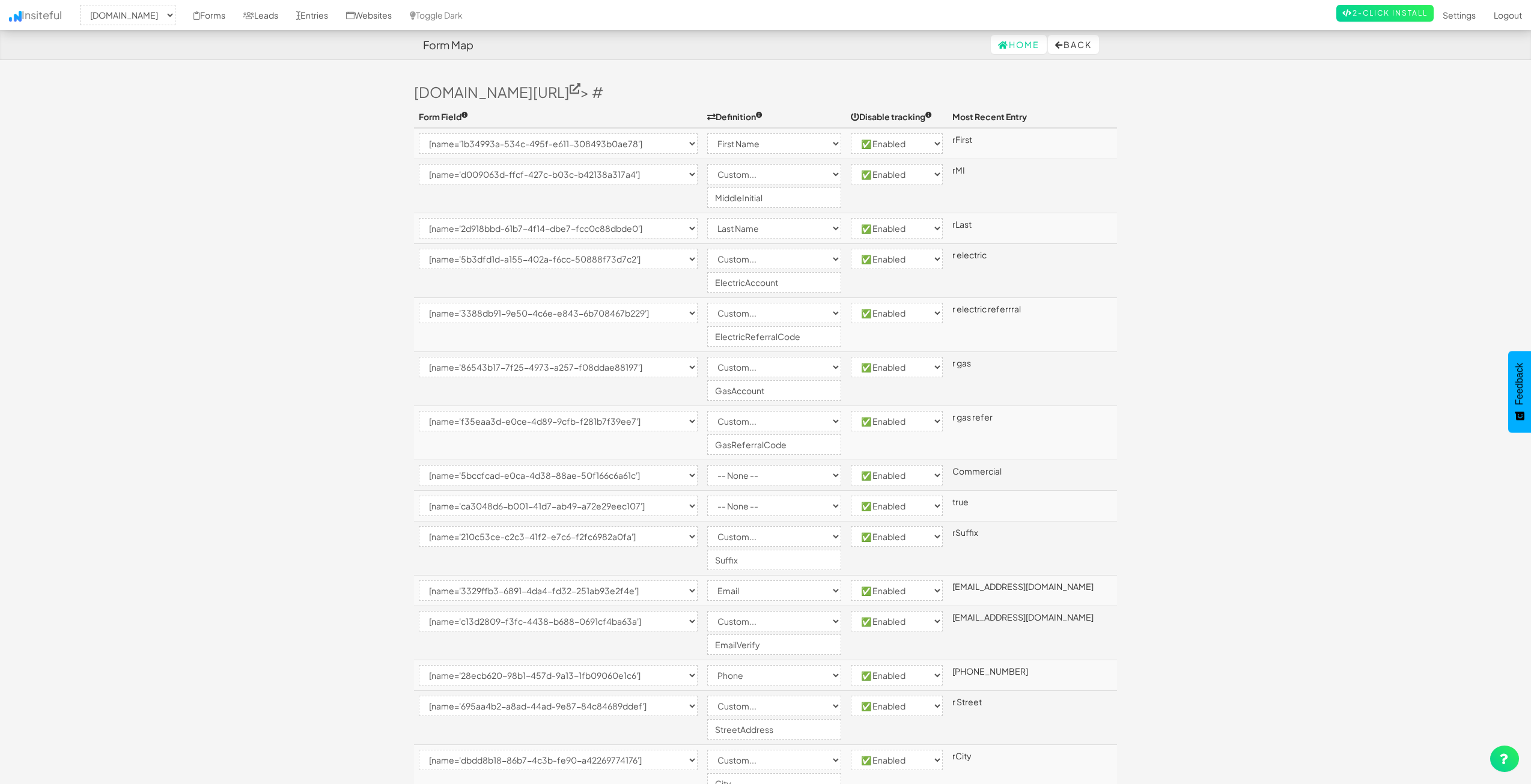
select select "custom"
select select "enabled"
select select "[name='0e513a1a-881e-4af9-fded-dec36f60e821']"
select select "enabled"
select select "[name='fcda31a1-6351-4db9-ede7-e3fd14c8f1dd']"
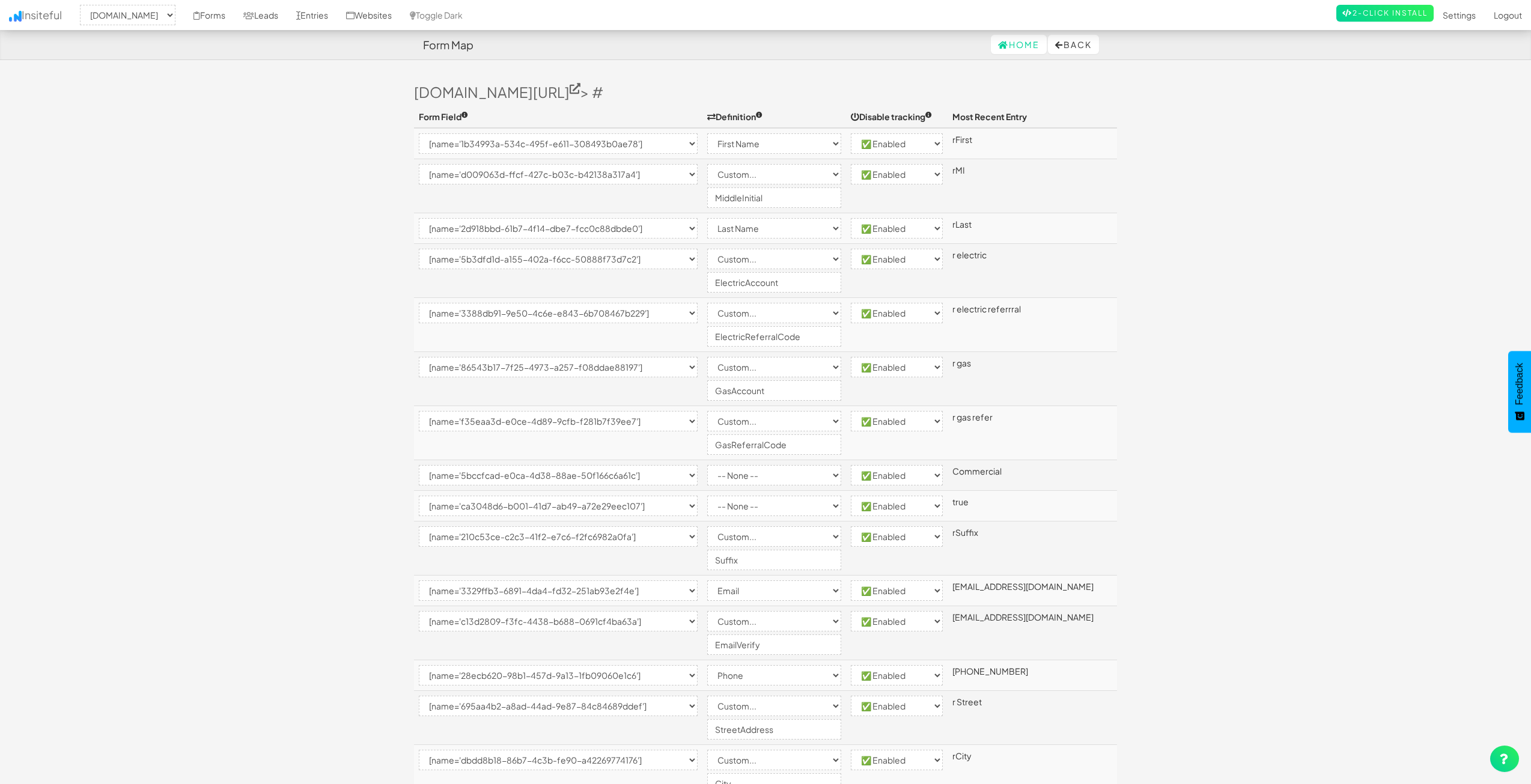
select select "enabled"
select select "[name='67225cb4-ed27-424f-c233-4be0c5af28cc']"
select select "custom"
select select "enabled"
select select "[name='8ba1eaa0-c708-426e-9ff0-c2fbc23b020f']"
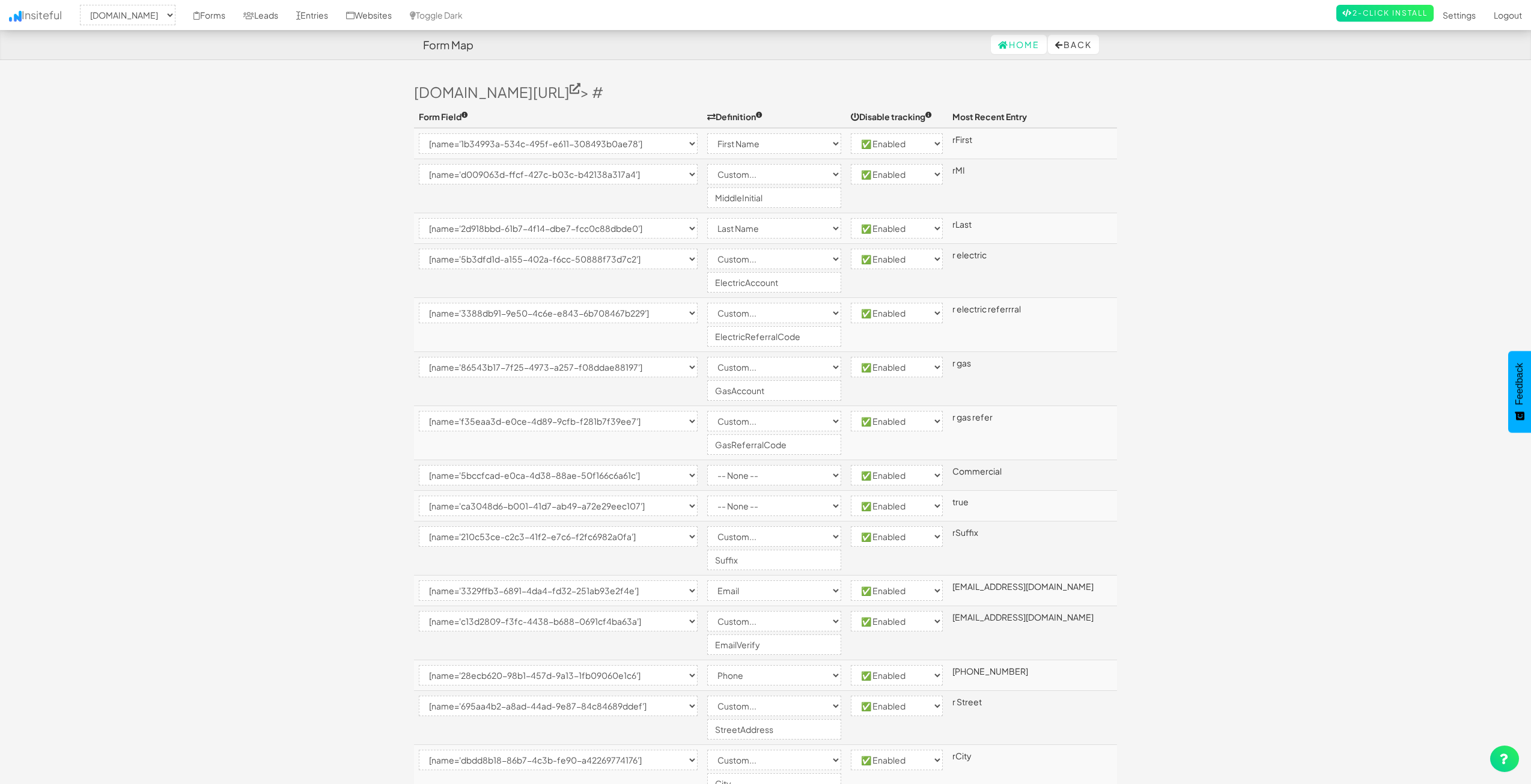
select select "custom"
select select "enabled"
select select "[name='0904271b-1b92-4cb7-c7d9-013cd268a002']"
select select "custom"
select select "enabled"
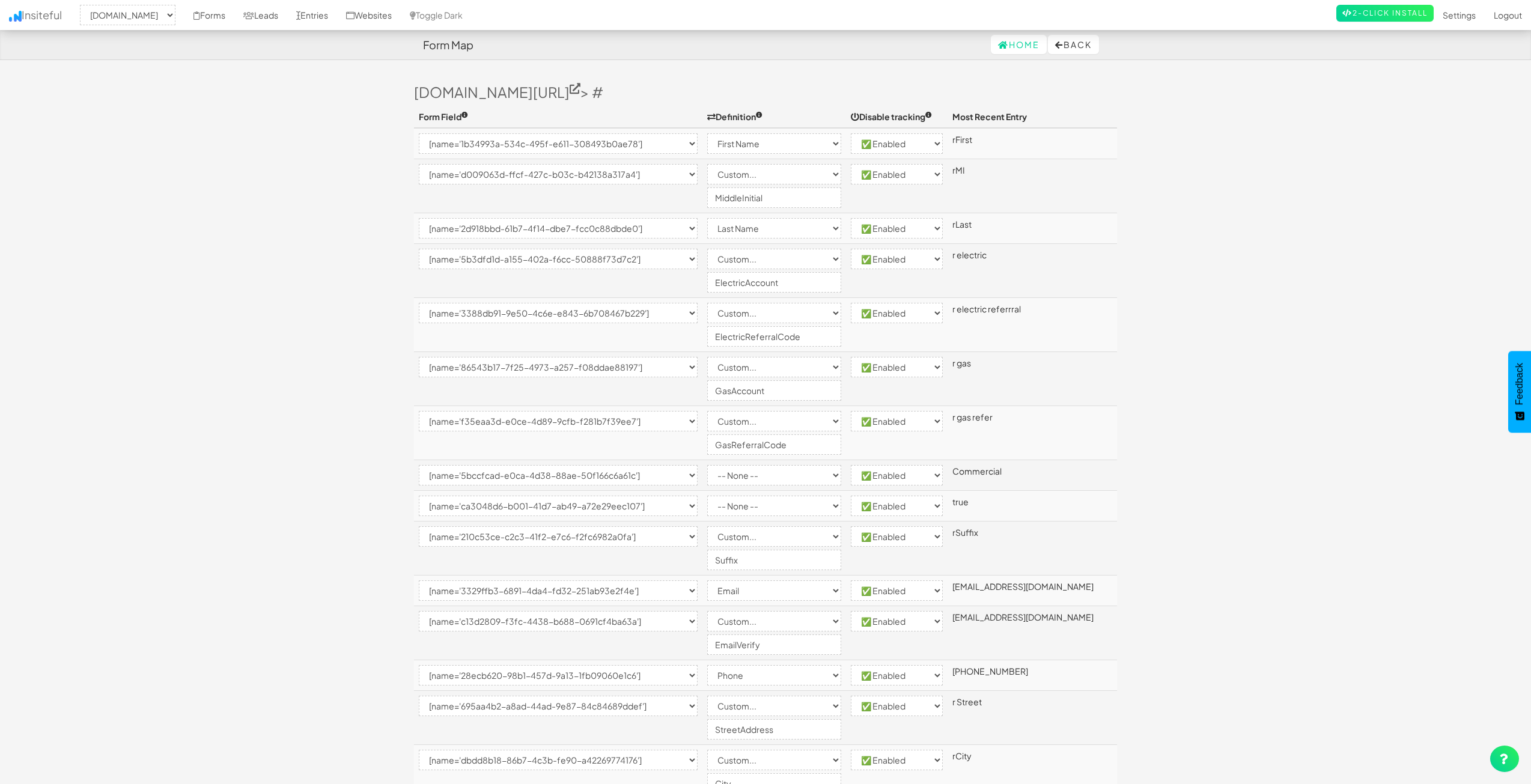
select select "[name='73f0d7e7-54a5-4c00-ad4c-f16f0ea0af4c']"
select select "custom"
select select "enabled"
select select "[name='4c8d73ab-bae9-48a2-bf06-afb3c53bd0d0']"
select select "enabled"
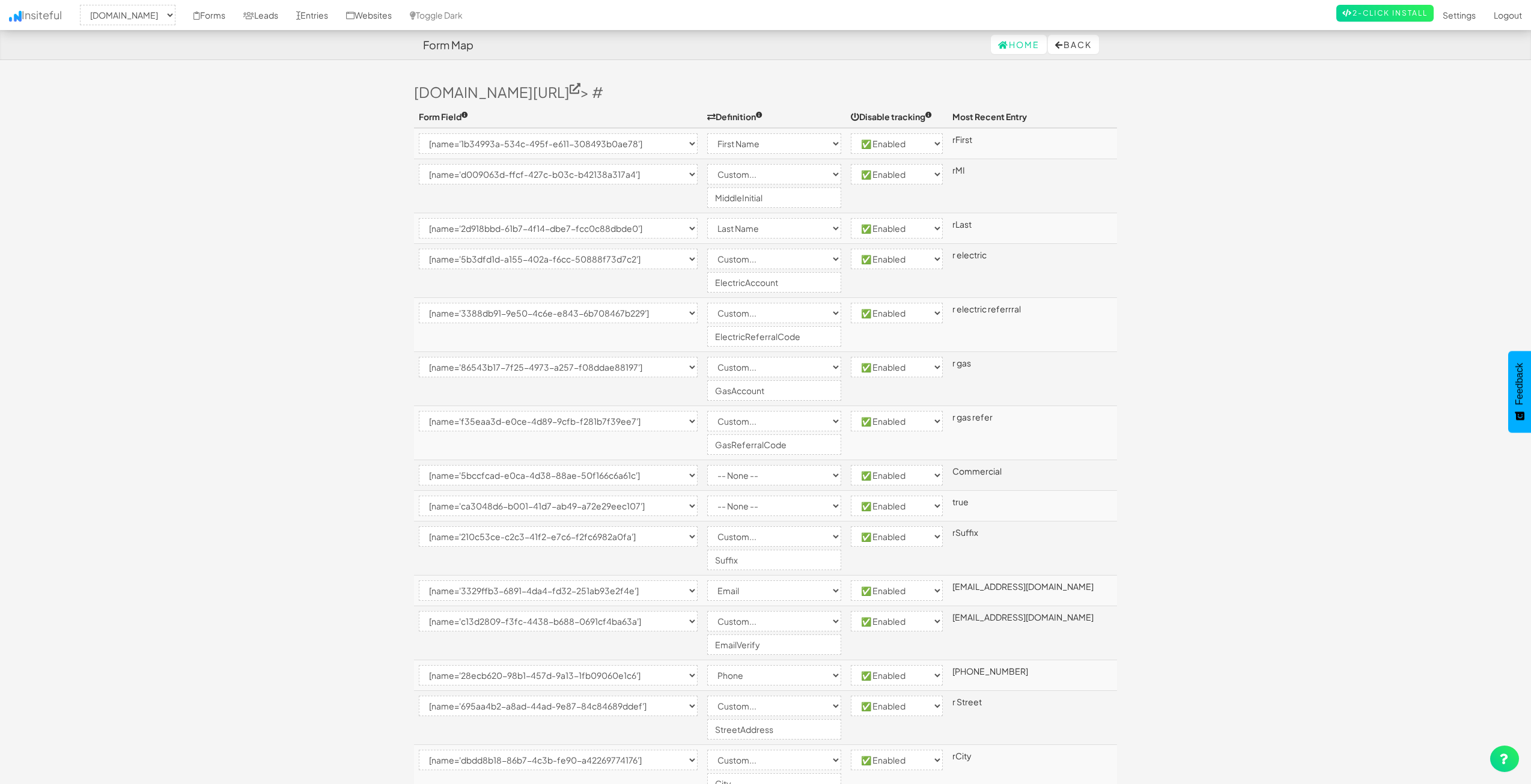
select select "[name='1ece74c5-0a63-4a54-927e-e92bec4205ee']"
select select "custom"
select select "enabled"
select select "[name='242d663d-b535-4b49-b4a3-d6c7a2daddad']"
select select "custom"
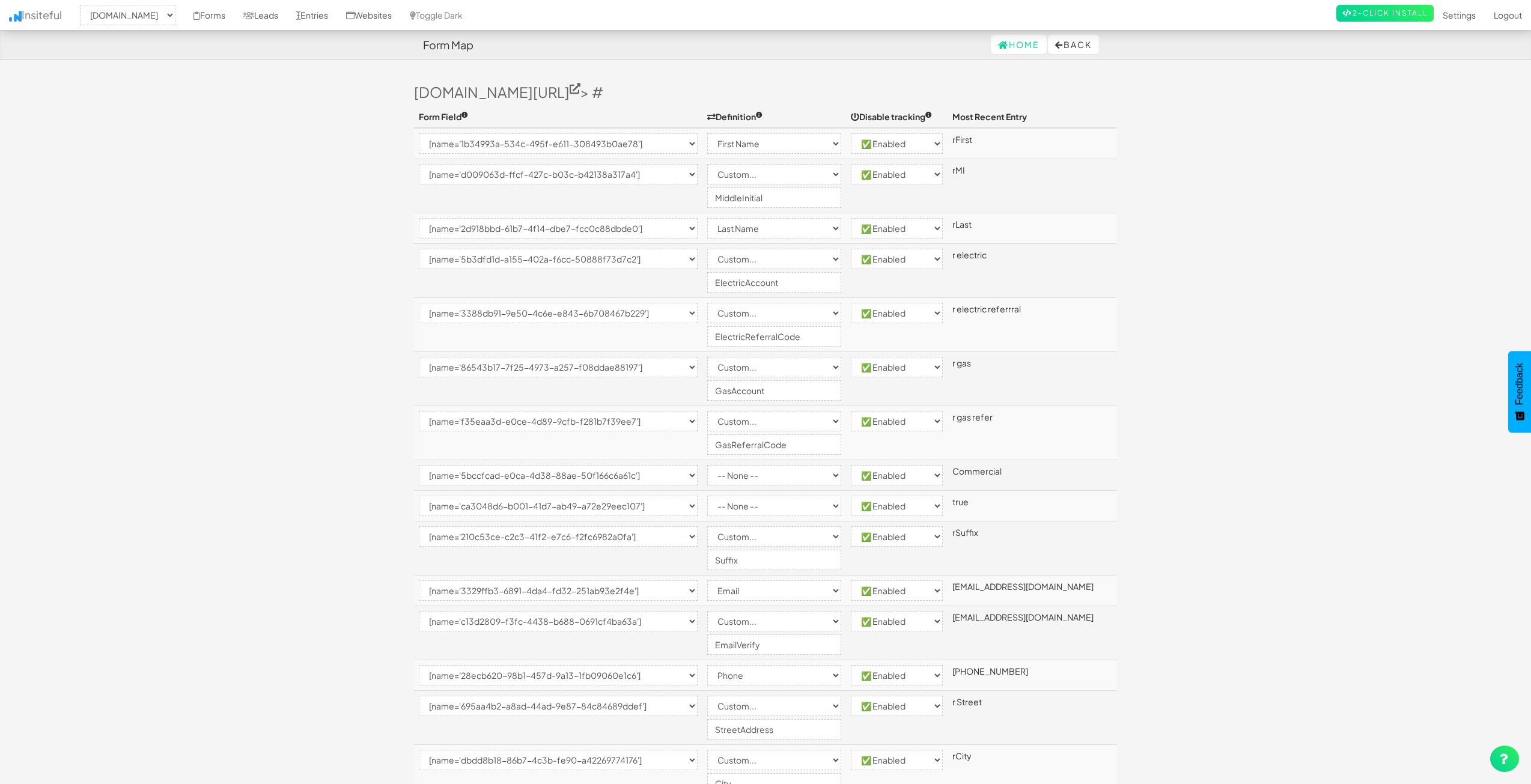
select select "enabled"
select select "[name='c67e95e5-4cd3-4a6c-c94b-6ded6e4c0b9a']"
select select "custom"
select select "enabled"
select select "[name='5b0e84cd-3cab-4cd5-e2a6-6d71df71b8d5']"
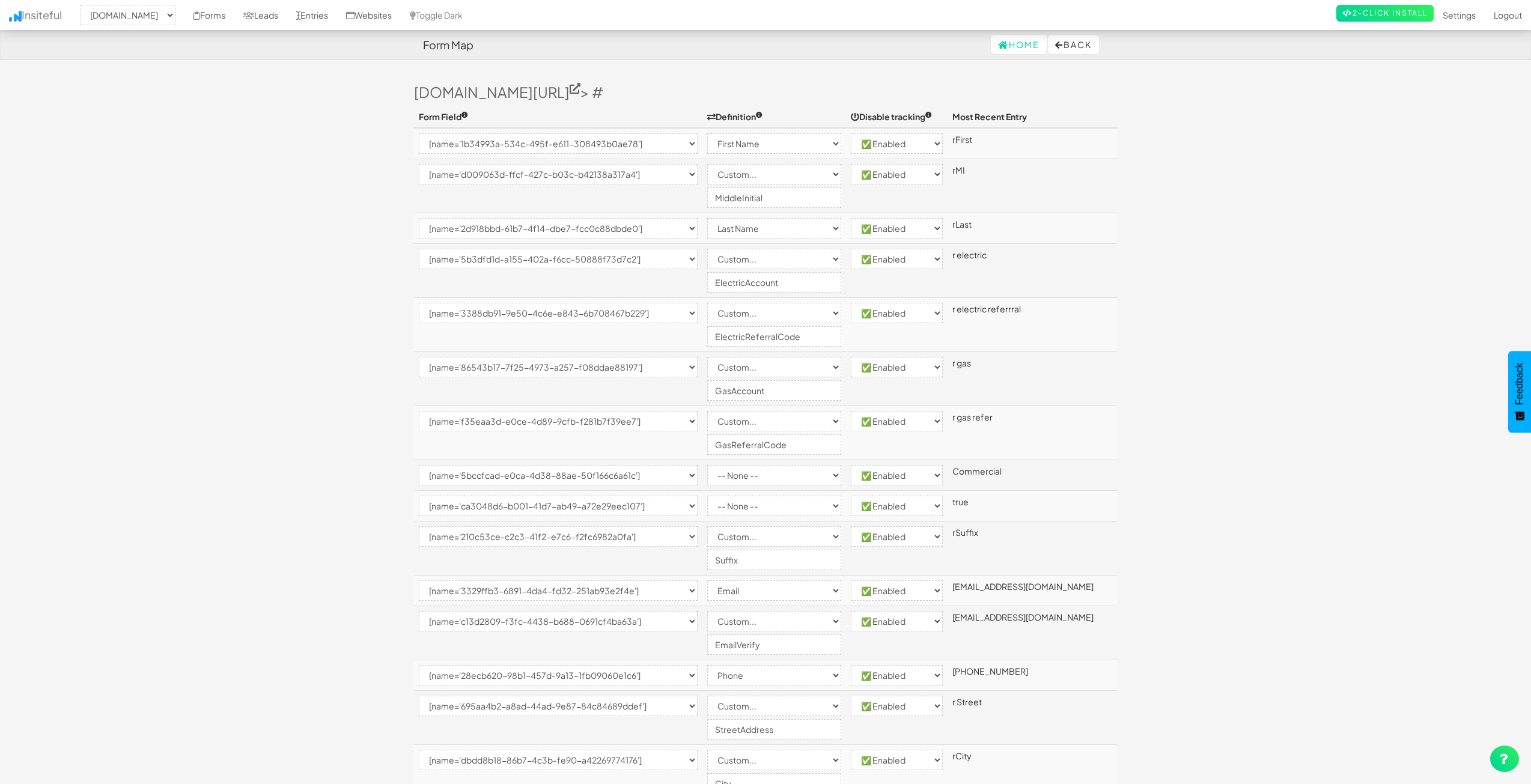
select select "enabled"
select select "[name='17a82b7d-bf15-44e5-ec73-a809a2d1ebce']"
select select "custom"
select select "enabled"
select select "[name='c4565d6c-c285-431a-dcda-8137e64505e4']"
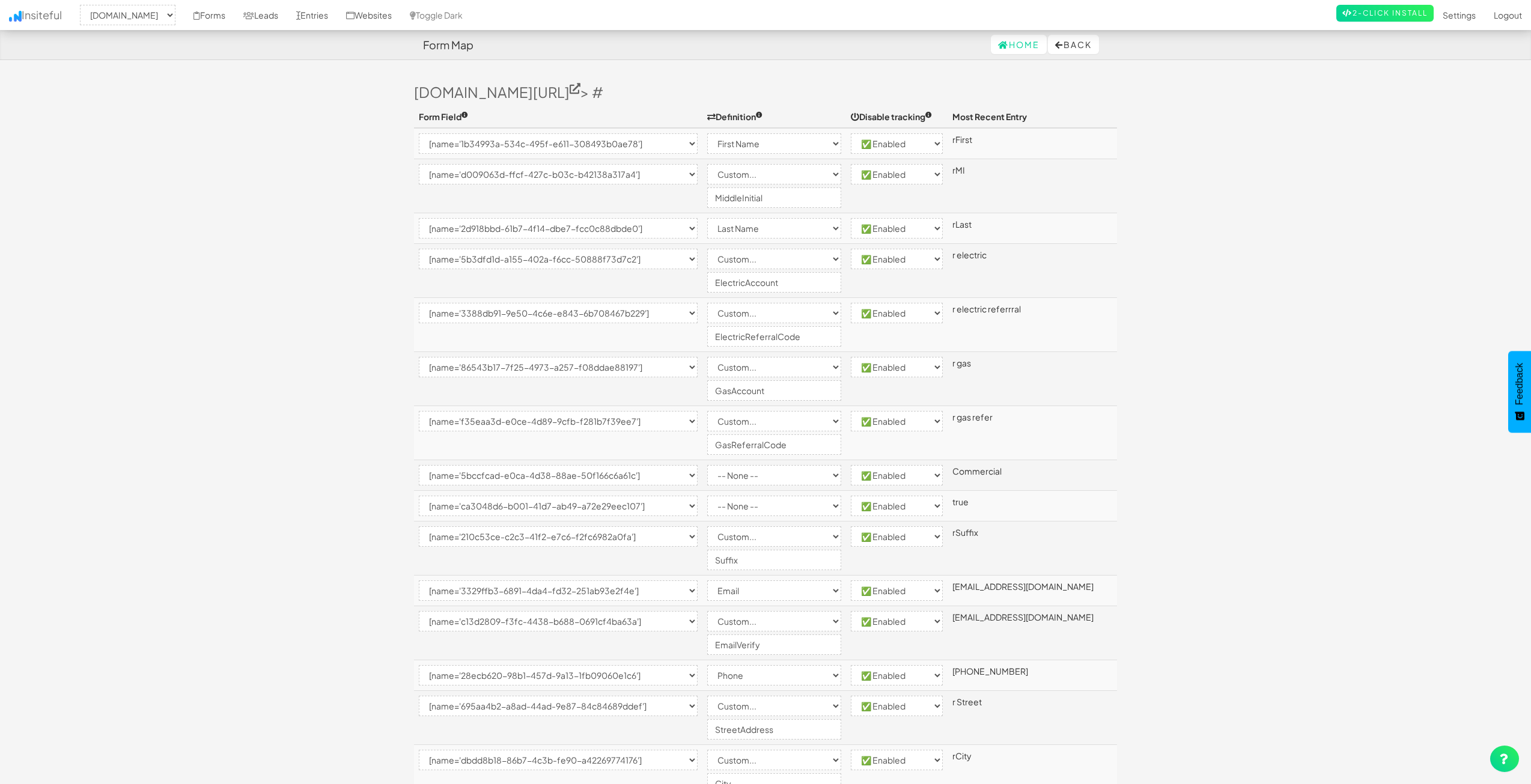
select select "custom"
select select "enabled"
select select "[name='401782dd-afea-4582-8bde-2c307a431179']"
select select "custom"
select select "enabled"
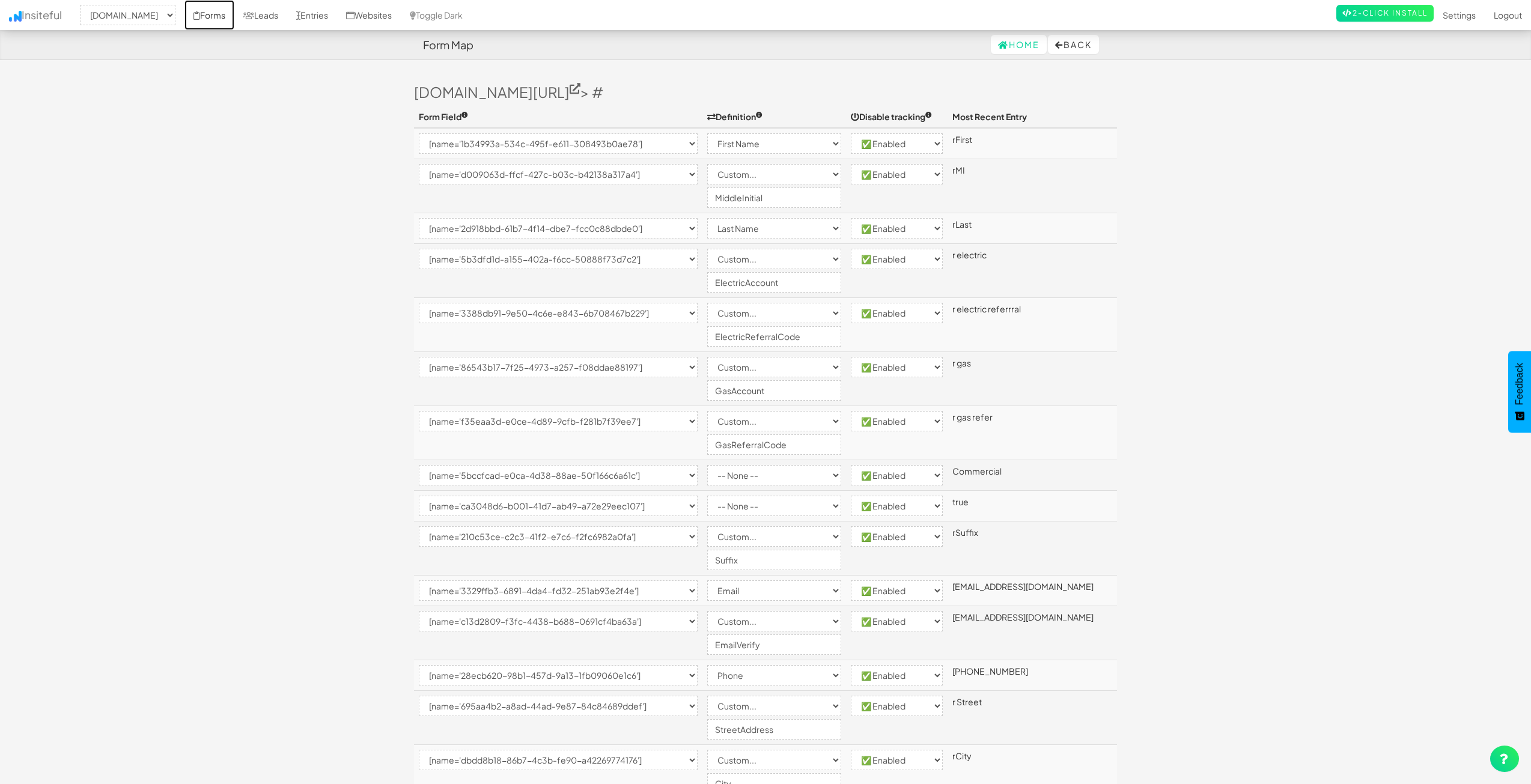
click at [200, 14] on icon at bounding box center [196, 16] width 7 height 8
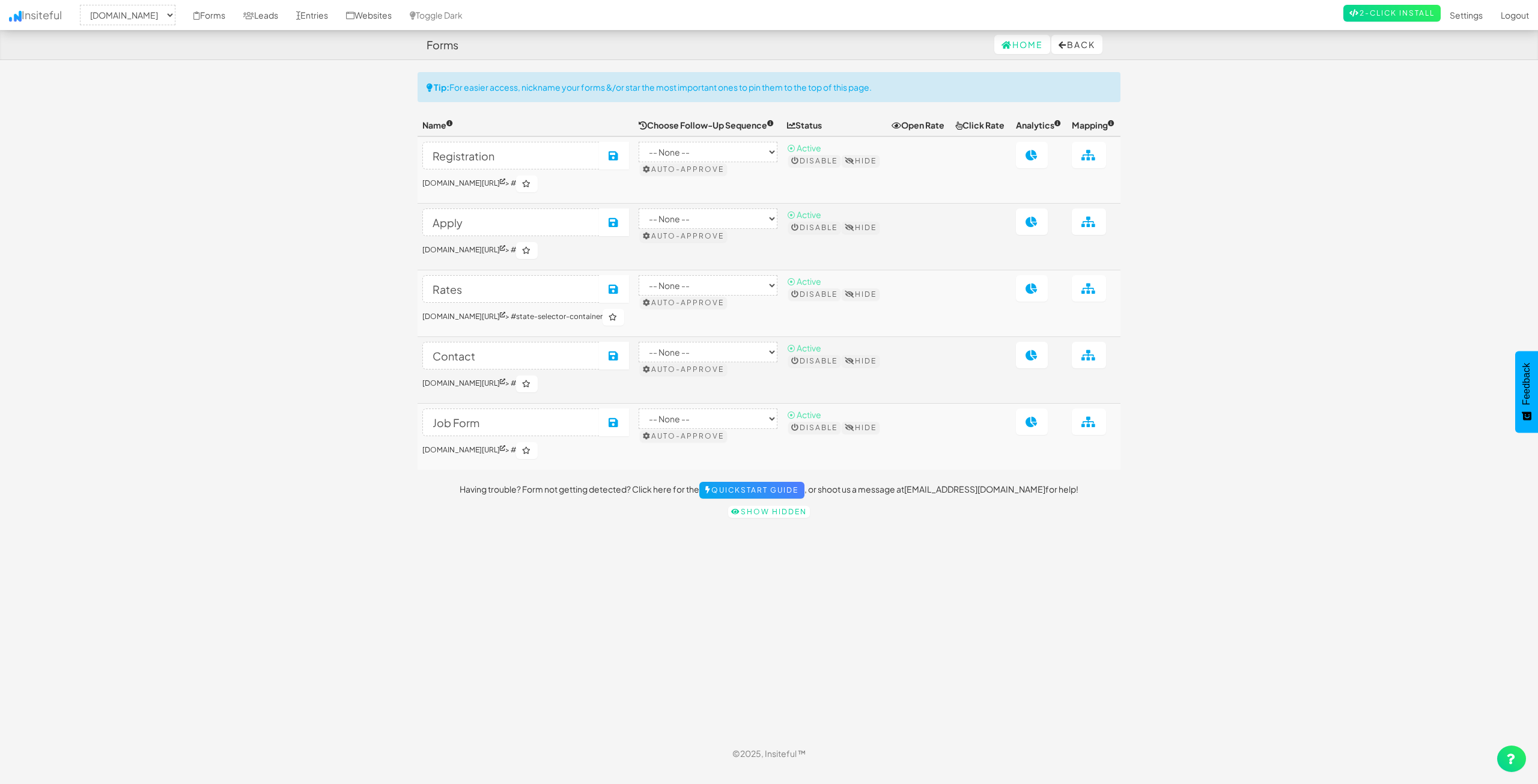
select select "2362"
click at [1073, 237] on td at bounding box center [1093, 237] width 53 height 67
click at [1098, 235] on link at bounding box center [1088, 221] width 34 height 27
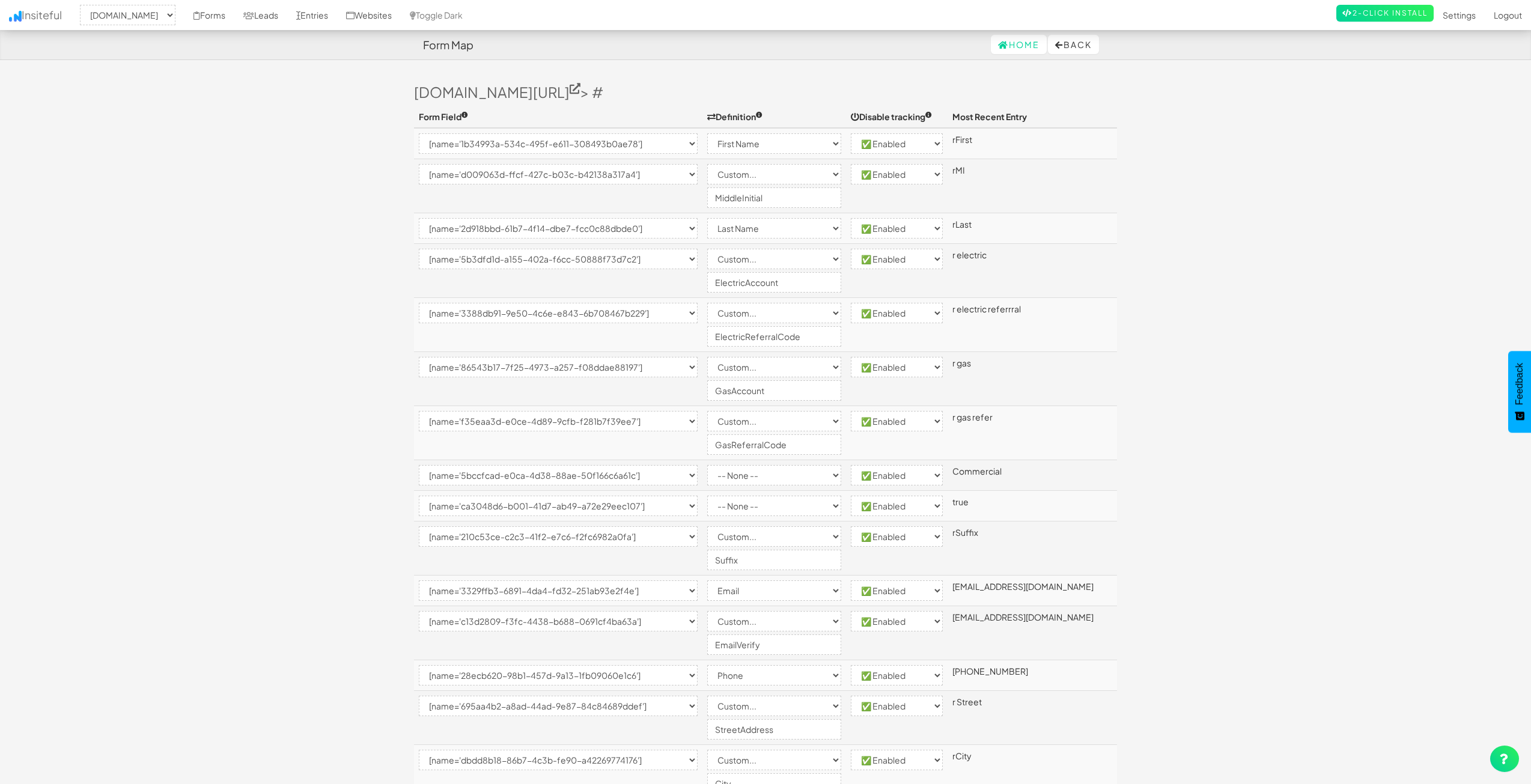
select select "2362"
select select "[name='1b34993a-534c-495f-e611-308493b0ae78']"
select select "first-name"
select select "enabled"
select select "[name='d009063d-ffcf-427c-b03c-b42138a317a4']"
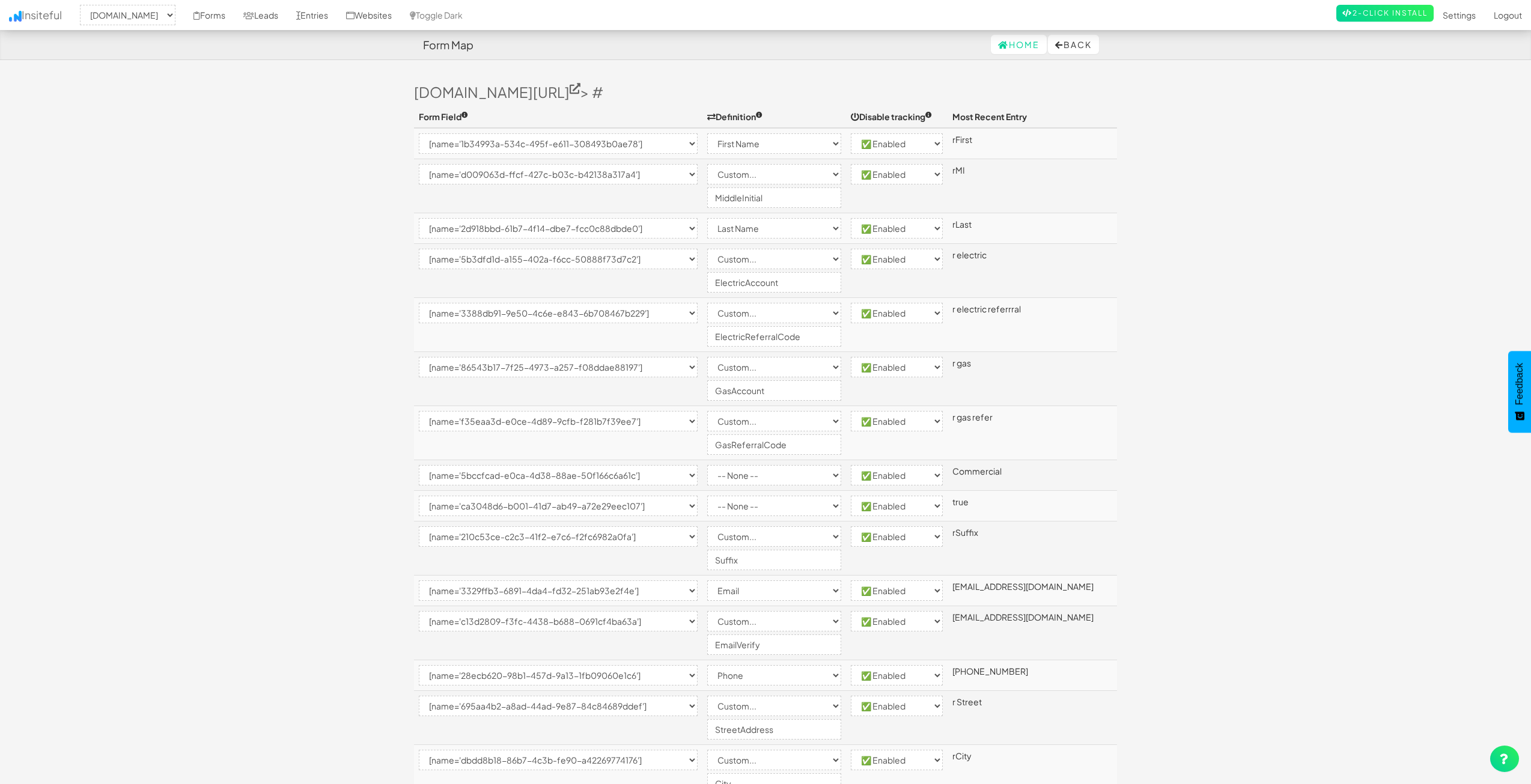
select select "custom"
select select "enabled"
select select "[name='2d918bbd-61b7-4f14-dbe7-fcc0c88dbde0']"
select select "last-name"
select select "enabled"
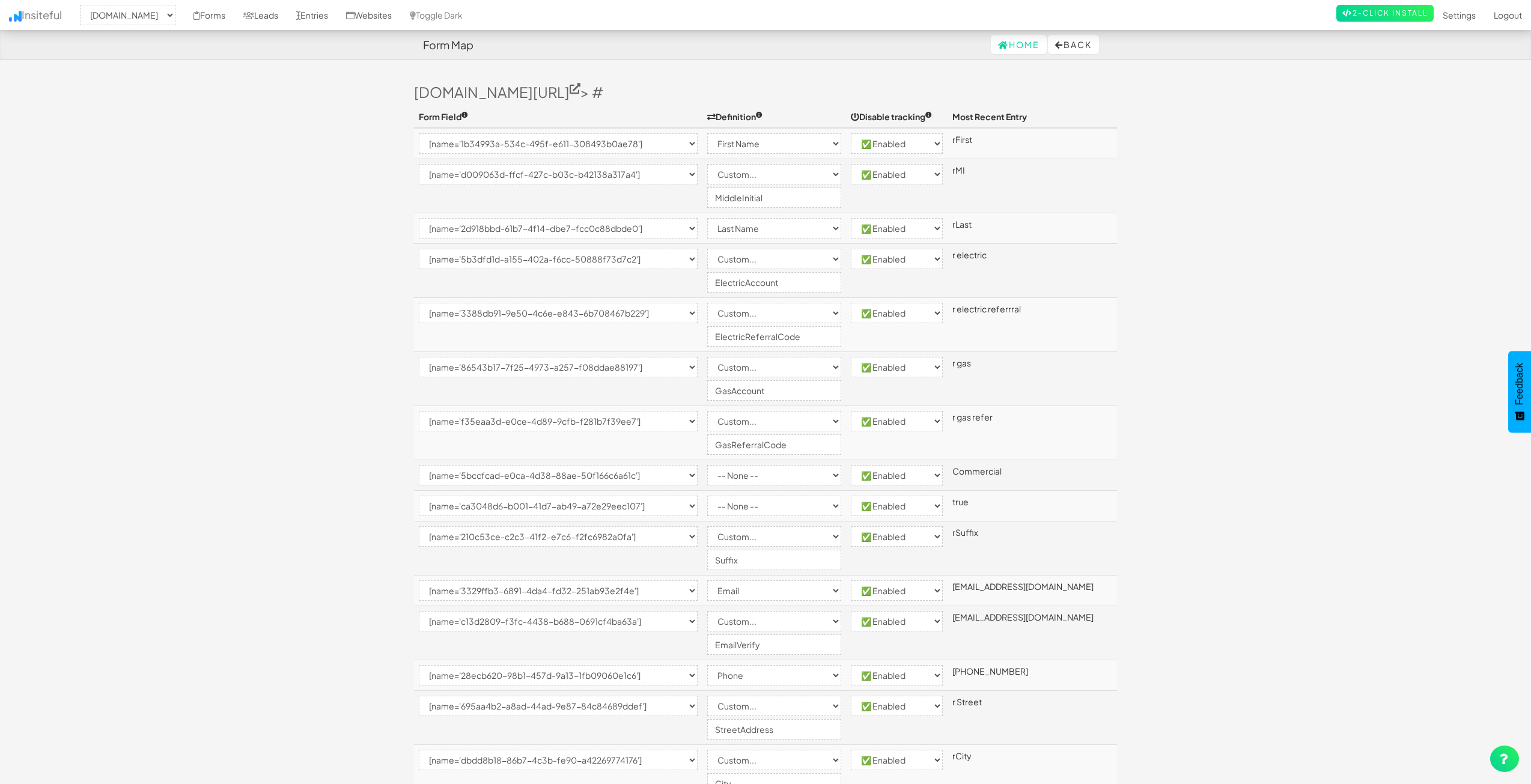
select select "[name='5b3dfd1d-a155-402a-f6cc-50888f73d7c2']"
select select "custom"
select select "enabled"
select select "[name='3388db91-9e50-4c6e-e843-6b708467b229']"
select select "custom"
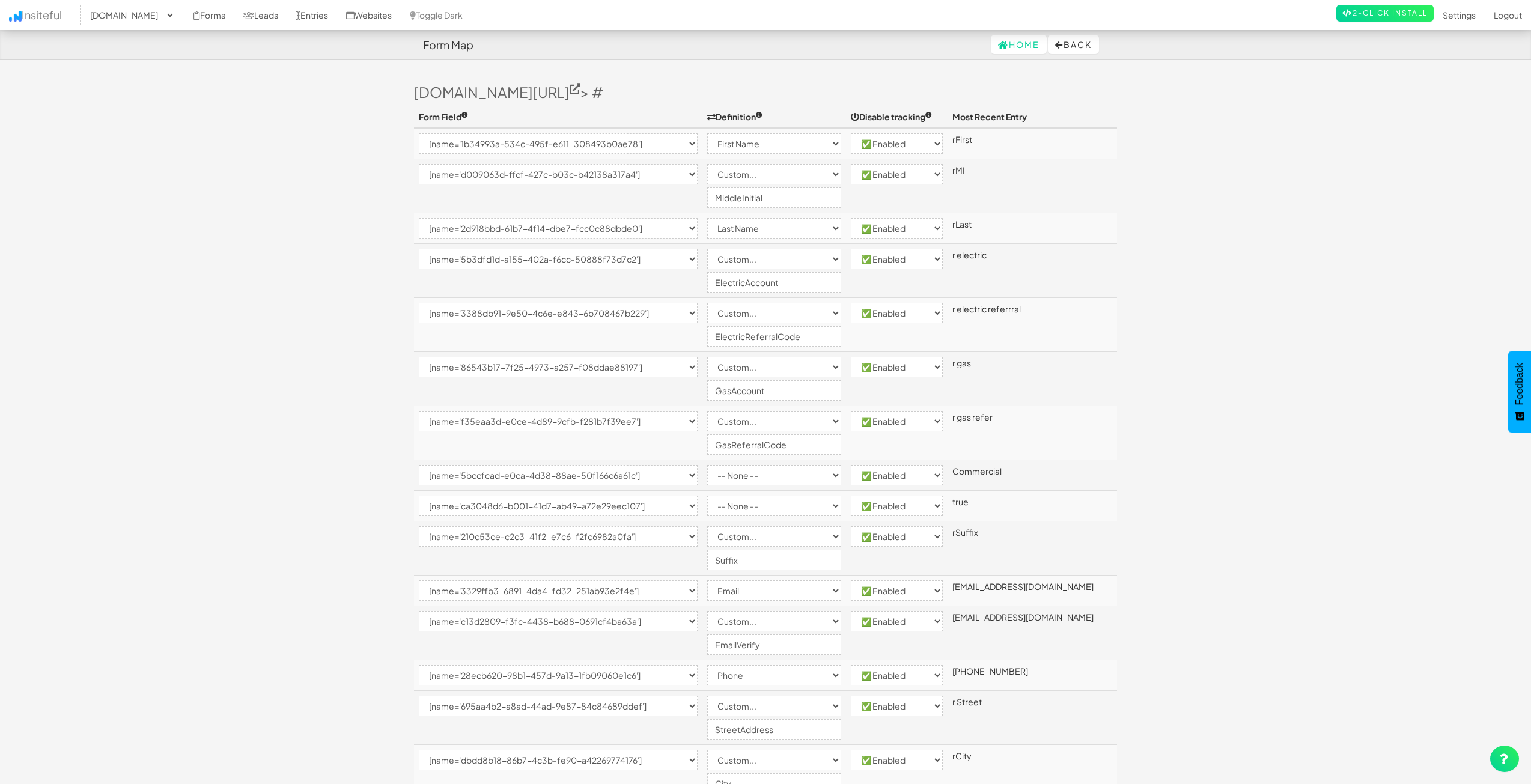
select select "enabled"
select select "[name='86543b17-7f25-4973-a257-f08ddae88197']"
select select "custom"
select select "enabled"
select select "[name='f35eaa3d-e0ce-4d89-9cfb-f281b7f39ee7']"
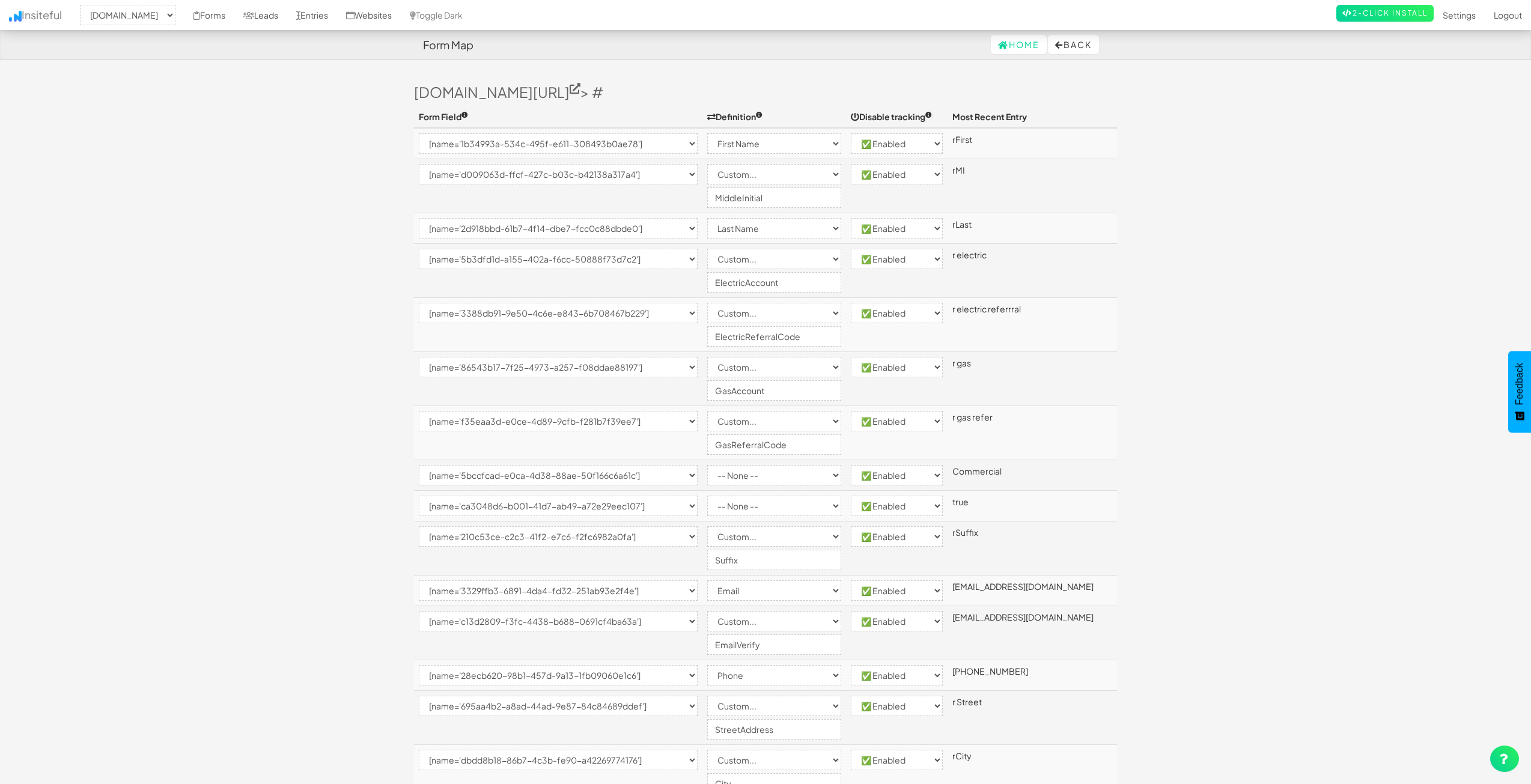
select select "custom"
select select "enabled"
select select "[name='5bccfcad-e0ca-4d38-88ae-50f166c6a61c']"
select select "enabled"
select select "[name='ca3048d6-b001-41d7-ab49-a72e29eec107']"
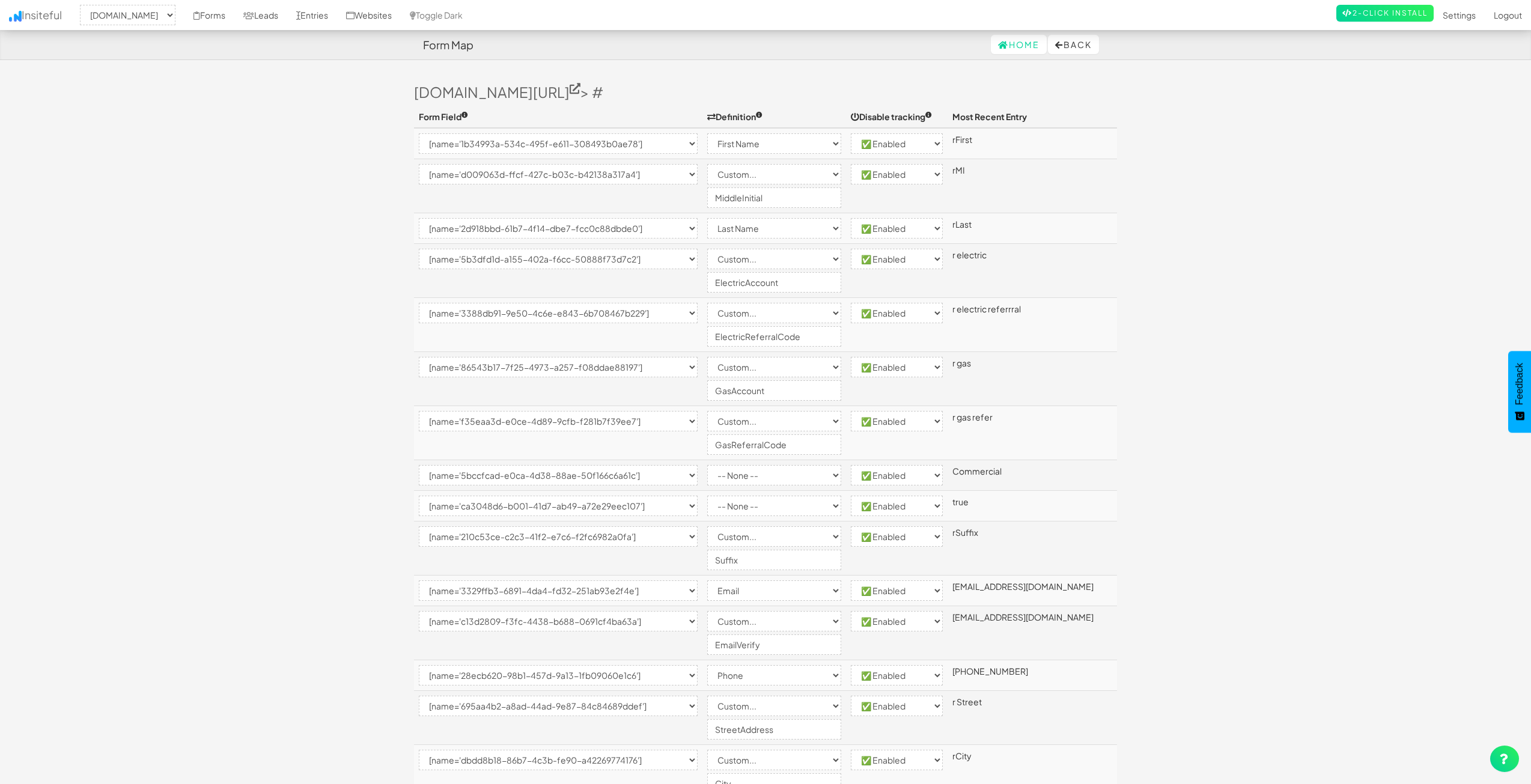
select select "enabled"
select select "[name='210c53ce-c2c3-41f2-e7c6-f2fc6982a0fa']"
select select "custom"
select select "enabled"
select select "[name='3329ffb3-6891-4da4-fd32-251ab93e2f4e']"
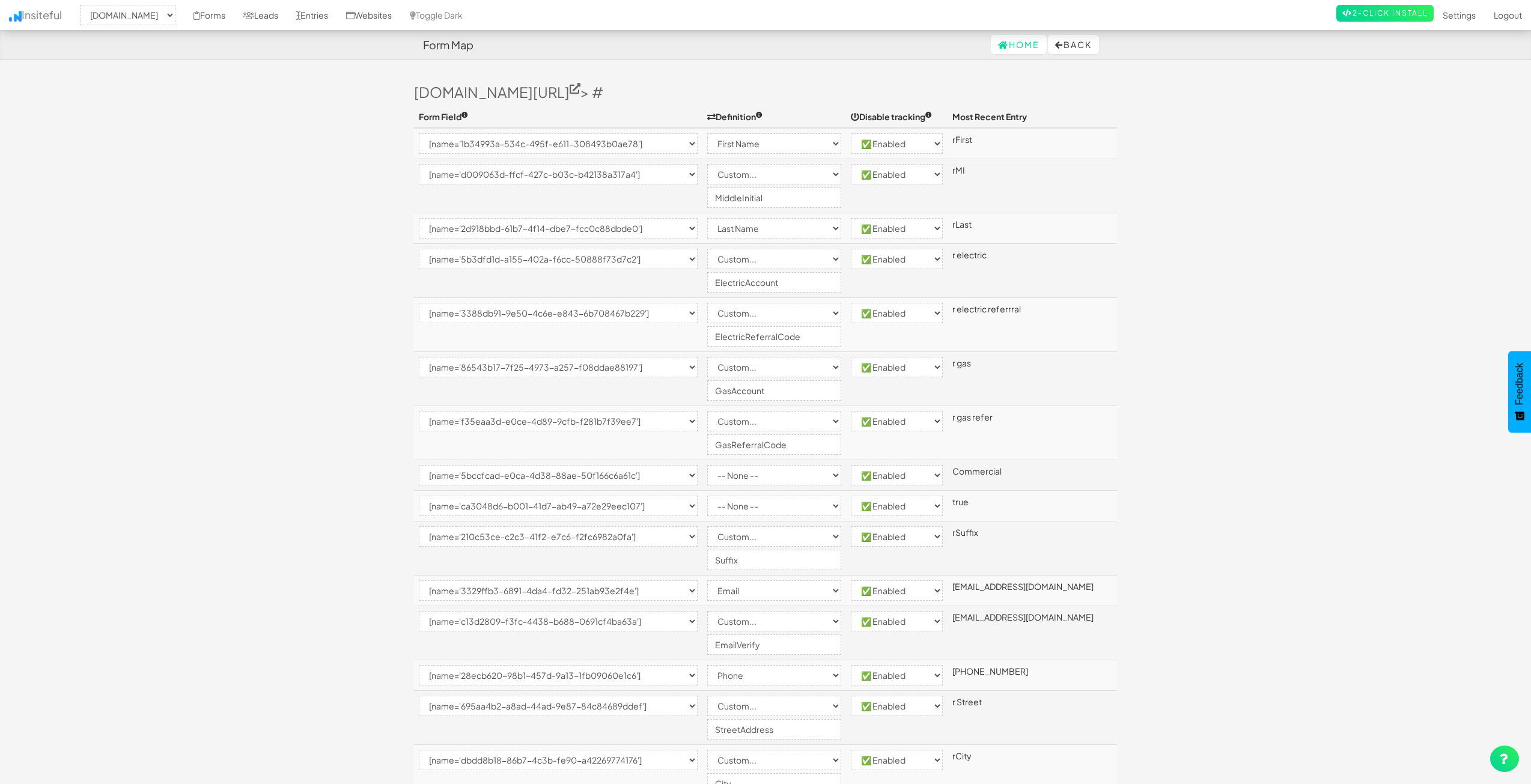
select select "email"
select select "enabled"
select select "[name='c13d2809-f3fc-4438-b688-0691cf4ba63a']"
select select "custom"
select select "enabled"
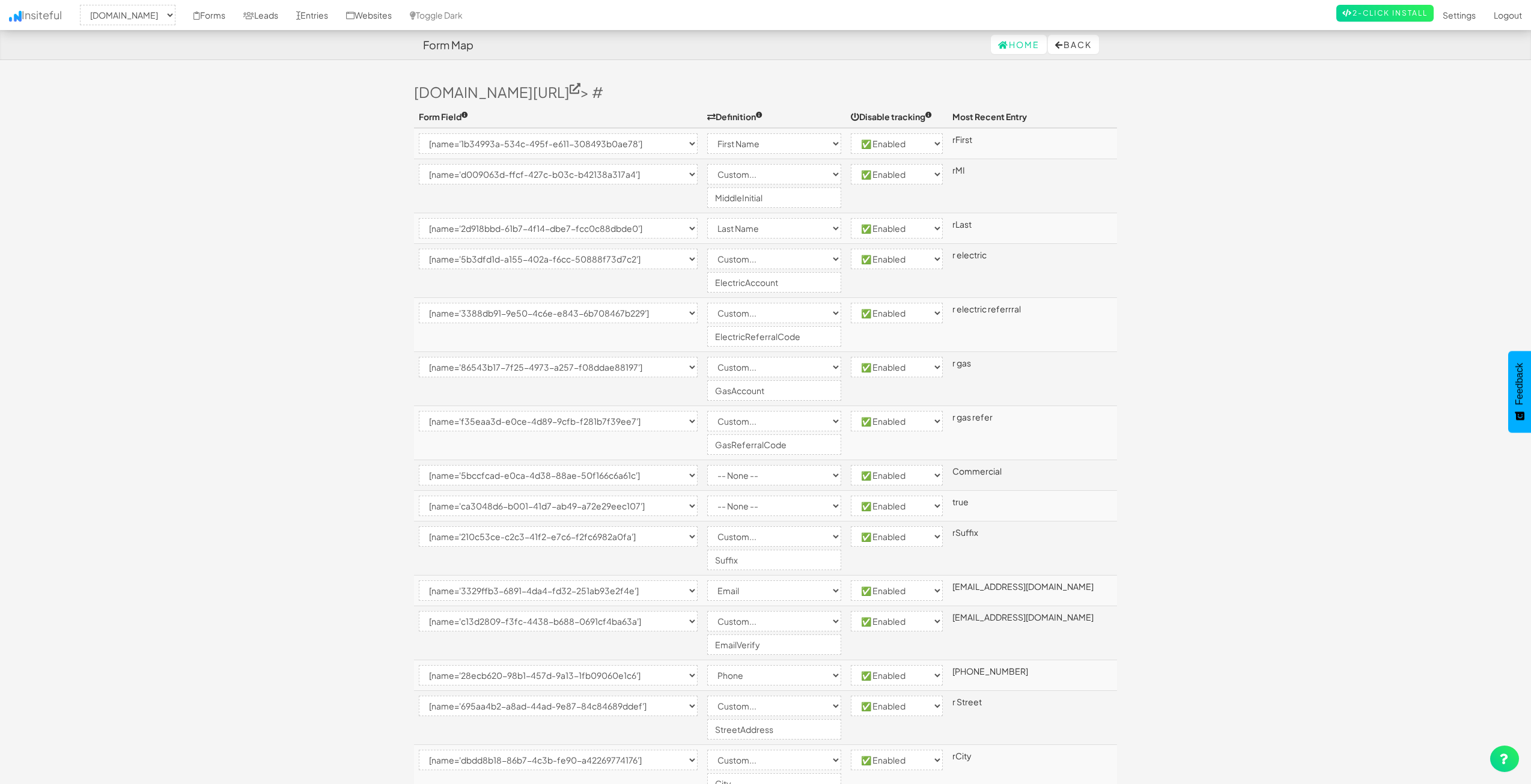
select select "[name='28ecb620-98b1-457d-9a13-1fb09060e1c6']"
select select "phone"
select select "enabled"
select select "[name='695aa4b2-a8ad-44ad-9e87-84c84689ddef']"
select select "custom"
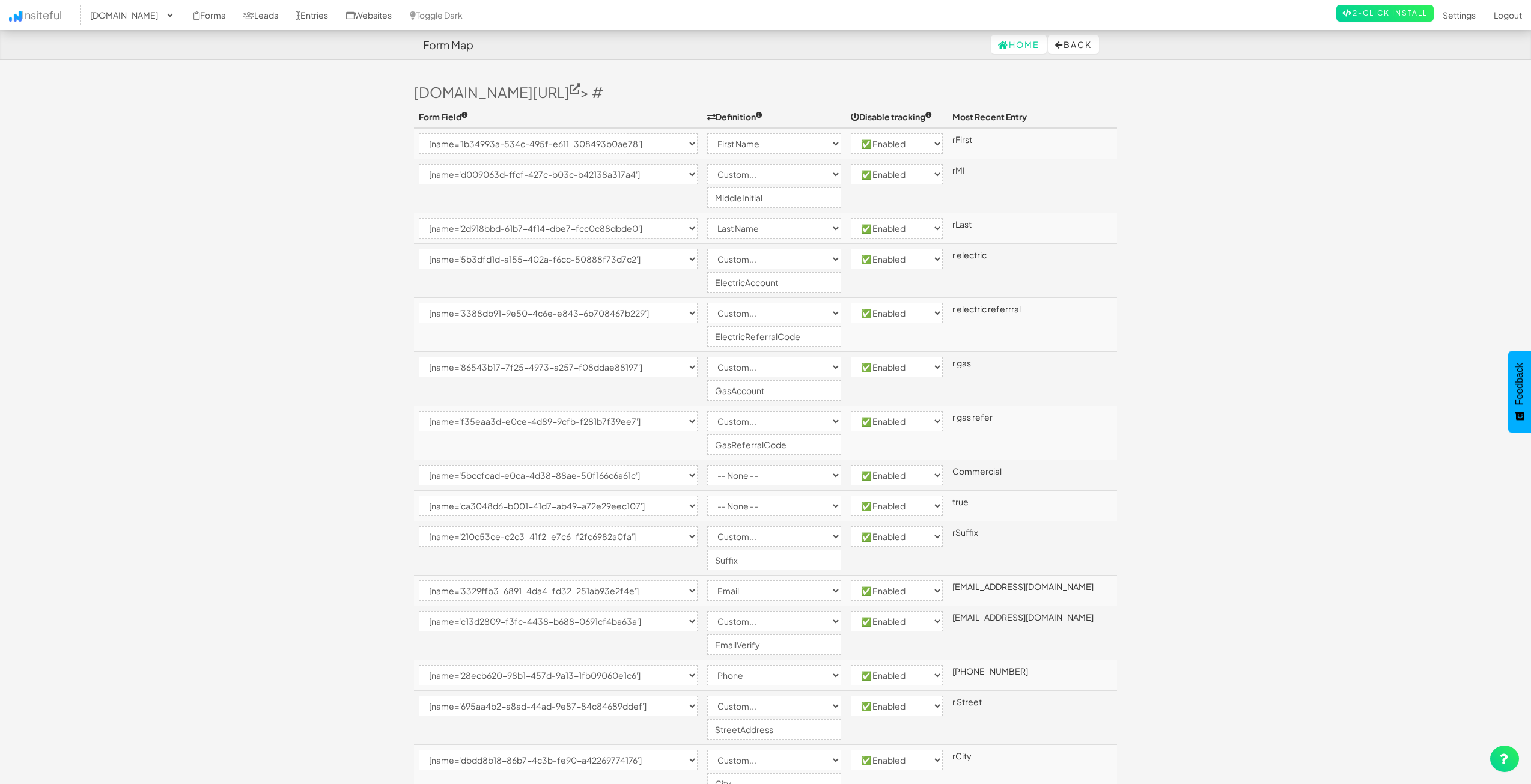
select select "enabled"
select select "[name='dbdd8b18-86b7-4c3b-fe90-a42269774176']"
select select "custom"
select select "enabled"
select select "[name='986a5fb2-619a-4f7f-c954-8273a8ebb3b7']"
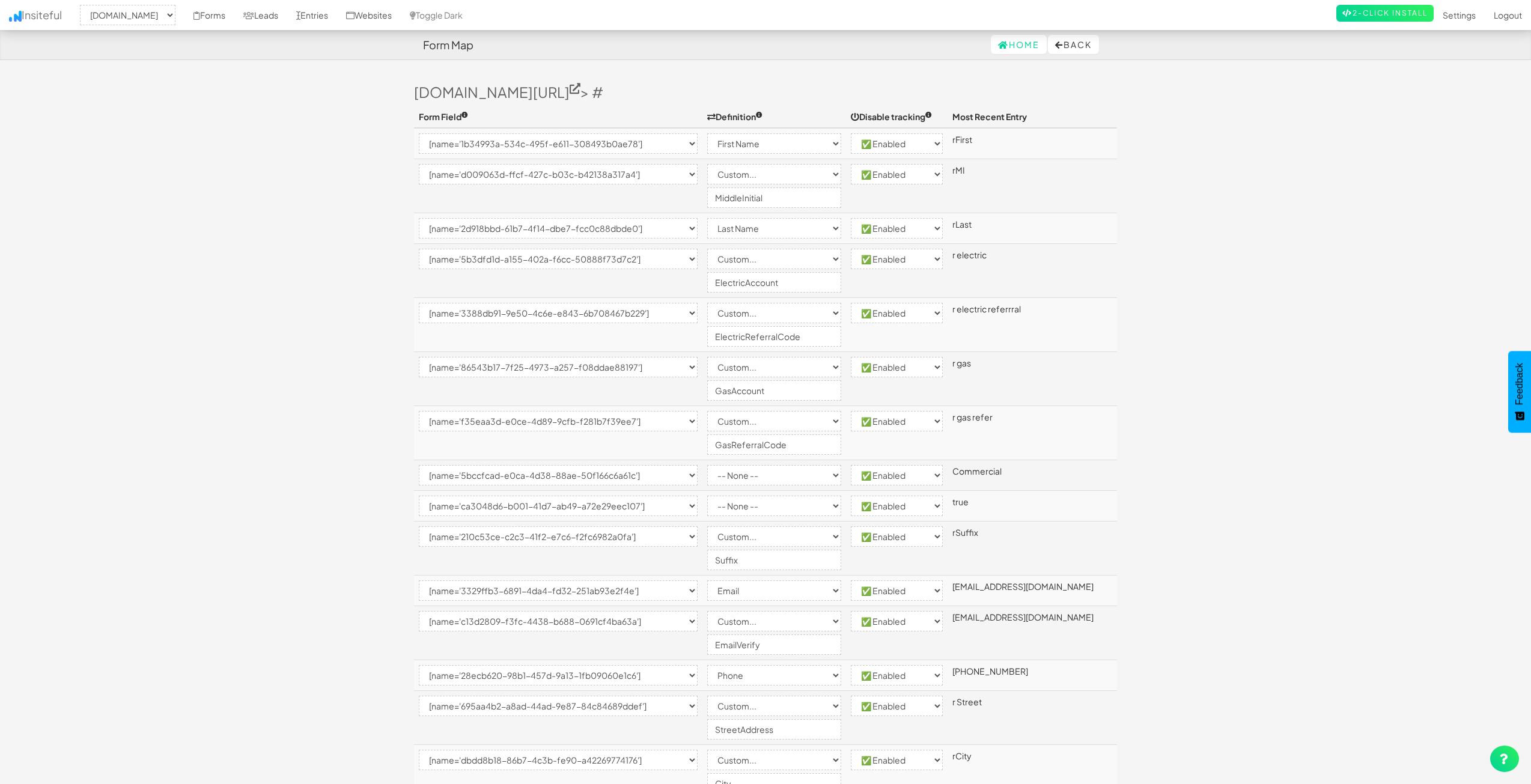
select select "custom"
select select "enabled"
select select "[name='0e513a1a-881e-4af9-fded-dec36f60e821']"
select select "enabled"
select select "[name='fcda31a1-6351-4db9-ede7-e3fd14c8f1dd']"
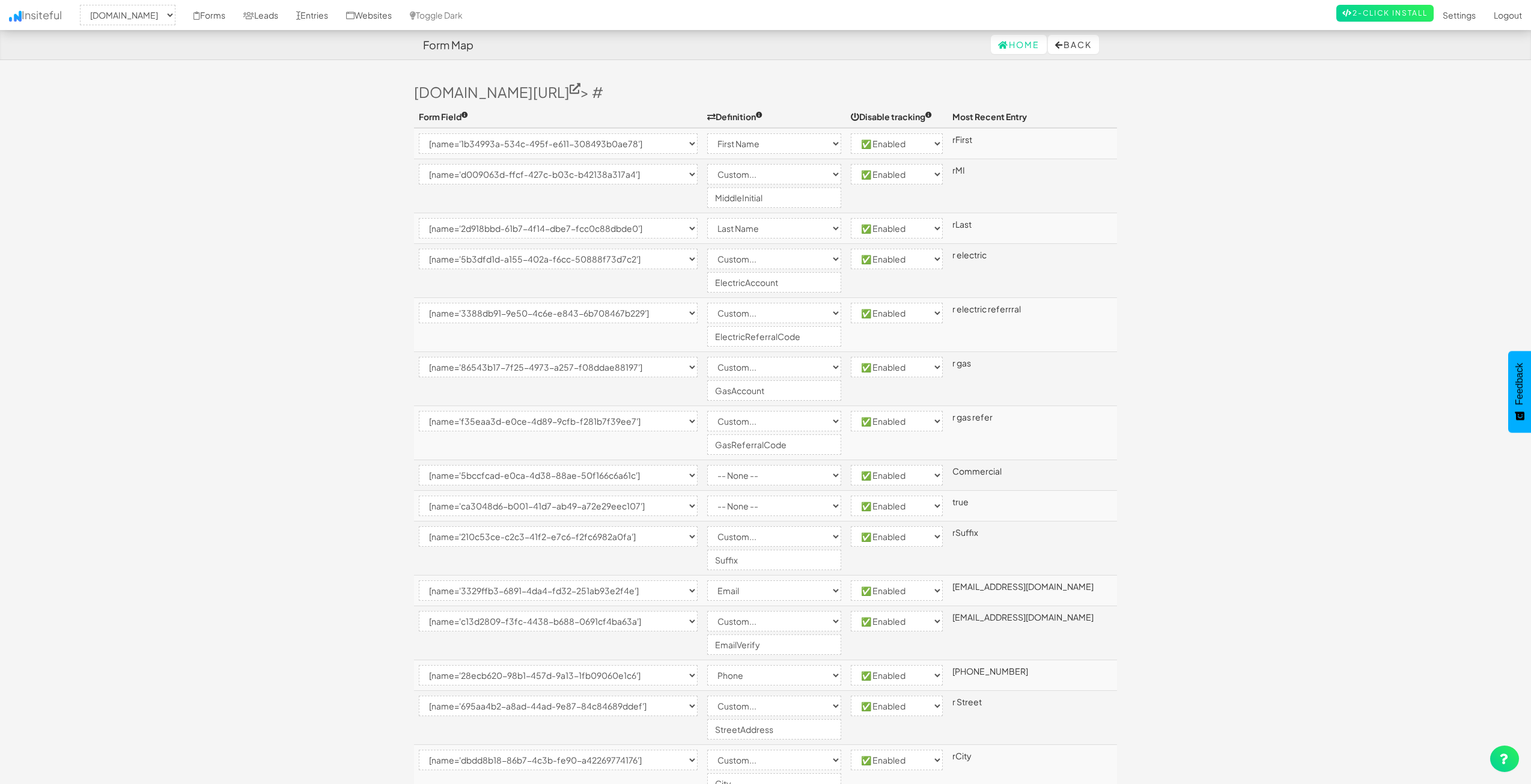
select select "enabled"
select select "[name='67225cb4-ed27-424f-c233-4be0c5af28cc']"
select select "custom"
select select "enabled"
select select "[name='8ba1eaa0-c708-426e-9ff0-c2fbc23b020f']"
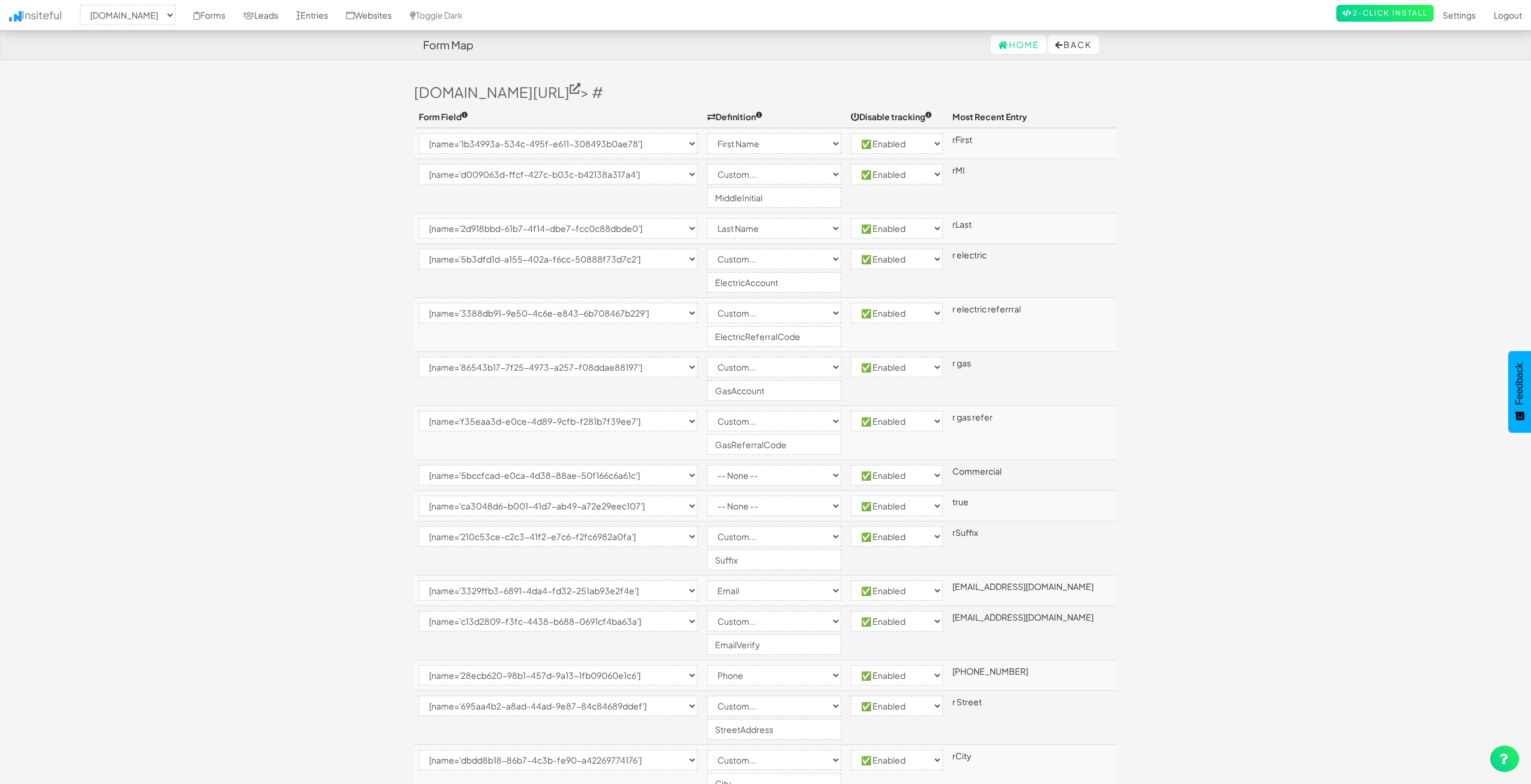
select select "custom"
select select "enabled"
select select "[name='0904271b-1b92-4cb7-c7d9-013cd268a002']"
select select "custom"
select select "enabled"
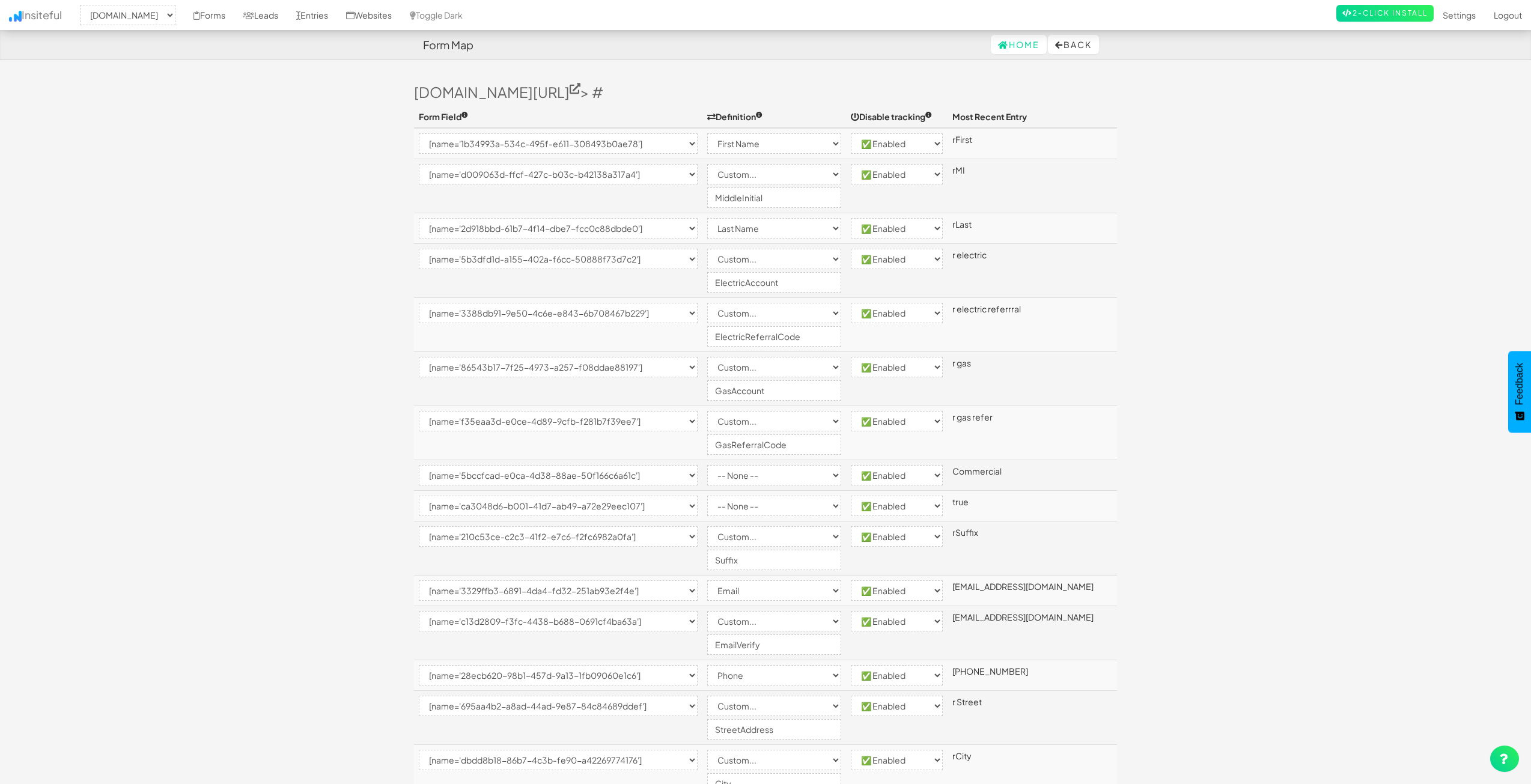
select select "[name='73f0d7e7-54a5-4c00-ad4c-f16f0ea0af4c']"
select select "custom"
select select "enabled"
select select "[name='4c8d73ab-bae9-48a2-bf06-afb3c53bd0d0']"
select select "enabled"
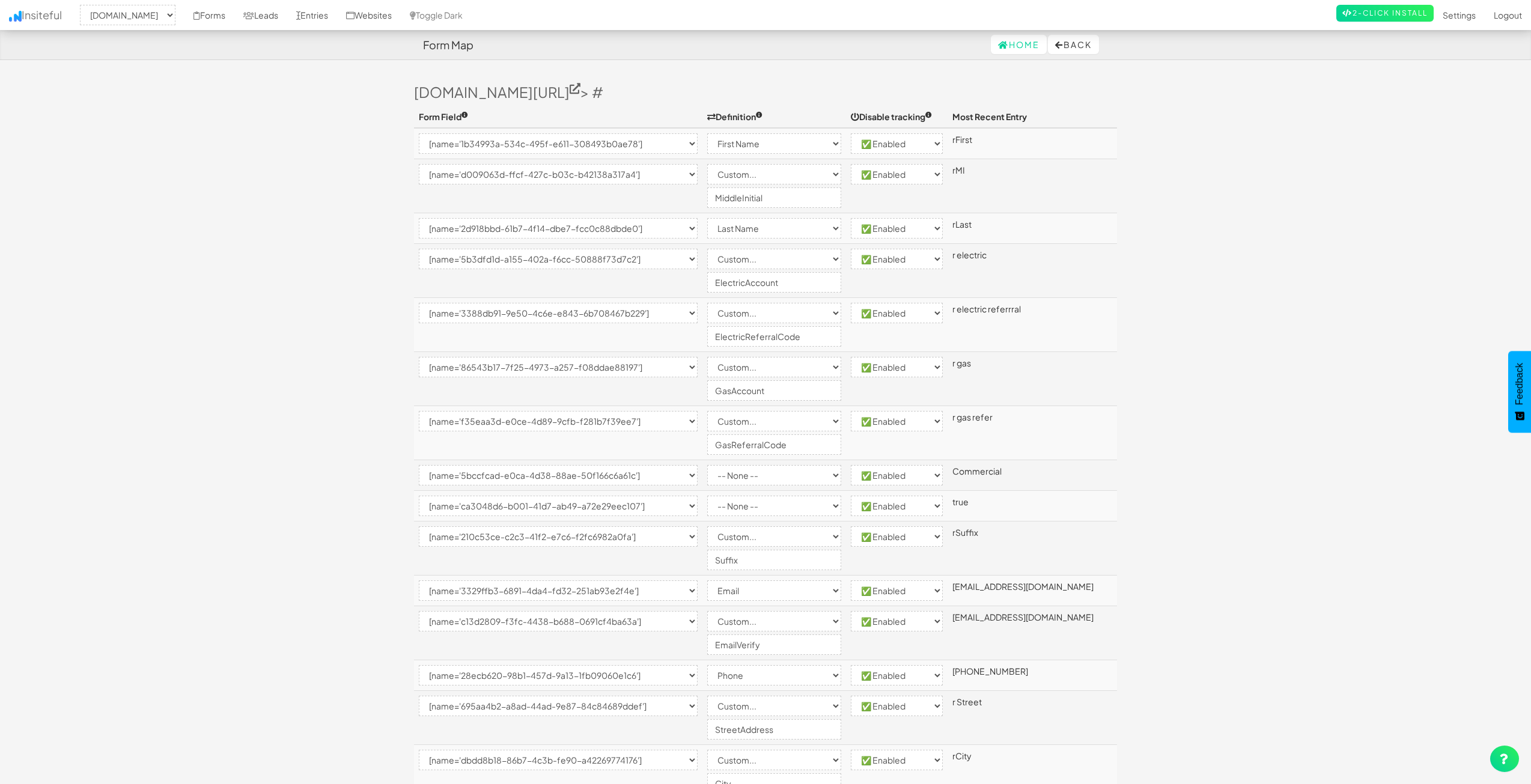
select select "[name='1ece74c5-0a63-4a54-927e-e92bec4205ee']"
select select "custom"
select select "enabled"
select select "[name='242d663d-b535-4b49-b4a3-d6c7a2daddad']"
select select "custom"
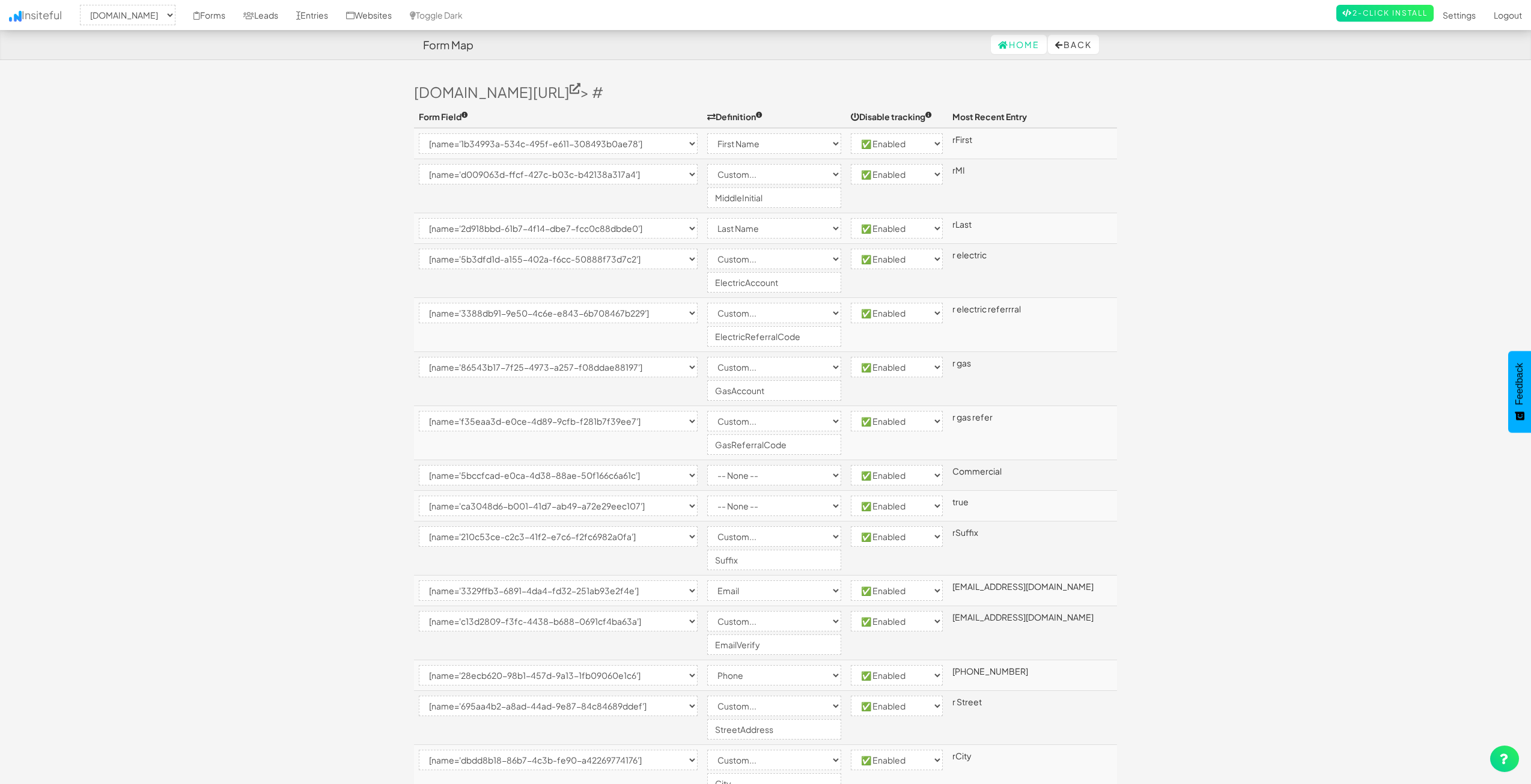
select select "enabled"
select select "[name='c67e95e5-4cd3-4a6c-c94b-6ded6e4c0b9a']"
select select "custom"
select select "enabled"
select select "[name='5b0e84cd-3cab-4cd5-e2a6-6d71df71b8d5']"
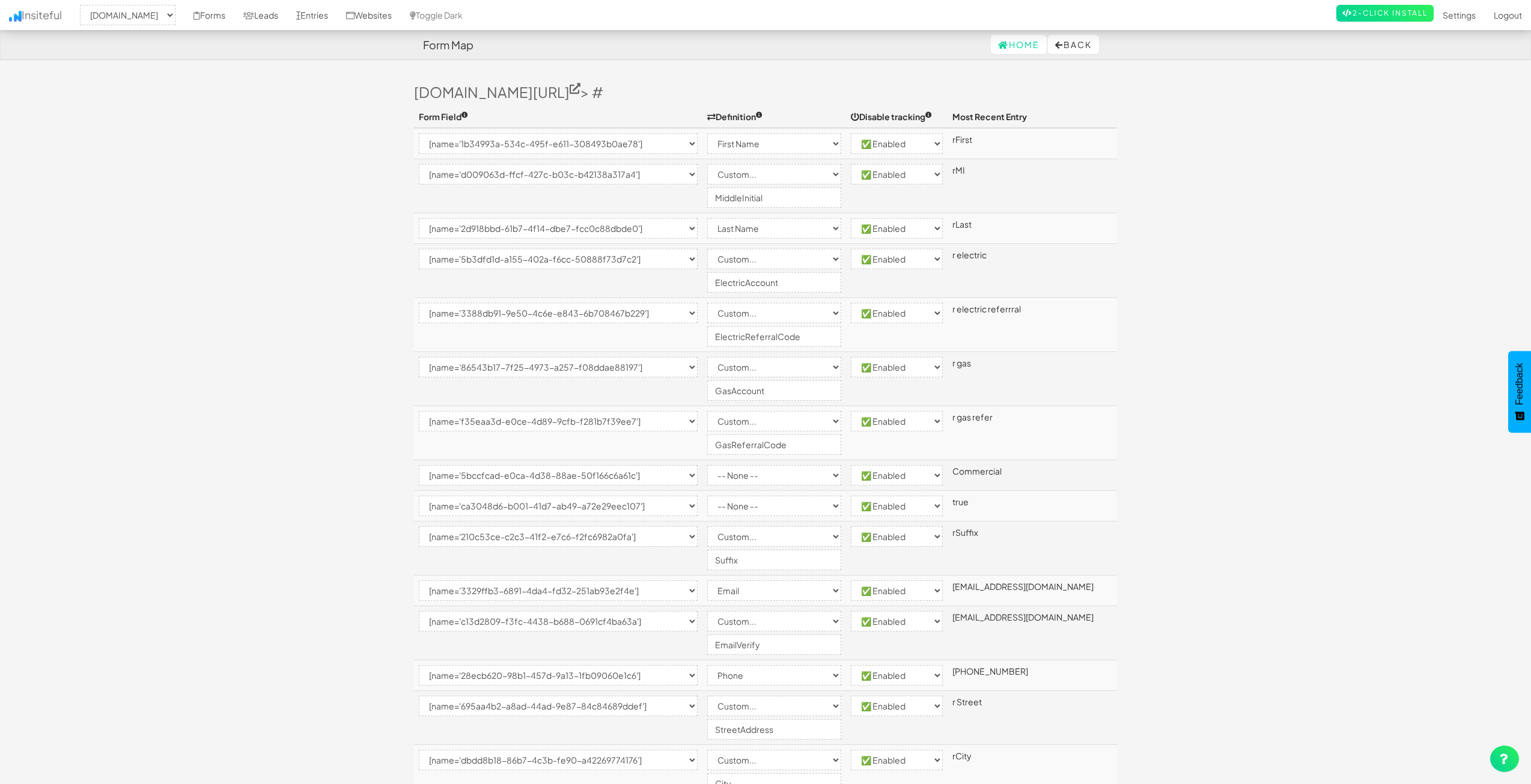
select select "enabled"
select select "[name='17a82b7d-bf15-44e5-ec73-a809a2d1ebce']"
select select "custom"
select select "enabled"
select select "[name='c4565d6c-c285-431a-dcda-8137e64505e4']"
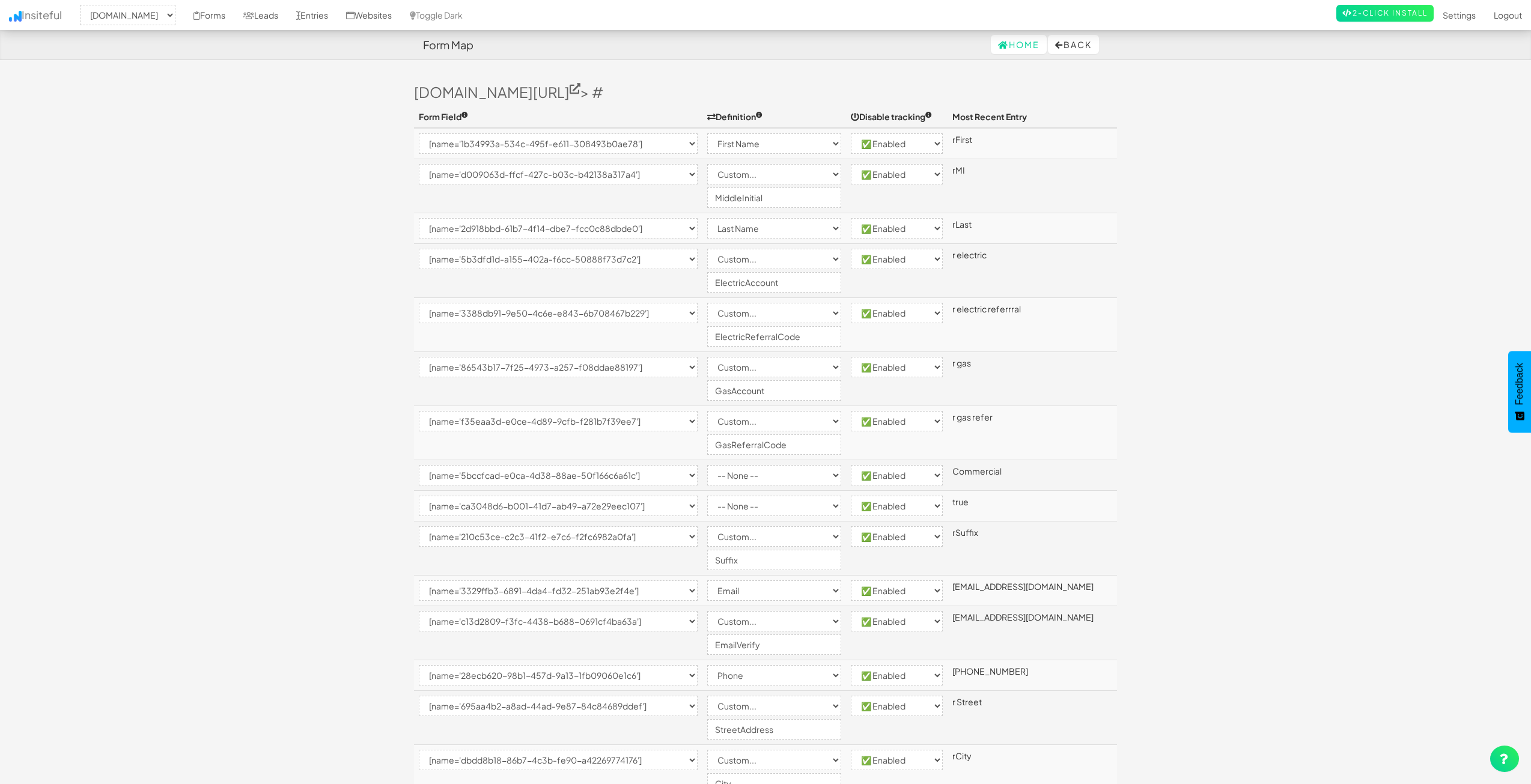
select select "custom"
select select "enabled"
select select "[name='401782dd-afea-4582-8bde-2c307a431179']"
select select "custom"
select select "enabled"
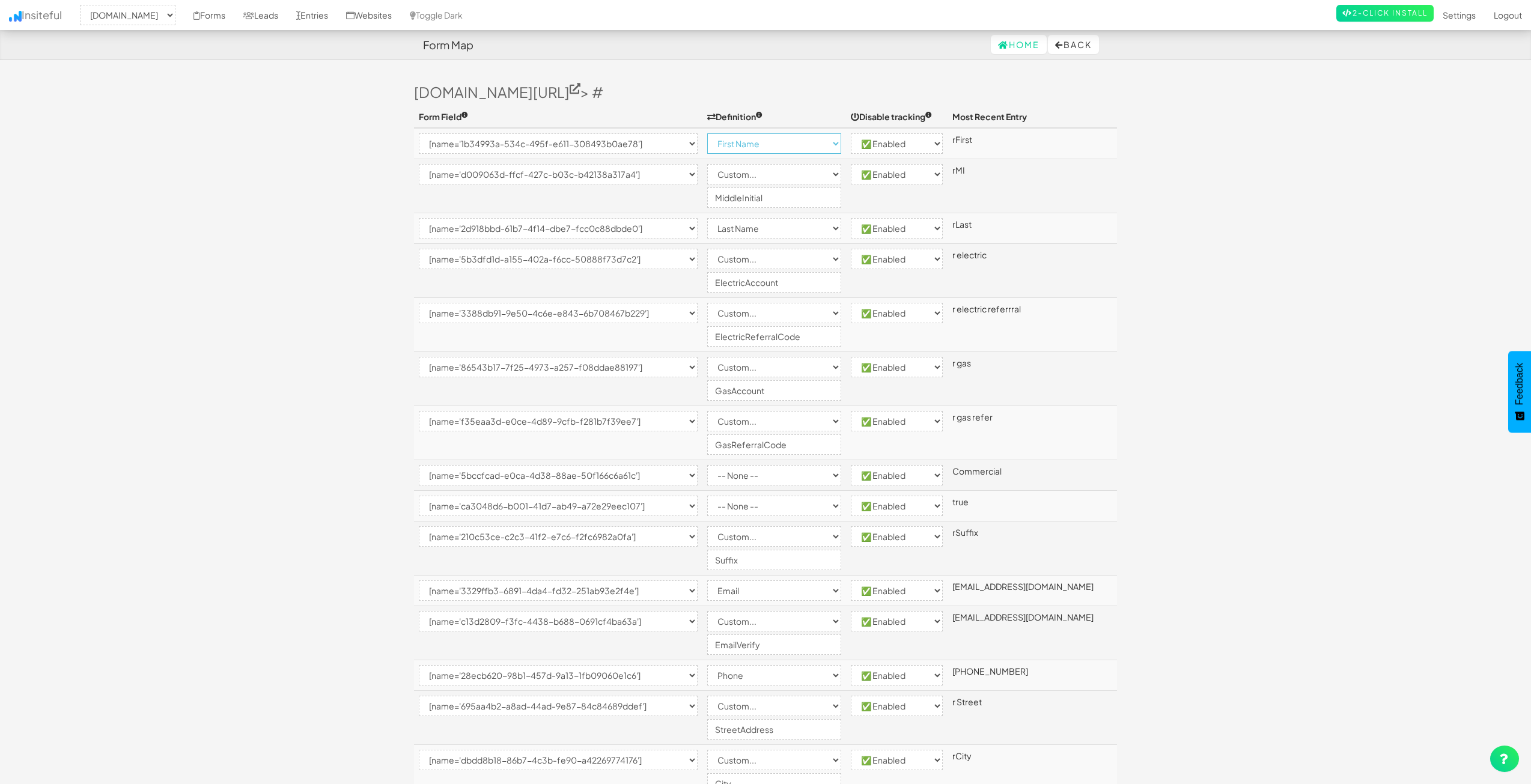
click at [788, 146] on select "-- None -- Email First Name Last Name Full Name Phone Company Custom... × Unset" at bounding box center [773, 143] width 134 height 21
select select "custom"
click at [732, 133] on select "-- None -- Email First Name Last Name Full Name Phone Company Custom... × Unset" at bounding box center [773, 143] width 134 height 21
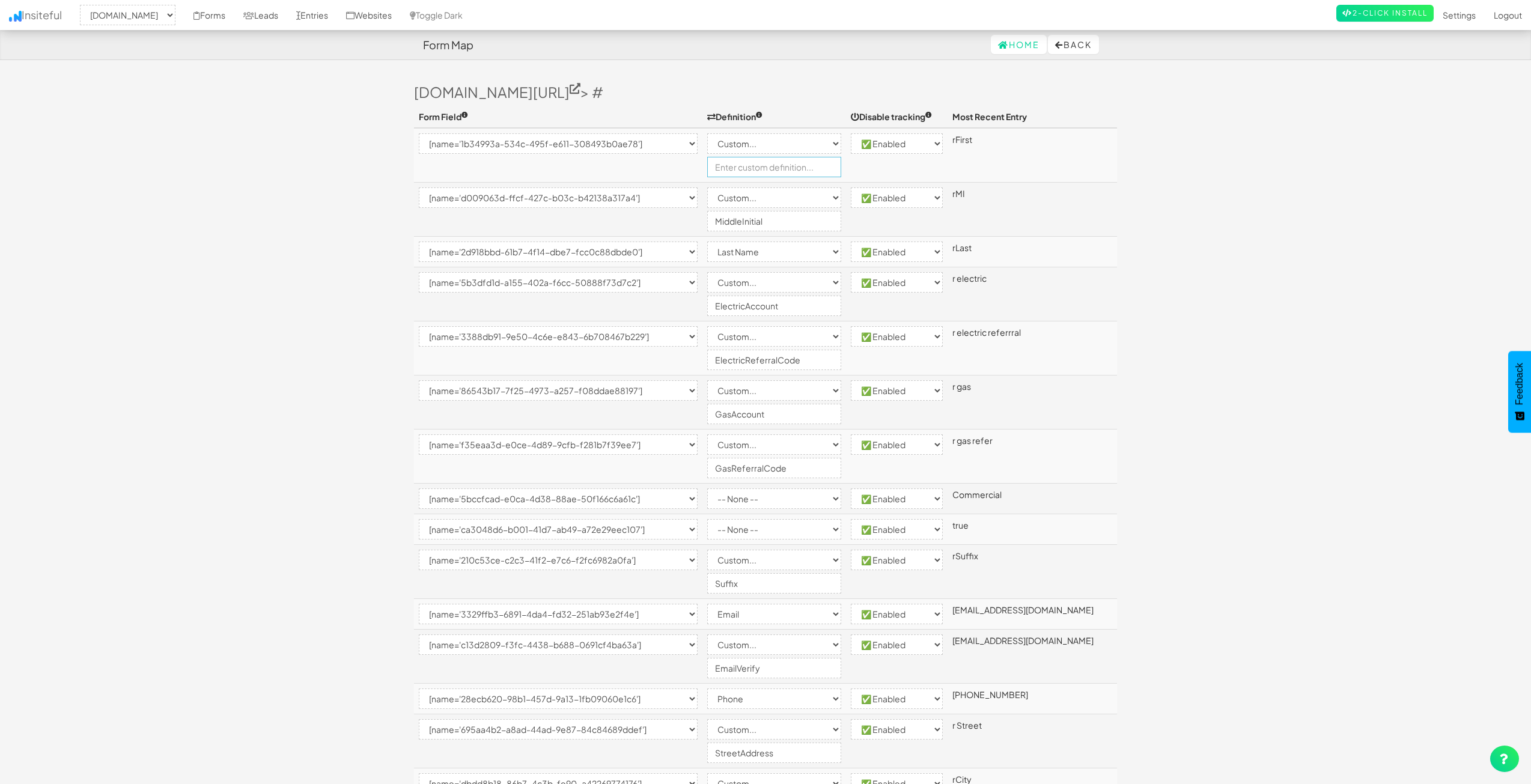
click at [792, 161] on input "text" at bounding box center [773, 166] width 134 height 21
type input "ResidentialFirstName"
click at [745, 223] on input "MiddleInitial" at bounding box center [773, 221] width 134 height 21
type input "ResidentialMiddleInitial"
click at [750, 248] on select "-- None -- Email First Name Last Name Full Name Phone Company Custom... × Unset" at bounding box center [773, 251] width 134 height 21
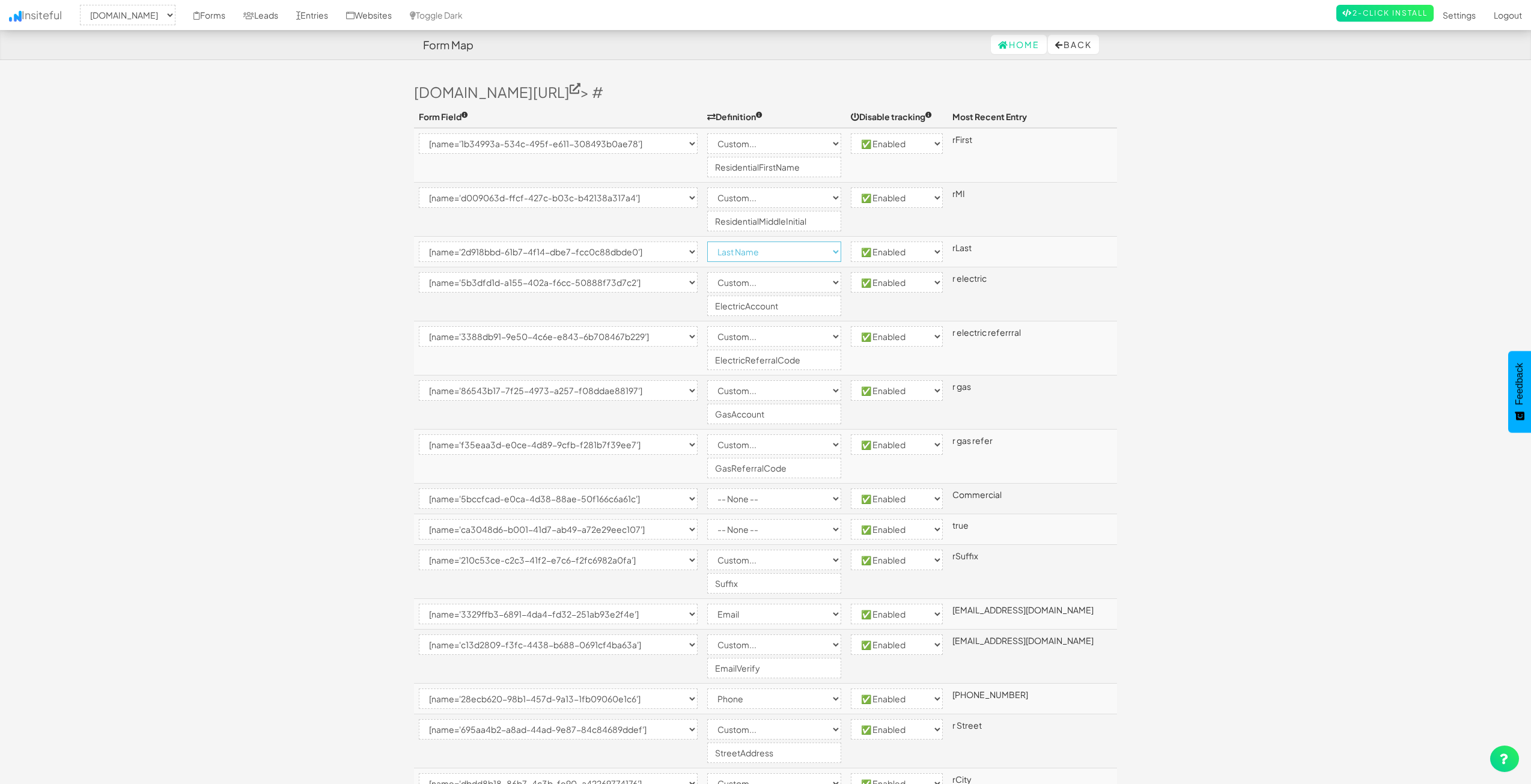
select select "custom"
click at [732, 241] on select "-- None -- Email First Name Last Name Full Name Phone Company Custom... × Unset" at bounding box center [773, 251] width 134 height 21
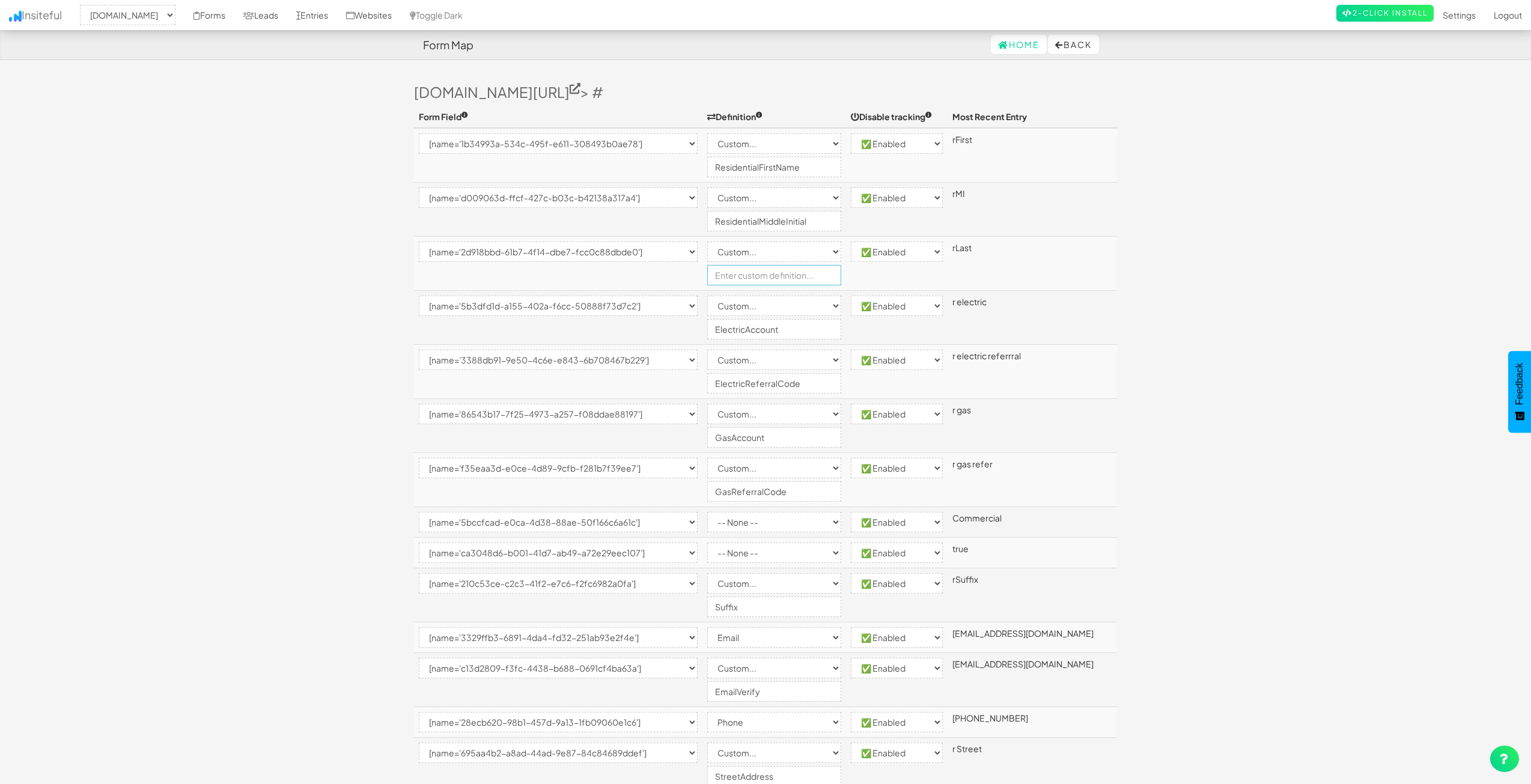
click at [777, 272] on input "text" at bounding box center [773, 275] width 134 height 21
type input "ResidentialLastName"
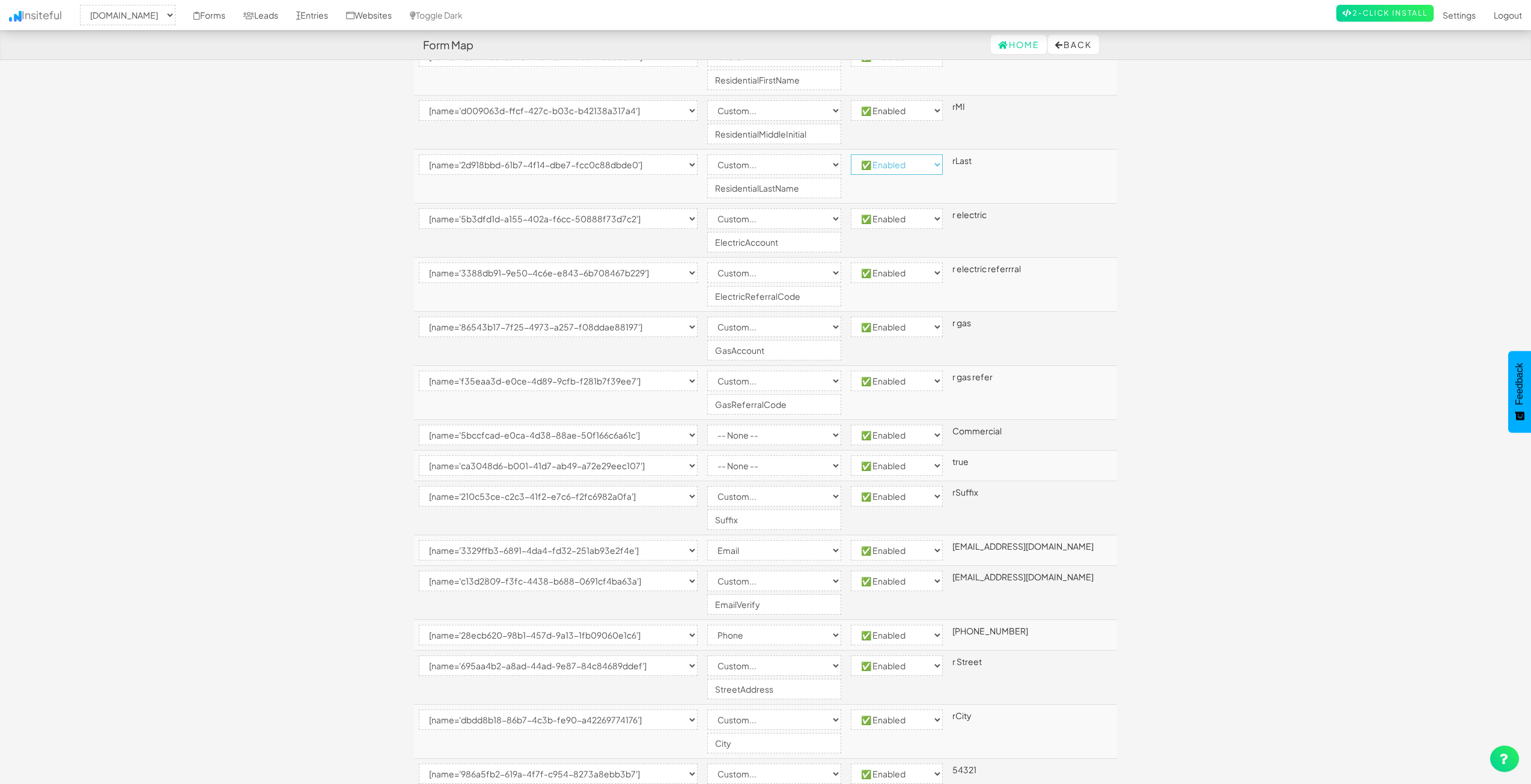
scroll to position [120, 0]
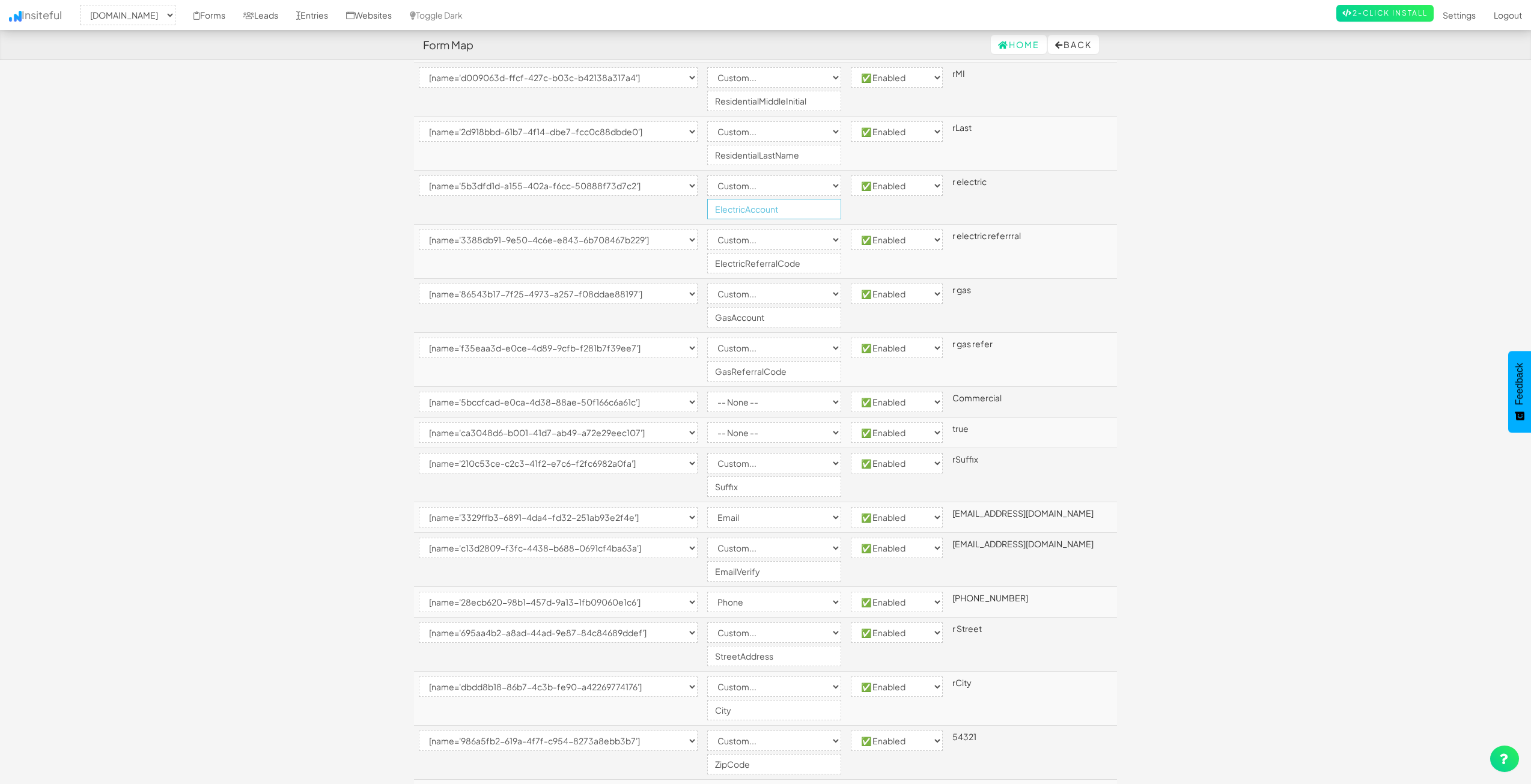
click at [775, 210] on input "ElectricAccount" at bounding box center [773, 209] width 134 height 21
click at [762, 211] on input "ElectricAccount" at bounding box center [773, 209] width 134 height 21
type input "ResidentialElectricAccount"
click at [1325, 266] on body "Form Map Home Back Toggle navigation Insiteful -- None -- www.nordicenergy-us.c…" at bounding box center [765, 703] width 1531 height 1647
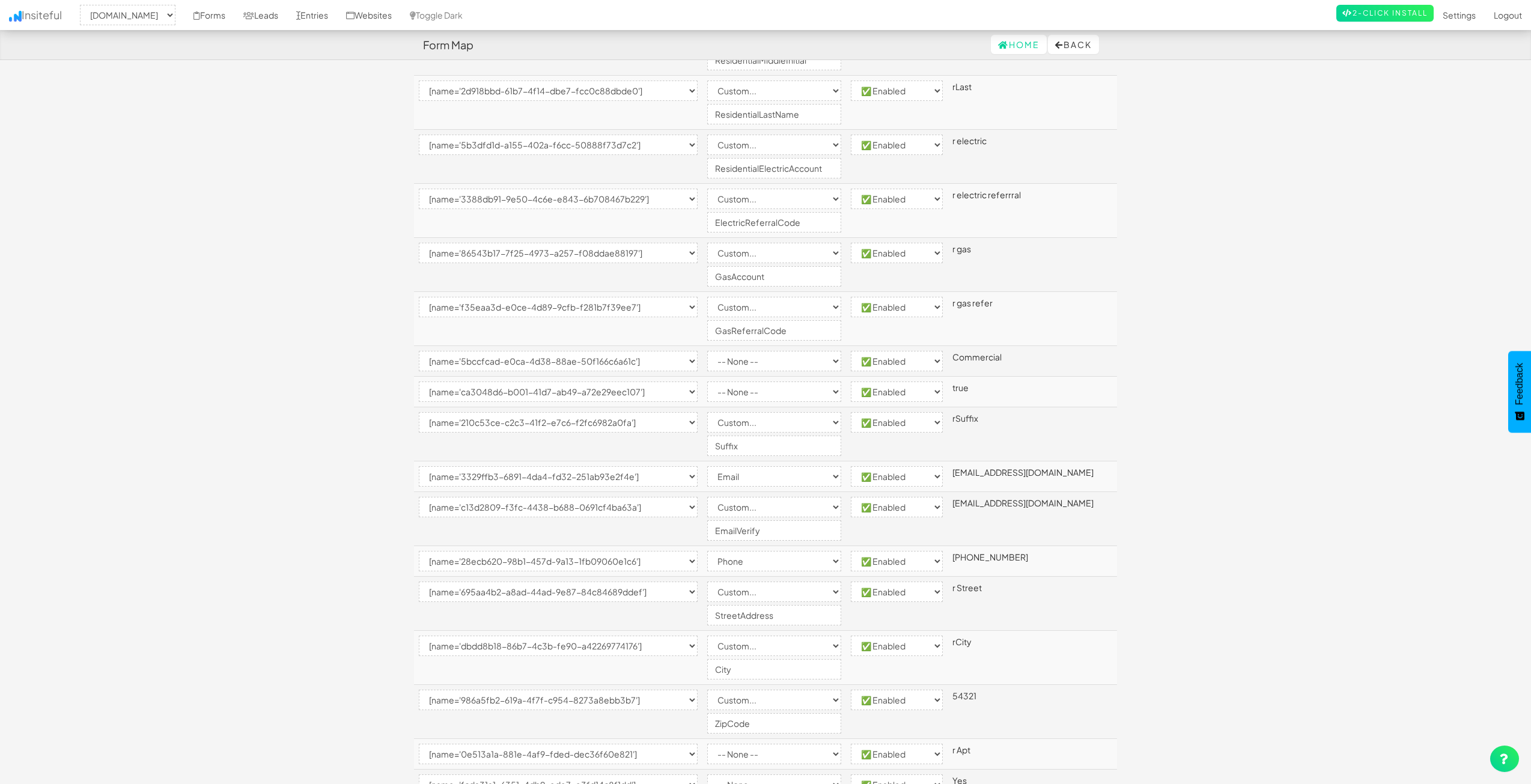
scroll to position [180, 0]
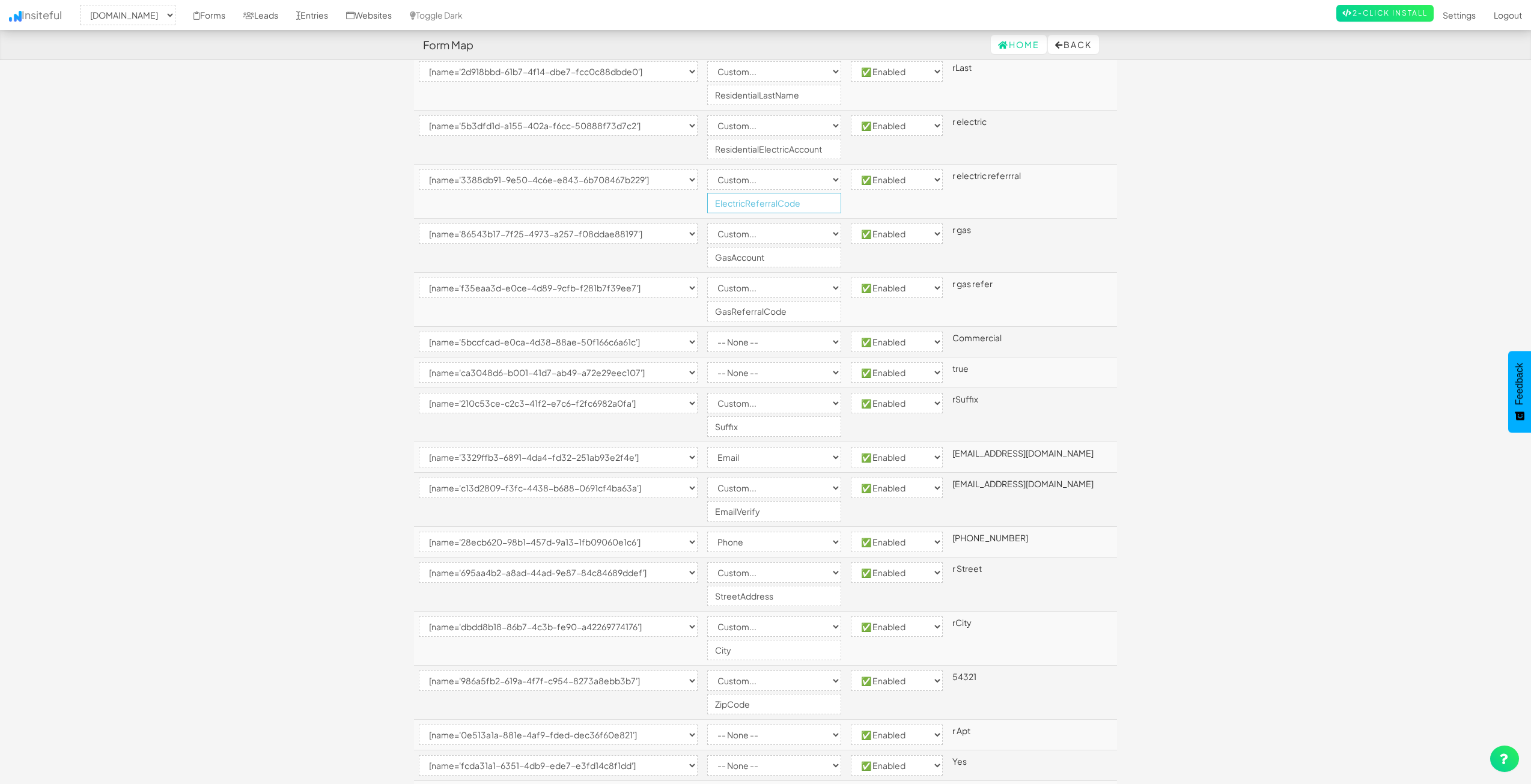
click at [741, 204] on input "ElectricReferralCode" at bounding box center [773, 203] width 134 height 21
type input "ResidentialElectricReferralCode"
click at [747, 251] on input "GasAccount" at bounding box center [773, 257] width 134 height 21
click at [741, 252] on input "GasAccount" at bounding box center [773, 257] width 134 height 21
type input "ResidentialGasAccount"
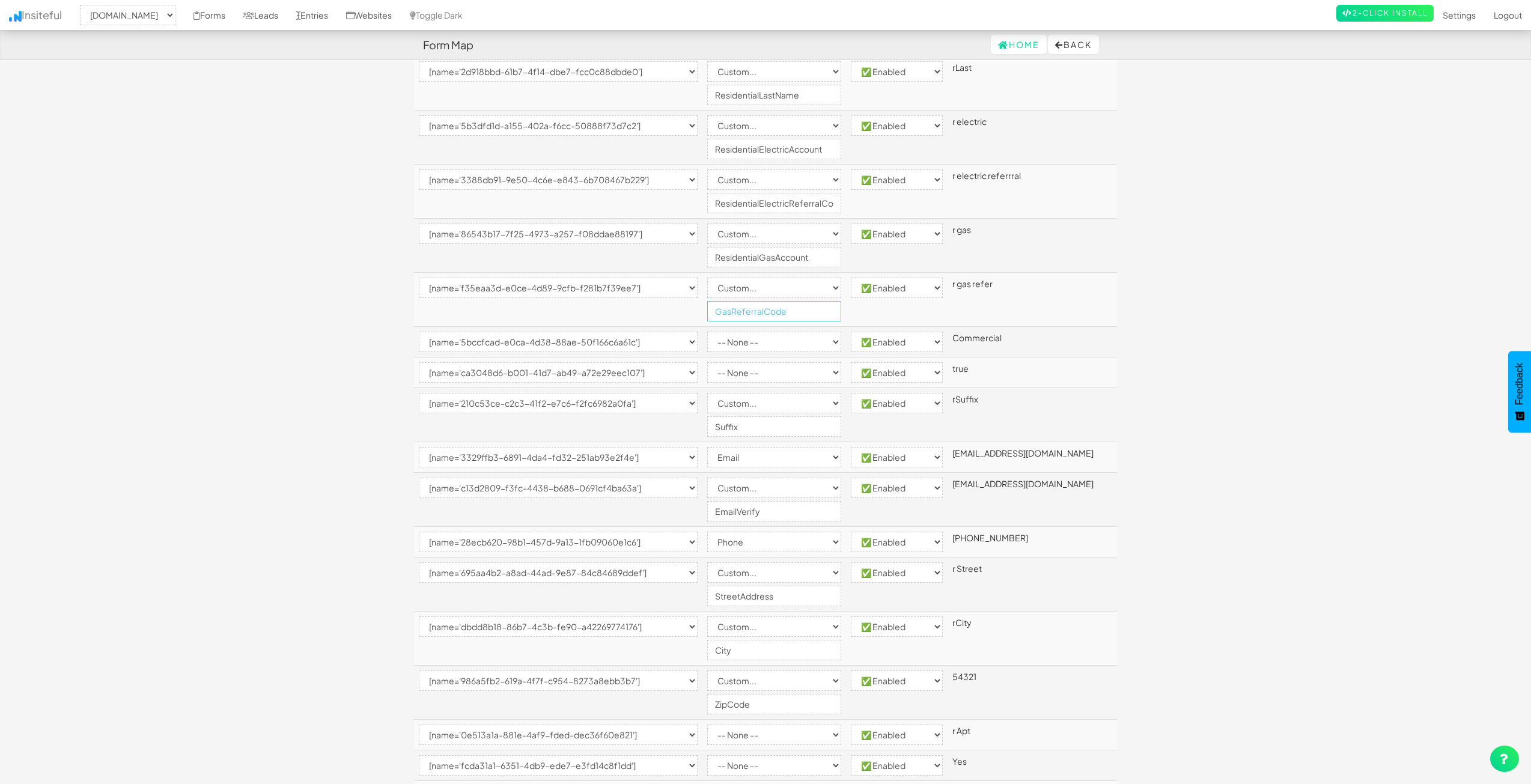
click at [742, 307] on input "GasReferralCode" at bounding box center [773, 311] width 134 height 21
type input "ResidentialGasReferralCode"
click at [761, 337] on select "-- None -- Email First Name Last Name Full Name Phone Company Custom... × Unset" at bounding box center [773, 341] width 134 height 21
click at [808, 349] on select "-- None -- Email First Name Last Name Full Name Phone Company Custom... × Unset" at bounding box center [773, 341] width 134 height 21
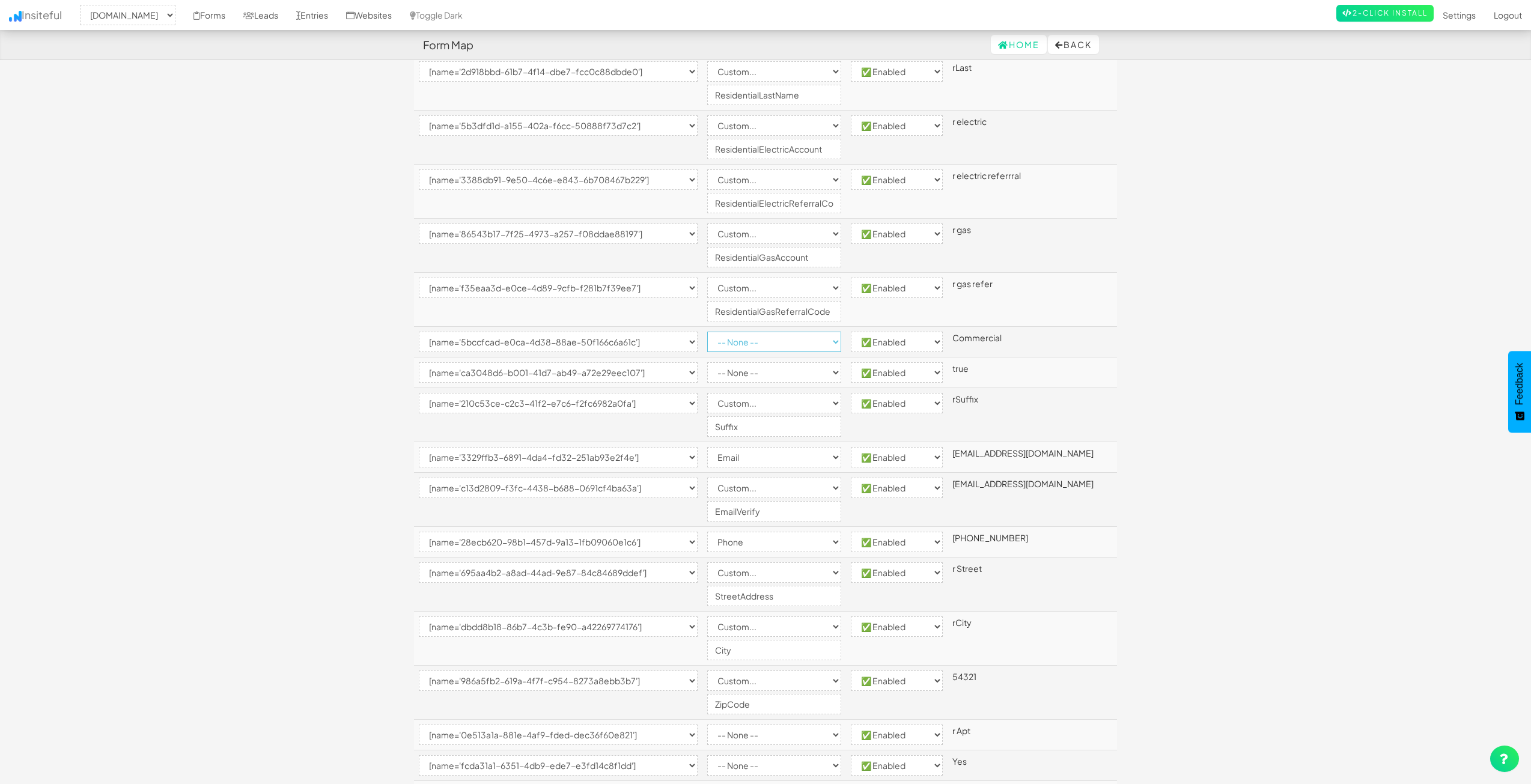
select select "custom"
click at [732, 331] on select "-- None -- Email First Name Last Name Full Name Phone Company Custom... × Unset" at bounding box center [773, 341] width 134 height 21
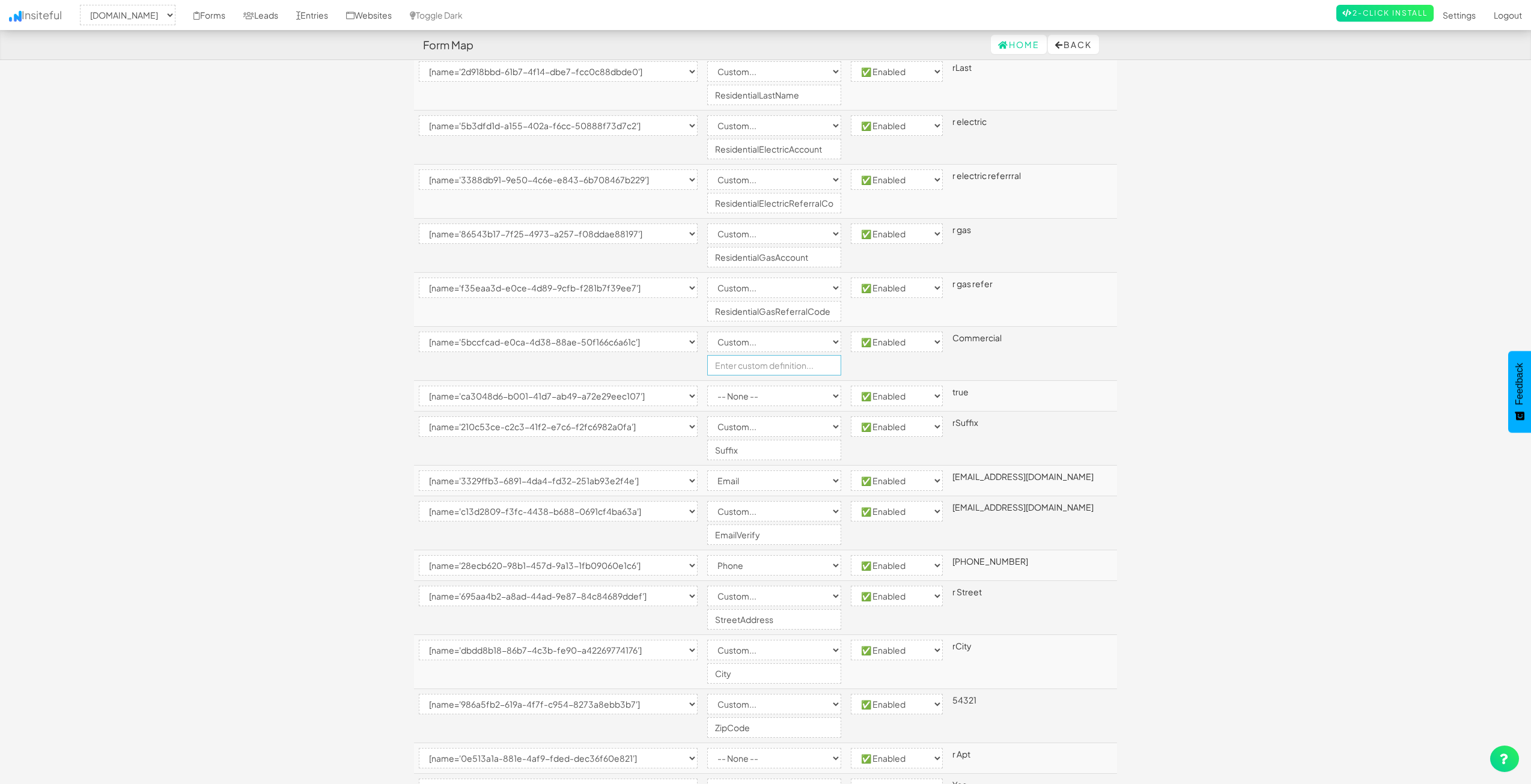
click at [791, 365] on input "text" at bounding box center [773, 365] width 134 height 21
type input "CustomerType"
click at [1354, 447] on body "Form Map Home Back Toggle navigation Insiteful -- None -- www.nordicenergy-us.c…" at bounding box center [765, 655] width 1531 height 1670
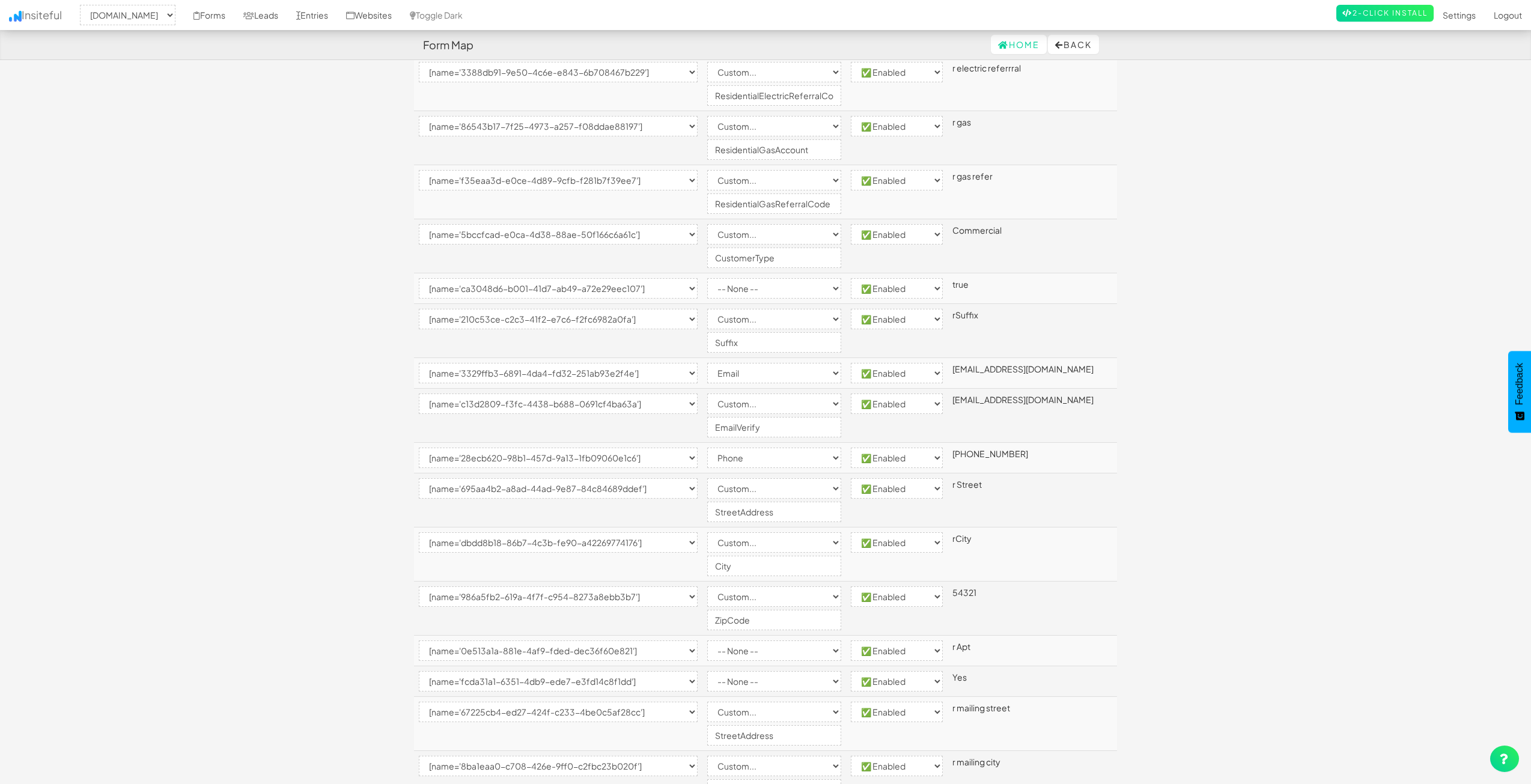
scroll to position [300, 0]
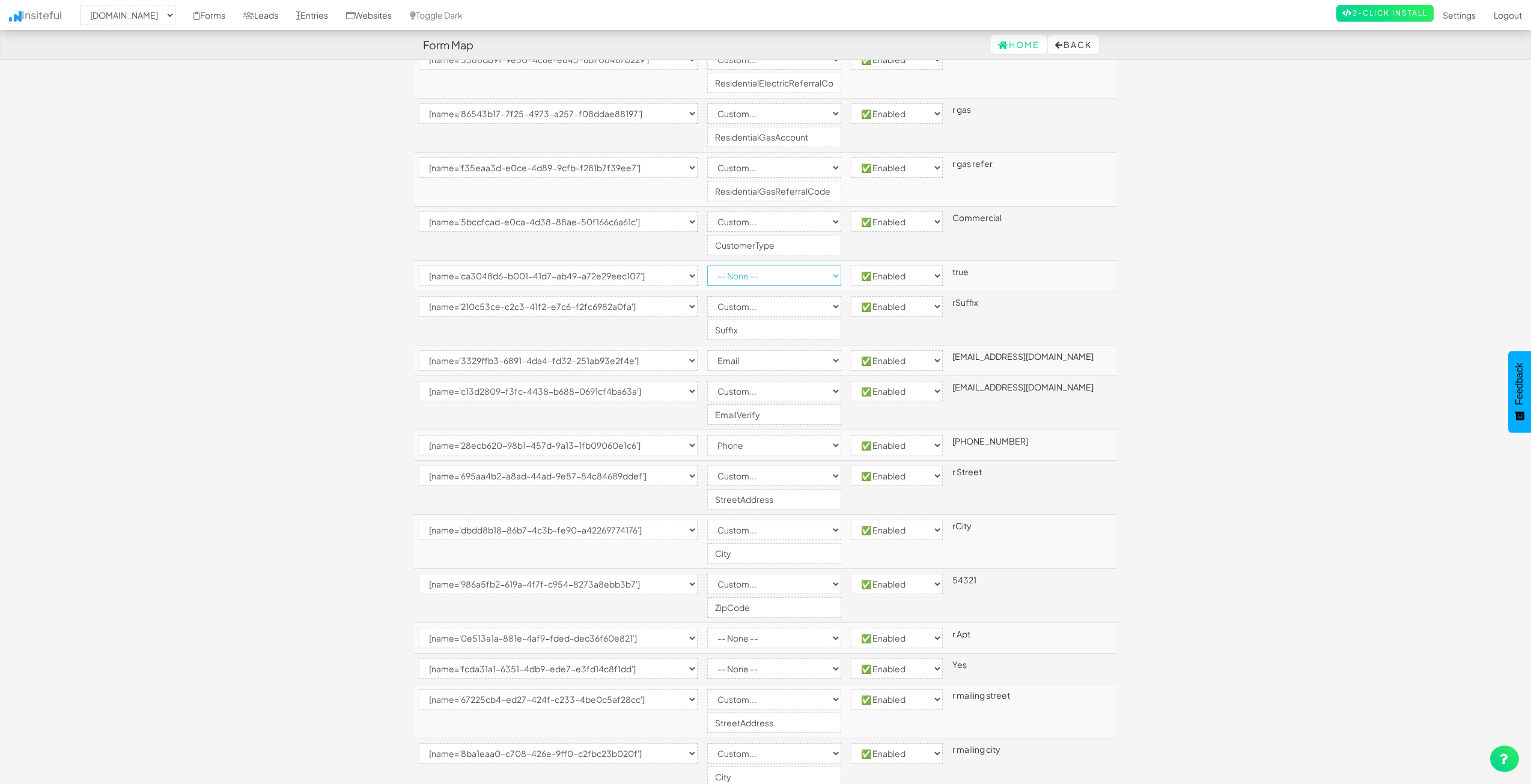
click at [781, 281] on select "-- None -- Email First Name Last Name Full Name Phone Company Custom... × Unset" at bounding box center [773, 275] width 134 height 21
select select "custom"
click at [732, 265] on select "-- None -- Email First Name Last Name Full Name Phone Company Custom... × Unset" at bounding box center [773, 275] width 134 height 21
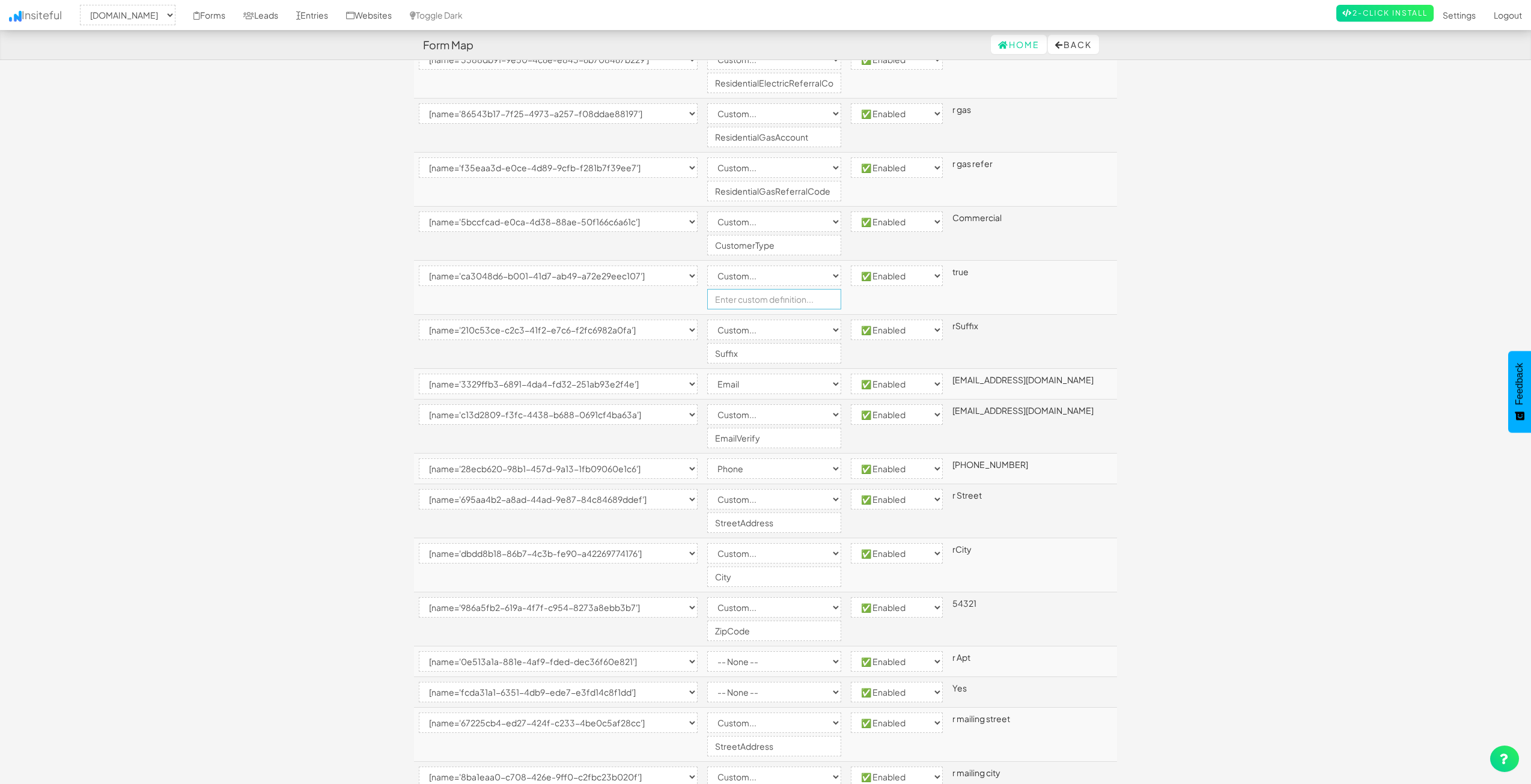
click at [786, 303] on input "text" at bounding box center [773, 299] width 134 height 21
type input "ConfirmNotEnrolled"
click at [1372, 419] on body "Form Map Home Back Toggle navigation Insiteful -- None -- www.nordicenergy-us.c…" at bounding box center [765, 547] width 1531 height 1695
click at [733, 354] on input "Suffix" at bounding box center [773, 353] width 134 height 21
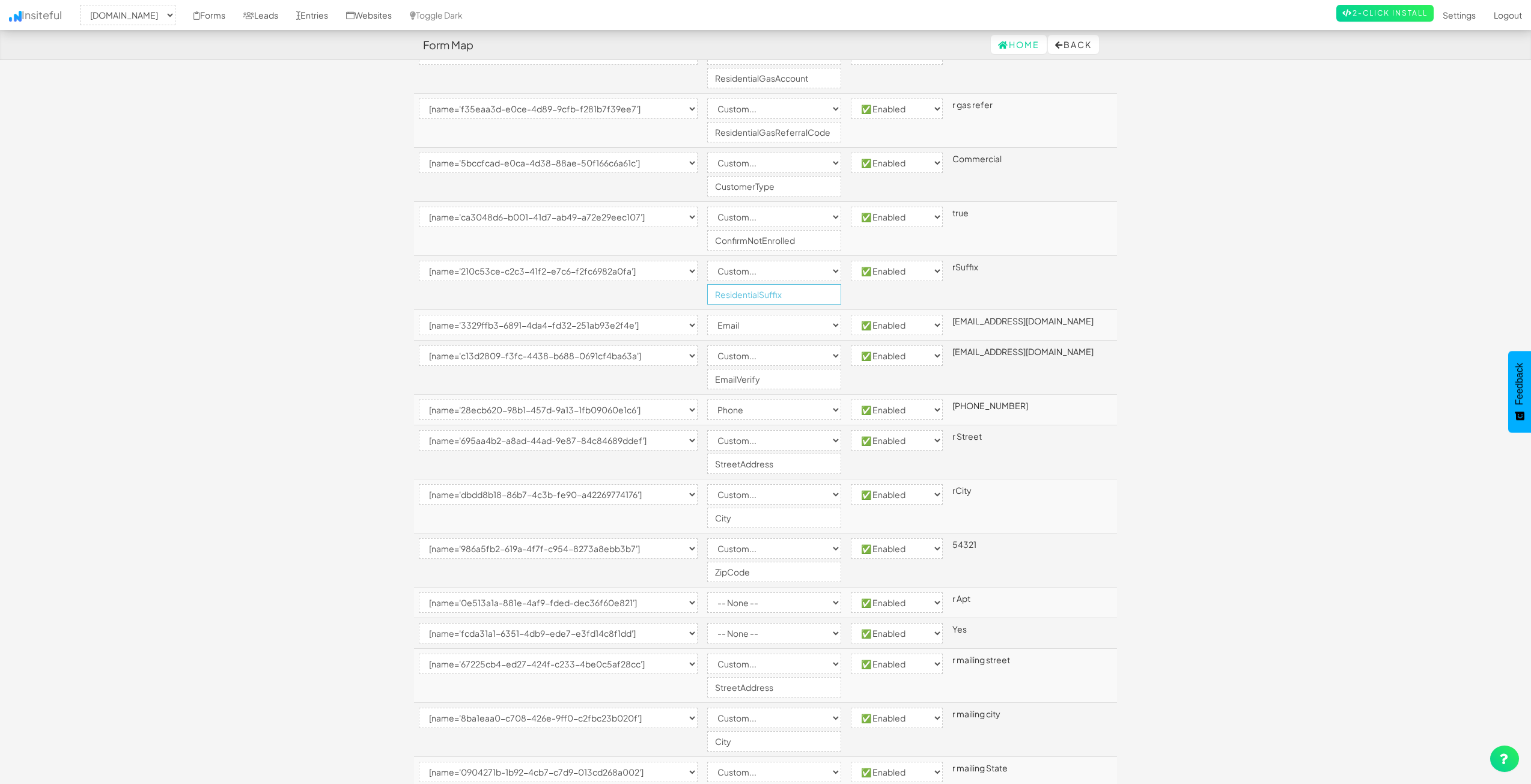
scroll to position [420, 0]
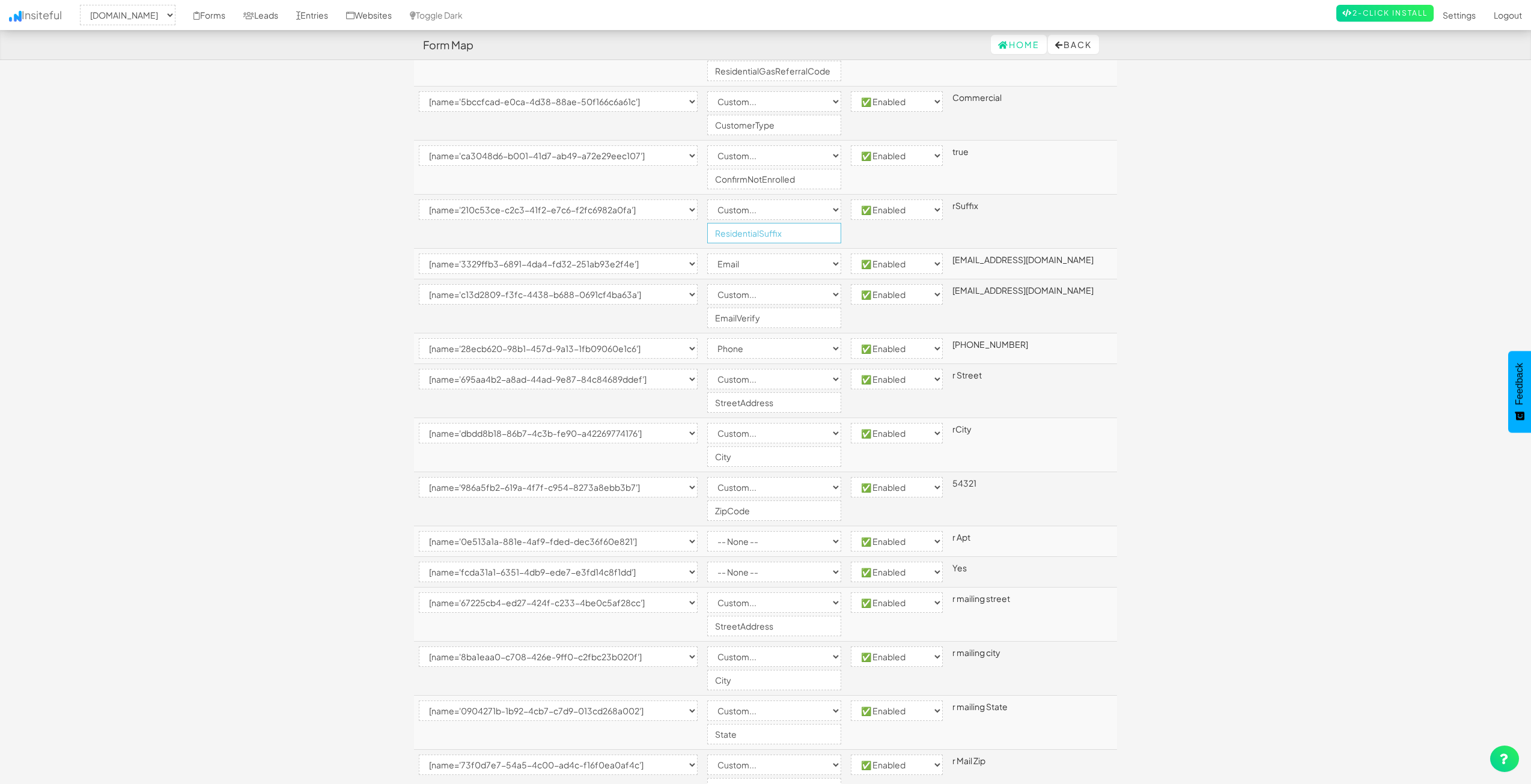
type input "ResidentialSuffix"
click at [758, 266] on select "-- None -- Email First Name Last Name Full Name Phone Company Custom... × Unset" at bounding box center [773, 263] width 134 height 21
select select "custom"
click at [732, 253] on select "-- None -- Email First Name Last Name Full Name Phone Company Custom... × Unset" at bounding box center [773, 263] width 134 height 21
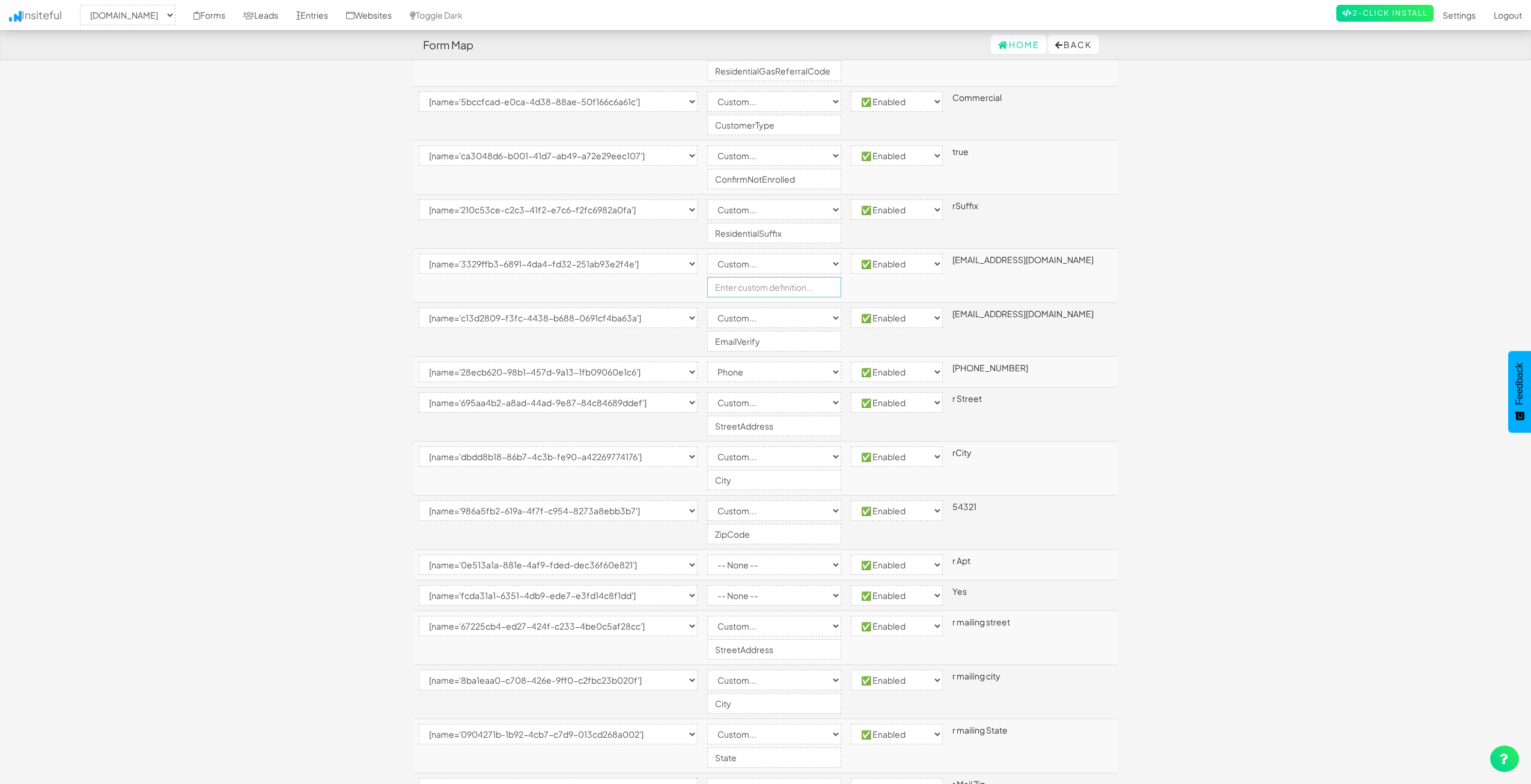
click at [768, 295] on input "text" at bounding box center [773, 287] width 134 height 21
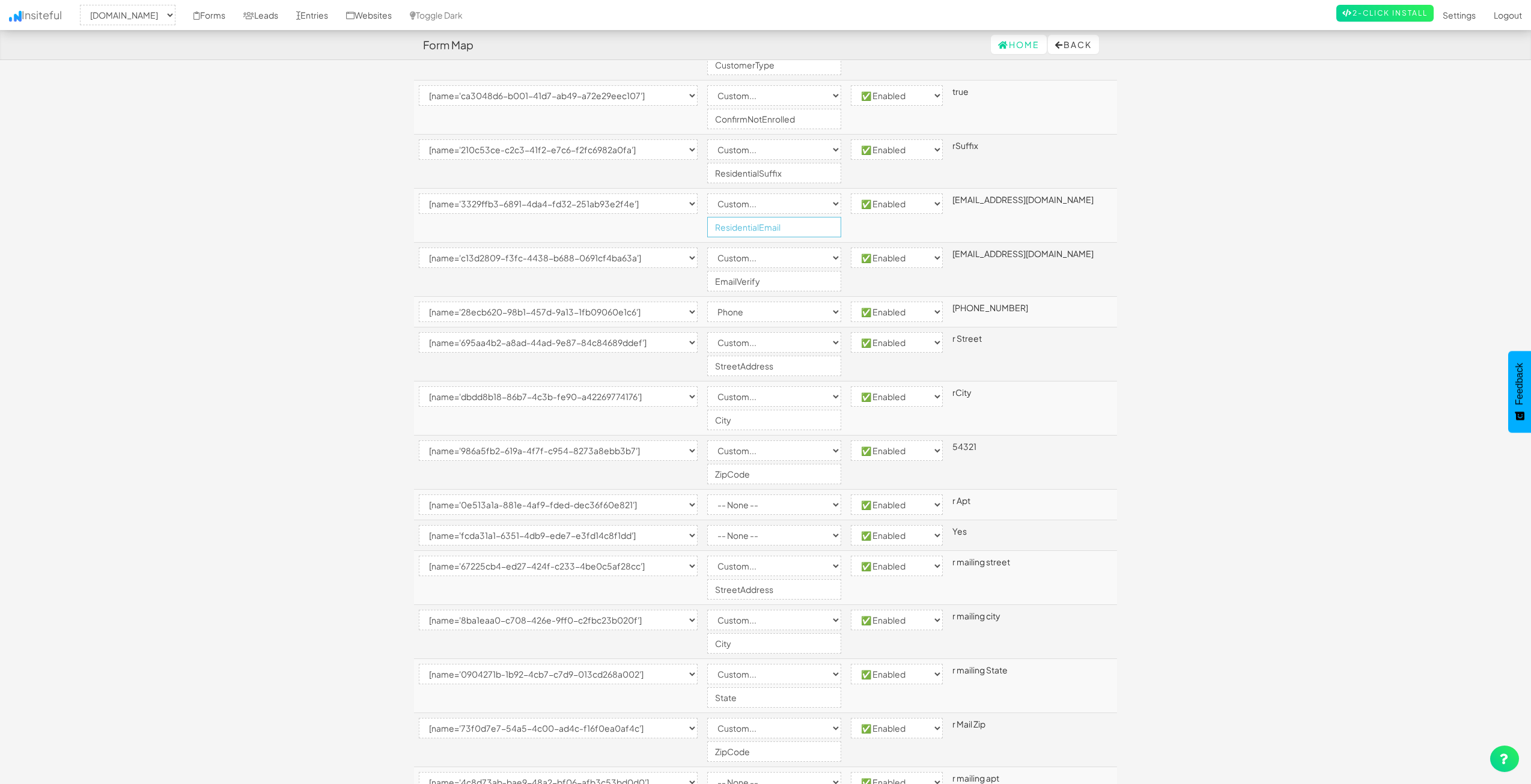
type input "ResidentialEmail"
click at [740, 282] on input "EmailVerify" at bounding box center [773, 280] width 134 height 21
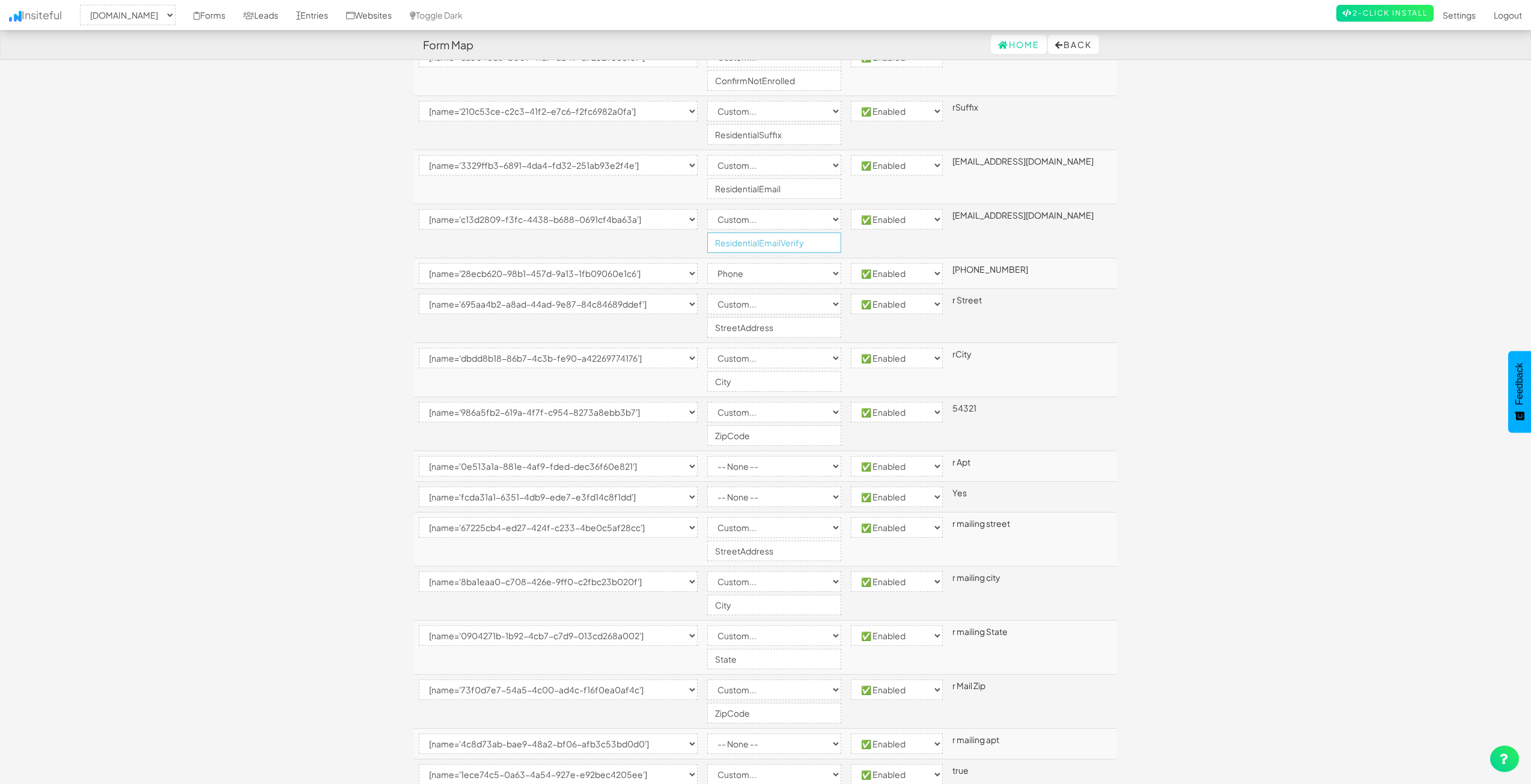
scroll to position [540, 0]
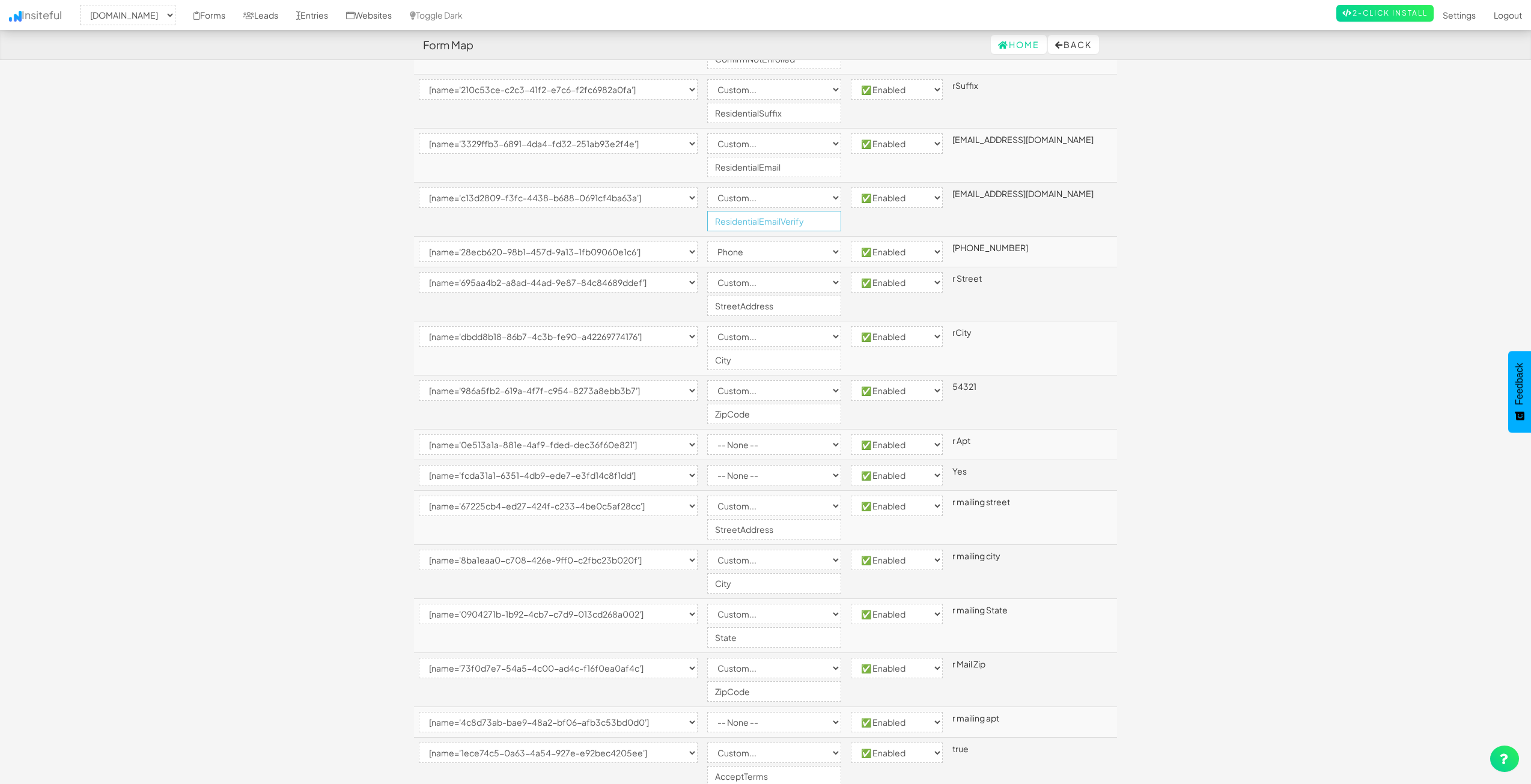
type input "ResidentialEmailVerify"
click at [751, 248] on select "-- None -- Email First Name Last Name Full Name Phone Company Custom... × Unset" at bounding box center [773, 251] width 134 height 21
select select "custom"
click at [732, 241] on select "-- None -- Email First Name Last Name Full Name Phone Company Custom... × Unset" at bounding box center [773, 251] width 134 height 21
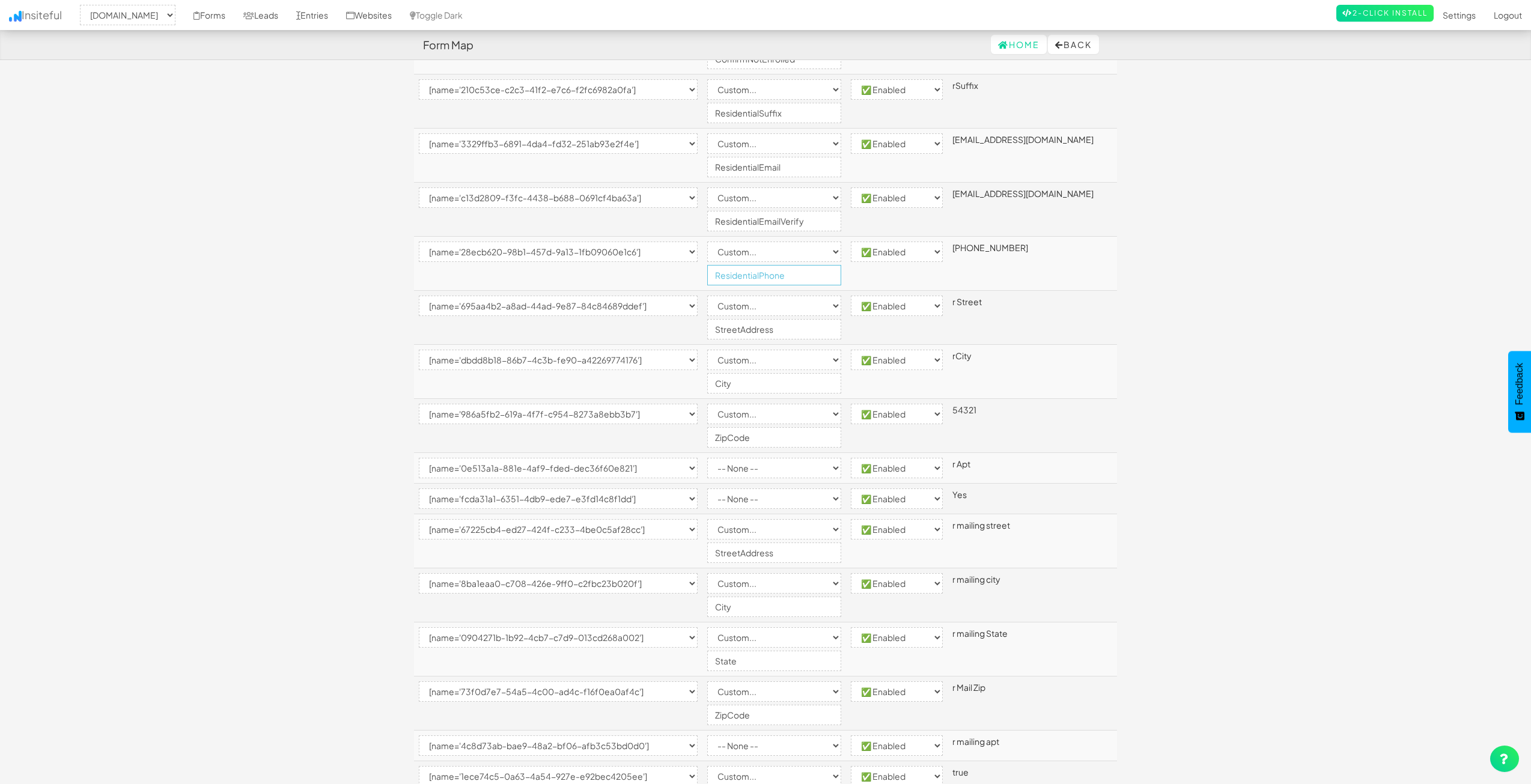
type input "ResidentialPhone"
click at [743, 331] on input "StreetAddress" at bounding box center [773, 329] width 134 height 21
type input "ResidentialStreetAddress"
click at [737, 384] on input "City" at bounding box center [773, 383] width 134 height 21
type input "ResidentialCity"
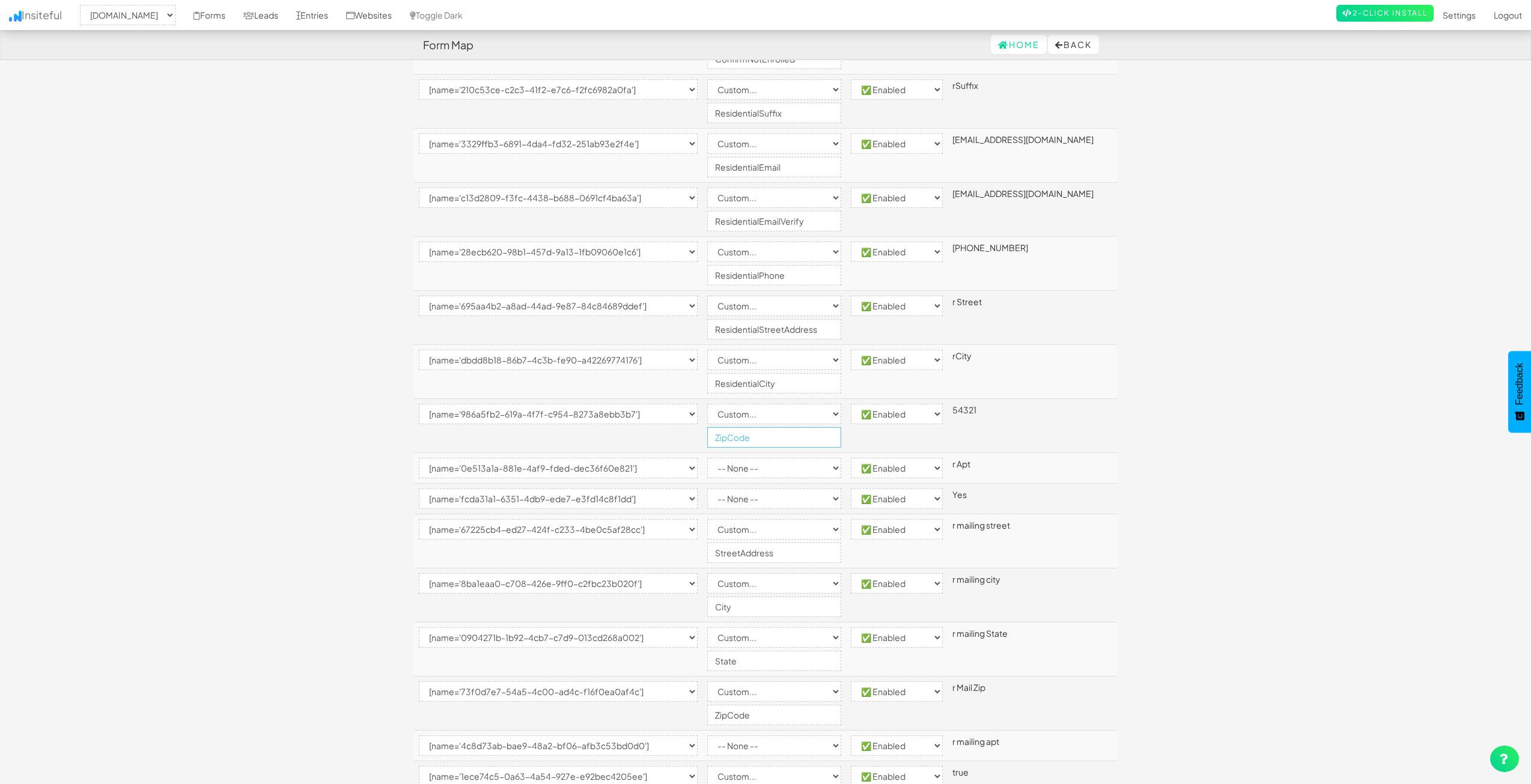
click at [738, 434] on input "ZipCode" at bounding box center [773, 437] width 134 height 21
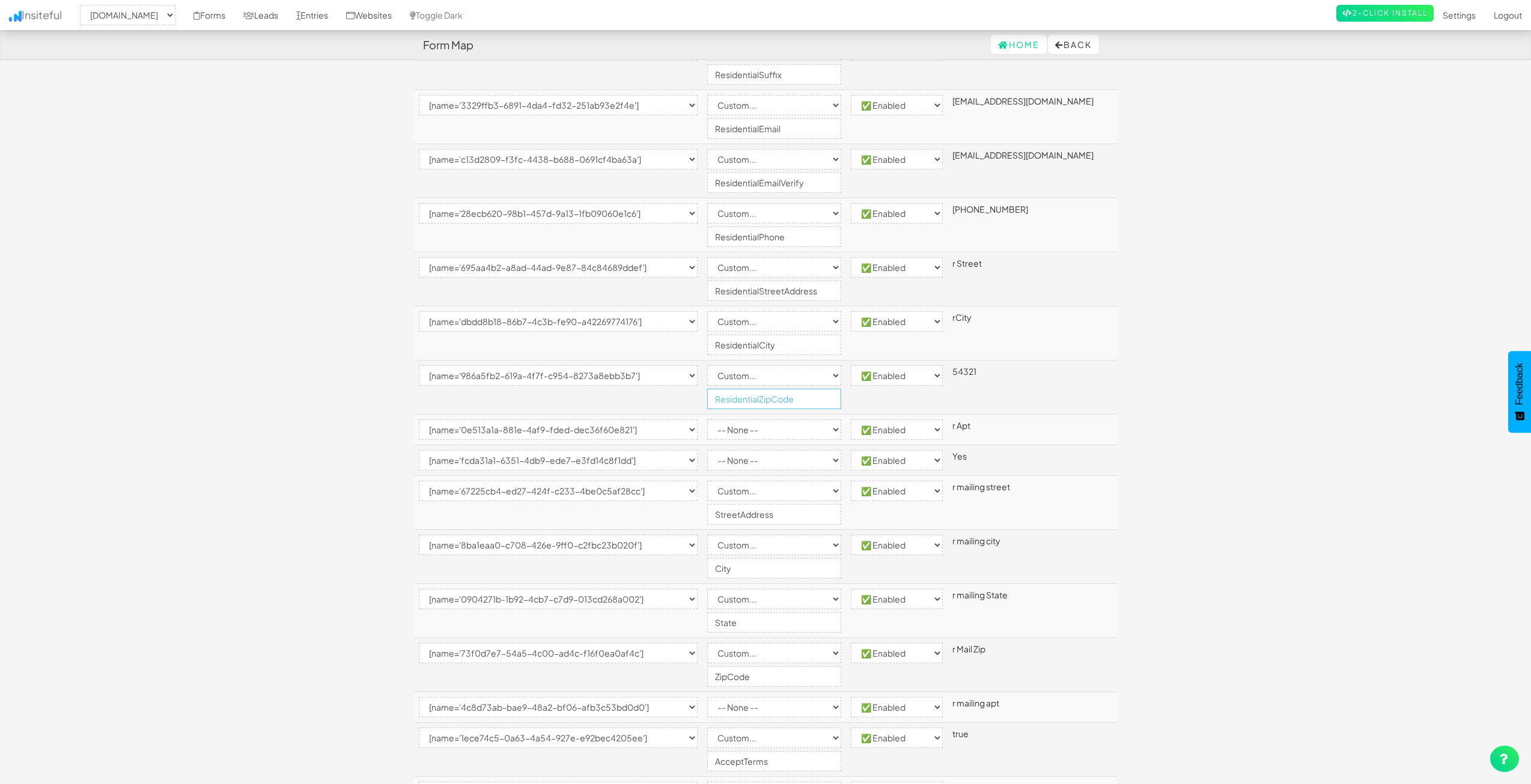
scroll to position [601, 0]
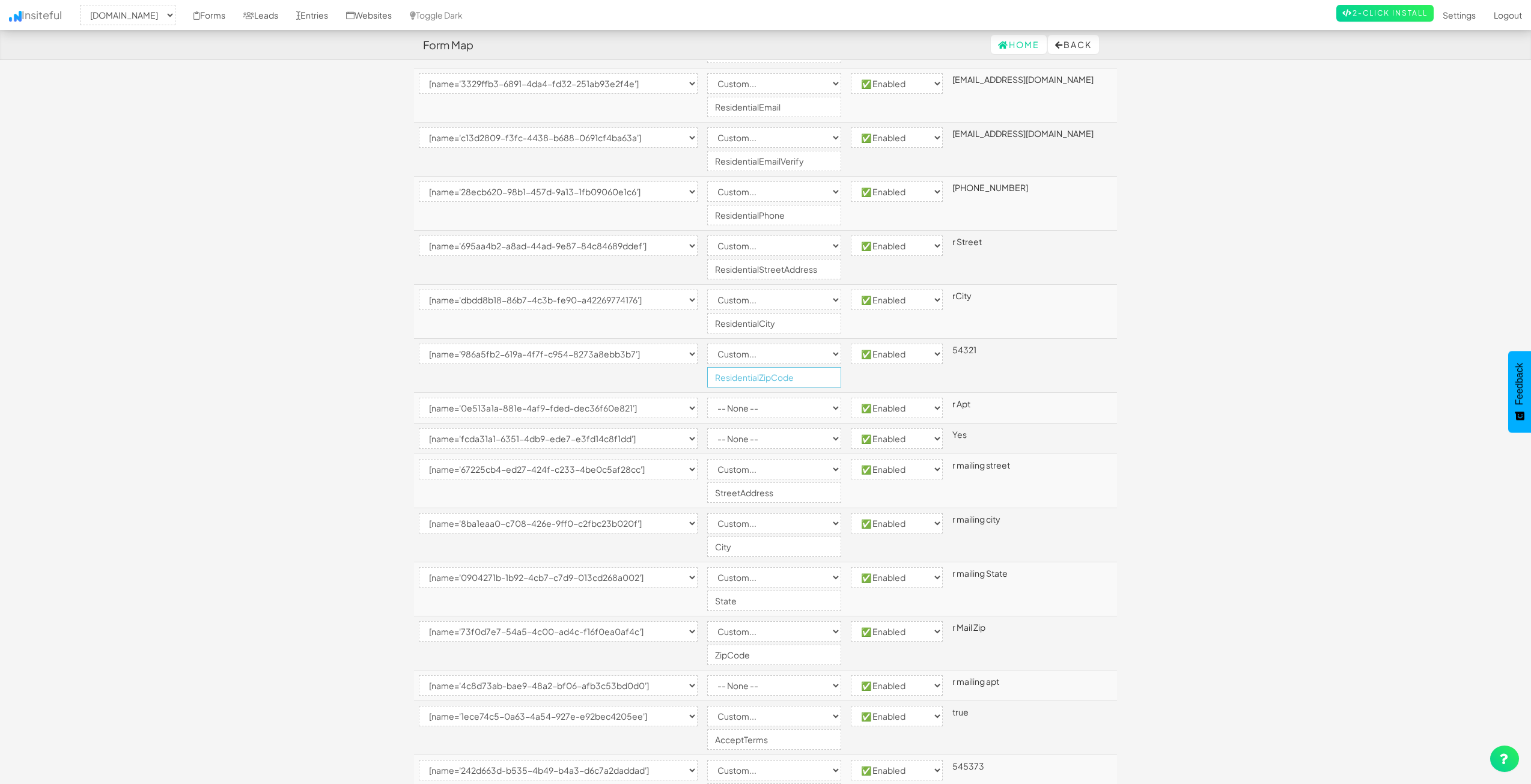
type input "ResidentialZipCode"
click at [760, 415] on select "-- None -- Email First Name Last Name Full Name Phone Company Custom... × Unset" at bounding box center [773, 408] width 134 height 21
select select "custom"
click at [732, 398] on select "-- None -- Email First Name Last Name Full Name Phone Company Custom... × Unset" at bounding box center [773, 408] width 134 height 21
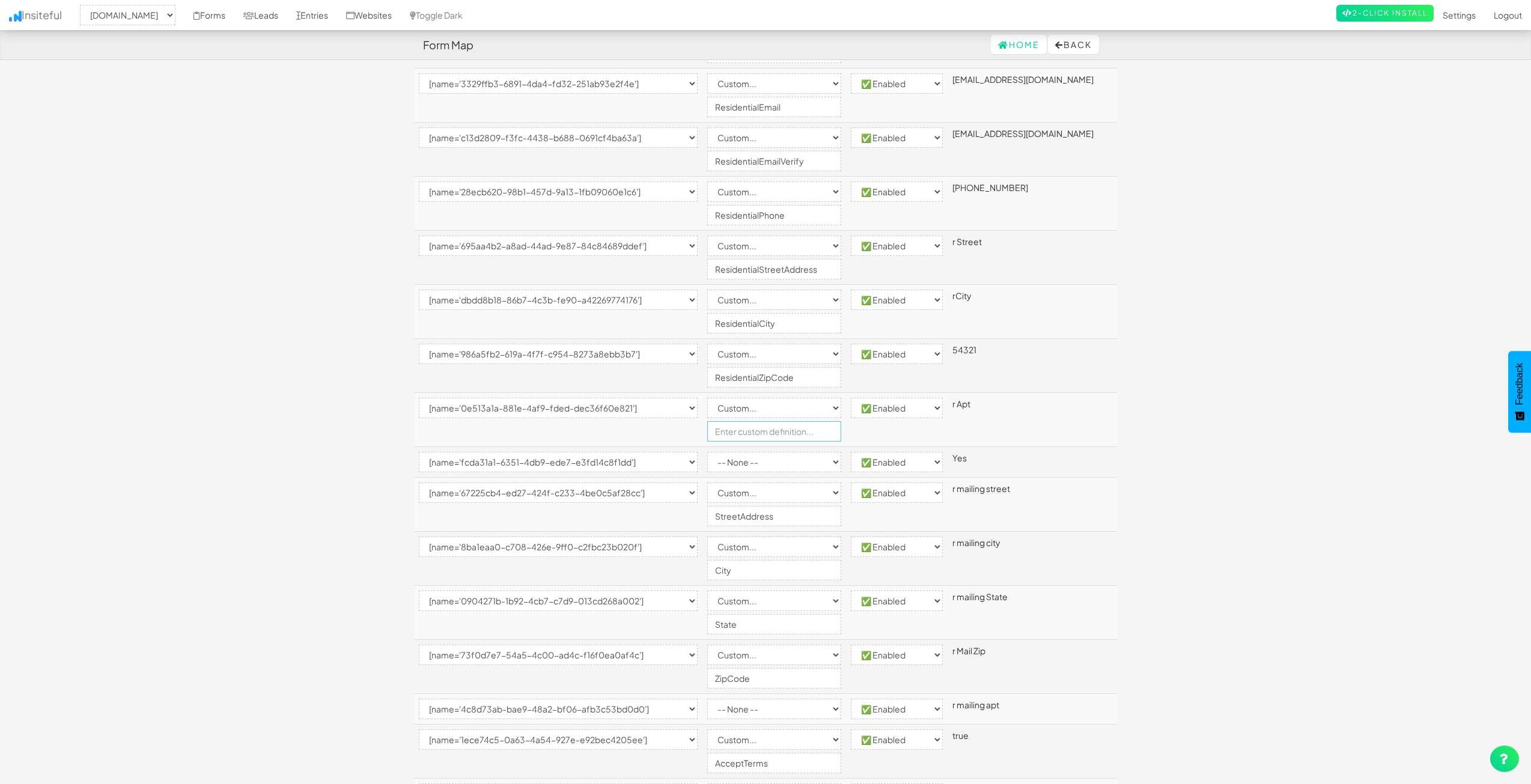
click at [753, 433] on input "text" at bounding box center [773, 431] width 134 height 21
type input "R"
type input "r"
type input "ResidentialApt"
click at [788, 467] on select "-- None -- Email First Name Last Name Full Name Phone Company Custom... × Unset" at bounding box center [773, 462] width 134 height 21
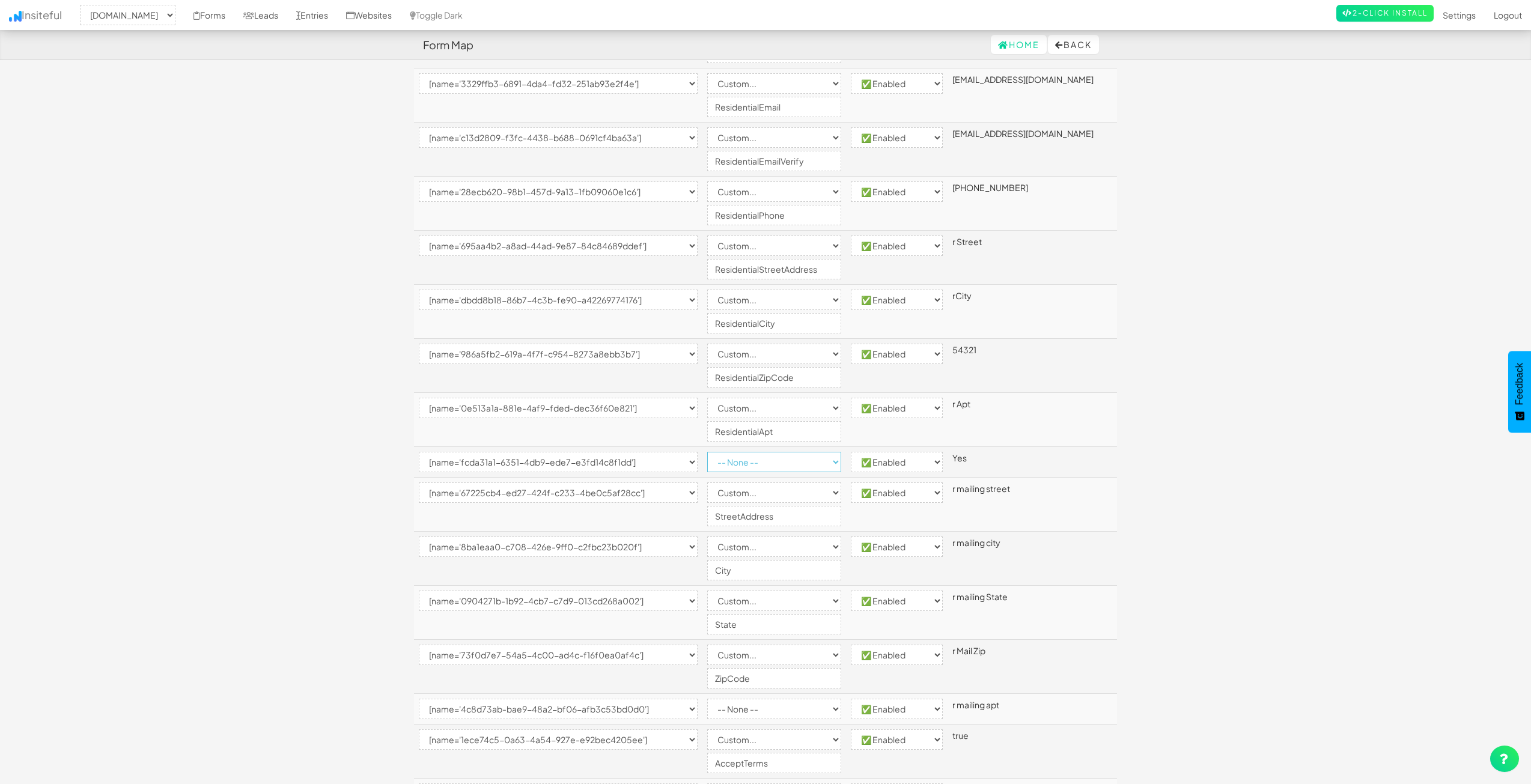
select select "custom"
click at [732, 452] on select "-- None -- Email First Name Last Name Full Name Phone Company Custom... × Unset" at bounding box center [773, 462] width 134 height 21
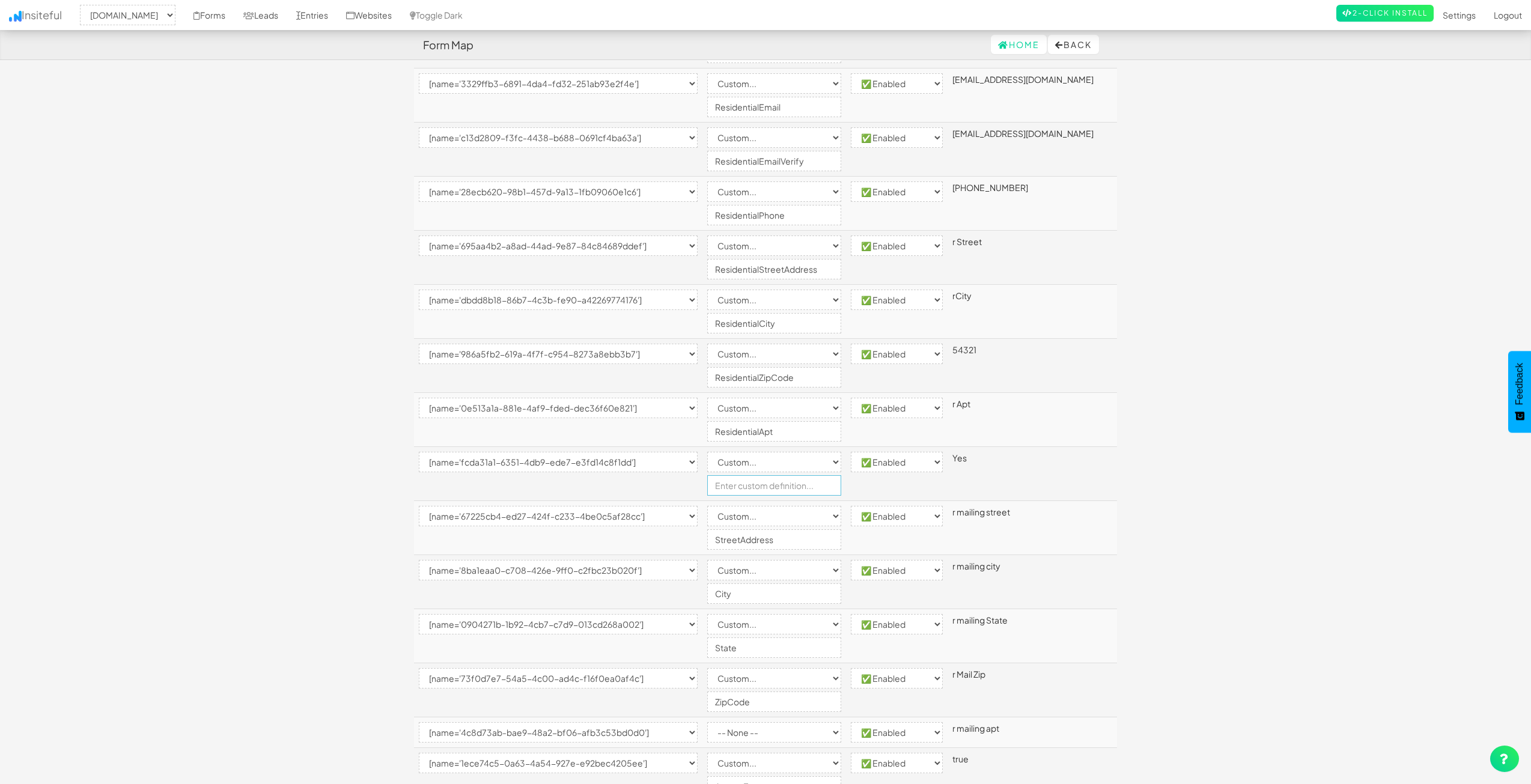
click at [768, 480] on input "text" at bounding box center [773, 485] width 134 height 21
click at [1363, 540] on body "Form Map Home Back Toggle navigation Insiteful -- None -- www.nordicenergy-us.c…" at bounding box center [765, 293] width 1531 height 1788
click at [1181, 477] on body "Form Map Home Back Toggle navigation Insiteful -- None -- www.nordicenergy-us.c…" at bounding box center [765, 293] width 1531 height 1788
drag, startPoint x: 769, startPoint y: 486, endPoint x: 853, endPoint y: 489, distance: 84.1
click at [841, 489] on input "ServiceAddDiffThanMailAdd" at bounding box center [773, 485] width 134 height 21
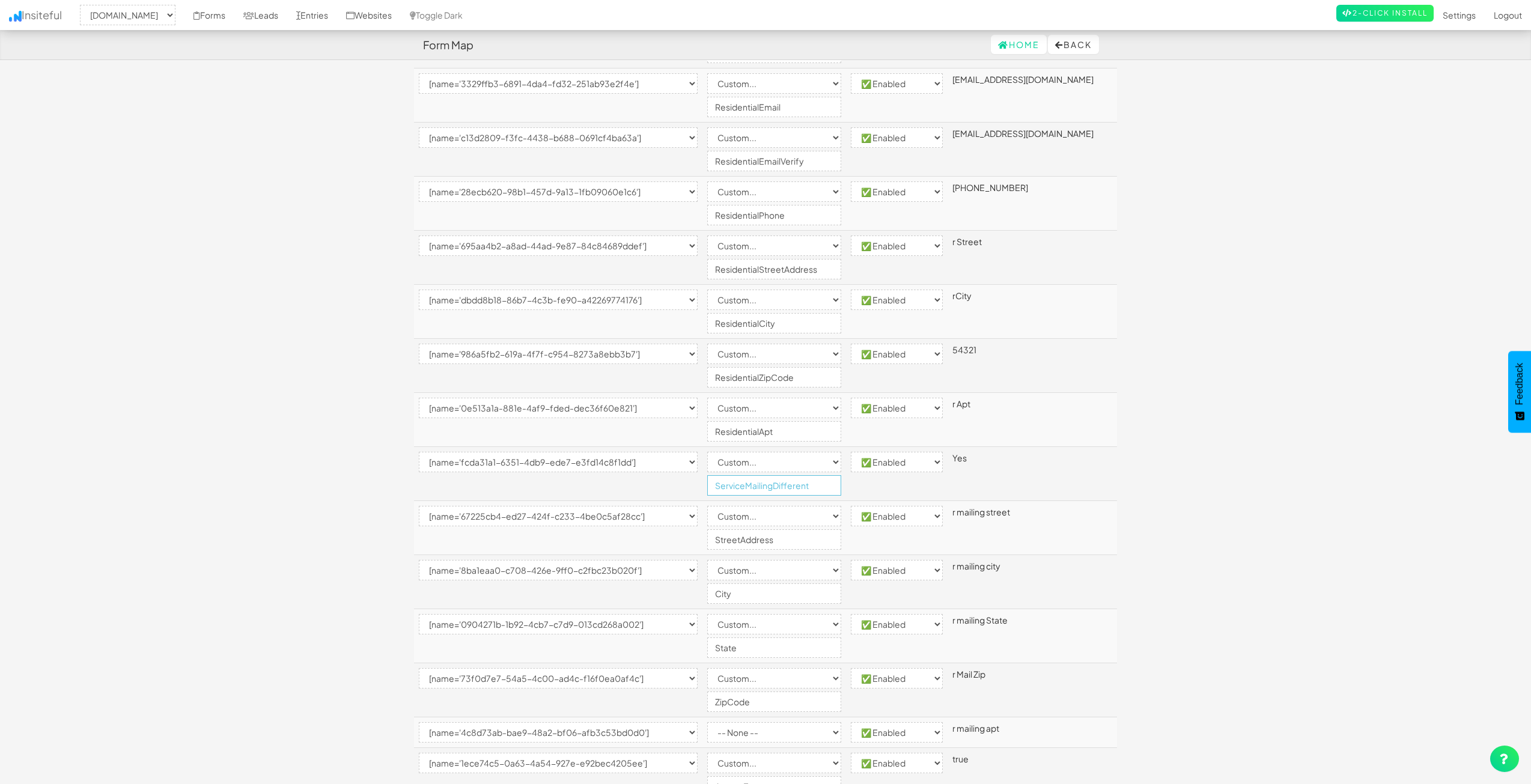
click at [768, 486] on input "ServiceMailingDifferent" at bounding box center [773, 485] width 134 height 21
type input "ServiceMailingDifferent"
click at [1215, 491] on body "Form Map Home Back Toggle navigation Insiteful -- None -- www.nordicenergy-us.c…" at bounding box center [765, 293] width 1531 height 1788
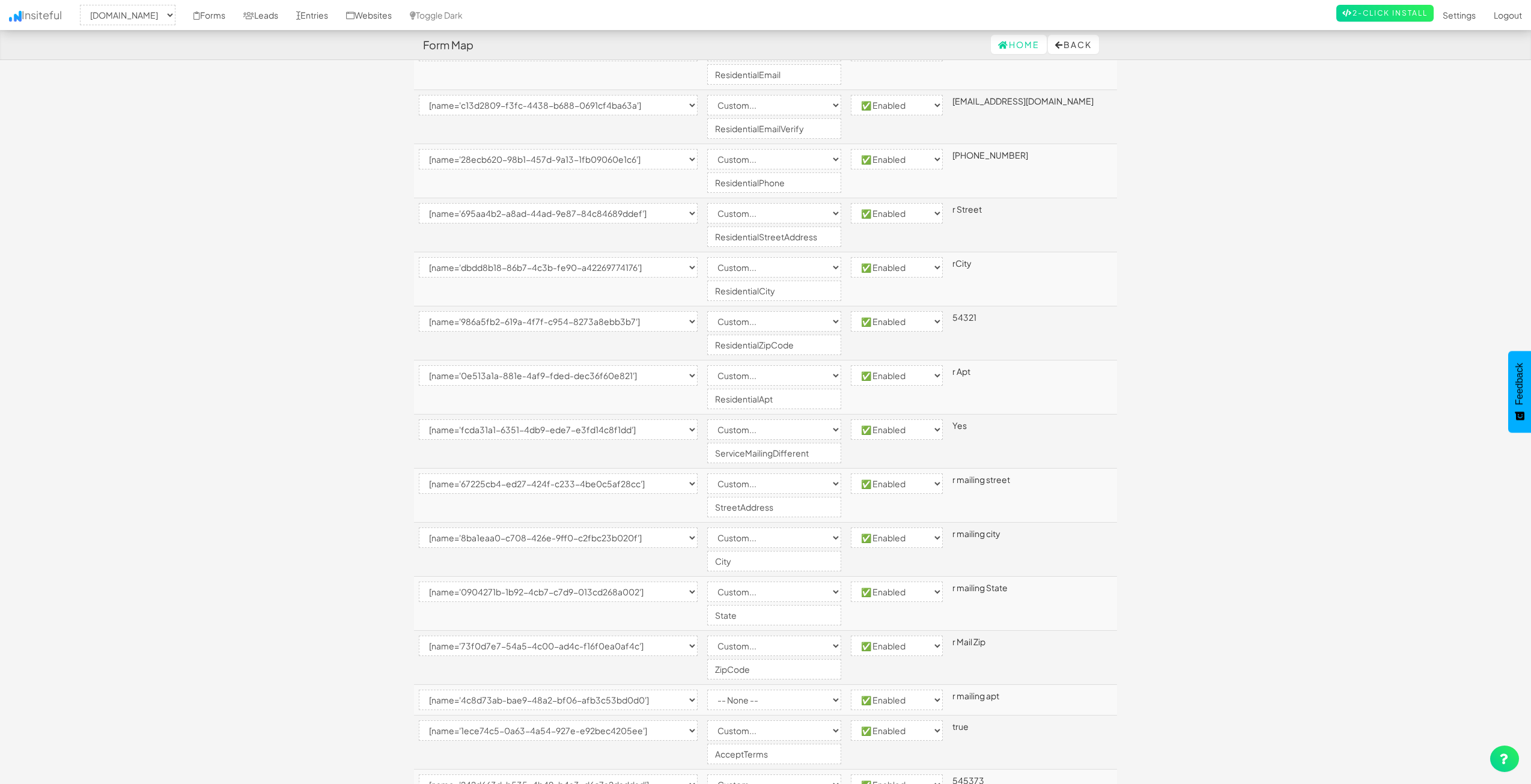
scroll to position [661, 0]
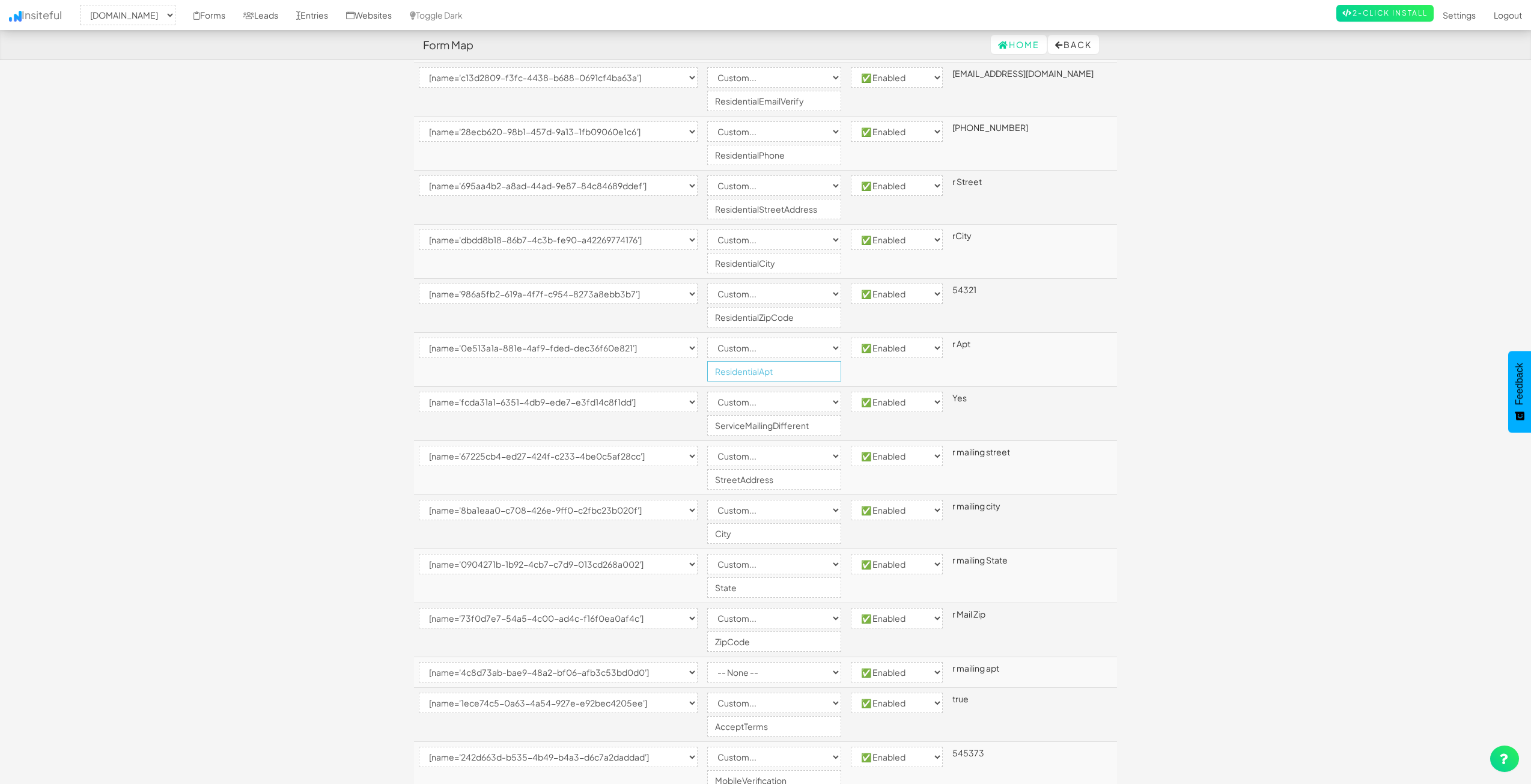
click at [739, 369] on input "ResidentialApt" at bounding box center [773, 371] width 134 height 21
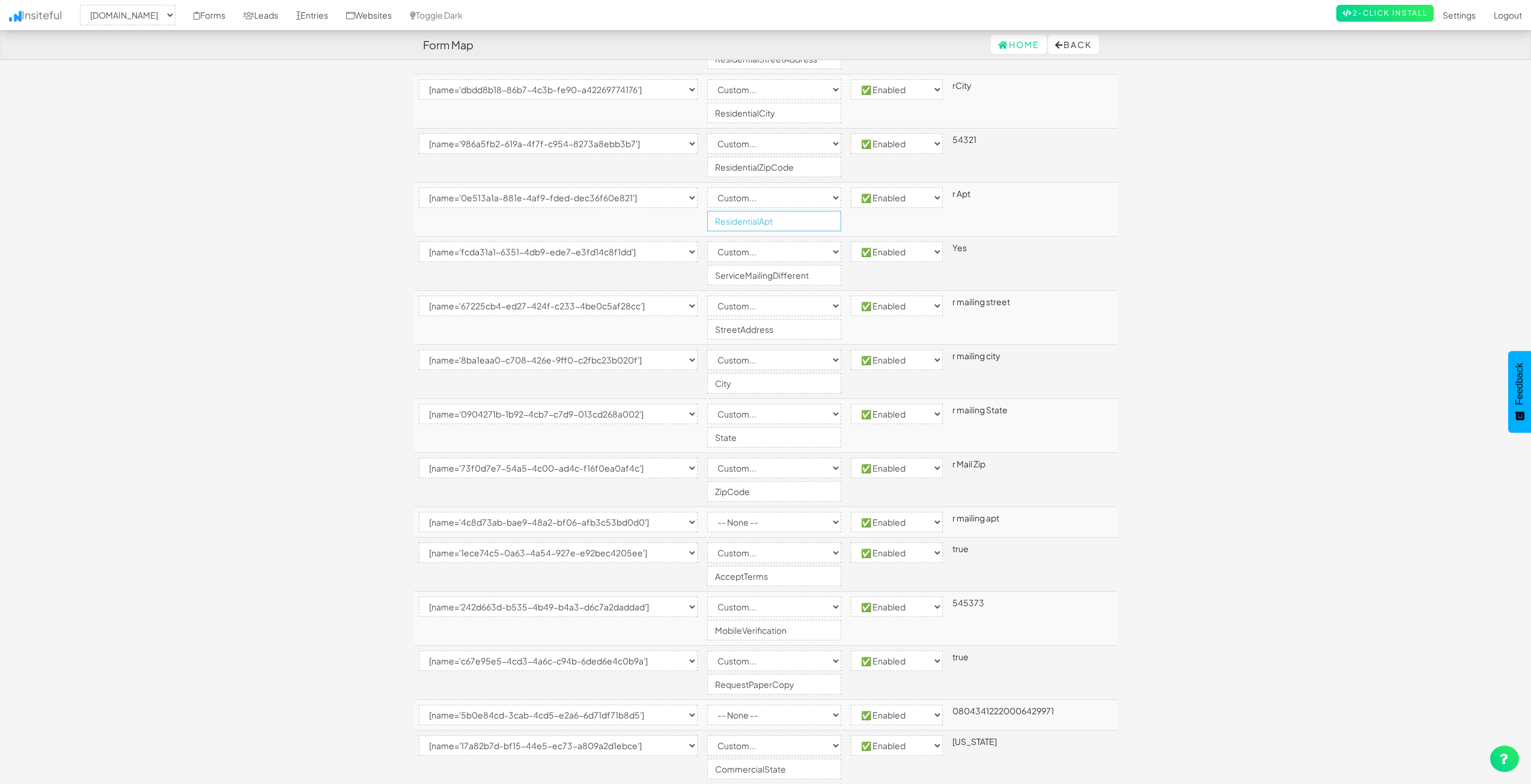
scroll to position [841, 0]
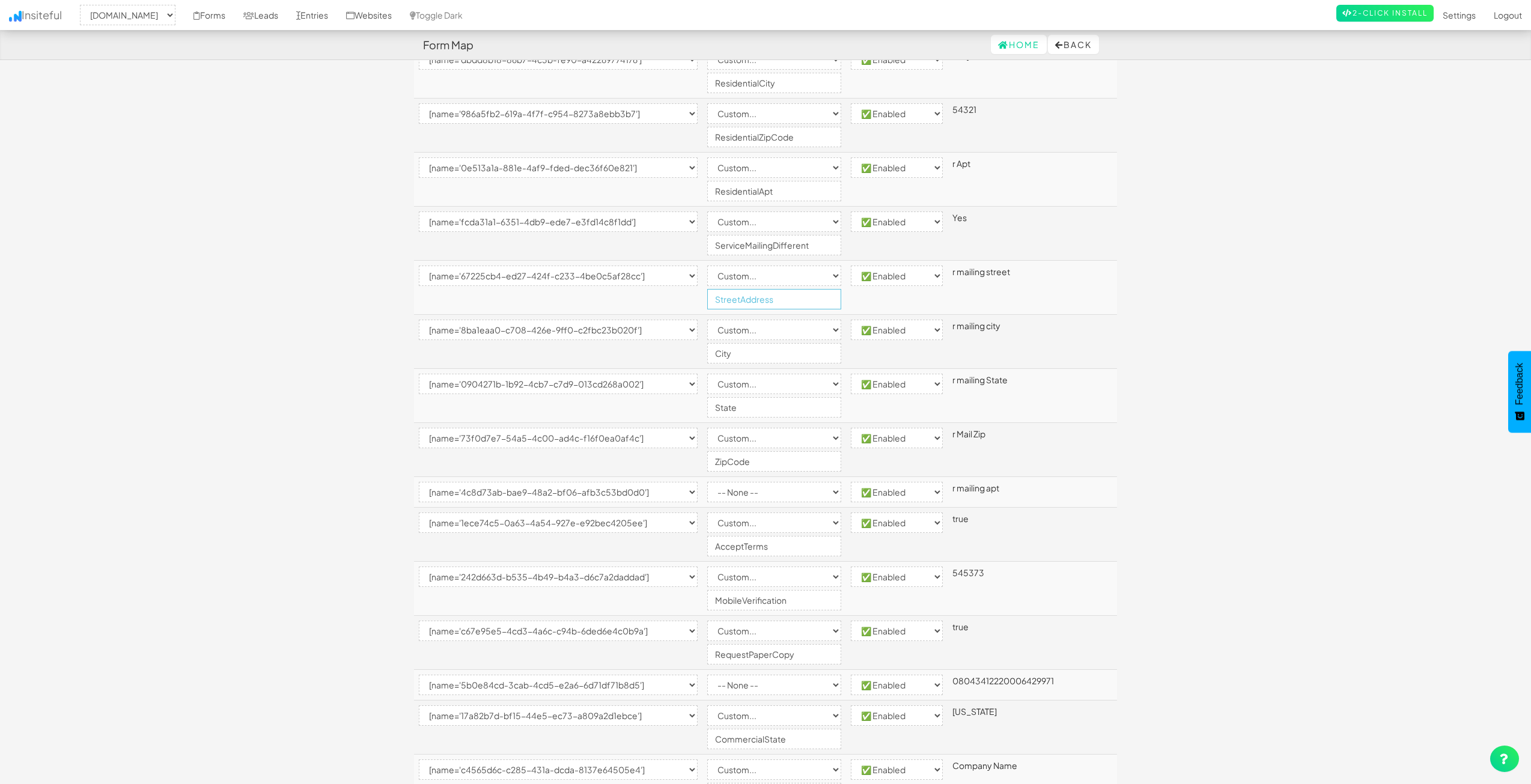
click at [738, 296] on input "StreetAddress" at bounding box center [773, 299] width 134 height 21
drag, startPoint x: 787, startPoint y: 302, endPoint x: 812, endPoint y: 306, distance: 25.3
click at [812, 306] on input "ResidentialMailingStreetAddress" at bounding box center [773, 299] width 134 height 21
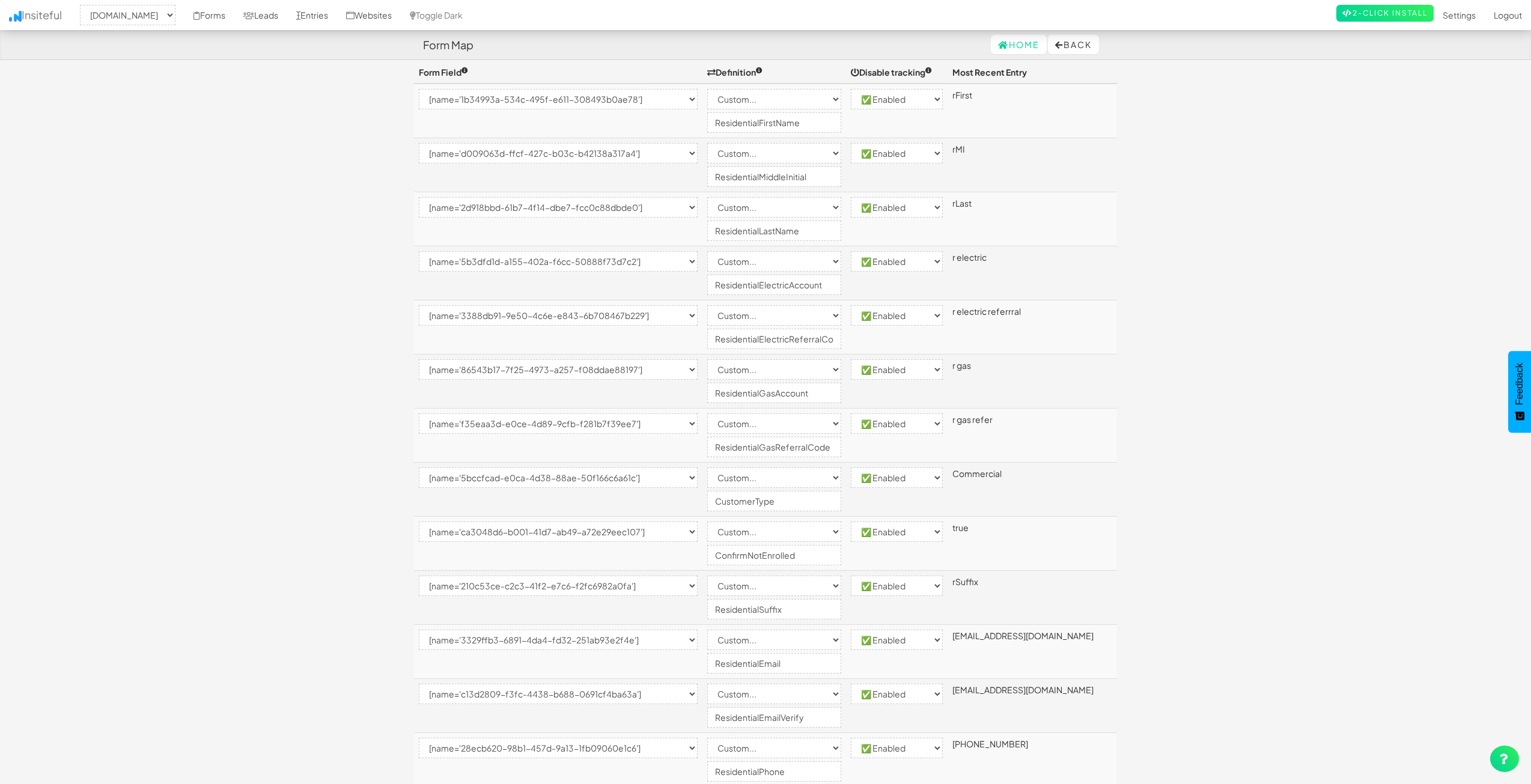
scroll to position [0, 0]
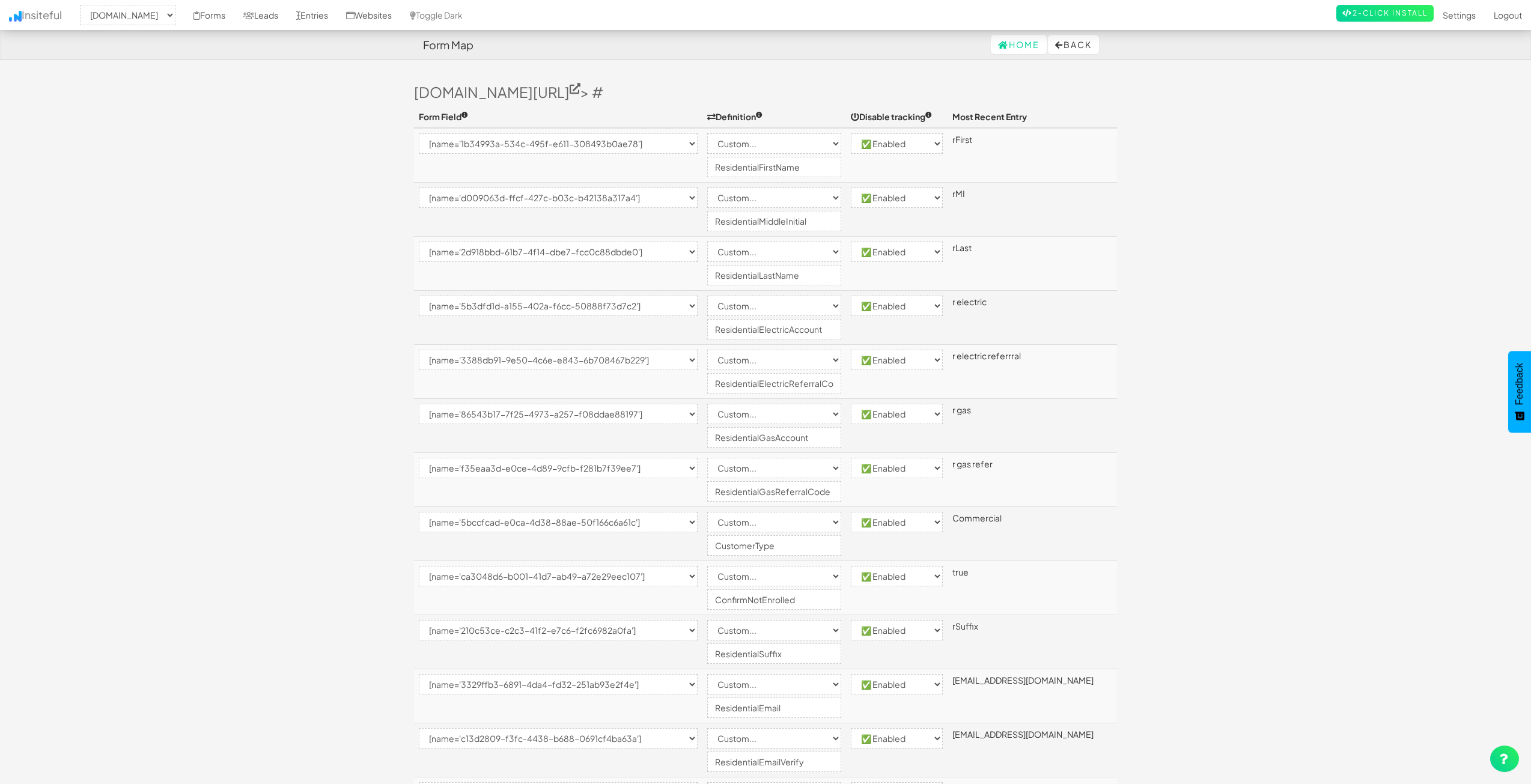
type input "ResidentialMailingStreetAddress"
click at [743, 169] on input "ResidentialFirstName" at bounding box center [773, 166] width 134 height 21
drag, startPoint x: 783, startPoint y: 171, endPoint x: 669, endPoint y: 148, distance: 116.3
click at [669, 148] on tr "-- None -- [name='1b34993a-534c-495f-e611-308493b0ae78'] [name='d009063d-ffcf-4…" at bounding box center [765, 156] width 703 height 55
type input "ResFirstName"
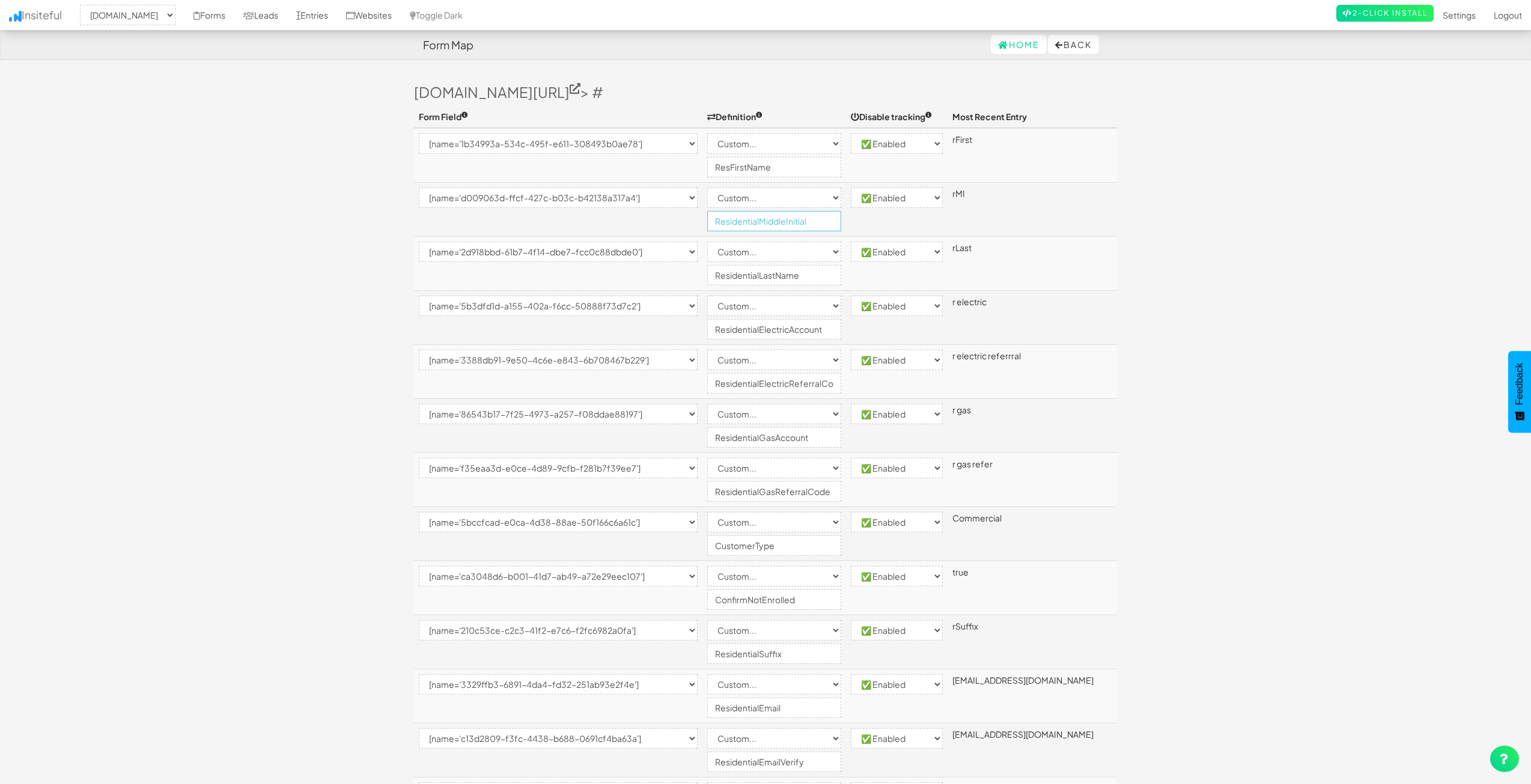
drag, startPoint x: 756, startPoint y: 221, endPoint x: 672, endPoint y: 208, distance: 85.0
click at [673, 208] on tr "-- None -- [name='1b34993a-534c-495f-e611-308493b0ae78'] [name='d009063d-ffcf-4…" at bounding box center [765, 209] width 703 height 54
type input "ResMiddleInitial"
drag, startPoint x: 784, startPoint y: 280, endPoint x: 693, endPoint y: 273, distance: 91.3
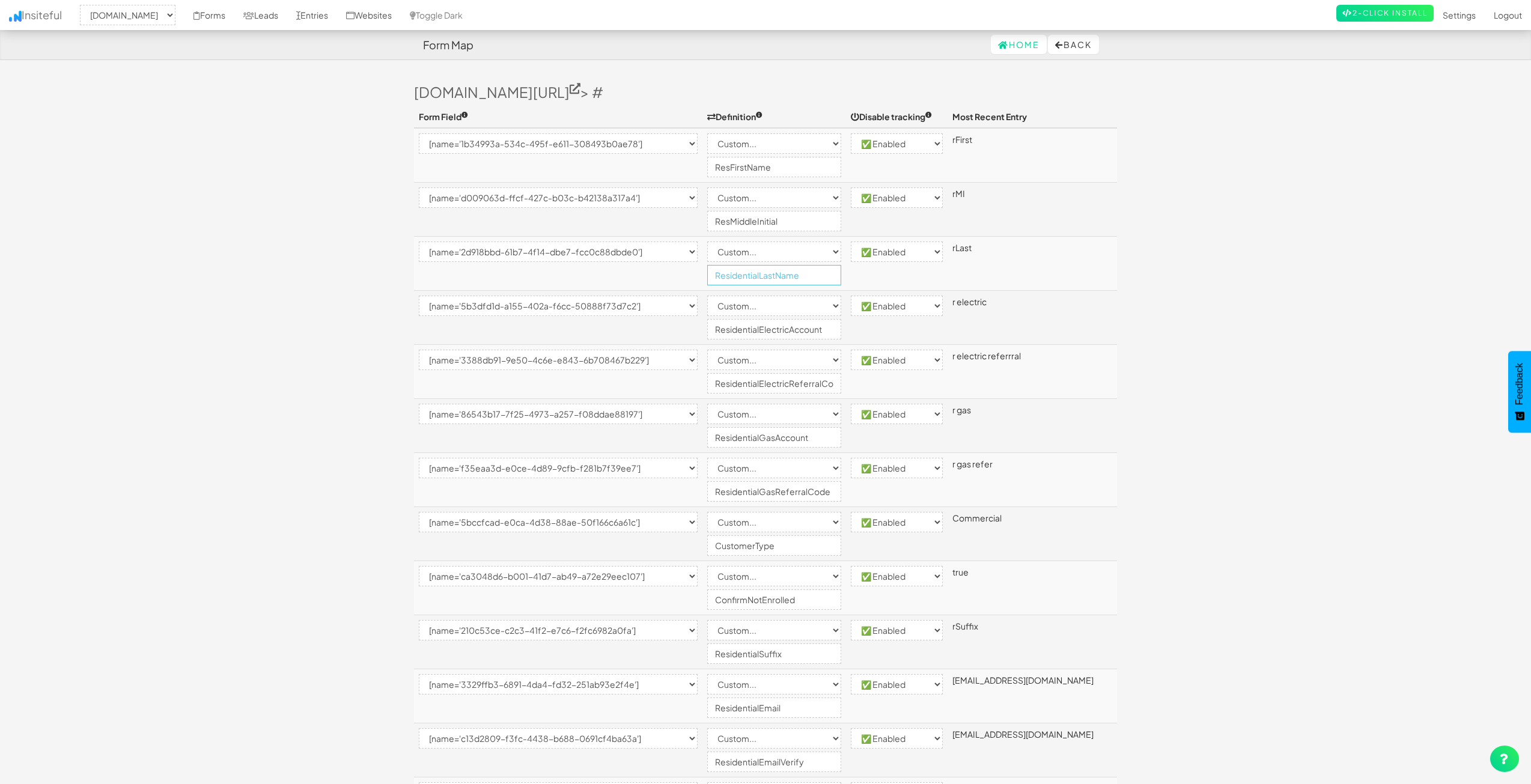
click at [693, 273] on tr "-- None -- [name='1b34993a-534c-495f-e611-308493b0ae78'] [name='d009063d-ffcf-4…" at bounding box center [765, 263] width 703 height 54
type input "ResLastName"
drag, startPoint x: 783, startPoint y: 333, endPoint x: 692, endPoint y: 323, distance: 91.5
click at [692, 323] on tr "-- None -- [name='1b34993a-534c-495f-e611-308493b0ae78'] [name='d009063d-ffcf-4…" at bounding box center [765, 317] width 703 height 54
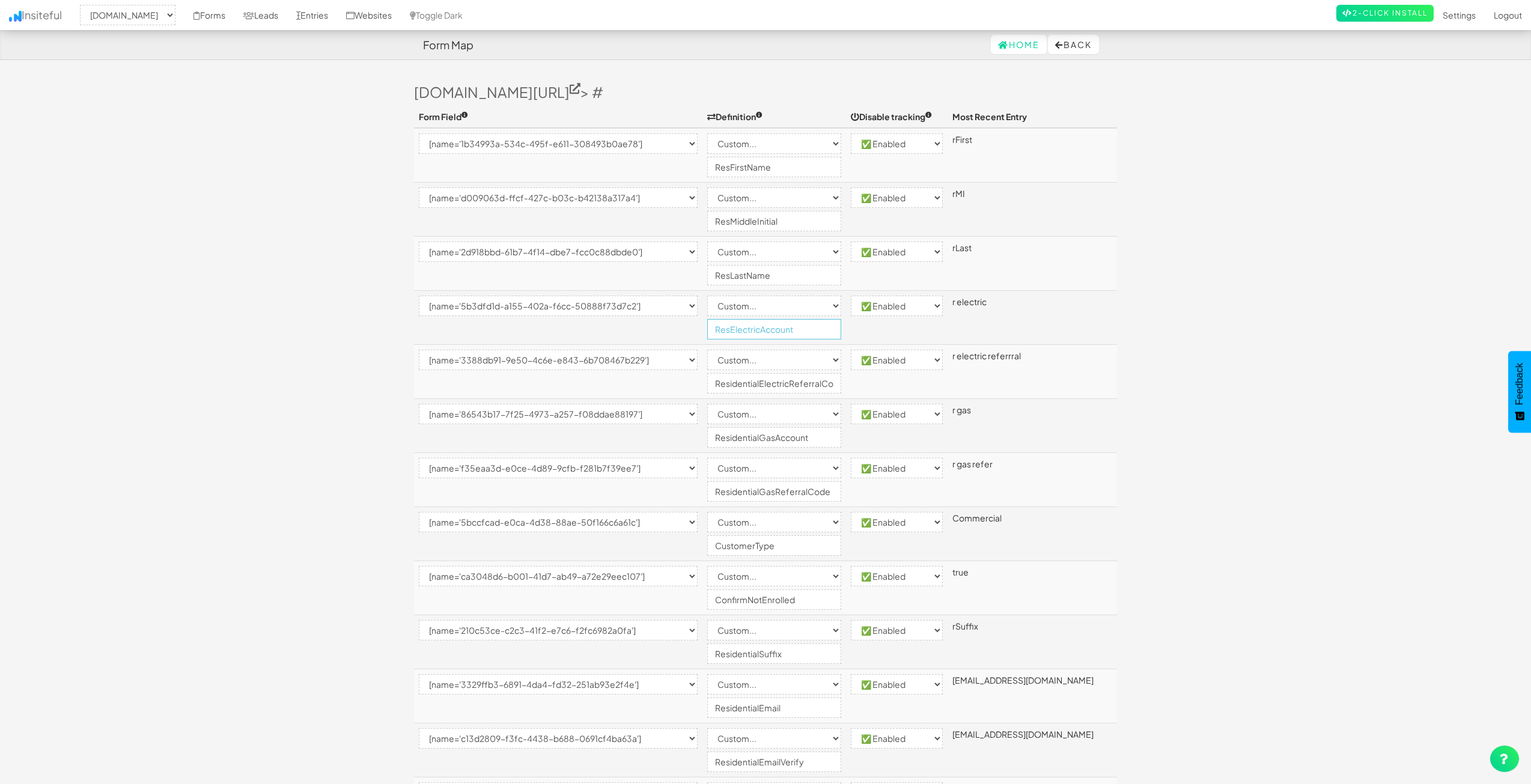
type input "ResElectricAccount"
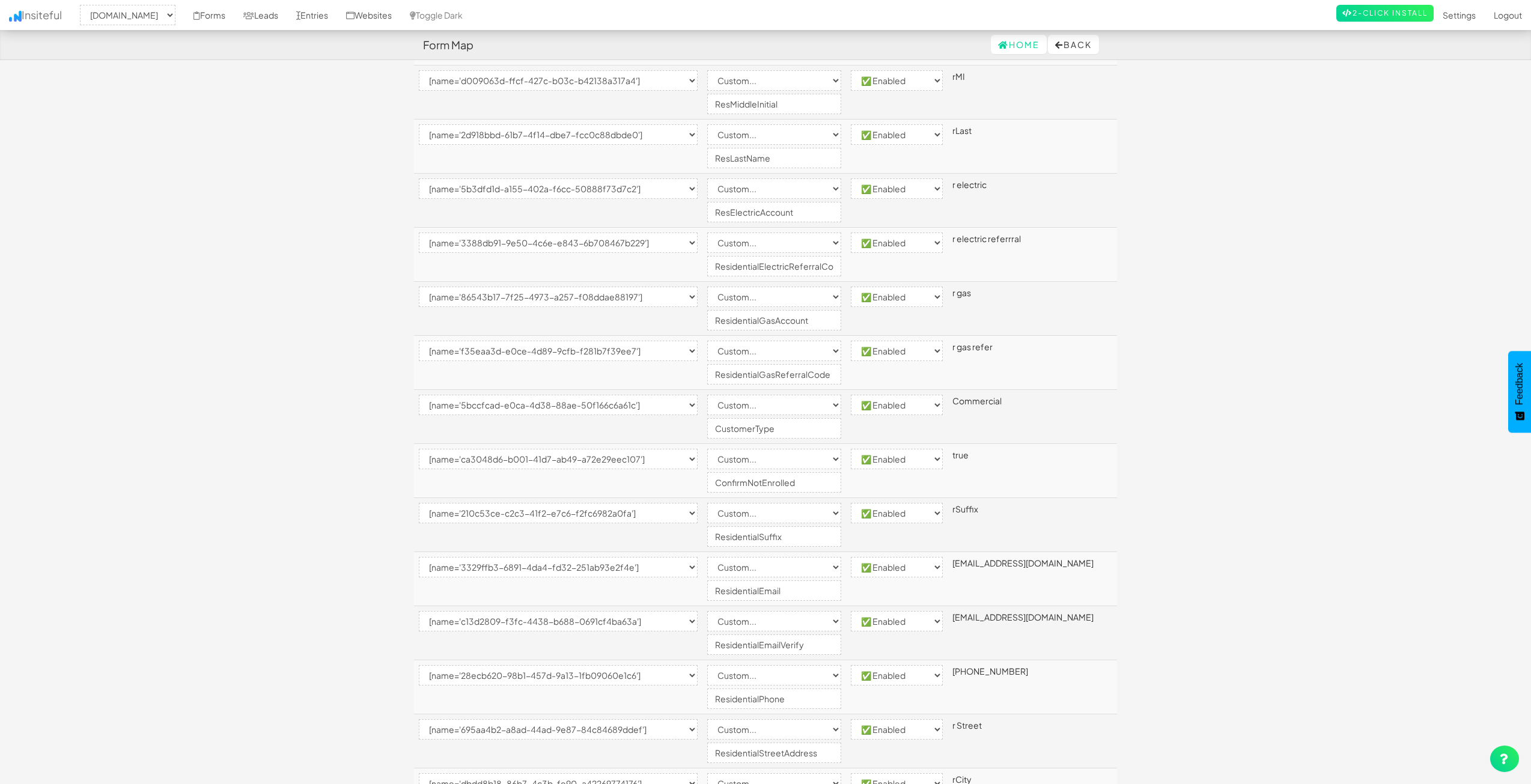
scroll to position [120, 0]
drag, startPoint x: 784, startPoint y: 263, endPoint x: 630, endPoint y: 262, distance: 154.0
click at [630, 262] on tr "-- None -- [name='1b34993a-534c-495f-e611-308493b0ae78'] [name='d009063d-ffcf-4…" at bounding box center [765, 251] width 703 height 54
type input "ResElectricReferralCode"
click at [1320, 333] on body "Form Map Home Back Toggle navigation Insiteful -- None -- www.nordicenergy-us.c…" at bounding box center [765, 774] width 1531 height 1788
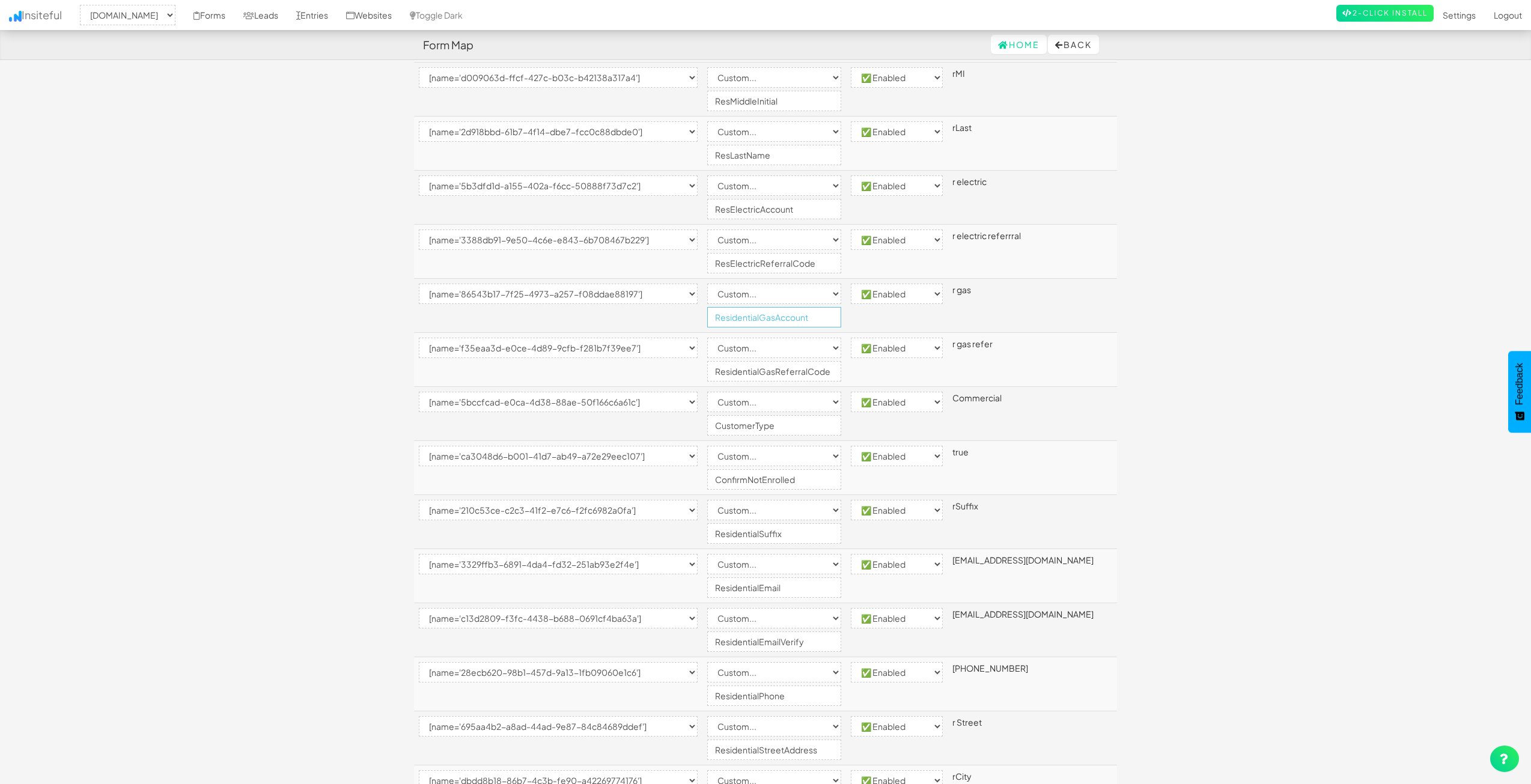
drag, startPoint x: 785, startPoint y: 317, endPoint x: 699, endPoint y: 311, distance: 86.2
click at [699, 311] on tr "-- None -- [name='1b34993a-534c-495f-e611-308493b0ae78'] [name='d009063d-ffcf-4…" at bounding box center [765, 305] width 703 height 54
type input "ResGasAccount"
click at [1339, 320] on body "Form Map Home Back Toggle navigation Insiteful -- None -- www.nordicenergy-us.c…" at bounding box center [765, 774] width 1531 height 1788
drag, startPoint x: 782, startPoint y: 370, endPoint x: 584, endPoint y: 375, distance: 198.1
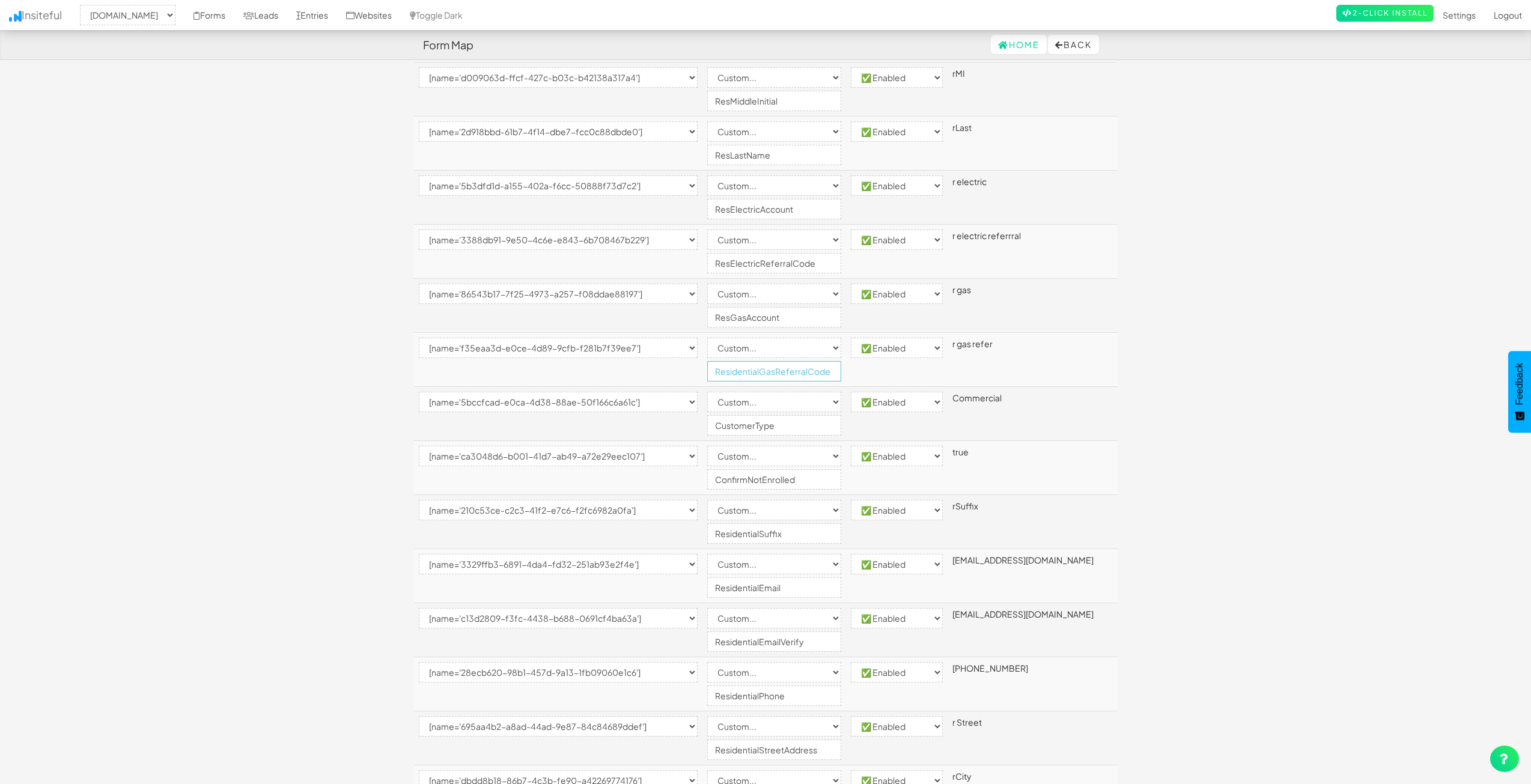
click at [585, 375] on tr "-- None -- [name='1b34993a-534c-495f-e611-308493b0ae78'] [name='d009063d-ffcf-4…" at bounding box center [765, 360] width 703 height 54
type input "ResGasReferralCode"
click at [1237, 370] on body "Form Map Home Back Toggle navigation Insiteful -- None -- www.nordicenergy-us.c…" at bounding box center [765, 774] width 1531 height 1788
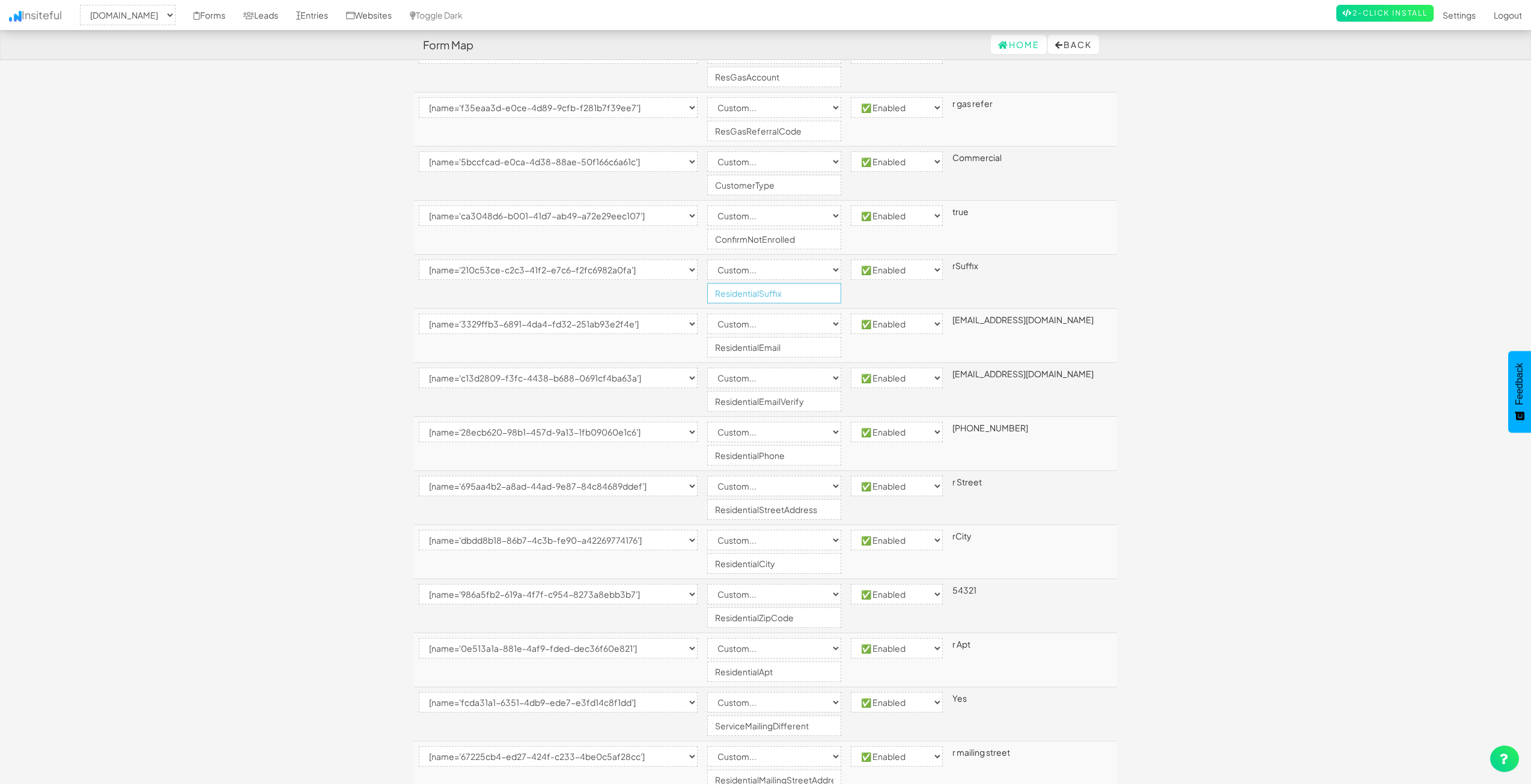
drag, startPoint x: 784, startPoint y: 293, endPoint x: 671, endPoint y: 290, distance: 113.0
click at [671, 290] on tr "-- None -- [name='1b34993a-534c-495f-e611-308493b0ae78'] [name='d009063d-ffcf-4…" at bounding box center [765, 281] width 703 height 54
type input "ResSuffix"
click at [1180, 311] on body "Form Map Home Back Toggle navigation Insiteful -- None -- www.nordicenergy-us.c…" at bounding box center [765, 533] width 1531 height 1788
drag, startPoint x: 784, startPoint y: 348, endPoint x: 646, endPoint y: 346, distance: 138.0
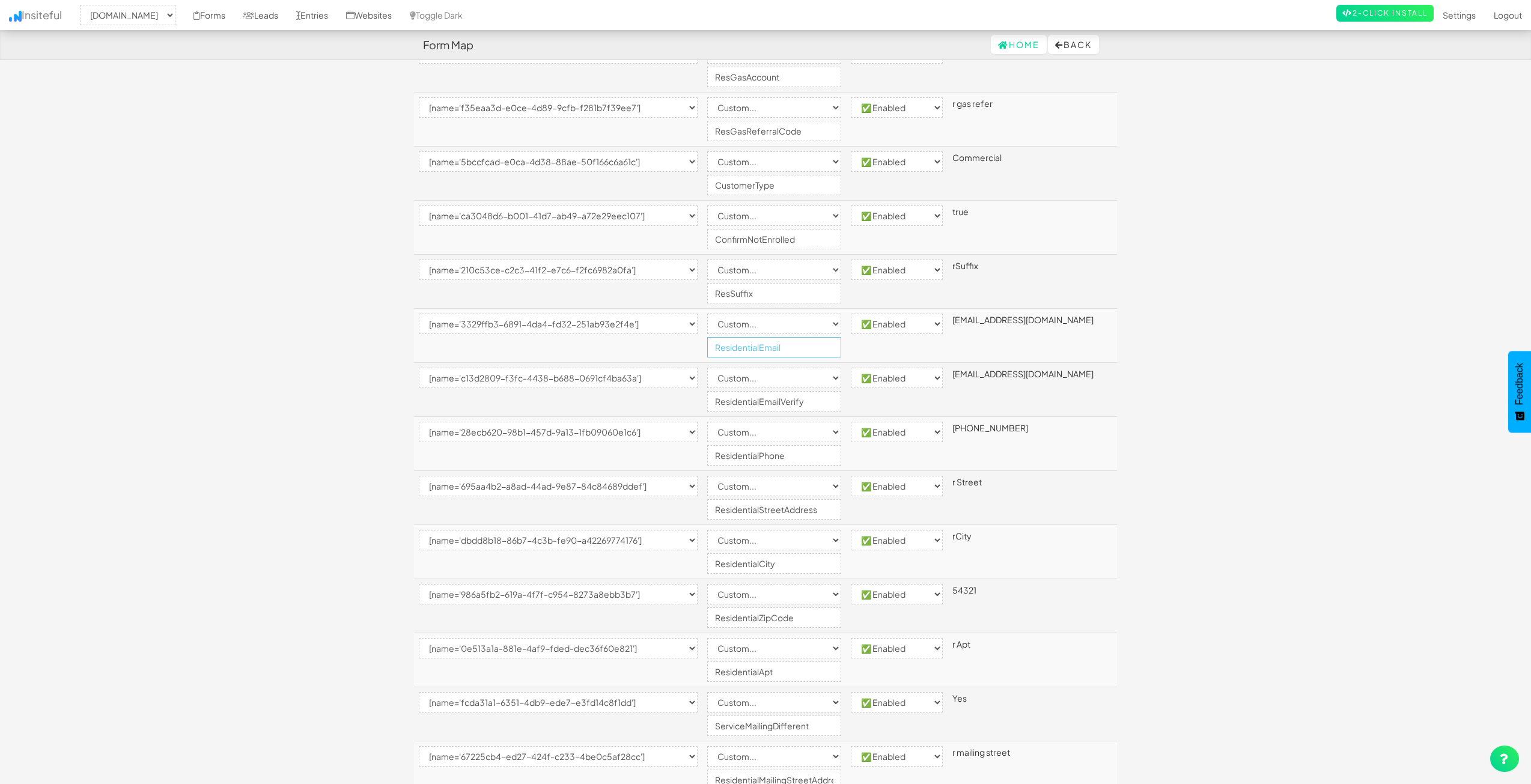
click at [646, 346] on tr "-- None -- [name='1b34993a-534c-495f-e611-308493b0ae78'] [name='d009063d-ffcf-4…" at bounding box center [765, 335] width 703 height 54
type input "ResEmail"
drag, startPoint x: 785, startPoint y: 404, endPoint x: 698, endPoint y: 399, distance: 87.1
click at [698, 399] on tr "-- None -- [name='1b34993a-534c-495f-e611-308493b0ae78'] [name='d009063d-ffcf-4…" at bounding box center [765, 390] width 703 height 54
type input "ResEmailVerify"
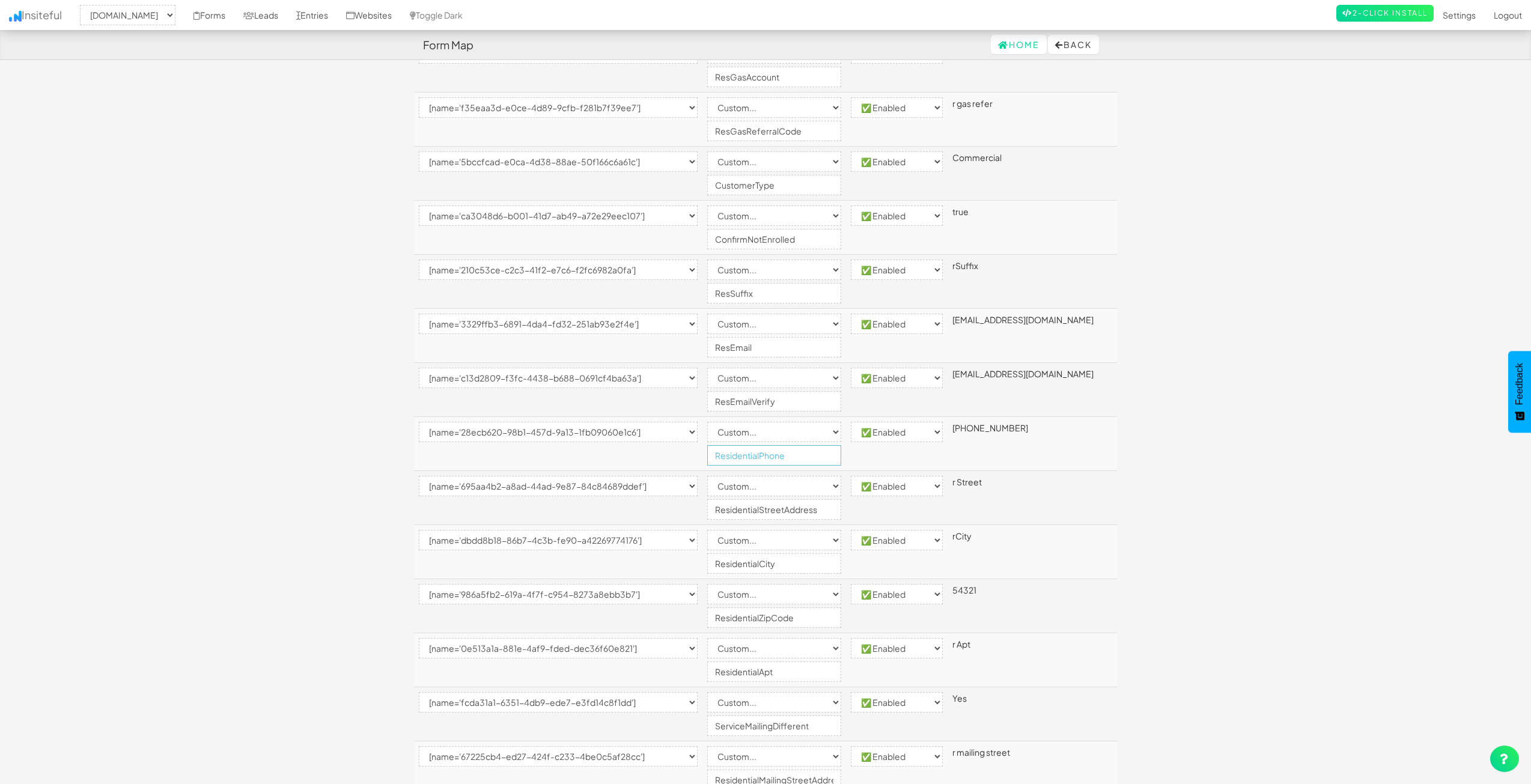
drag, startPoint x: 783, startPoint y: 456, endPoint x: 684, endPoint y: 448, distance: 99.3
click at [684, 448] on tr "-- None -- [name='1b34993a-534c-495f-e611-308493b0ae78'] [name='d009063d-ffcf-4…" at bounding box center [765, 444] width 703 height 54
type input "ResPhone"
click at [1161, 460] on body "Form Map Home Back Toggle navigation Insiteful -- None -- www.nordicenergy-us.c…" at bounding box center [765, 533] width 1531 height 1788
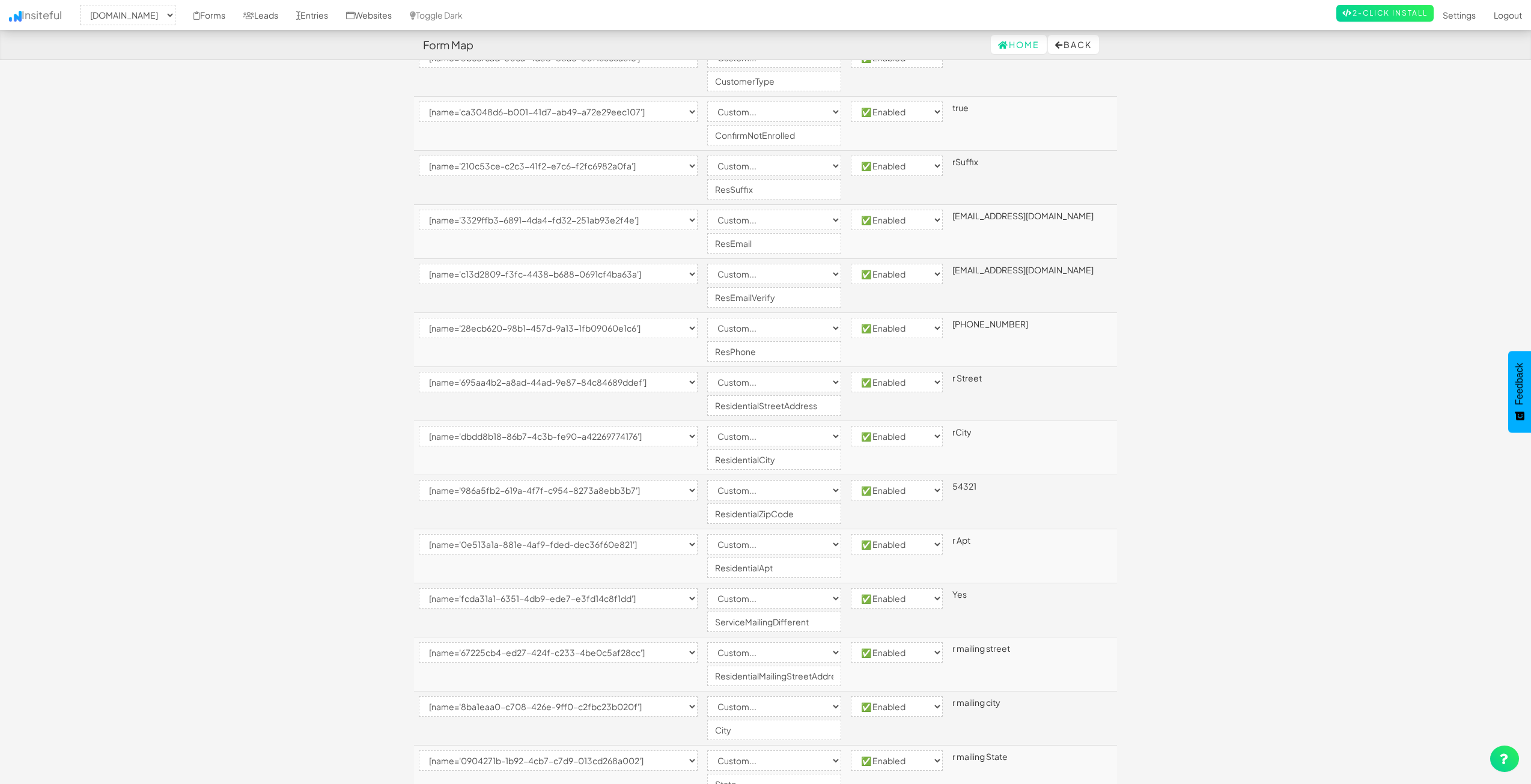
scroll to position [480, 0]
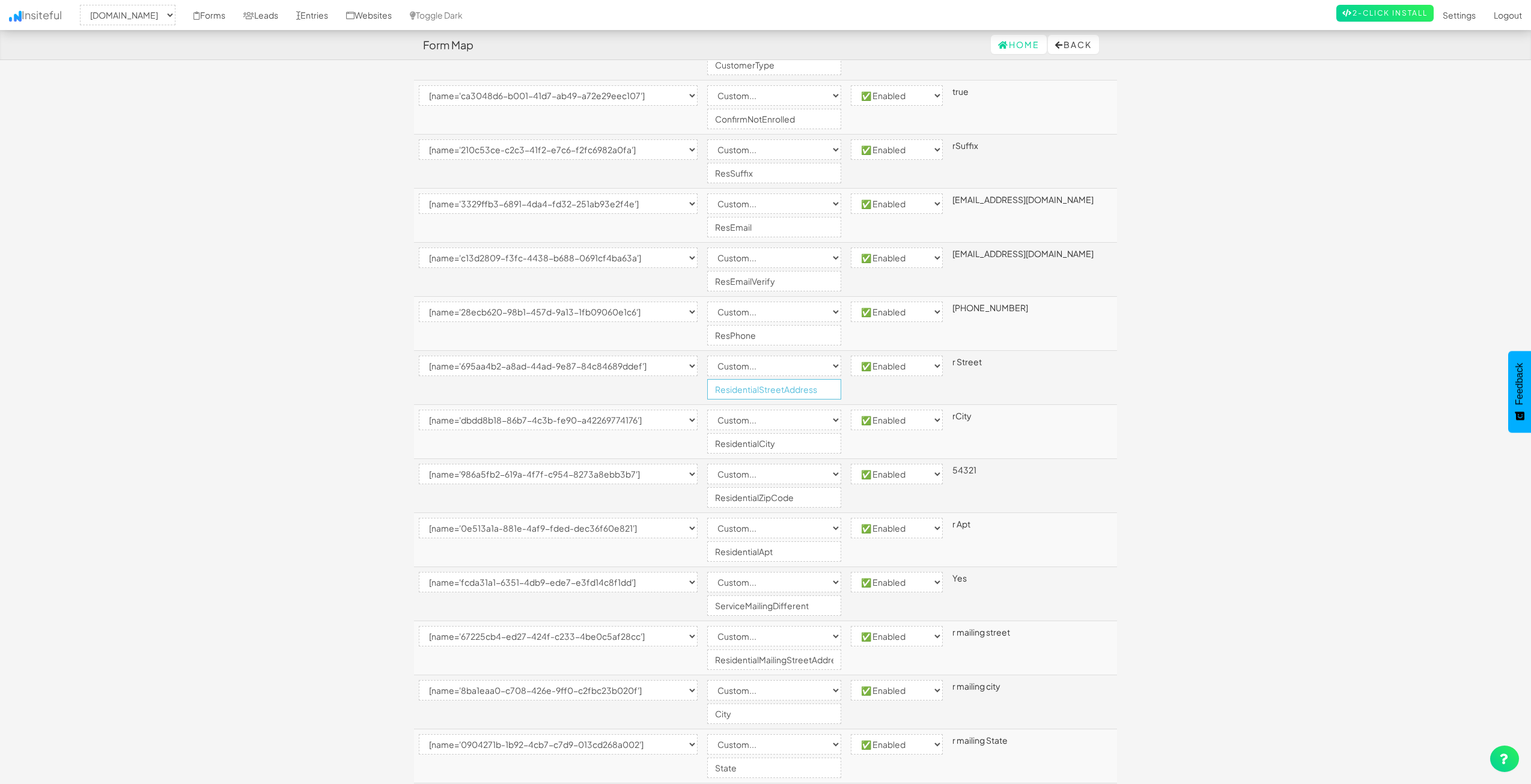
drag, startPoint x: 786, startPoint y: 391, endPoint x: 659, endPoint y: 385, distance: 127.1
click at [659, 385] on tr "-- None -- [name='1b34993a-534c-495f-e611-308493b0ae78'] [name='d009063d-ffcf-4…" at bounding box center [765, 377] width 703 height 54
type input "ResServiceStreetAddress"
drag, startPoint x: 1179, startPoint y: 437, endPoint x: 1129, endPoint y: 452, distance: 52.2
click at [1177, 437] on body "Form Map Home Back Toggle navigation Insiteful -- None -- www.nordicenergy-us.c…" at bounding box center [765, 414] width 1531 height 1788
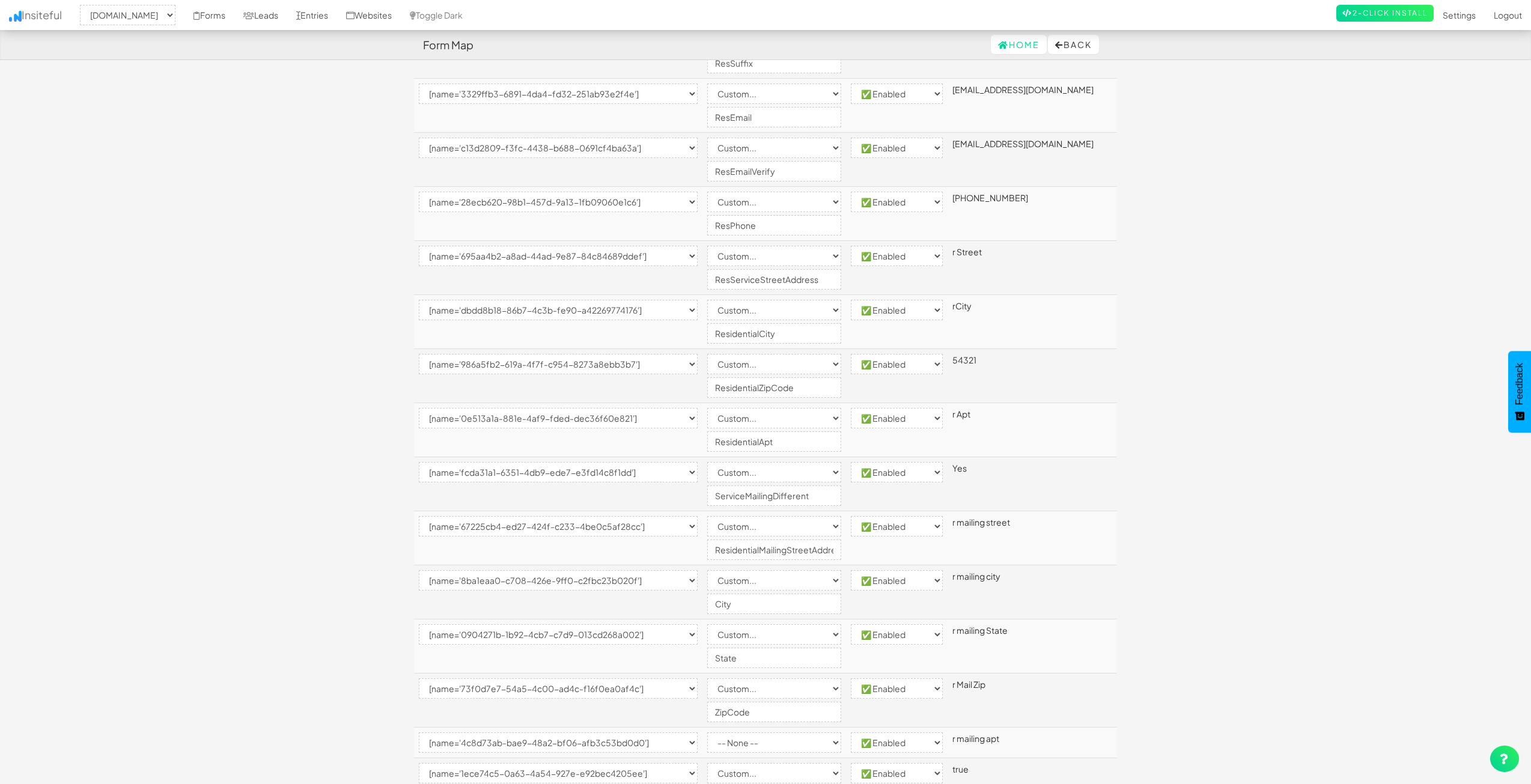
scroll to position [601, 0]
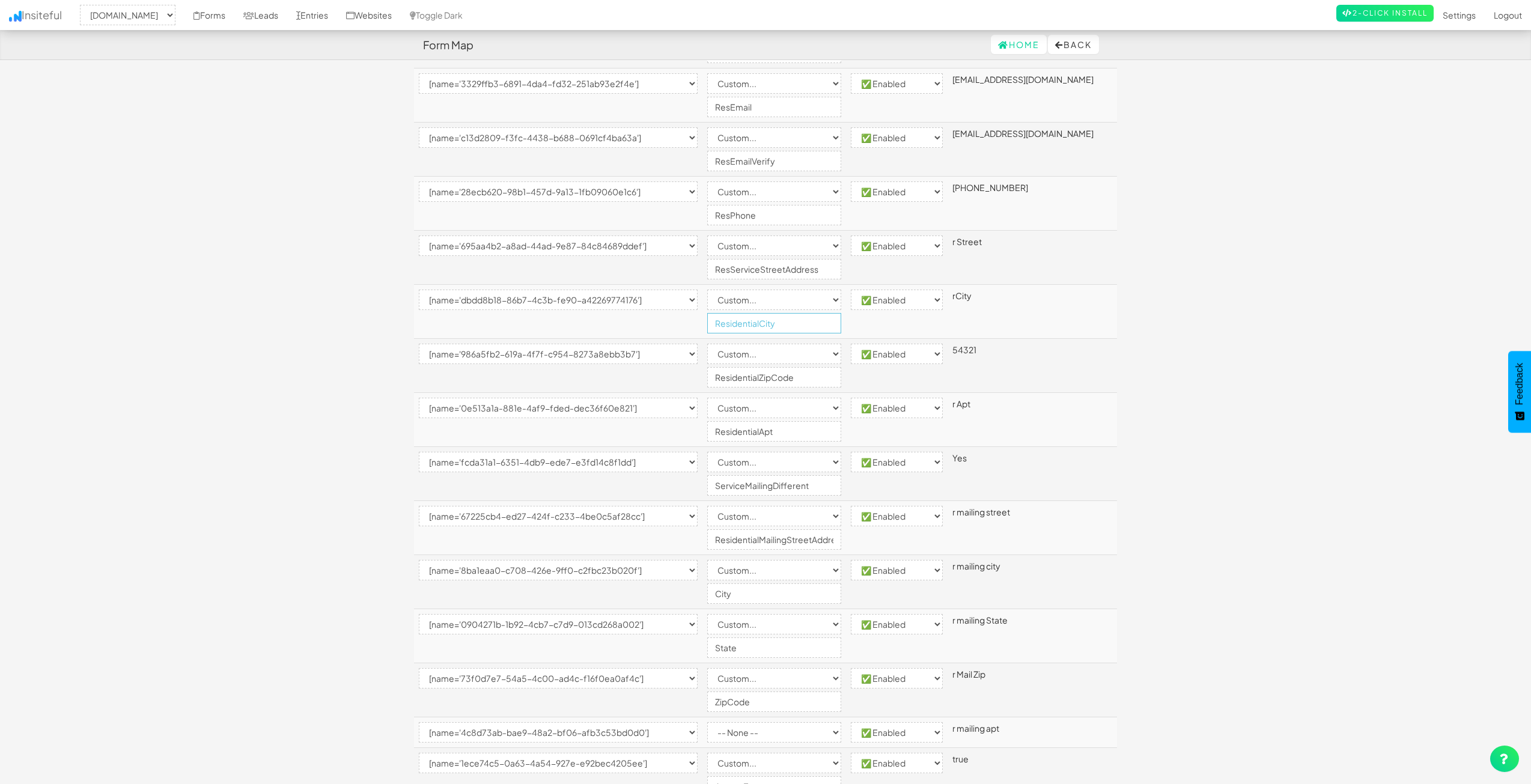
drag, startPoint x: 743, startPoint y: 324, endPoint x: 785, endPoint y: 330, distance: 42.4
click at [785, 330] on input "ResidentialCity" at bounding box center [773, 323] width 134 height 21
type input "ResServiceCity"
drag, startPoint x: 773, startPoint y: 380, endPoint x: 634, endPoint y: 376, distance: 139.1
click at [634, 376] on tr "-- None -- [name='1b34993a-534c-495f-e611-308493b0ae78'] [name='d009063d-ffcf-4…" at bounding box center [765, 365] width 703 height 54
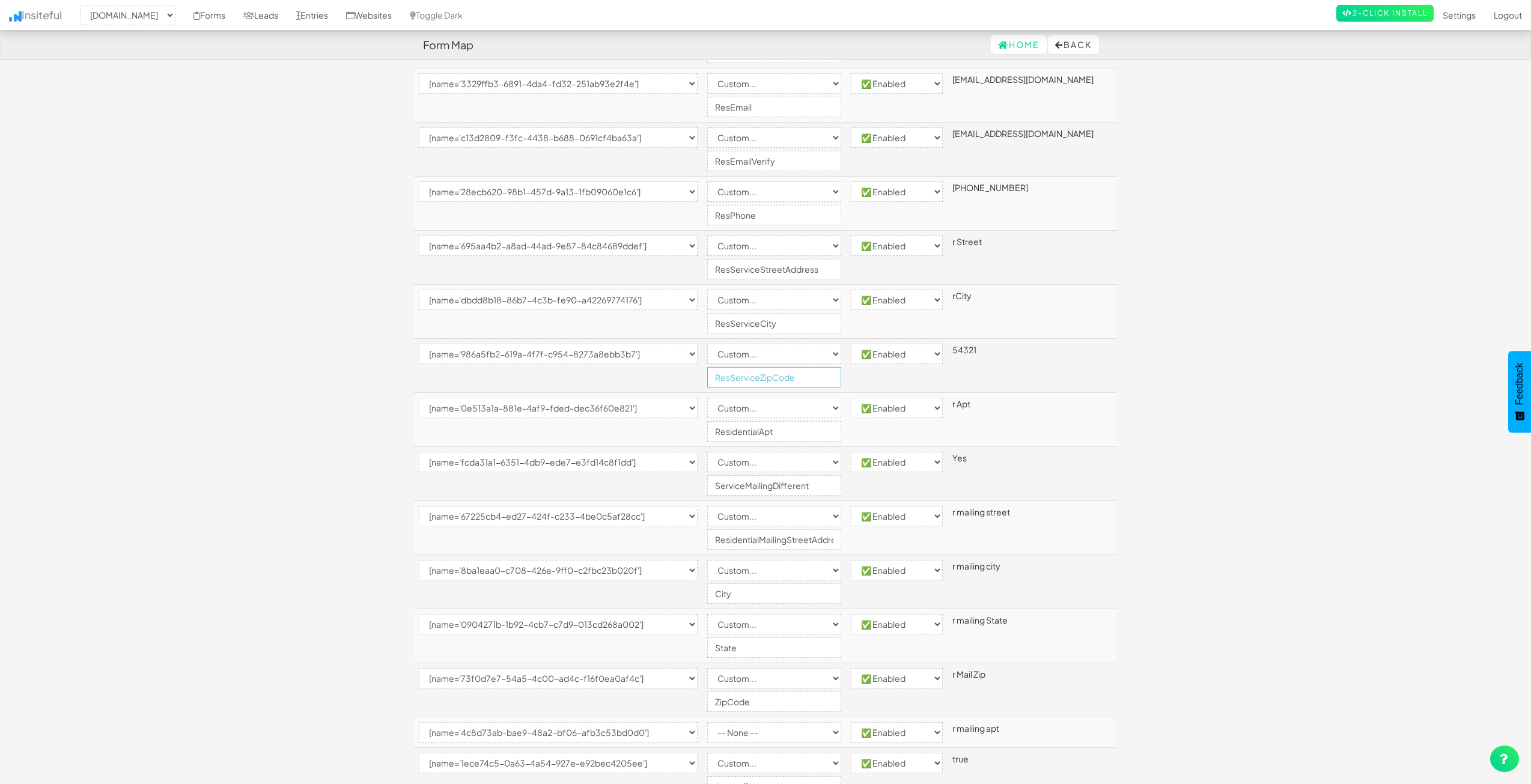
type input "ResServiceZipCode"
drag, startPoint x: 785, startPoint y: 434, endPoint x: 670, endPoint y: 424, distance: 115.4
click at [670, 424] on tr "-- None -- [name='1b34993a-534c-495f-e611-308493b0ae78'] [name='d009063d-ffcf-4…" at bounding box center [765, 419] width 703 height 54
type input "ResServiceApt"
click at [1294, 501] on body "Form Map Home Back Toggle navigation Insiteful -- None -- www.nordicenergy-us.c…" at bounding box center [765, 293] width 1531 height 1788
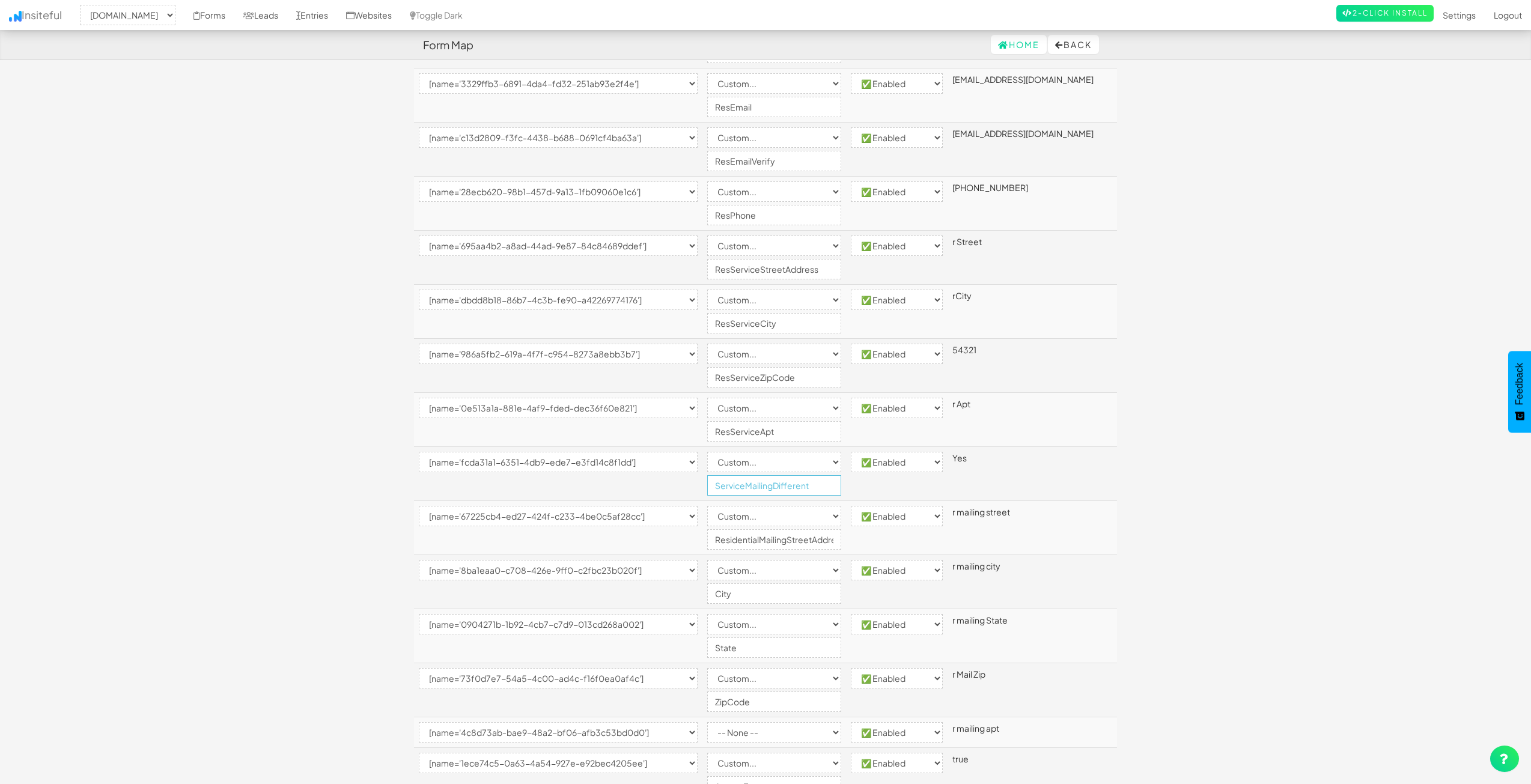
click at [771, 484] on input "ServiceMailingDifferent" at bounding box center [773, 485] width 134 height 21
click at [1153, 489] on body "Form Map Home Back Toggle navigation Insiteful -- None -- www.nordicenergy-us.c…" at bounding box center [765, 293] width 1531 height 1788
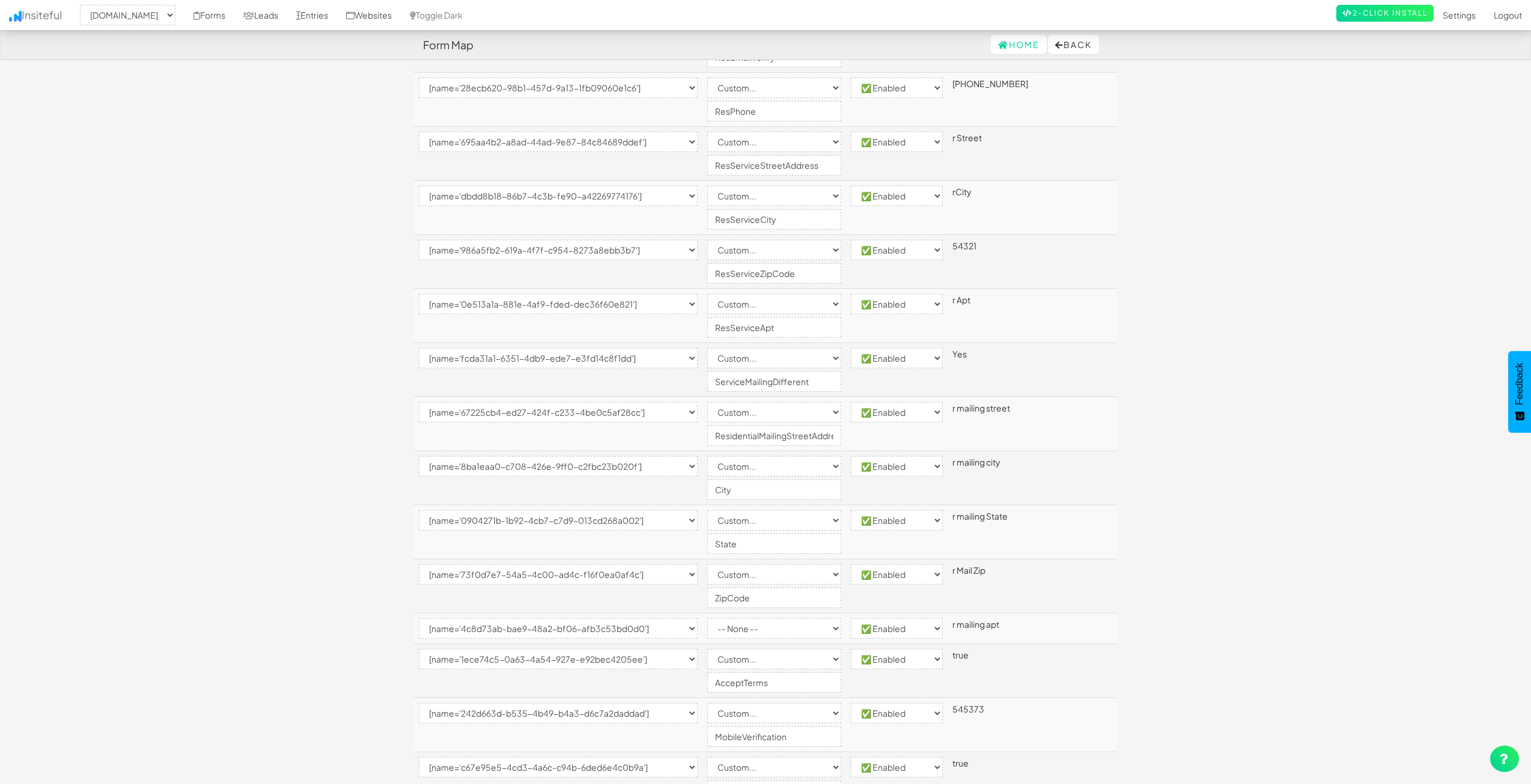
scroll to position [721, 0]
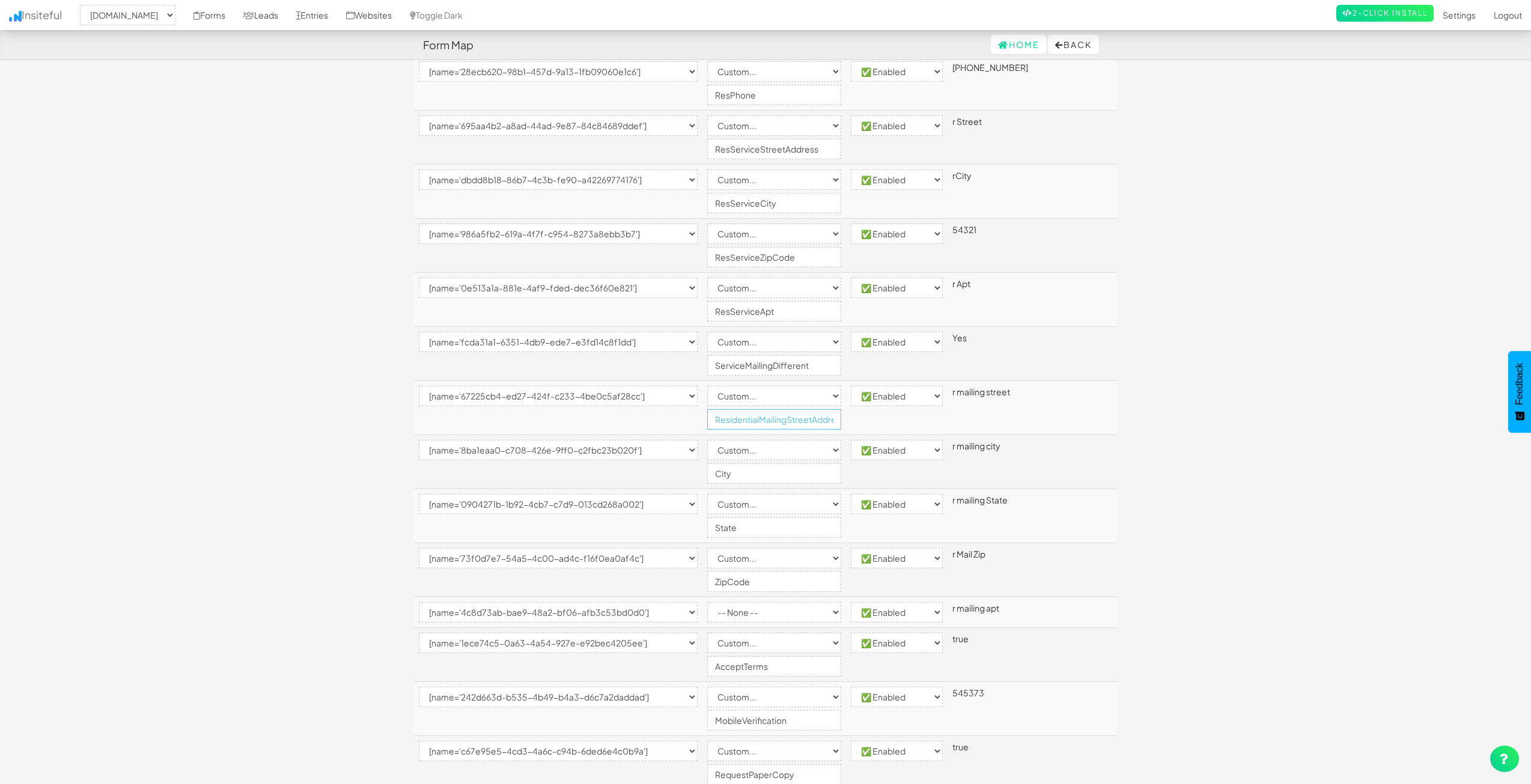
click at [818, 423] on input "ResidentialMailingStreetAddress" at bounding box center [773, 419] width 134 height 21
type input "ResMailStreetAddress"
click at [745, 469] on input "City" at bounding box center [773, 473] width 134 height 21
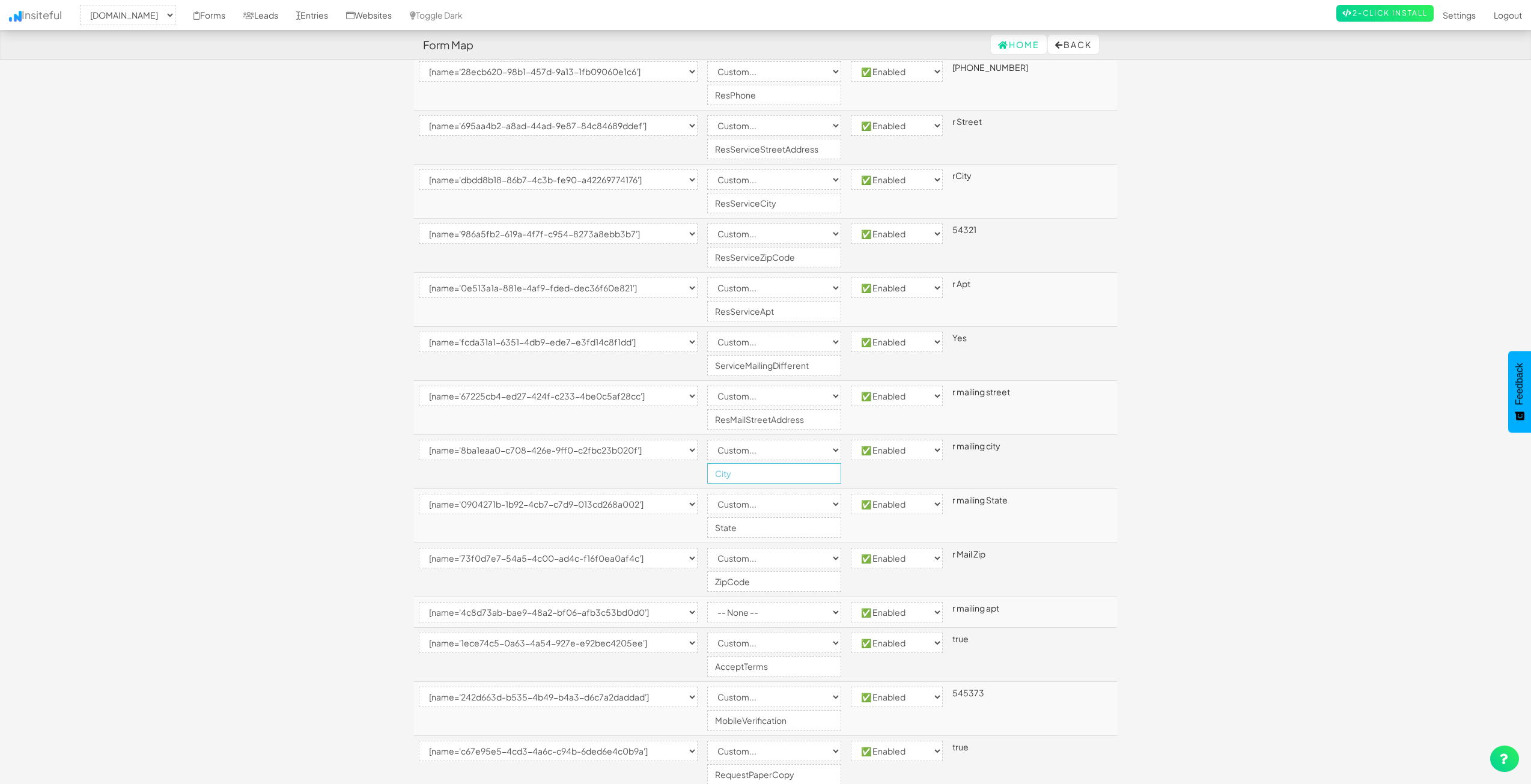
click at [742, 469] on input "City" at bounding box center [773, 473] width 134 height 21
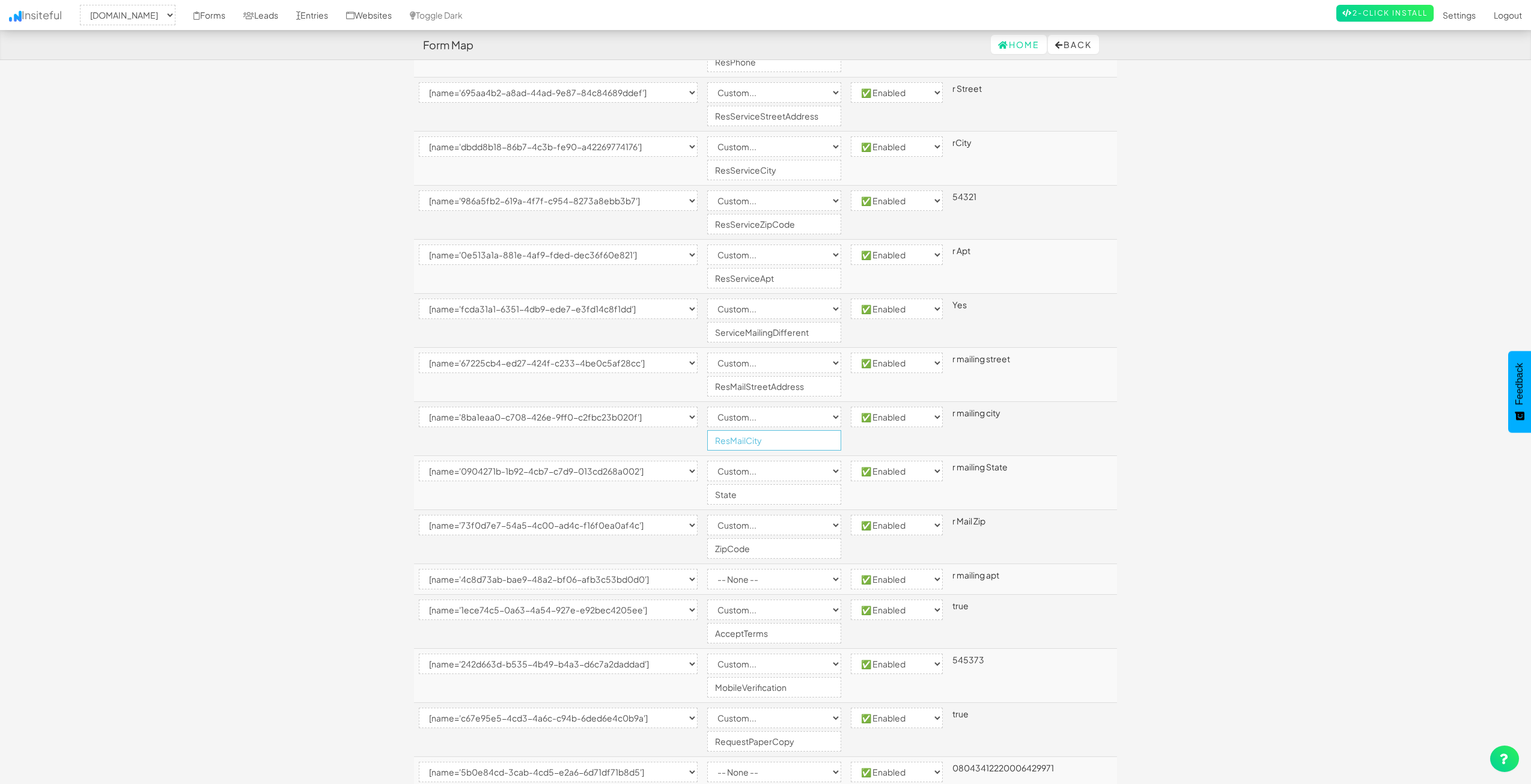
scroll to position [781, 0]
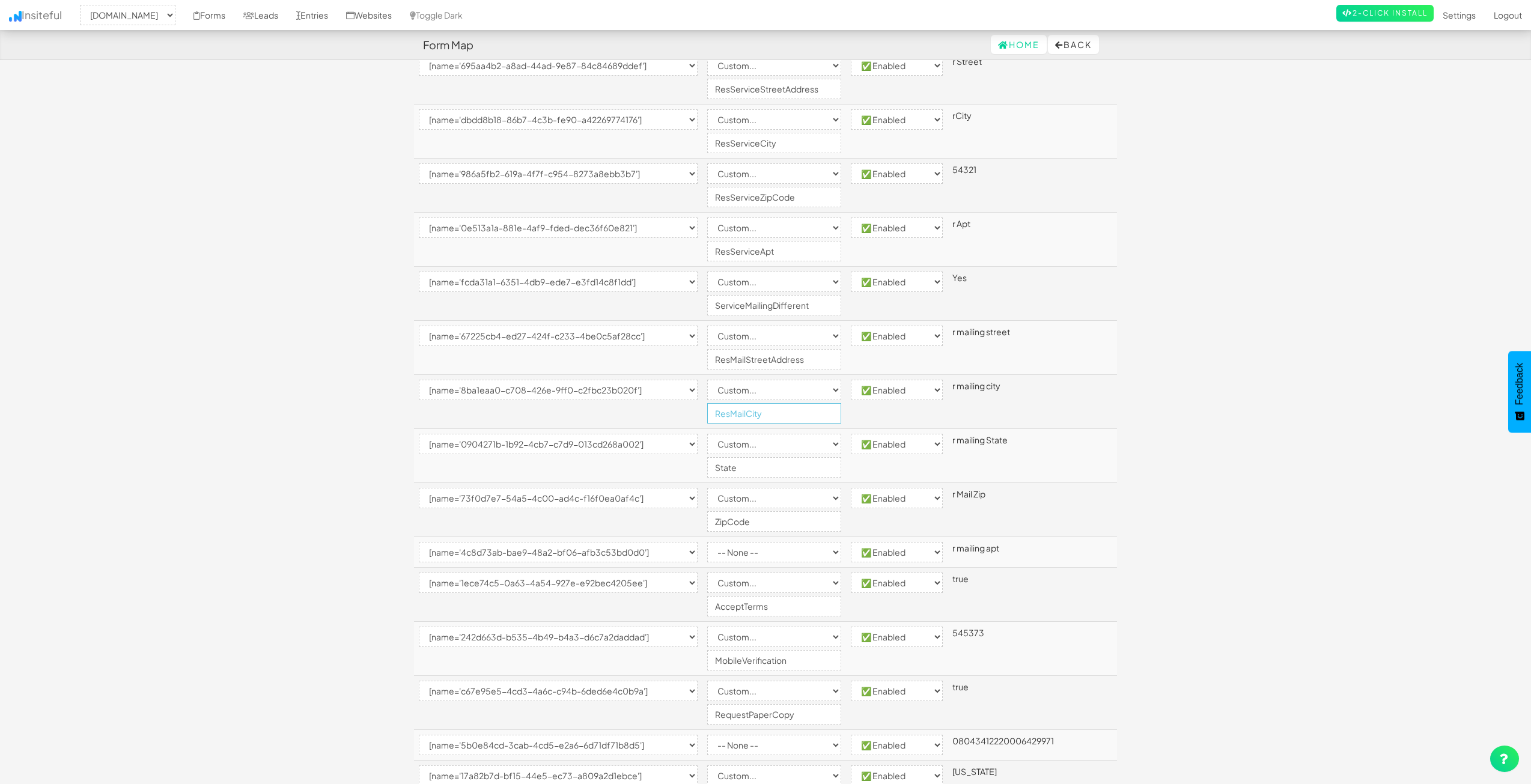
type input "ResMailCity"
click at [743, 474] on input "State" at bounding box center [773, 467] width 134 height 21
type input "ResMailState"
click at [738, 521] on input "ZipCode" at bounding box center [773, 521] width 134 height 21
type input "ResMailZipCode"
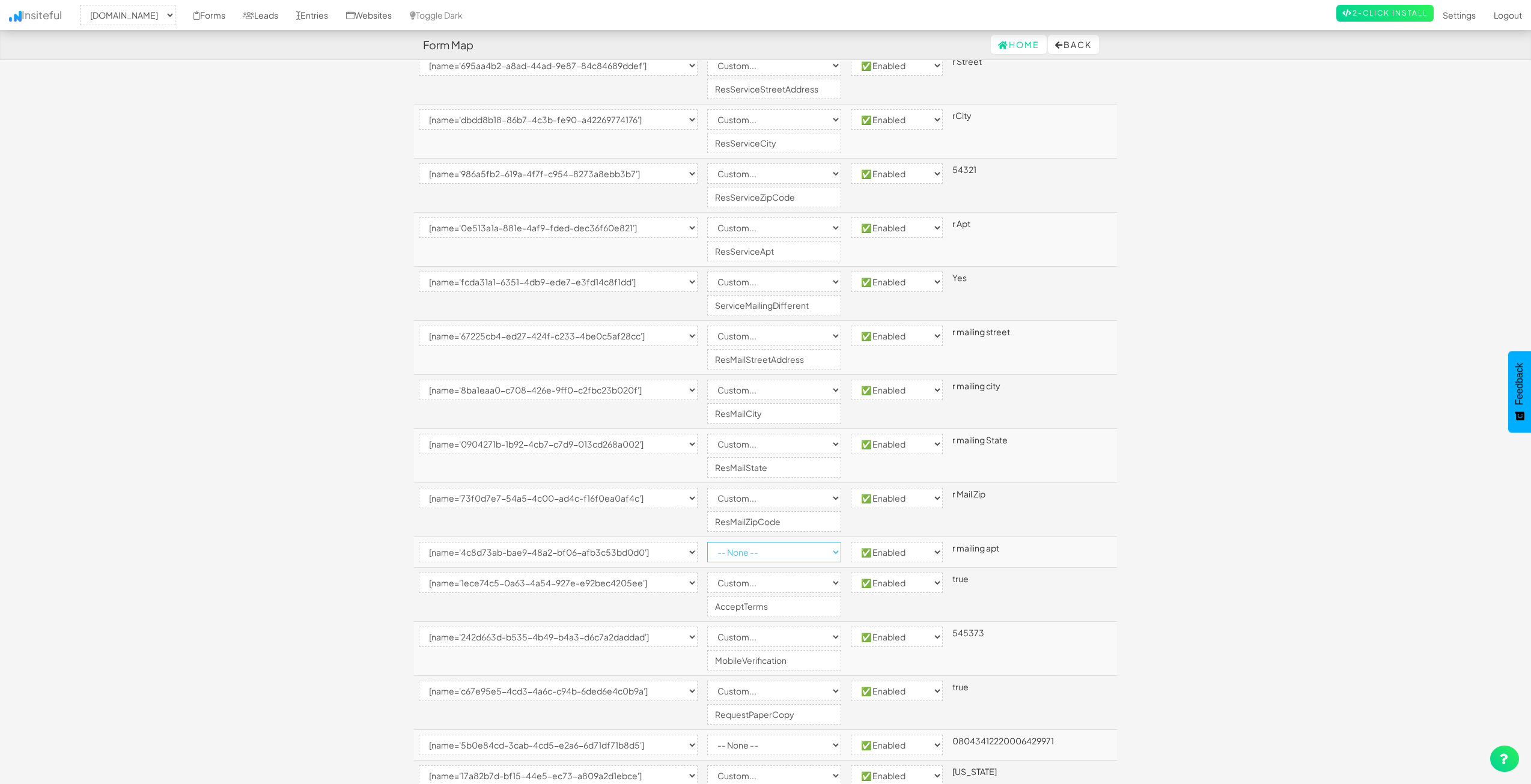
click at [746, 547] on select "-- None -- Email First Name Last Name Full Name Phone Company Custom... × Unset" at bounding box center [773, 552] width 134 height 21
select select "custom"
click at [732, 542] on select "-- None -- Email First Name Last Name Full Name Phone Company Custom... × Unset" at bounding box center [773, 552] width 134 height 21
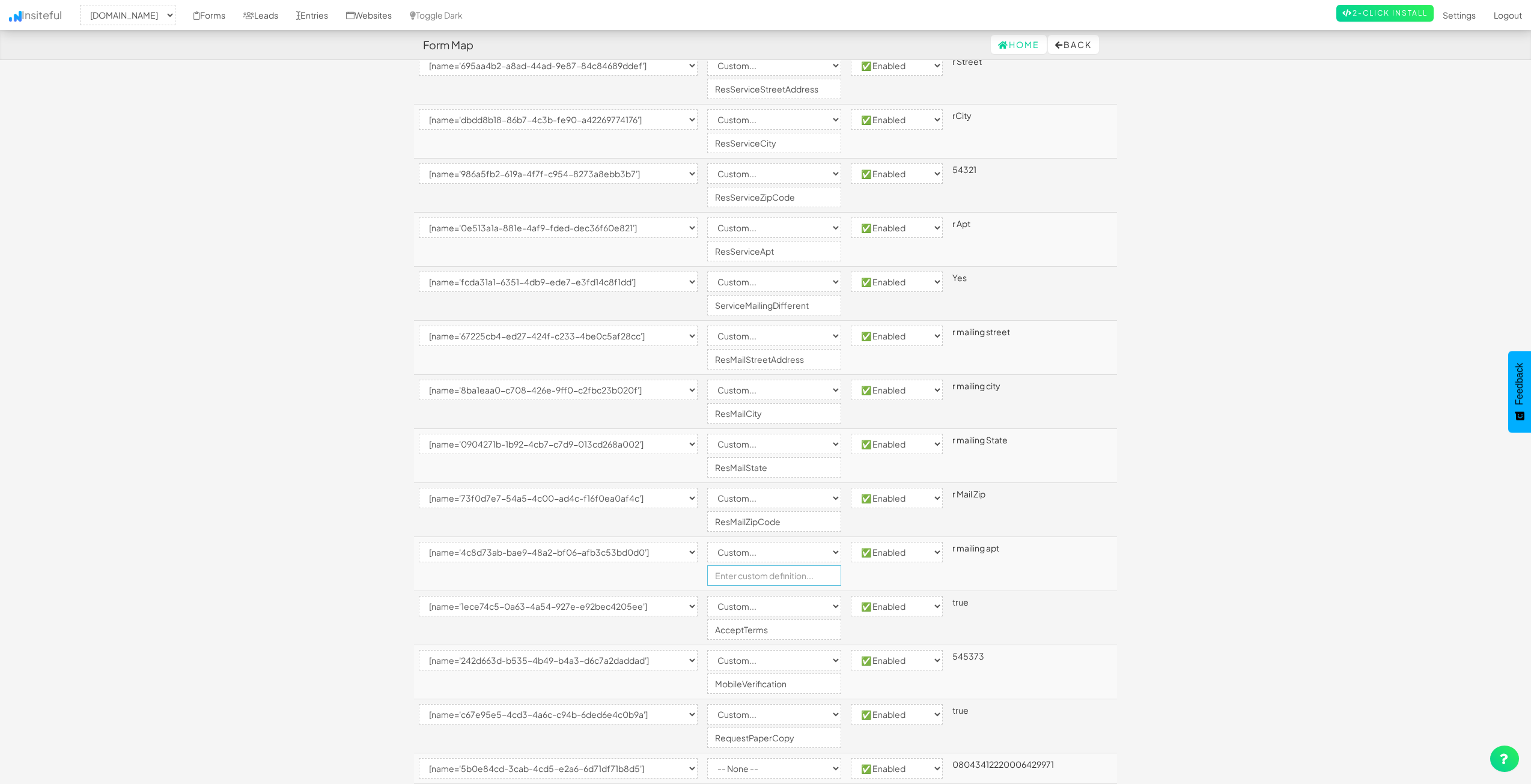
click at [772, 568] on input "text" at bounding box center [773, 575] width 134 height 21
type input "ResMailApt"
click at [1153, 467] on body "Form Map Home Back Toggle navigation Insiteful -- None -- www.nordicenergy-us.c…" at bounding box center [765, 125] width 1531 height 1811
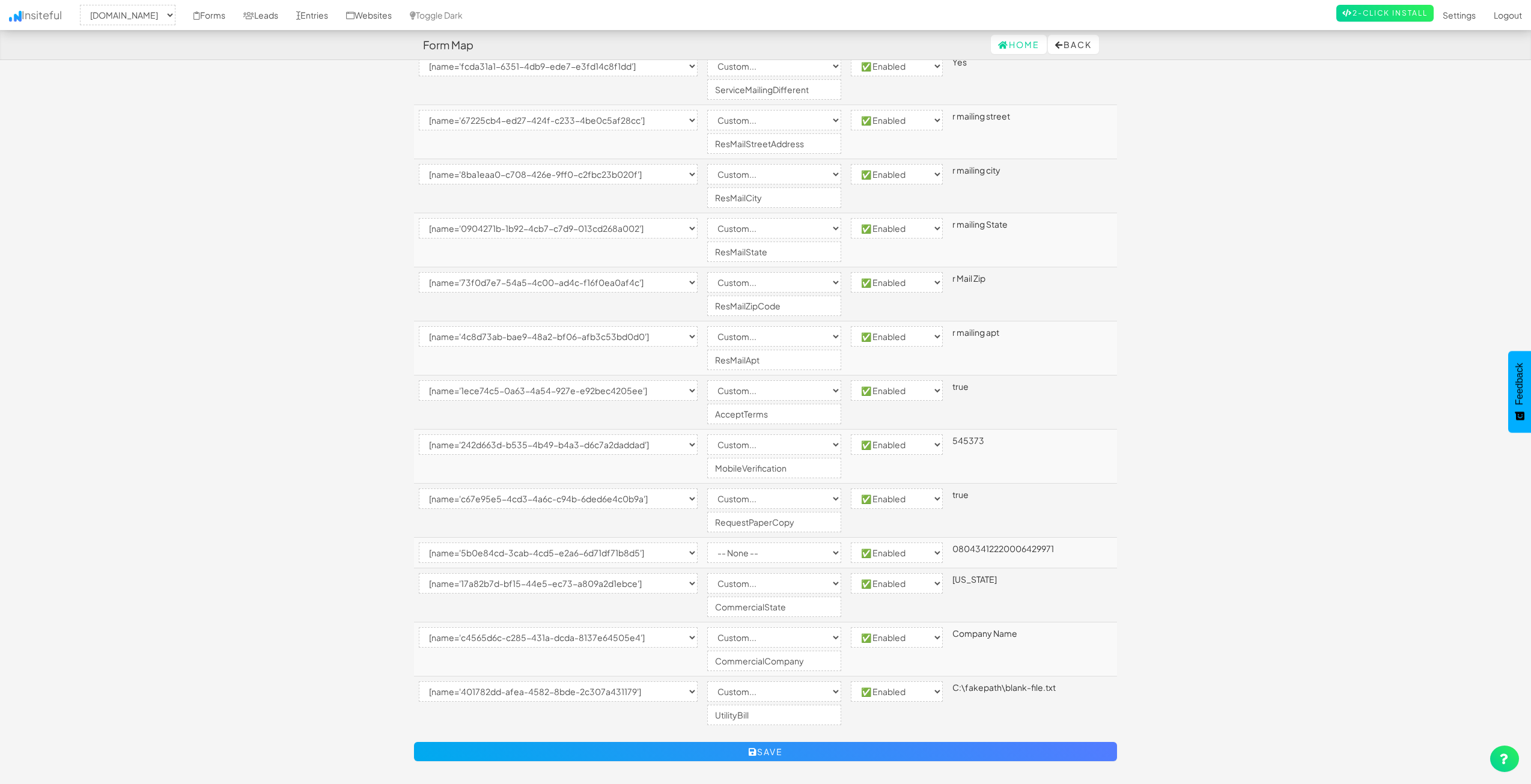
scroll to position [1015, 0]
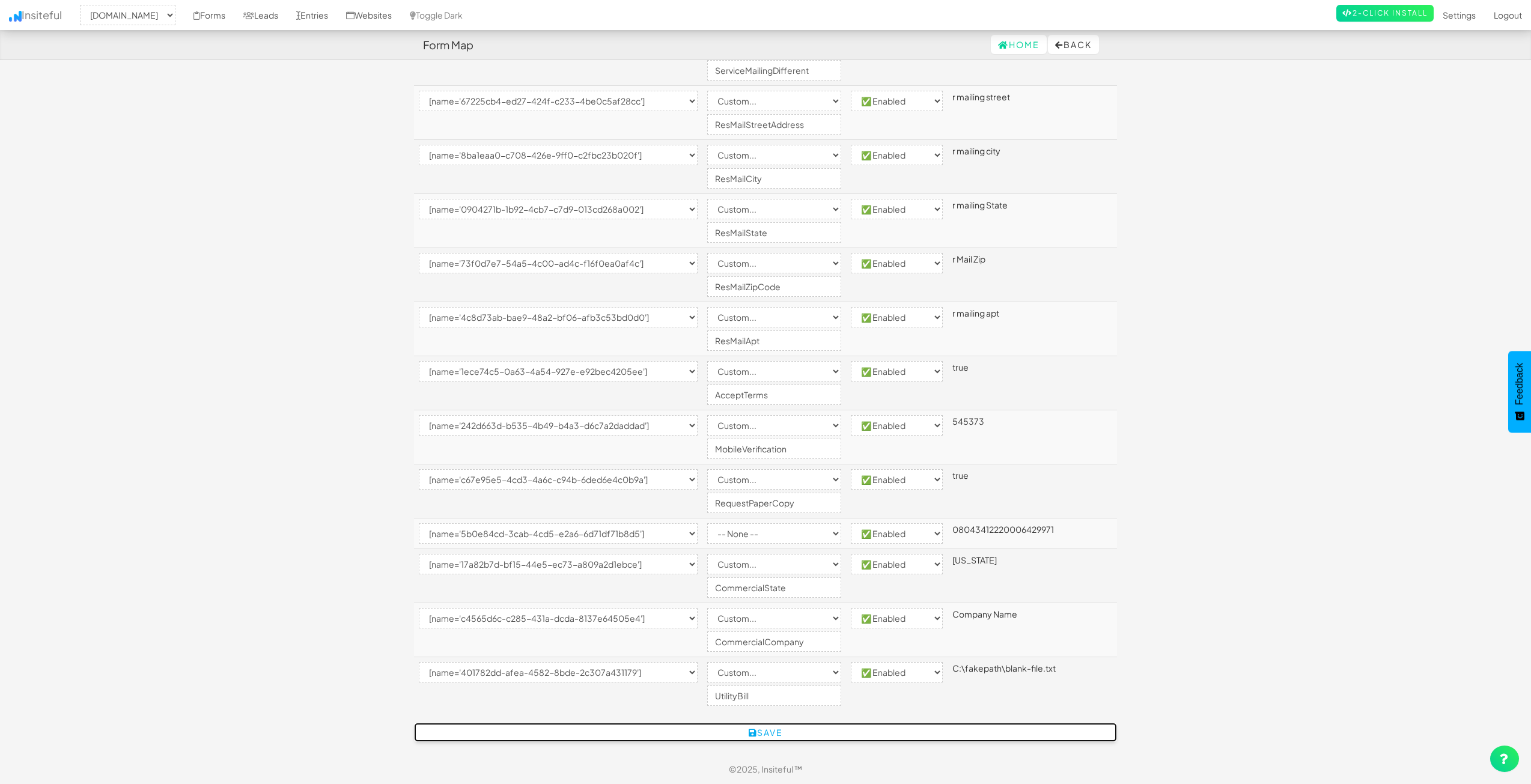
click at [687, 724] on button "Save" at bounding box center [765, 732] width 703 height 19
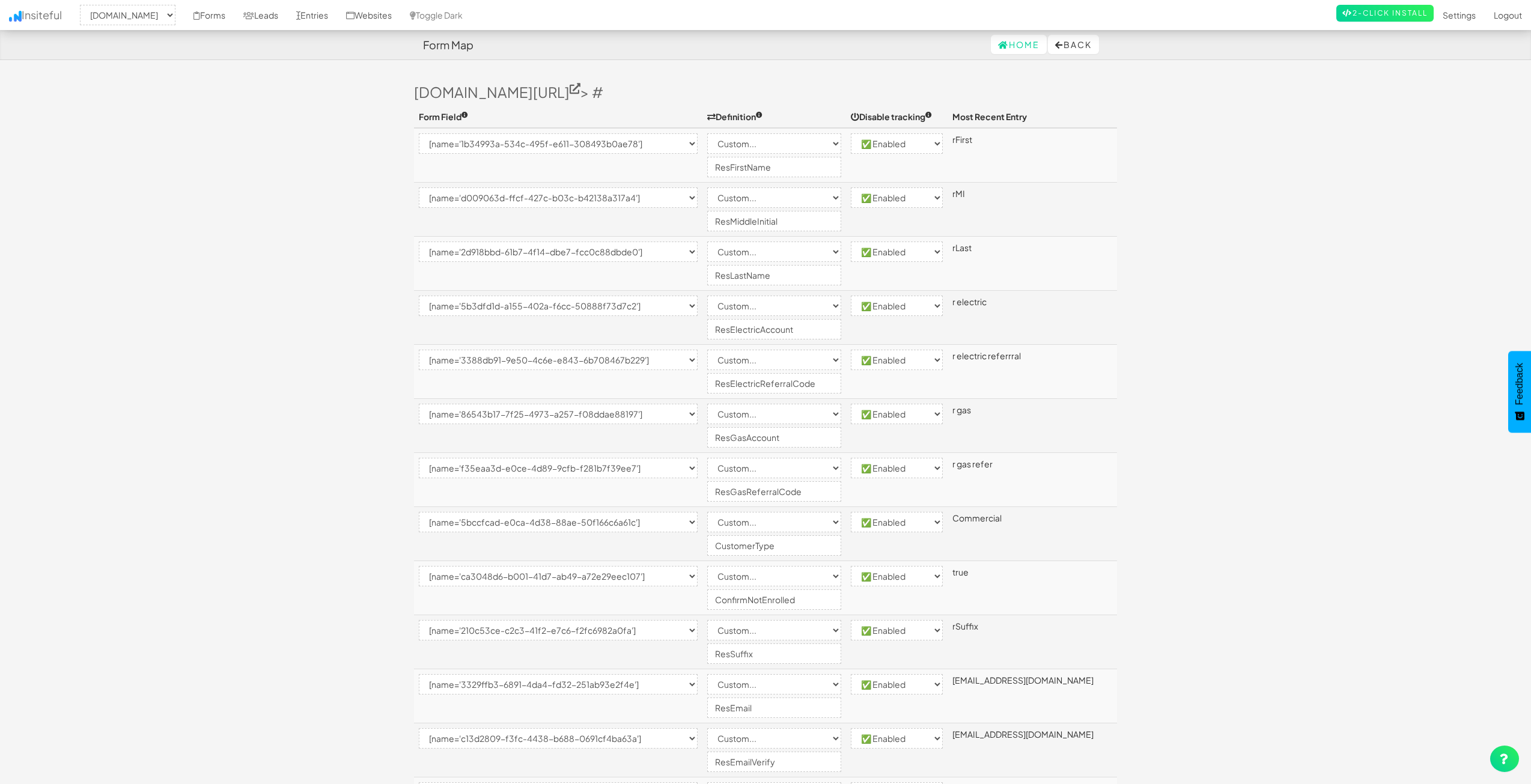
select select "2362"
select select "[name='1b34993a-534c-495f-e611-308493b0ae78']"
select select "custom"
select select "enabled"
select select "[name='d009063d-ffcf-427c-b03c-b42138a317a4']"
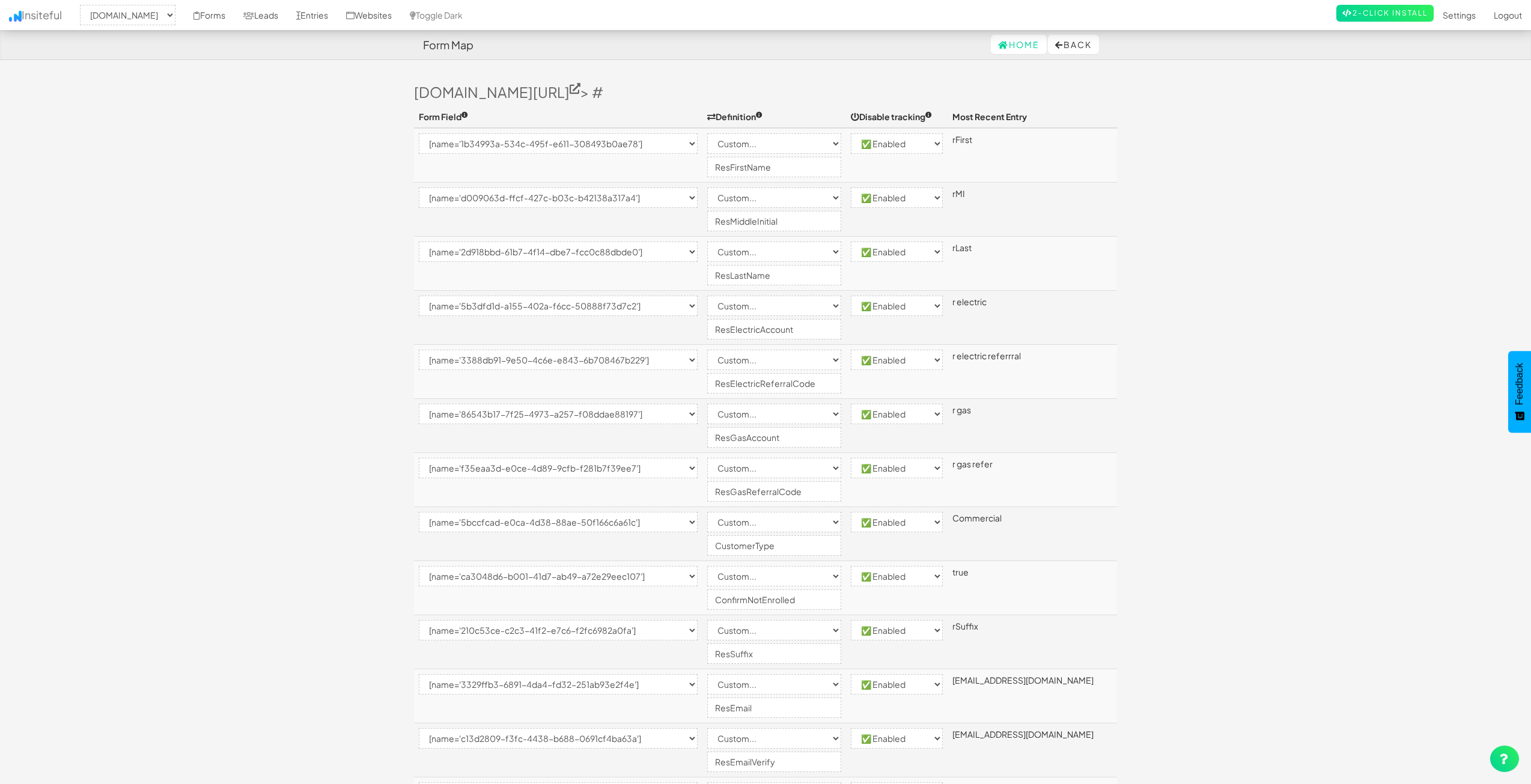
select select "custom"
select select "enabled"
select select "[name='2d918bbd-61b7-4f14-dbe7-fcc0c88dbde0']"
select select "custom"
select select "enabled"
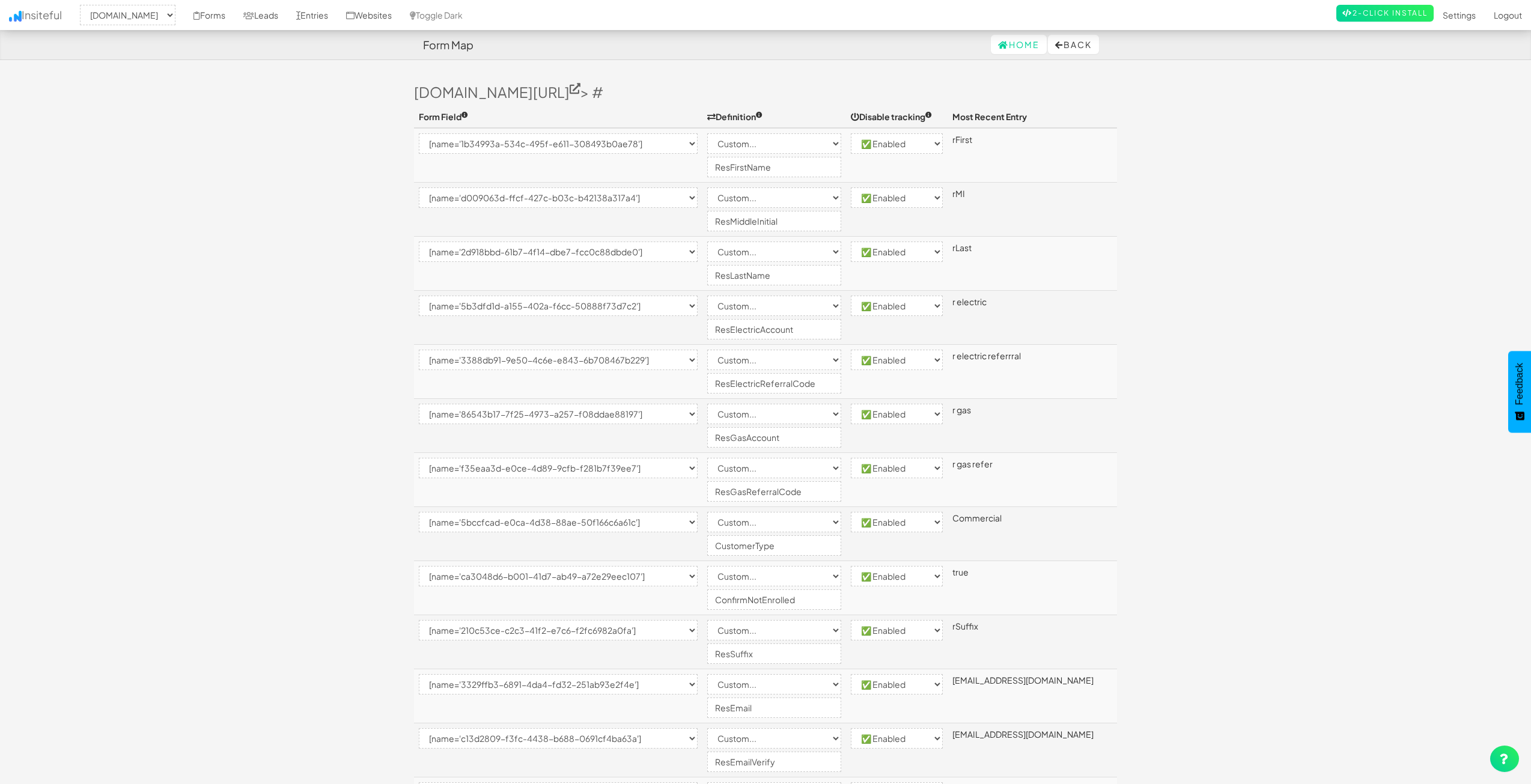
select select "[name='5b3dfd1d-a155-402a-f6cc-50888f73d7c2']"
select select "custom"
select select "enabled"
select select "[name='3388db91-9e50-4c6e-e843-6b708467b229']"
select select "custom"
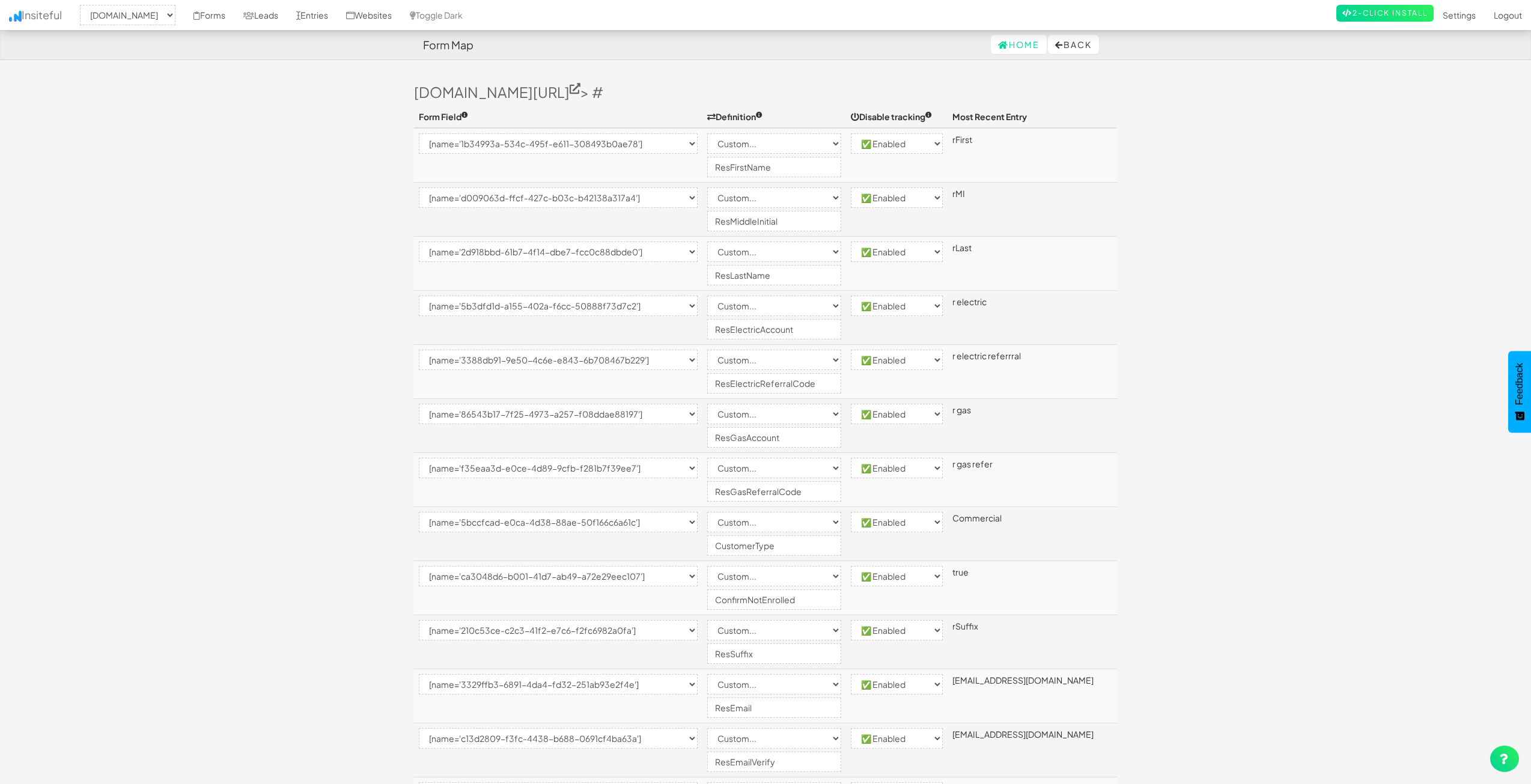
select select "enabled"
select select "[name='86543b17-7f25-4973-a257-f08ddae88197']"
select select "custom"
select select "enabled"
select select "[name='f35eaa3d-e0ce-4d89-9cfb-f281b7f39ee7']"
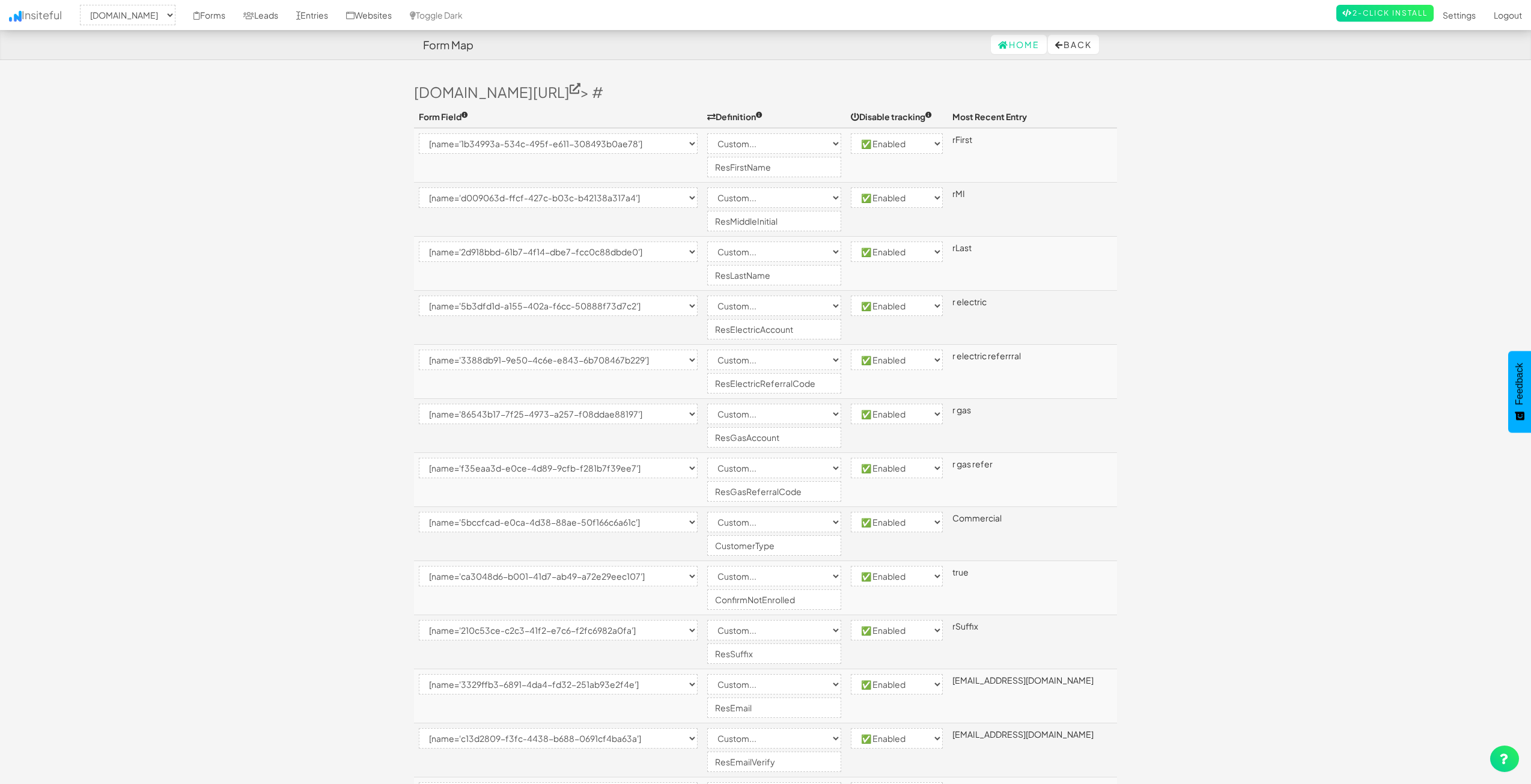
select select "custom"
select select "enabled"
select select "[name='5bccfcad-e0ca-4d38-88ae-50f166c6a61c']"
select select "custom"
select select "enabled"
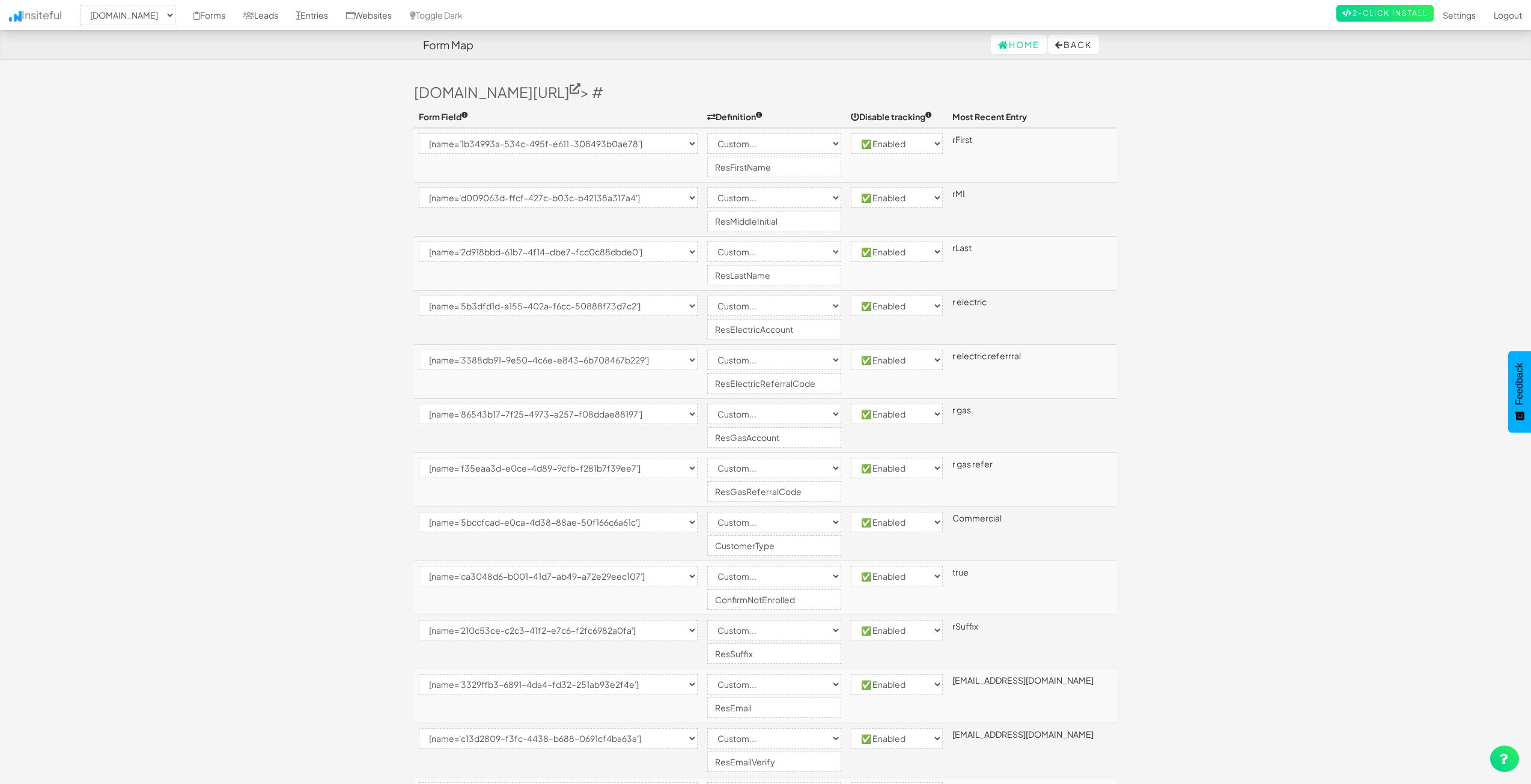
select select "[name='ca3048d6-b001-41d7-ab49-a72e29eec107']"
select select "custom"
select select "enabled"
select select "[name='210c53ce-c2c3-41f2-e7c6-f2fc6982a0fa']"
select select "custom"
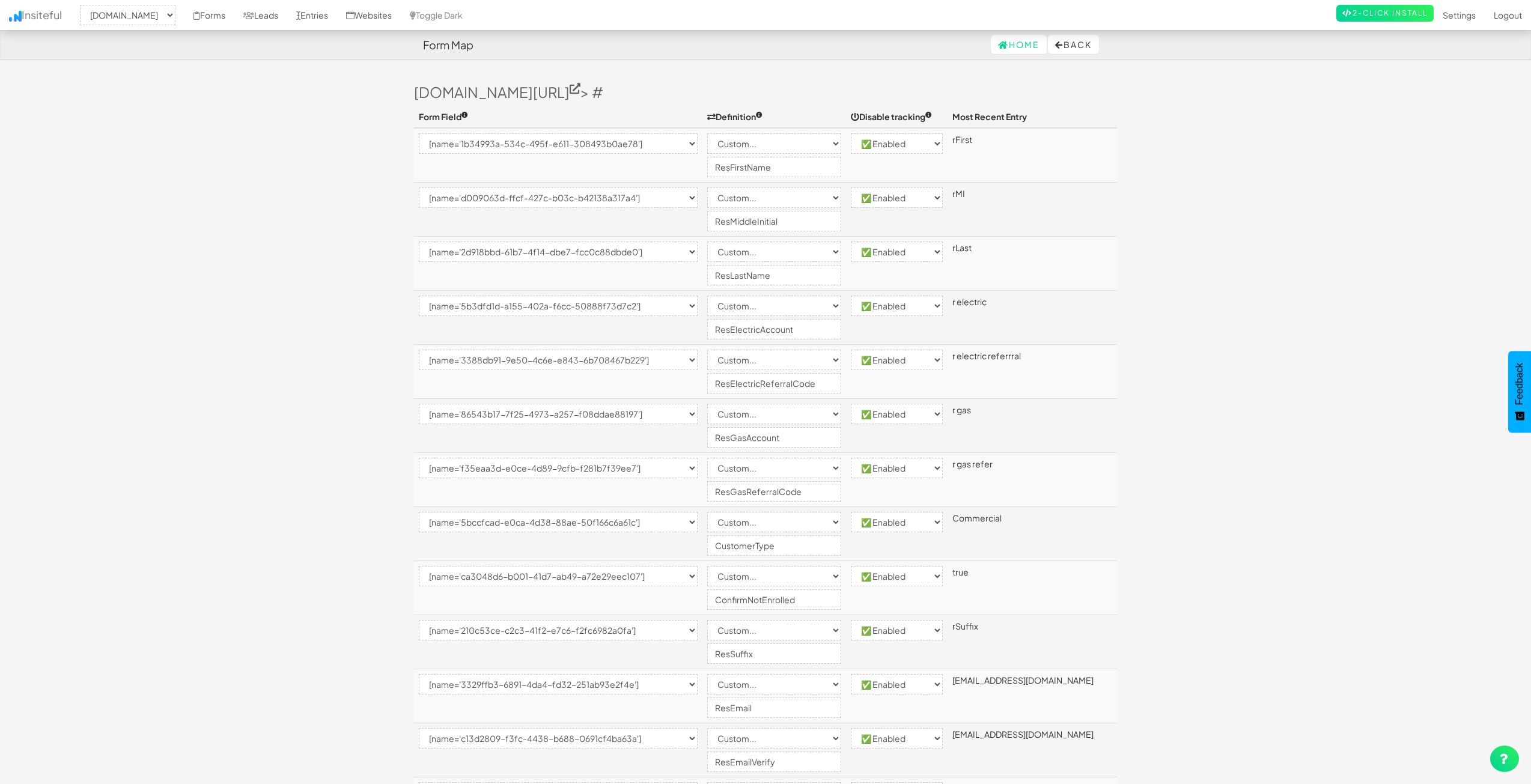
select select "enabled"
select select "[name='3329ffb3-6891-4da4-fd32-251ab93e2f4e']"
select select "custom"
select select "enabled"
select select "[name='c13d2809-f3fc-4438-b688-0691cf4ba63a']"
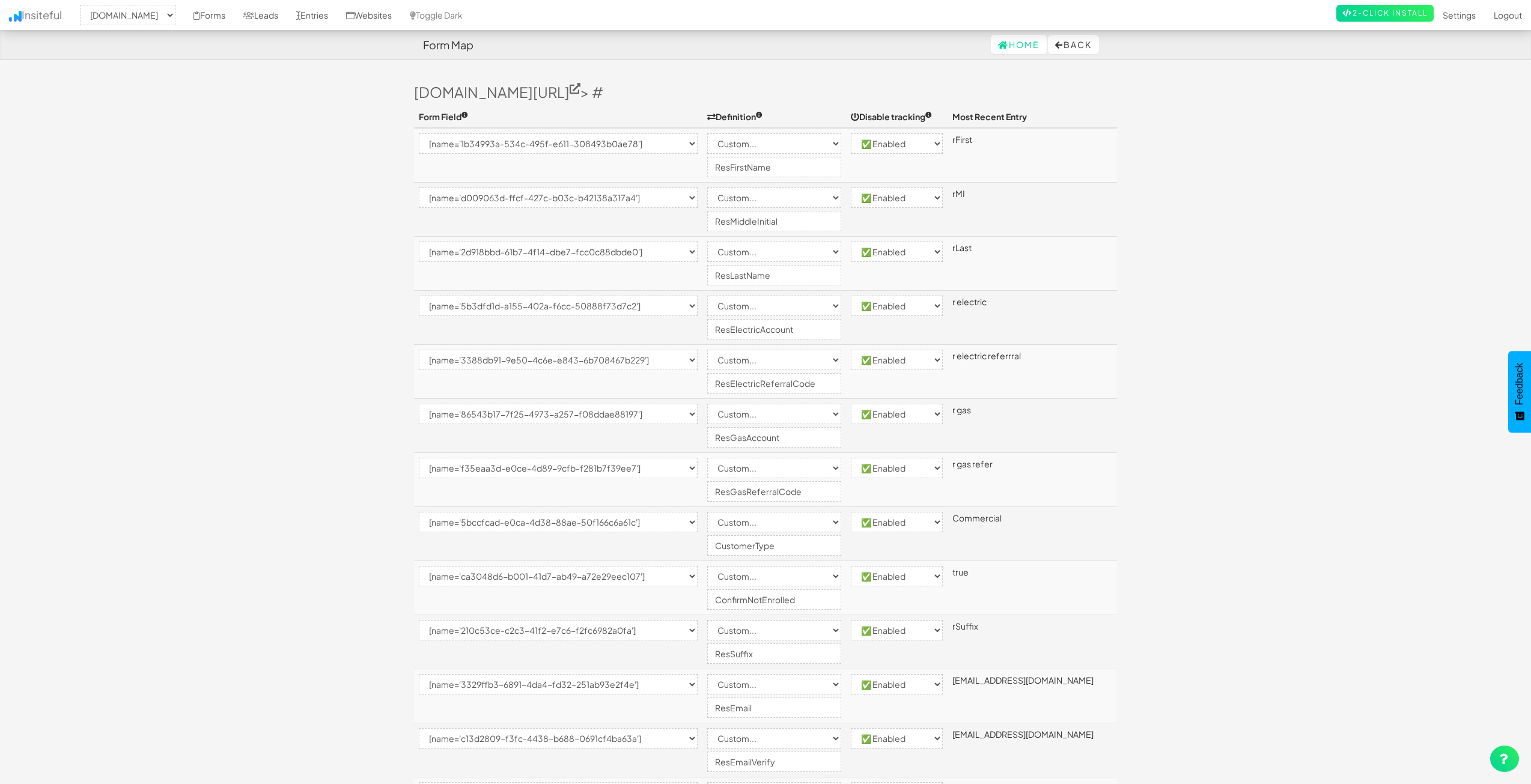
select select "custom"
select select "enabled"
select select "[name='28ecb620-98b1-457d-9a13-1fb09060e1c6']"
select select "custom"
select select "enabled"
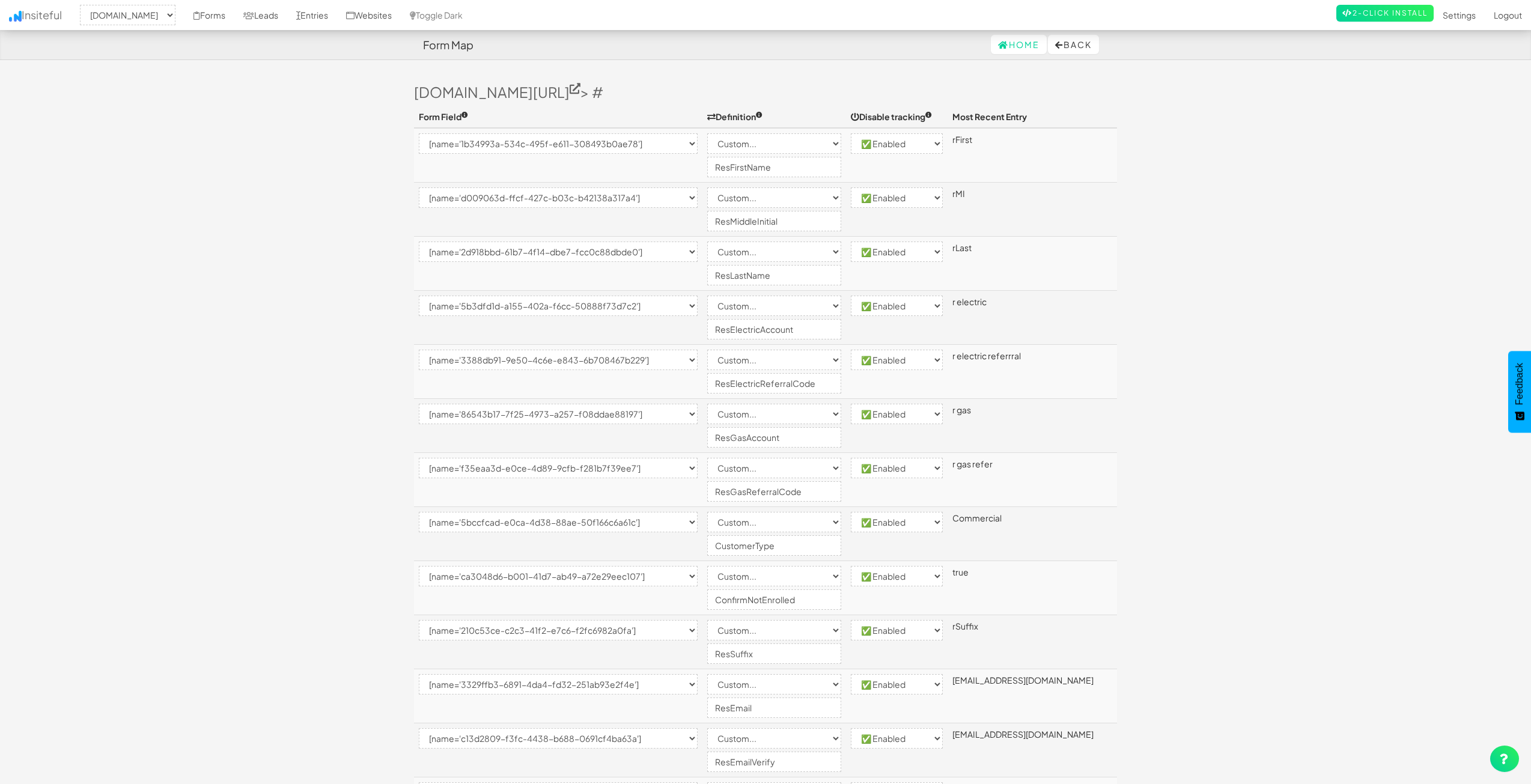
select select "[name='695aa4b2-a8ad-44ad-9e87-84c84689ddef']"
select select "custom"
select select "enabled"
select select "[name='dbdd8b18-86b7-4c3b-fe90-a42269774176']"
select select "custom"
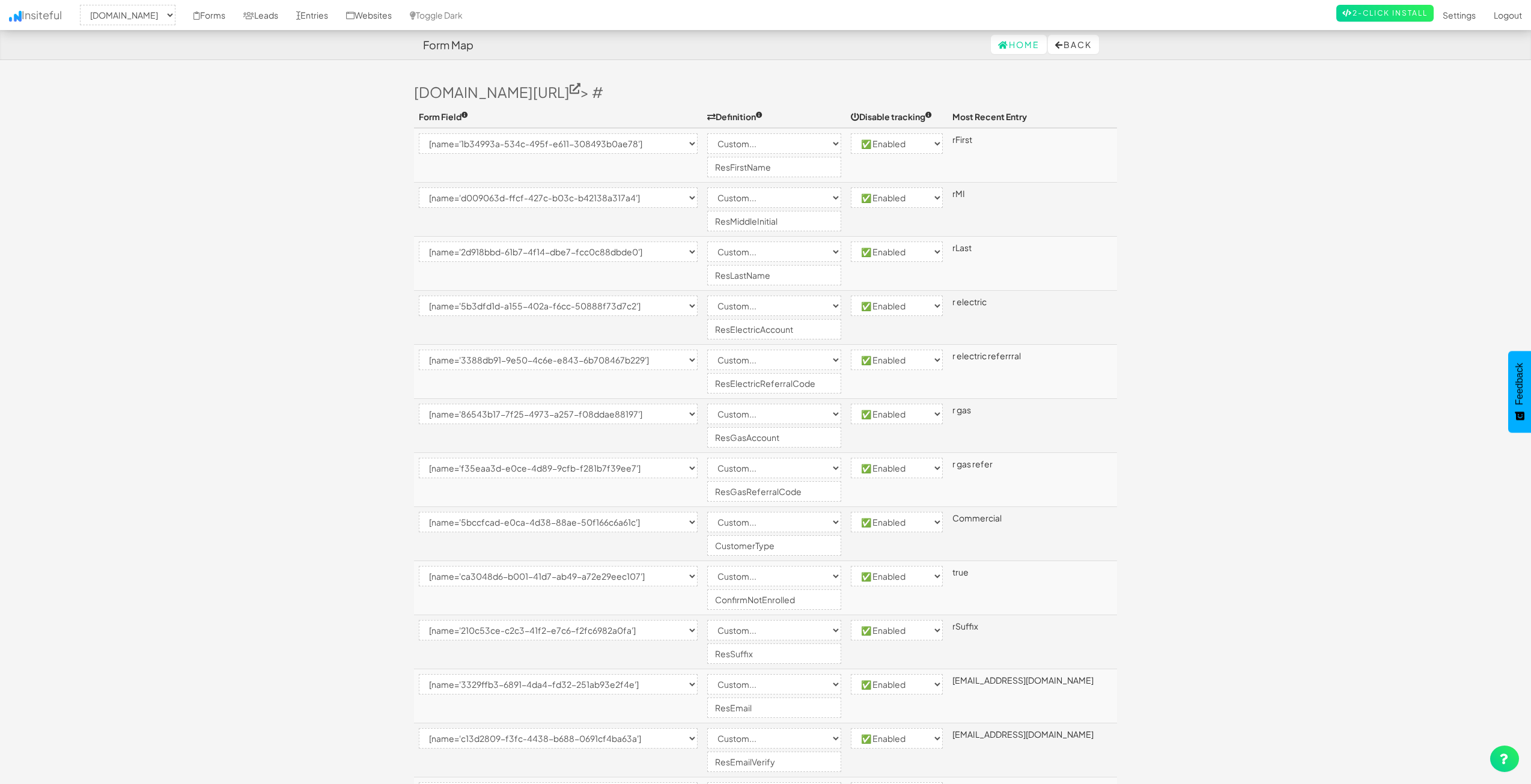
select select "enabled"
select select "[name='986a5fb2-619a-4f7f-c954-8273a8ebb3b7']"
select select "custom"
select select "enabled"
select select "[name='0e513a1a-881e-4af9-fded-dec36f60e821']"
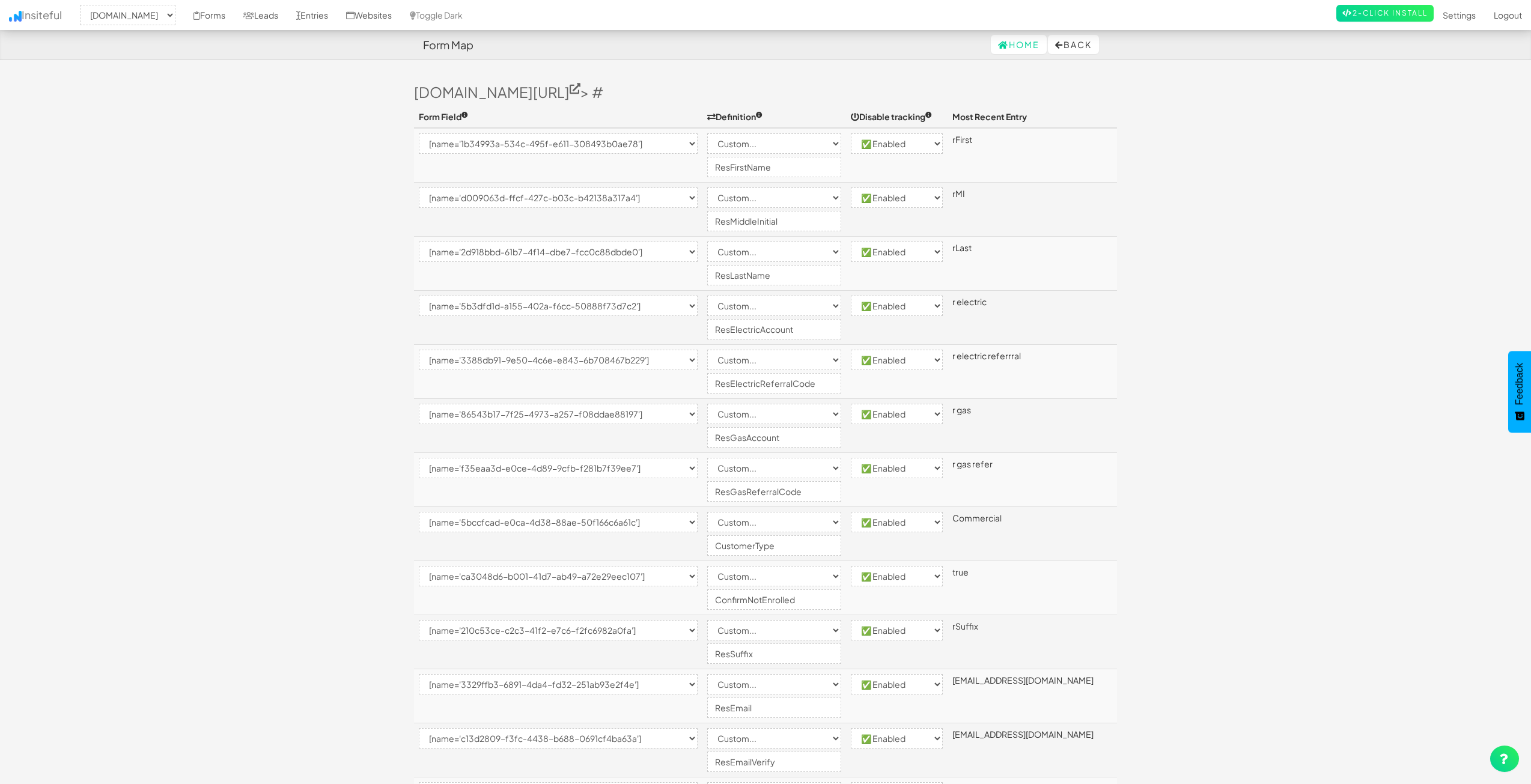
select select "custom"
select select "enabled"
select select "[name='fcda31a1-6351-4db9-ede7-e3fd14c8f1dd']"
select select "custom"
select select "enabled"
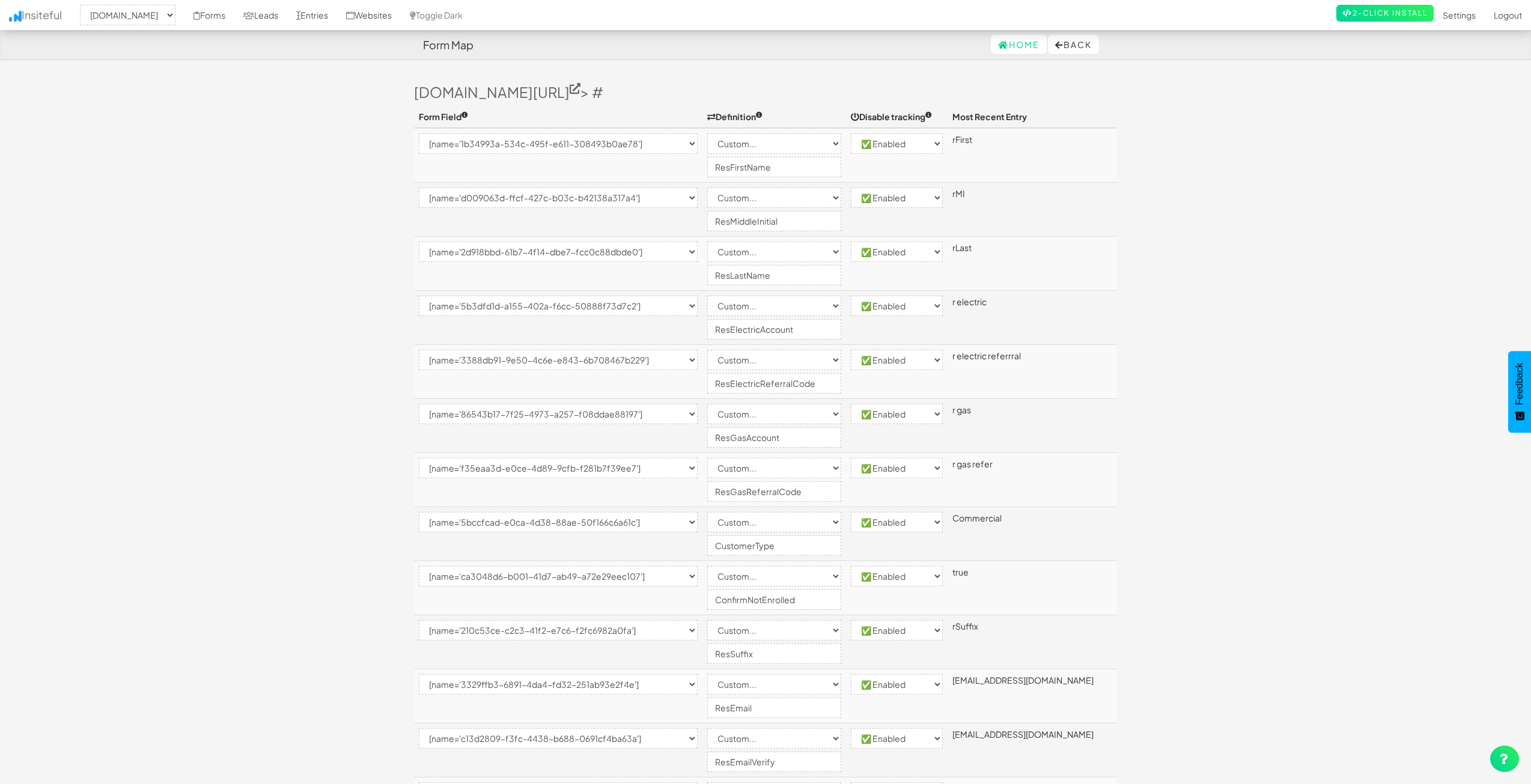
select select "[name='67225cb4-ed27-424f-c233-4be0c5af28cc']"
select select "custom"
select select "enabled"
select select "[name='8ba1eaa0-c708-426e-9ff0-c2fbc23b020f']"
select select "custom"
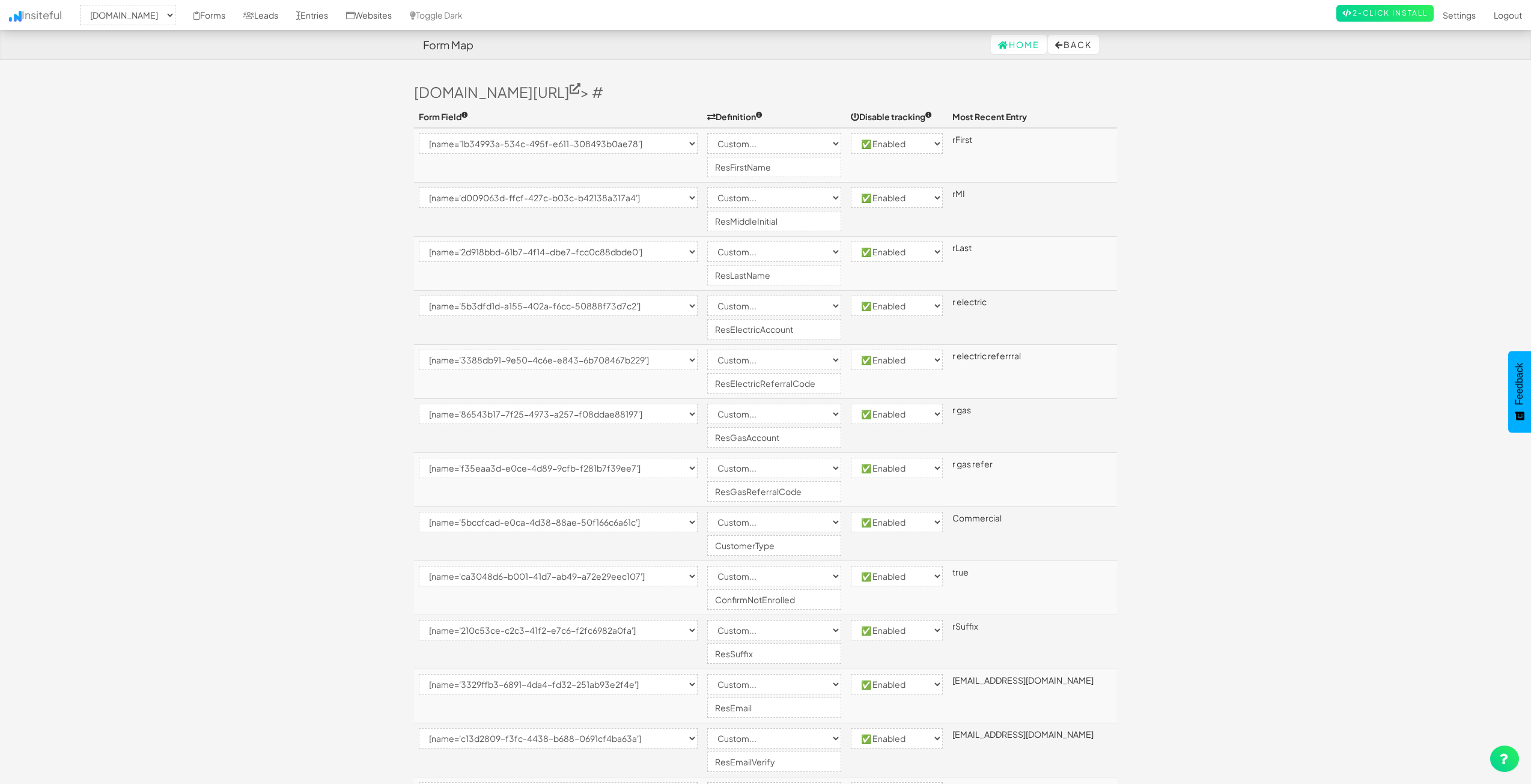
select select "enabled"
select select "[name='0904271b-1b92-4cb7-c7d9-013cd268a002']"
select select "custom"
select select "enabled"
select select "[name='73f0d7e7-54a5-4c00-ad4c-f16f0ea0af4c']"
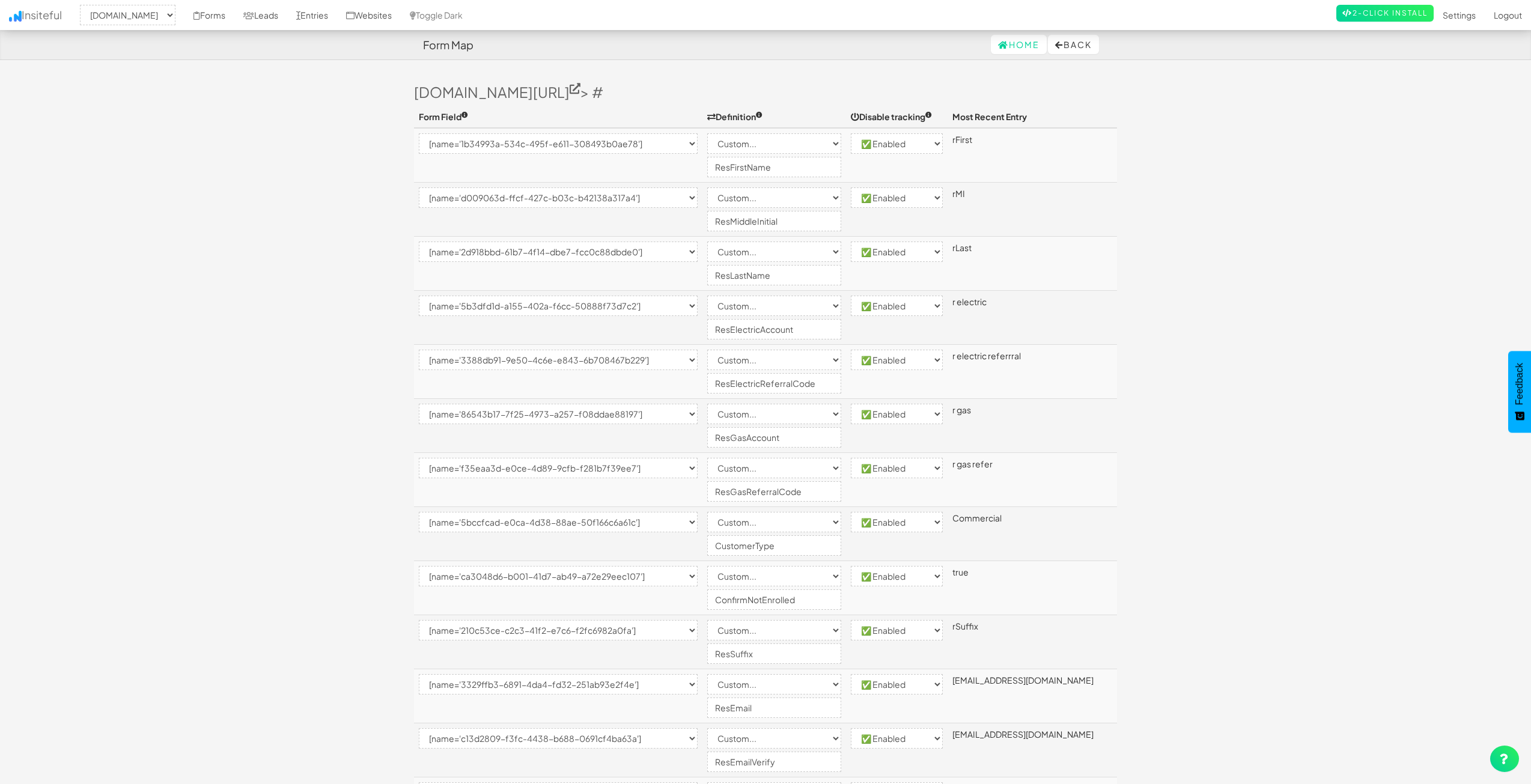
select select "custom"
select select "enabled"
select select "[name='4c8d73ab-bae9-48a2-bf06-afb3c53bd0d0']"
select select "custom"
select select "enabled"
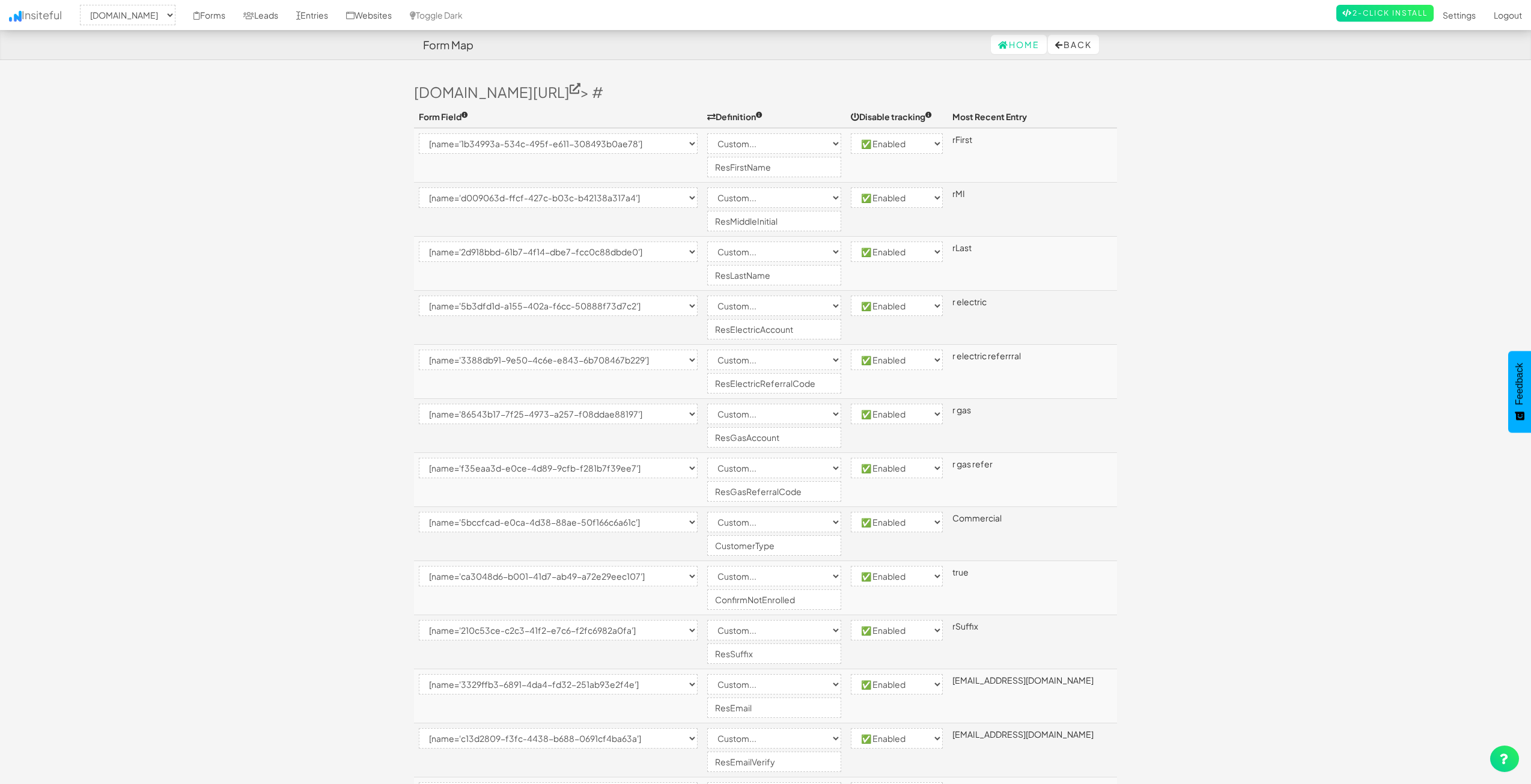
select select "[name='1ece74c5-0a63-4a54-927e-e92bec4205ee']"
select select "custom"
select select "enabled"
select select "[name='242d663d-b535-4b49-b4a3-d6c7a2daddad']"
select select "custom"
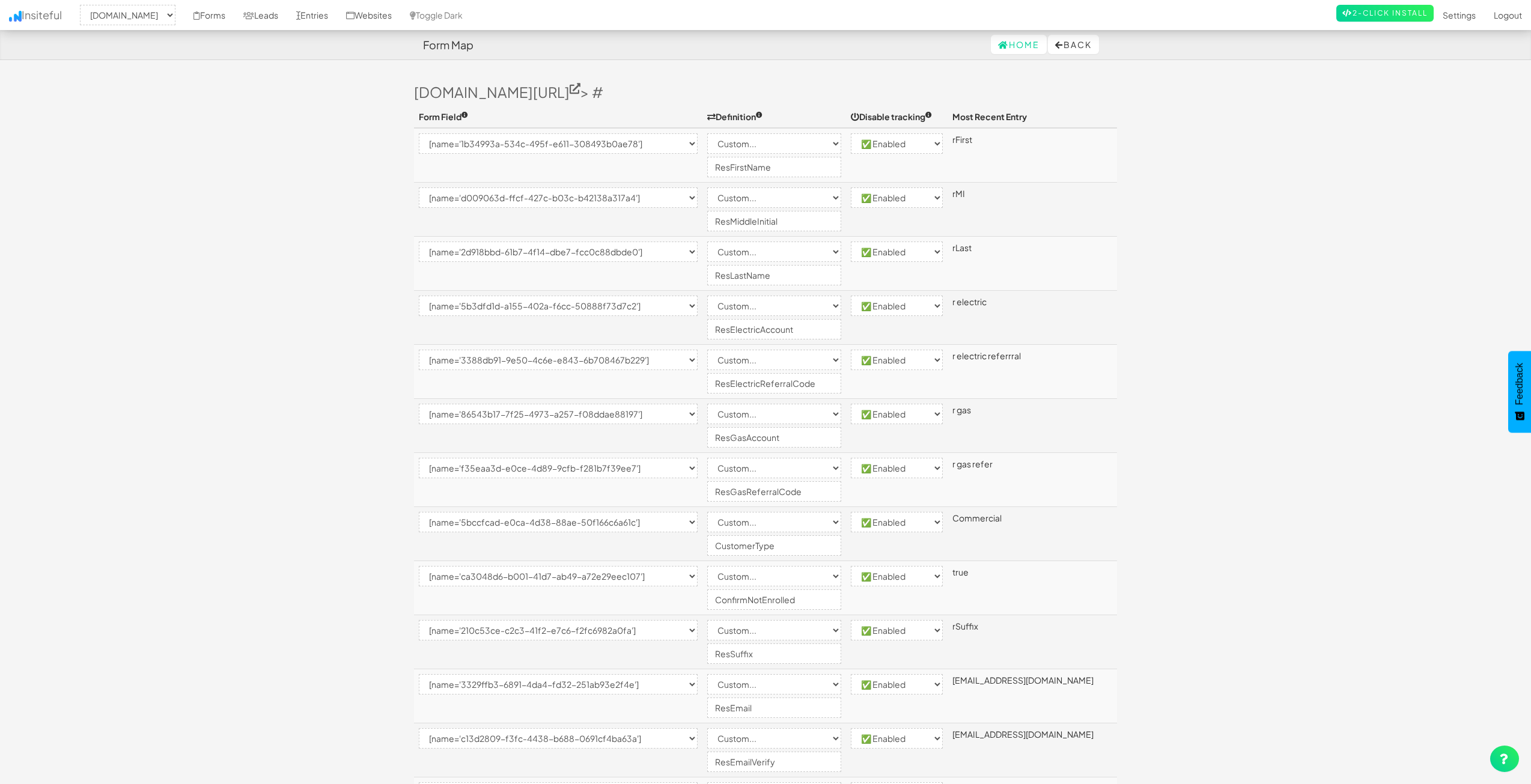
select select "enabled"
select select "[name='c67e95e5-4cd3-4a6c-c94b-6ded6e4c0b9a']"
select select "custom"
select select "enabled"
select select "[name='5b0e84cd-3cab-4cd5-e2a6-6d71df71b8d5']"
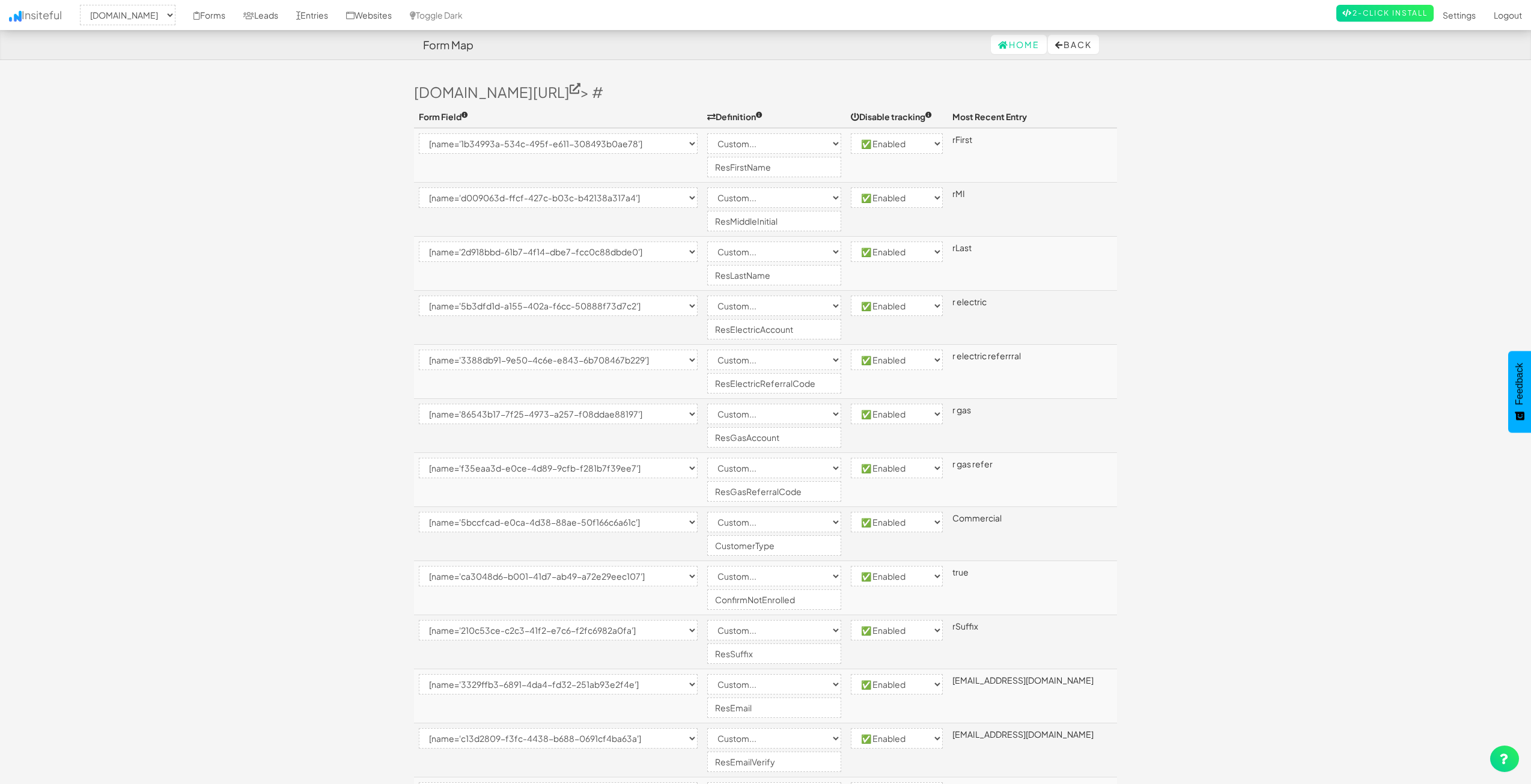
select select "enabled"
select select "[name='17a82b7d-bf15-44e5-ec73-a809a2d1ebce']"
select select "custom"
select select "enabled"
select select "[name='c4565d6c-c285-431a-dcda-8137e64505e4']"
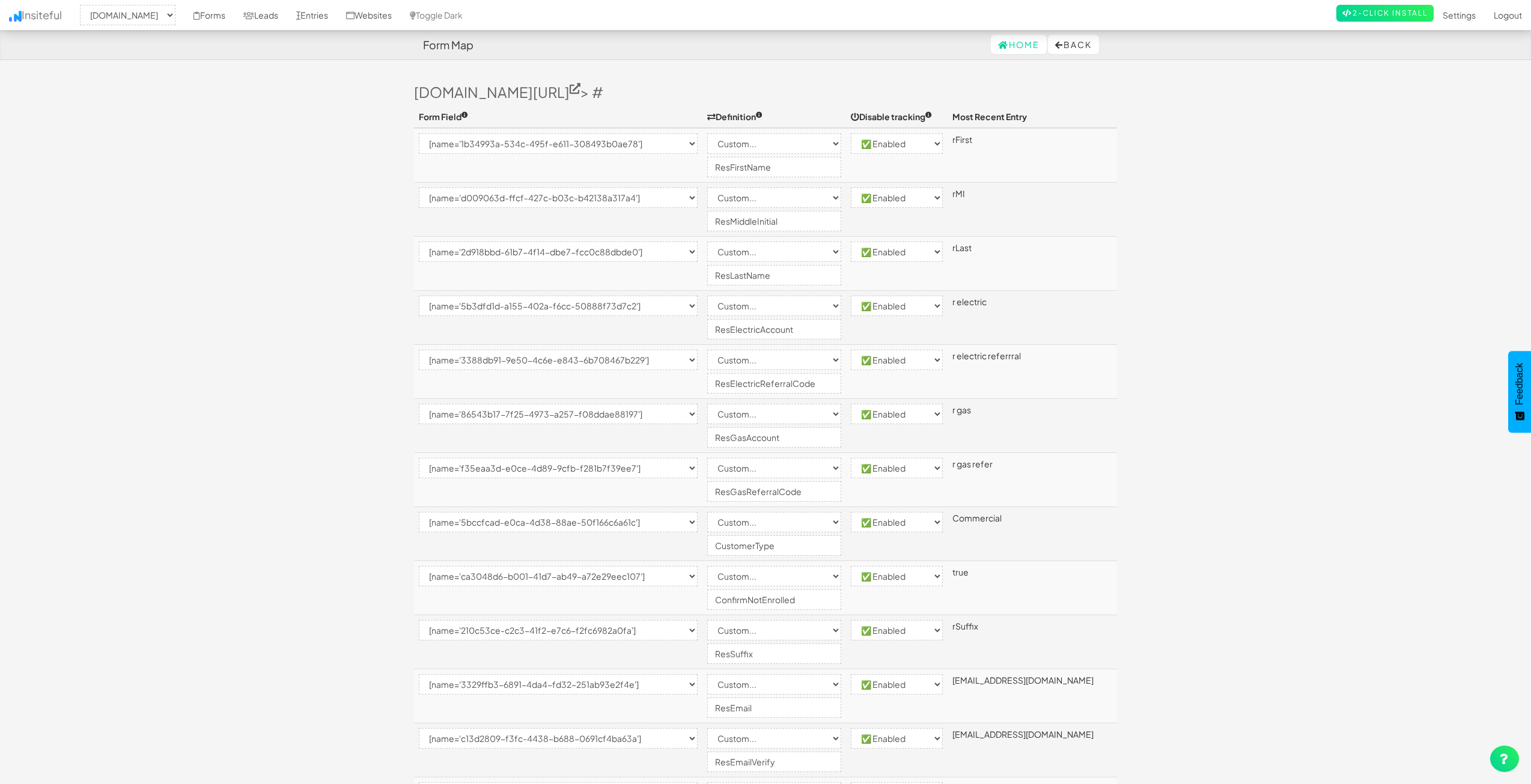
select select "custom"
select select "enabled"
select select "[name='401782dd-afea-4582-8bde-2c307a431179']"
select select "custom"
select select "enabled"
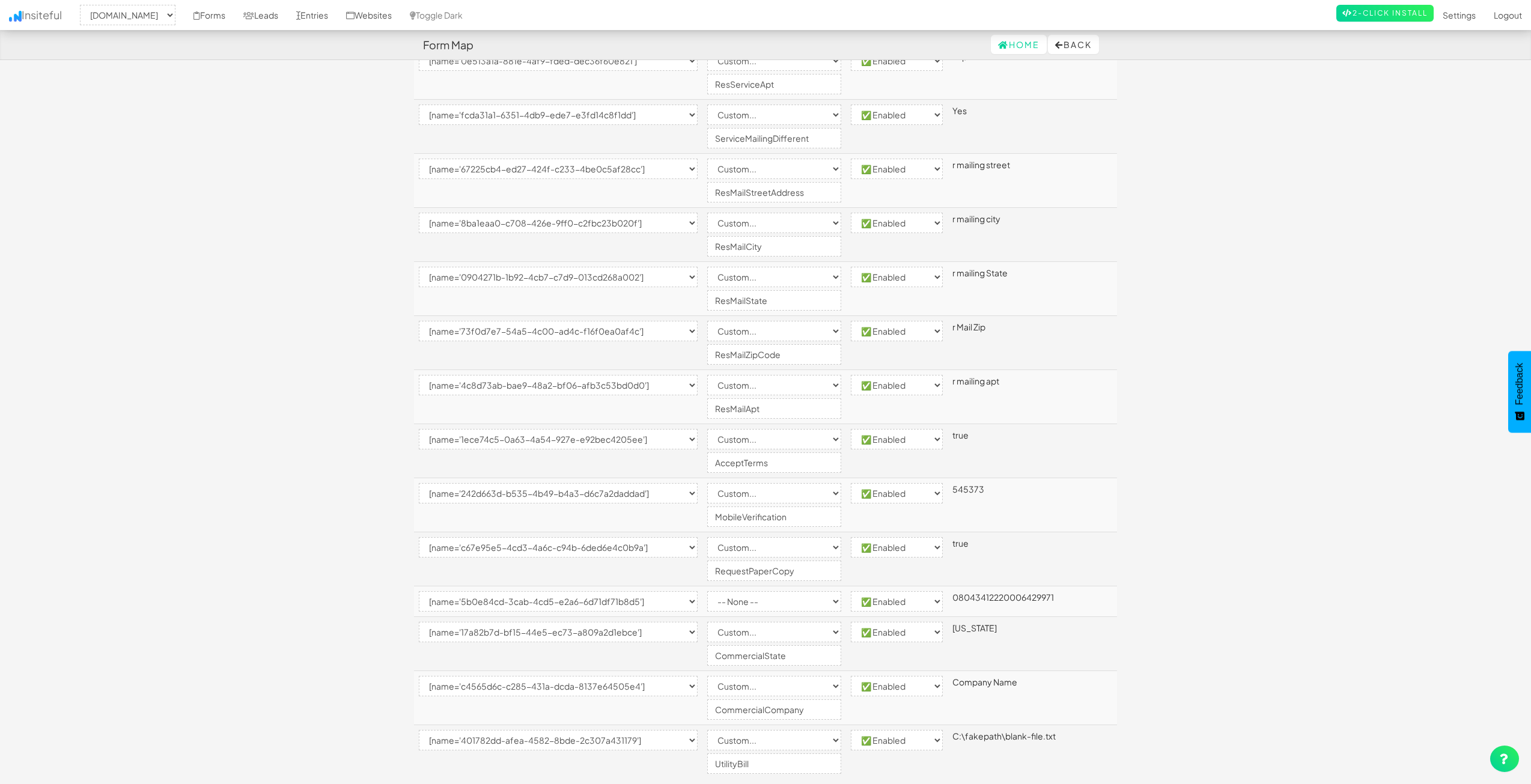
scroll to position [1015, 0]
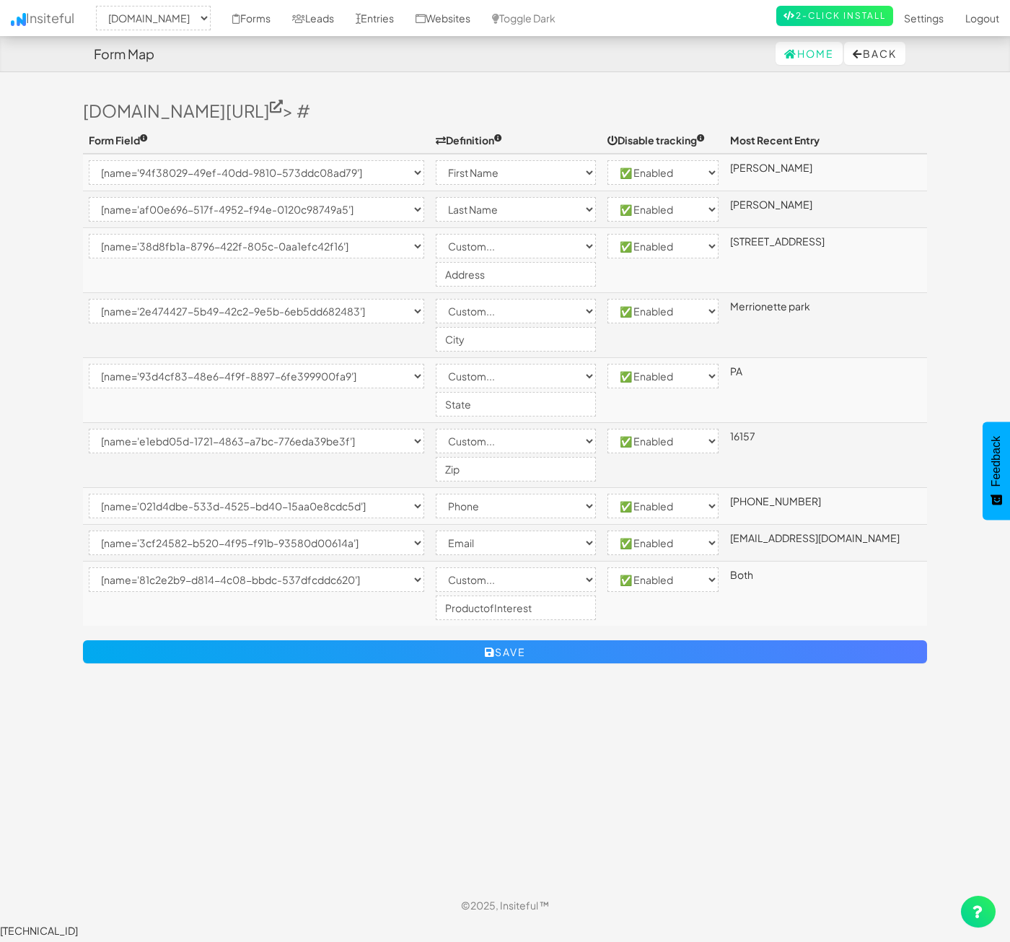
select select "2362"
select select "[name='94f38029-49ef-40dd-9810-573ddc08ad79']"
select select "first-name"
select select "enabled"
select select "[name='af00e696-517f-4952-f94e-0120c98749a5']"
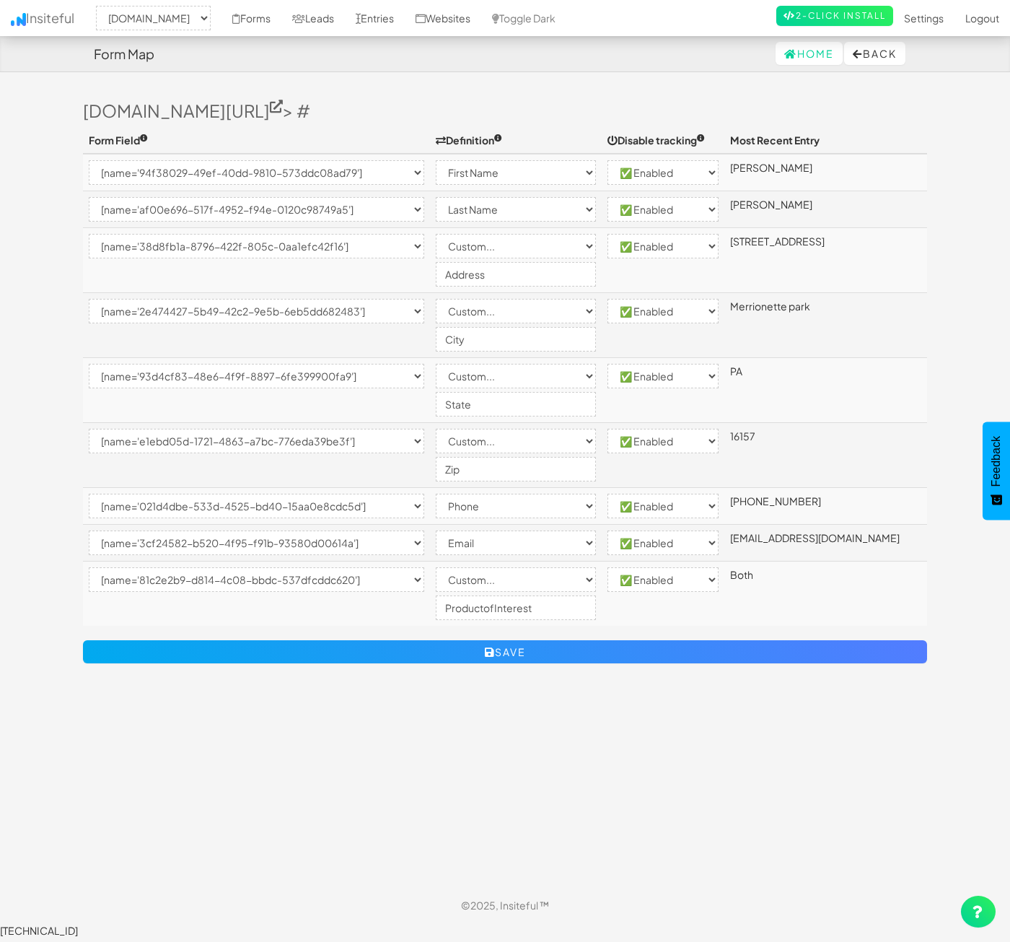
select select "last-name"
select select "enabled"
select select "[name='38d8fb1a-8796-422f-805c-0aa1efc42f16']"
select select "custom"
select select "enabled"
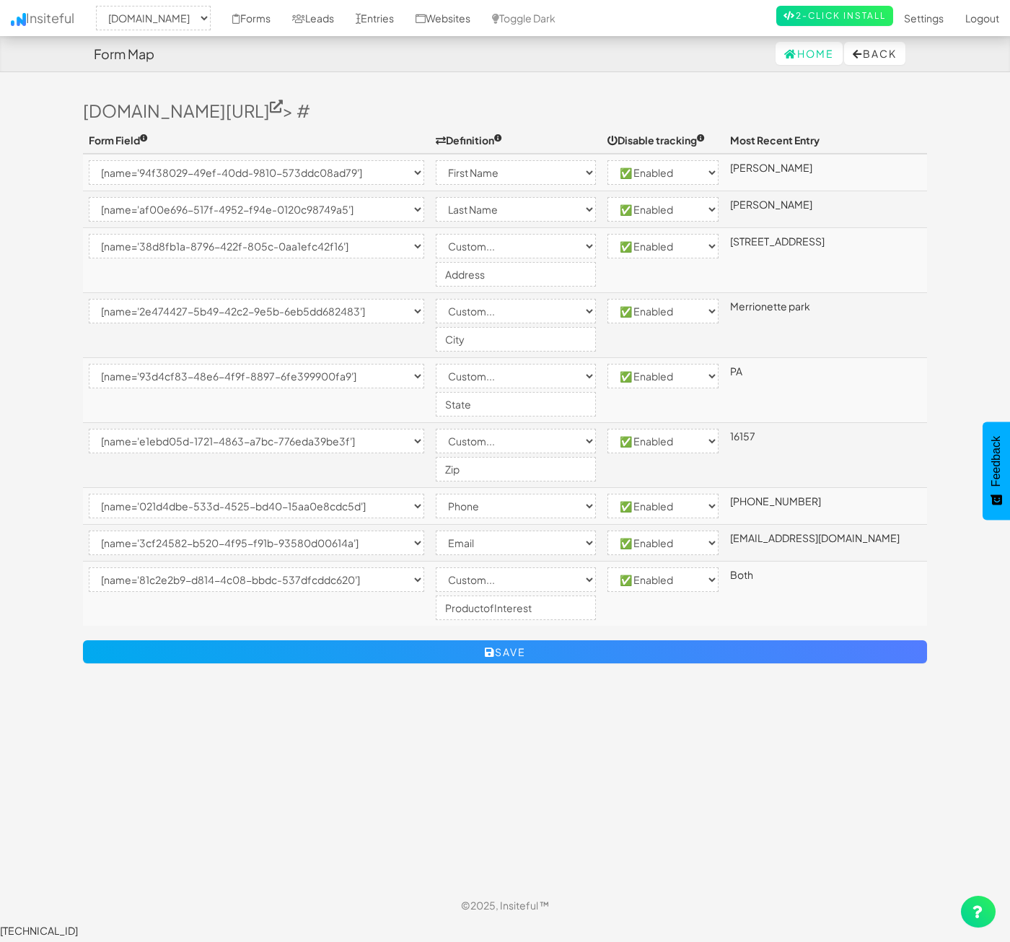
select select "[name='2e474427-5b49-42c2-9e5b-6eb5dd682483']"
select select "custom"
select select "enabled"
select select "[name='93d4cf83-48e6-4f9f-8897-6fe399900fa9']"
select select "custom"
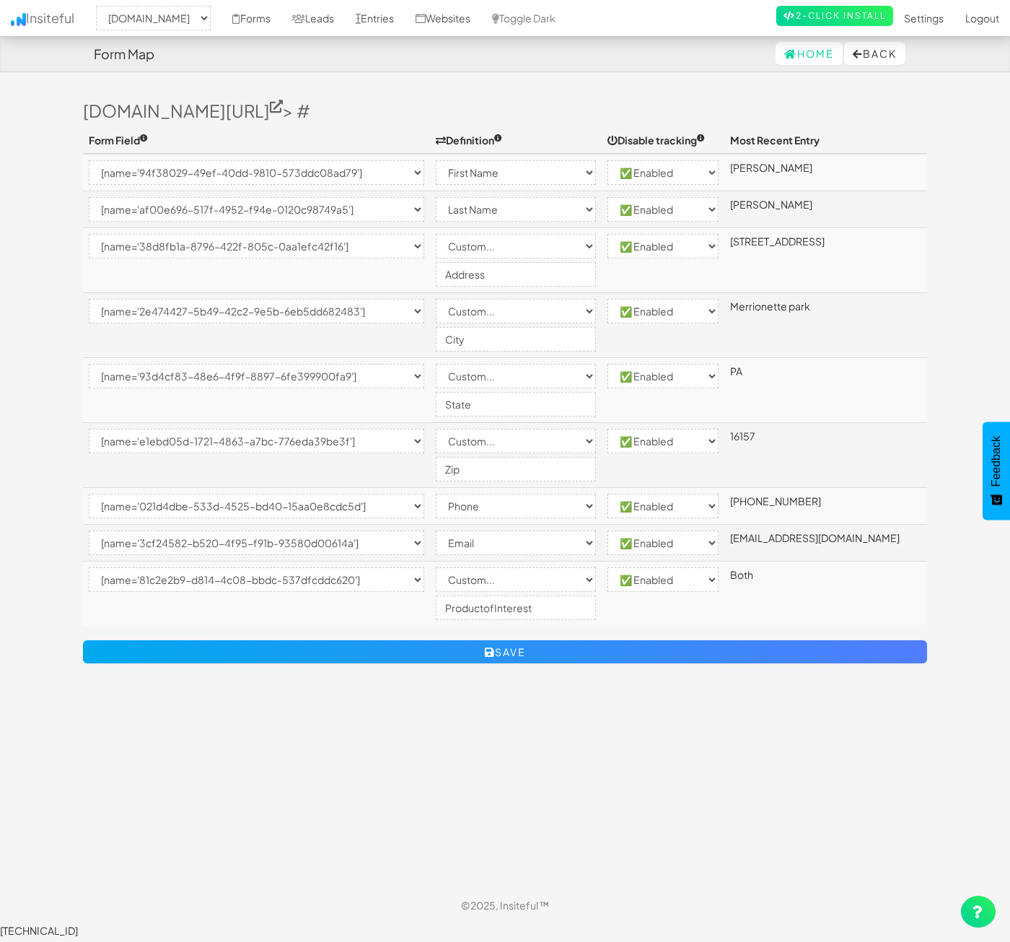
select select "enabled"
select select "[name='e1ebd05d-1721-4863-a7bc-776eda39be3f']"
select select "custom"
select select "enabled"
select select "[name='021d4dbe-533d-4525-bd40-15aa0e8cdc5d']"
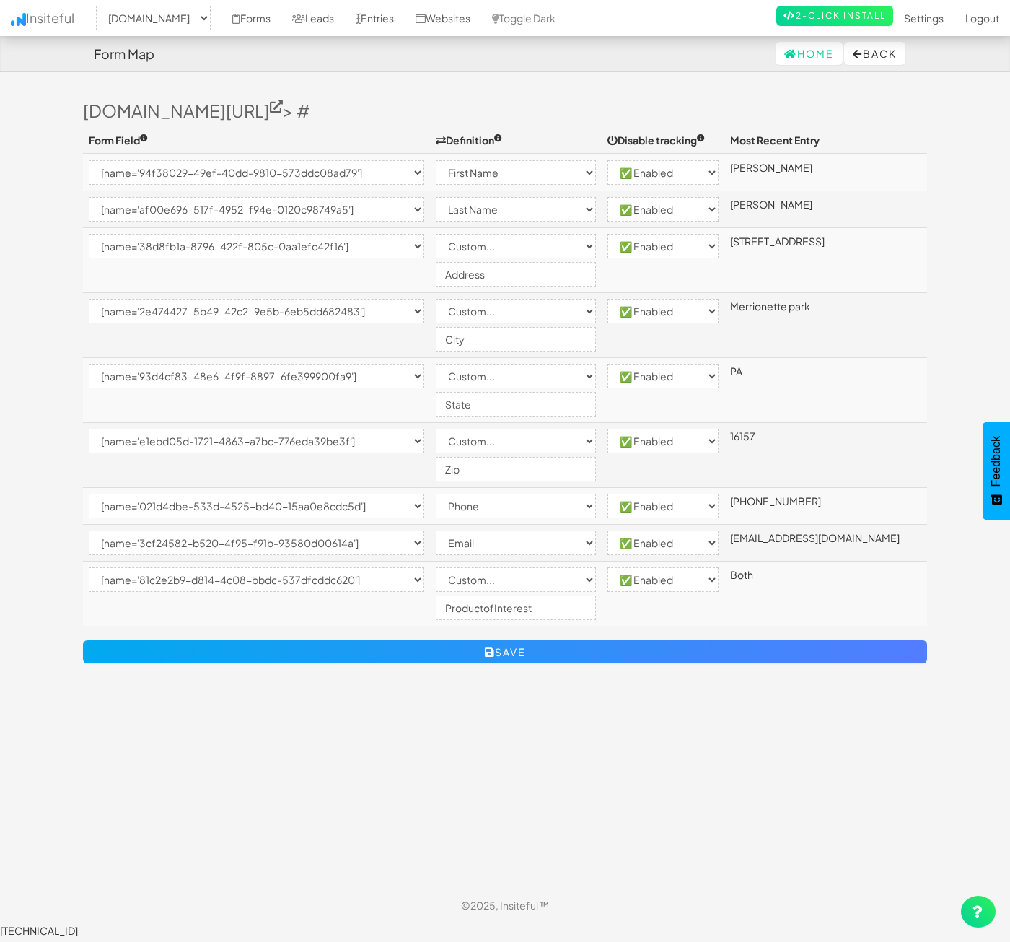
select select "phone"
select select "enabled"
select select "[name='3cf24582-b520-4f95-f91b-93580d00614a']"
select select "email"
select select "enabled"
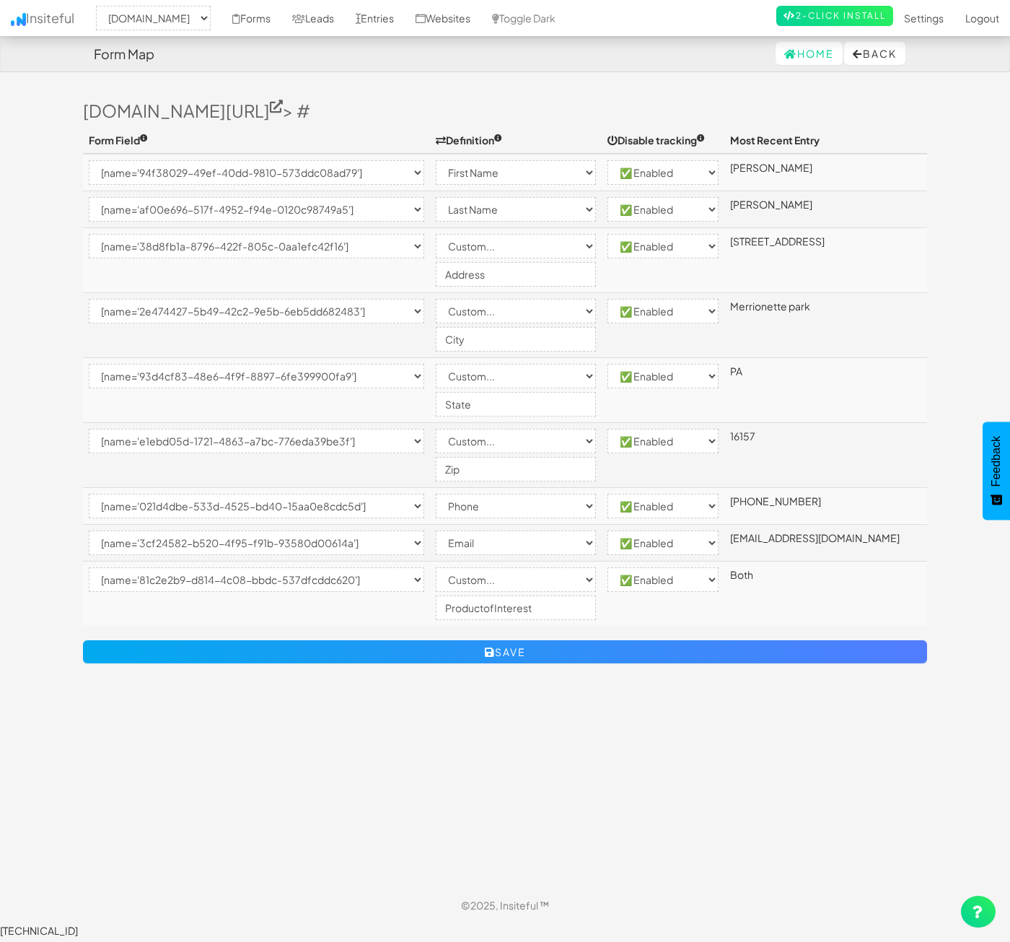
select select "[name='81c2e2b9-d814-4c08-bbdc-537dfcddc620']"
select select "custom"
select select "enabled"
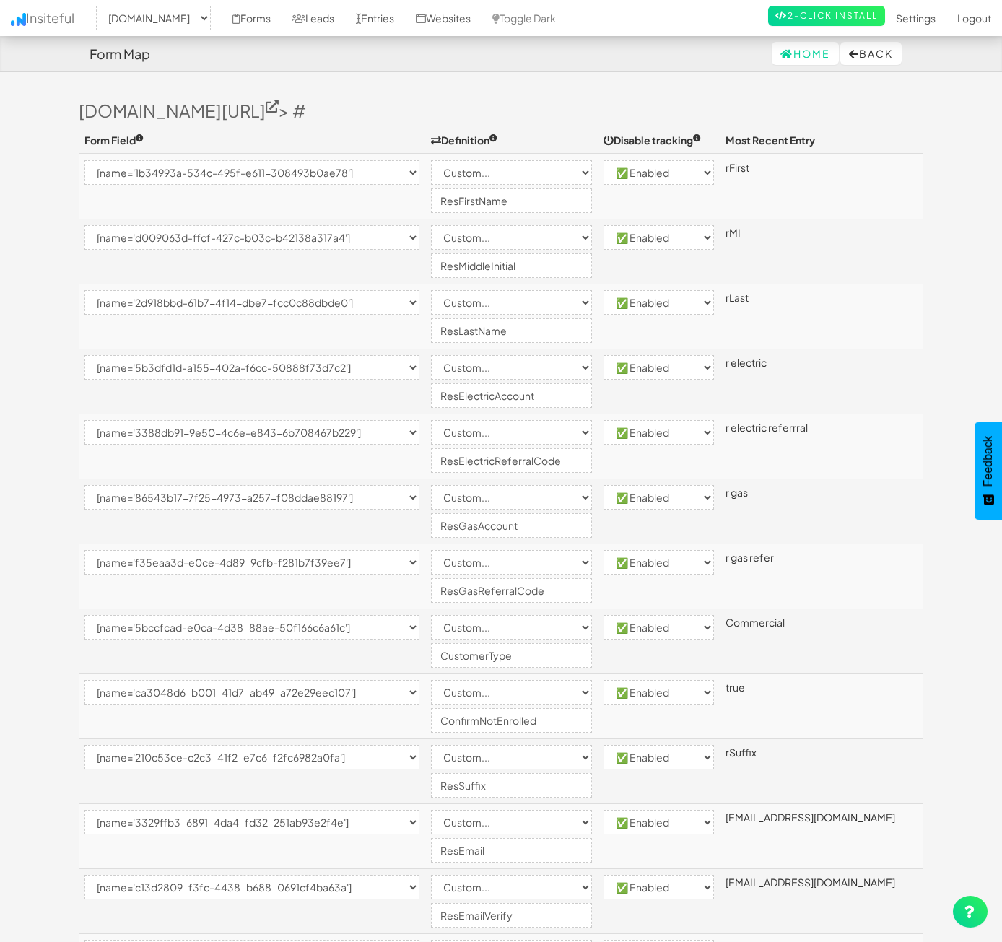
select select "2362"
select select "[name='1b34993a-534c-495f-e611-308493b0ae78']"
select select "custom"
select select "enabled"
select select "[name='d009063d-ffcf-427c-b03c-b42138a317a4']"
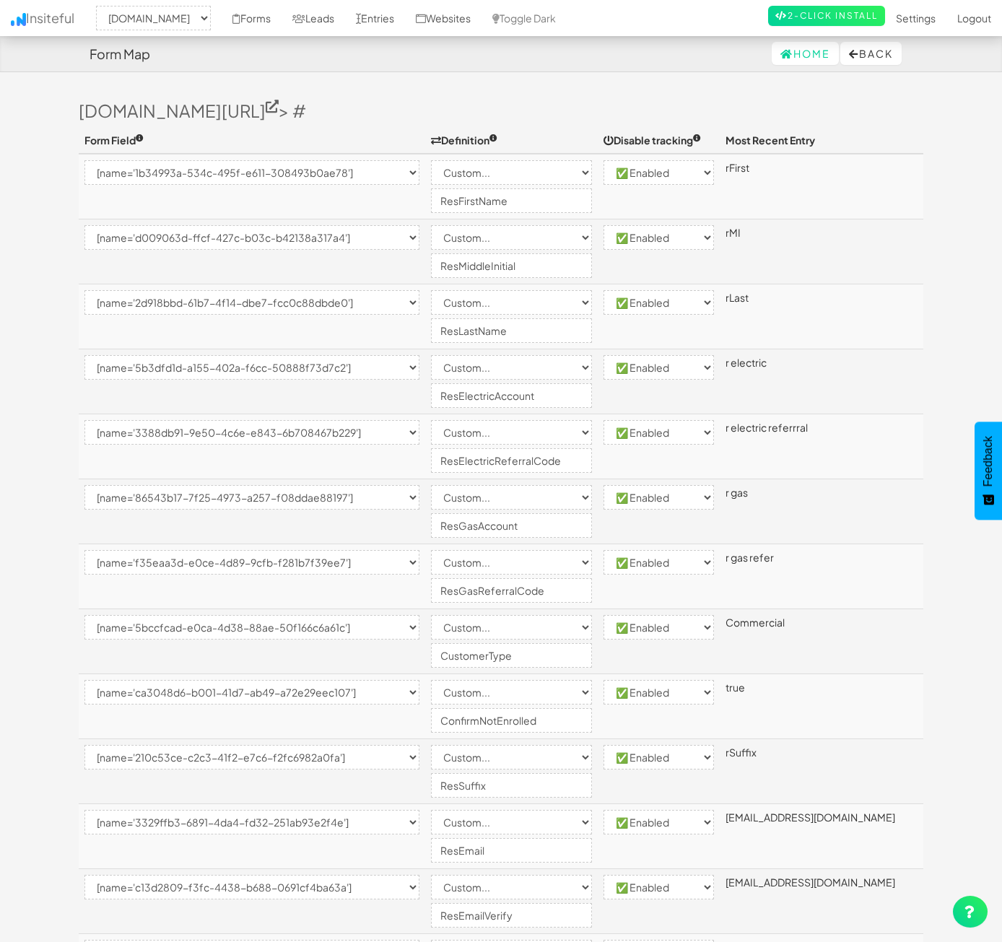
select select "custom"
select select "enabled"
select select "[name='2d918bbd-61b7-4f14-dbe7-fcc0c88dbde0']"
select select "custom"
select select "enabled"
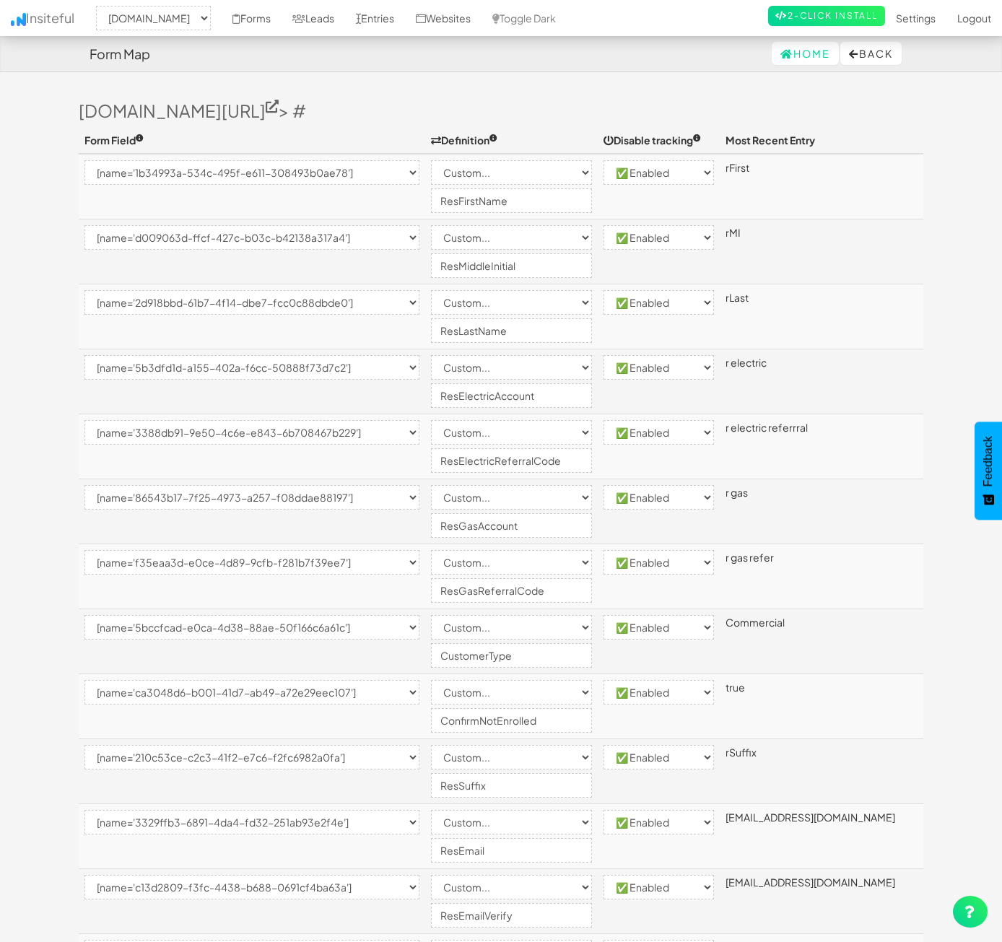
select select "[name='5b3dfd1d-a155-402a-f6cc-50888f73d7c2']"
select select "custom"
select select "enabled"
select select "[name='3388db91-9e50-4c6e-e843-6b708467b229']"
select select "custom"
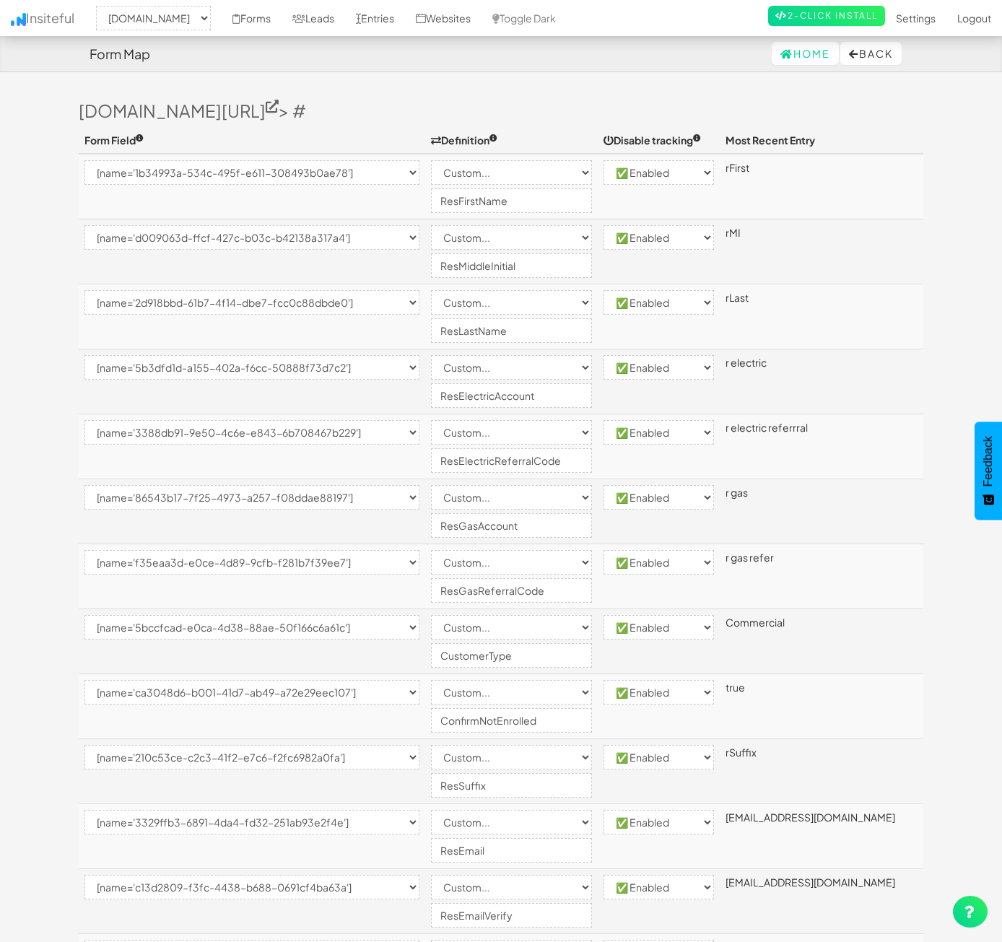
select select "enabled"
select select "[name='86543b17-7f25-4973-a257-f08ddae88197']"
select select "custom"
select select "enabled"
select select "[name='f35eaa3d-e0ce-4d89-9cfb-f281b7f39ee7']"
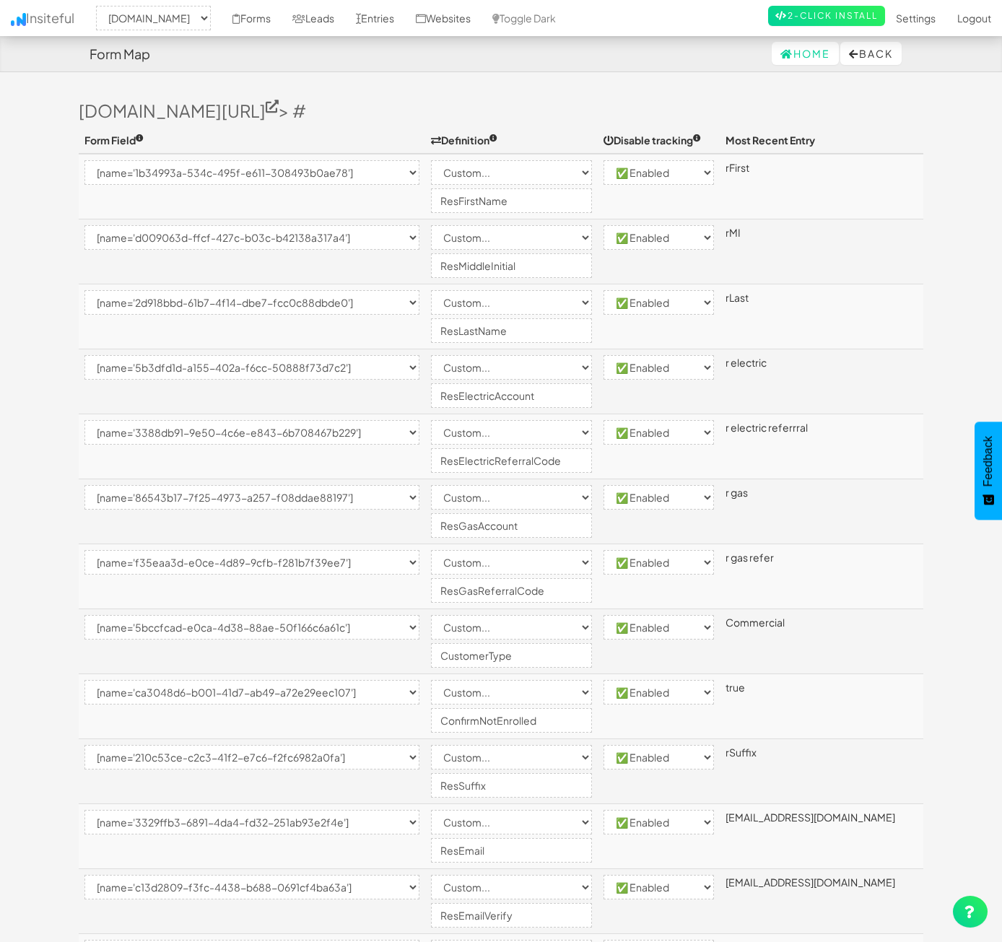
select select "custom"
select select "enabled"
select select "[name='5bccfcad-e0ca-4d38-88ae-50f166c6a61c']"
select select "custom"
select select "enabled"
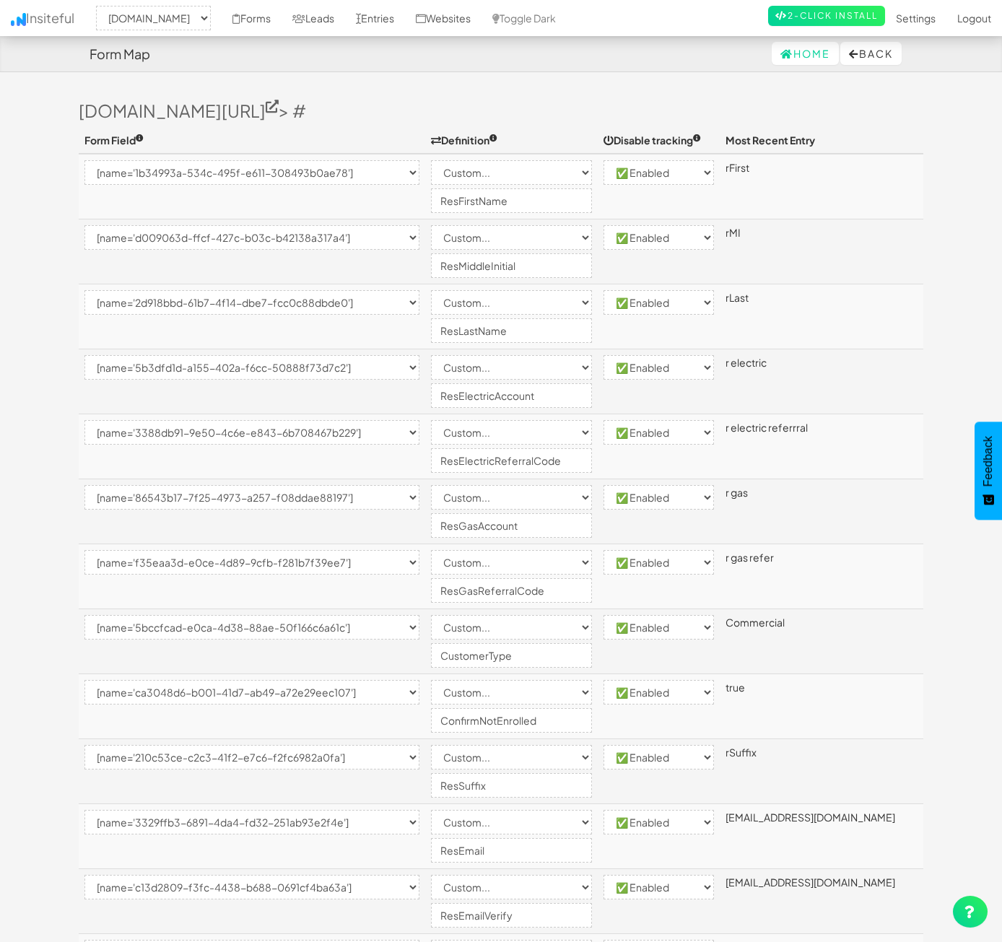
select select "[name='ca3048d6-b001-41d7-ab49-a72e29eec107']"
select select "custom"
select select "enabled"
select select "[name='210c53ce-c2c3-41f2-e7c6-f2fc6982a0fa']"
select select "custom"
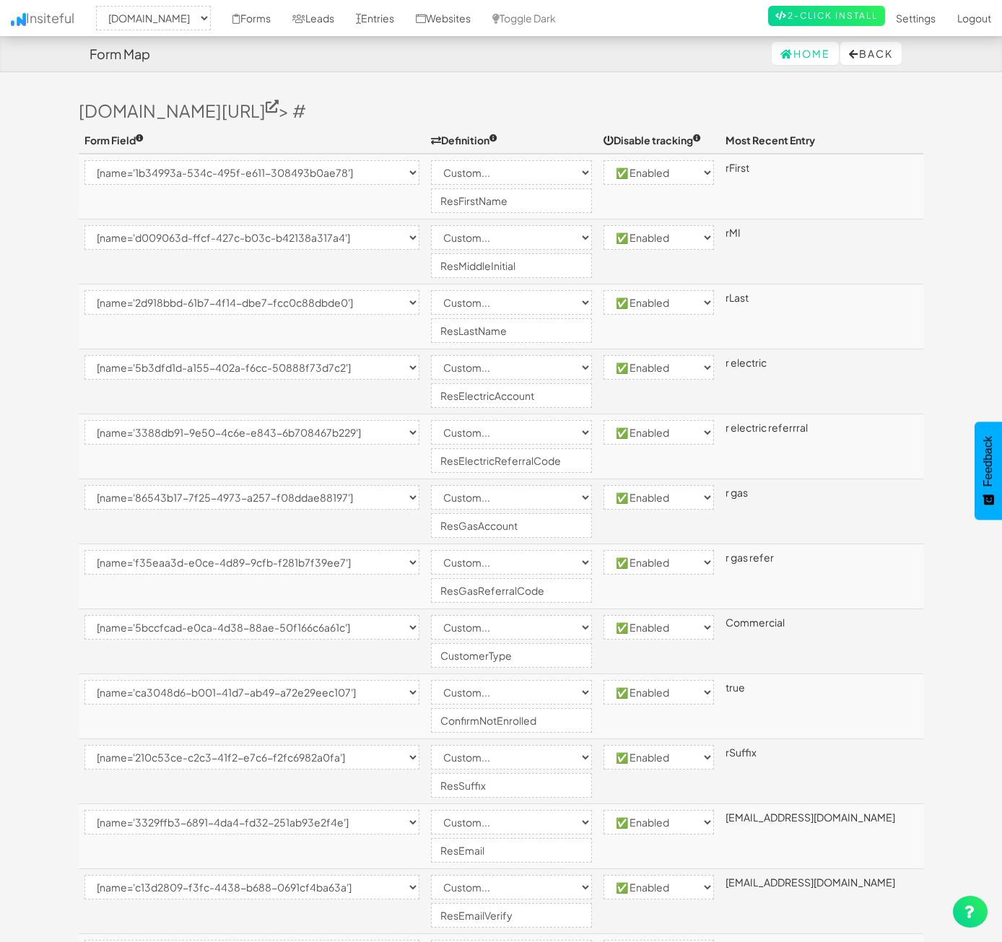
select select "enabled"
select select "[name='3329ffb3-6891-4da4-fd32-251ab93e2f4e']"
select select "custom"
select select "enabled"
select select "[name='c13d2809-f3fc-4438-b688-0691cf4ba63a']"
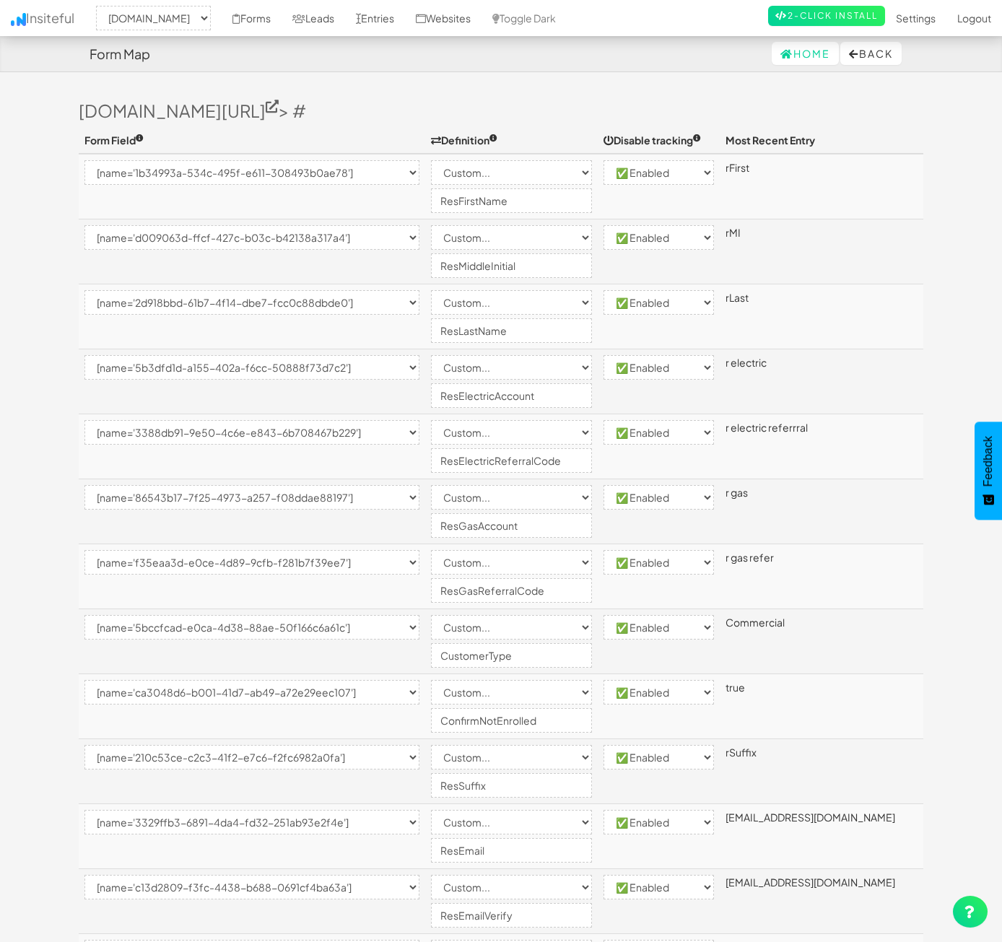
select select "custom"
select select "enabled"
select select "[name='28ecb620-98b1-457d-9a13-1fb09060e1c6']"
select select "custom"
select select "enabled"
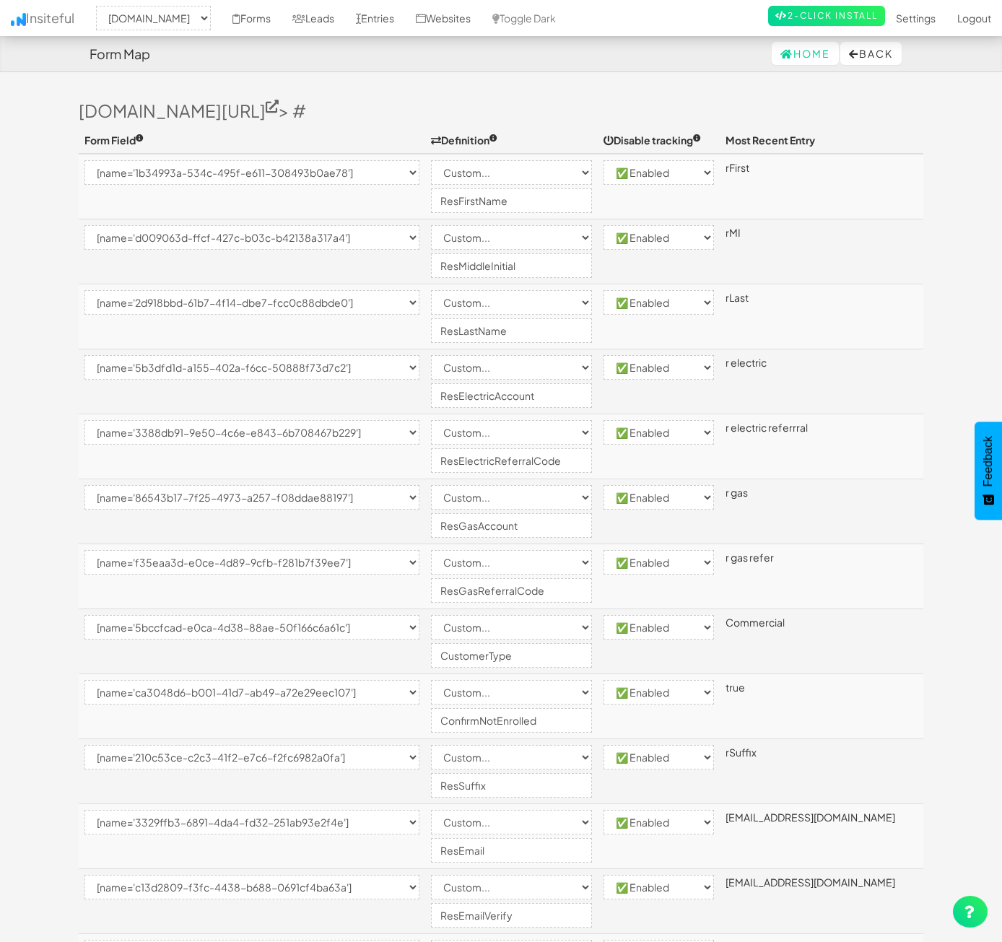
select select "[name='695aa4b2-a8ad-44ad-9e87-84c84689ddef']"
select select "custom"
select select "enabled"
select select "[name='dbdd8b18-86b7-4c3b-fe90-a42269774176']"
select select "custom"
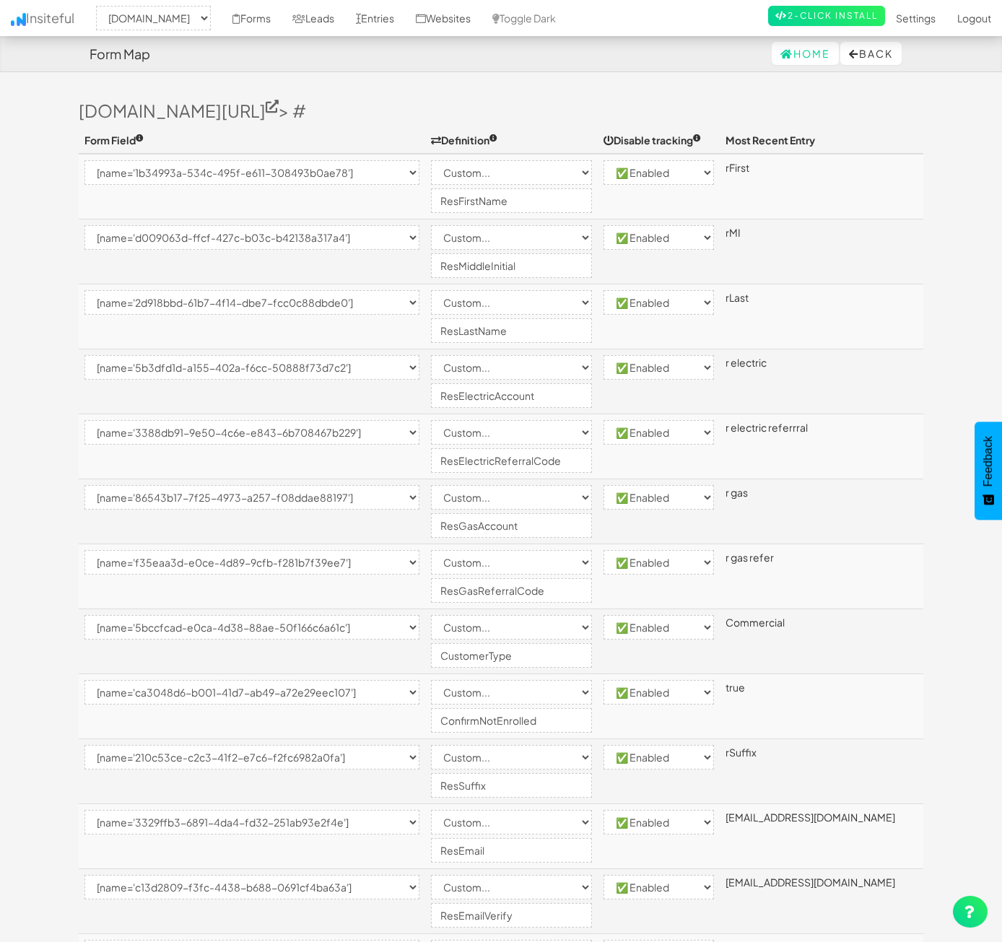
select select "enabled"
select select "[name='986a5fb2-619a-4f7f-c954-8273a8ebb3b7']"
select select "custom"
select select "enabled"
select select "[name='0e513a1a-881e-4af9-fded-dec36f60e821']"
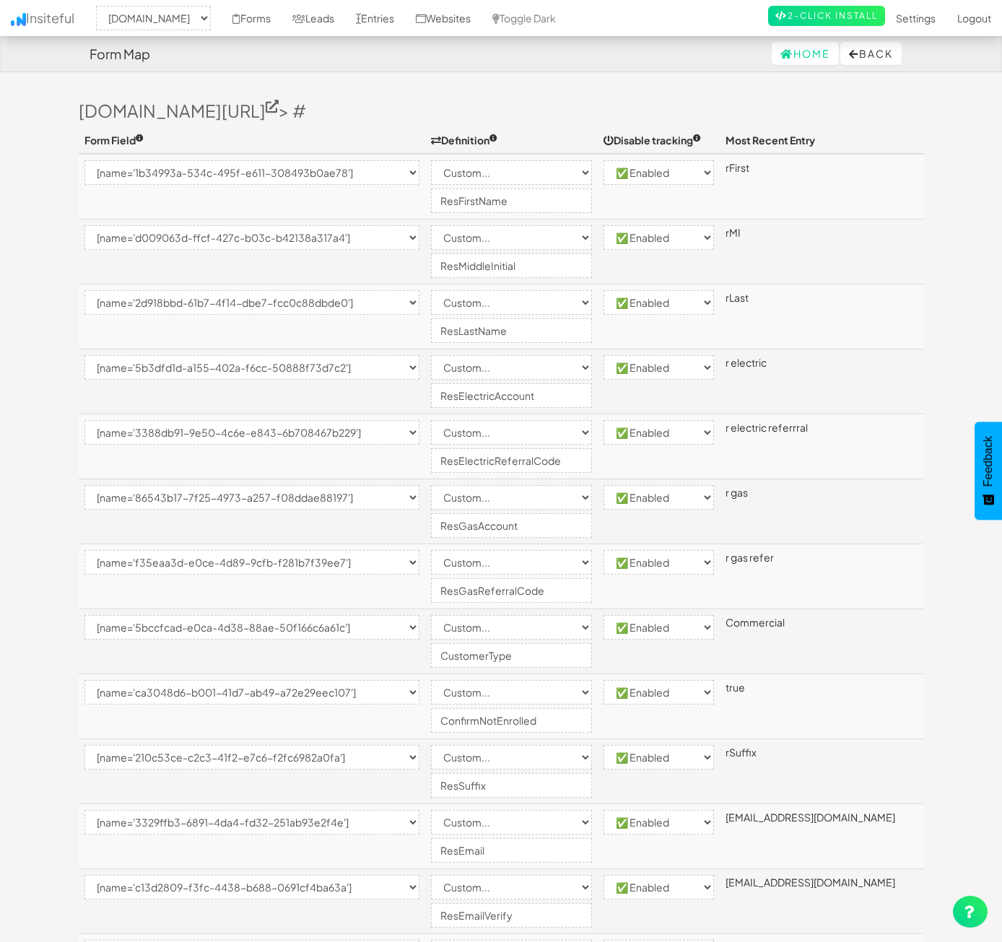
select select "custom"
select select "enabled"
select select "[name='fcda31a1-6351-4db9-ede7-e3fd14c8f1dd']"
select select "custom"
select select "enabled"
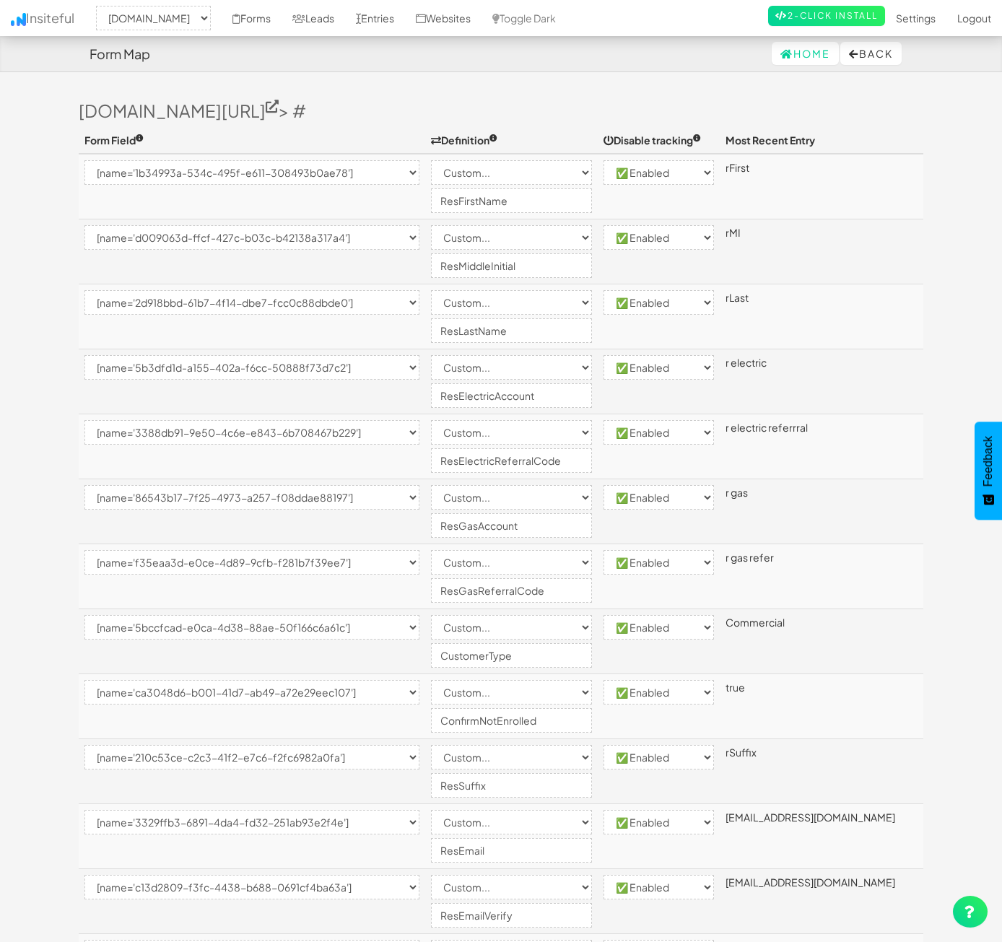
select select "[name='67225cb4-ed27-424f-c233-4be0c5af28cc']"
select select "custom"
select select "enabled"
select select "[name='8ba1eaa0-c708-426e-9ff0-c2fbc23b020f']"
select select "custom"
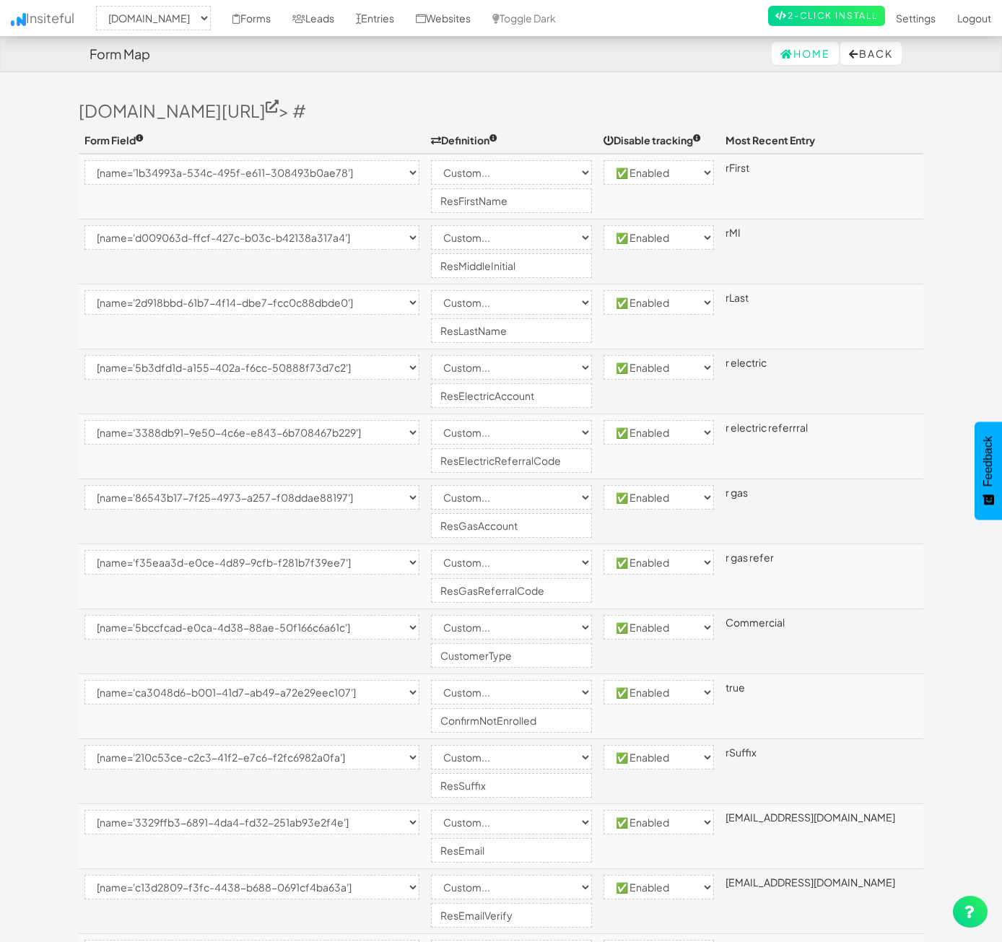
select select "enabled"
select select "[name='0904271b-1b92-4cb7-c7d9-013cd268a002']"
select select "custom"
select select "enabled"
select select "[name='73f0d7e7-54a5-4c00-ad4c-f16f0ea0af4c']"
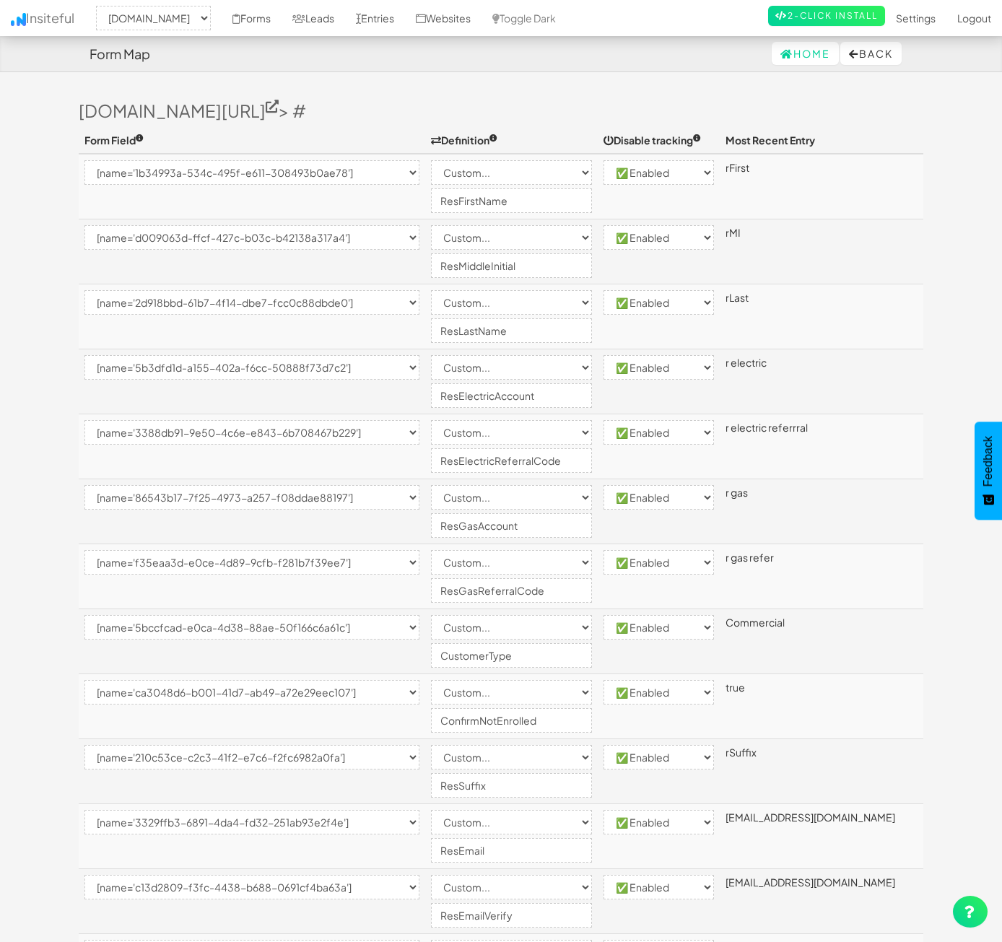
select select "custom"
select select "enabled"
select select "[name='4c8d73ab-bae9-48a2-bf06-afb3c53bd0d0']"
select select "custom"
select select "enabled"
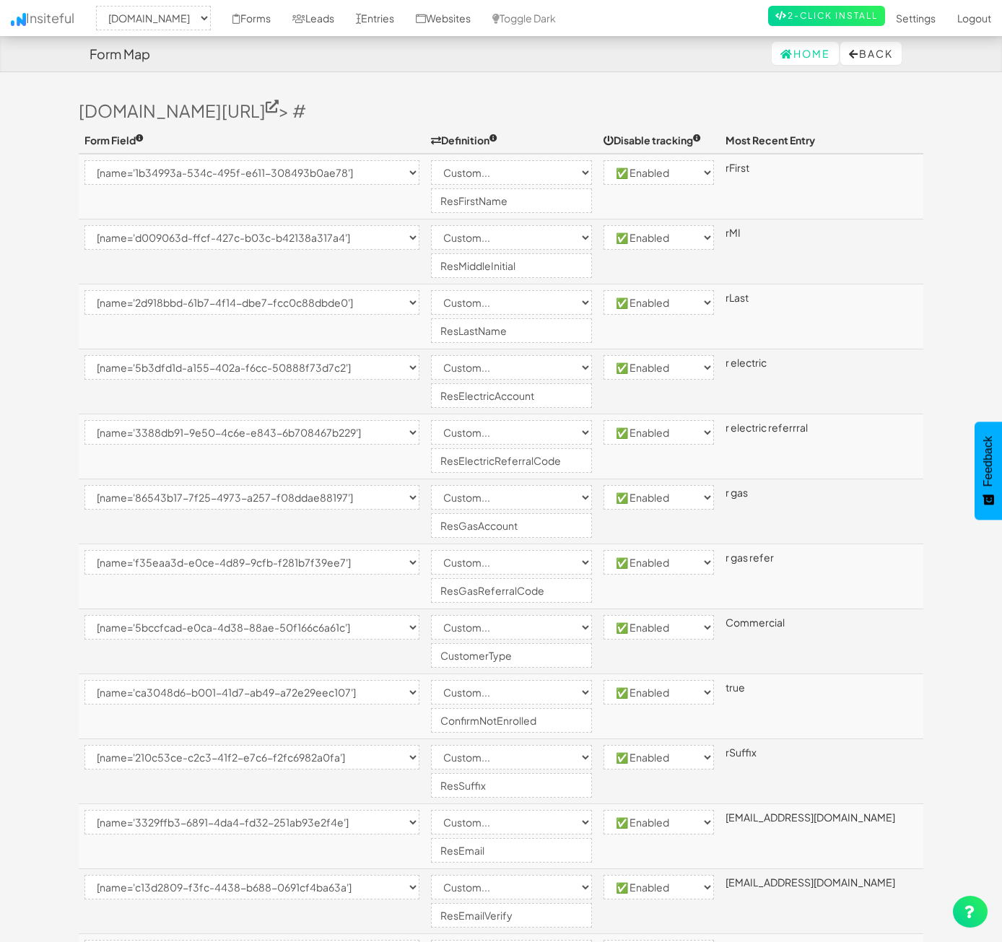
select select "[name='1ece74c5-0a63-4a54-927e-e92bec4205ee']"
select select "custom"
select select "enabled"
select select "[name='242d663d-b535-4b49-b4a3-d6c7a2daddad']"
select select "custom"
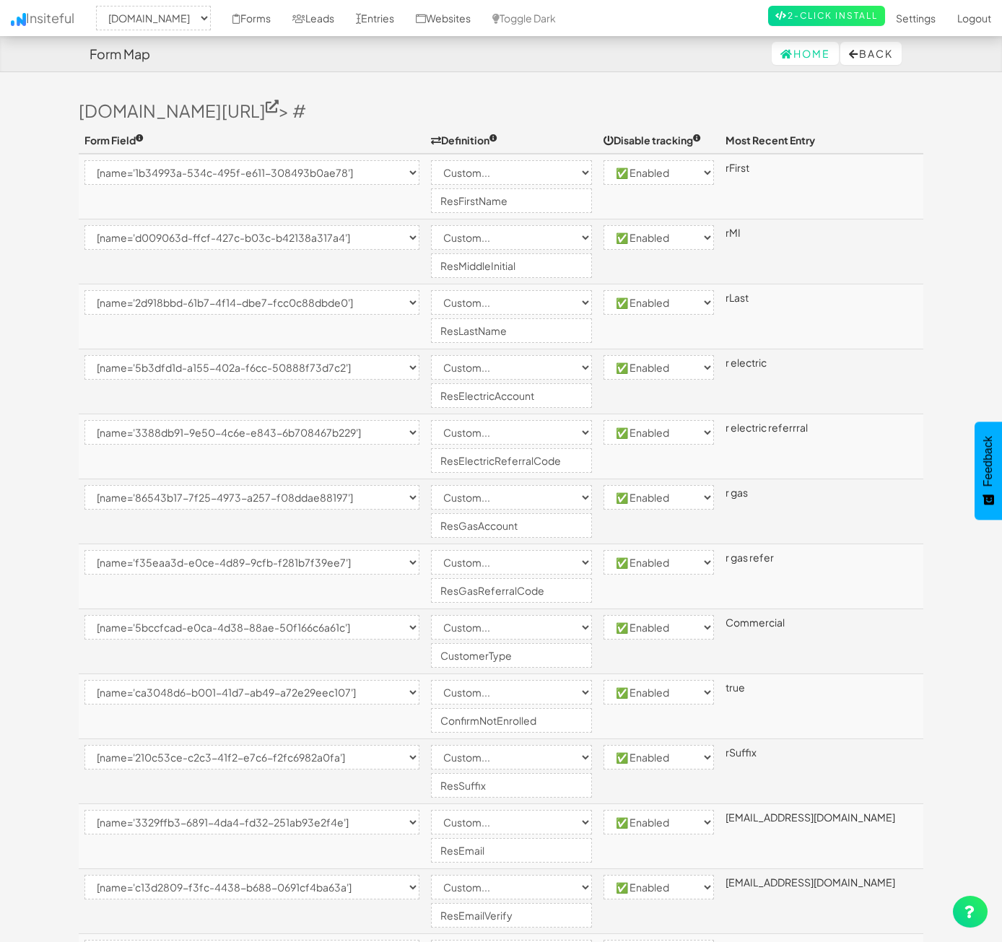
select select "enabled"
select select "[name='c67e95e5-4cd3-4a6c-c94b-6ded6e4c0b9a']"
select select "custom"
select select "enabled"
select select "[name='5b0e84cd-3cab-4cd5-e2a6-6d71df71b8d5']"
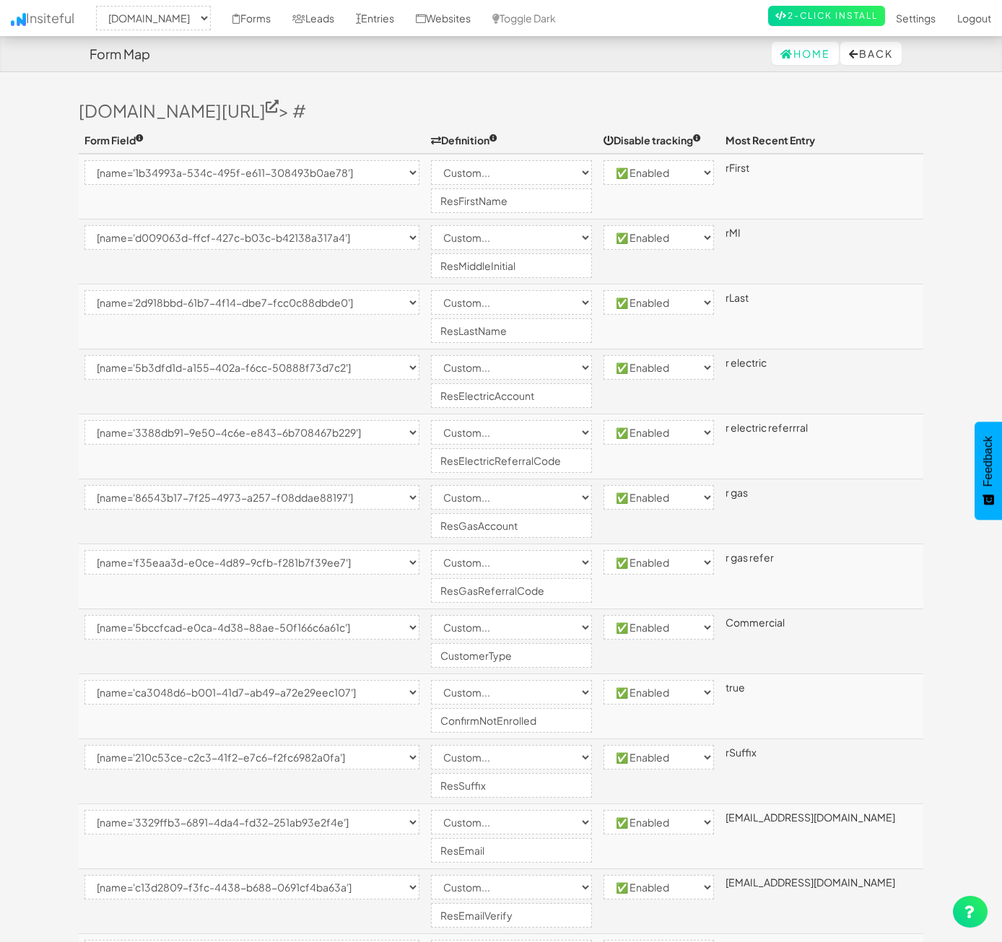
select select "enabled"
select select "[name='17a82b7d-bf15-44e5-ec73-a809a2d1ebce']"
select select "custom"
select select "enabled"
select select "[name='c4565d6c-c285-431a-dcda-8137e64505e4']"
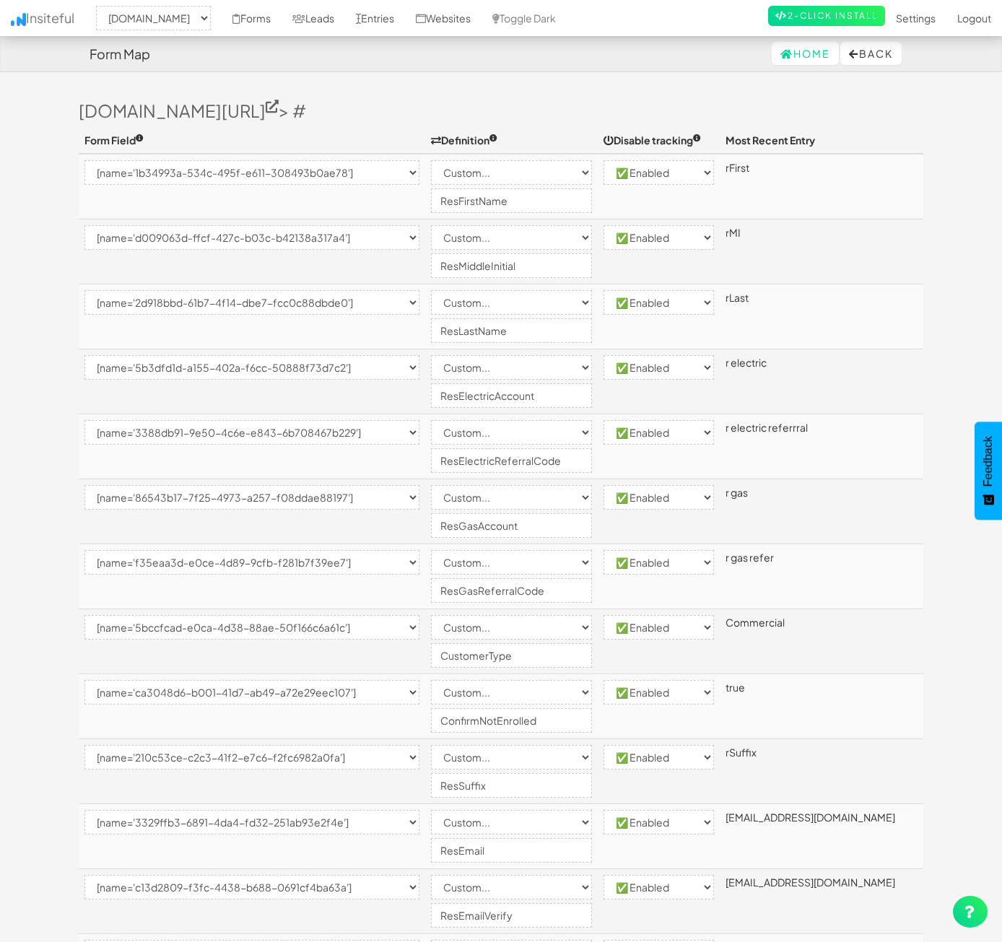
select select "custom"
select select "enabled"
select select "[name='401782dd-afea-4582-8bde-2c307a431179']"
select select "custom"
select select "enabled"
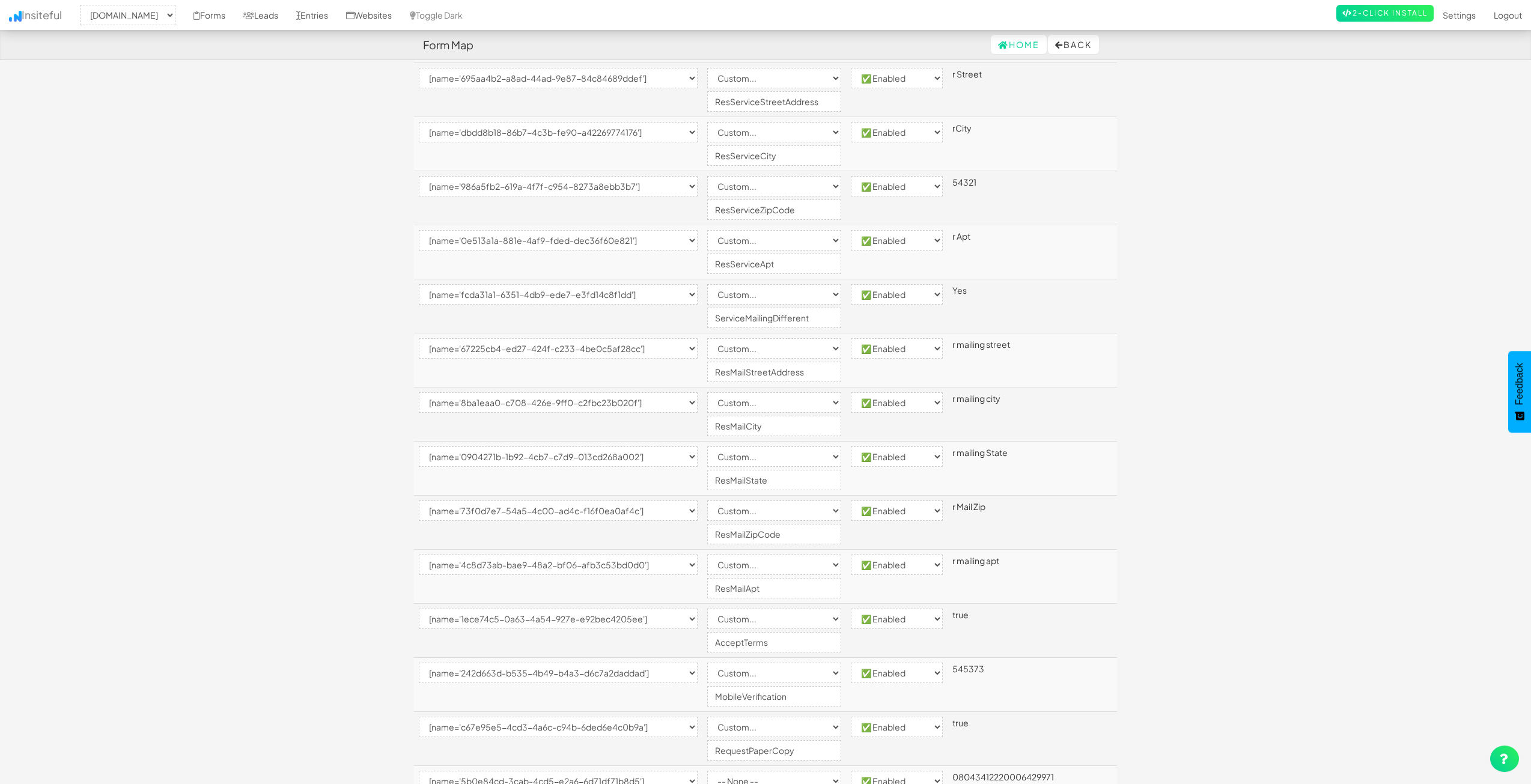
scroll to position [1015, 0]
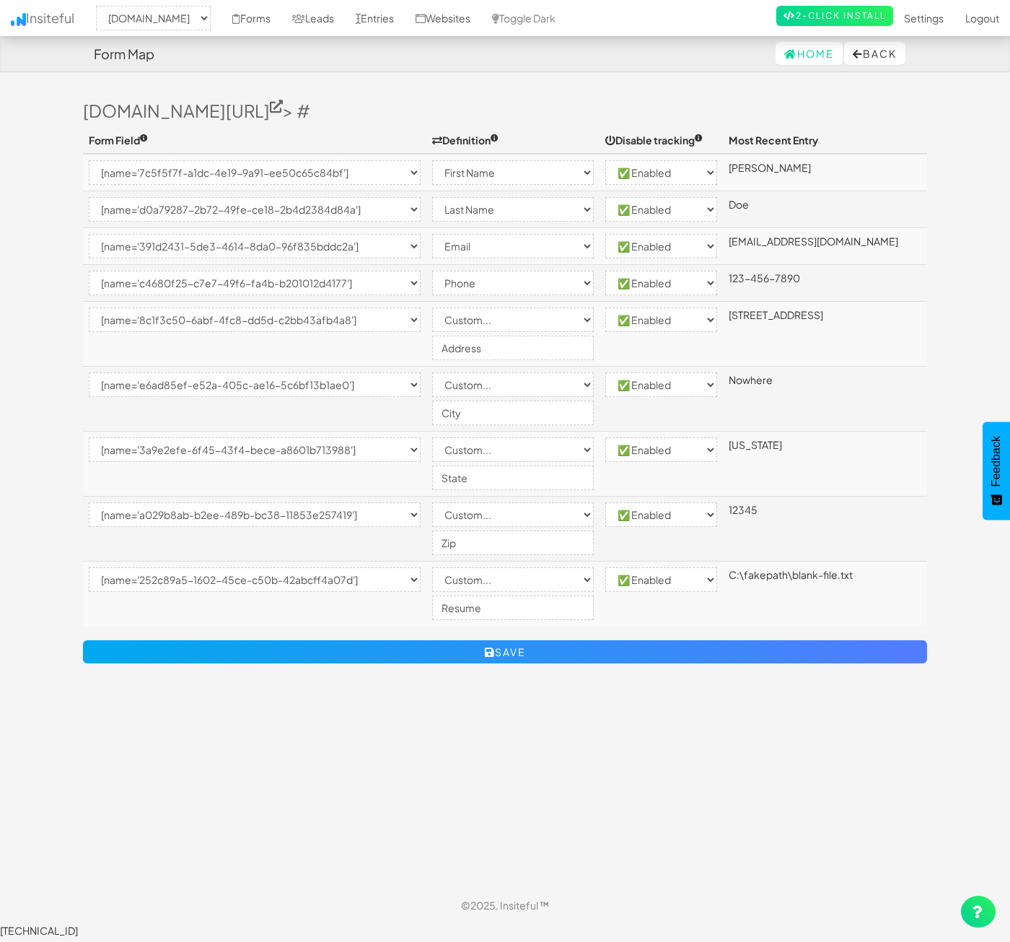
select select "2362"
select select "[name='7c5f5f7f-a1dc-4e19-9a91-ee50c65c84bf']"
select select "first-name"
select select "enabled"
select select "[name='d0a79287-2b72-49fe-ce18-2b4d2384d84a']"
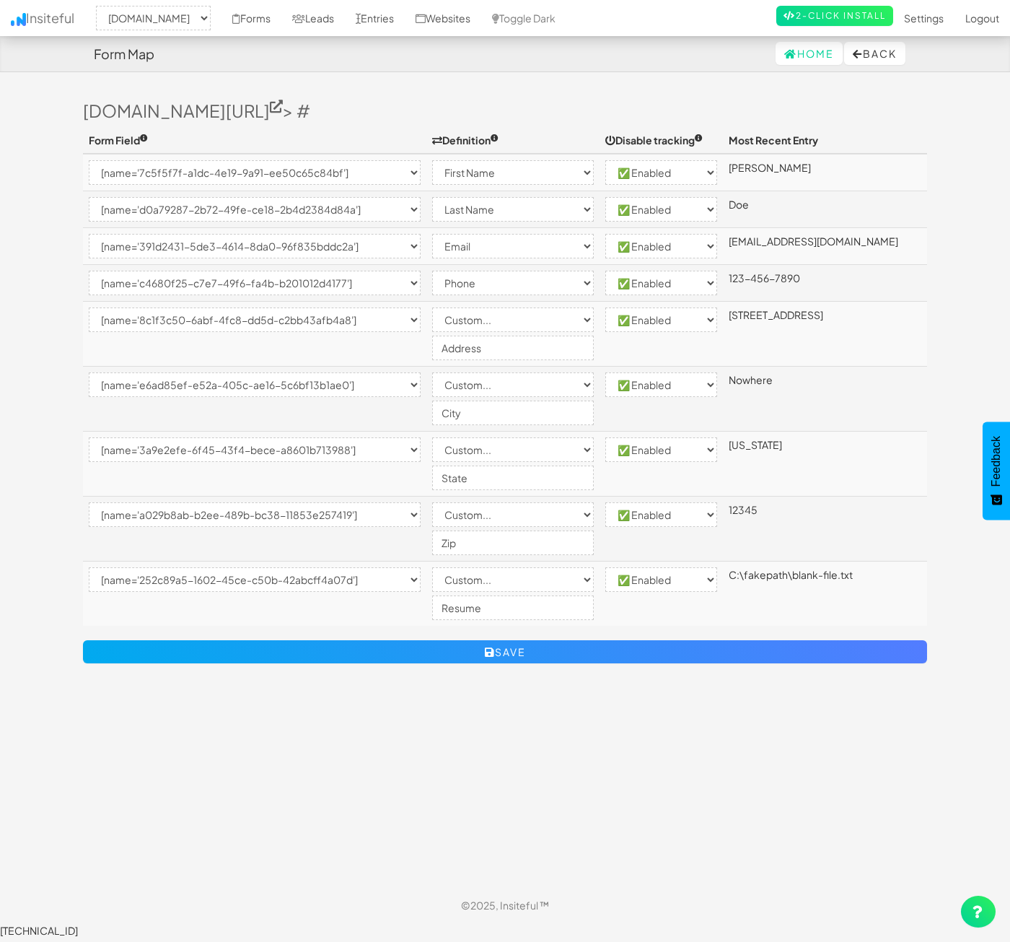
select select "last-name"
select select "enabled"
select select "[name='391d2431-5de3-4614-8da0-96f835bddc2a']"
select select "email"
select select "enabled"
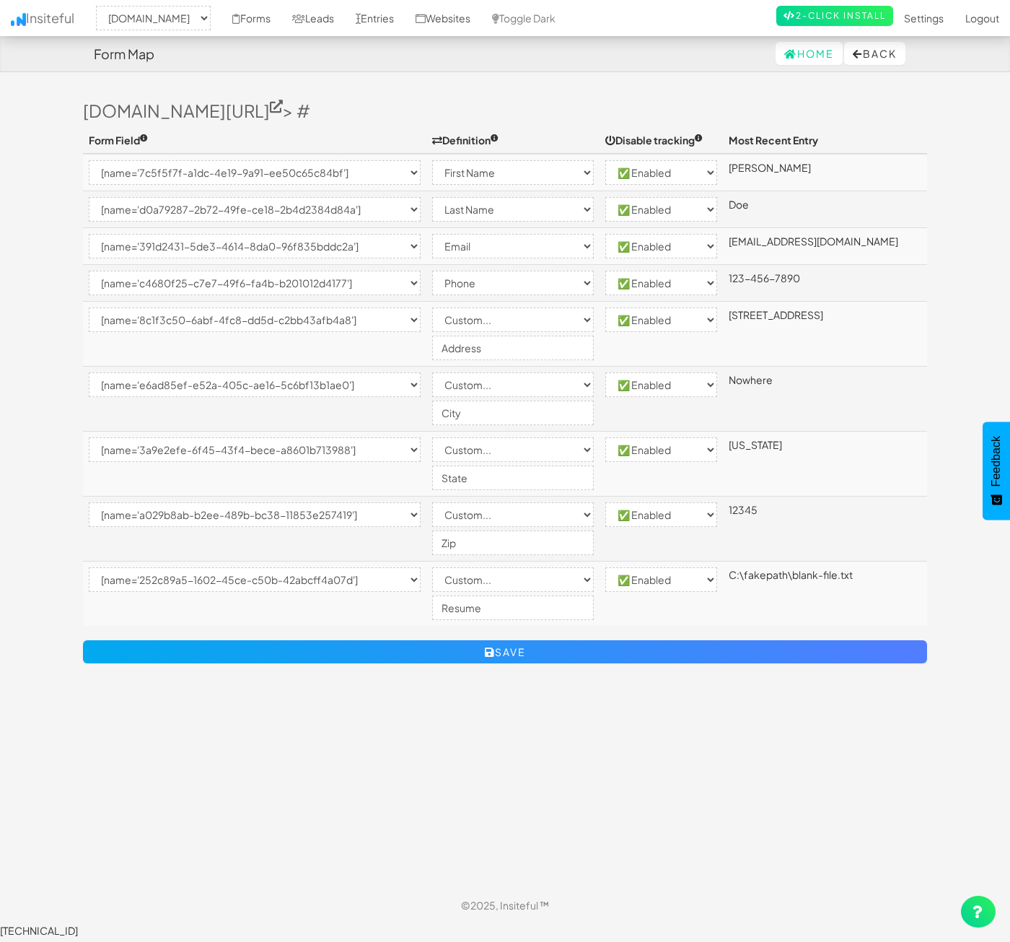
select select "[name='c4680f25-c7e7-49f6-fa4b-b201012d4177']"
select select "phone"
select select "enabled"
select select "[name='8c1f3c50-6abf-4fc8-dd5d-c2bb43afb4a8']"
select select "custom"
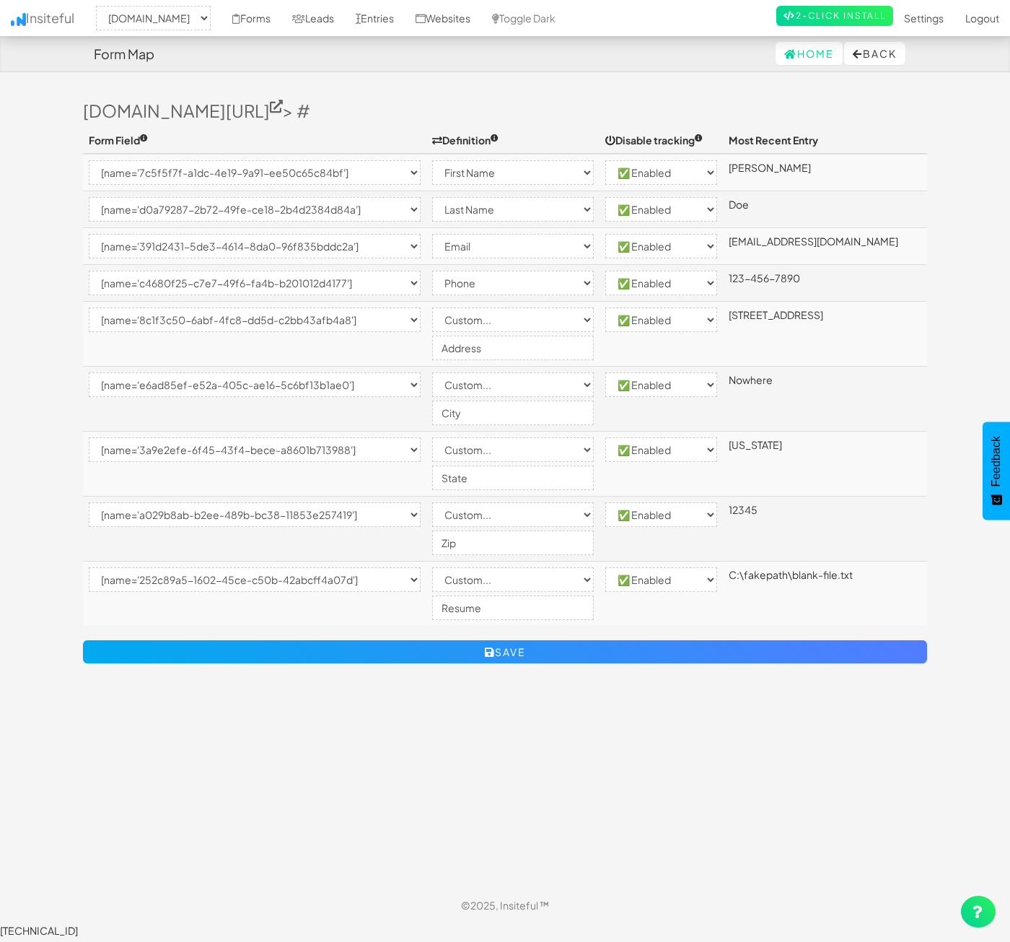
select select "enabled"
select select "[name='e6ad85ef-e52a-405c-ae16-5c6bf13b1ae0']"
select select "custom"
select select "enabled"
select select "[name='3a9e2efe-6f45-43f4-bece-a8601b713988']"
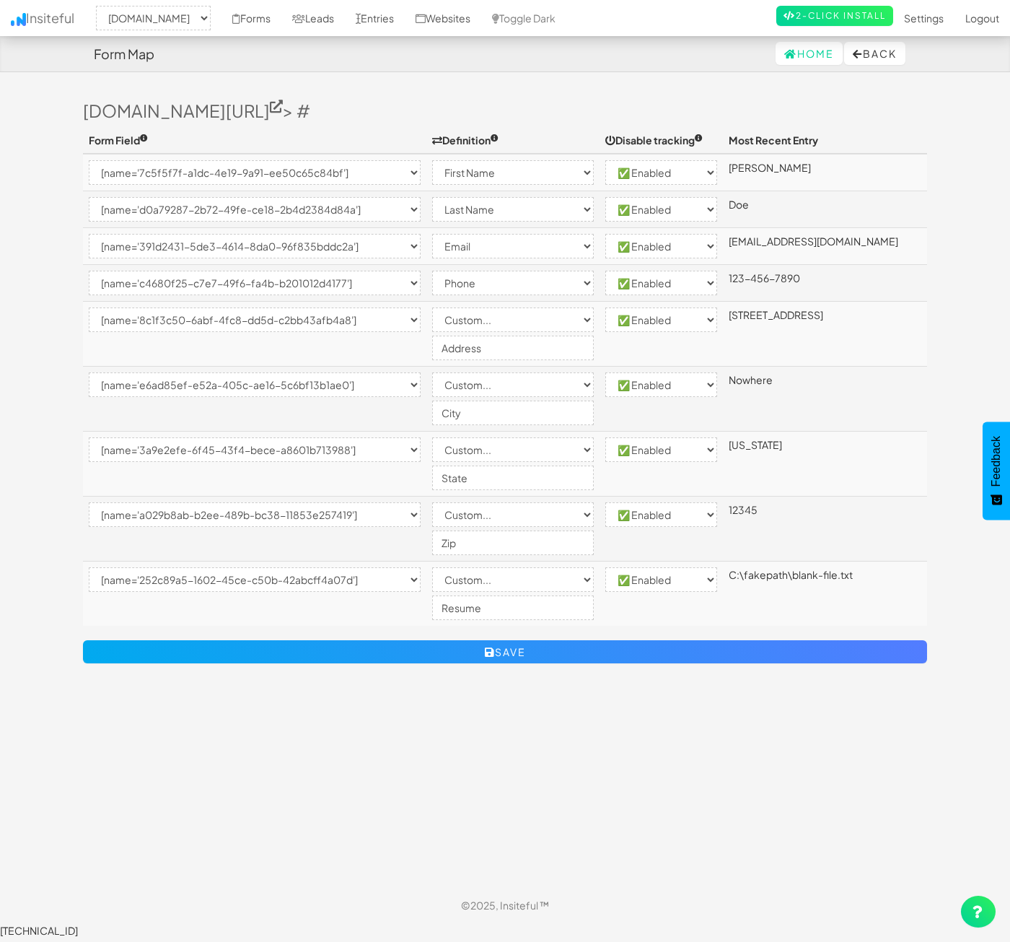
select select "custom"
select select "enabled"
select select "[name='a029b8ab-b2ee-489b-bc38-11853e257419']"
select select "custom"
select select "enabled"
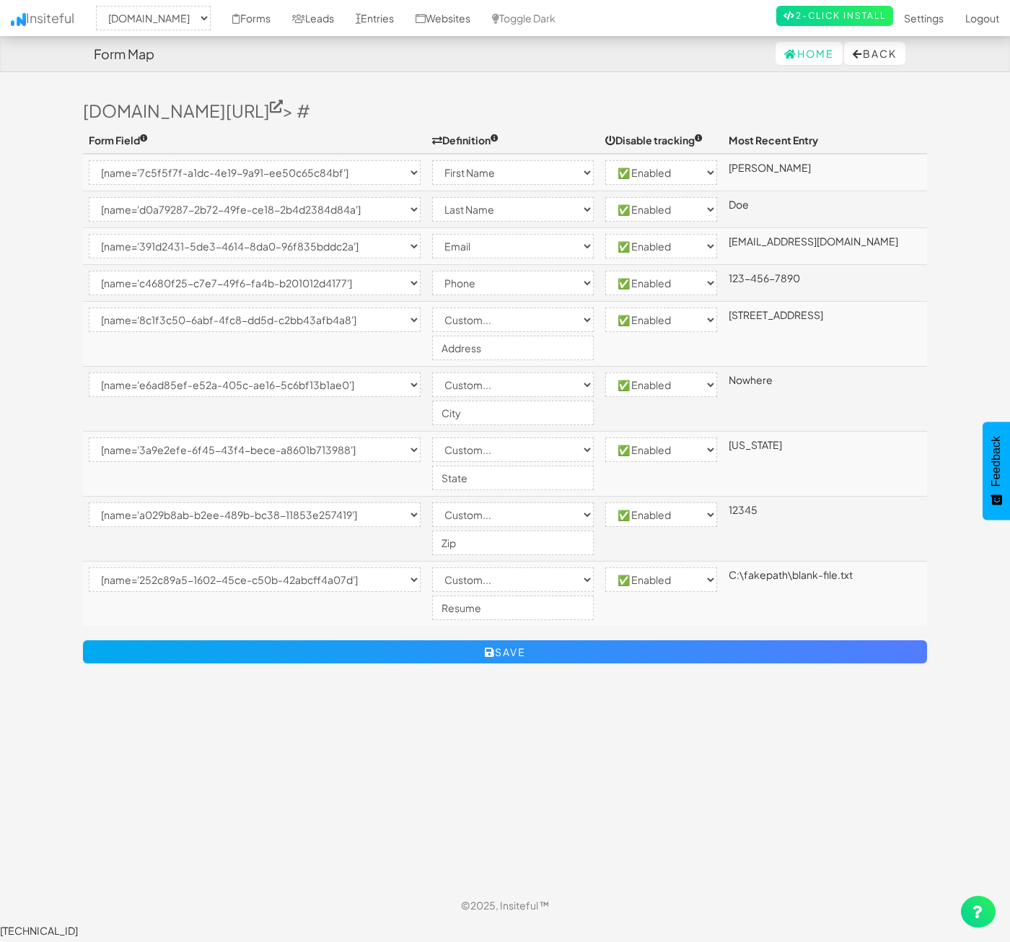
select select "[name='252c89a5-1602-45ce-c50b-42abcff4a07d']"
select select "custom"
select select "enabled"
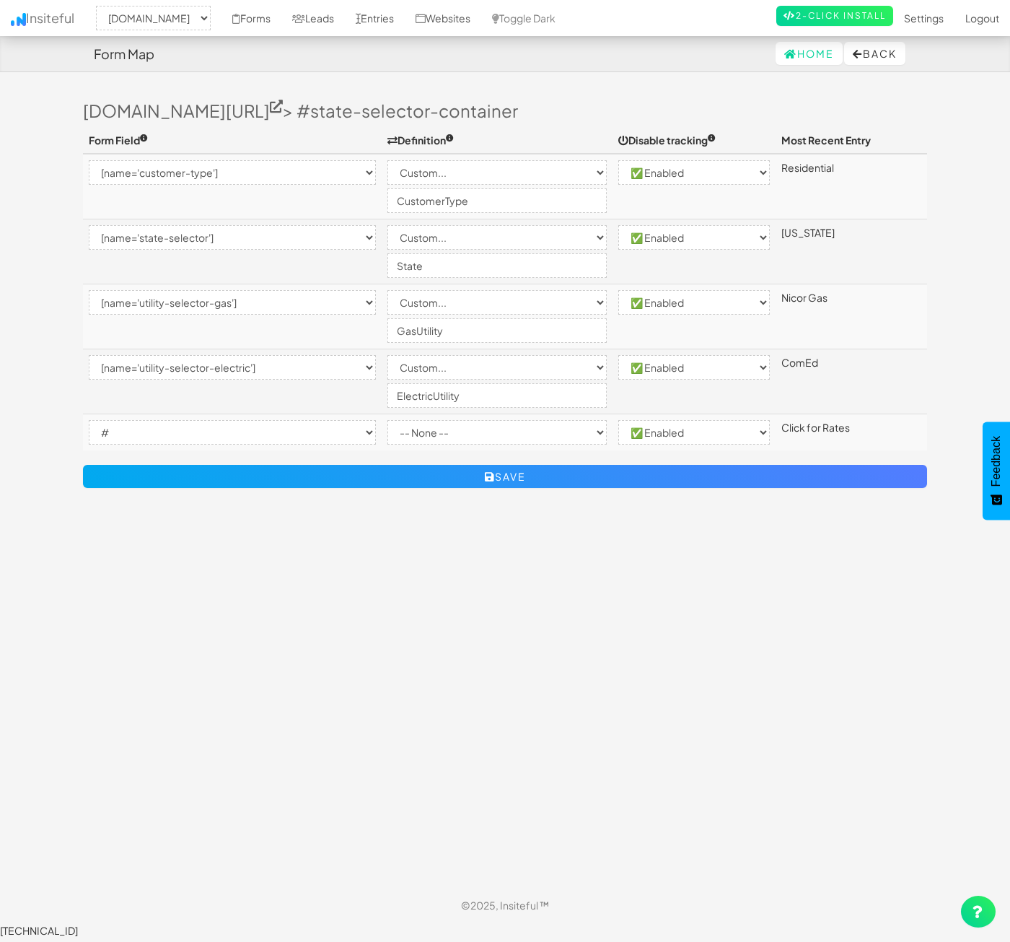
select select "2362"
select select "[name='customer-type']"
select select "custom"
select select "enabled"
select select "[name='state-selector']"
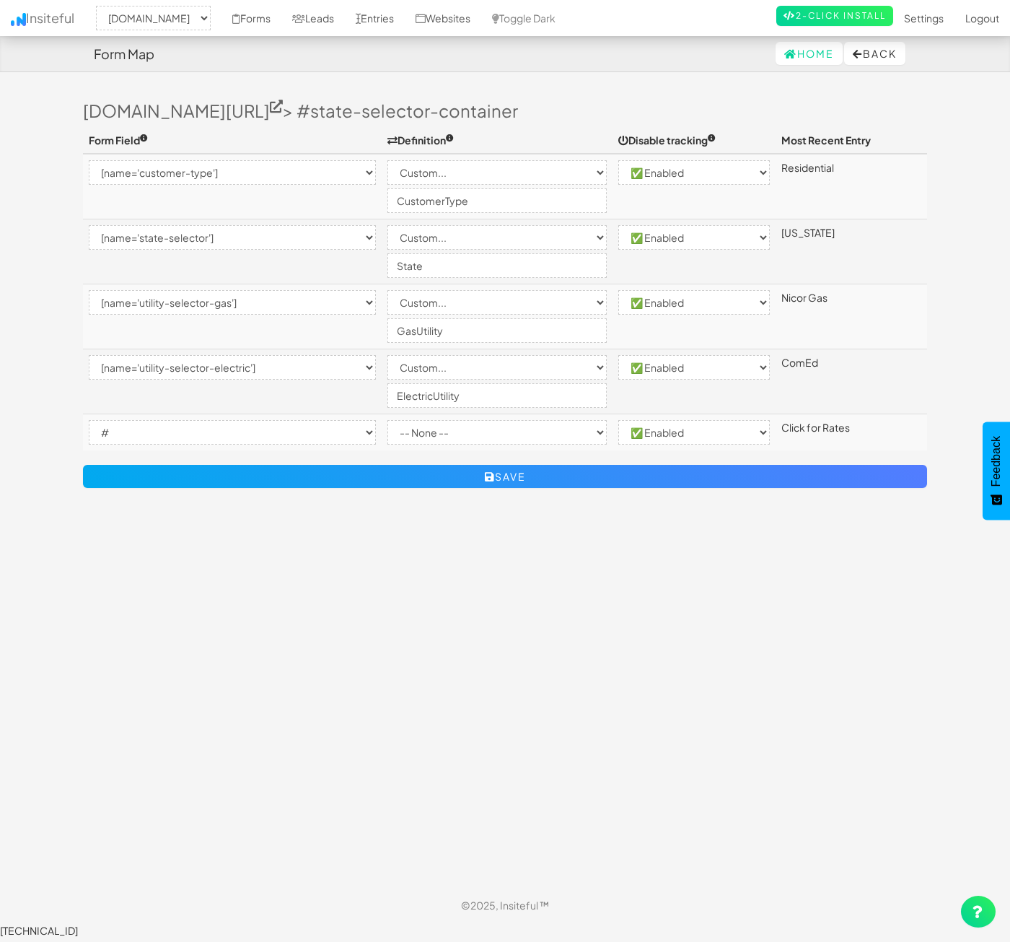
select select "custom"
select select "enabled"
select select "[name='utility-selector-gas']"
select select "custom"
select select "enabled"
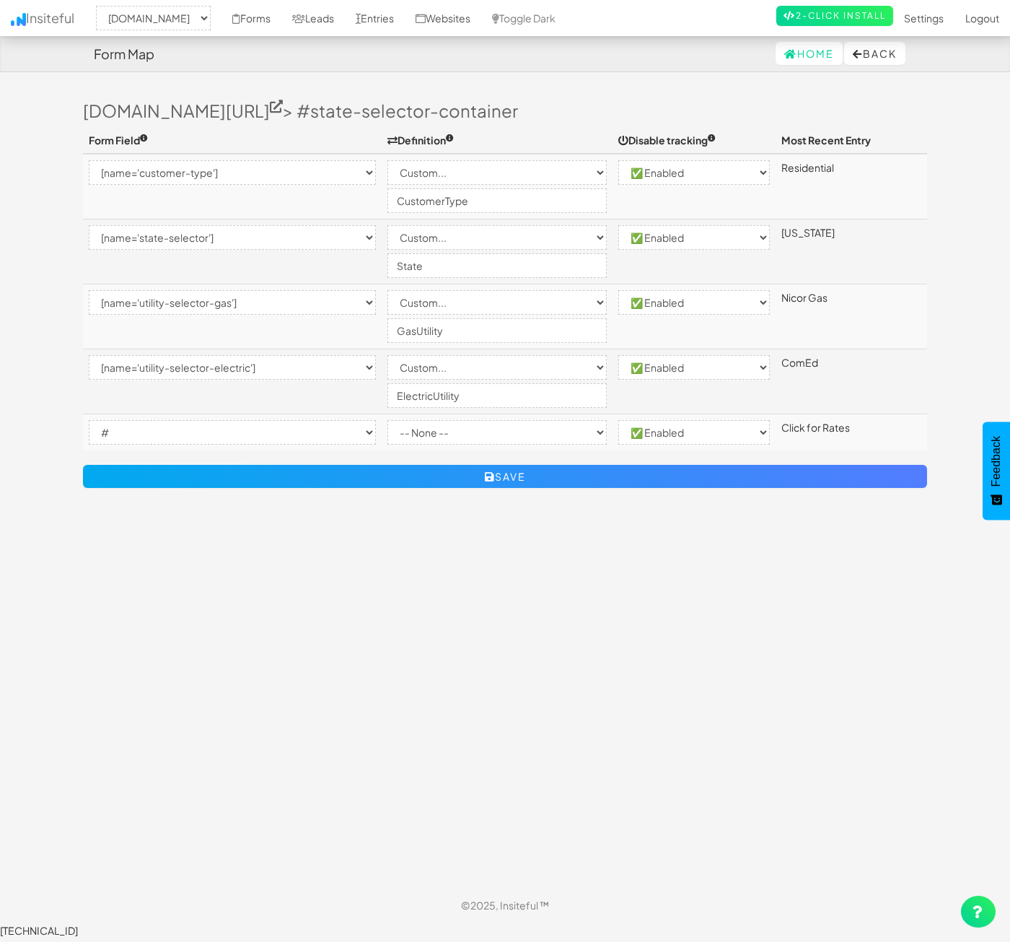
select select "[name='utility-selector-electric']"
select select "custom"
select select "enabled"
select select "#"
select select "enabled"
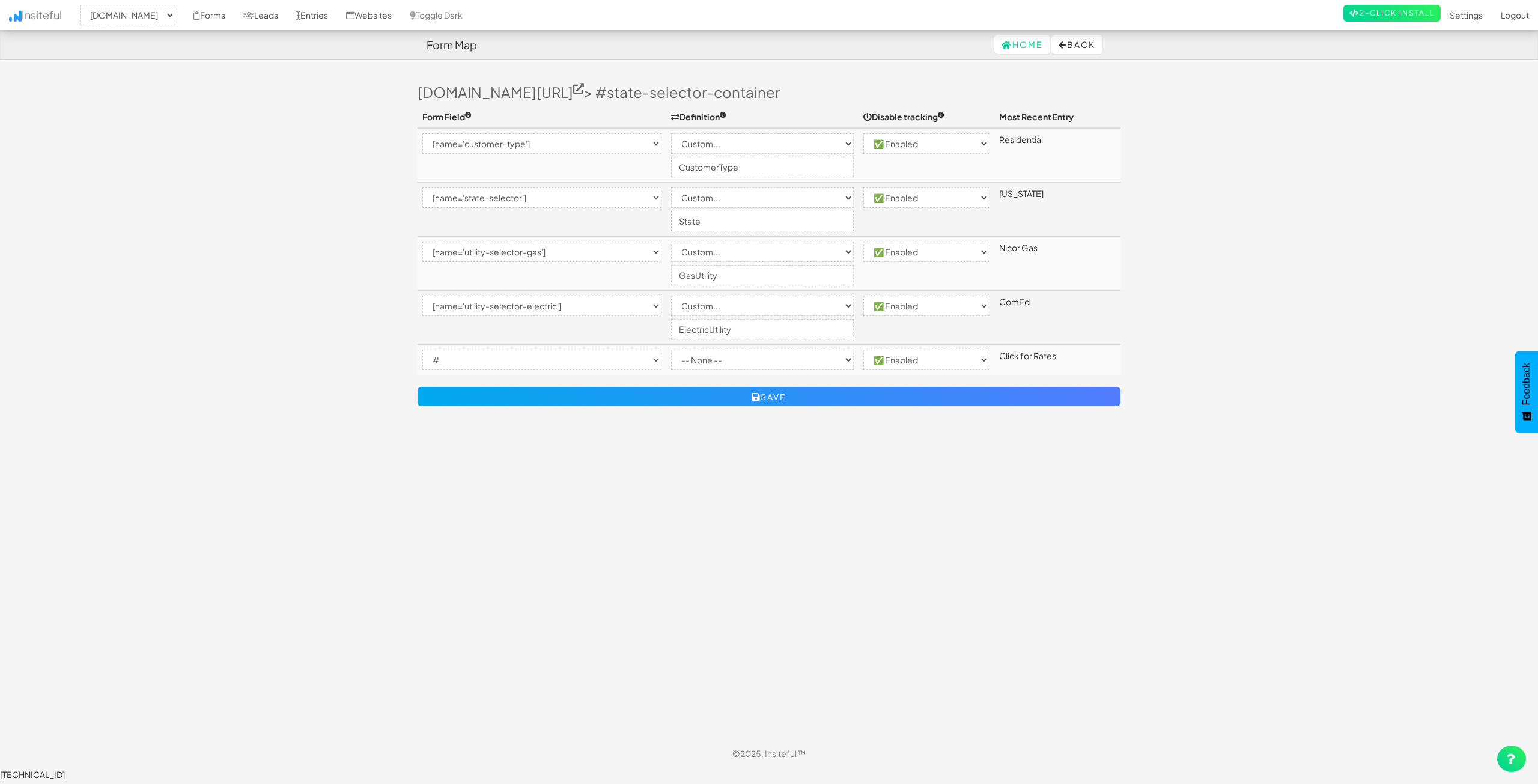
click at [840, 402] on body "Form Map Home Back Toggle navigation Insiteful -- None -- www.nordicenergy-us.c…" at bounding box center [769, 390] width 1538 height 780
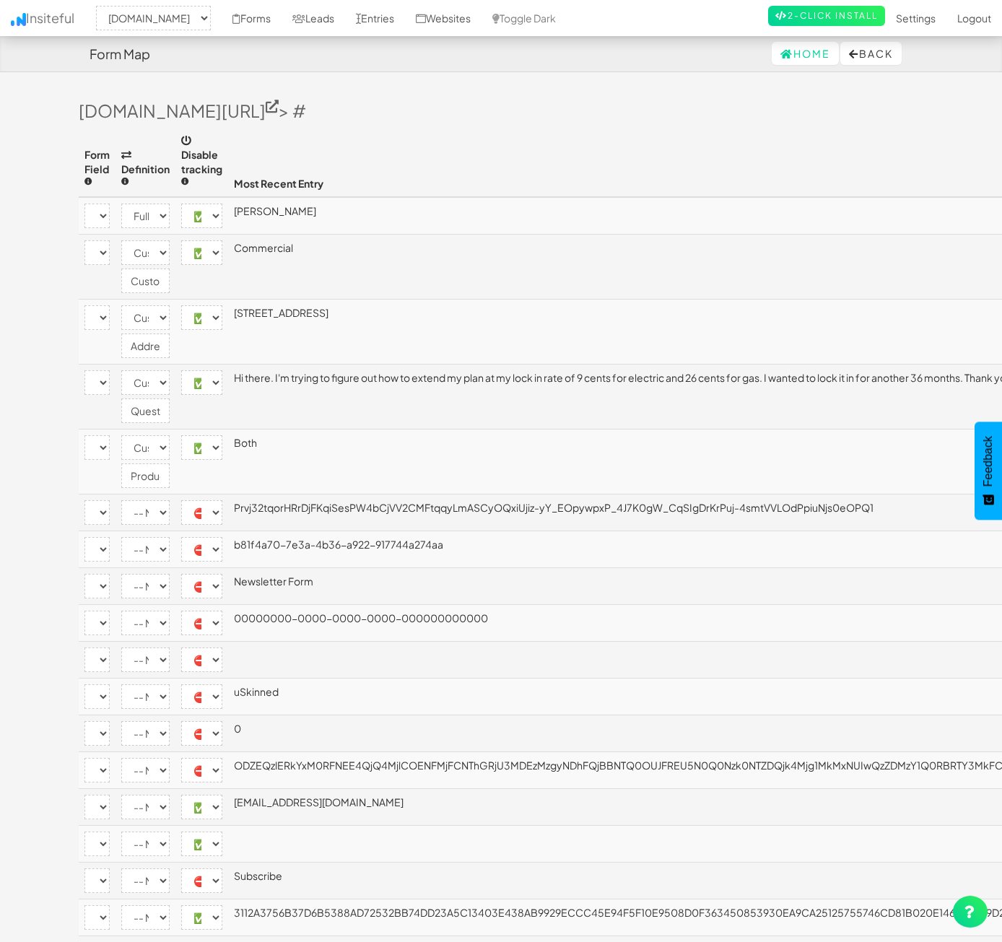
select select "2362"
select select "[name='2d86134a-ca01-4da7-c720-bf48fce8b79e']"
select select "name"
select select "enabled"
select select "[name='9cc27654-cba9-432b-b284-a350cda8c192']"
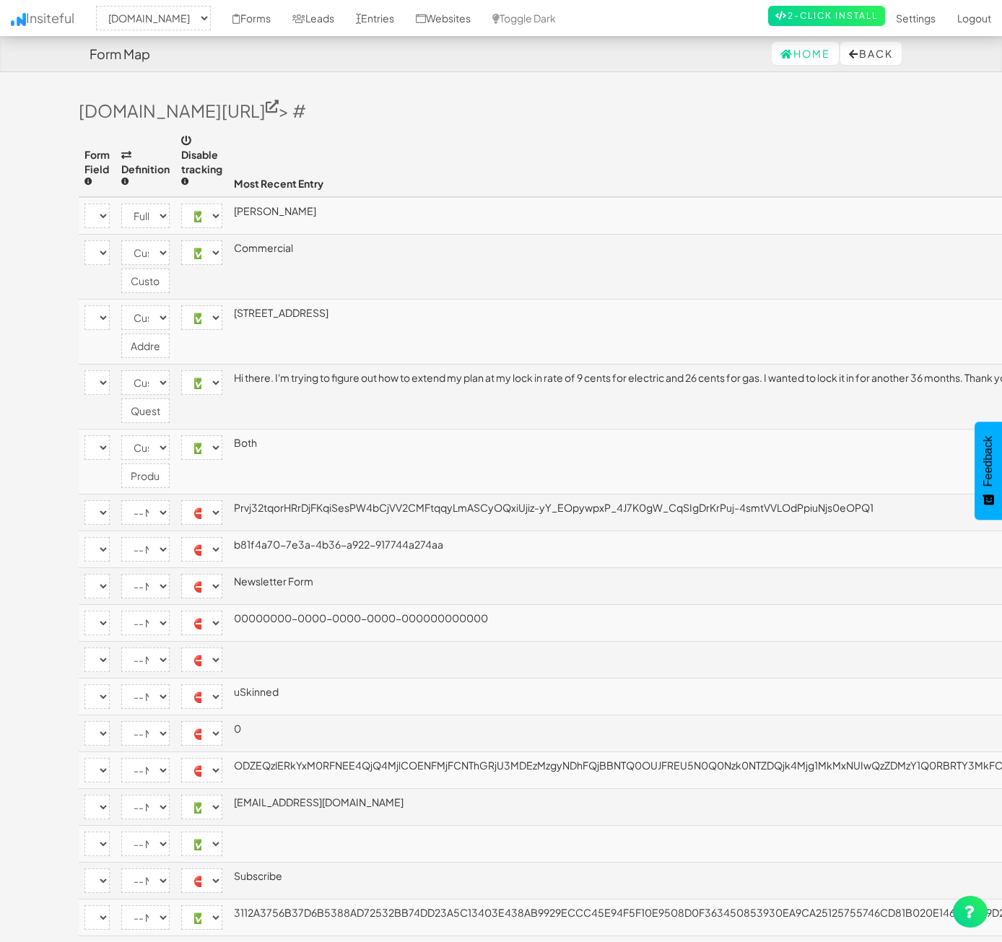
select select "custom"
select select "enabled"
select select "[name='30c19ae3-dd17-46d6-c97e-09b4b067dbc3']"
select select "custom"
select select "enabled"
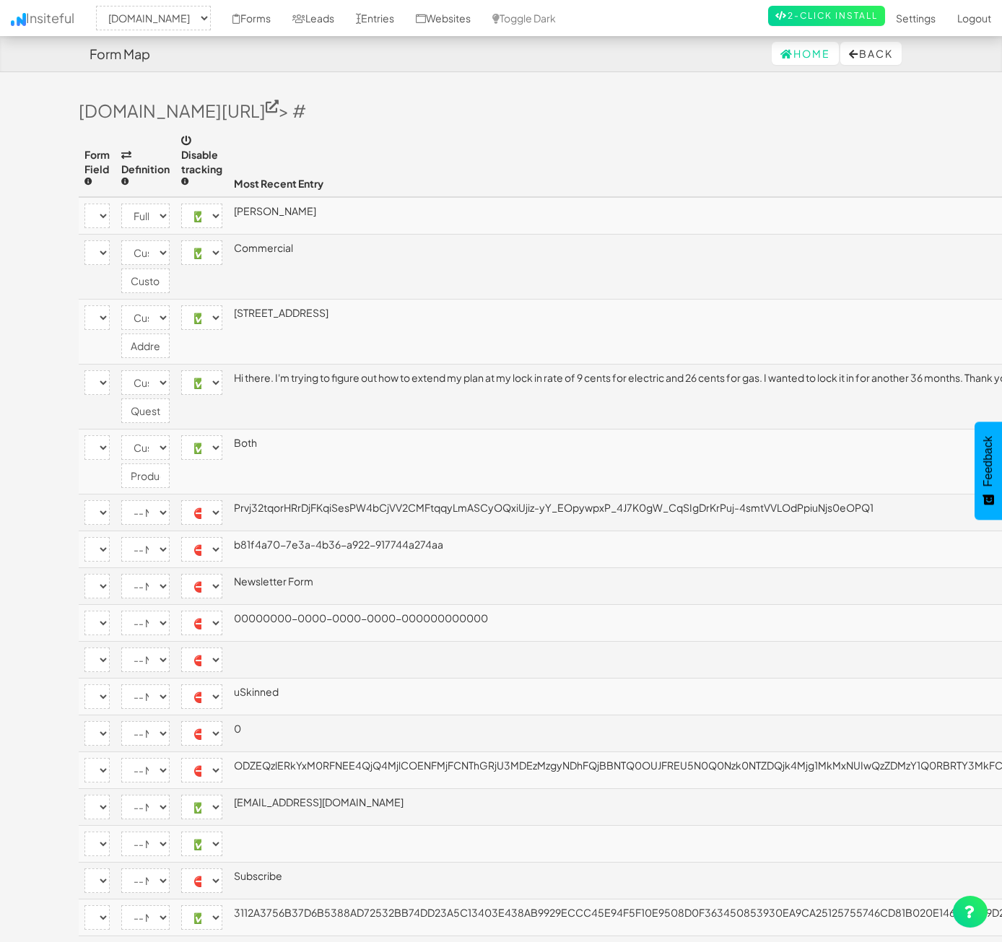
select select "[name='ec9abce4-e339-45a3-f143-6ba81f5b8c1d']"
select select "custom"
select select "enabled"
select select "[name='e06a486f-eb1c-4ebe-9e1e-62ee6b2a8fea']"
select select "custom"
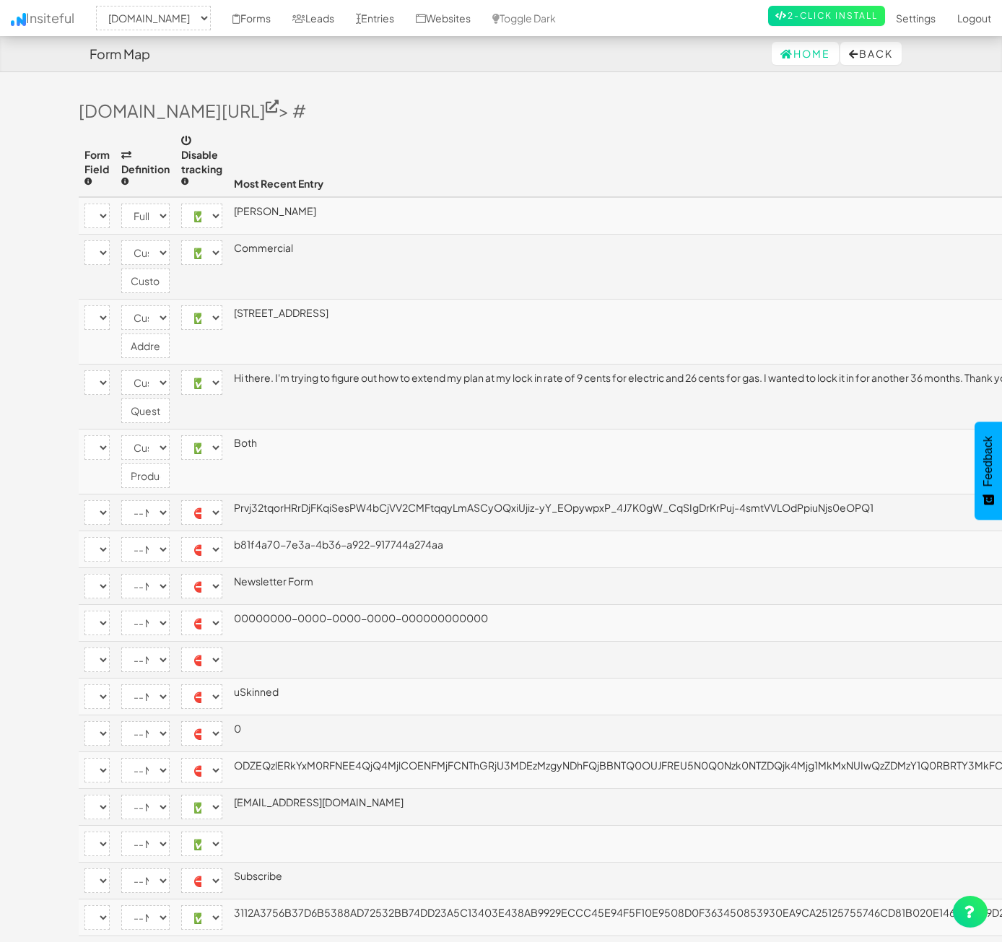
select select "enabled"
select select "[name='__RequestVerificationToken']"
select select "disabled"
select select "[name='FormId']"
select select "disabled"
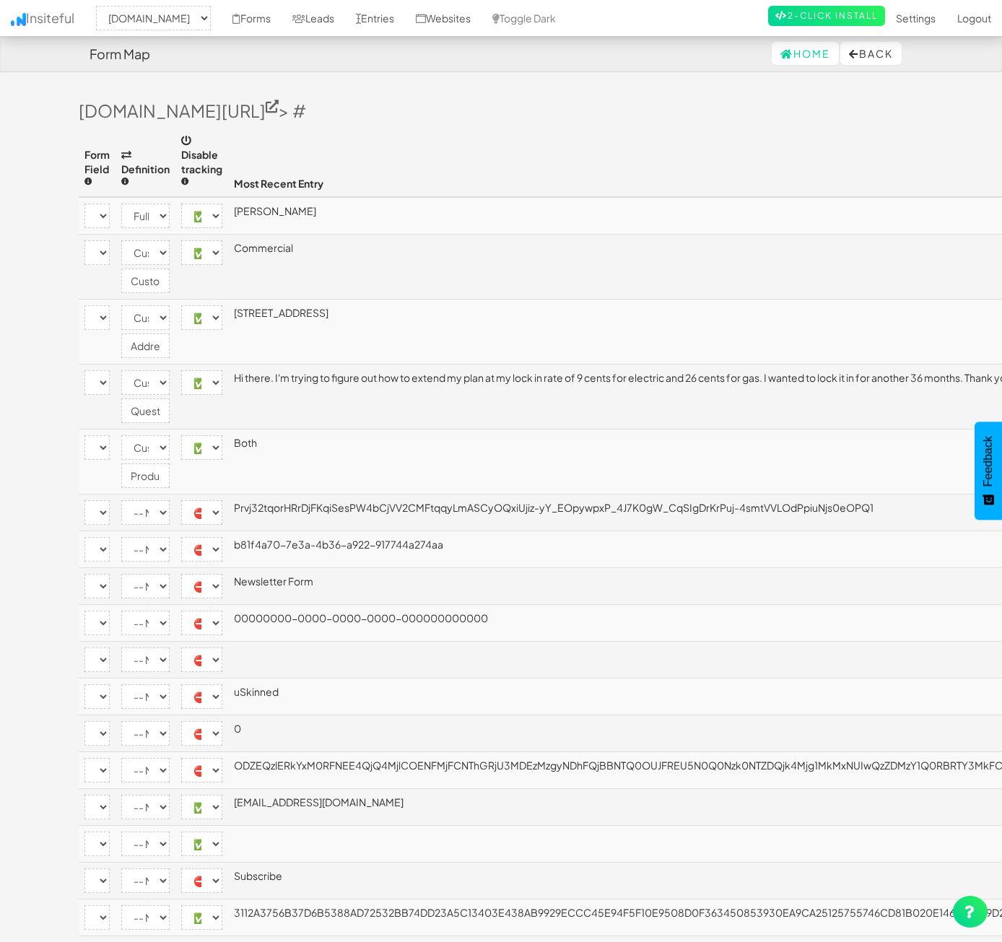
select select "[name='FormName']"
select select "disabled"
select select "[name='RecordId']"
select select "disabled"
select select "[name='PreviousClicked']"
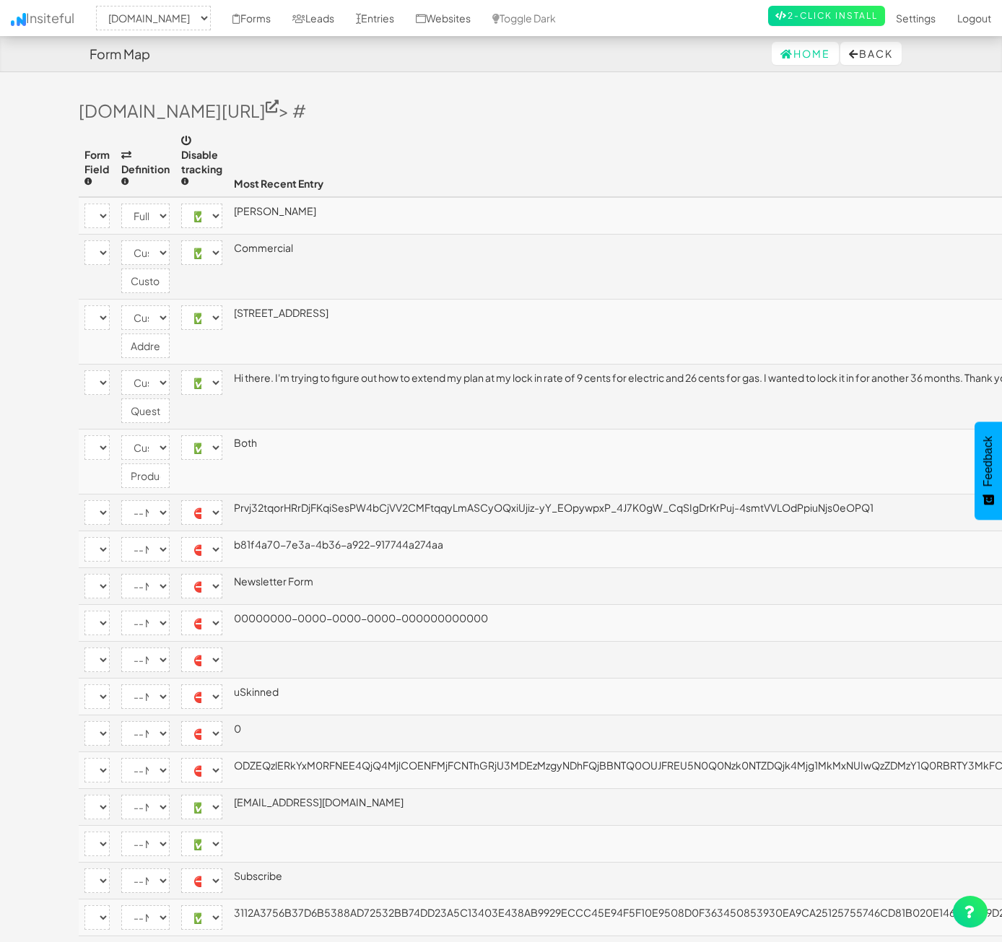
select select "disabled"
select select "[name='Theme']"
select select "disabled"
select select "[name='FormStep']"
select select "disabled"
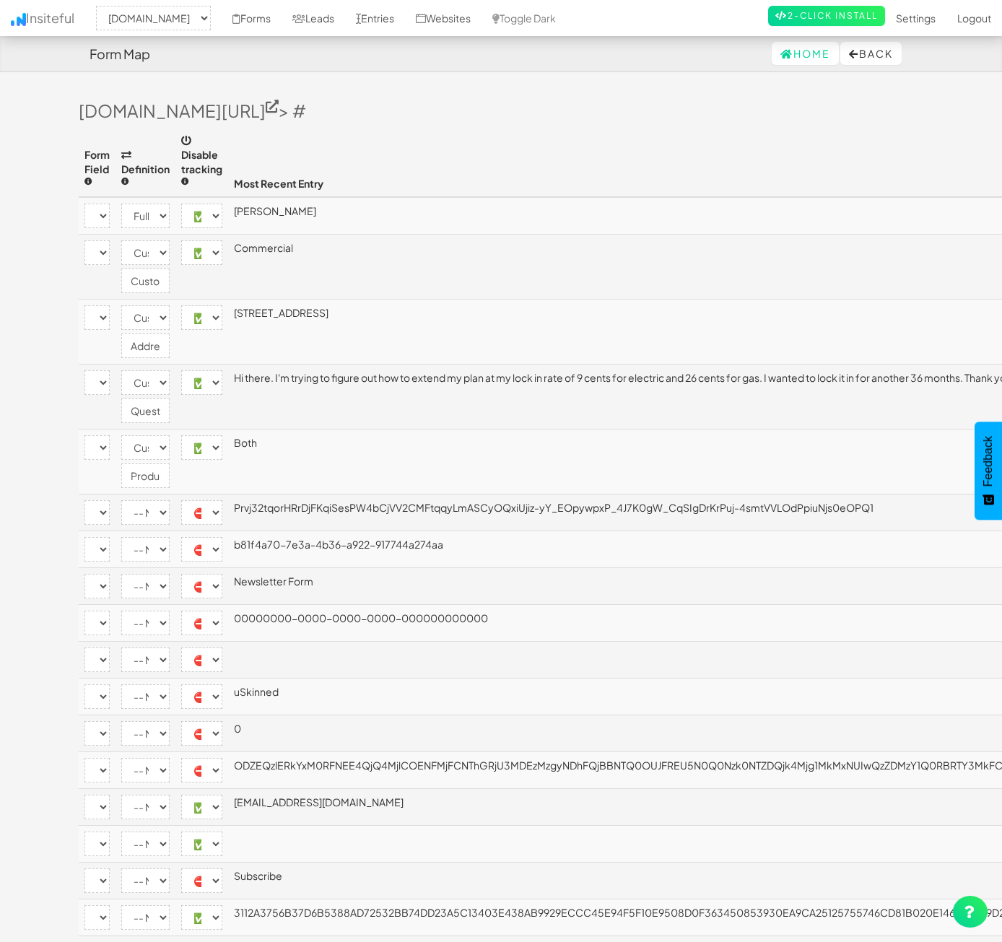
select select "[name='RecordState']"
select select "disabled"
select select "[name='c9204231-7756-4e10-cb50-60870fb4bb73']"
select select "enabled"
select select "[name='b81f4a707e3a4b36a922917744a274aa']"
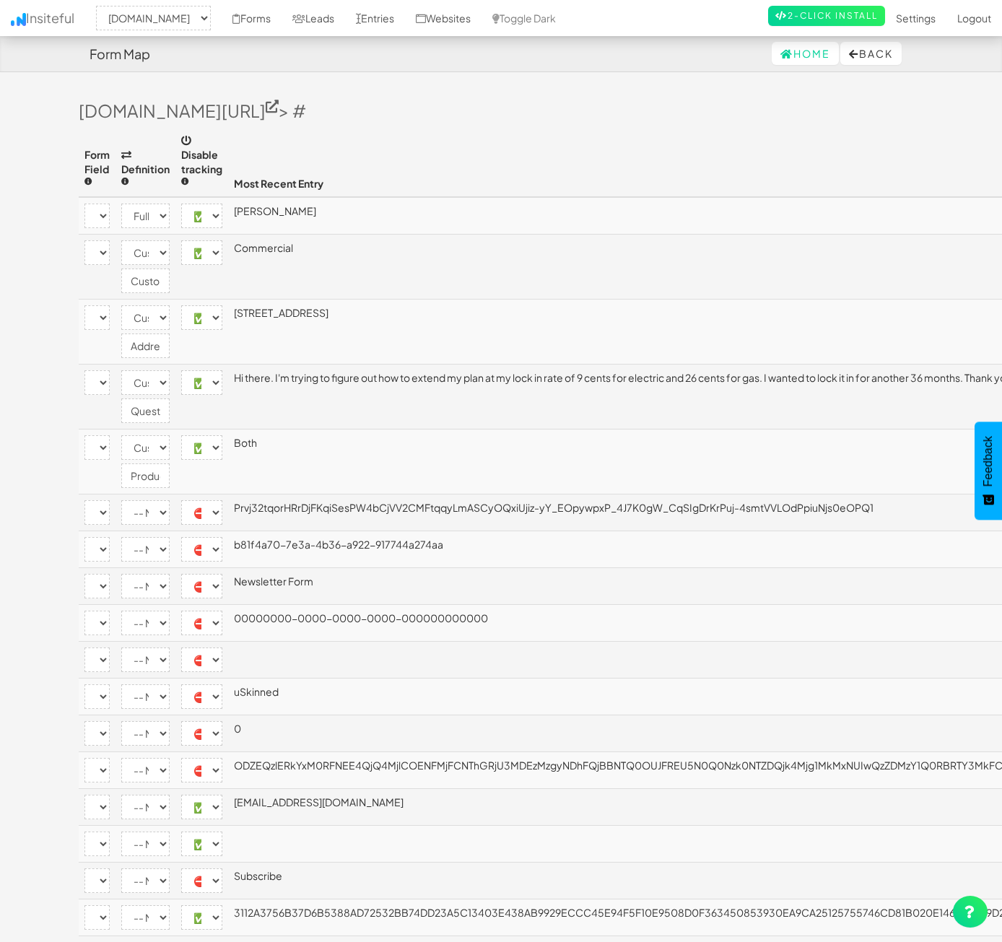
select select "enabled"
select select "[name='__next']"
select select "disabled"
select select "[name='ufprt']"
select select "enabled"
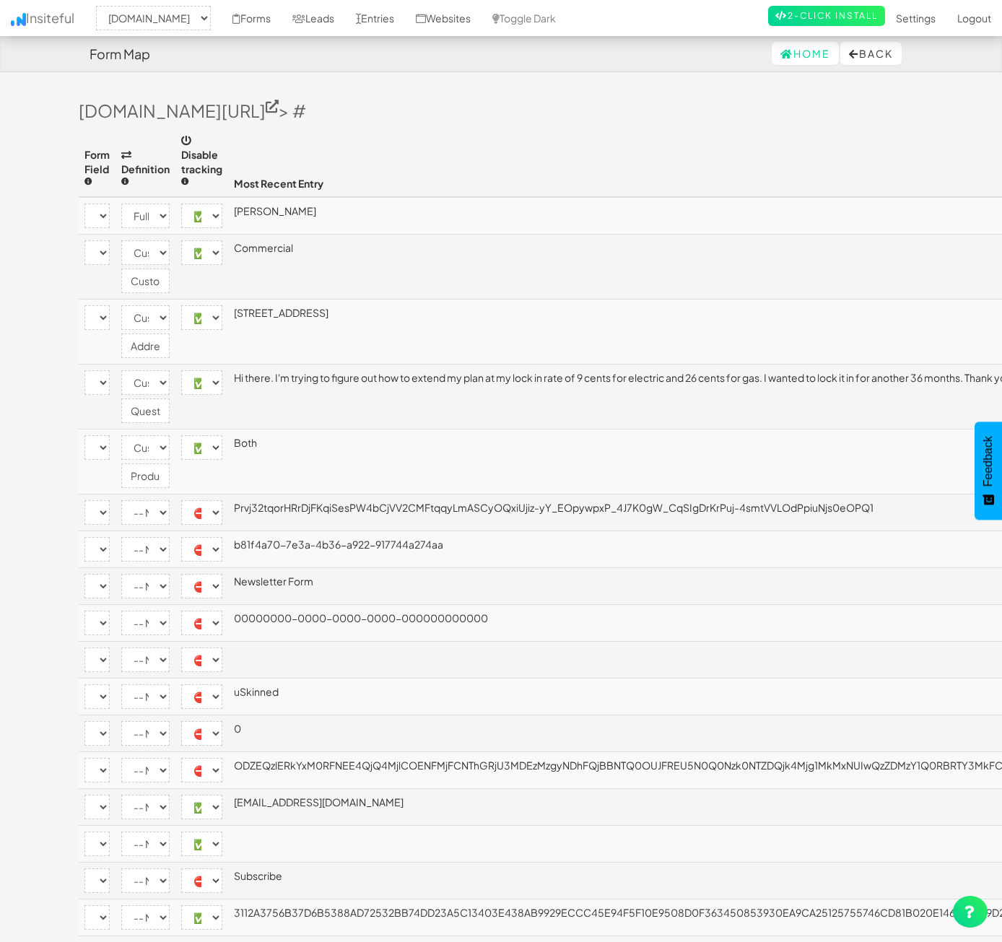
select select "[name='c4a4d889-d1f4-4054-fcad-3ac463492f36']"
select select "company"
select select "enabled"
select select "[name='f9f453e9-3f46-40a8-b0c4-817b8b0bc4be']"
select select "custom"
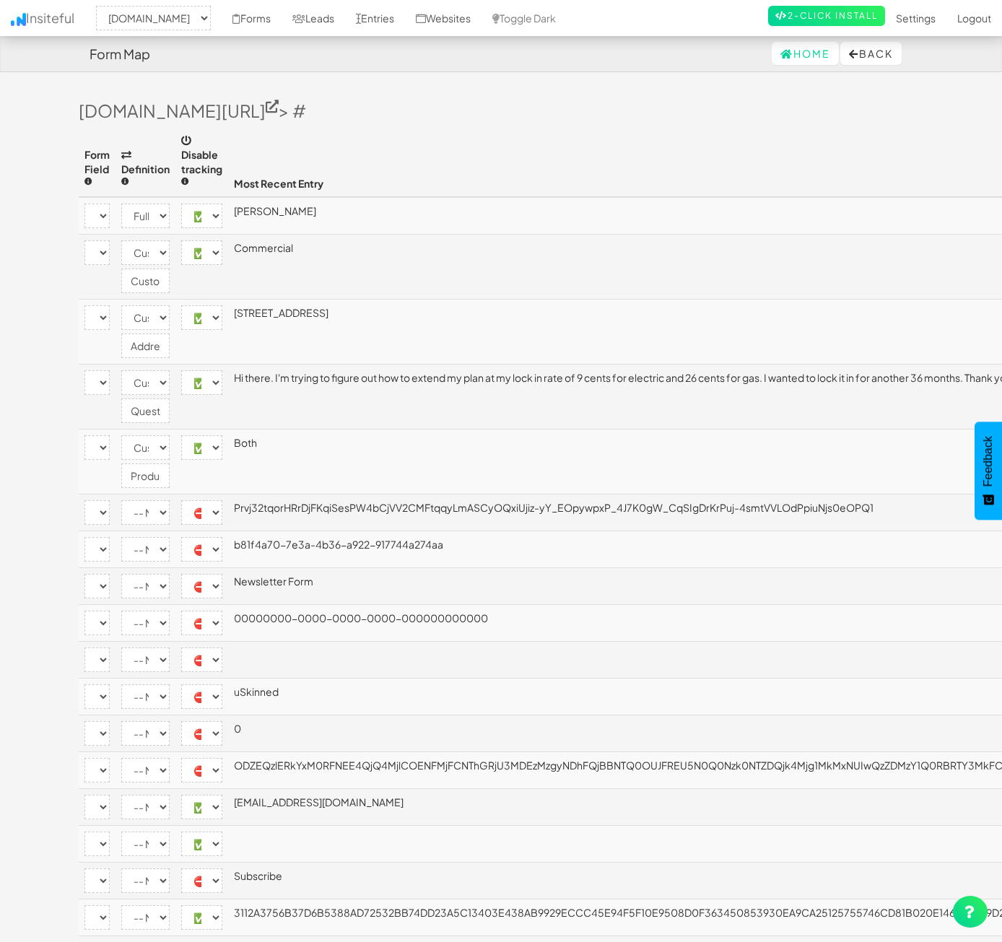
select select "enabled"
select select "[name='21550c3d-769d-4700-8db0-f30cd95e0a95']"
select select "phone"
select select "enabled"
select select "[name='eae61cf1-01da-4da6-f9c6-df56b0aba741']"
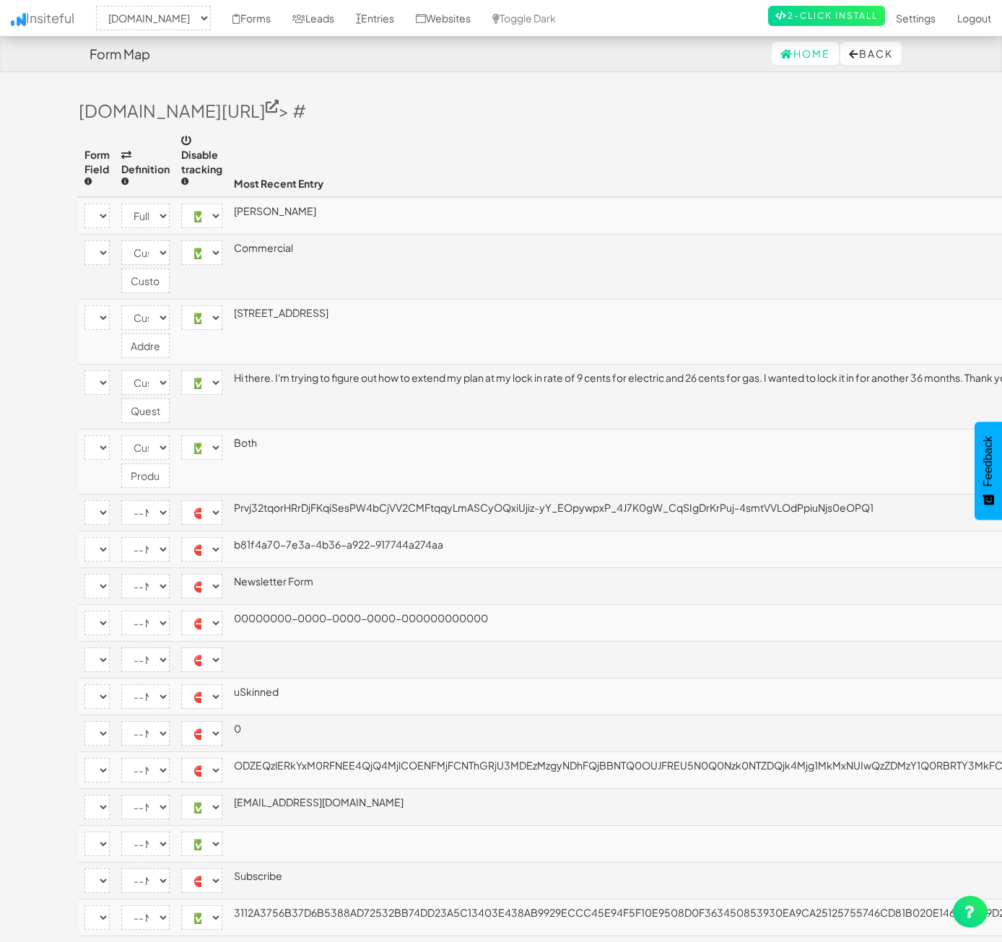
select select "email"
select select "enabled"
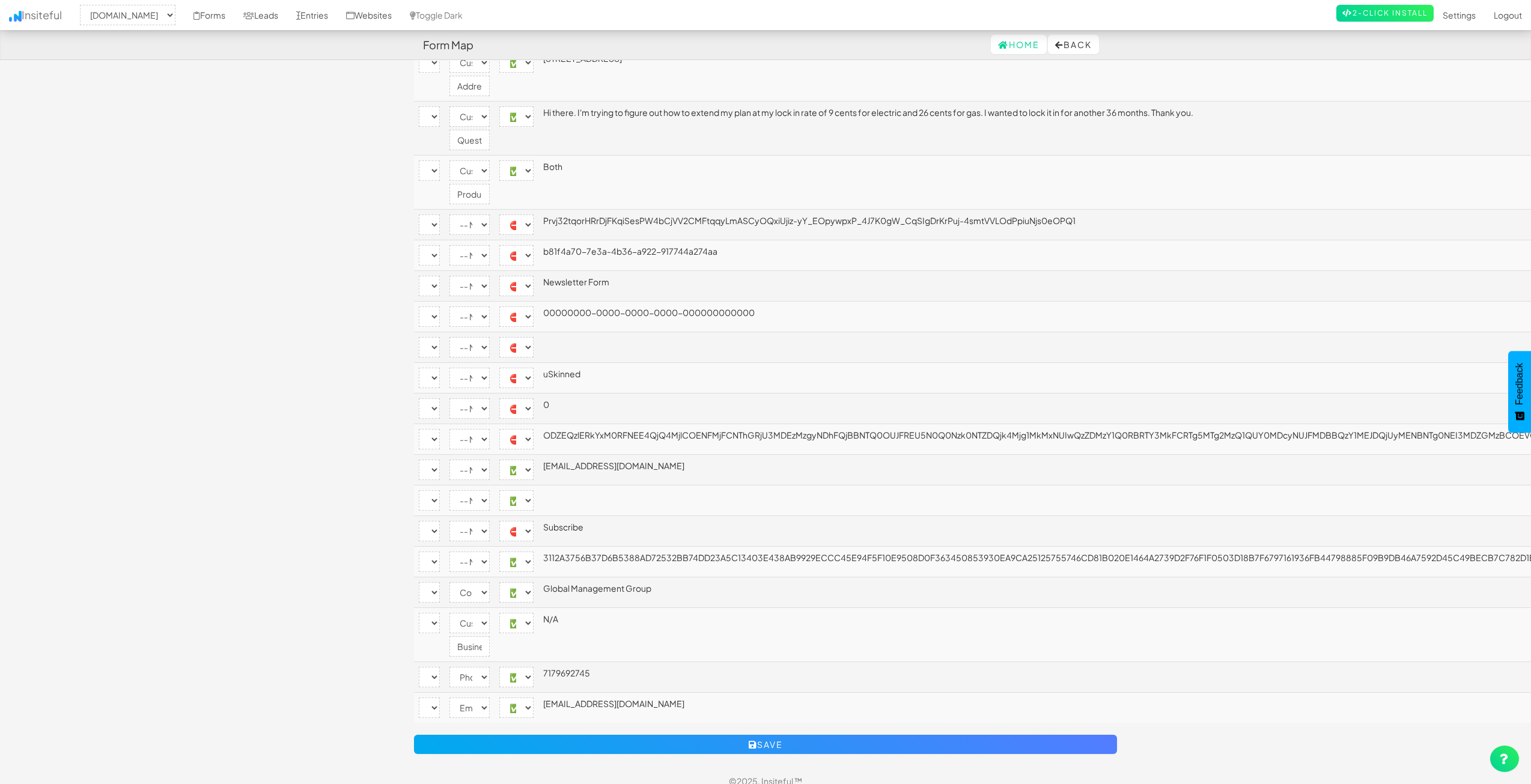
scroll to position [214, 0]
